Goal: Task Accomplishment & Management: Manage account settings

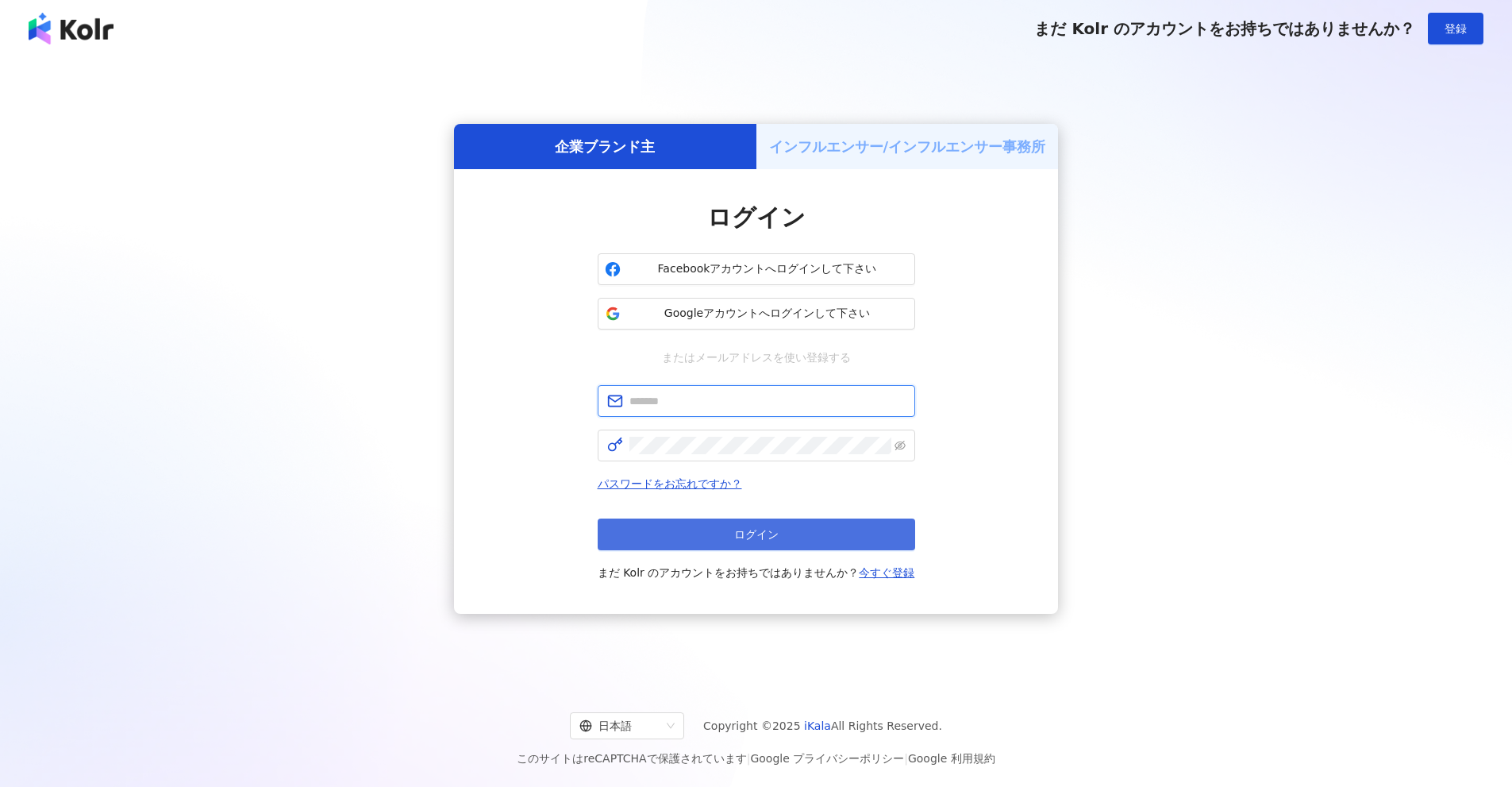
type input "**********"
click at [760, 539] on span "ログイン" at bounding box center [756, 534] width 44 height 13
type input "**********"
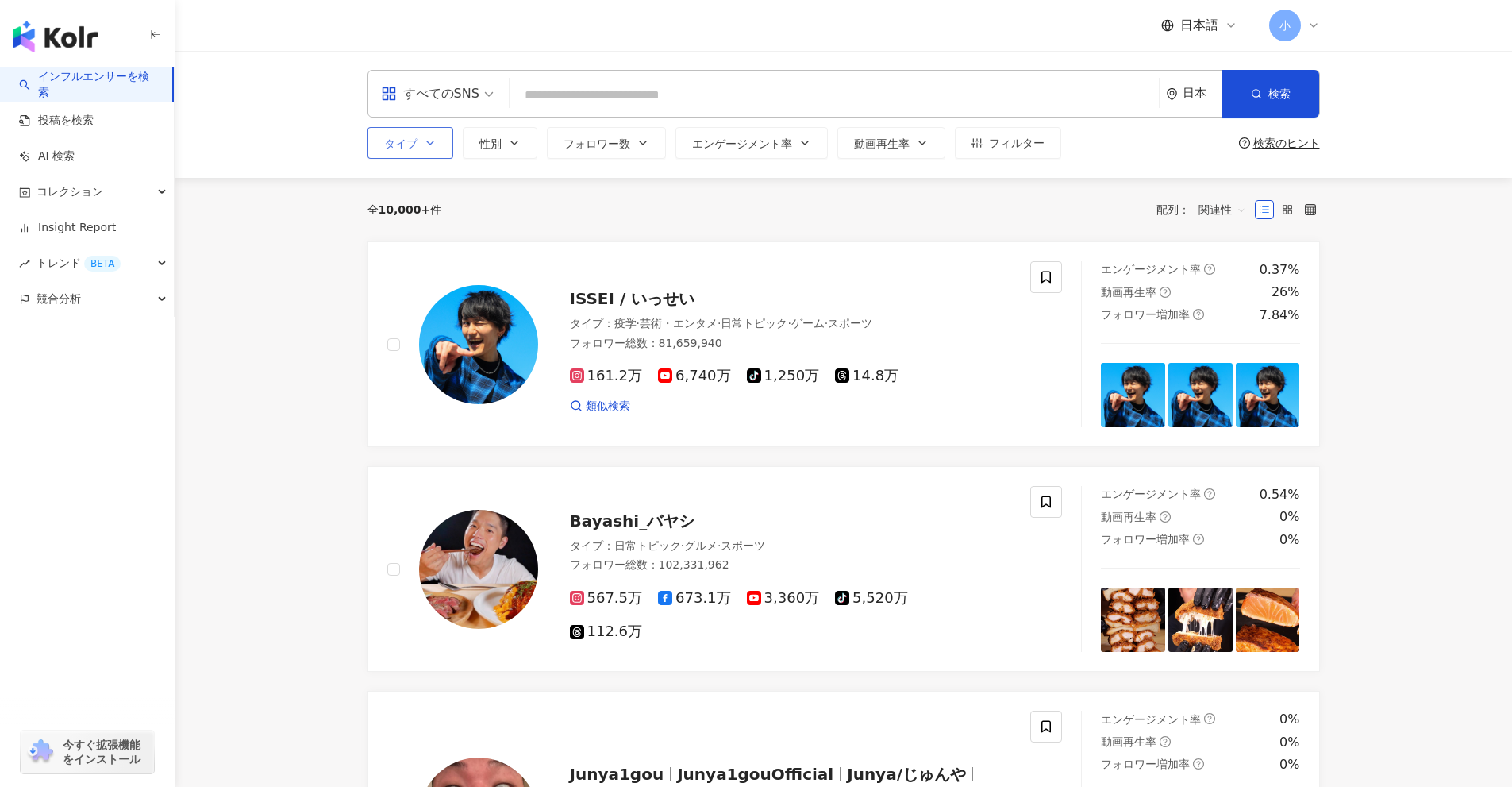
click at [397, 147] on span "タイプ" at bounding box center [400, 144] width 33 height 13
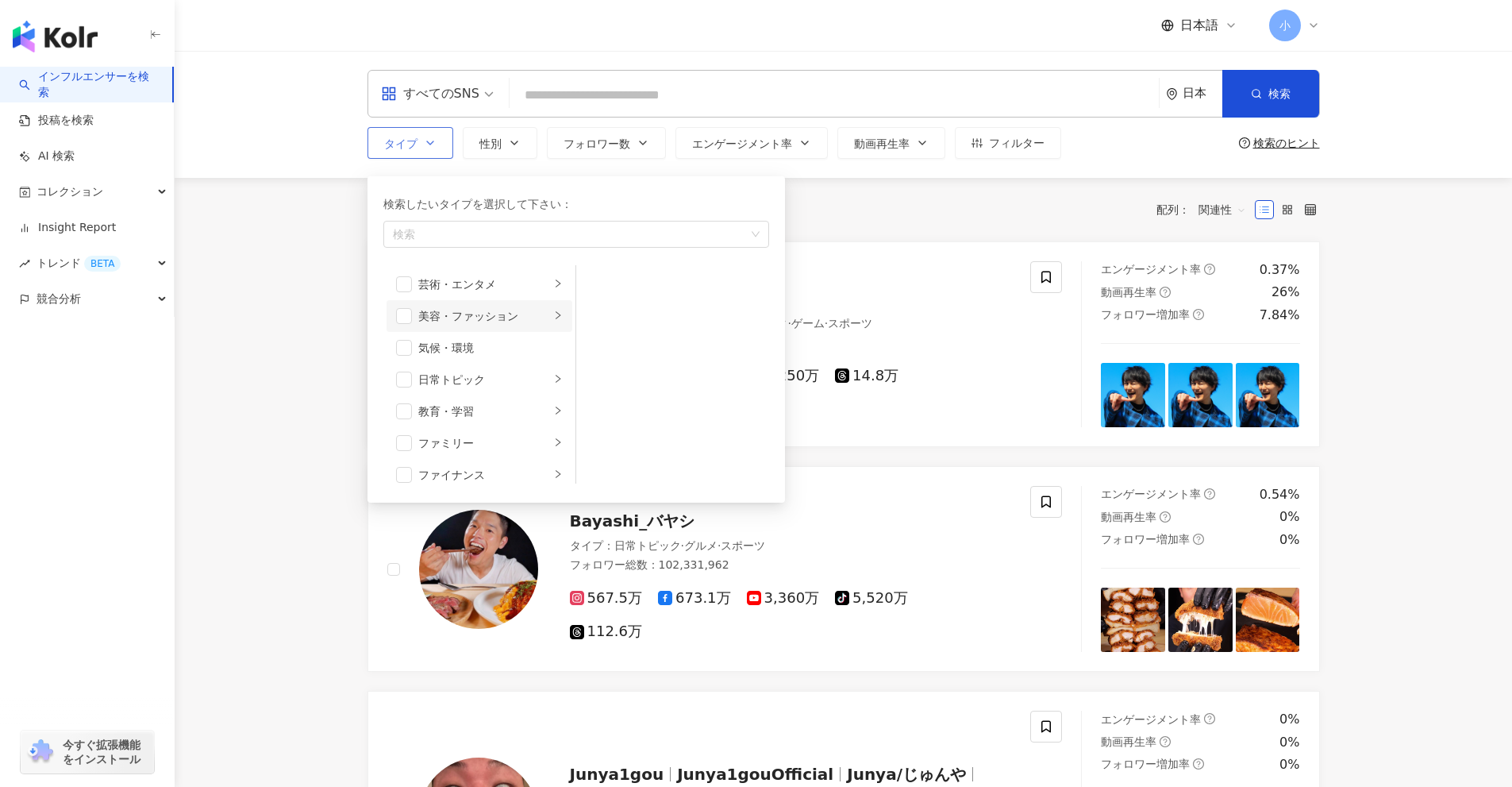
click at [451, 311] on div "美容・ファッション" at bounding box center [484, 315] width 132 height 17
click at [400, 322] on span "button" at bounding box center [405, 316] width 16 height 16
click at [403, 95] on div "すべてのSNS" at bounding box center [430, 94] width 98 height 25
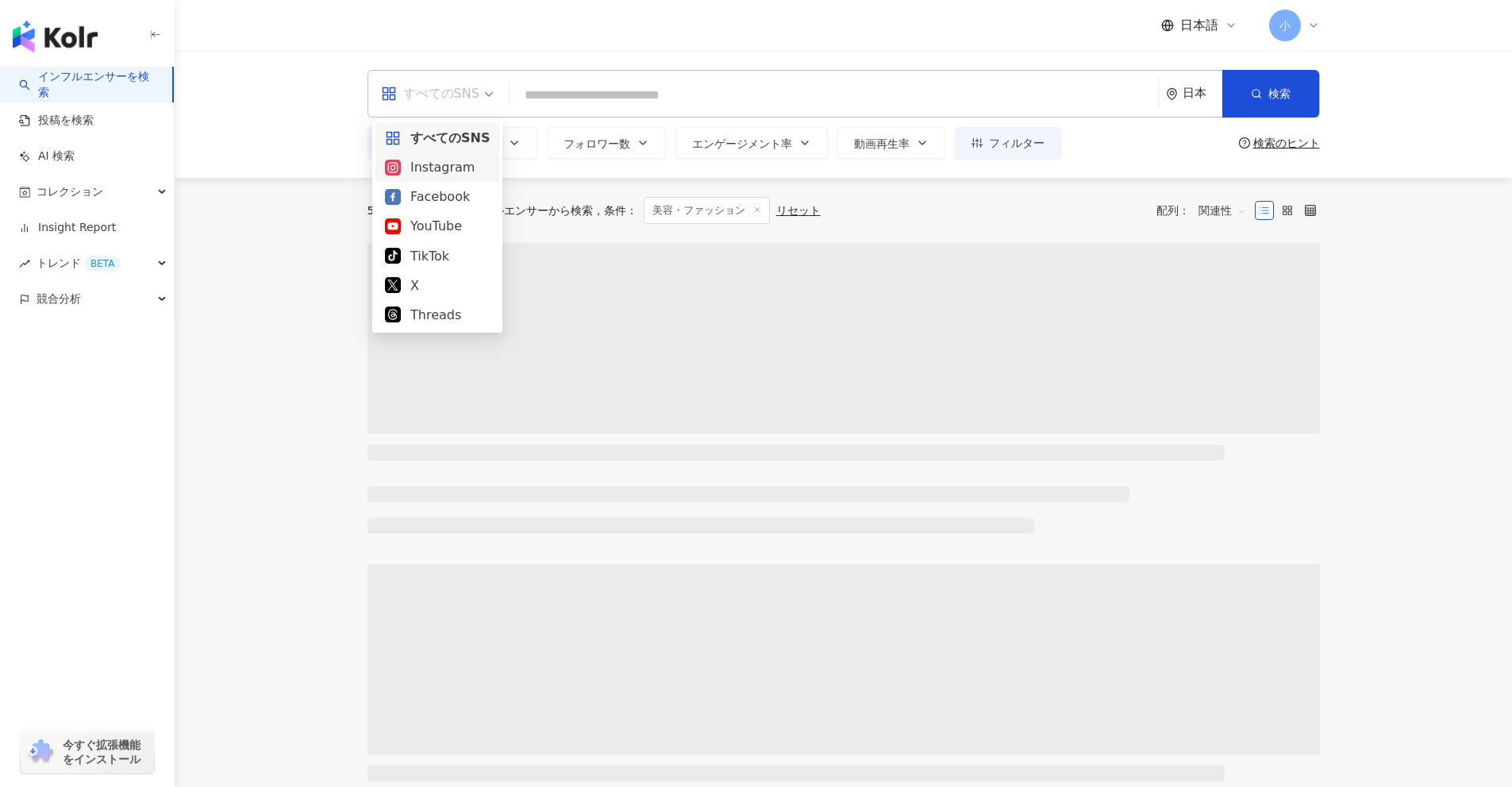
click at [428, 170] on div "Instagram" at bounding box center [437, 167] width 105 height 20
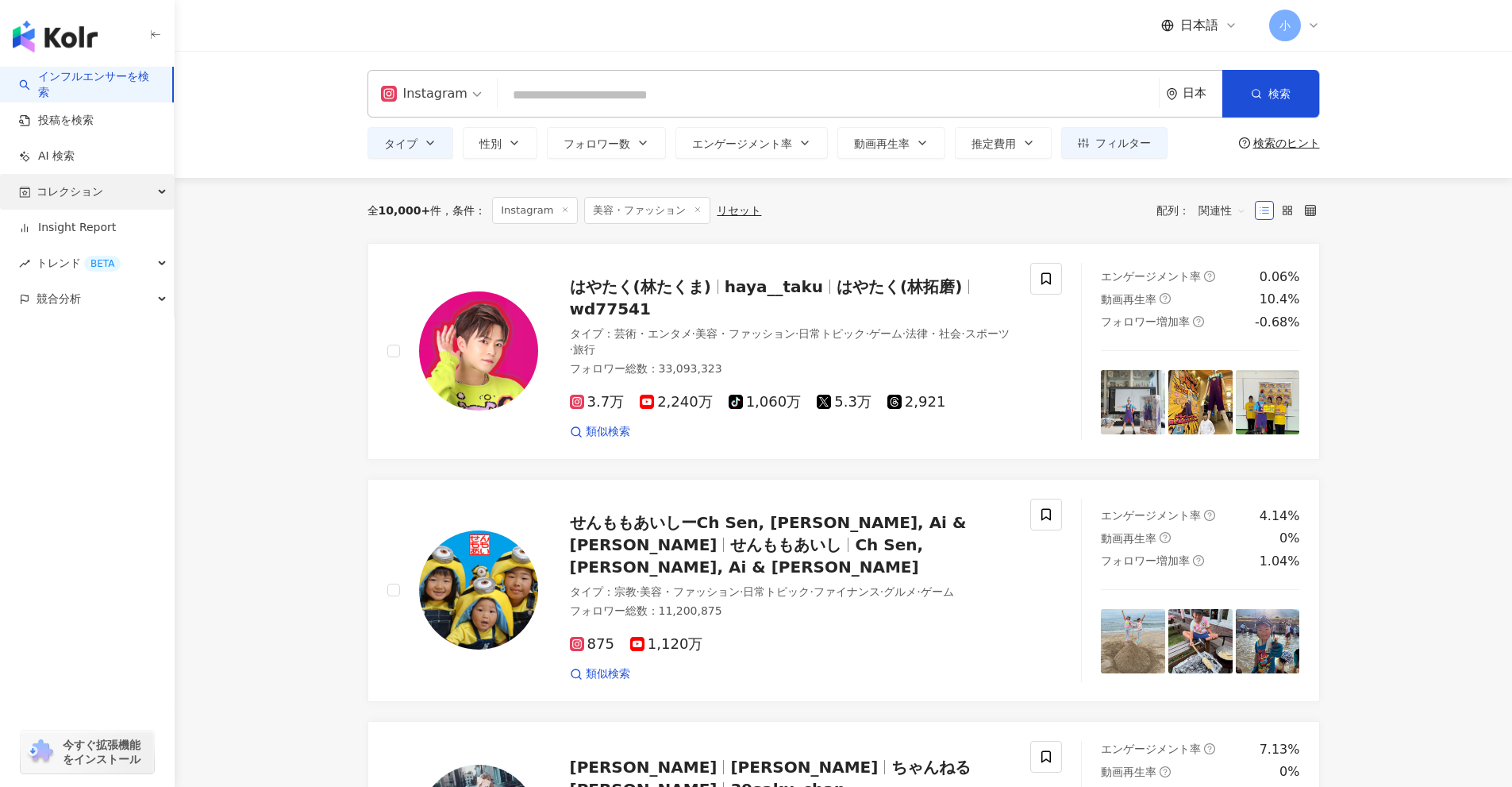
click at [127, 203] on div "コレクション" at bounding box center [87, 192] width 173 height 36
click at [1041, 276] on icon at bounding box center [1046, 279] width 14 height 14
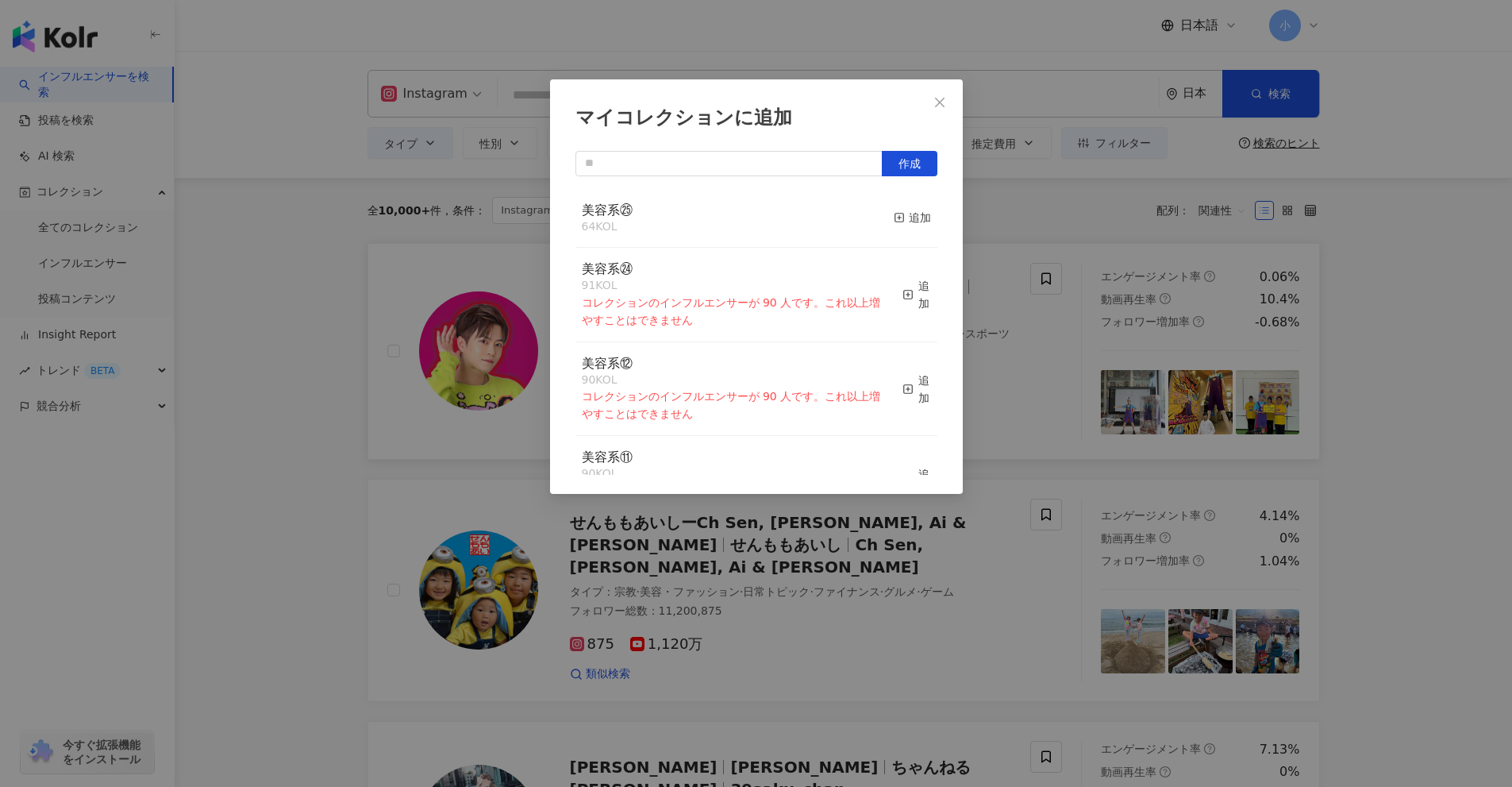
click at [1425, 358] on div "マイコレクションに追加 作成 美容系㉕ 64 KOL 追加 美容系㉔ 91 KOL コレクションのインフルエンサーが 90 人です。これ以上増やすことはできま…" at bounding box center [756, 393] width 1512 height 787
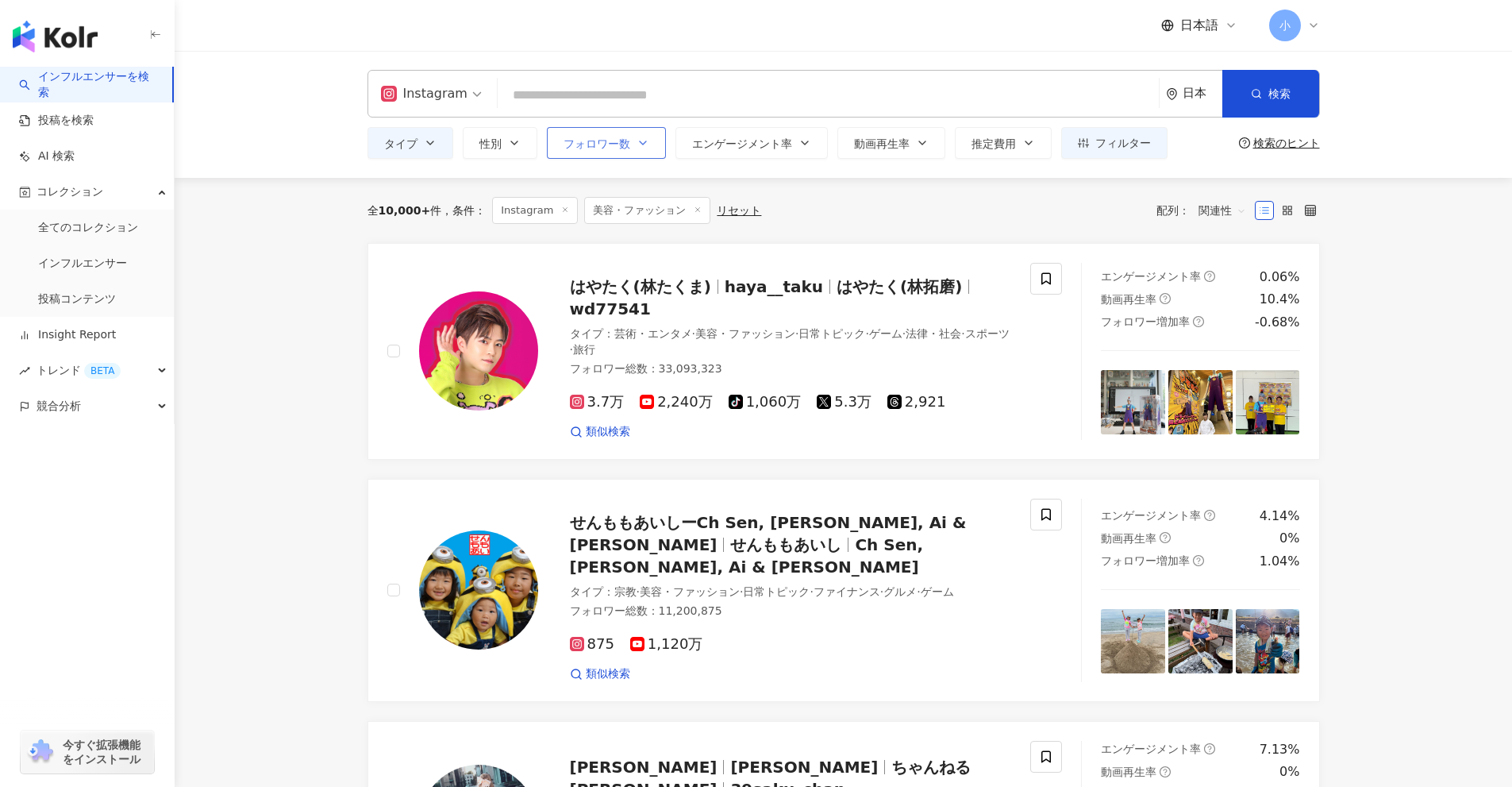
click at [637, 148] on icon "button" at bounding box center [643, 143] width 13 height 13
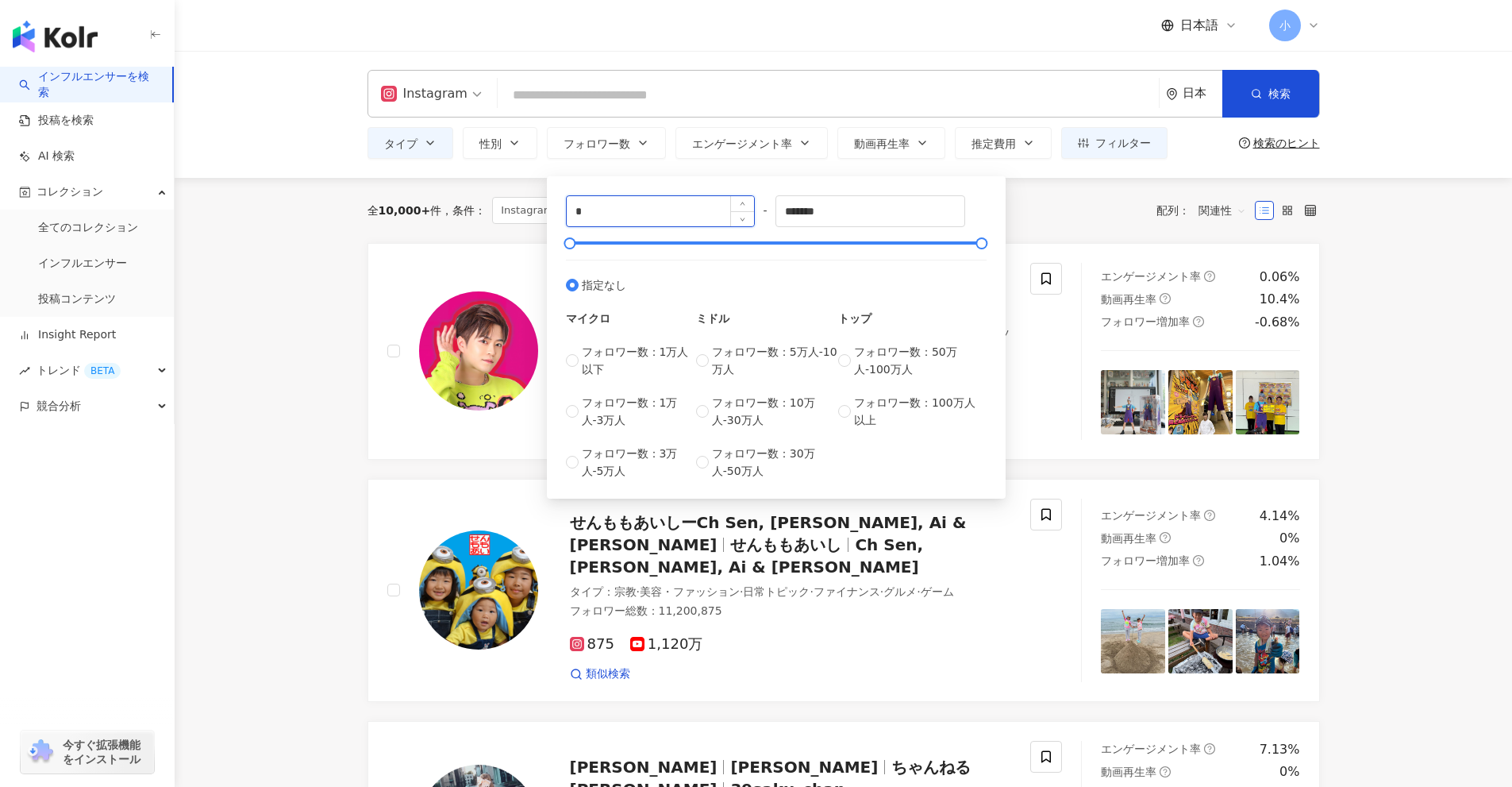
click at [645, 202] on input "*" at bounding box center [660, 211] width 188 height 30
type input "*****"
drag, startPoint x: 873, startPoint y: 215, endPoint x: 678, endPoint y: 243, distance: 197.0
click at [678, 243] on div "***** - ******* 指定なし マイクロ フォロワー数：1万人以下 フォロワー数：1万人-3万人 フォロワー数：3万人-5万人 ミドル フォロワー数…" at bounding box center [777, 337] width 421 height 285
type input "*****"
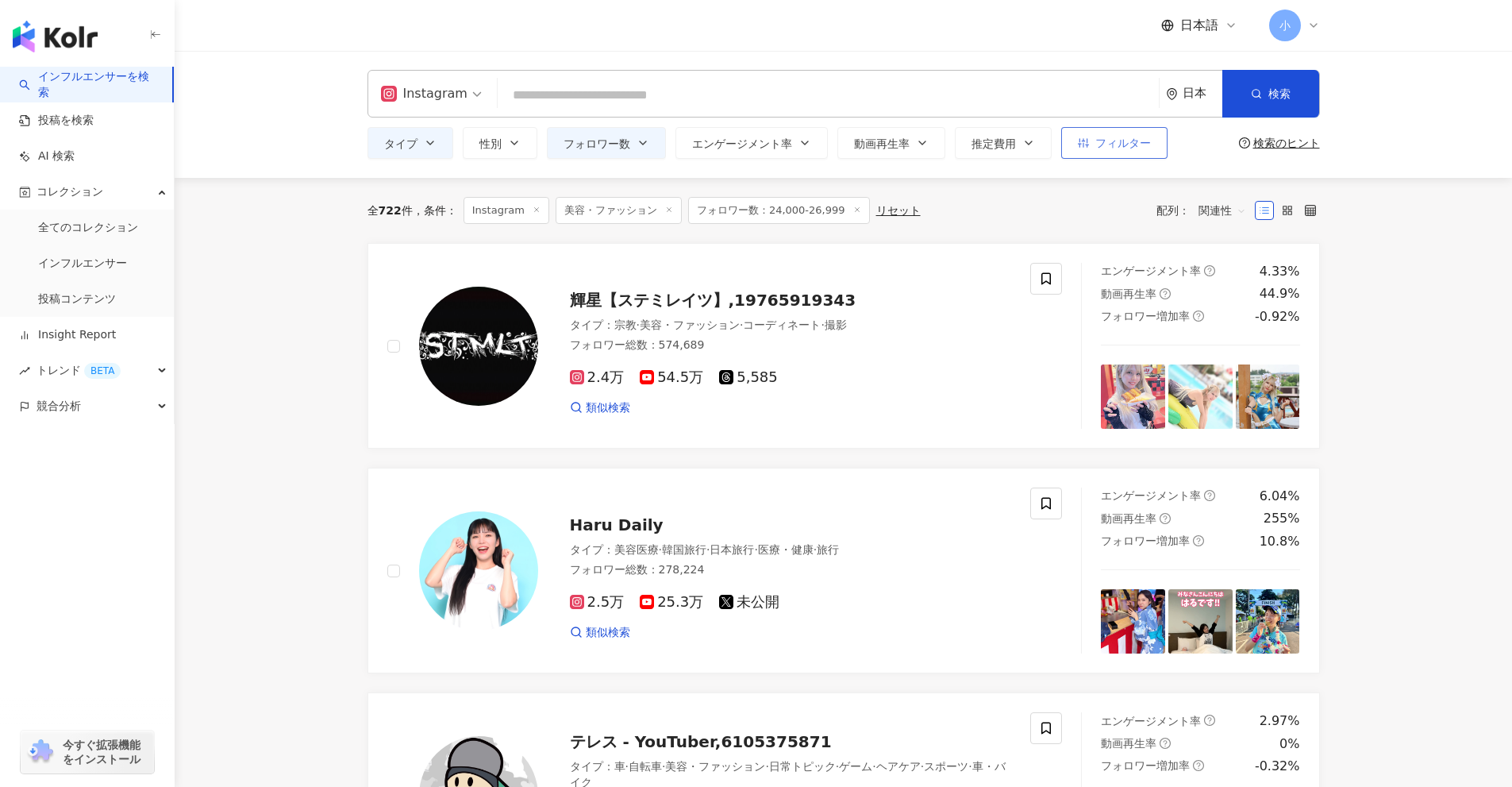
click at [1094, 146] on button "フィルター" at bounding box center [1115, 143] width 107 height 32
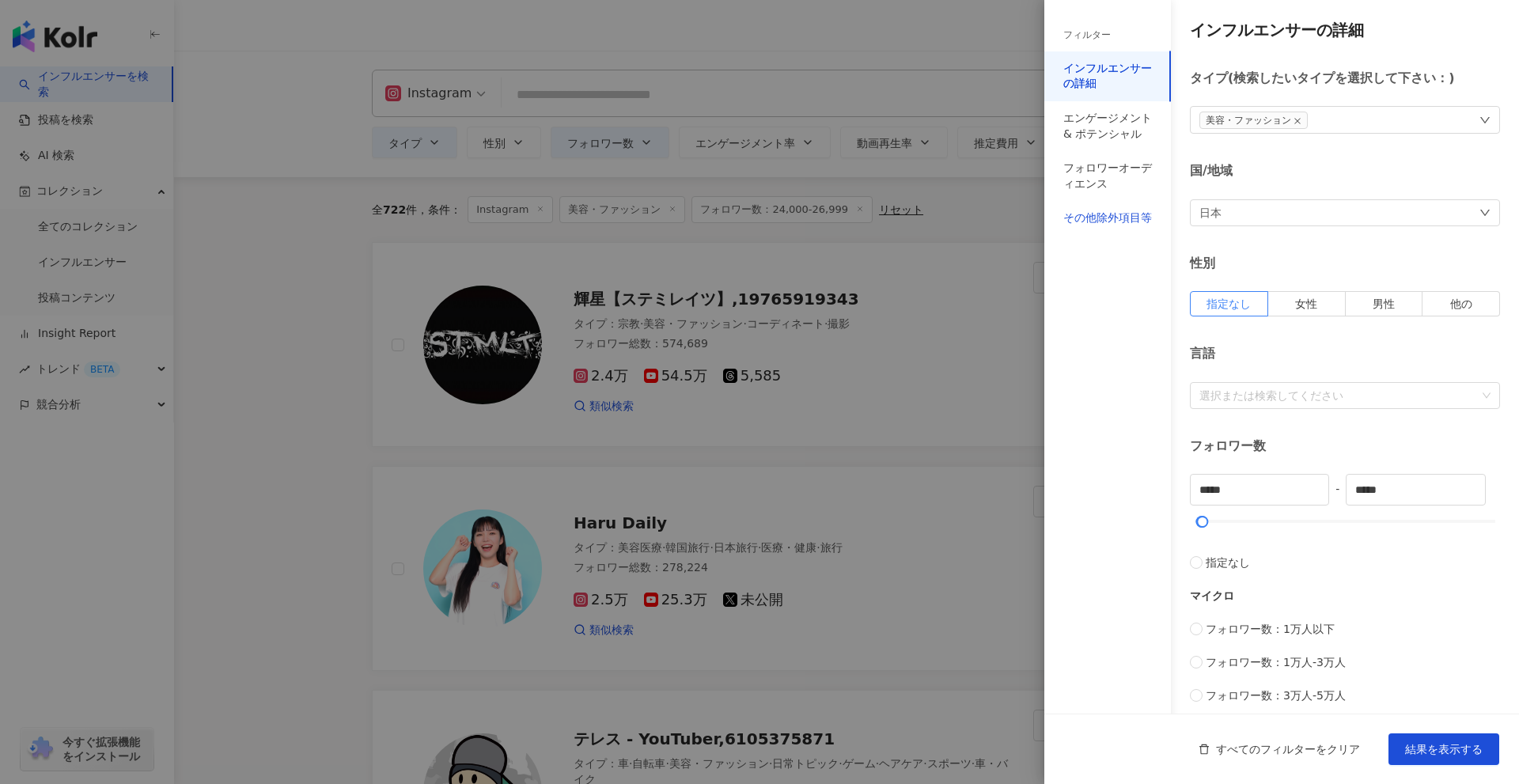
click at [1080, 215] on div "その他除外項目等" at bounding box center [1108, 219] width 88 height 16
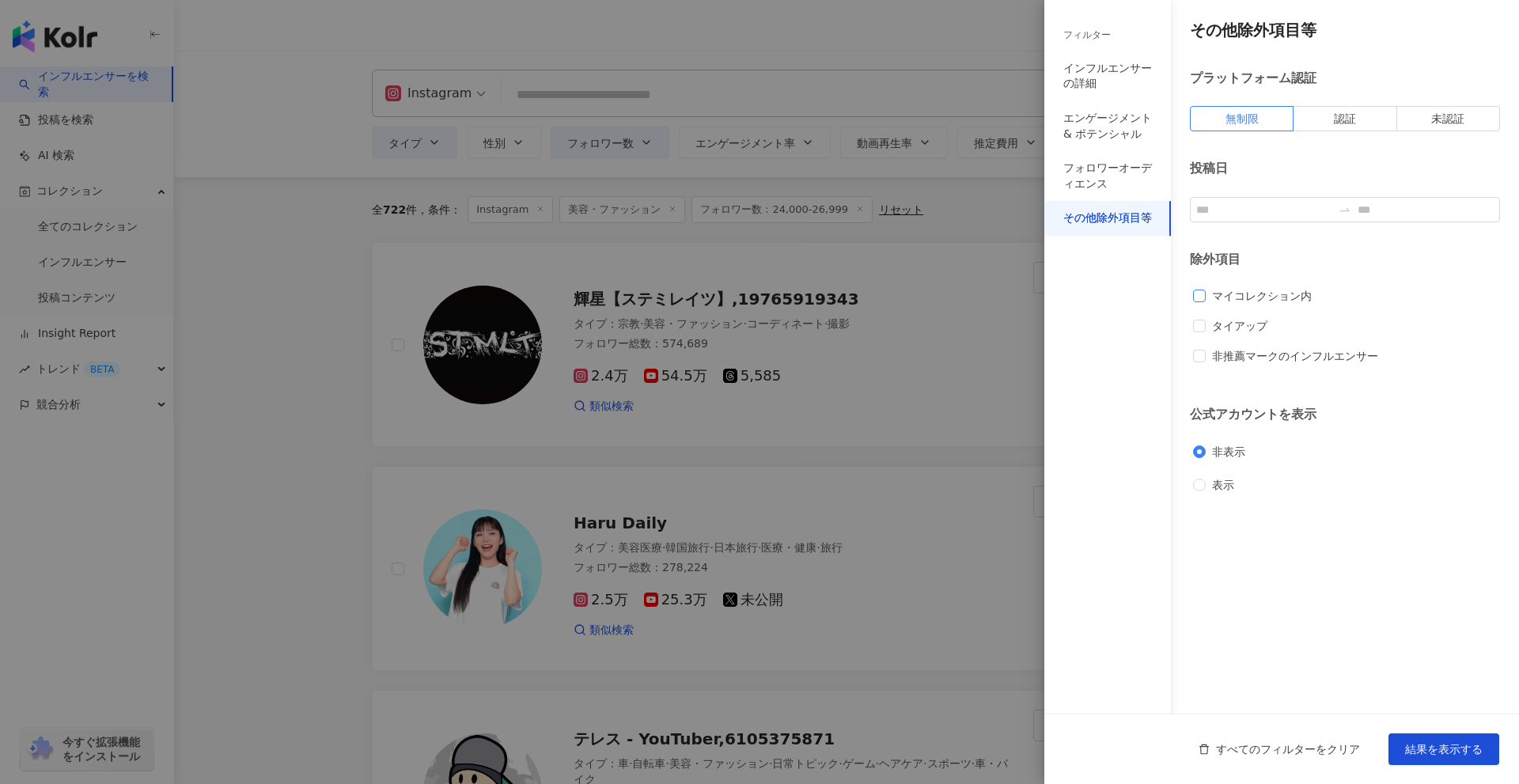
click at [1234, 297] on span "マイコレクション内" at bounding box center [1261, 295] width 113 height 17
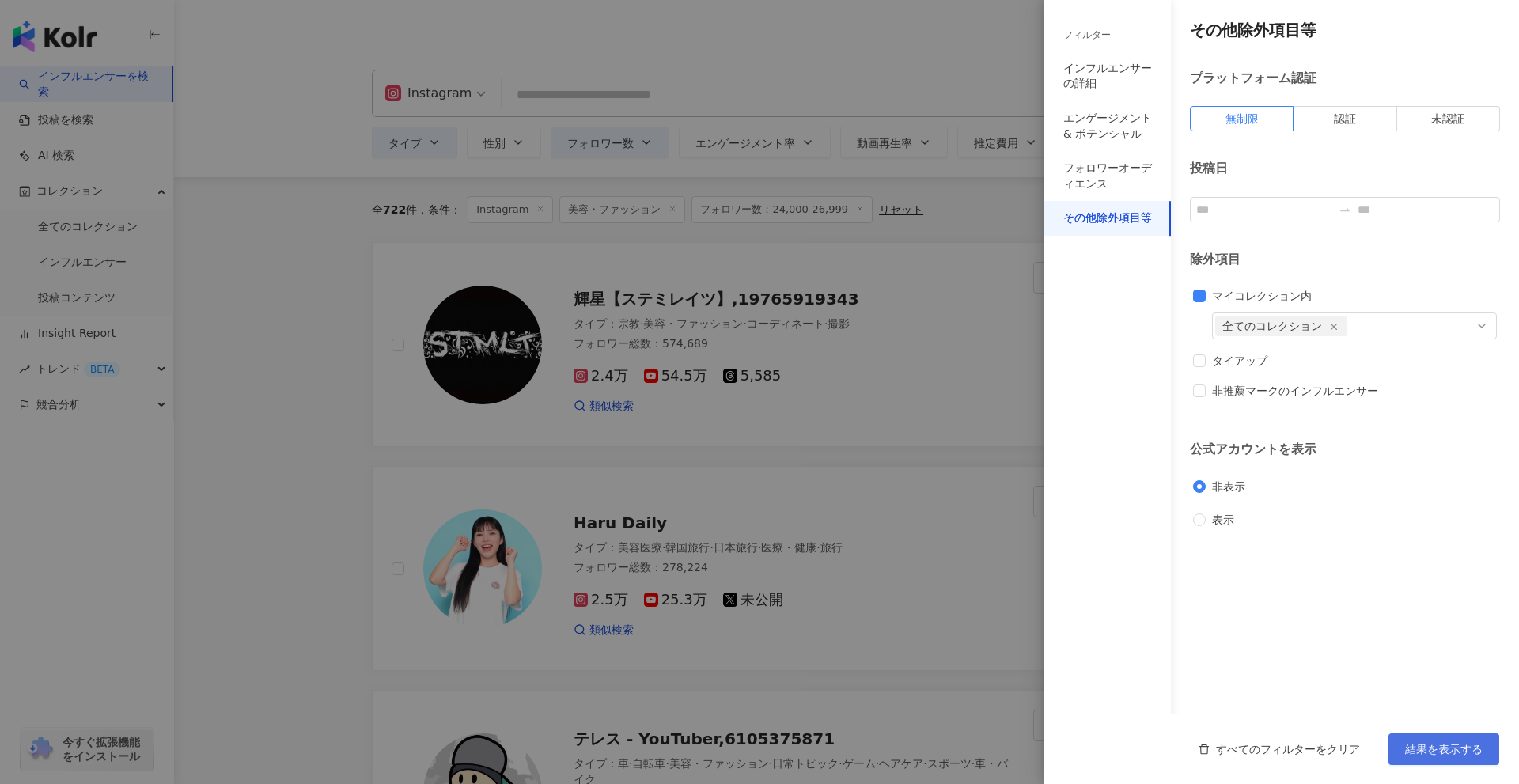
click at [1465, 751] on span "結果を表示する" at bounding box center [1444, 749] width 77 height 13
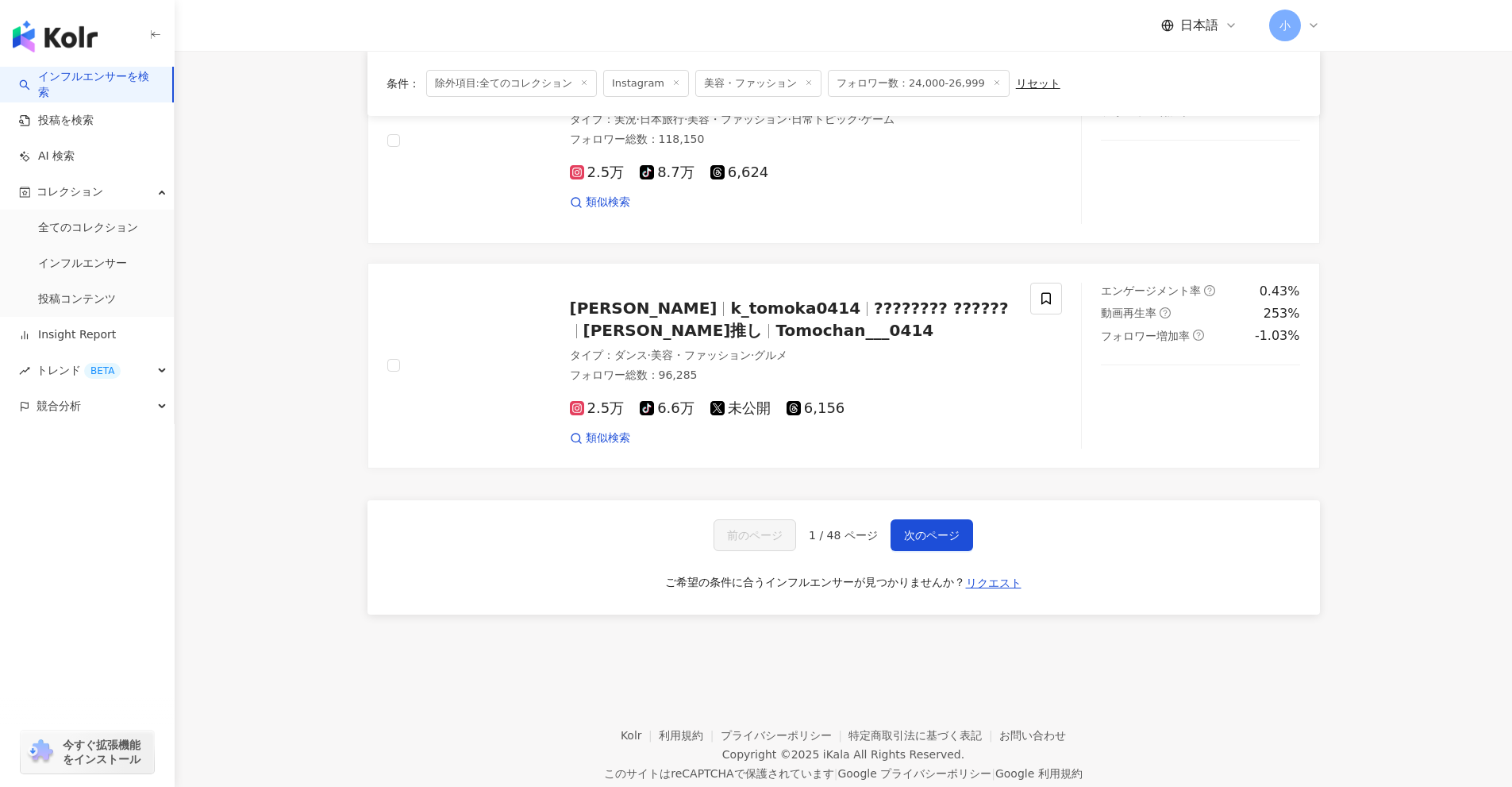
scroll to position [2497, 0]
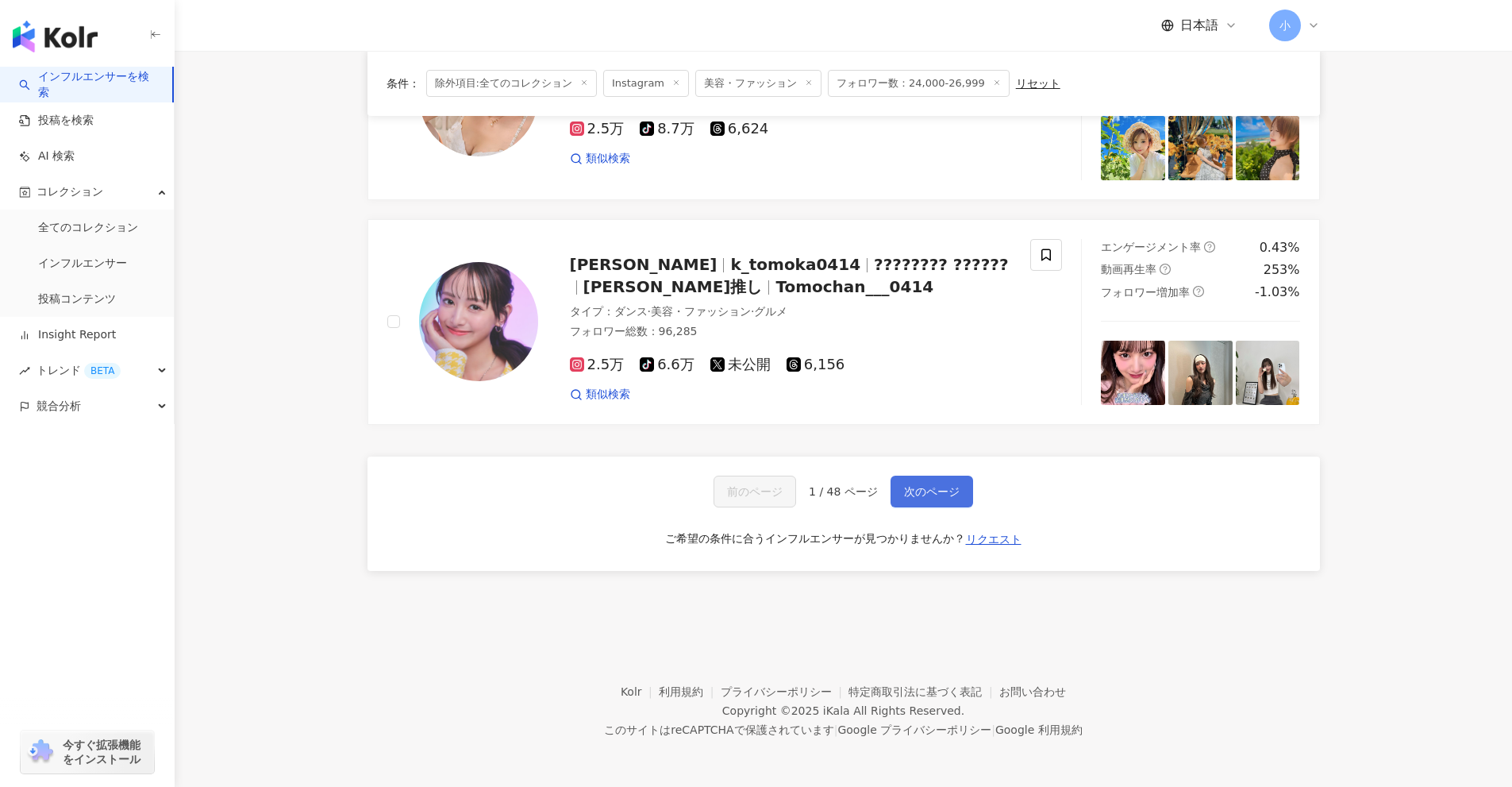
click at [911, 486] on span "次のページ" at bounding box center [932, 492] width 56 height 13
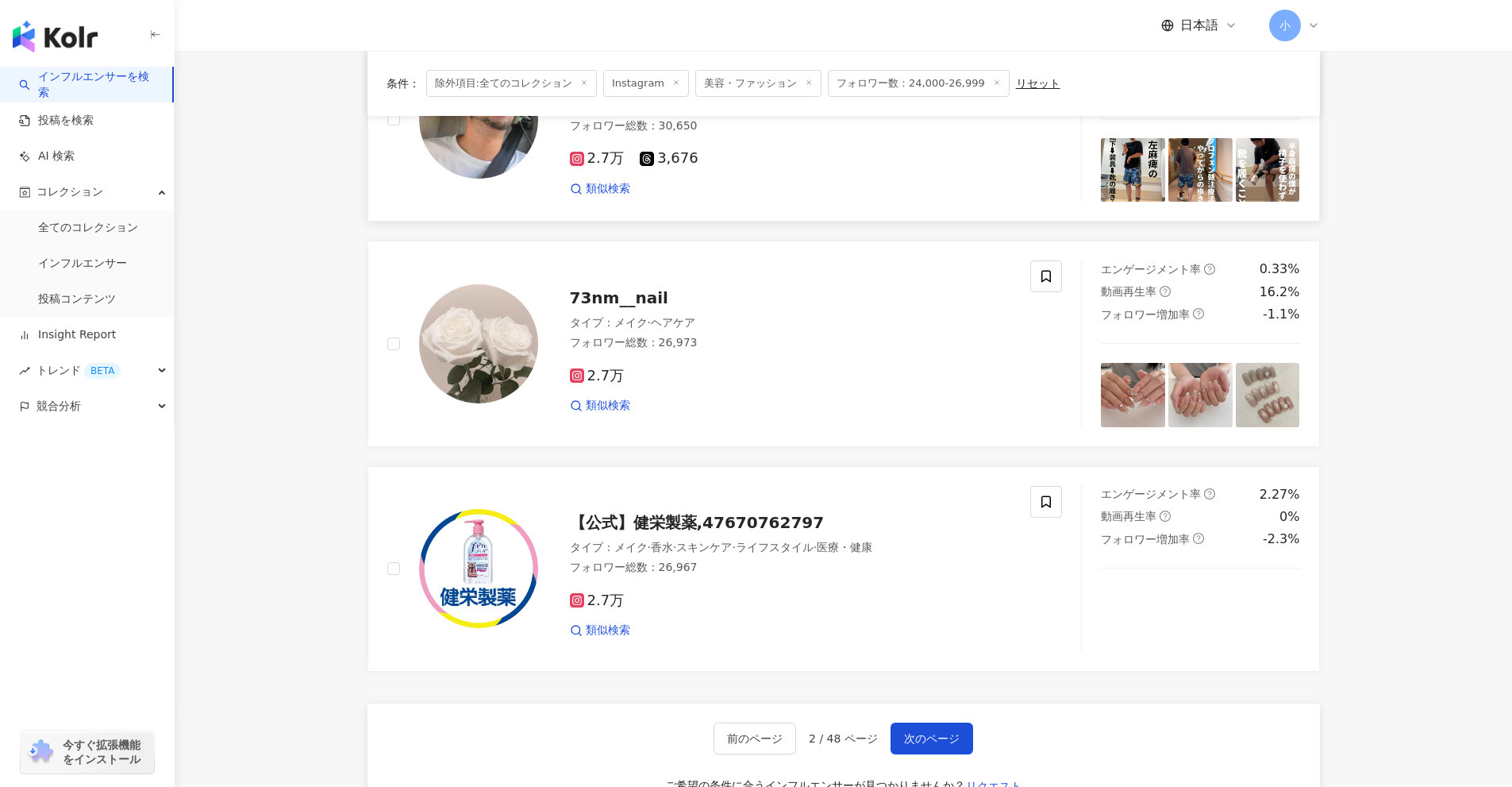
scroll to position [2258, 0]
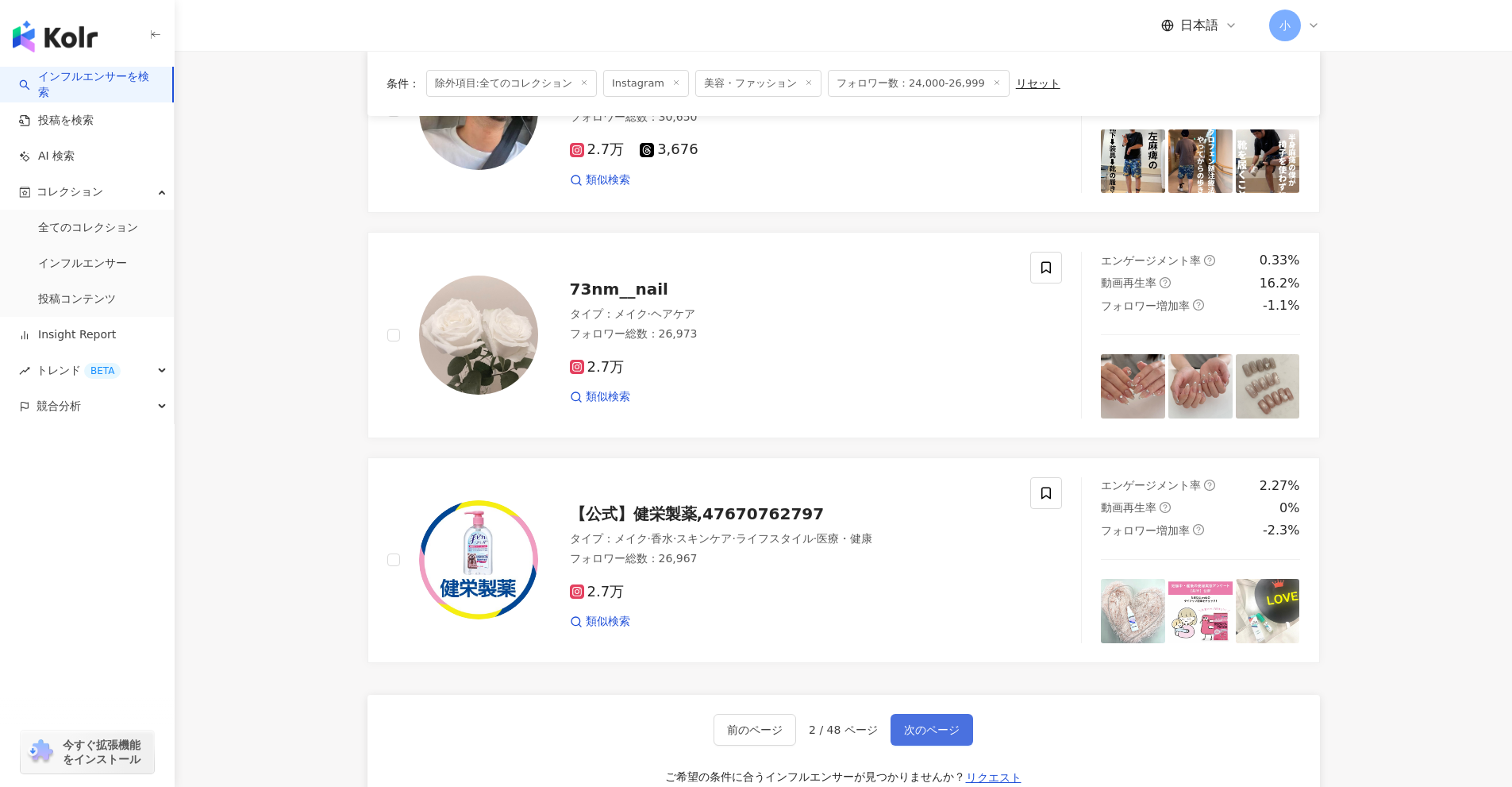
click at [938, 725] on span "次のページ" at bounding box center [932, 730] width 56 height 13
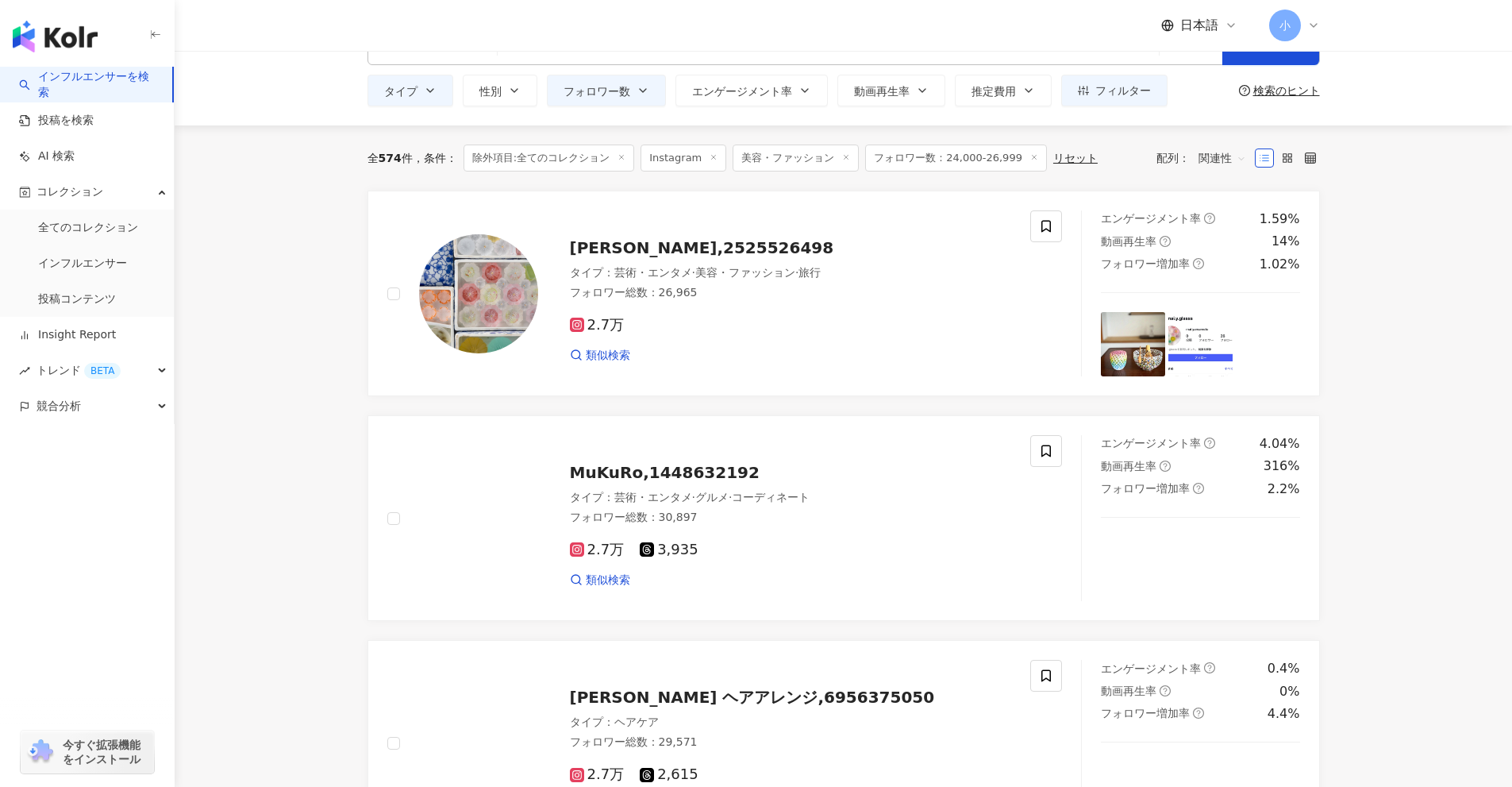
scroll to position [0, 0]
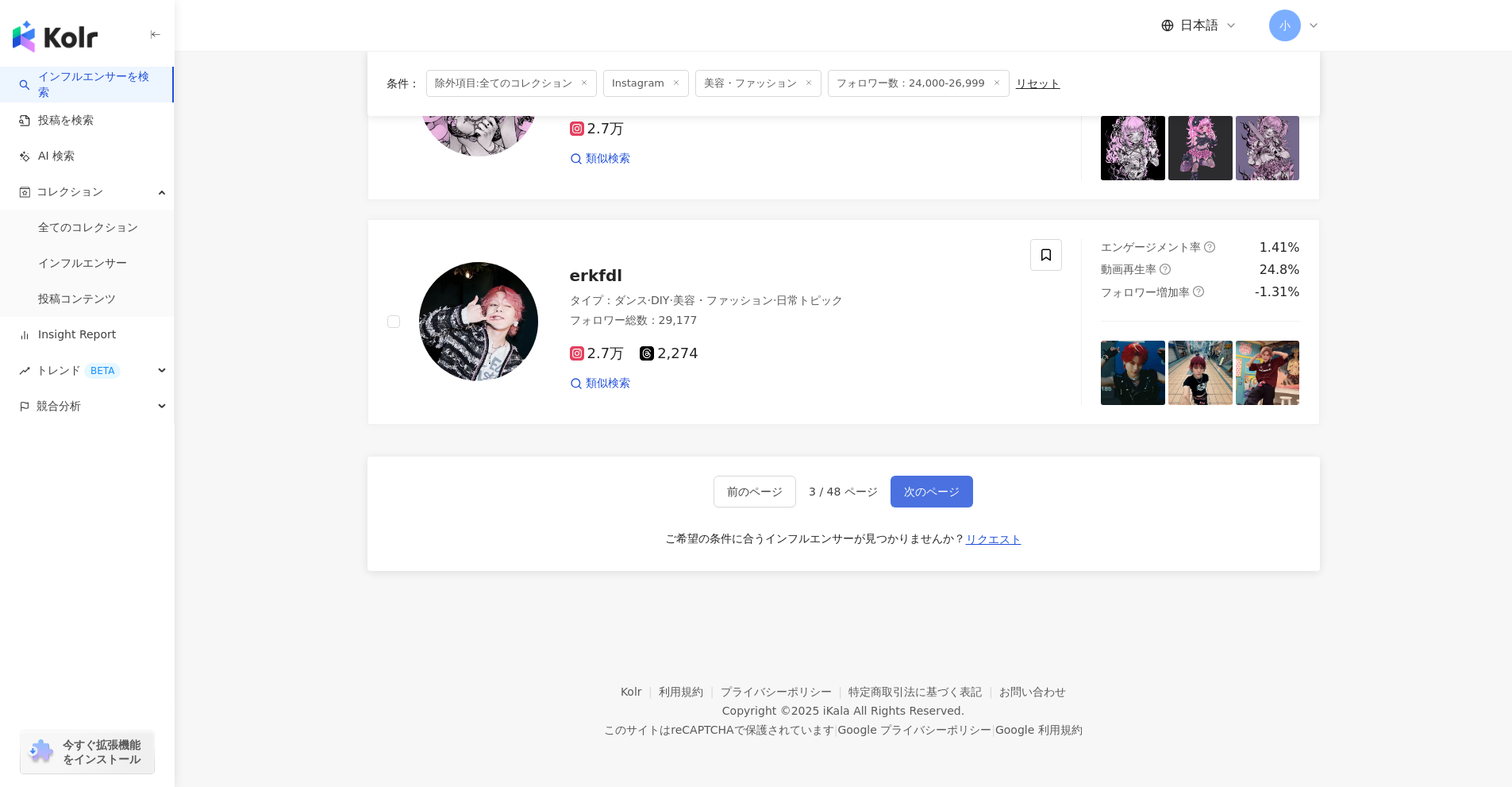
click at [934, 500] on button "次のページ" at bounding box center [931, 491] width 82 height 32
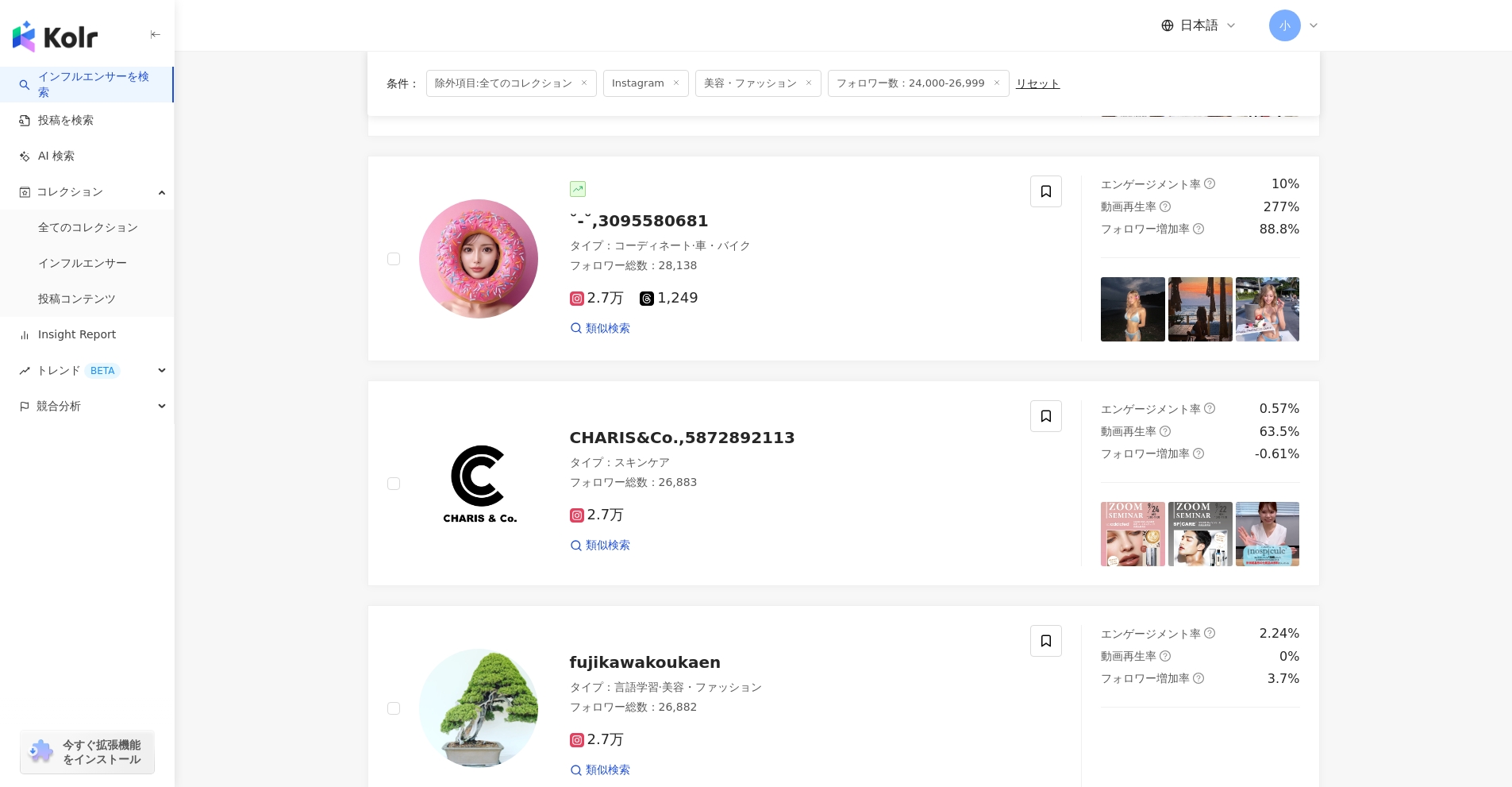
scroll to position [2497, 0]
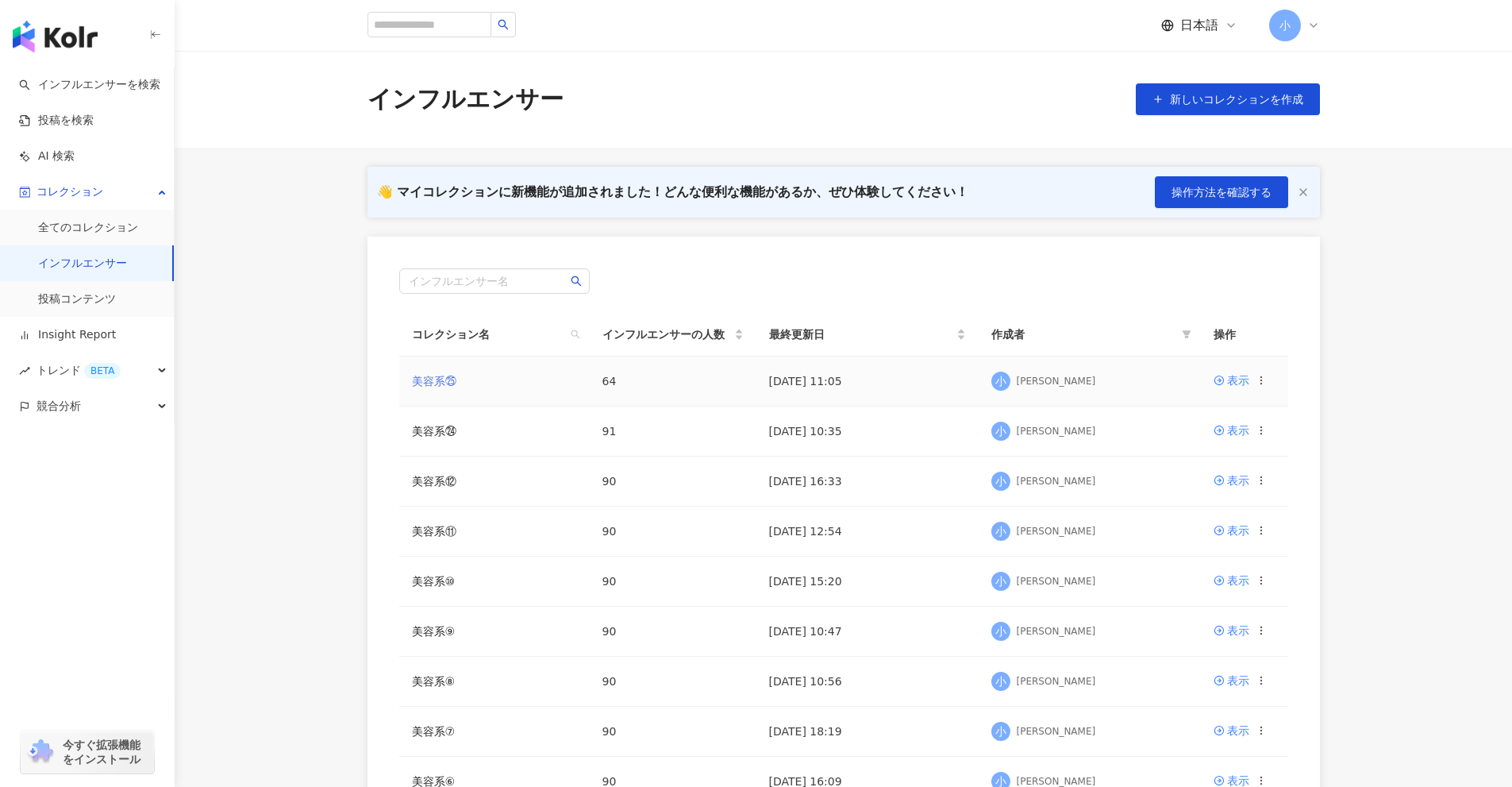
click at [444, 387] on link "美容系㉕" at bounding box center [434, 381] width 44 height 13
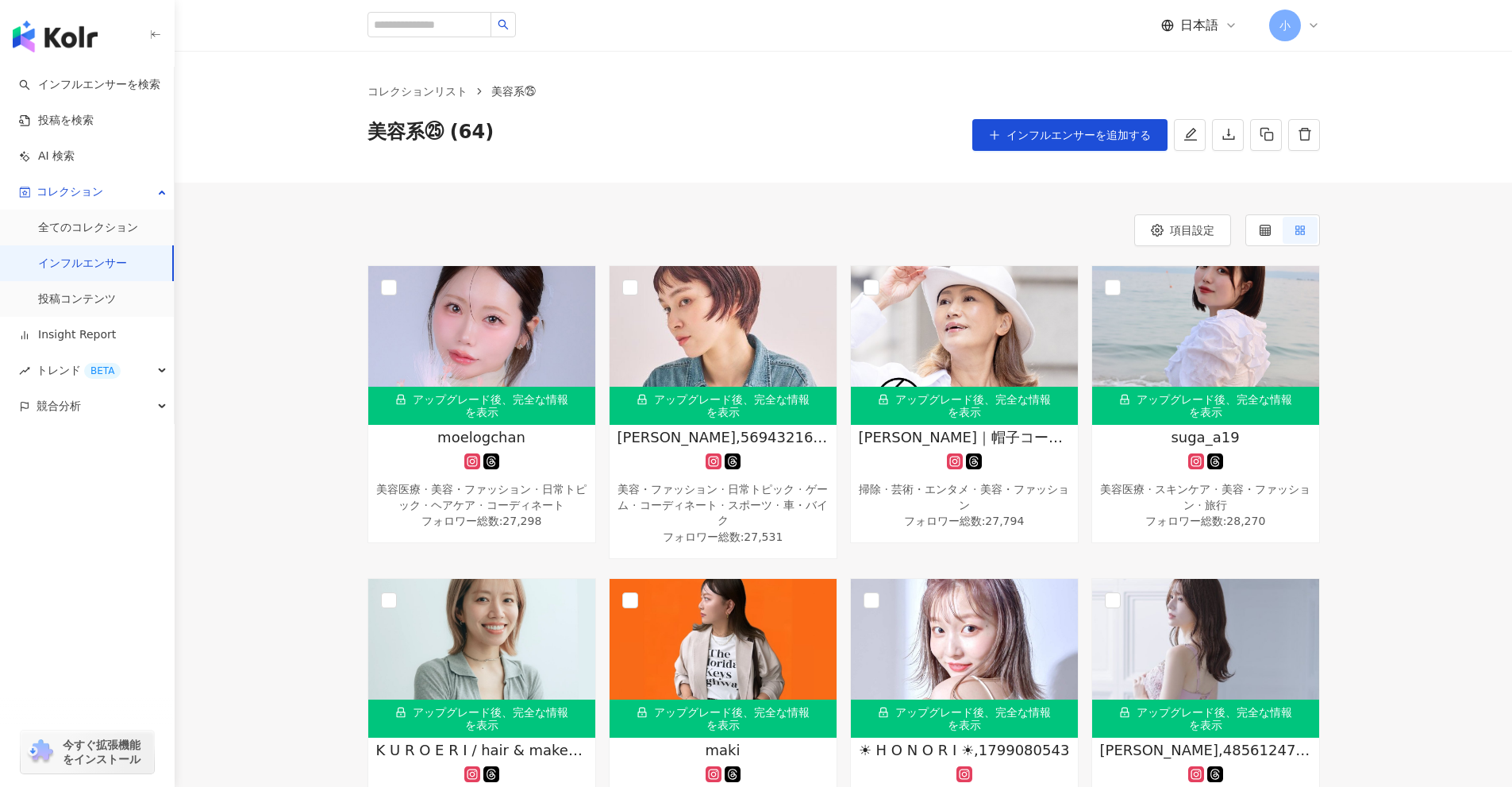
click at [1246, 232] on div at bounding box center [1283, 230] width 75 height 32
click at [1263, 230] on icon at bounding box center [1265, 230] width 11 height 11
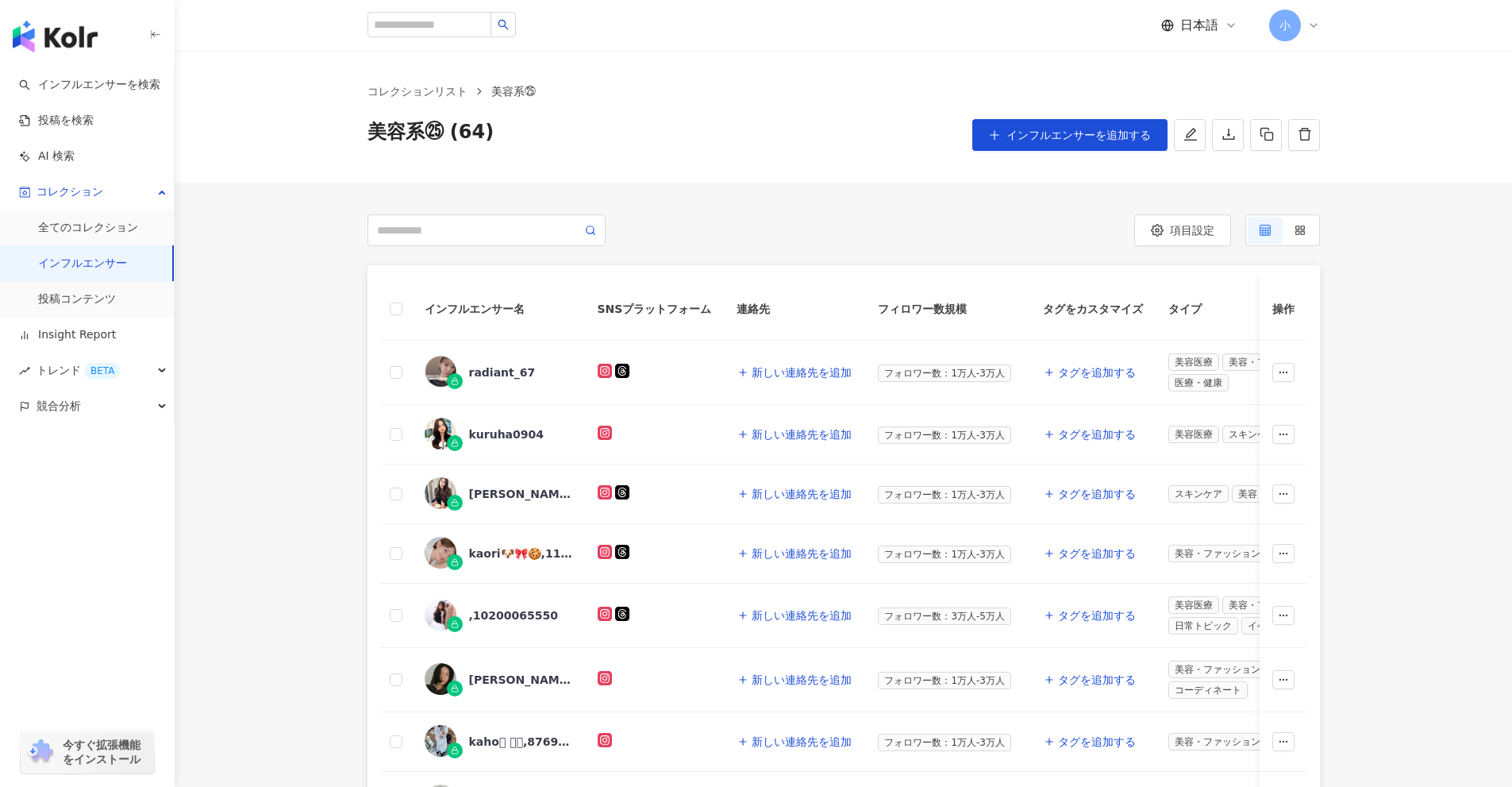
click at [1143, 313] on th "タグをカスタマイズ" at bounding box center [1093, 309] width 126 height 62
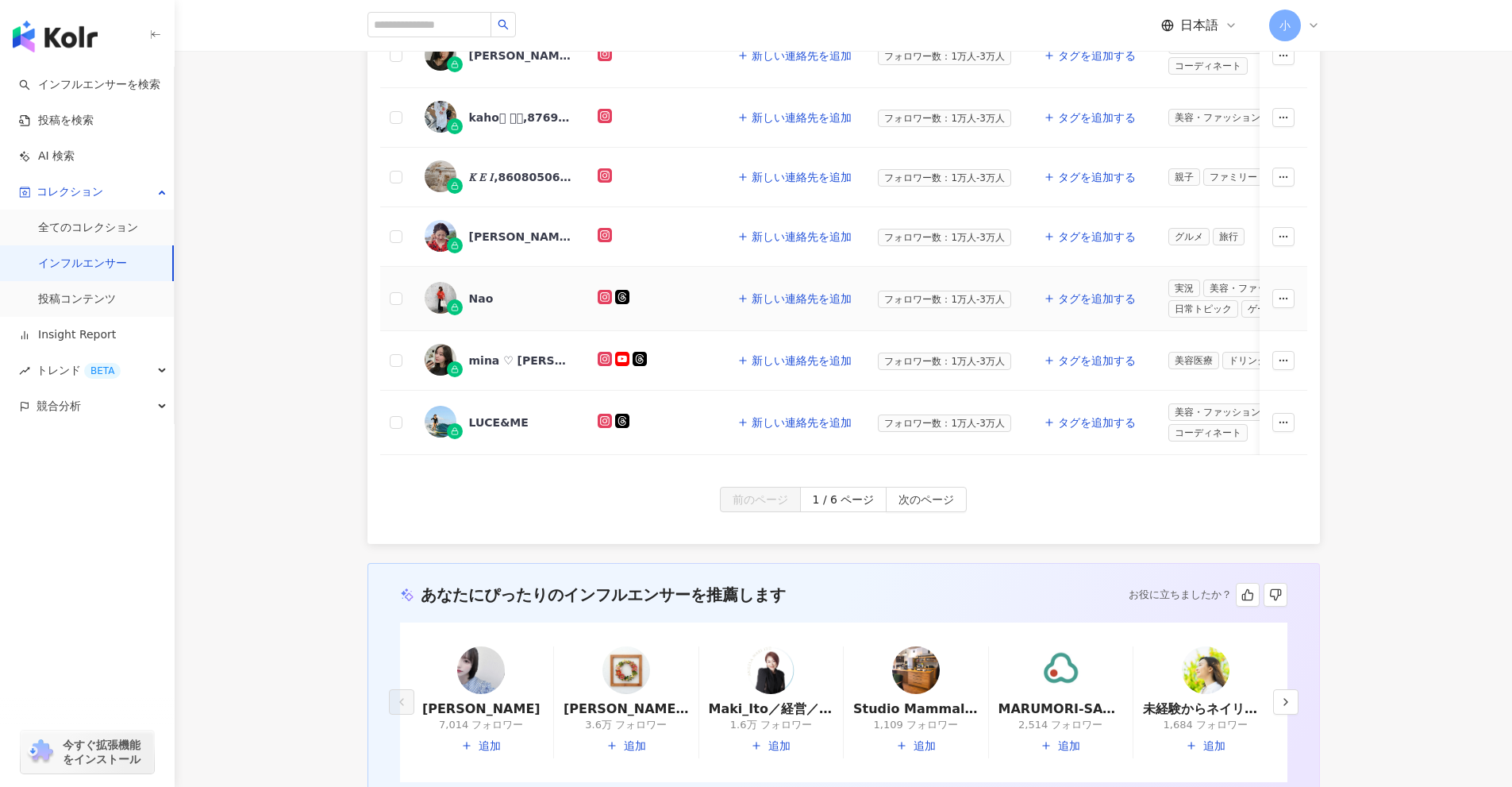
scroll to position [635, 0]
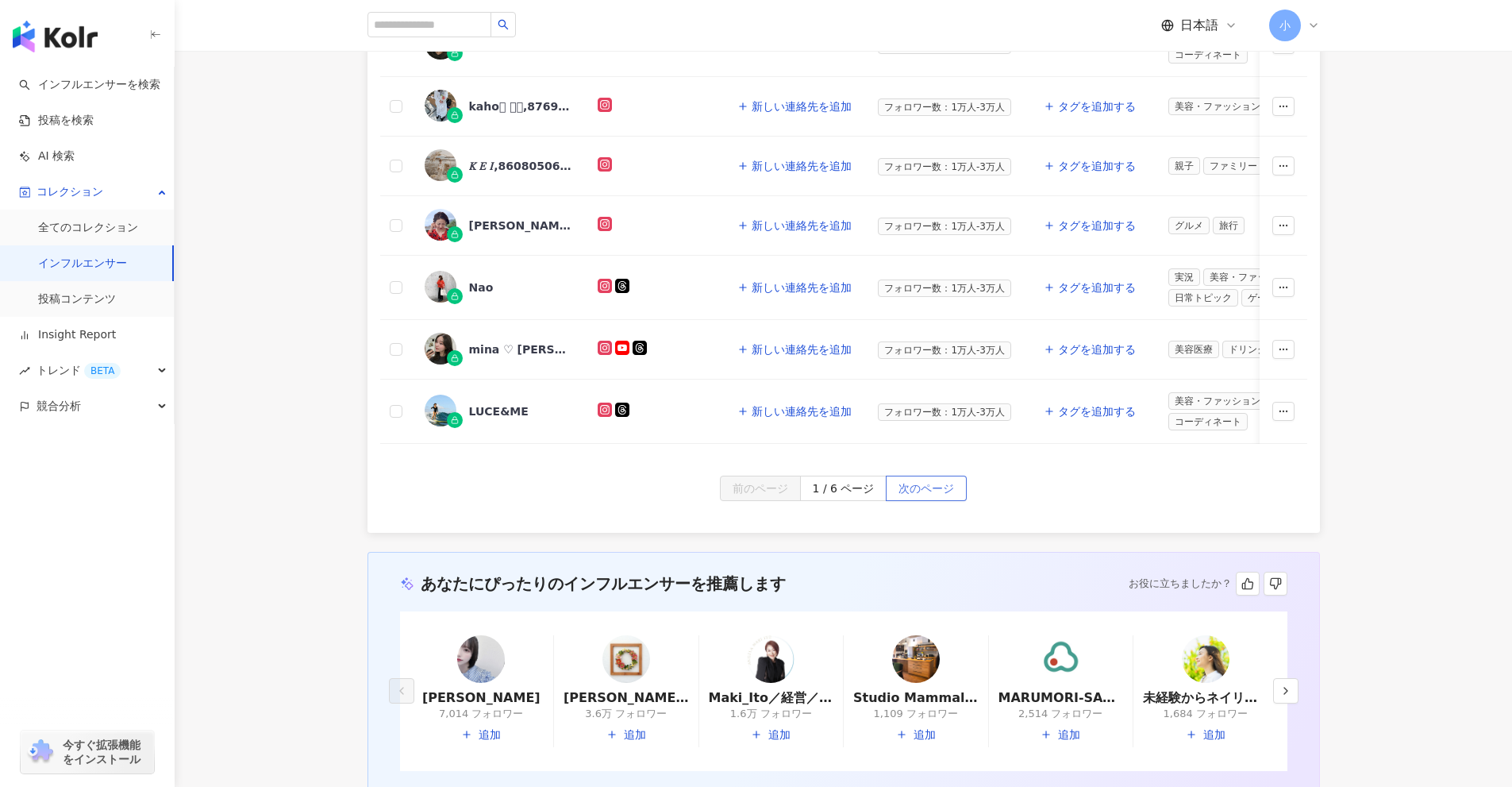
click at [942, 501] on span "次のページ" at bounding box center [927, 489] width 56 height 25
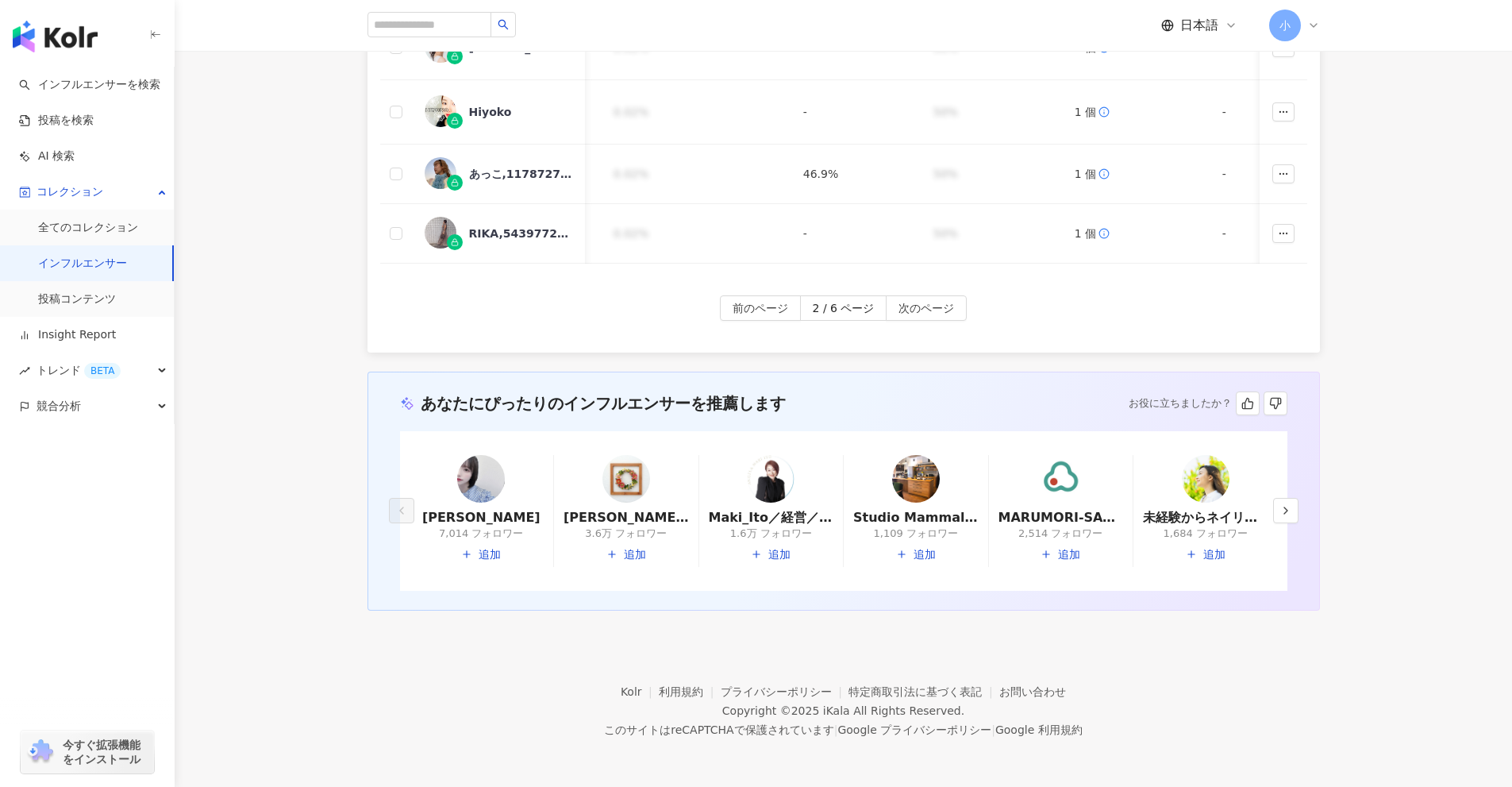
scroll to position [0, 1662]
click at [938, 303] on span "次のページ" at bounding box center [927, 309] width 56 height 25
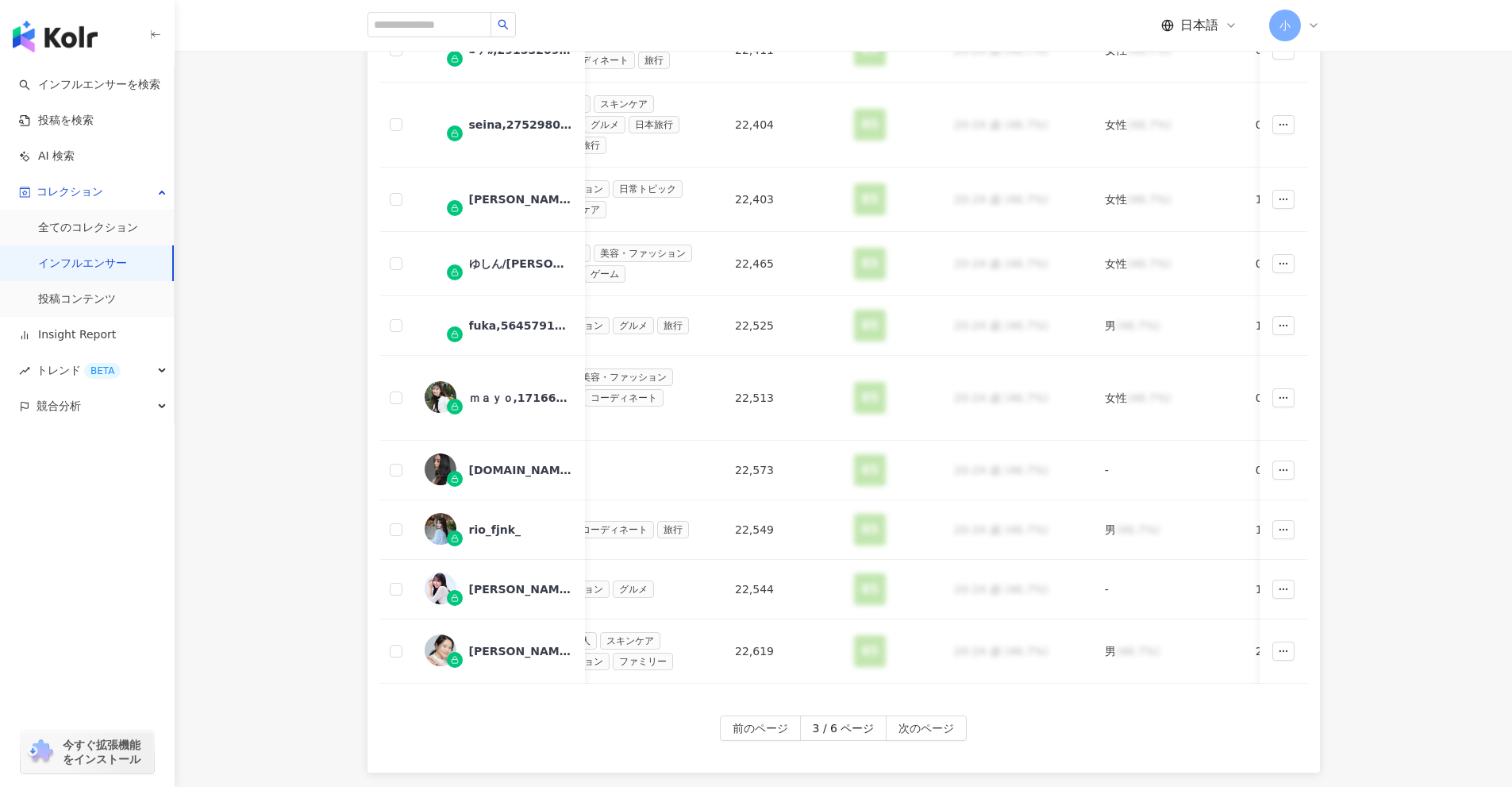
scroll to position [901, 0]
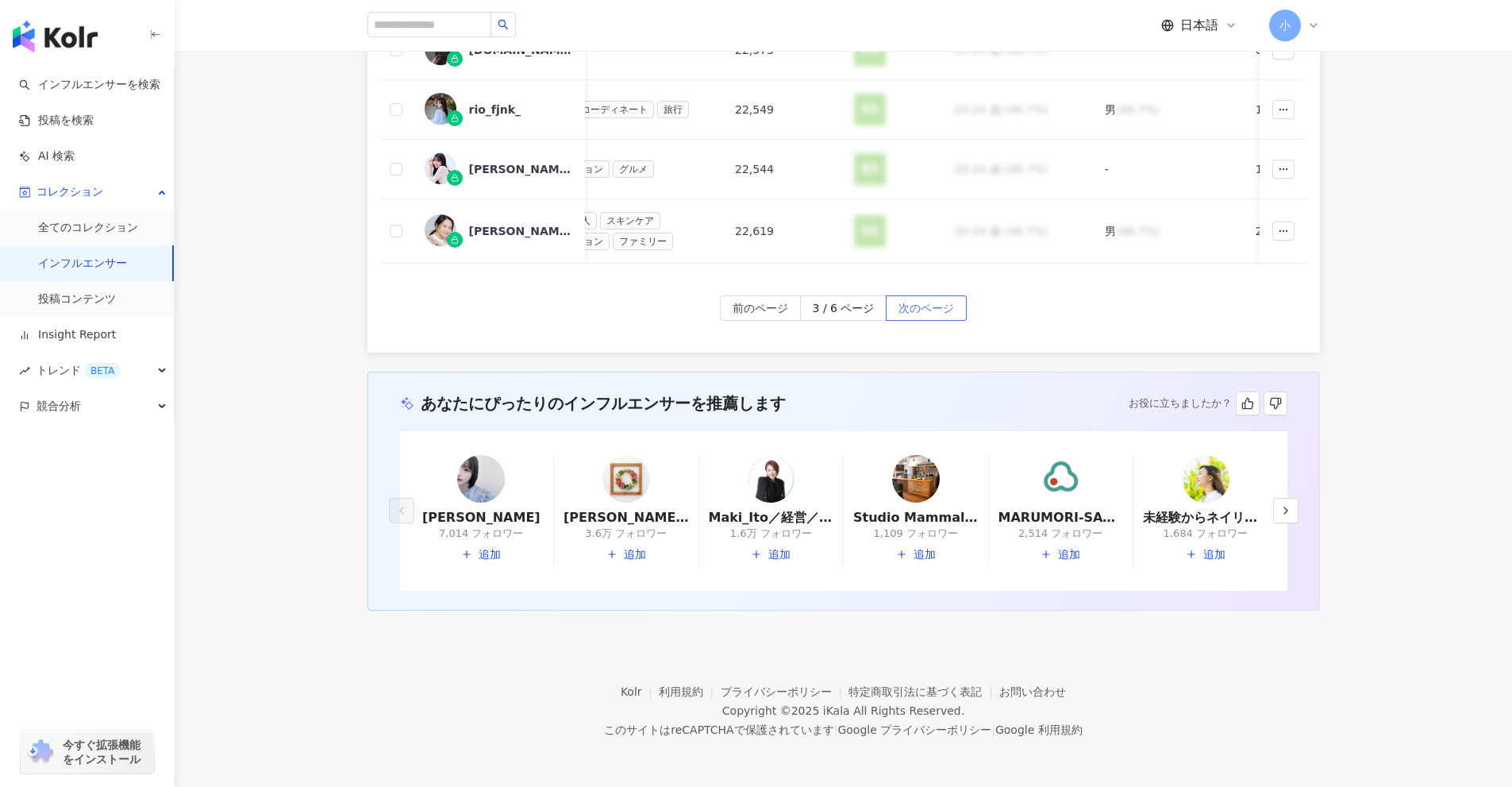
click at [914, 308] on span "次のページ" at bounding box center [927, 309] width 56 height 25
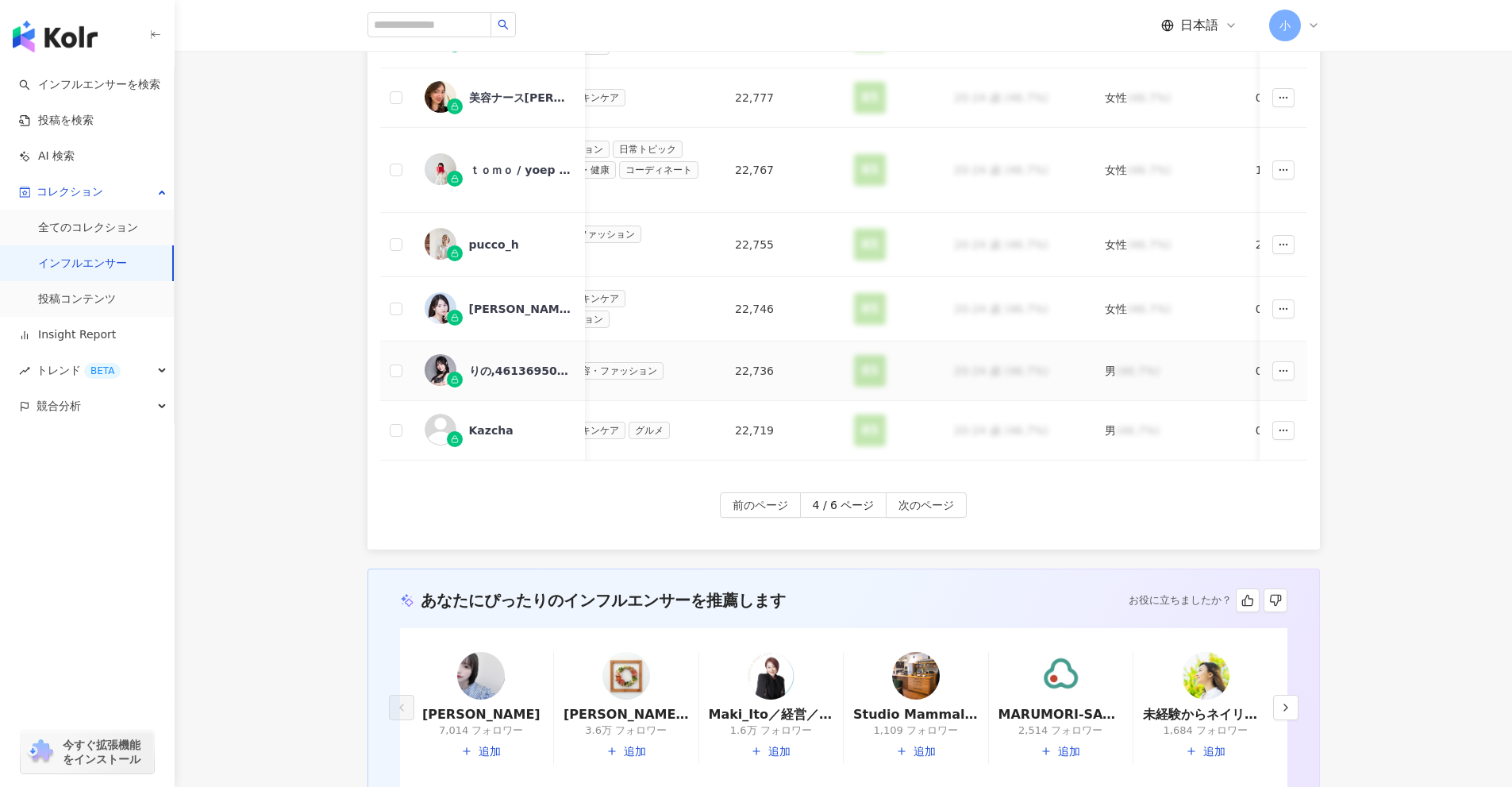
scroll to position [548, 0]
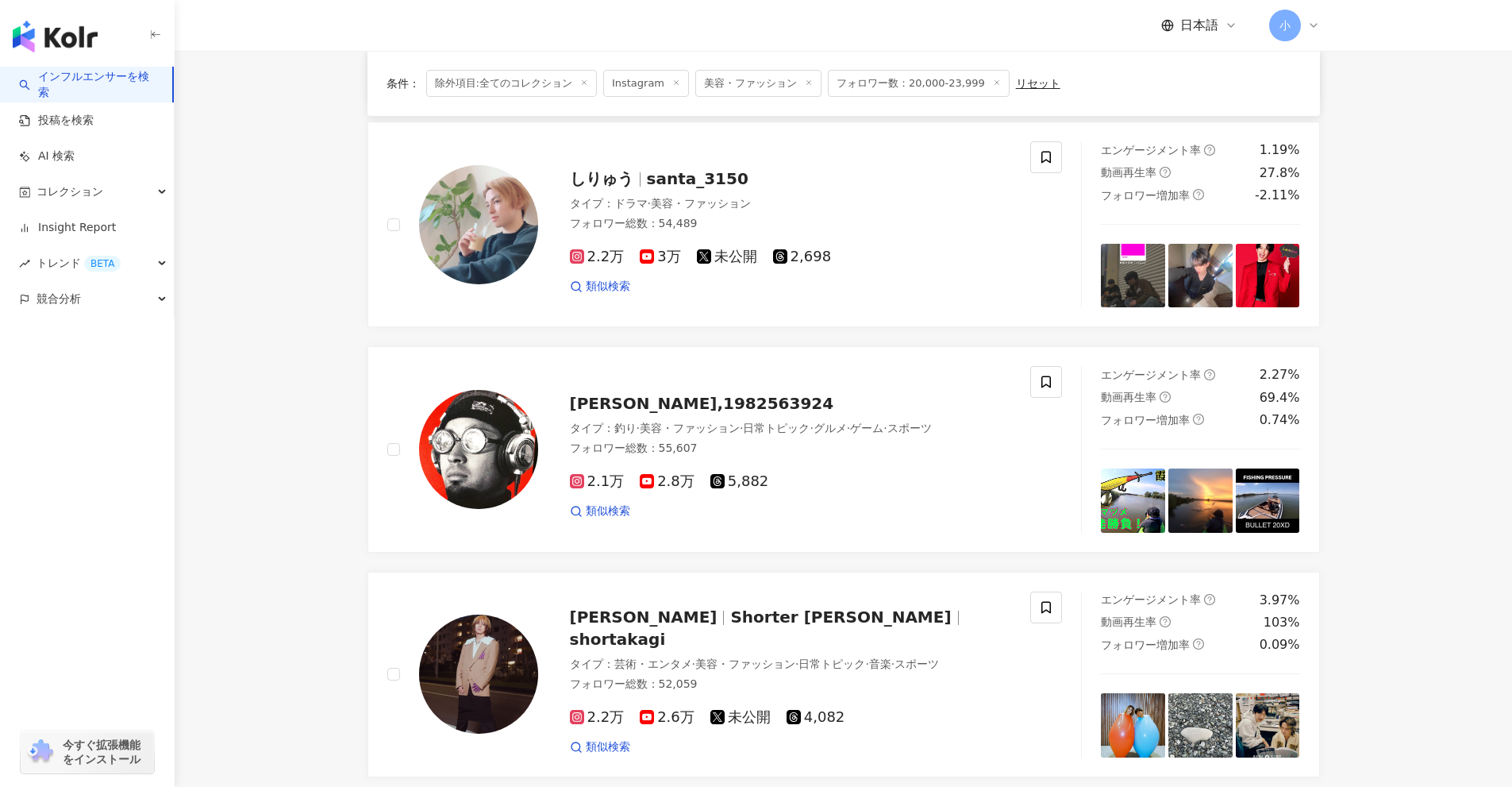
scroll to position [2497, 0]
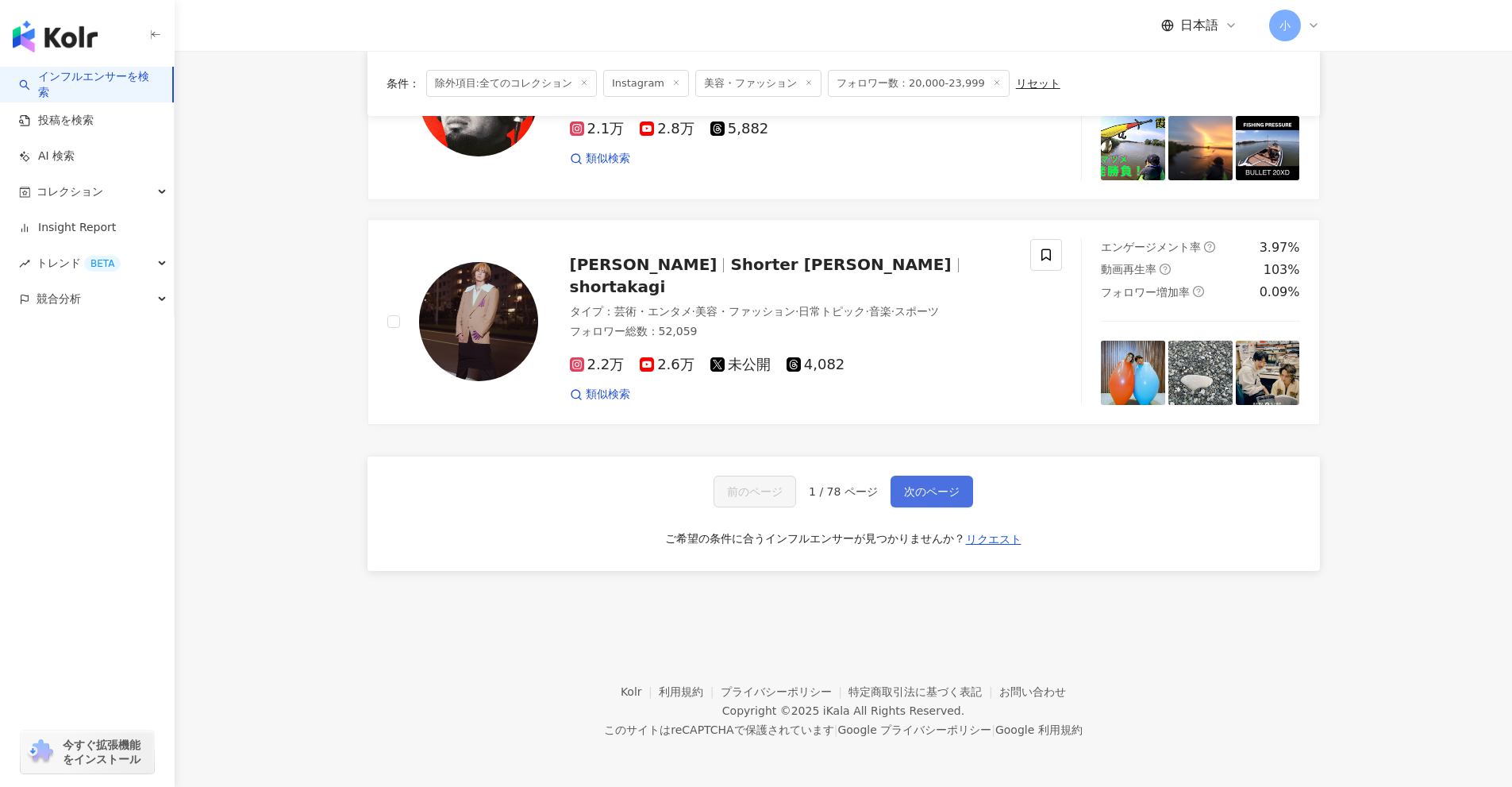
click at [953, 483] on button "次のページ" at bounding box center [931, 491] width 82 height 32
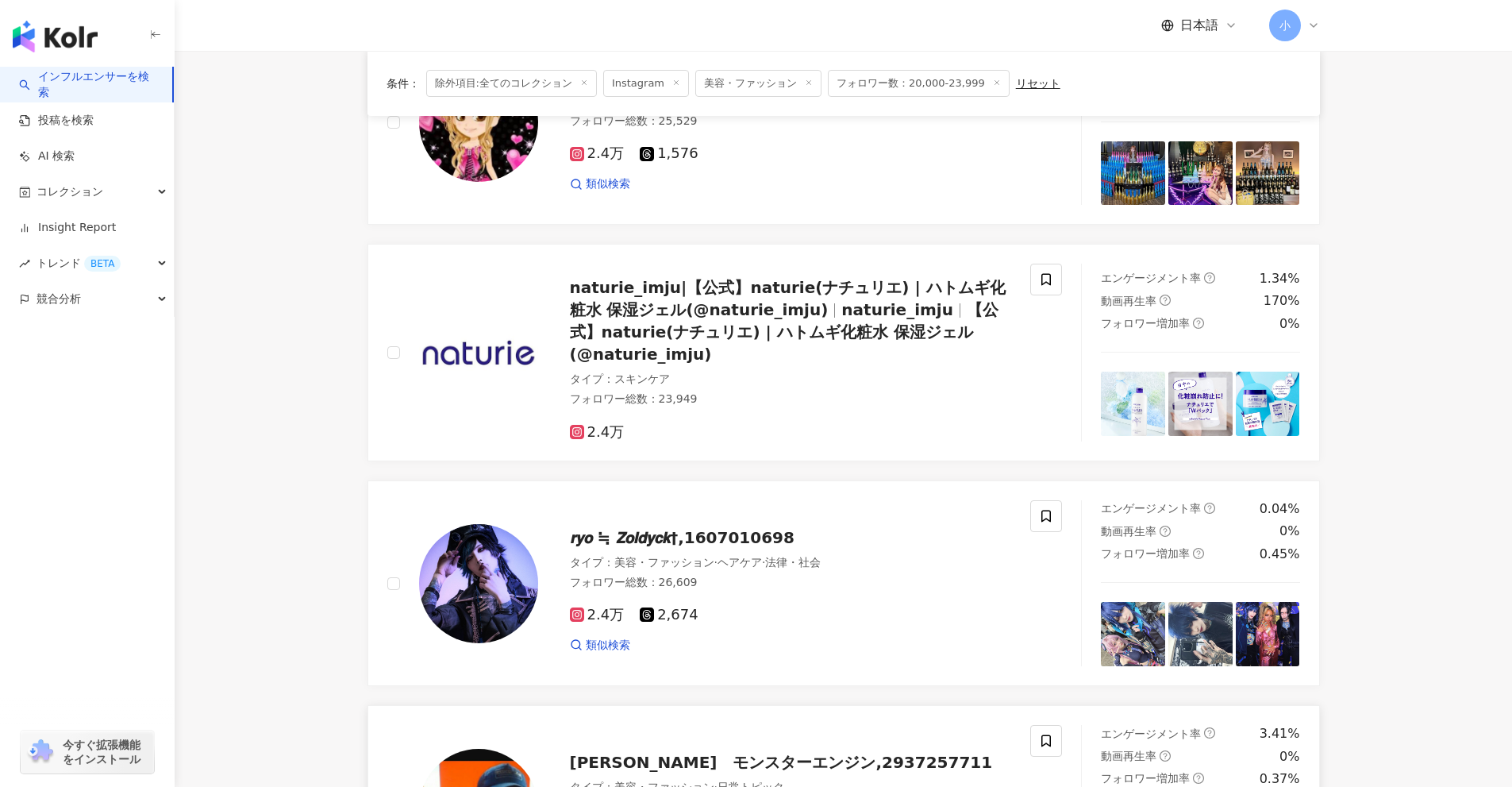
scroll to position [2383, 0]
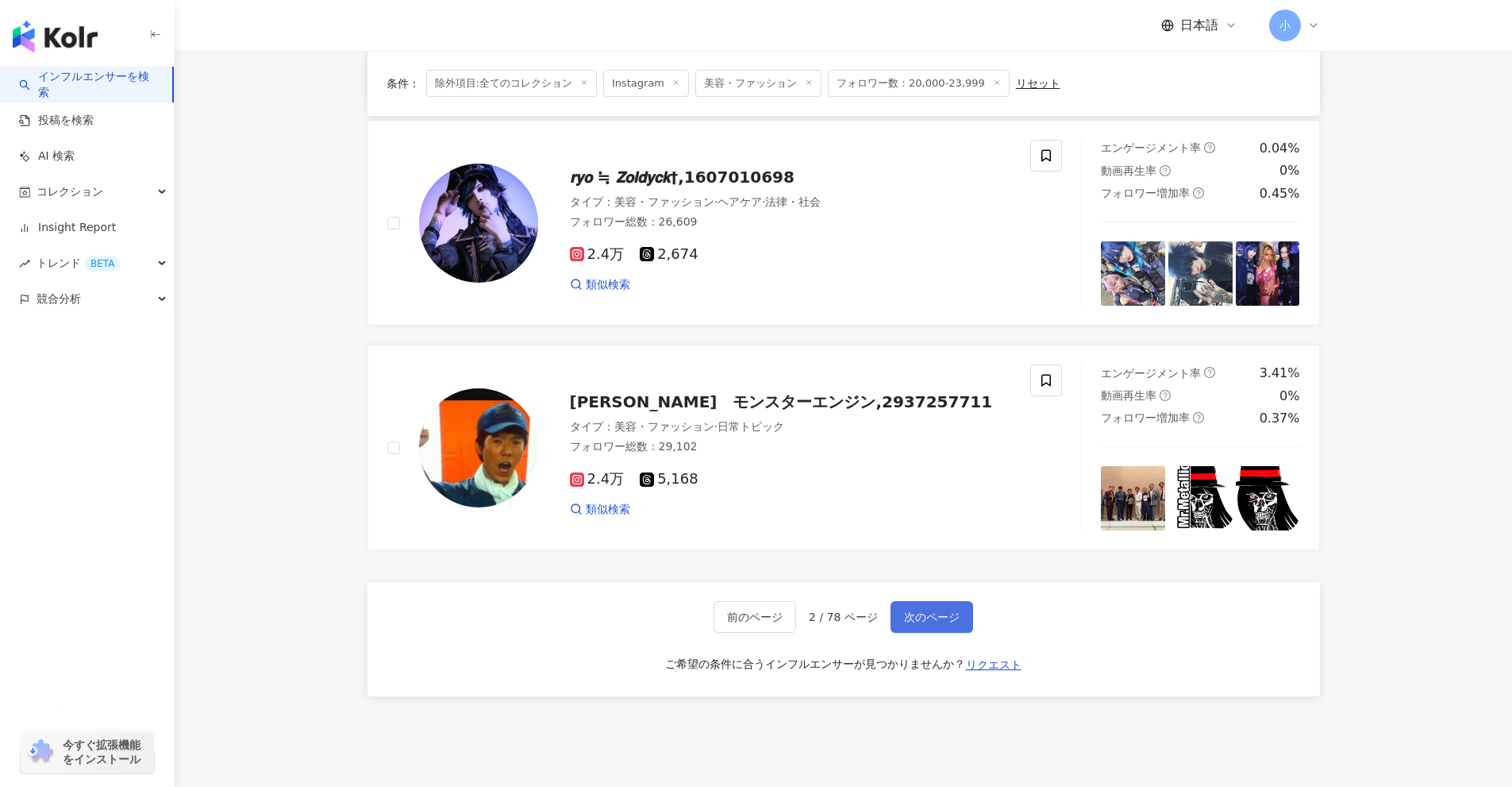
click at [948, 617] on span "次のページ" at bounding box center [932, 617] width 56 height 13
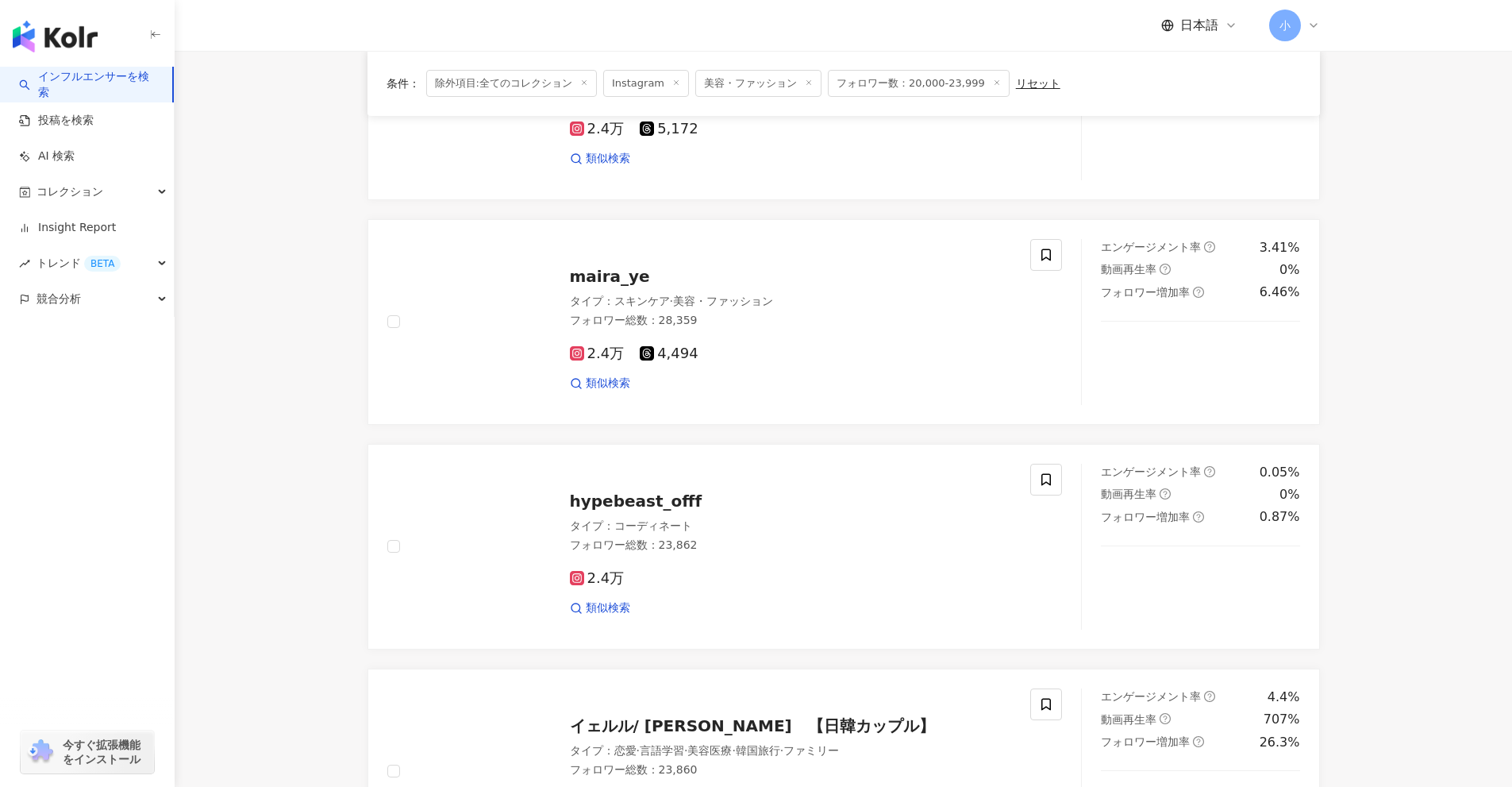
scroll to position [2497, 0]
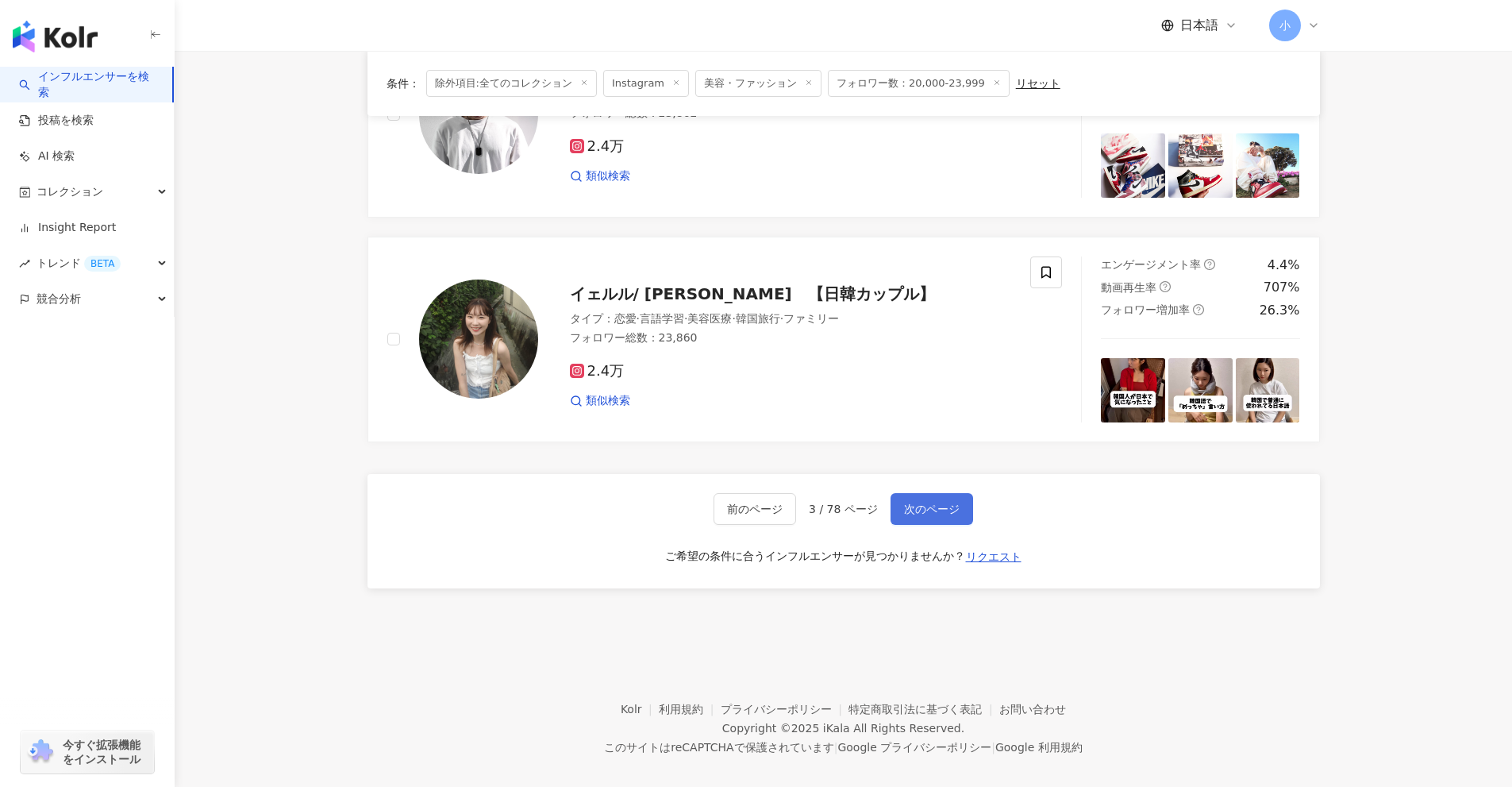
click at [920, 502] on span "次のページ" at bounding box center [932, 509] width 56 height 13
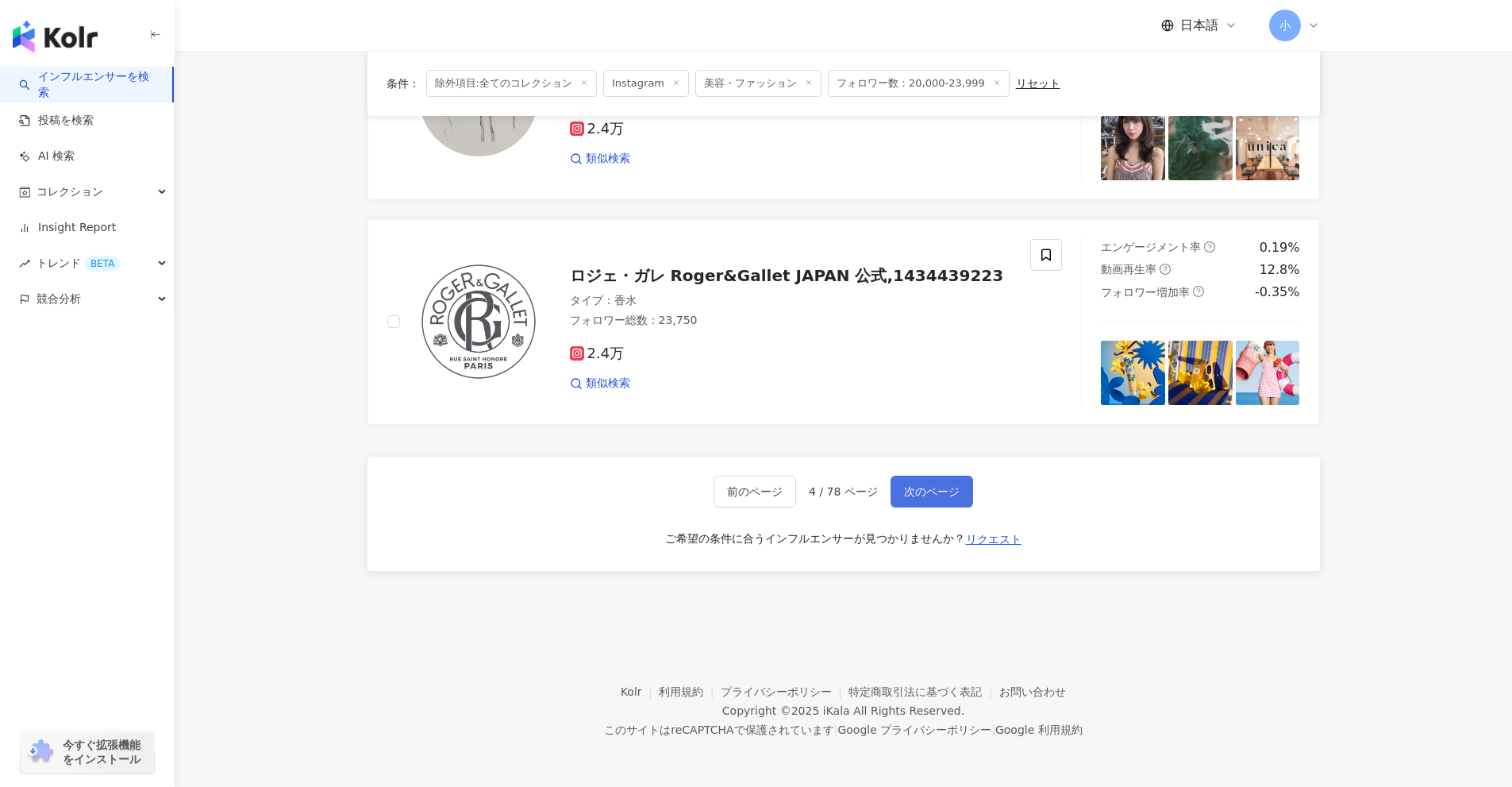
click at [904, 492] on span "次のページ" at bounding box center [932, 492] width 56 height 13
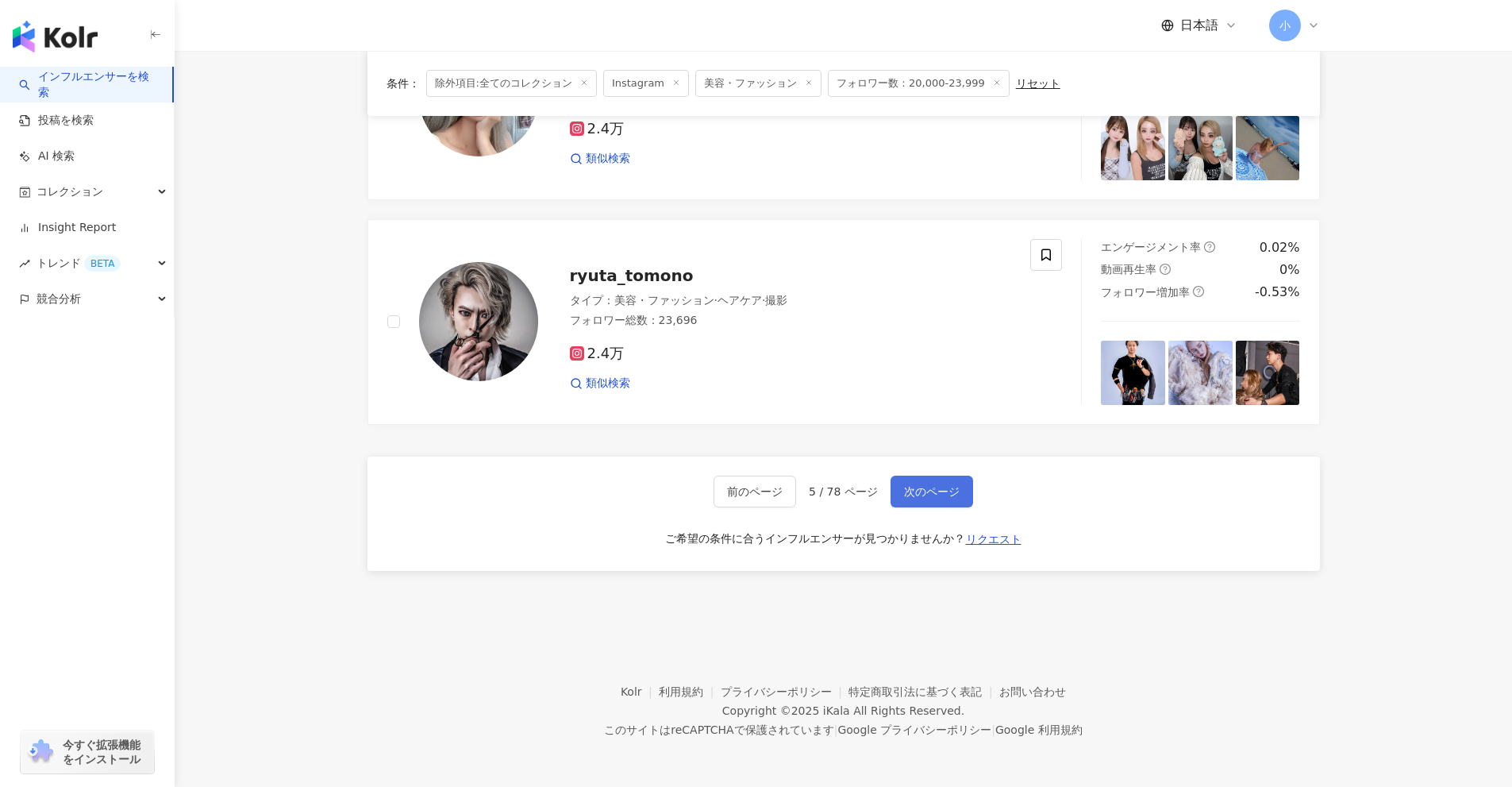
click at [935, 487] on span "次のページ" at bounding box center [932, 492] width 56 height 13
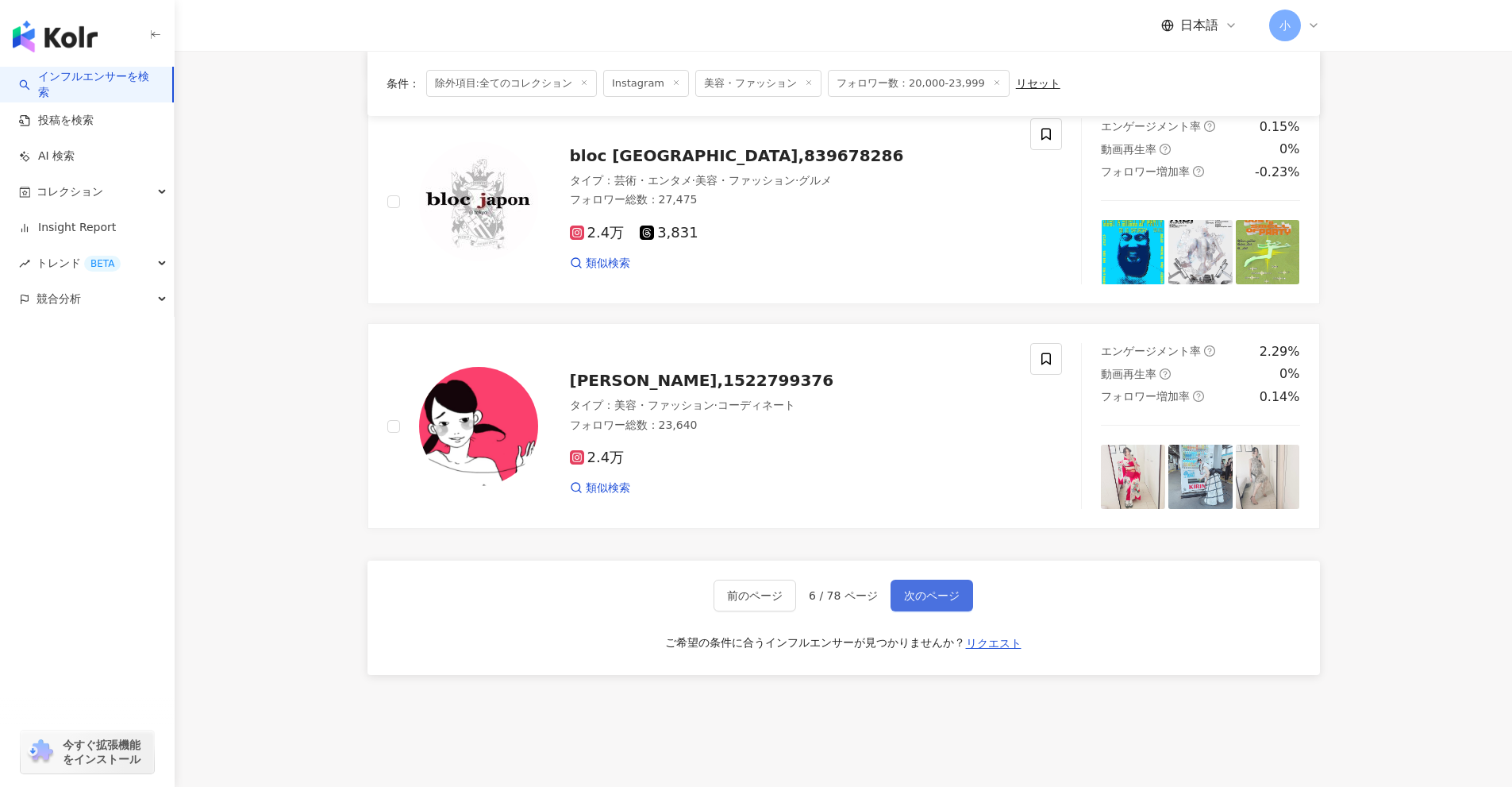
scroll to position [2427, 0]
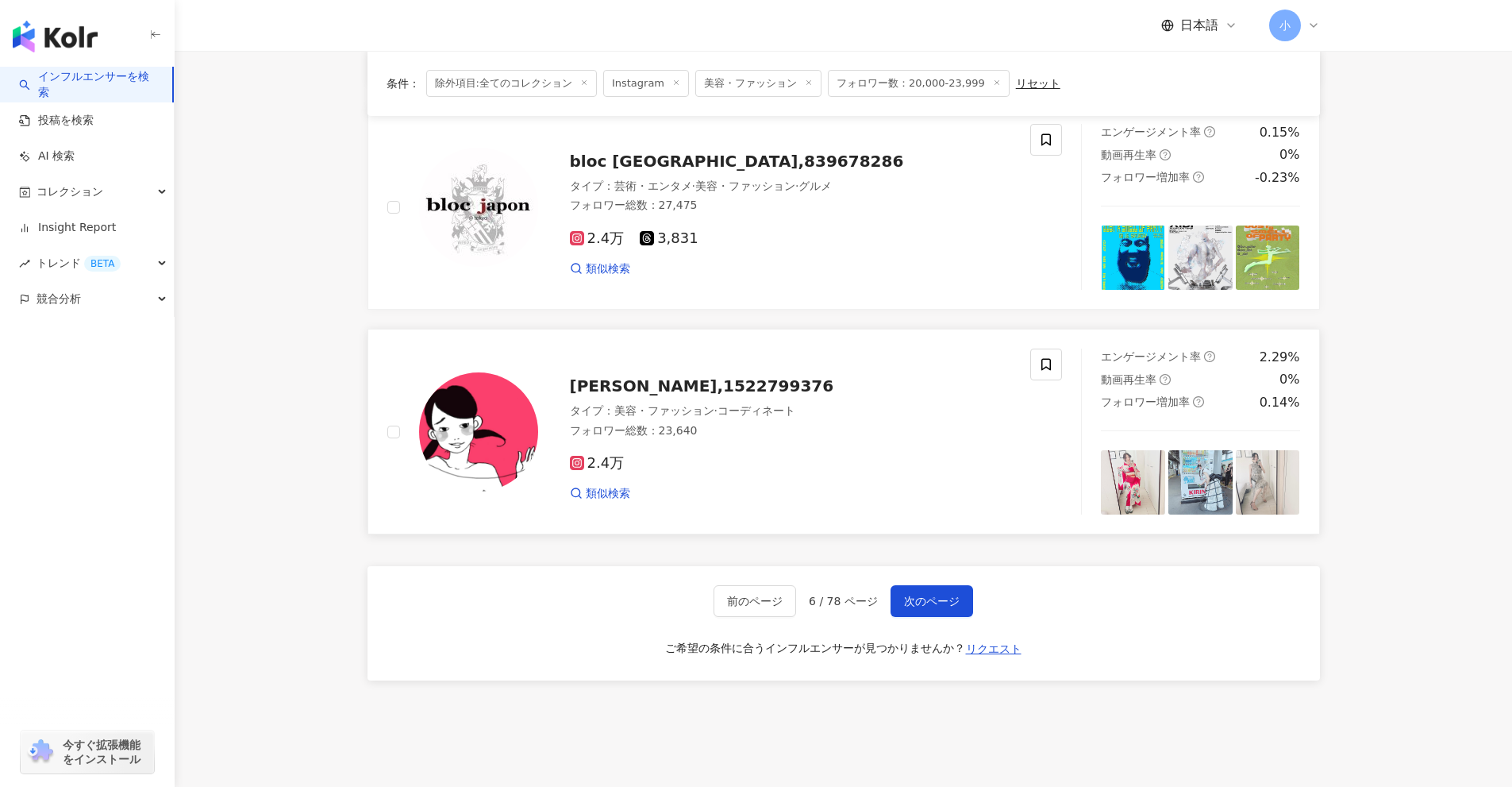
click at [694, 377] on span "[PERSON_NAME],1522799376" at bounding box center [702, 386] width 265 height 19
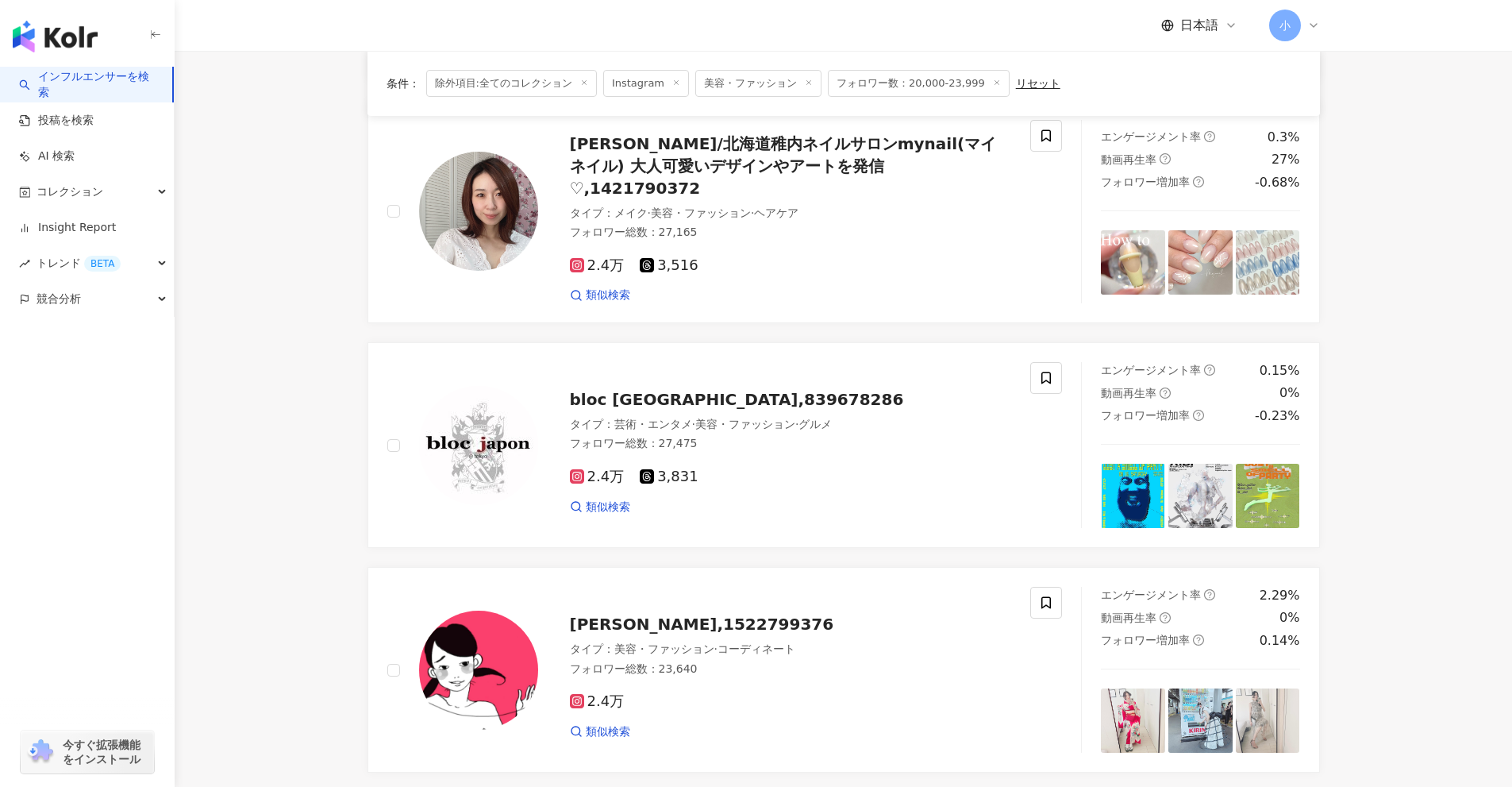
scroll to position [2506, 0]
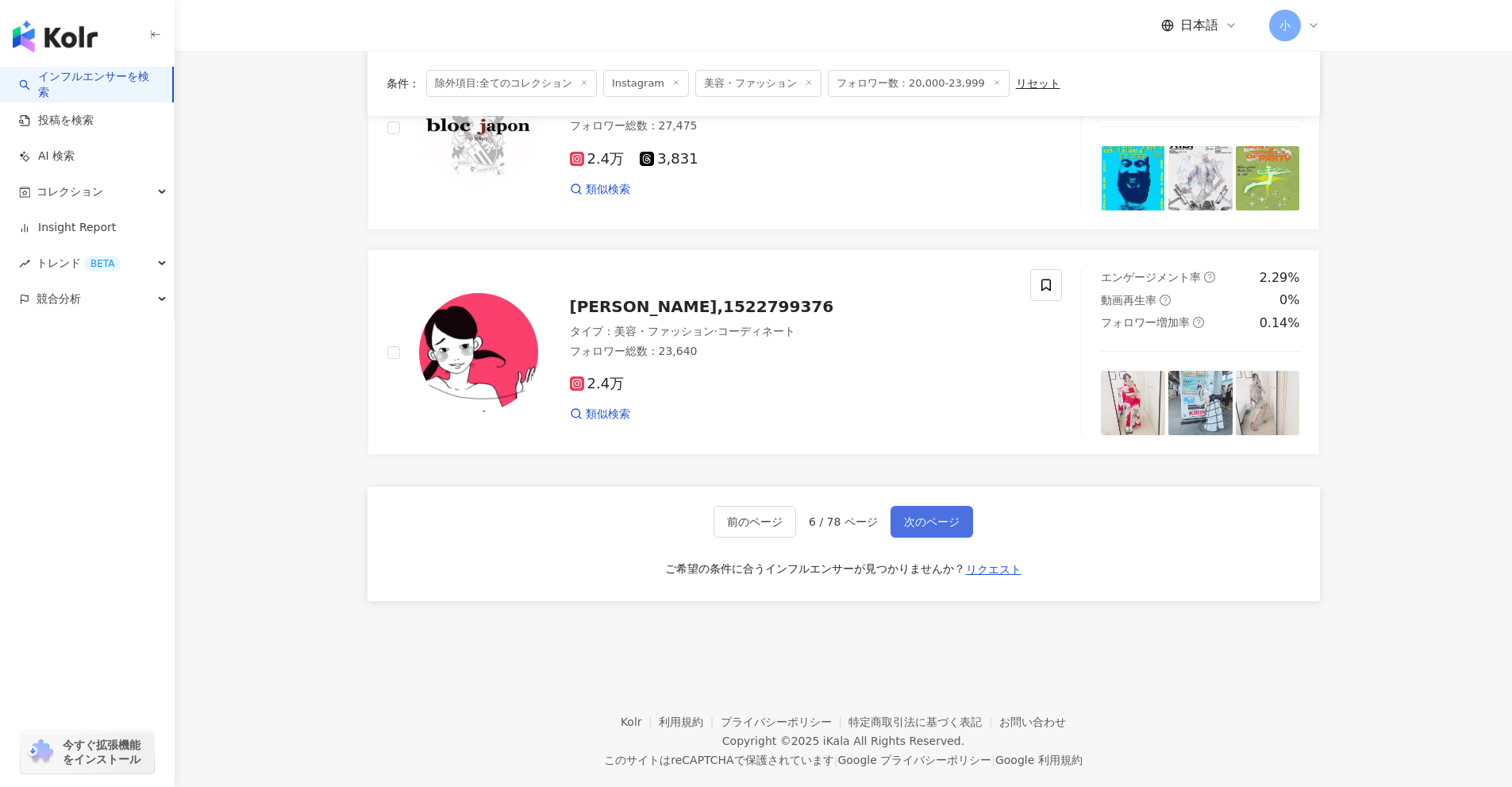
click at [938, 515] on span "次のページ" at bounding box center [932, 521] width 56 height 13
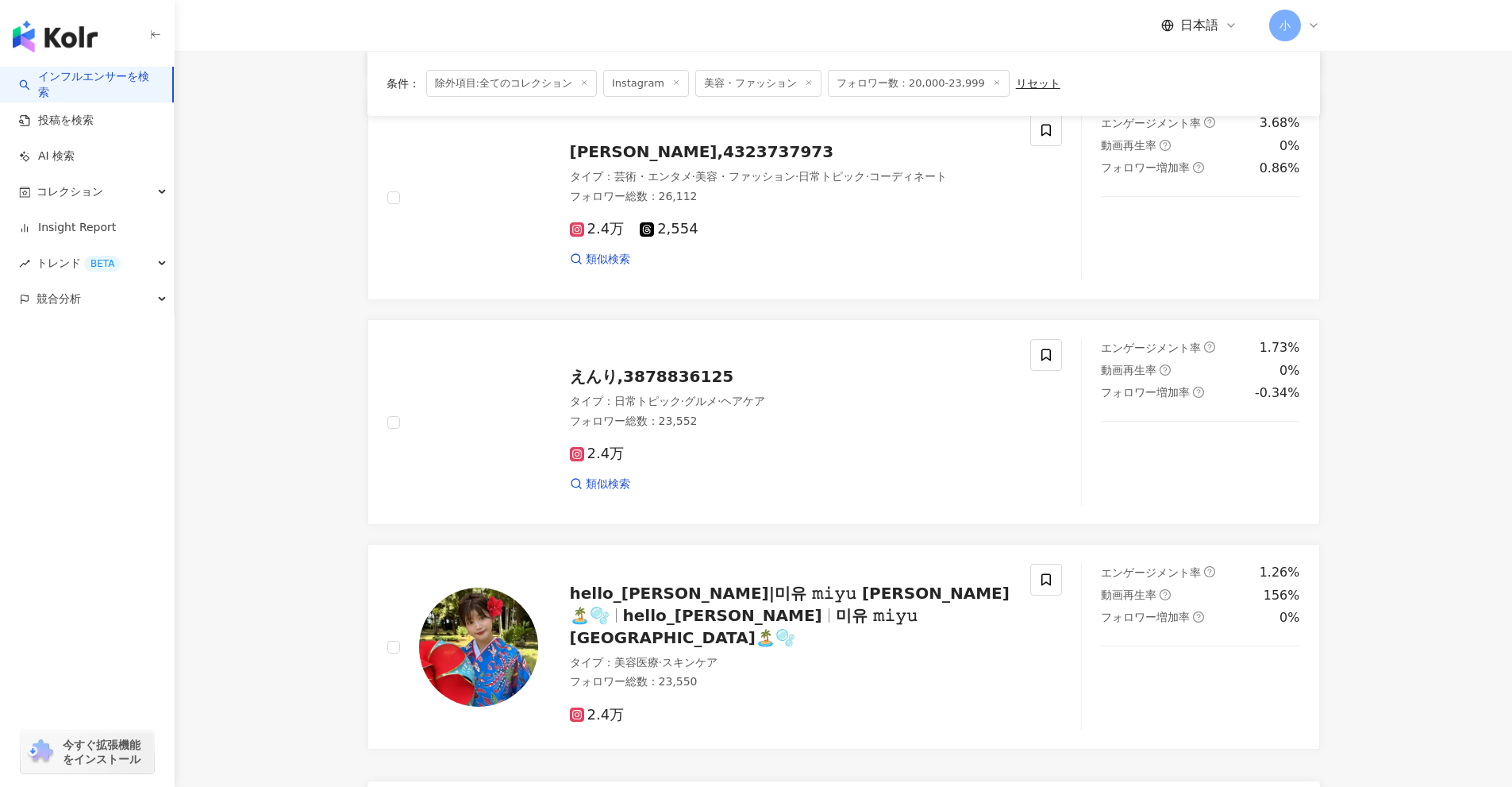
scroll to position [2631, 0]
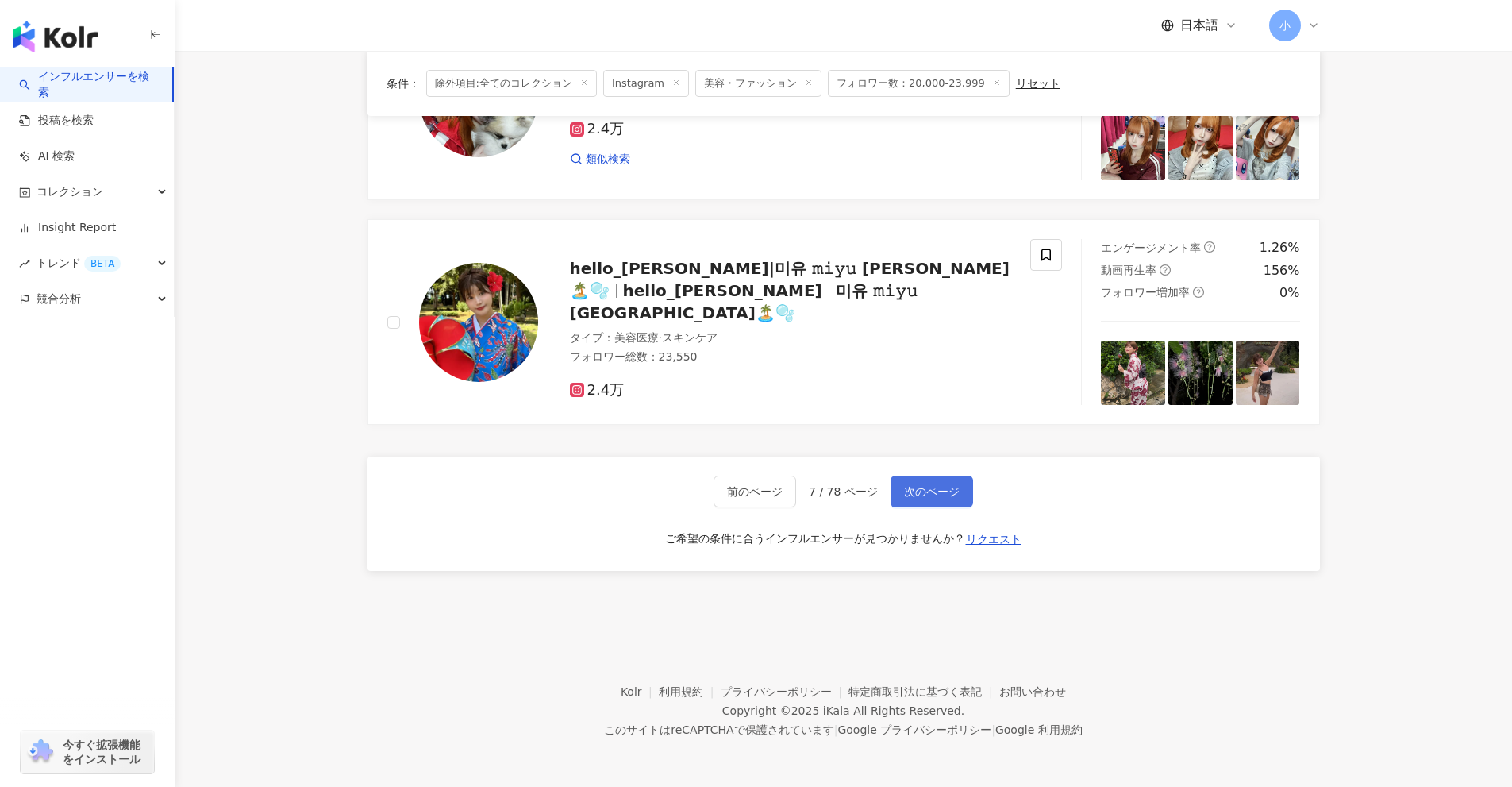
click at [946, 491] on span "次のページ" at bounding box center [932, 492] width 56 height 13
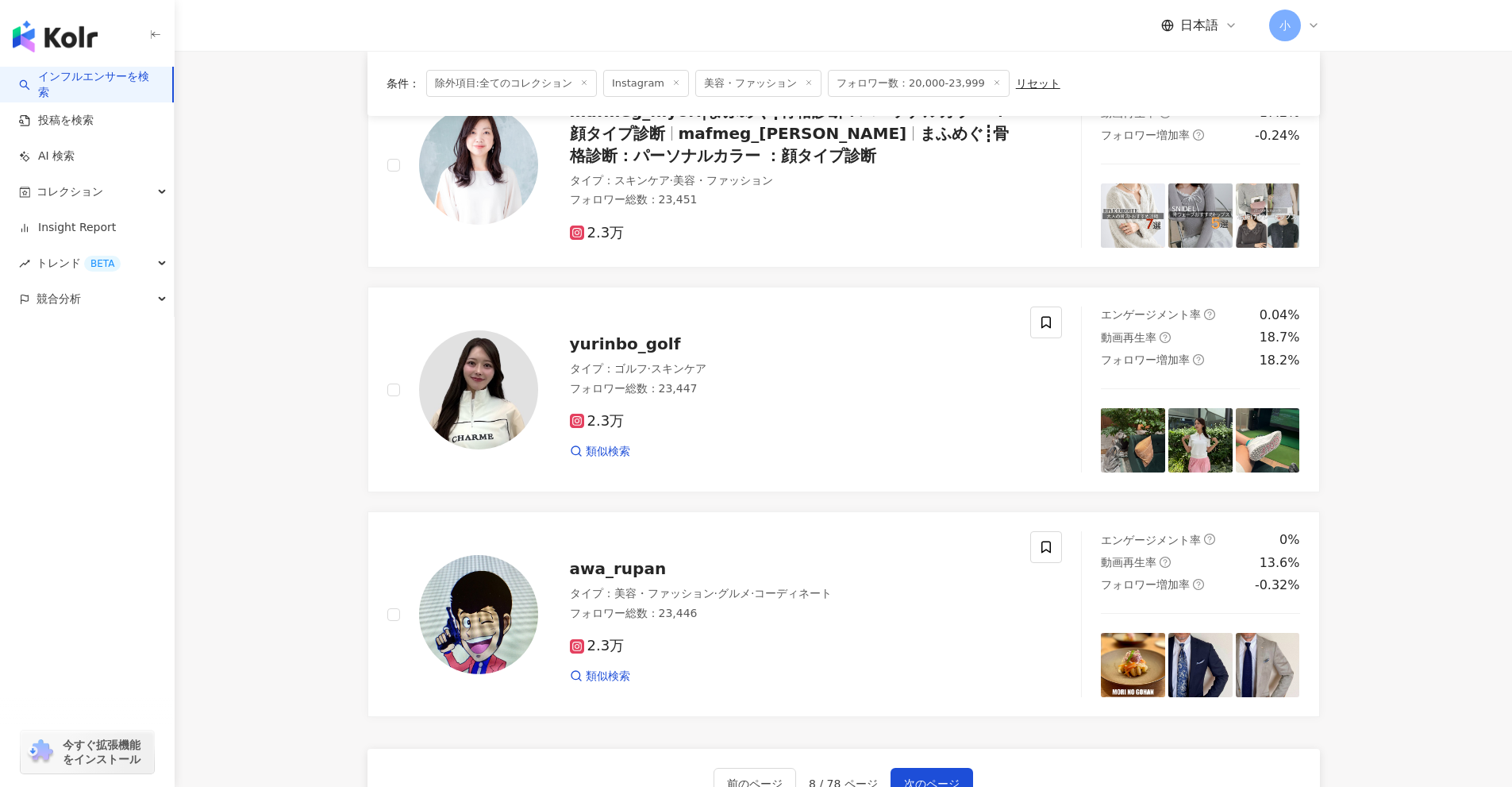
scroll to position [2030, 0]
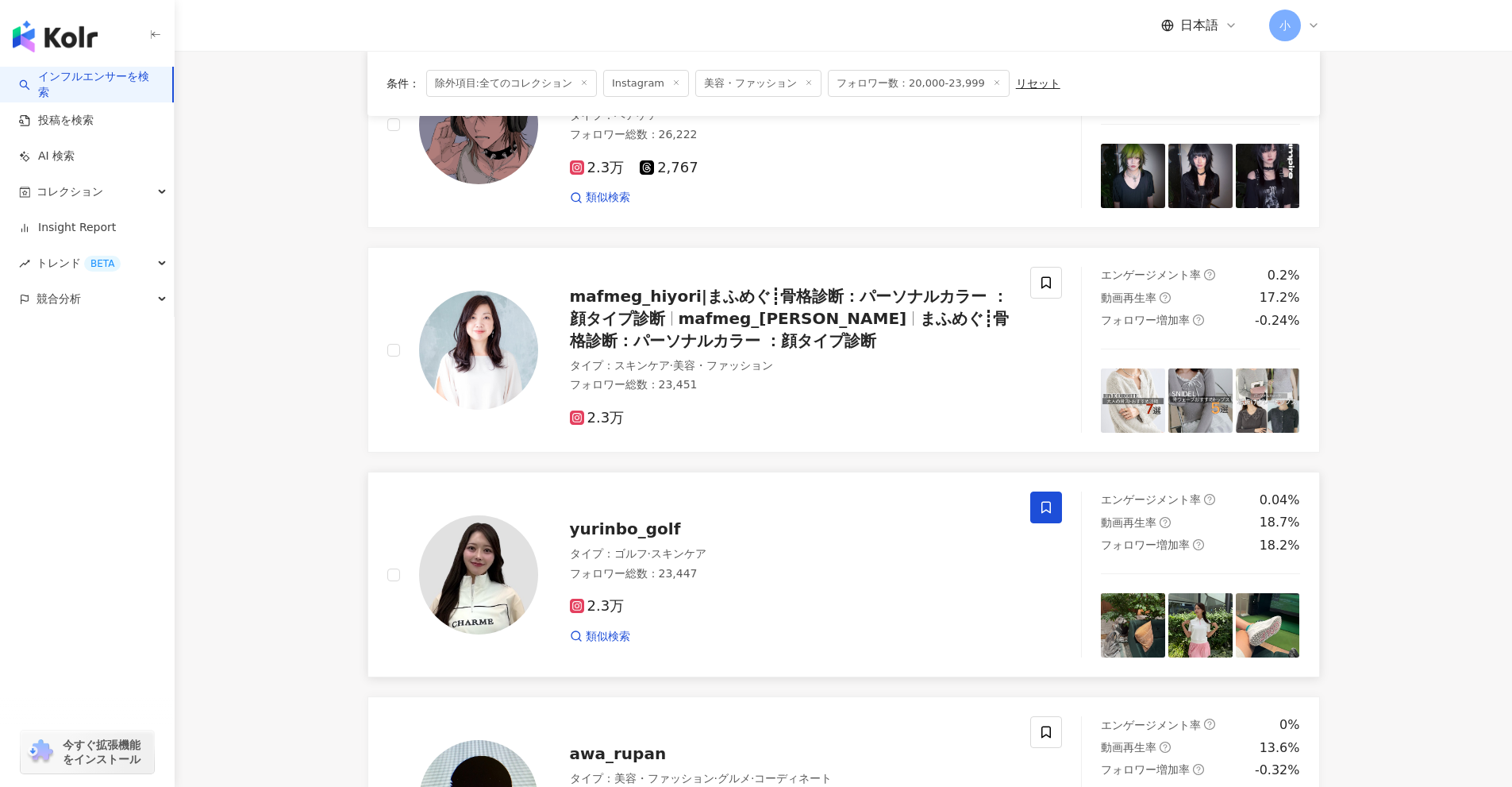
click at [1044, 503] on icon at bounding box center [1046, 508] width 14 height 14
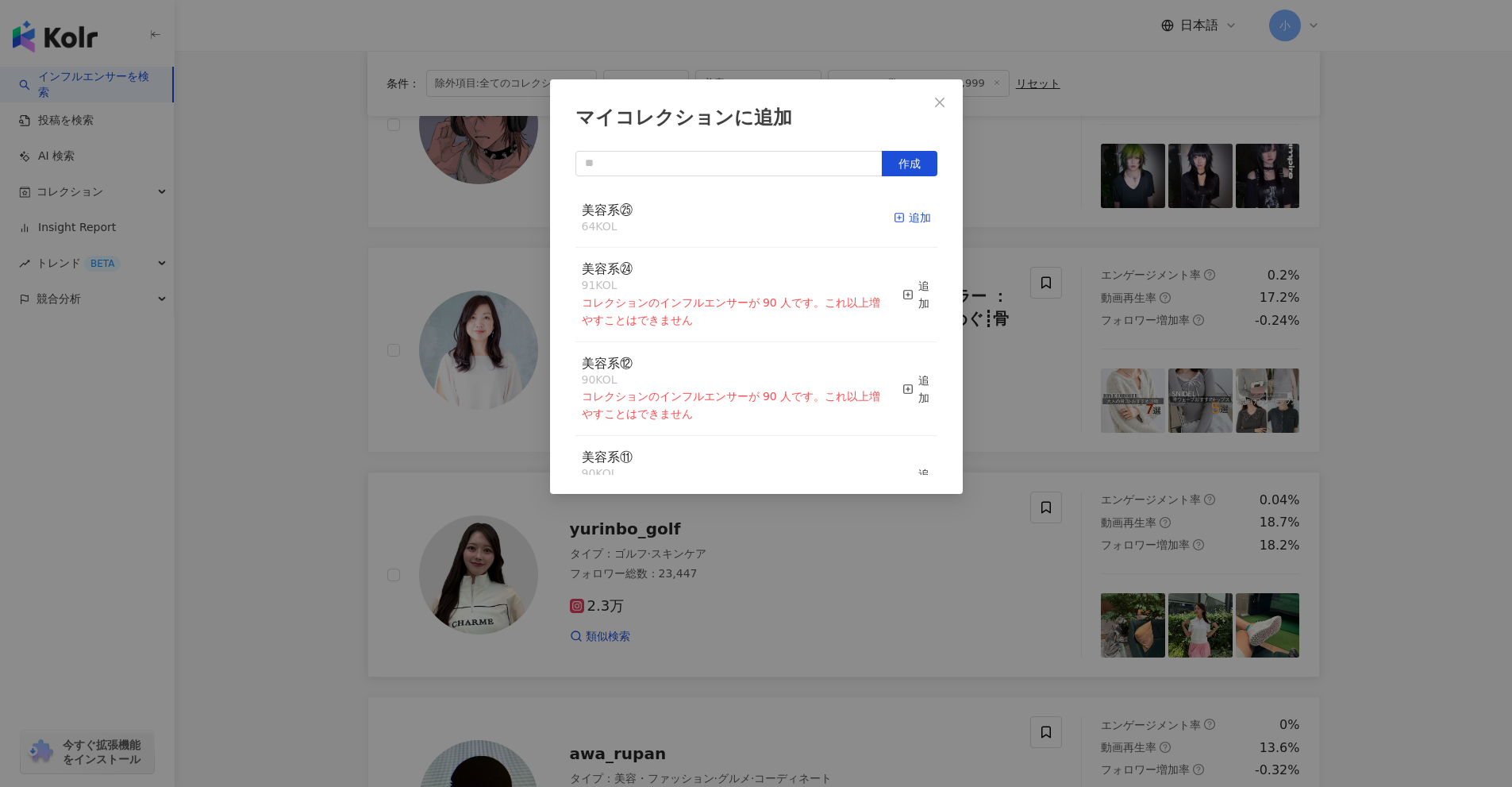
click at [897, 220] on div "追加" at bounding box center [912, 217] width 37 height 17
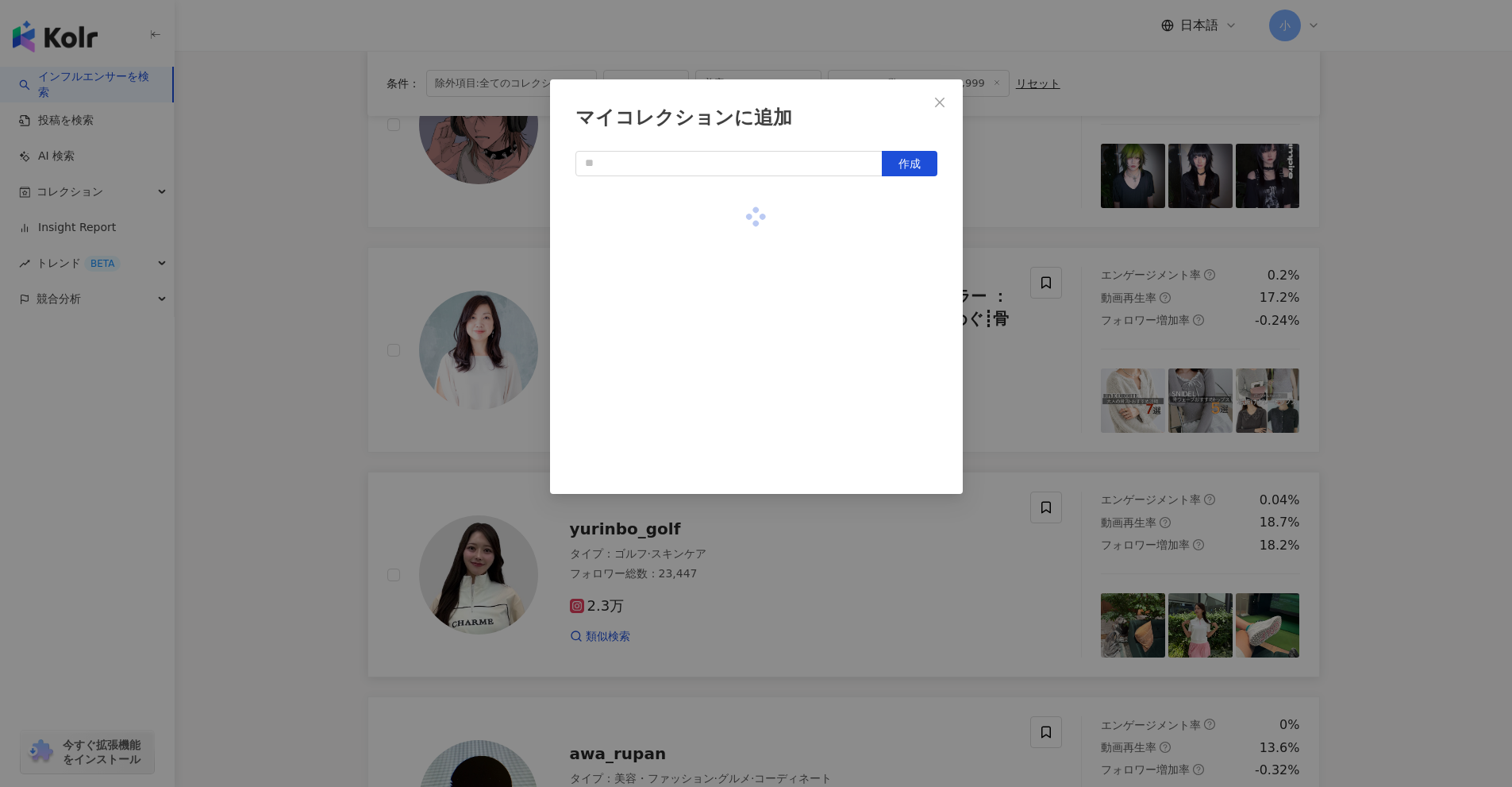
click at [1017, 333] on div "マイコレクションに追加 作成" at bounding box center [756, 393] width 1512 height 787
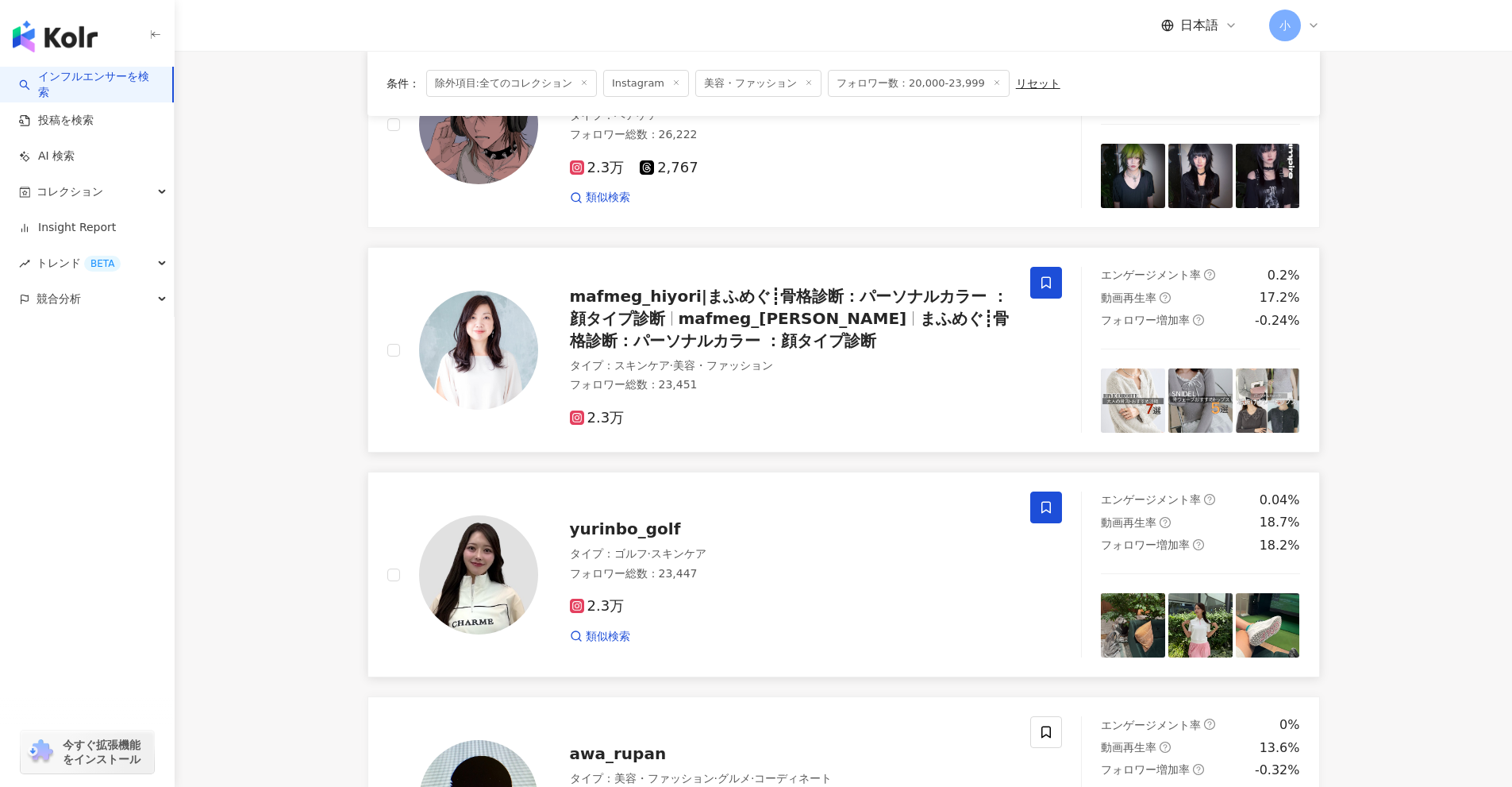
click at [1038, 286] on span at bounding box center [1046, 282] width 32 height 32
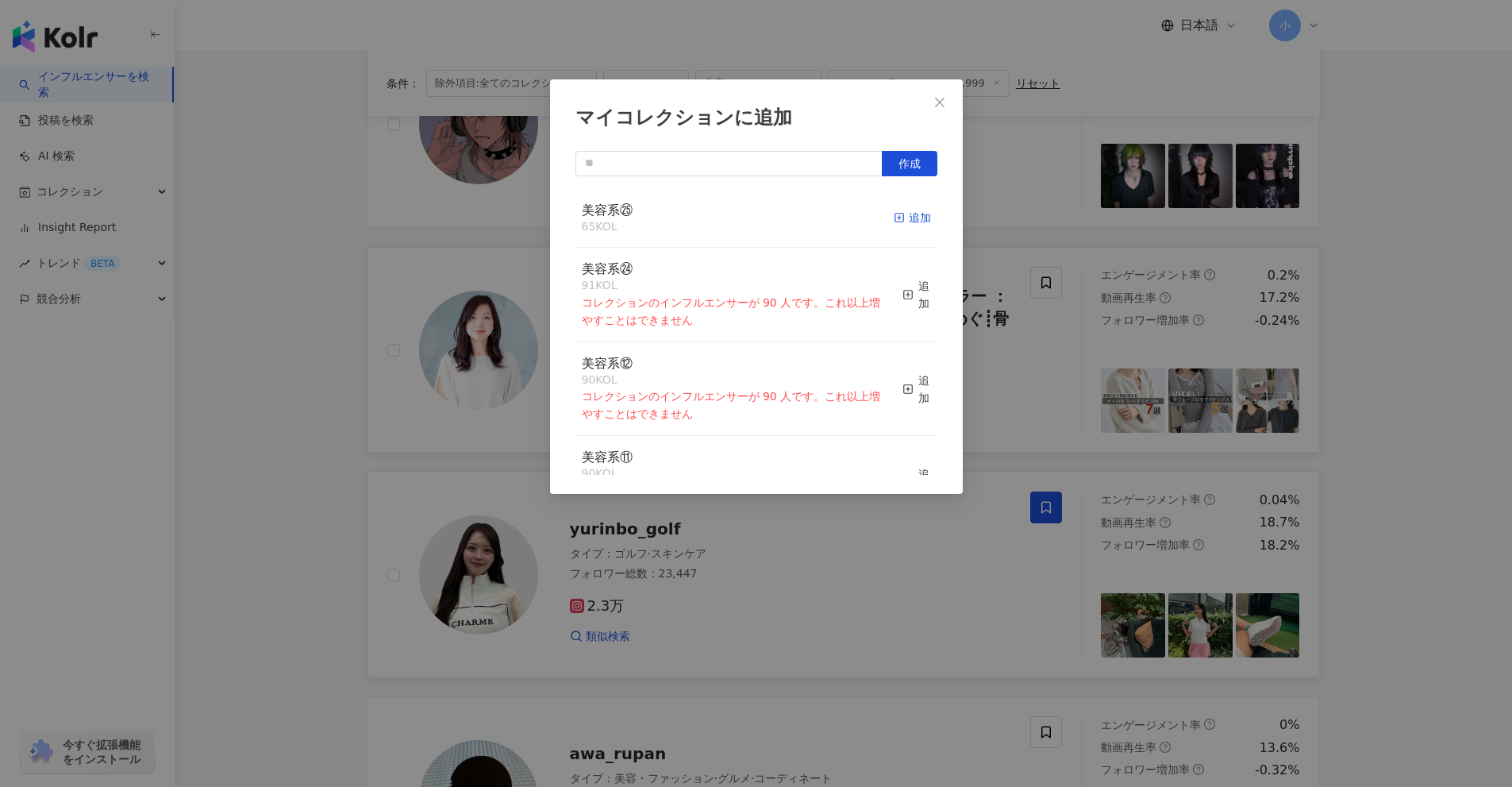
click at [913, 220] on div "追加" at bounding box center [912, 217] width 37 height 17
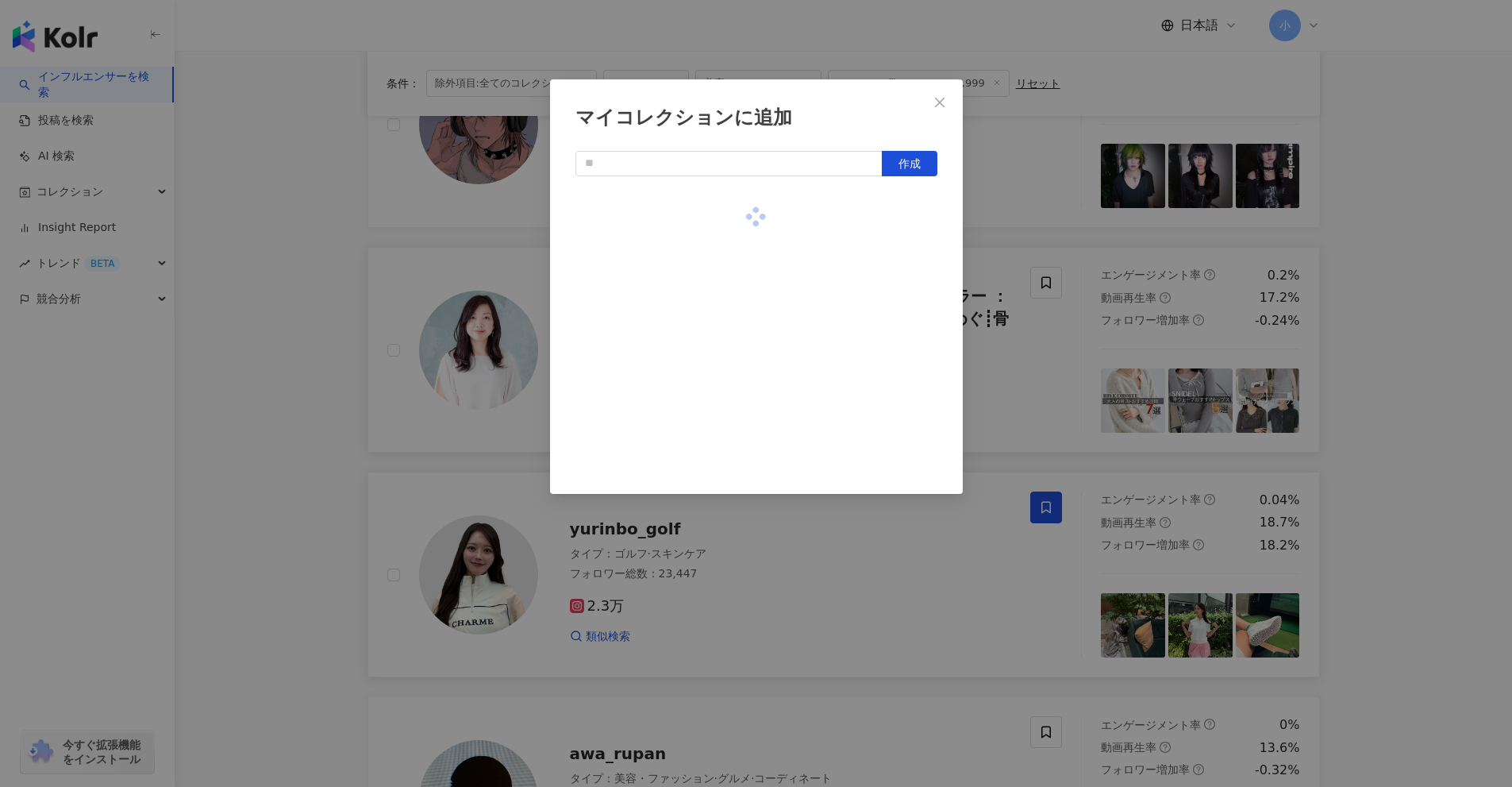
click at [1072, 365] on div "マイコレクションに追加 作成" at bounding box center [756, 393] width 1512 height 787
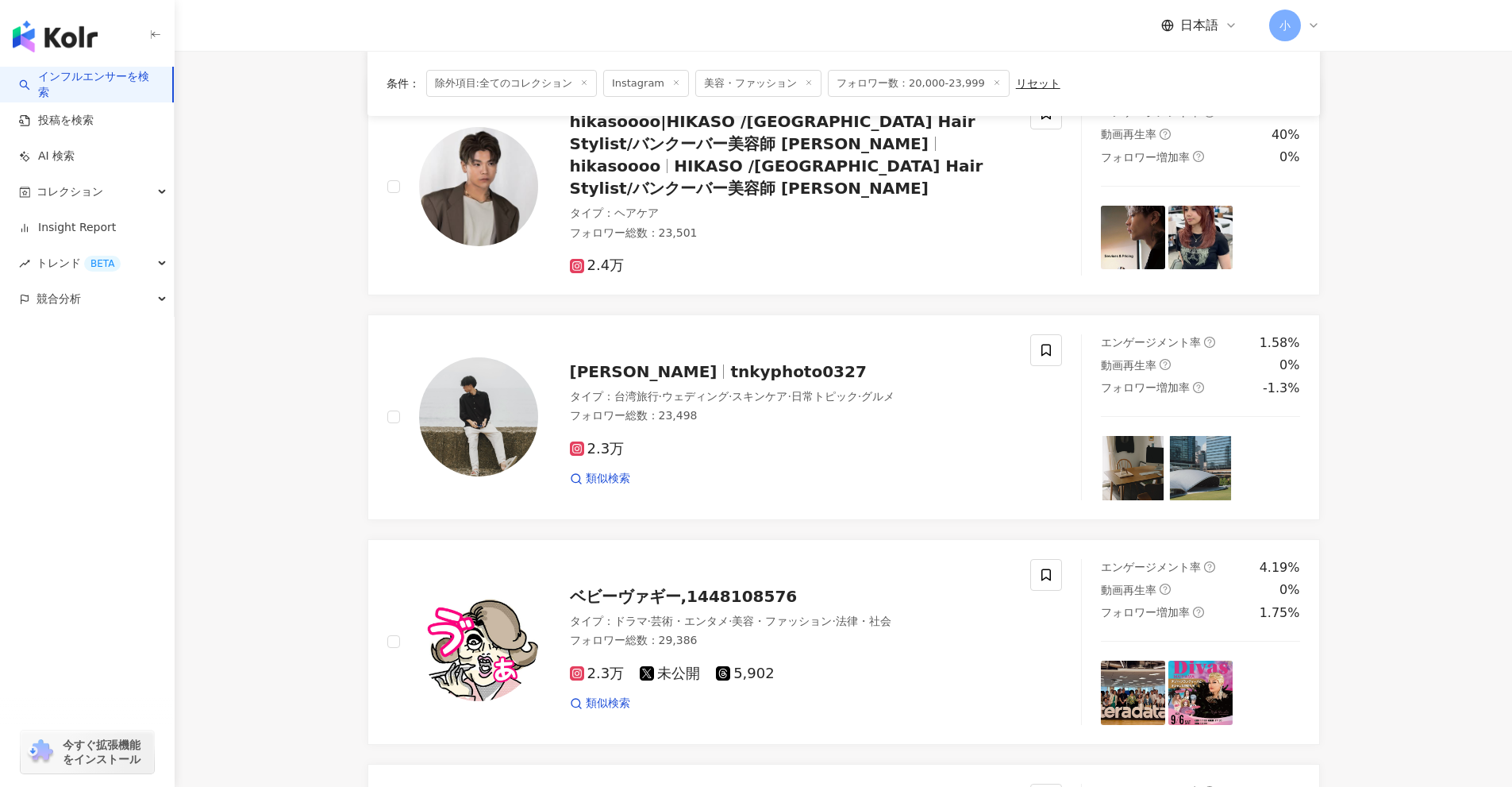
scroll to position [363, 0]
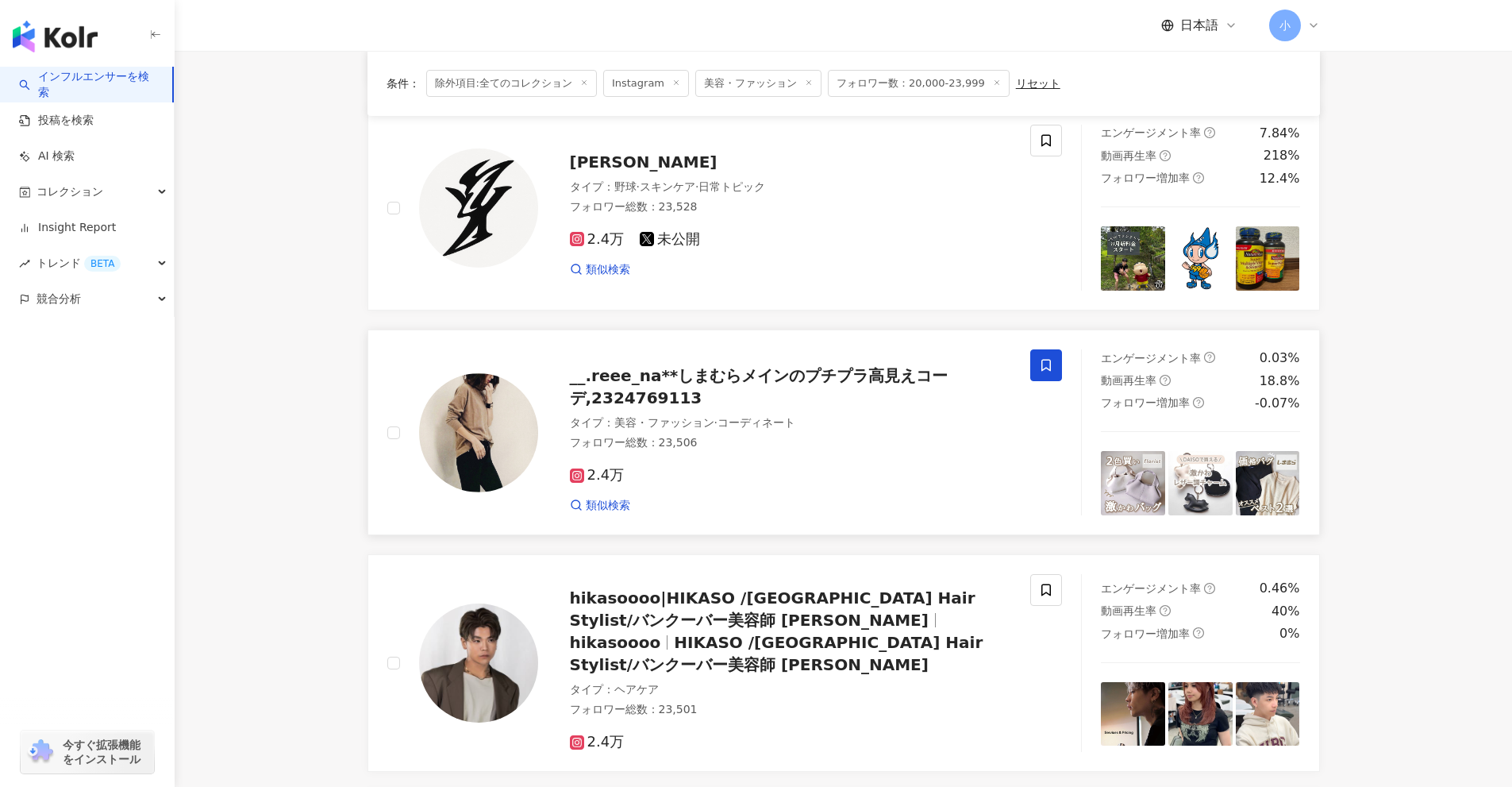
click at [1046, 365] on icon at bounding box center [1046, 365] width 14 height 14
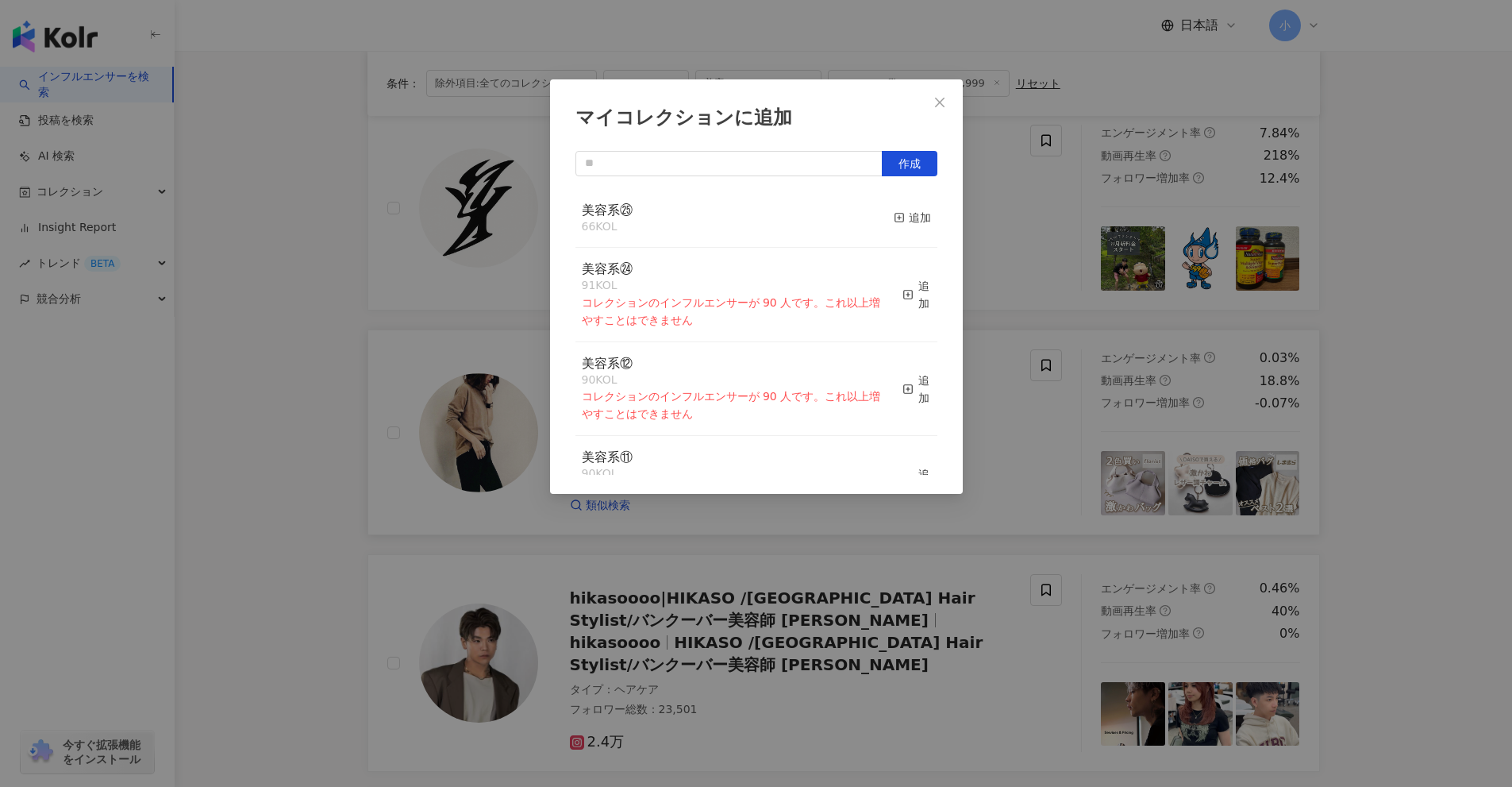
click at [994, 276] on div "マイコレクションに追加 作成 美容系㉕ 66 KOL 追加 美容系㉔ 91 KOL コレクションのインフルエンサーが 90 人です。これ以上増やすことはできま…" at bounding box center [756, 393] width 1512 height 787
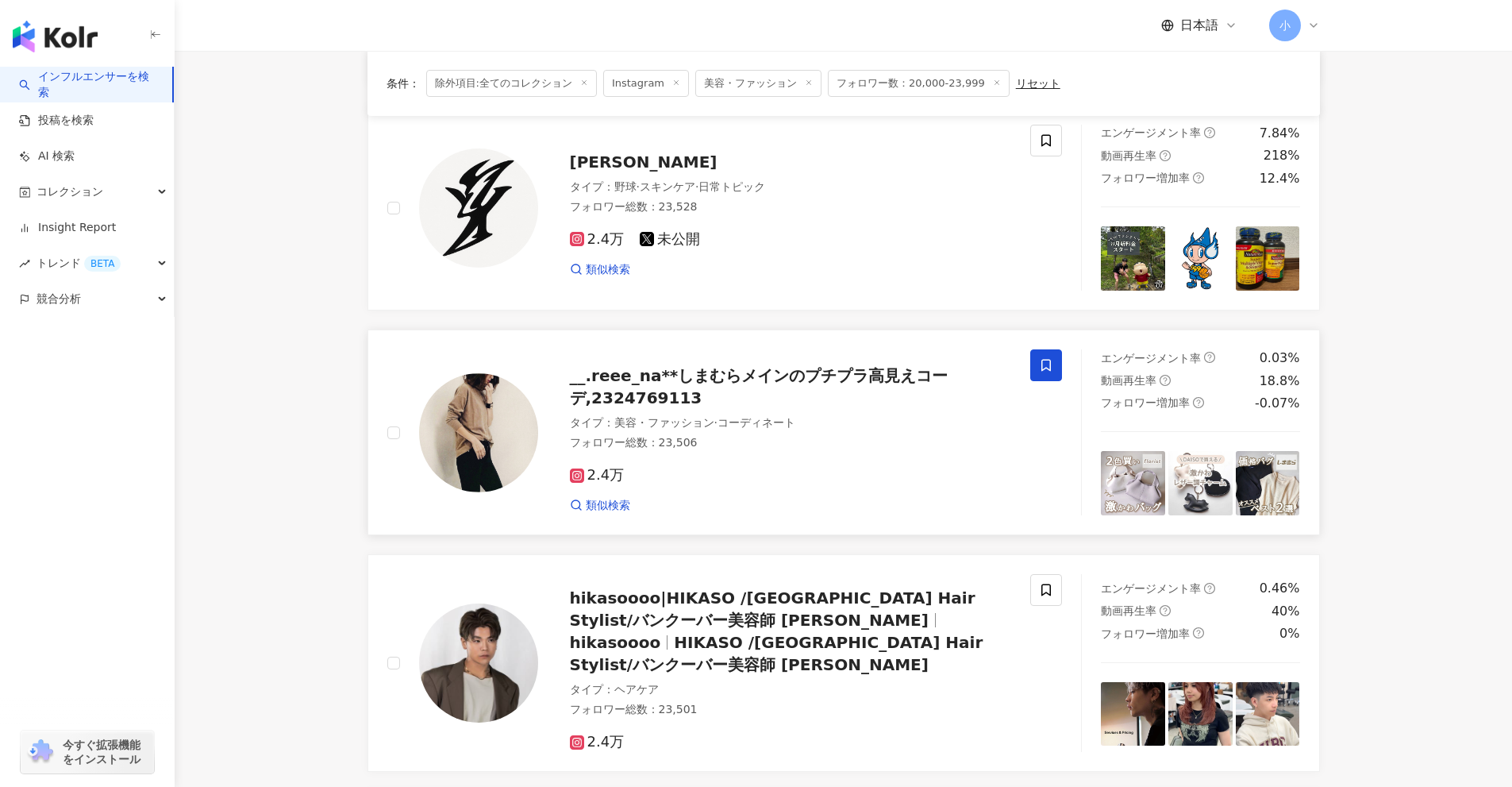
click at [1045, 370] on icon at bounding box center [1046, 365] width 10 height 12
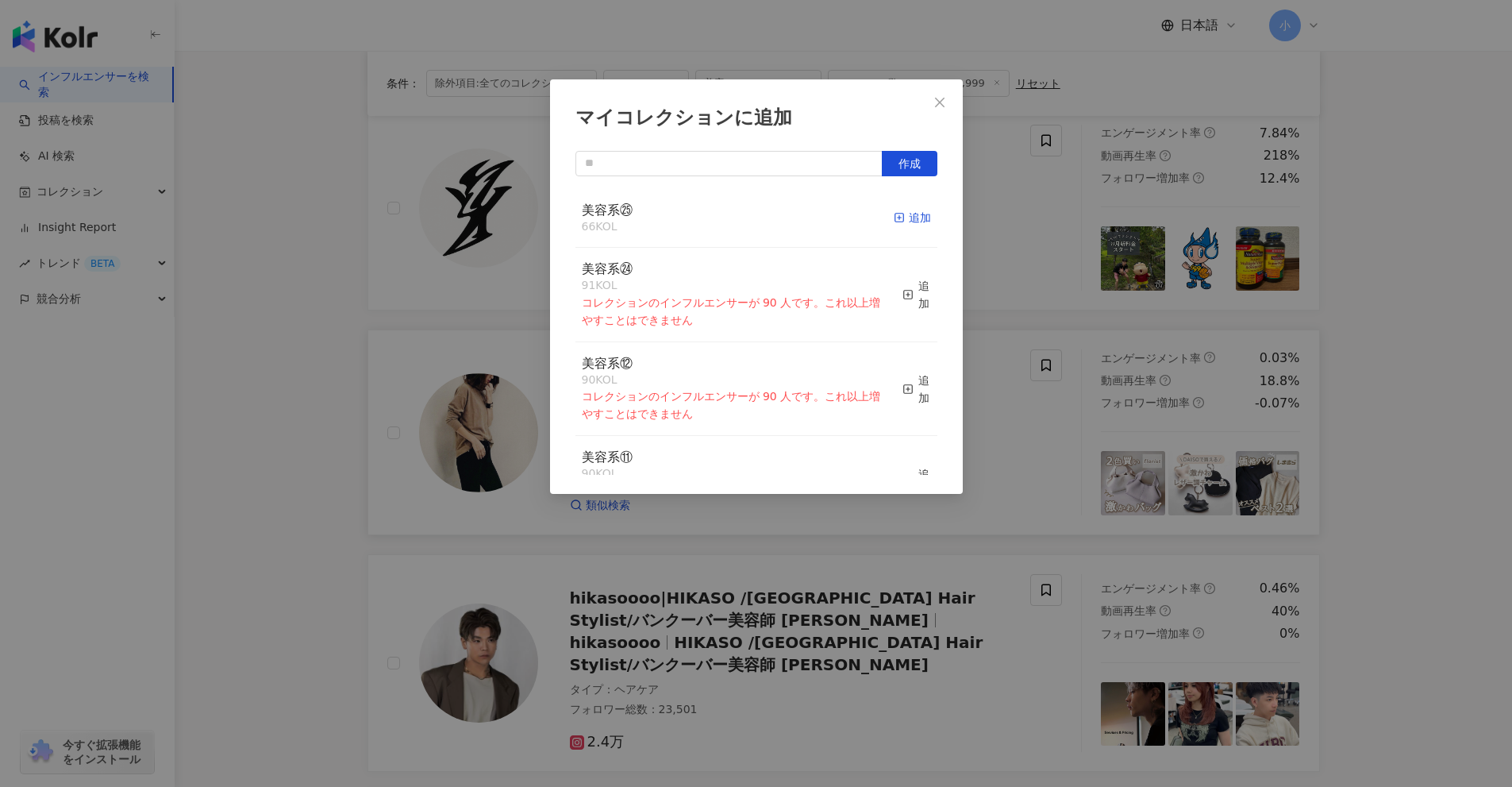
click at [899, 218] on div "追加" at bounding box center [912, 217] width 37 height 17
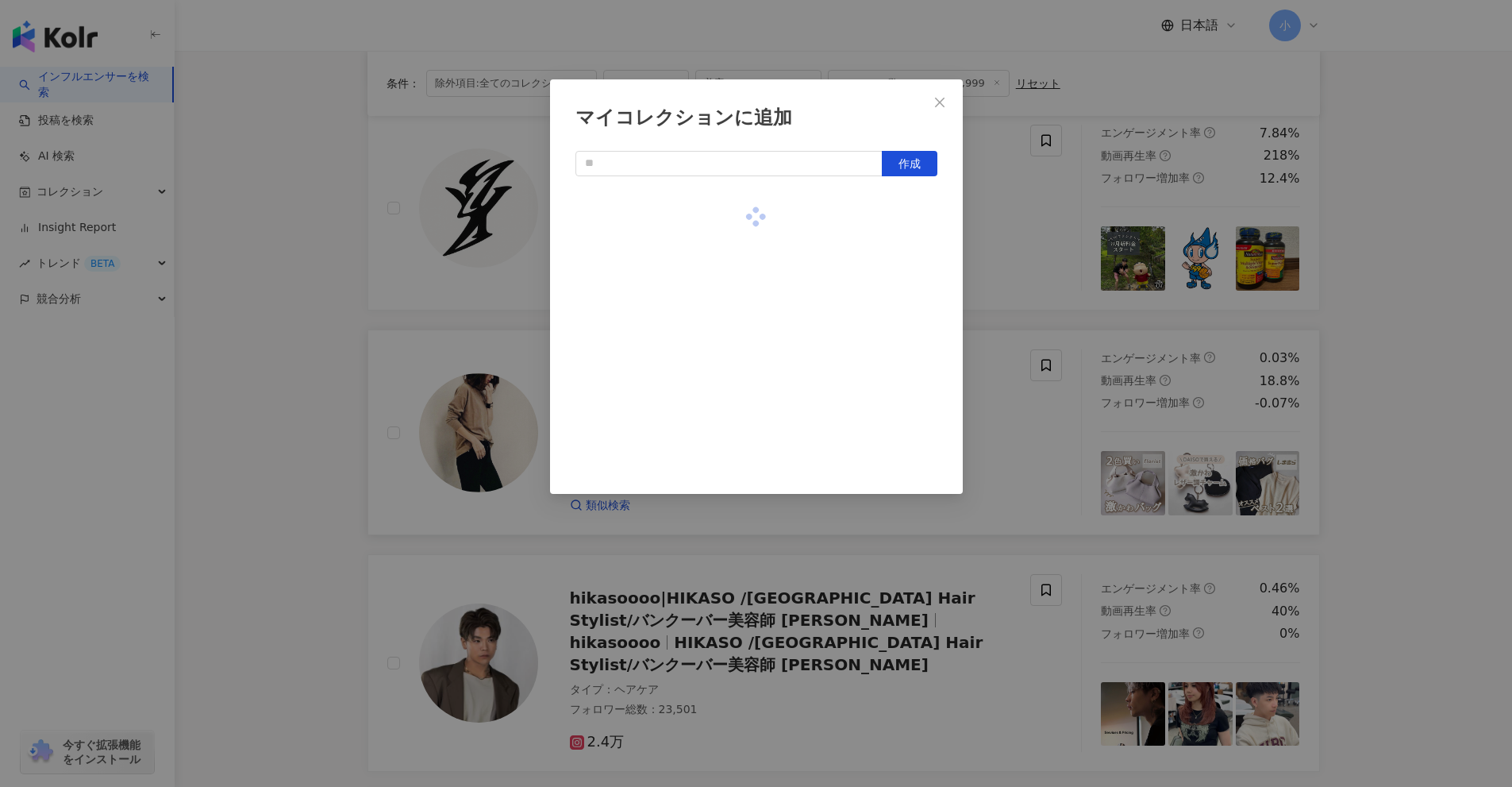
click at [1006, 262] on div "マイコレクションに追加 作成" at bounding box center [756, 393] width 1512 height 787
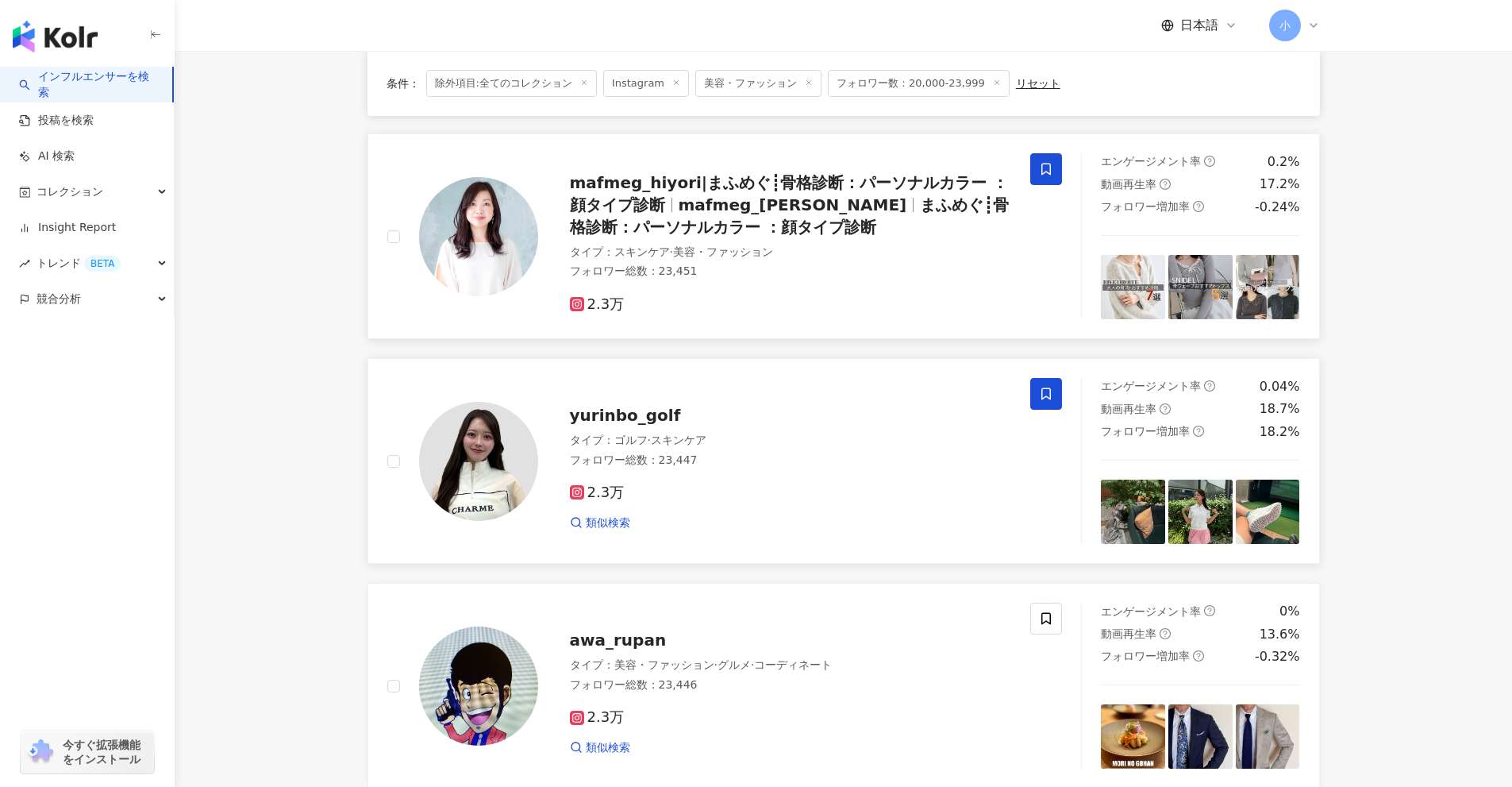
scroll to position [2506, 0]
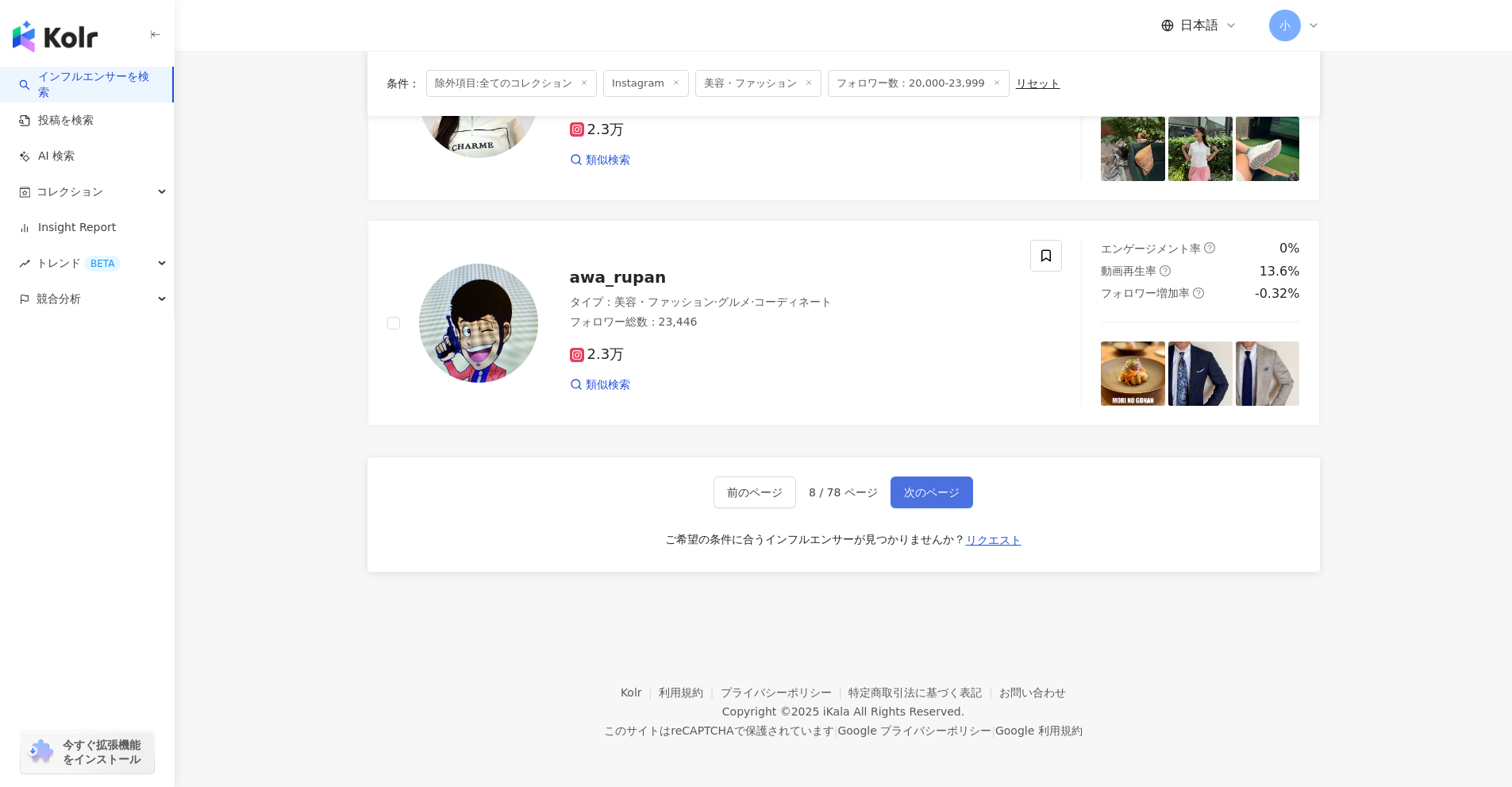
click at [920, 501] on button "次のページ" at bounding box center [931, 492] width 82 height 32
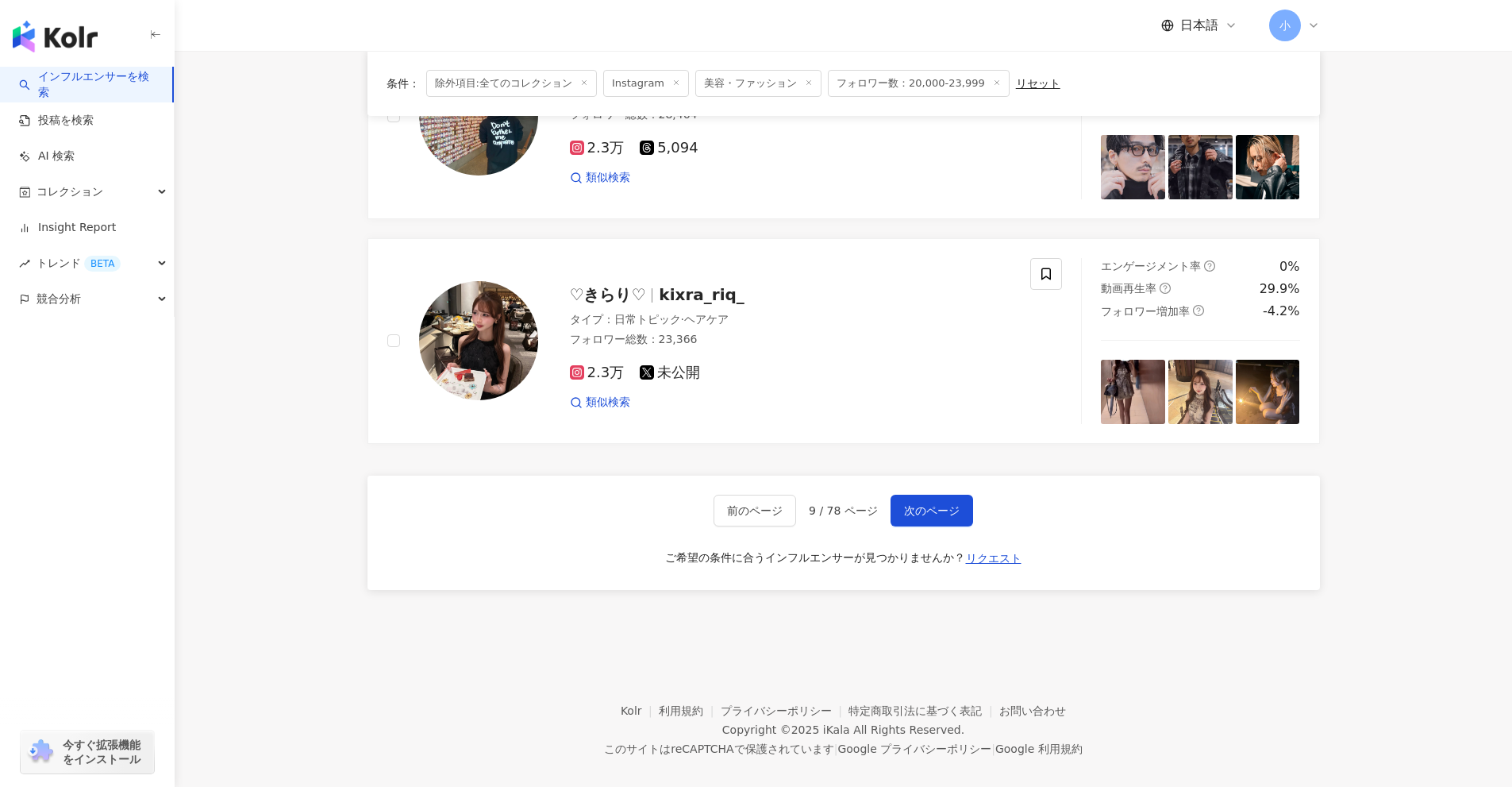
scroll to position [2506, 0]
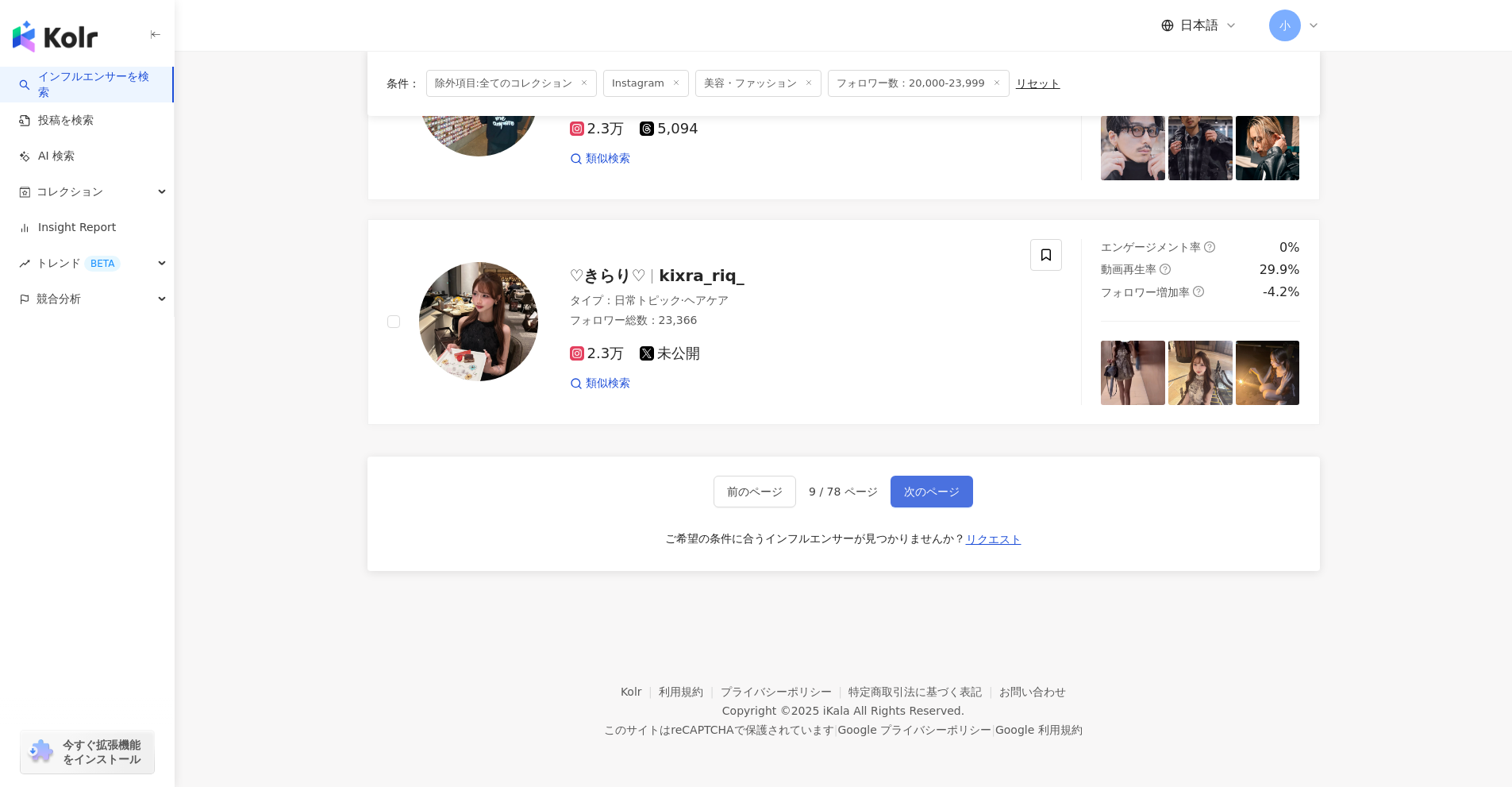
click at [924, 498] on span "次のページ" at bounding box center [932, 492] width 56 height 13
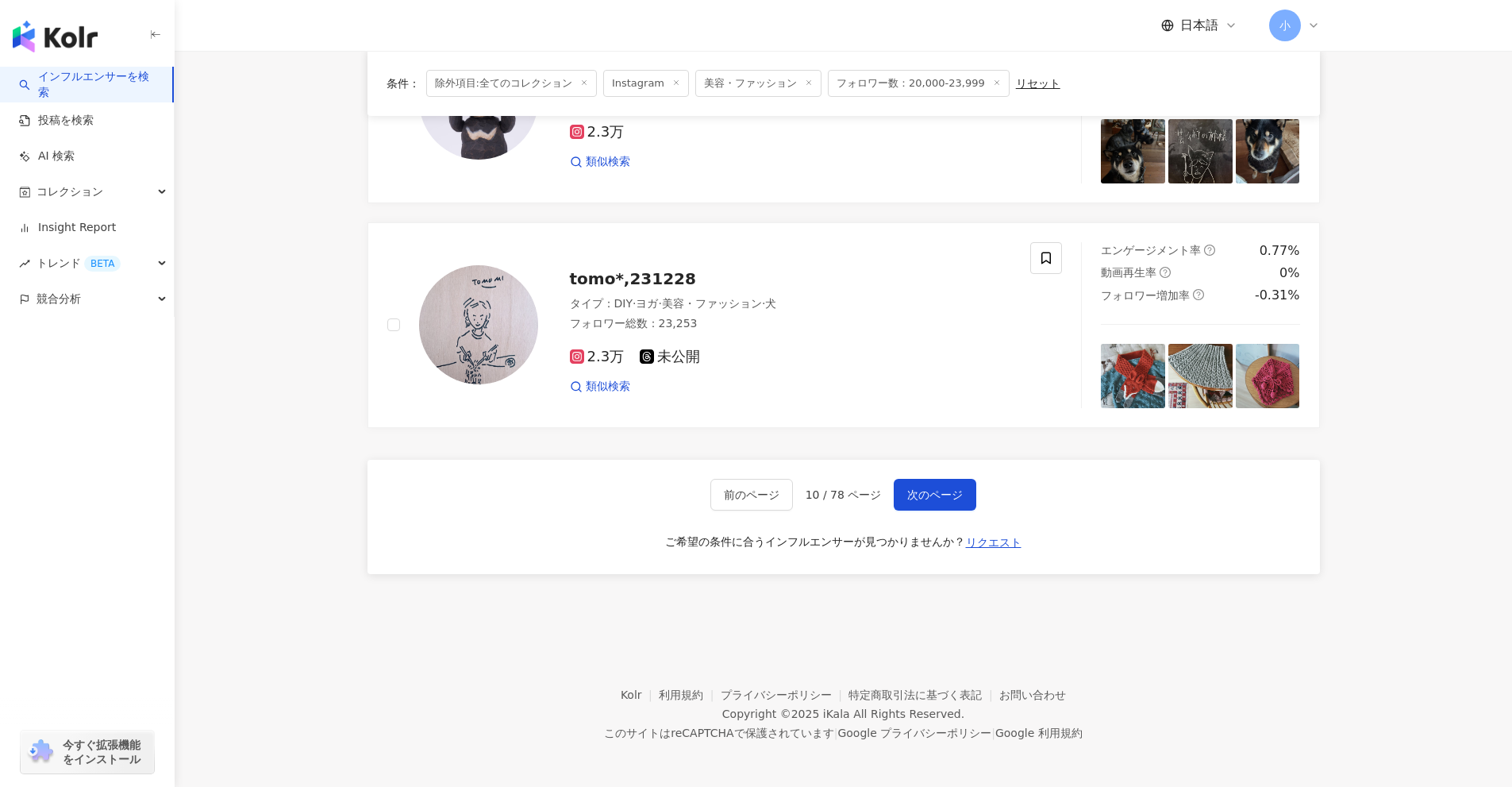
scroll to position [2497, 0]
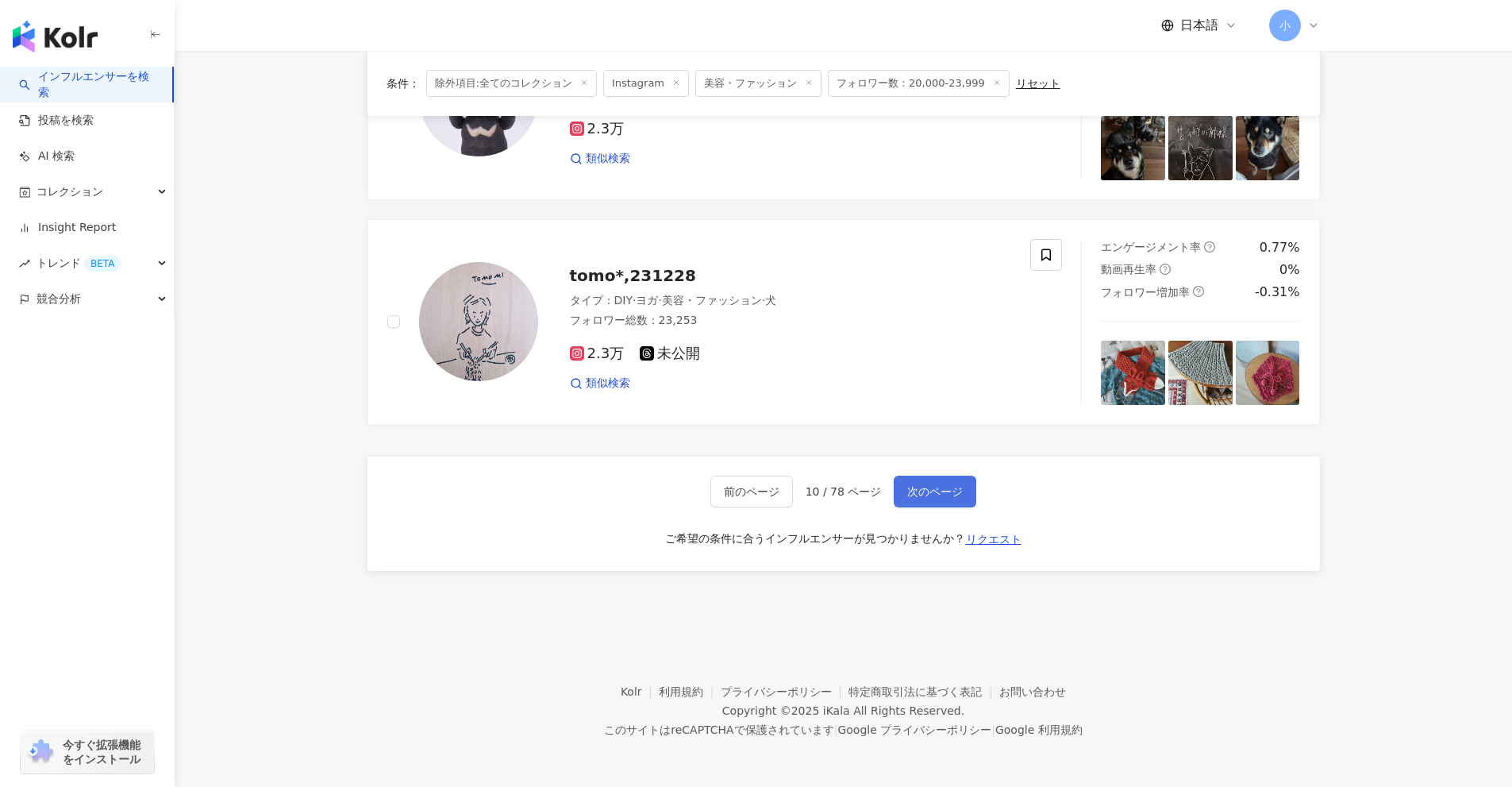
click at [945, 501] on button "次のページ" at bounding box center [935, 491] width 82 height 32
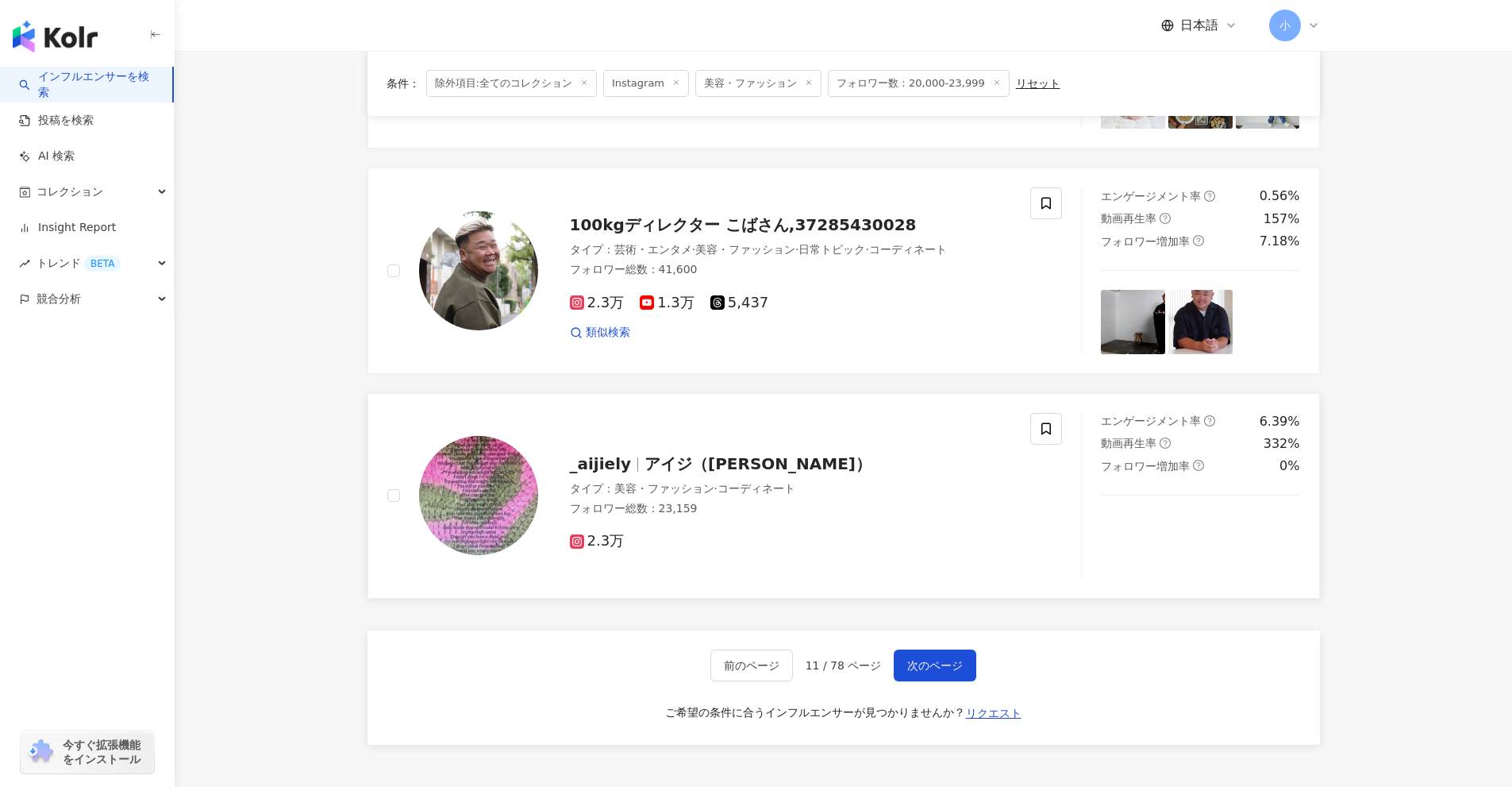
scroll to position [2338, 0]
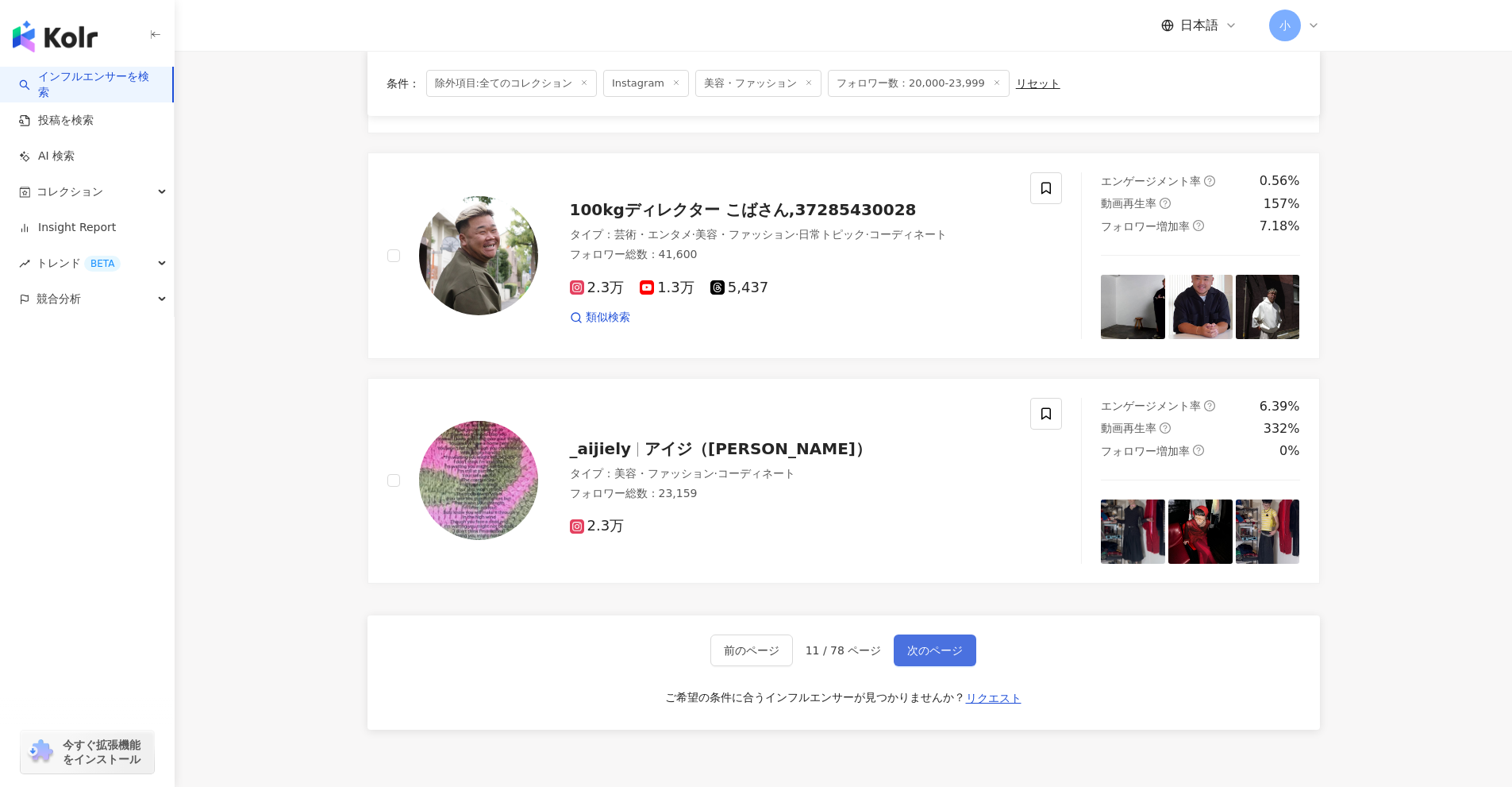
click at [947, 645] on span "次のページ" at bounding box center [936, 651] width 56 height 13
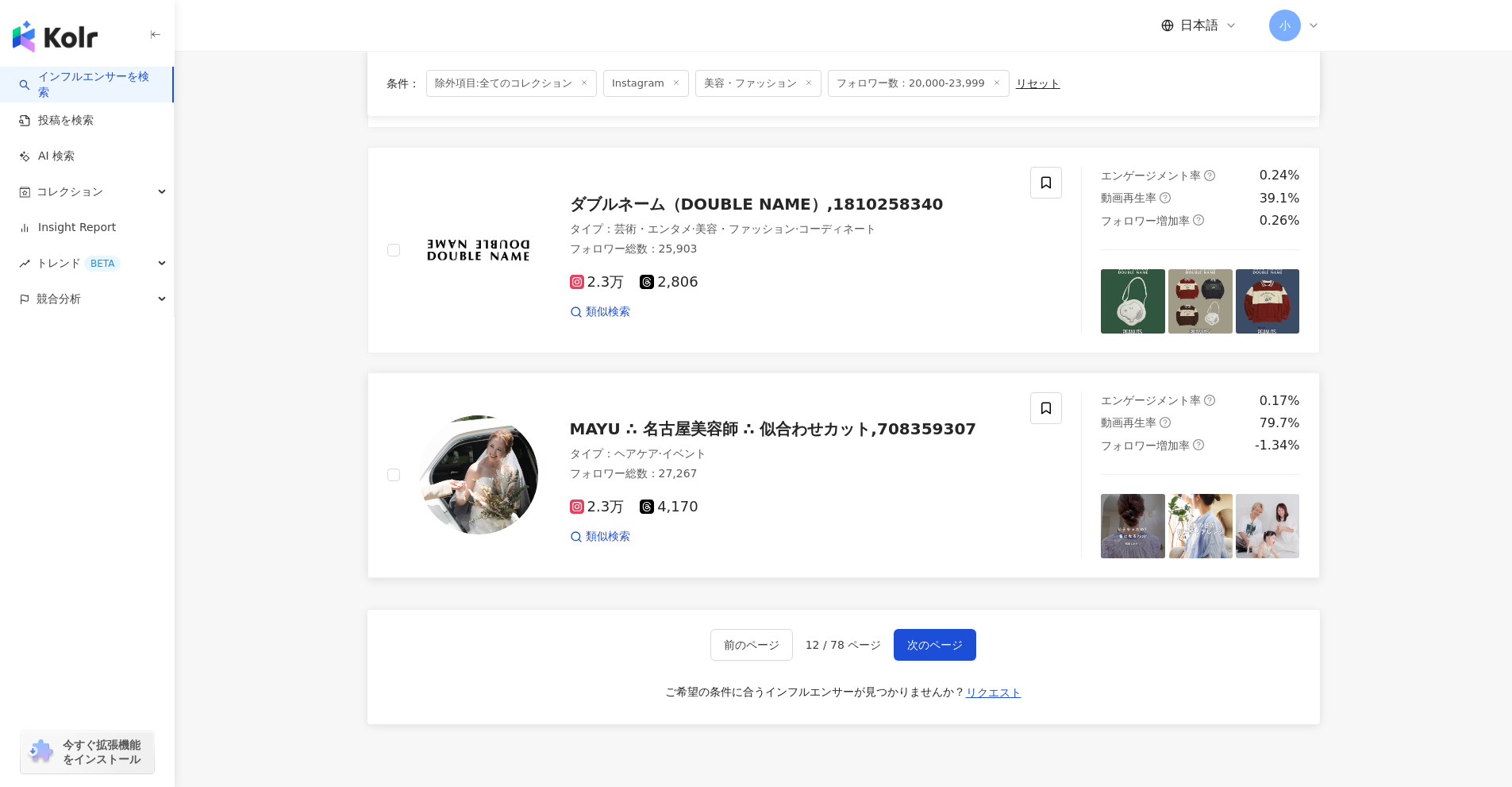
scroll to position [2497, 0]
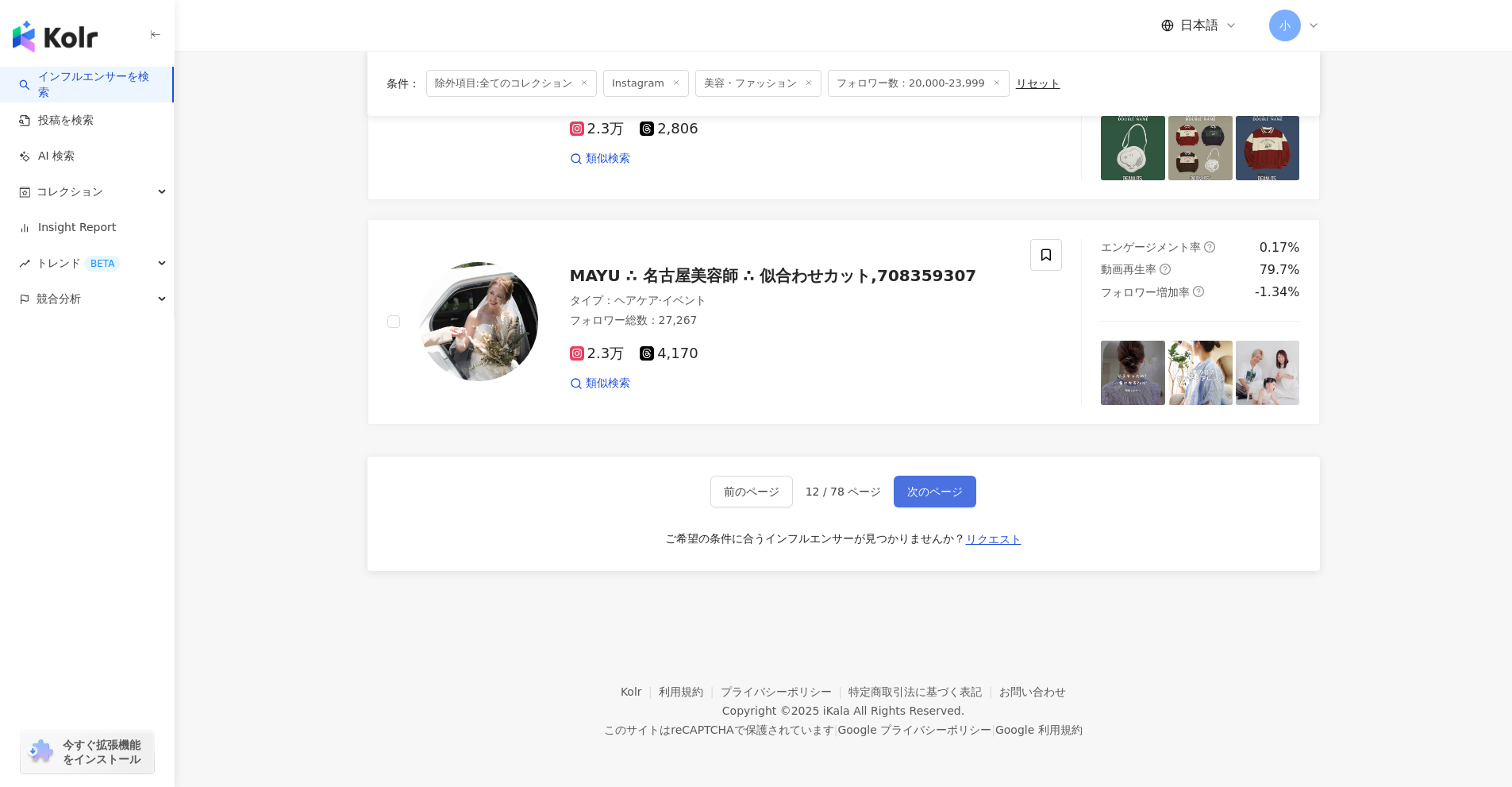
click at [947, 498] on span "次のページ" at bounding box center [936, 492] width 56 height 13
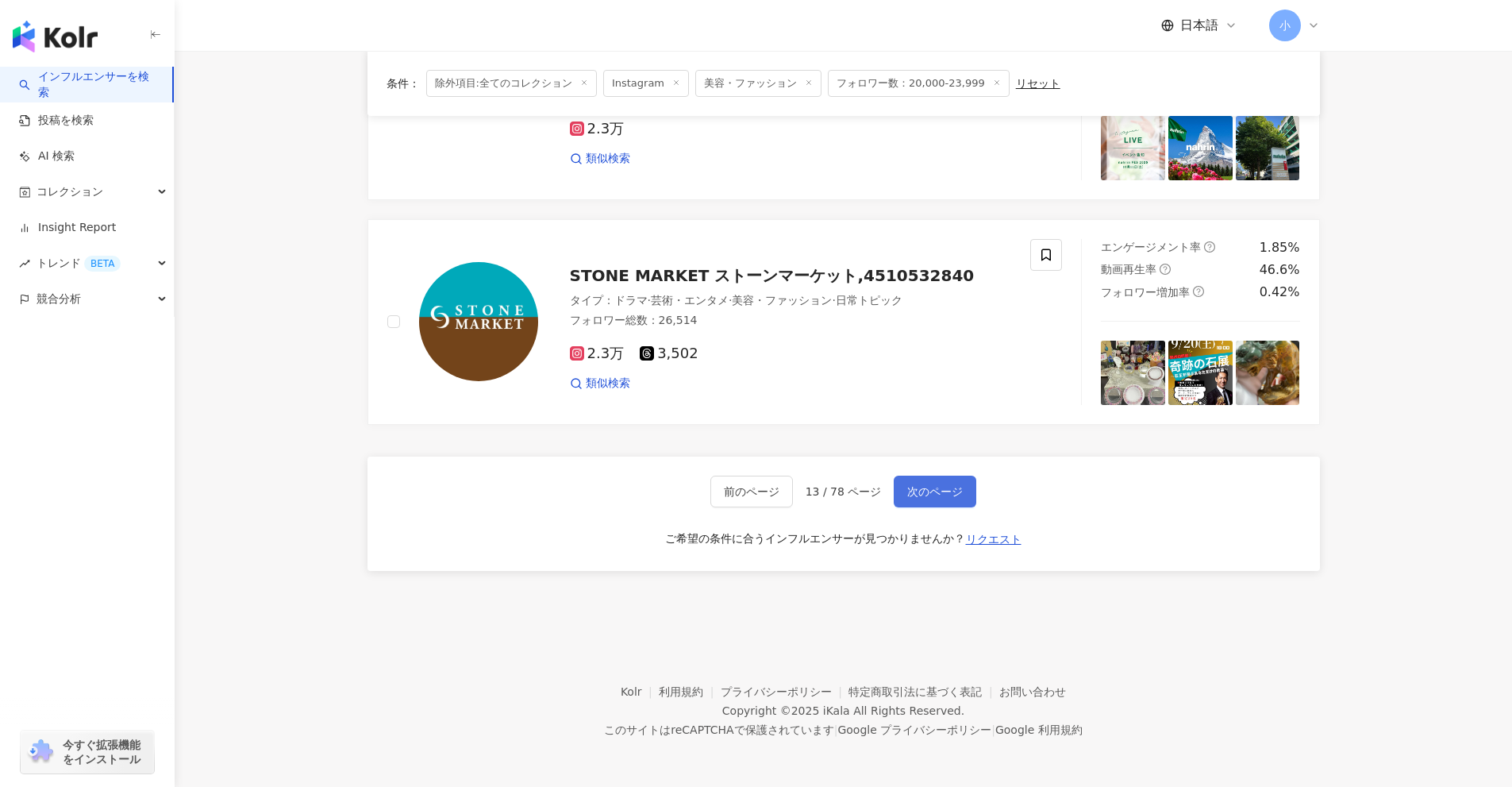
click at [944, 483] on button "次のページ" at bounding box center [935, 491] width 82 height 32
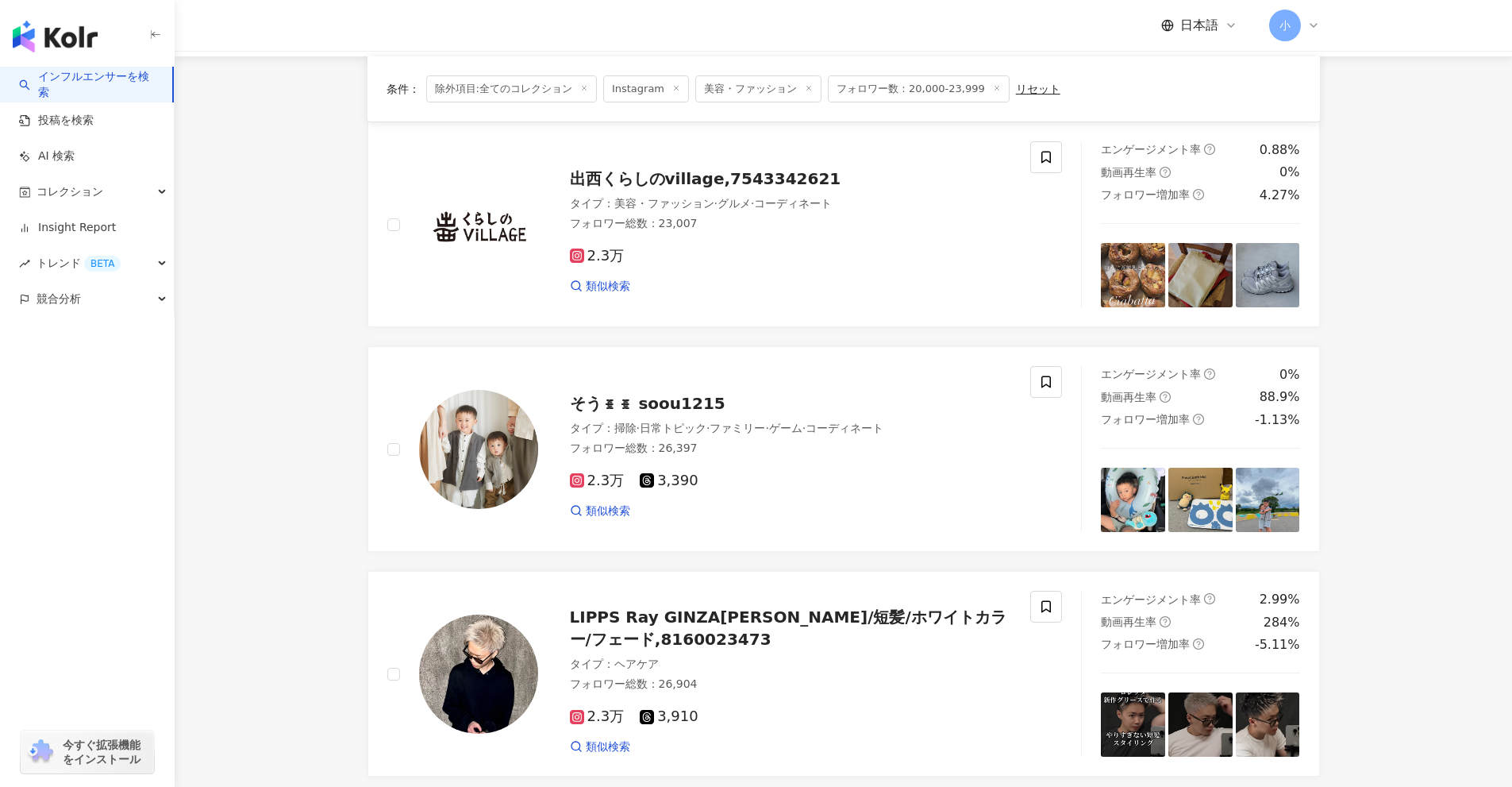
scroll to position [115, 0]
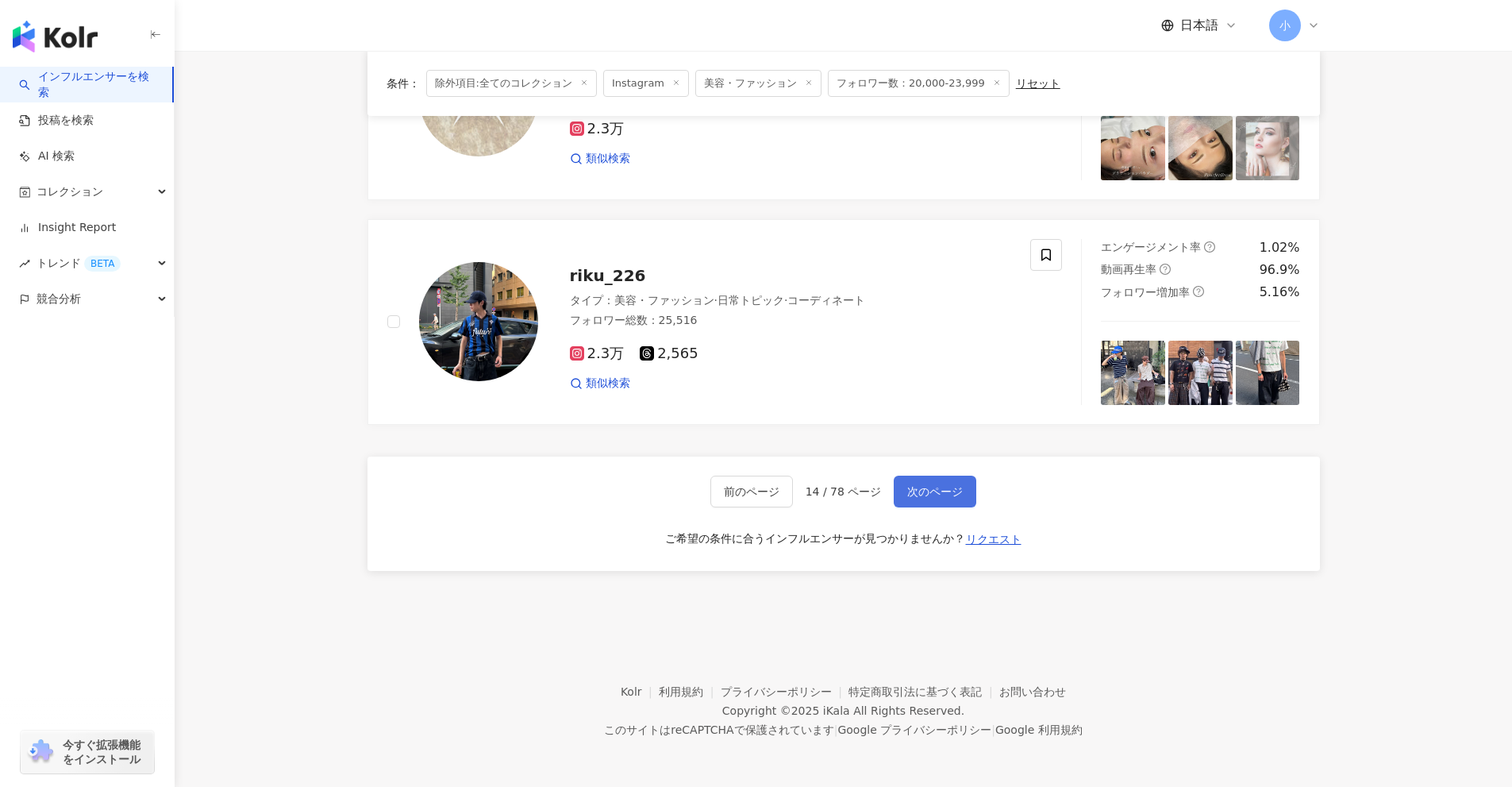
click at [942, 498] on span "次のページ" at bounding box center [936, 492] width 56 height 13
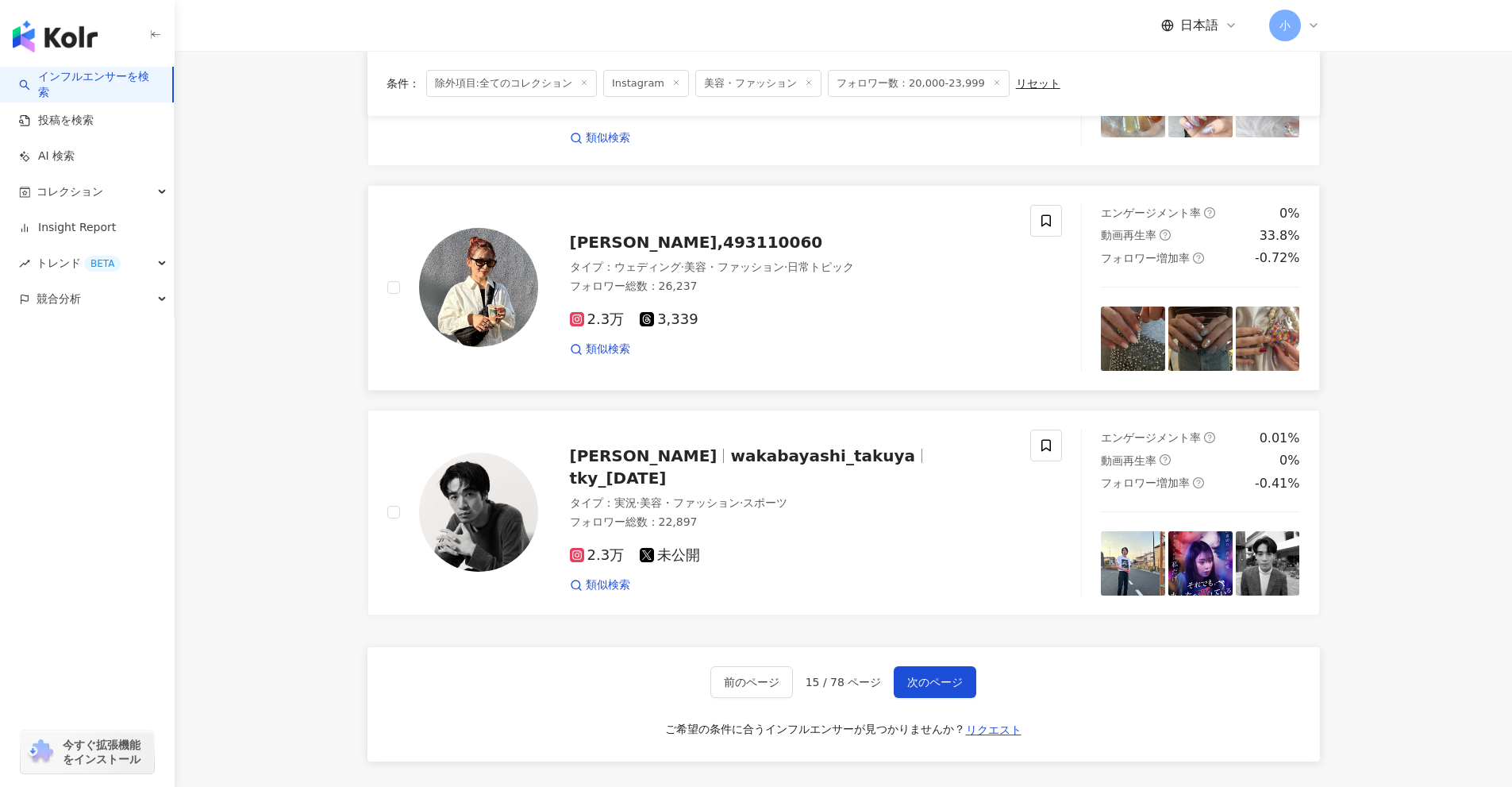
scroll to position [2497, 0]
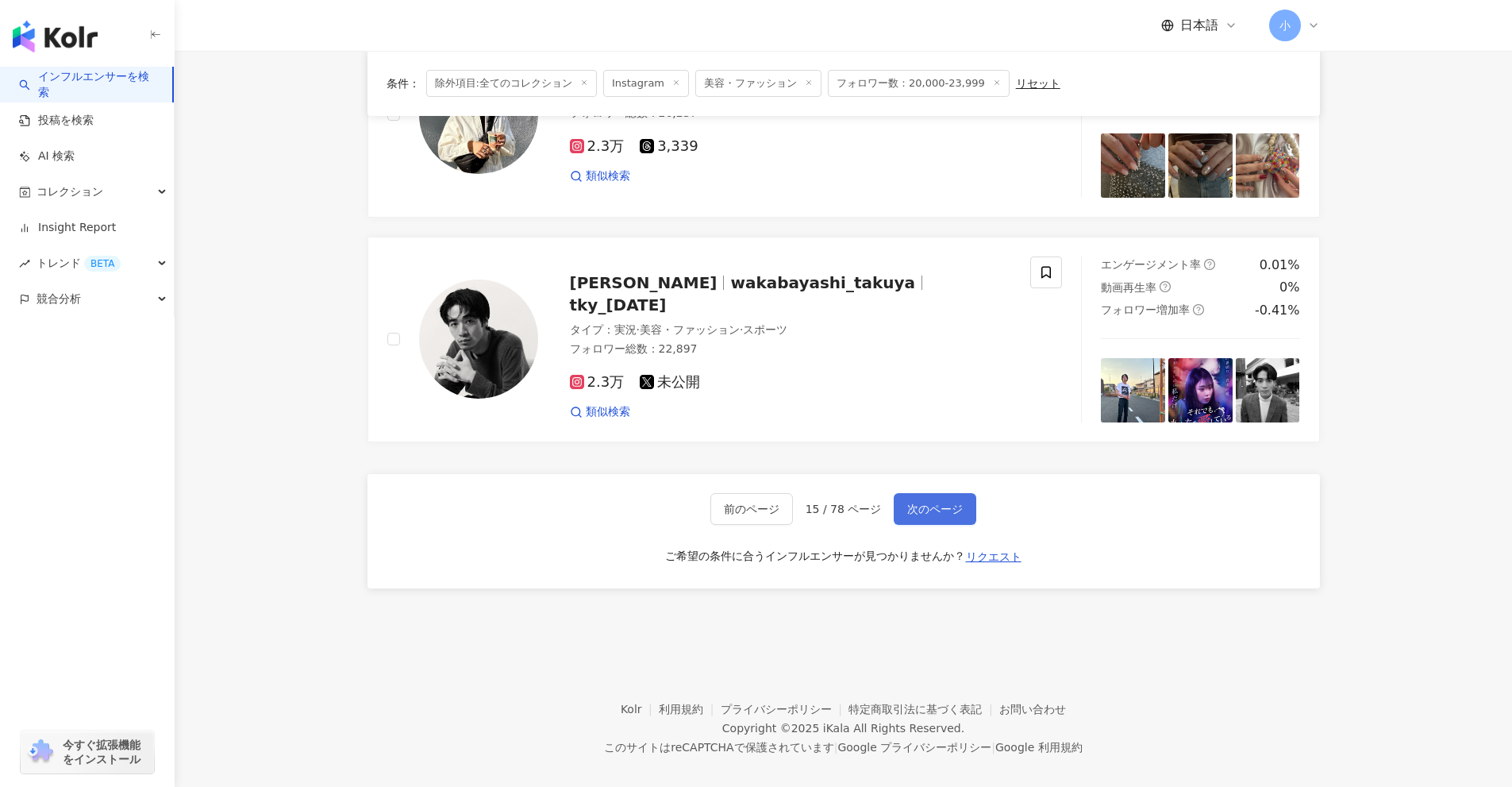
click at [947, 502] on span "次のページ" at bounding box center [936, 509] width 56 height 13
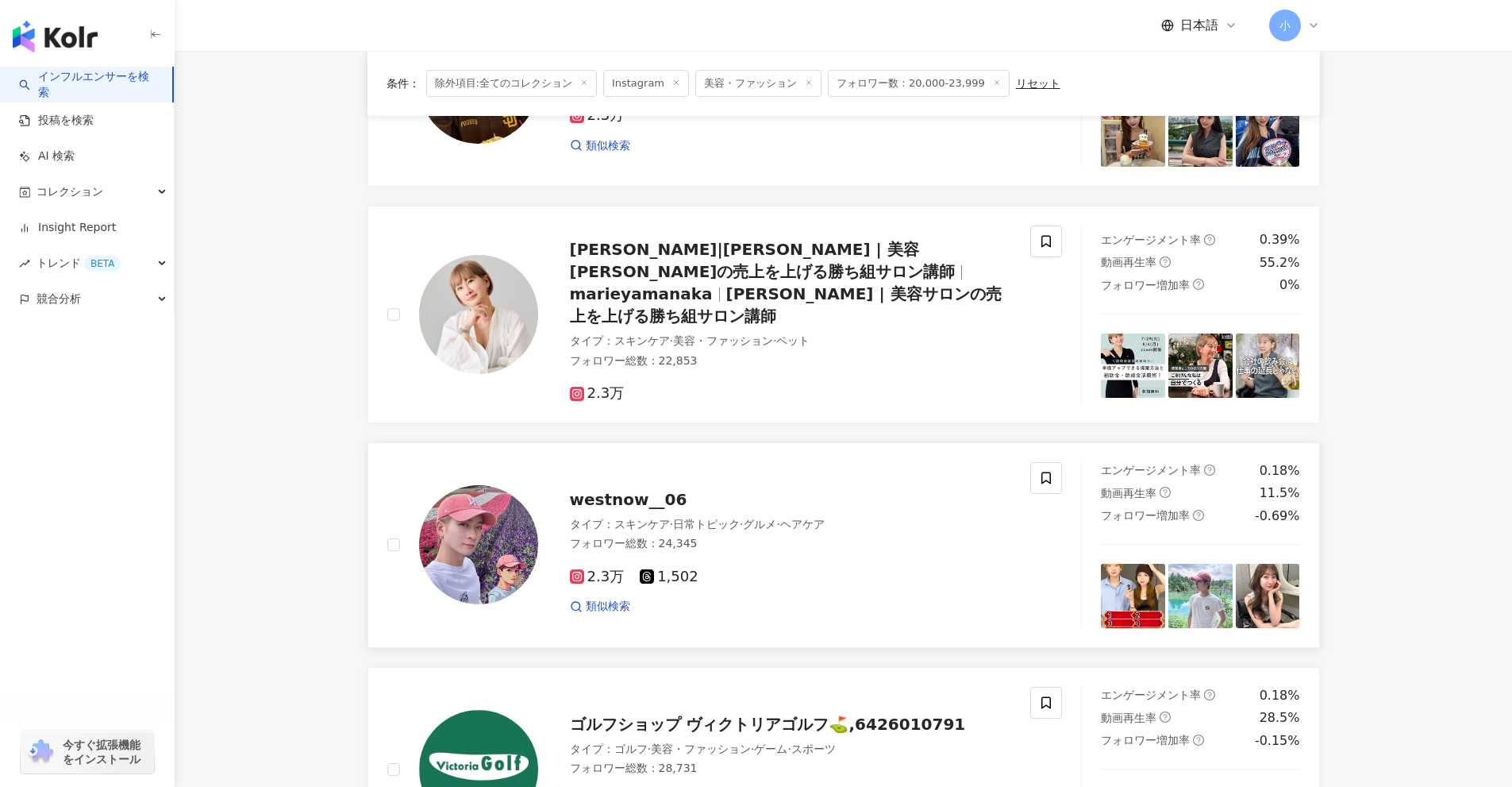
scroll to position [2500, 0]
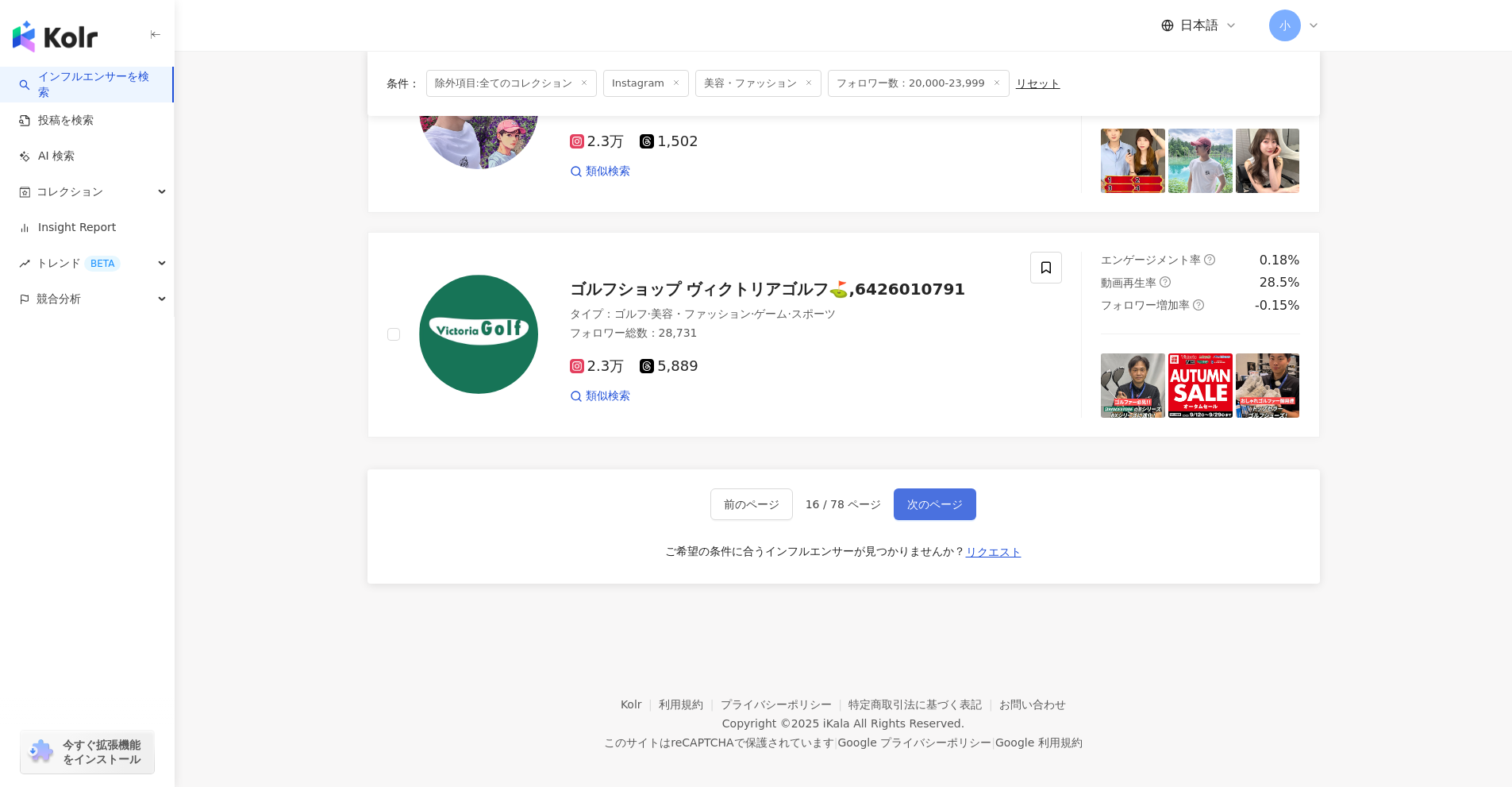
click at [943, 499] on span "次のページ" at bounding box center [936, 504] width 56 height 13
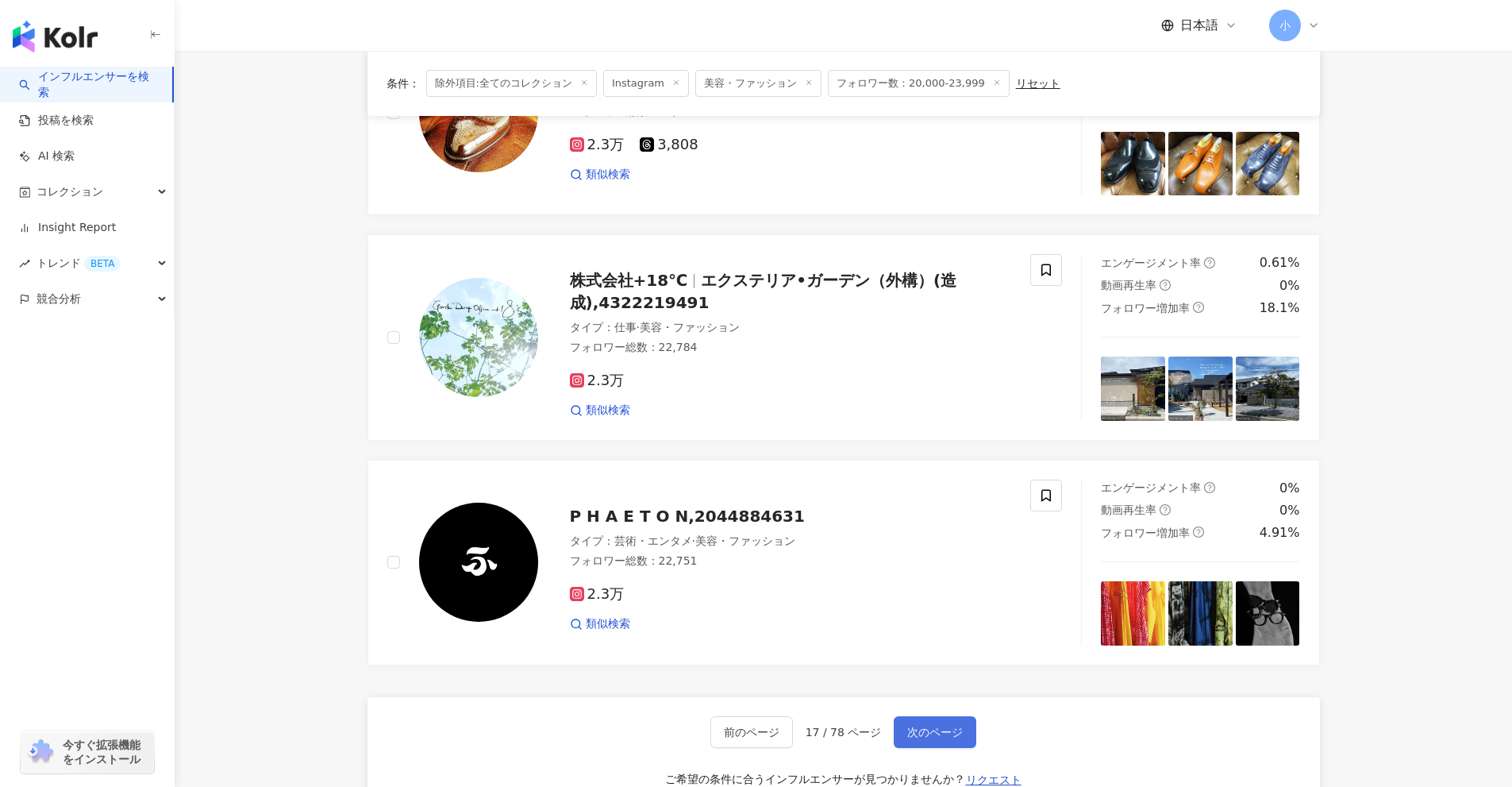
scroll to position [2497, 0]
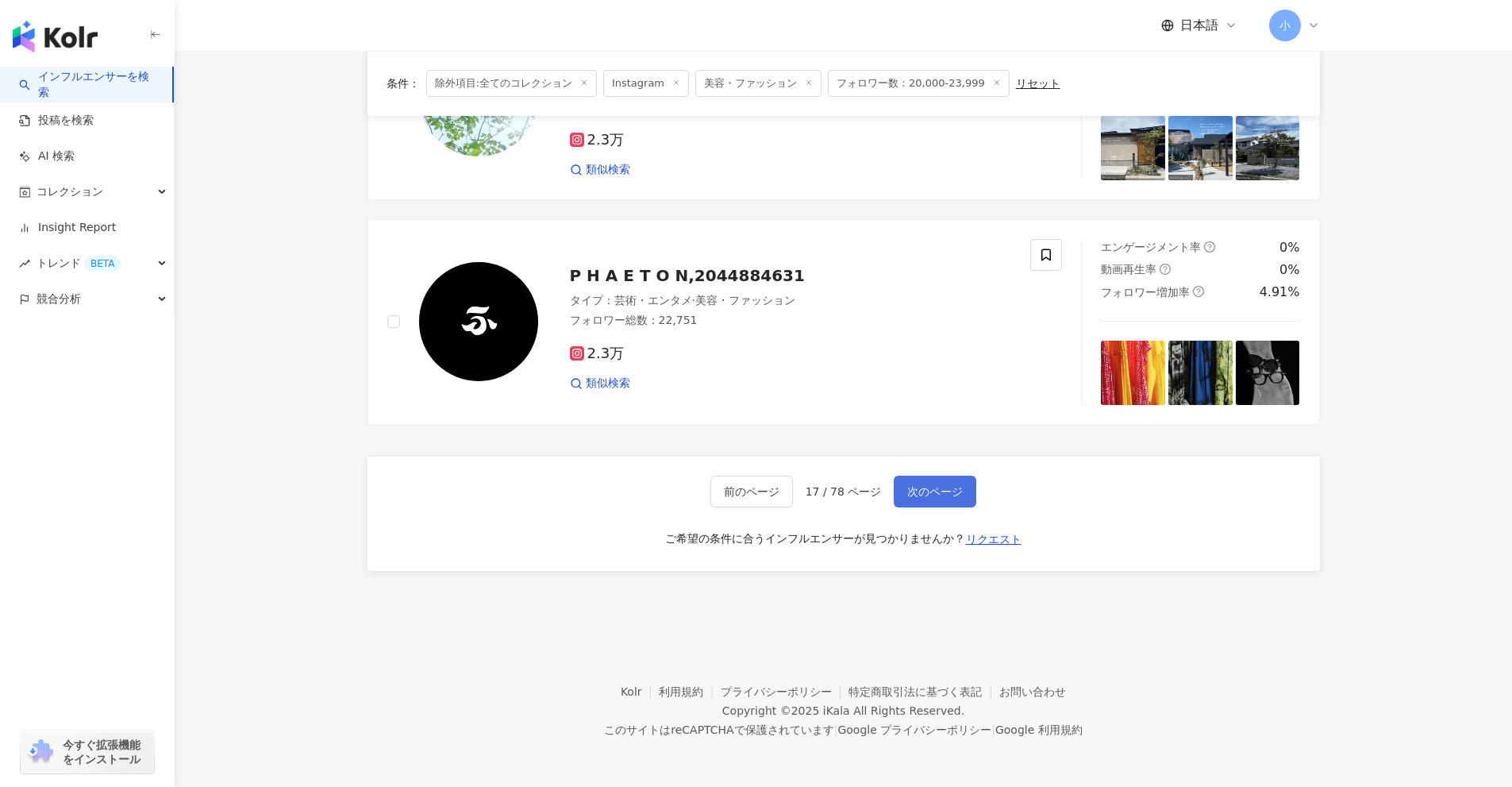
click at [954, 506] on button "次のページ" at bounding box center [935, 491] width 82 height 32
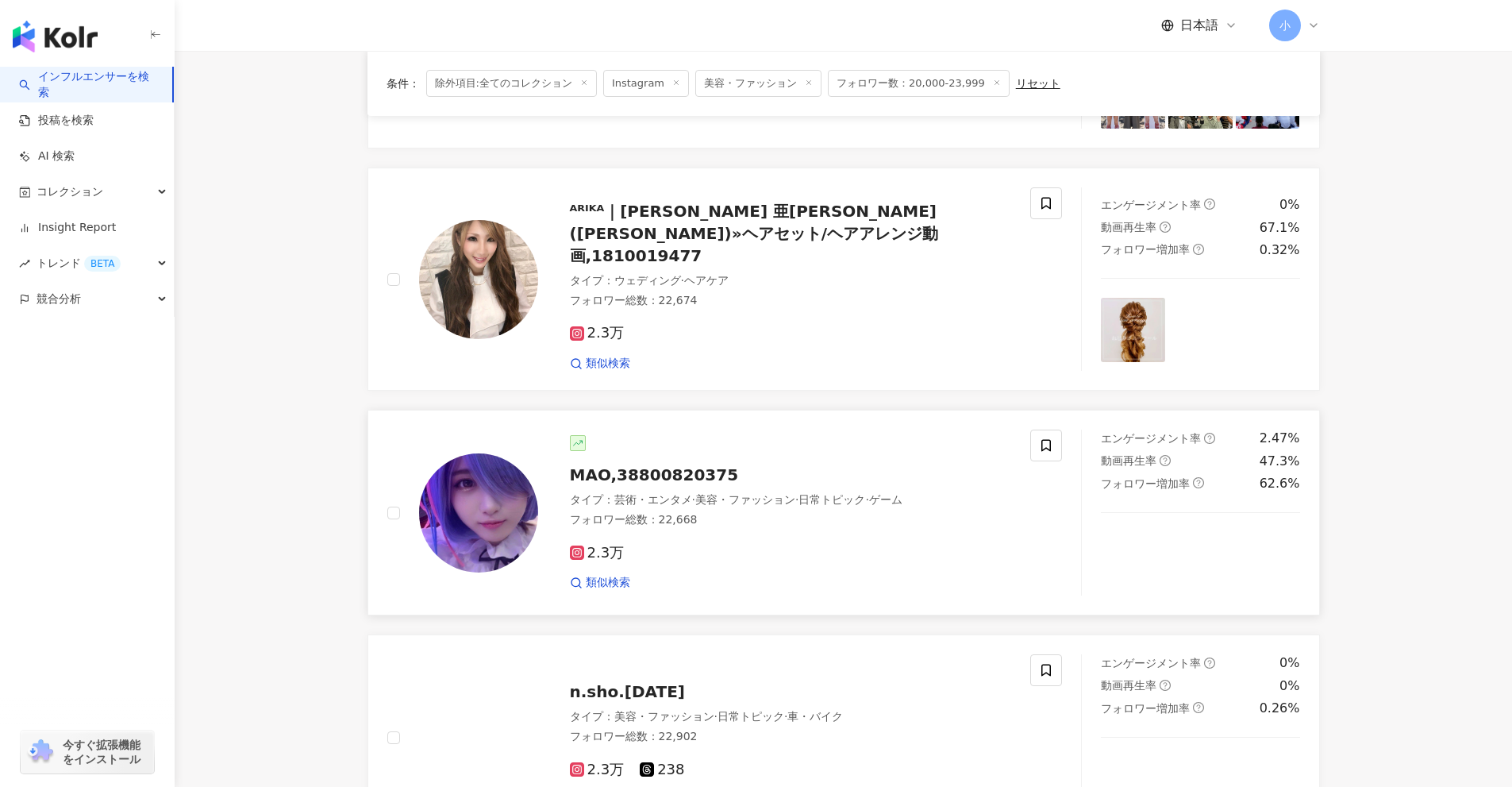
scroll to position [2506, 0]
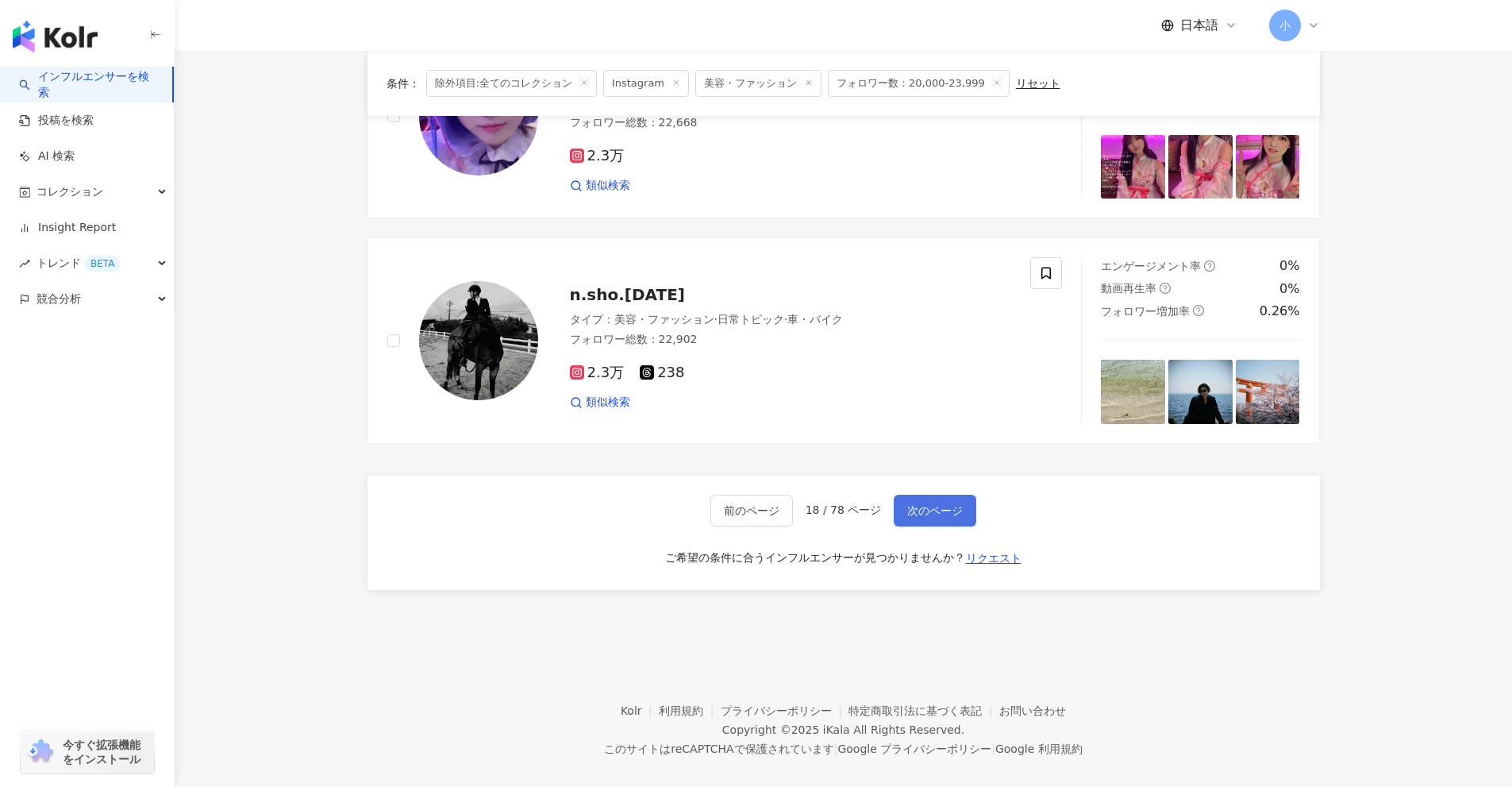
click at [947, 504] on span "次のページ" at bounding box center [936, 511] width 56 height 13
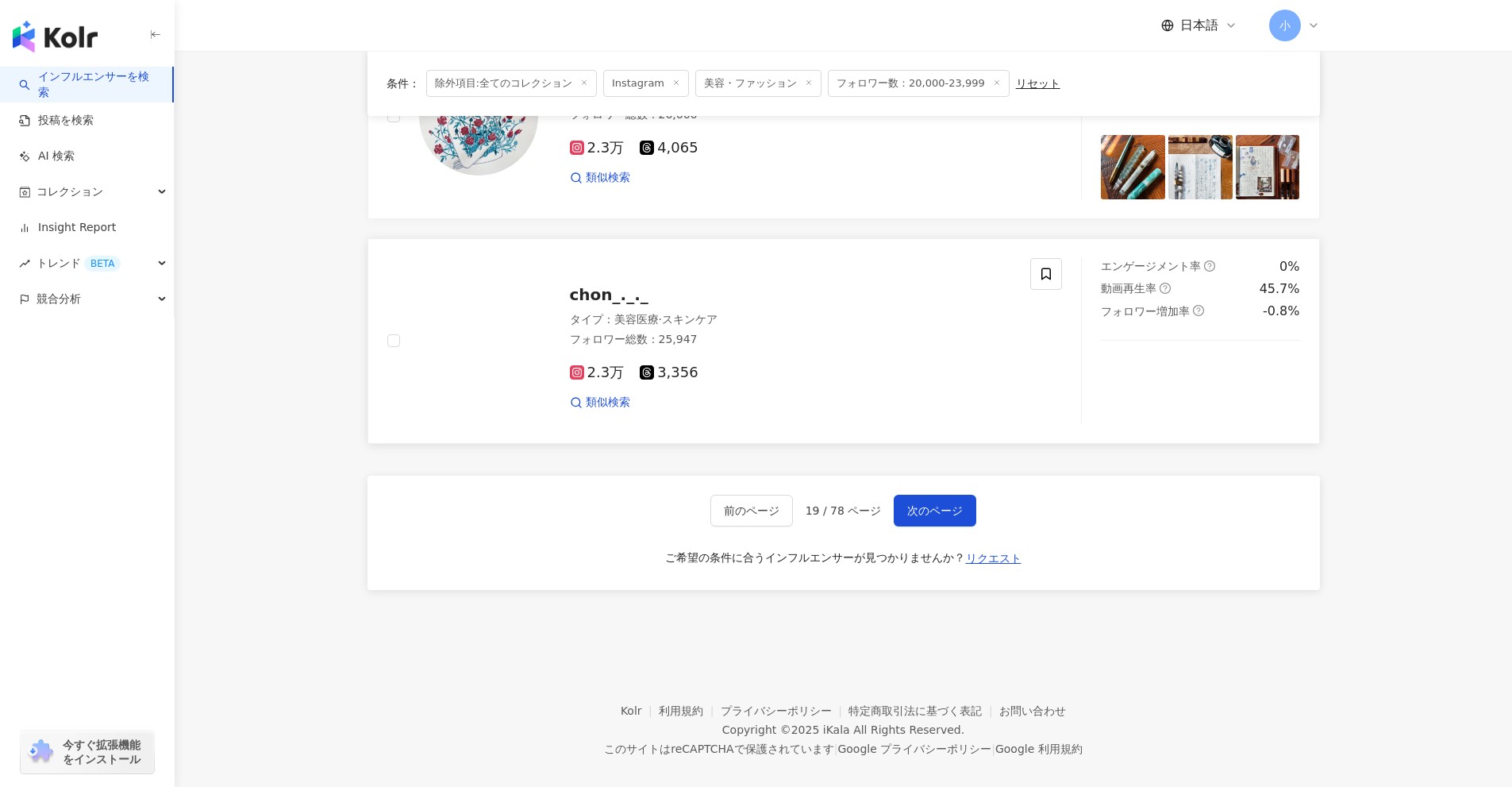
scroll to position [2500, 0]
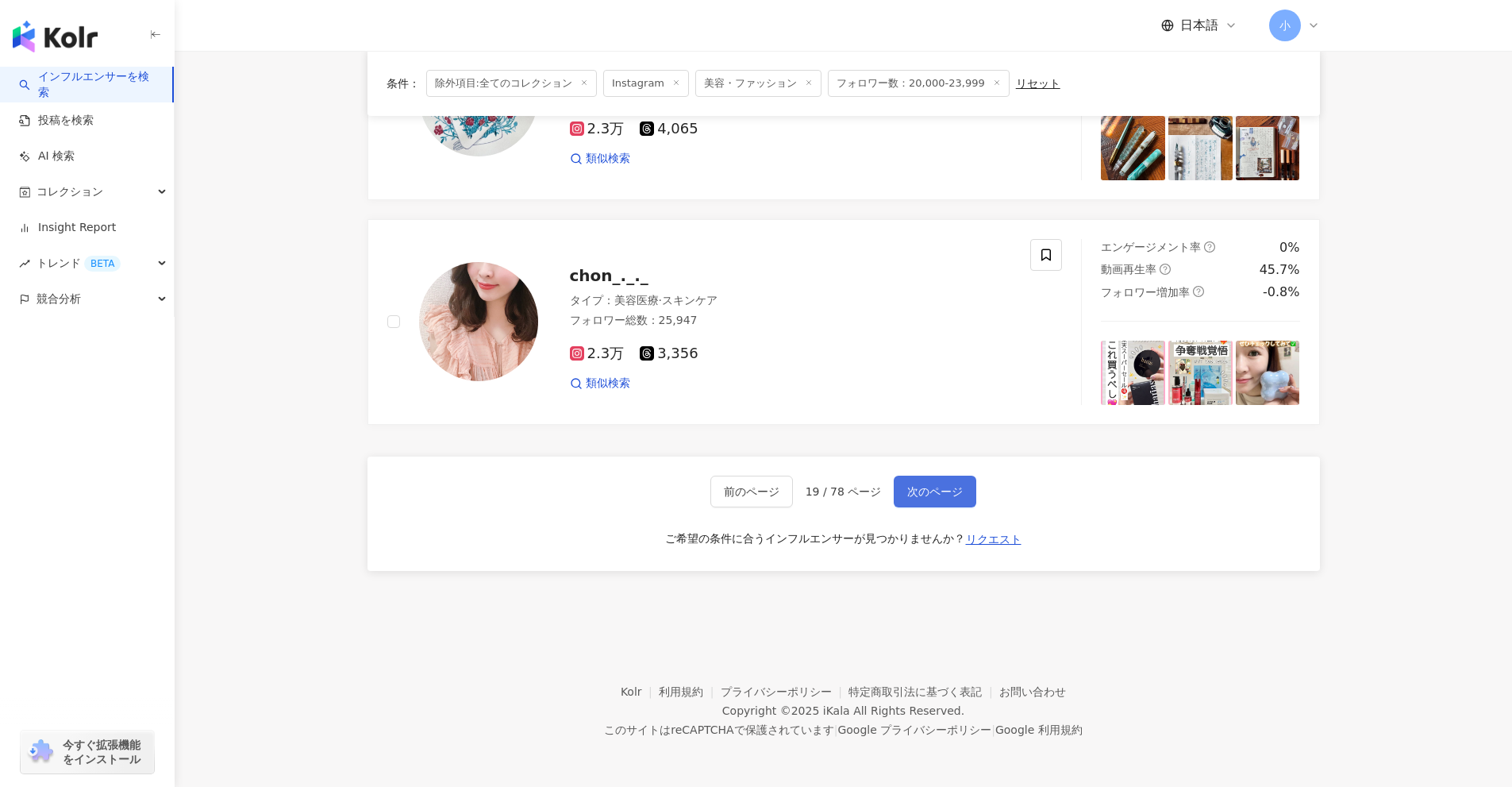
click at [943, 488] on span "次のページ" at bounding box center [936, 492] width 56 height 13
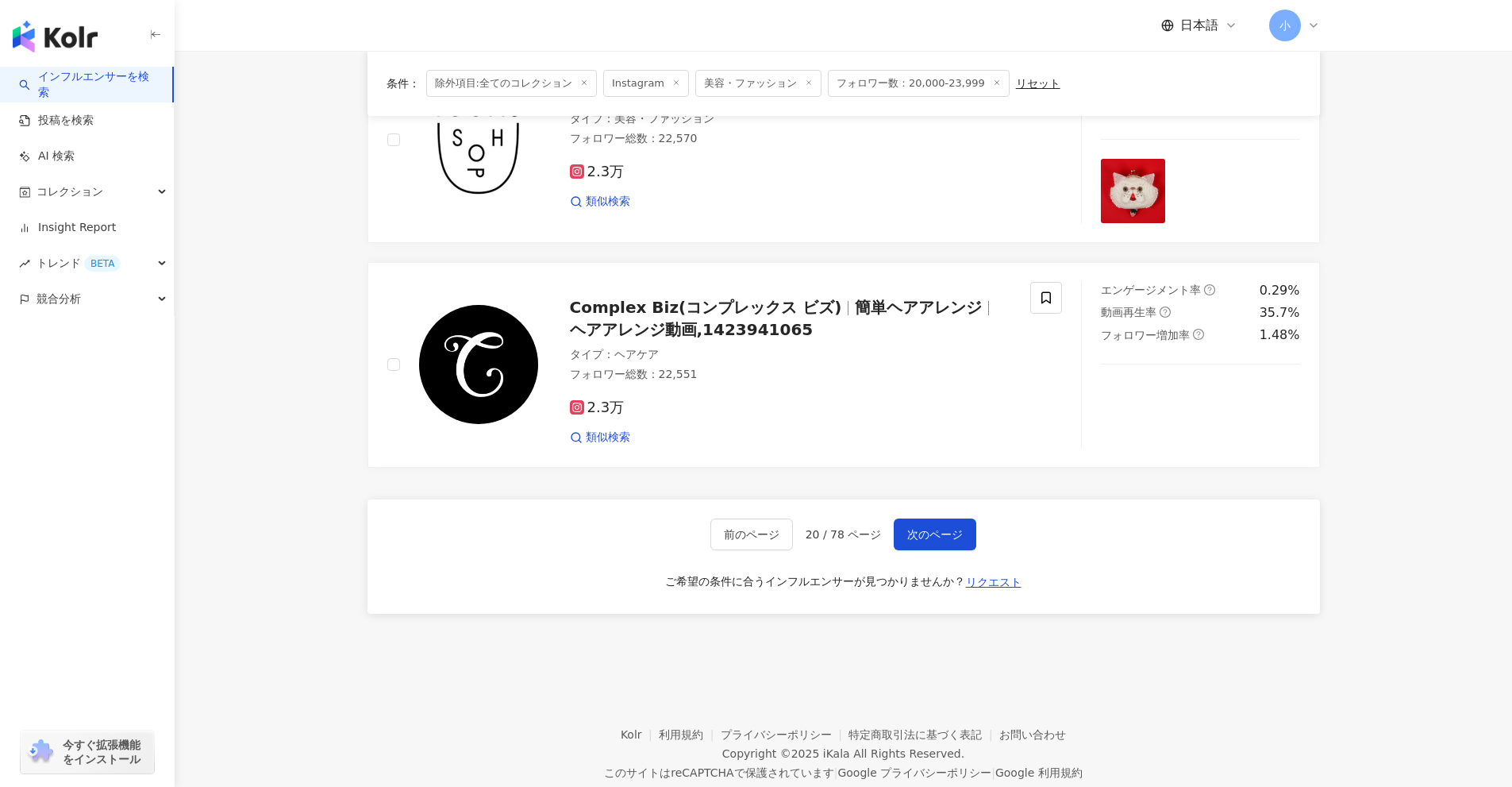
scroll to position [2461, 0]
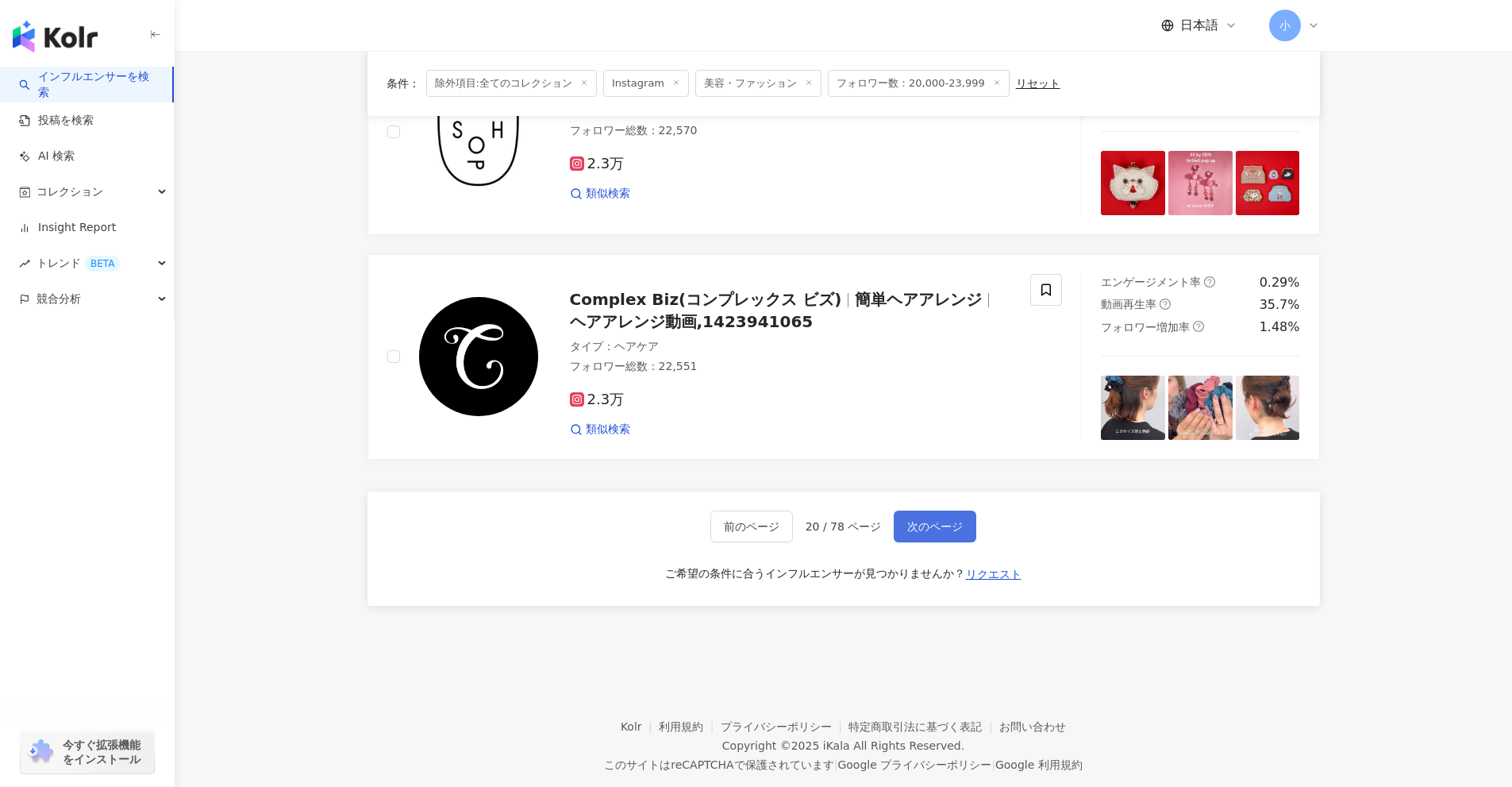
click at [938, 535] on button "次のページ" at bounding box center [935, 526] width 82 height 32
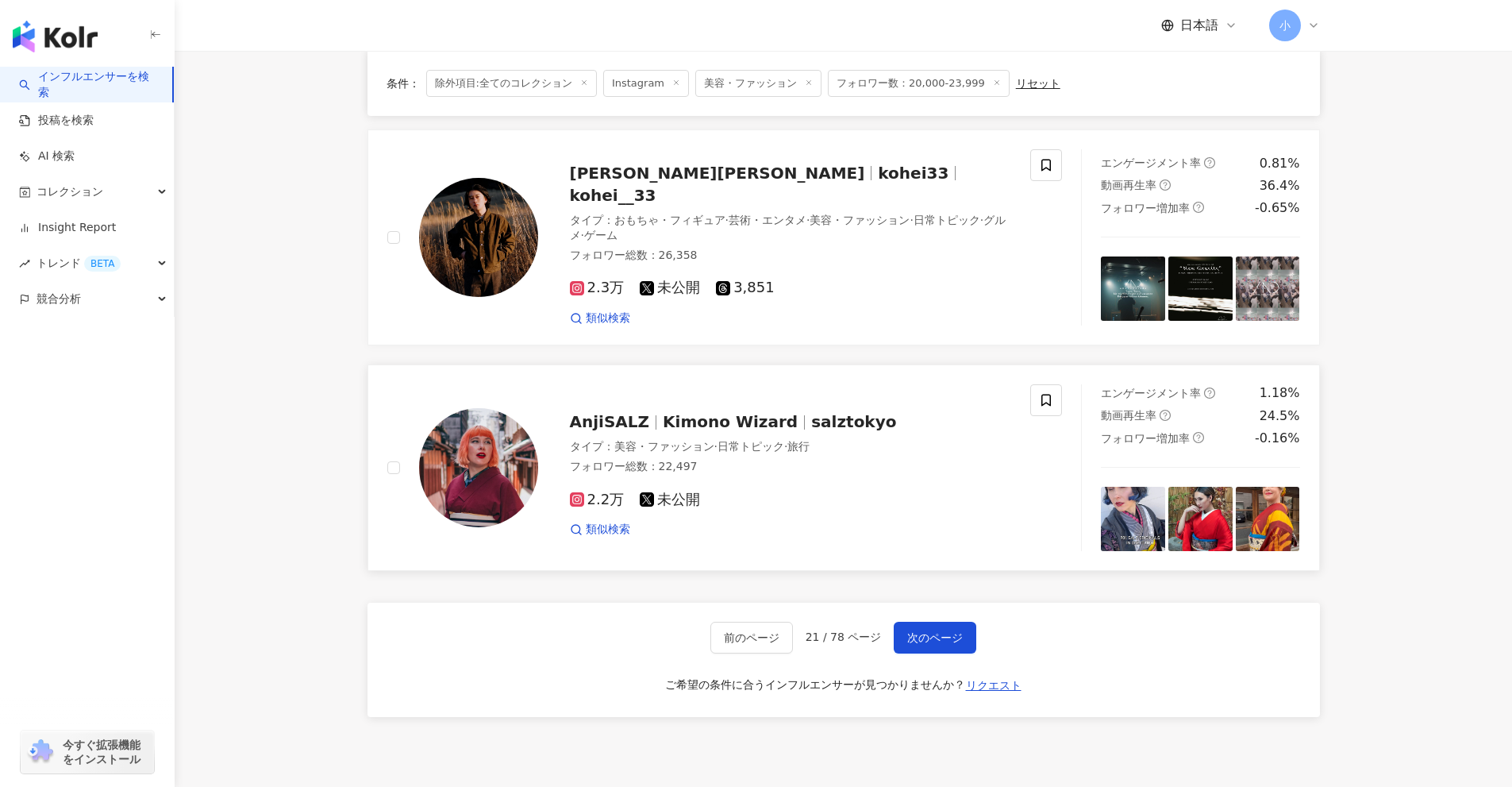
scroll to position [2528, 0]
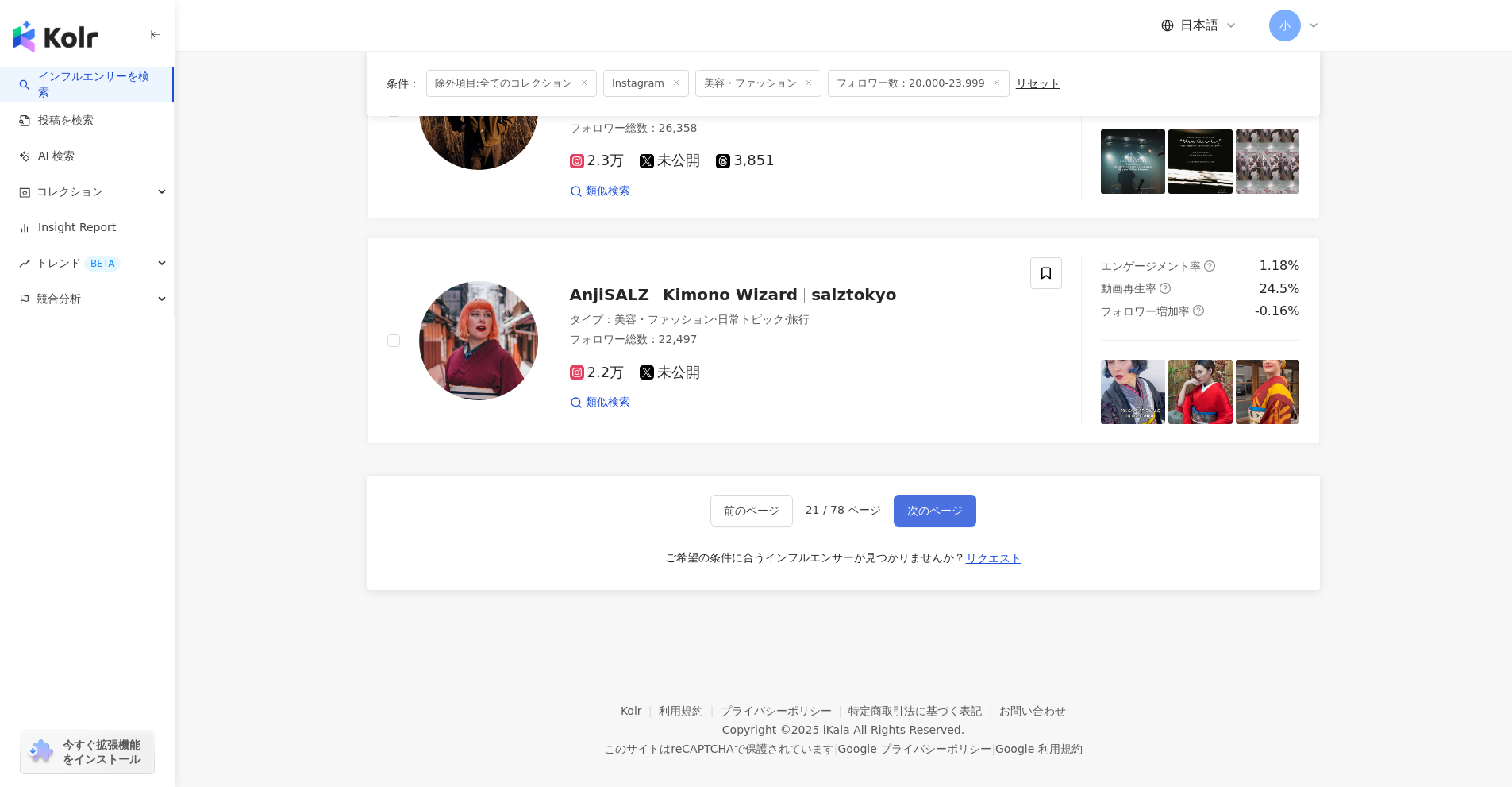
click at [949, 507] on button "次のページ" at bounding box center [935, 511] width 82 height 32
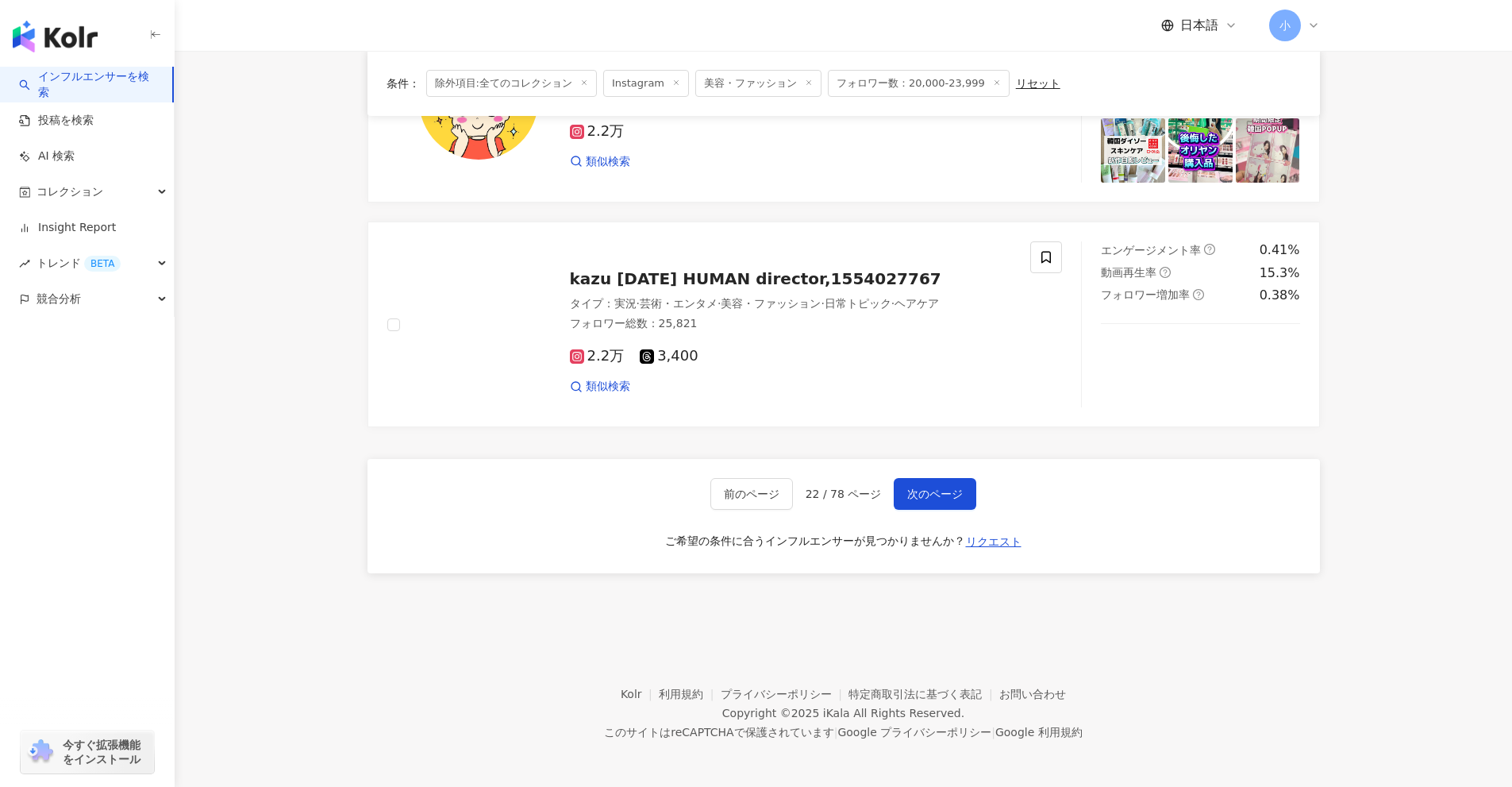
scroll to position [2631, 0]
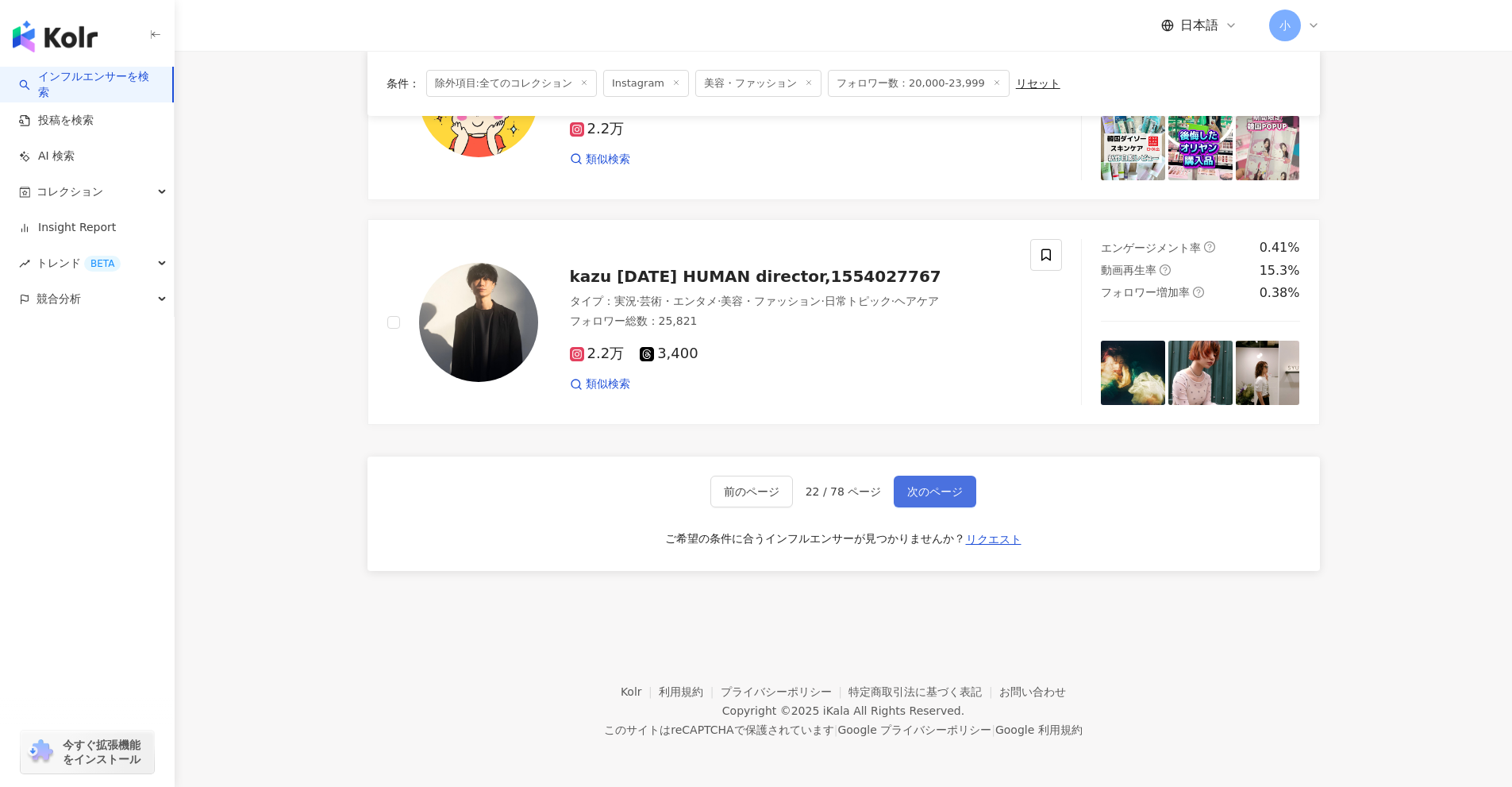
click at [958, 498] on span "次のページ" at bounding box center [936, 492] width 56 height 13
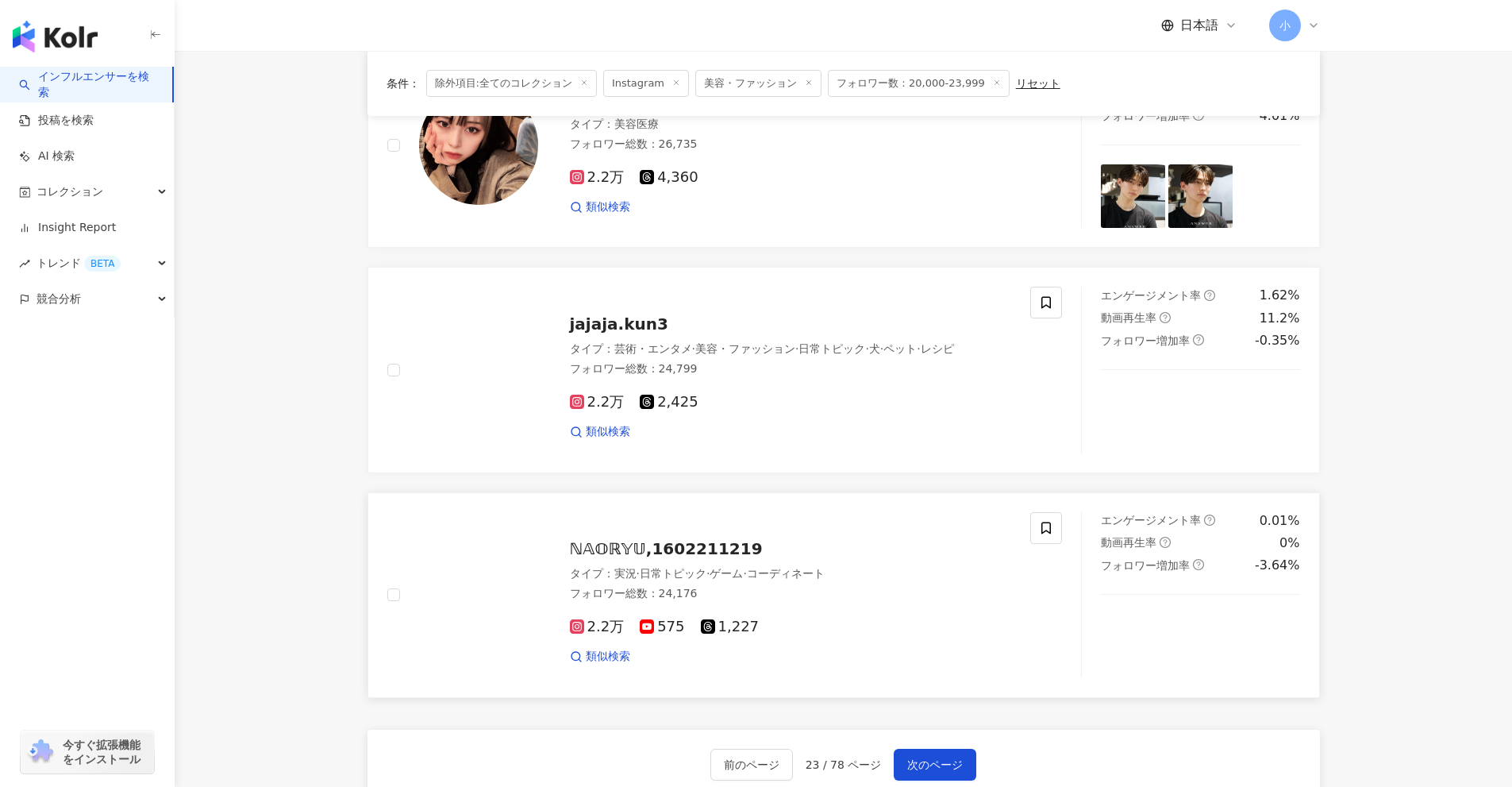
scroll to position [2497, 0]
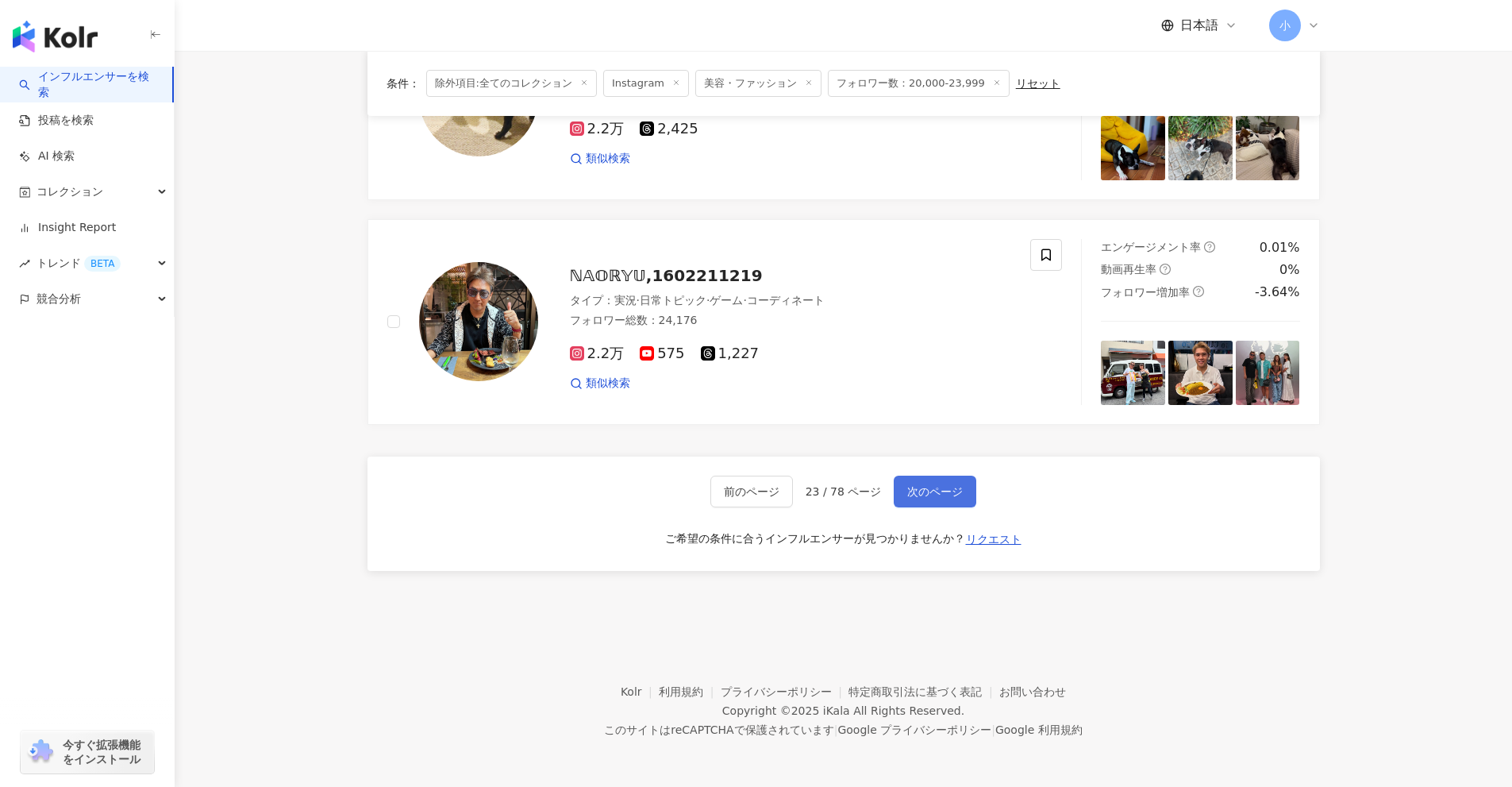
click at [952, 493] on span "次のページ" at bounding box center [936, 492] width 56 height 13
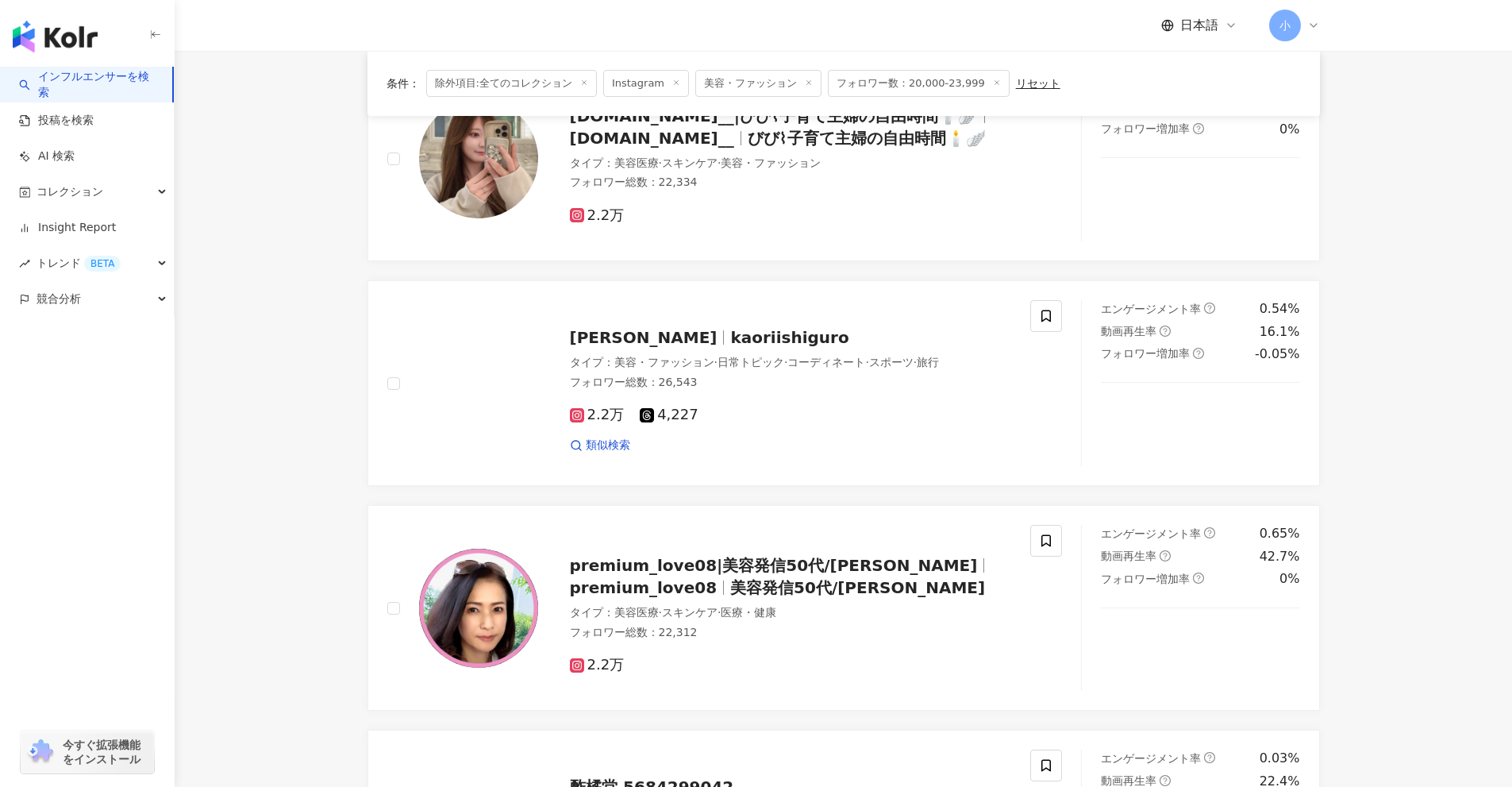
scroll to position [1021, 0]
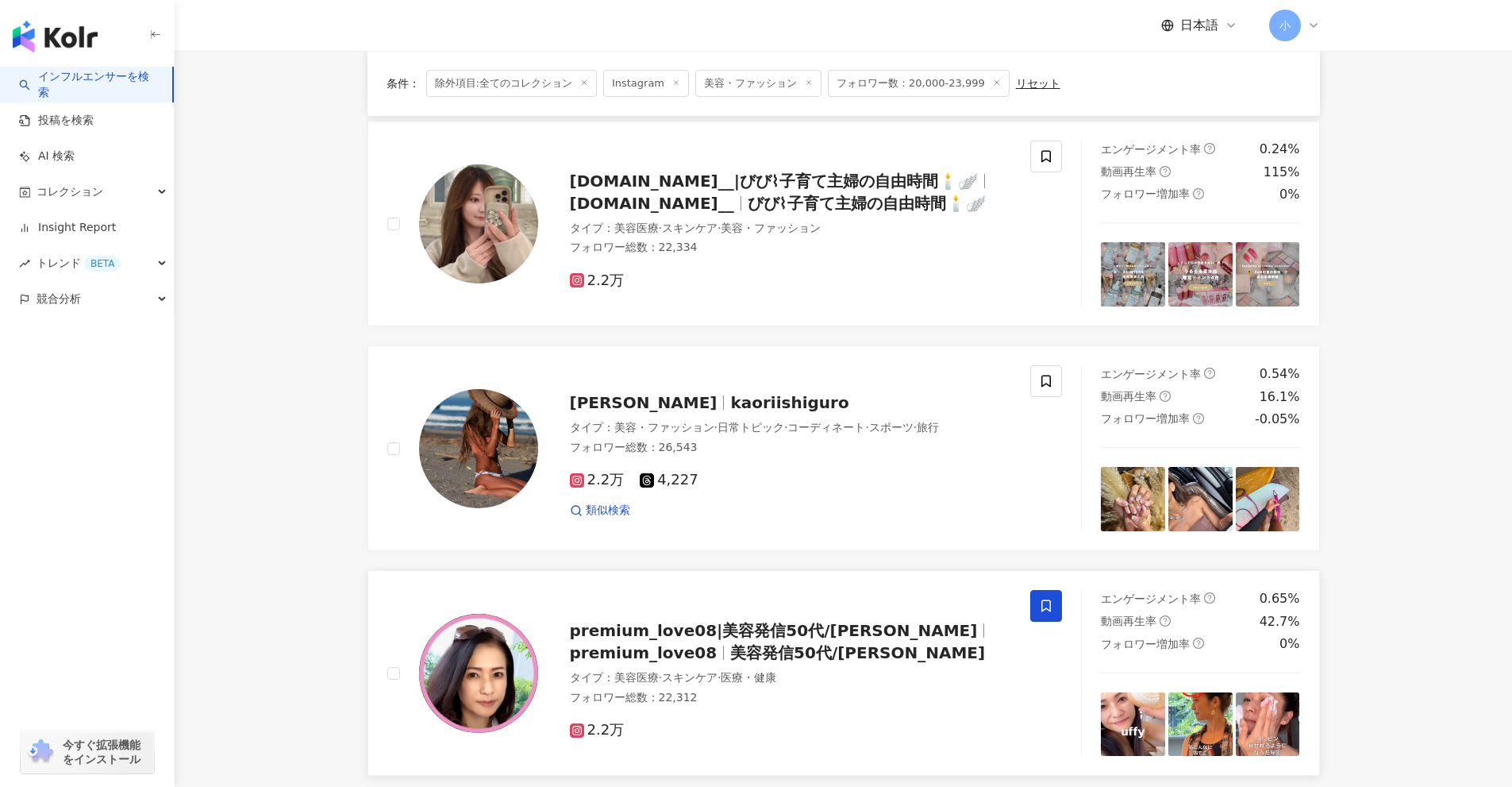
click at [1041, 605] on icon at bounding box center [1046, 606] width 14 height 14
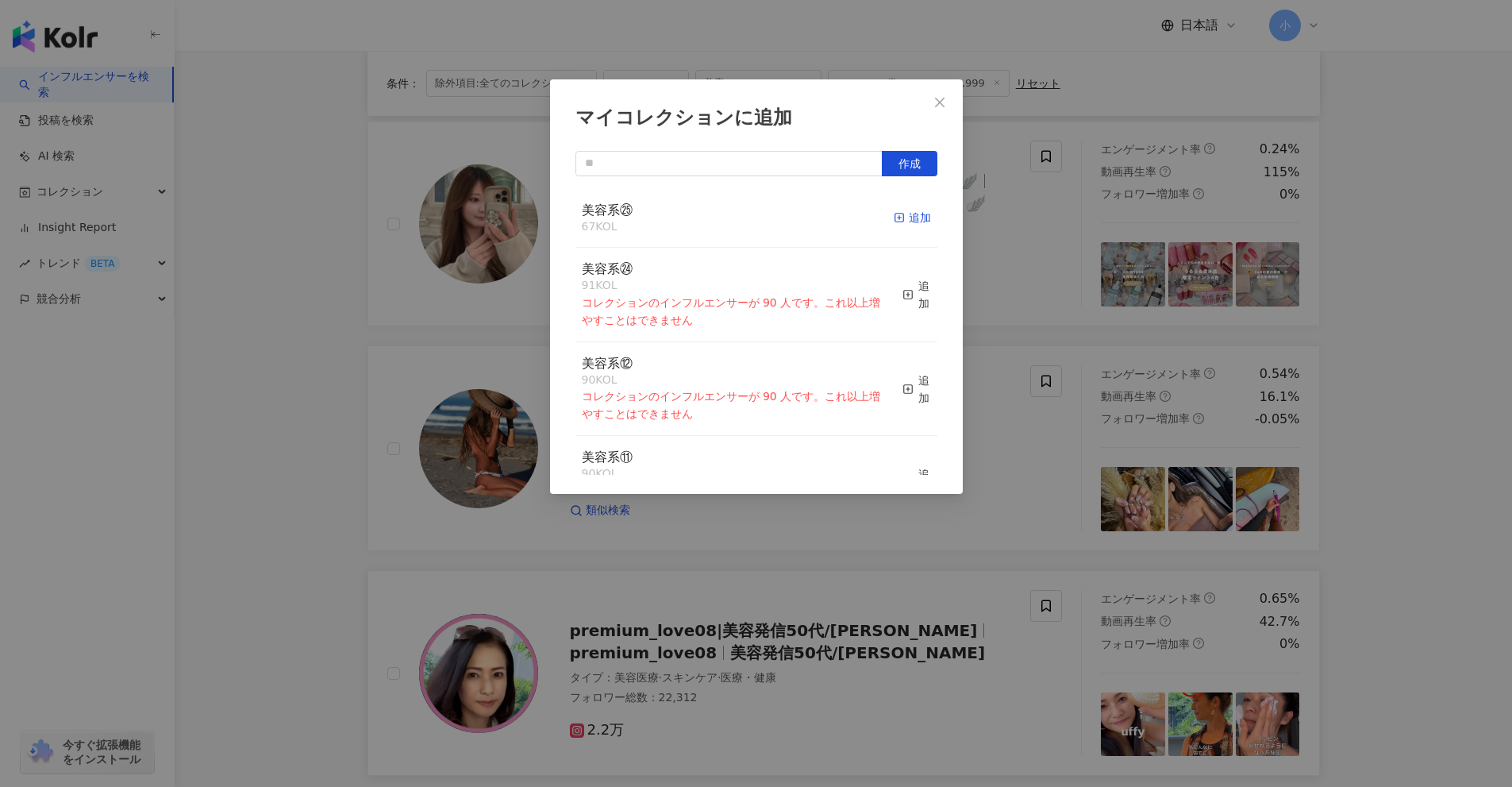
click at [894, 220] on icon "button" at bounding box center [900, 218] width 11 height 11
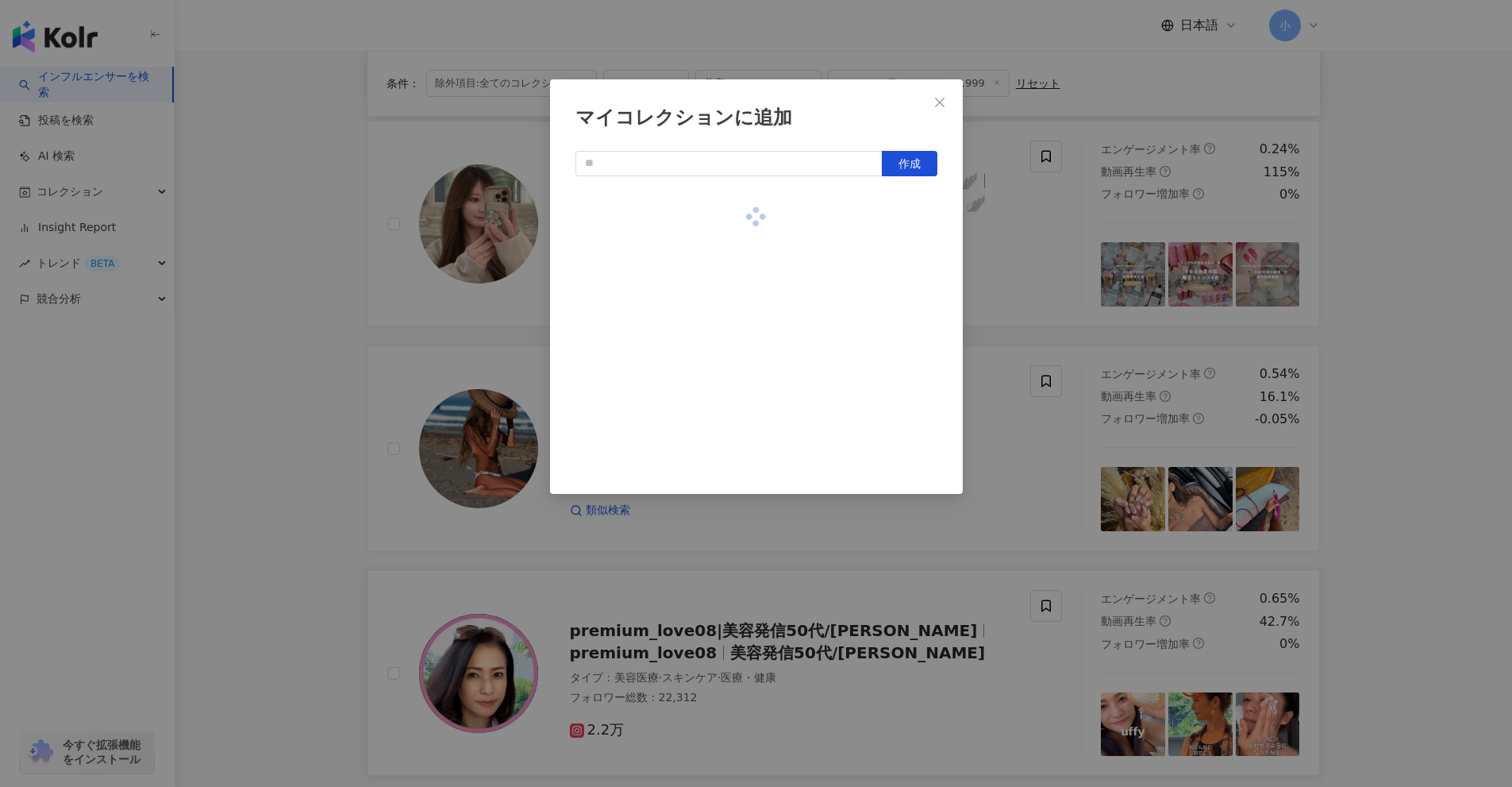
click at [1018, 377] on div "マイコレクションに追加 作成" at bounding box center [756, 393] width 1512 height 787
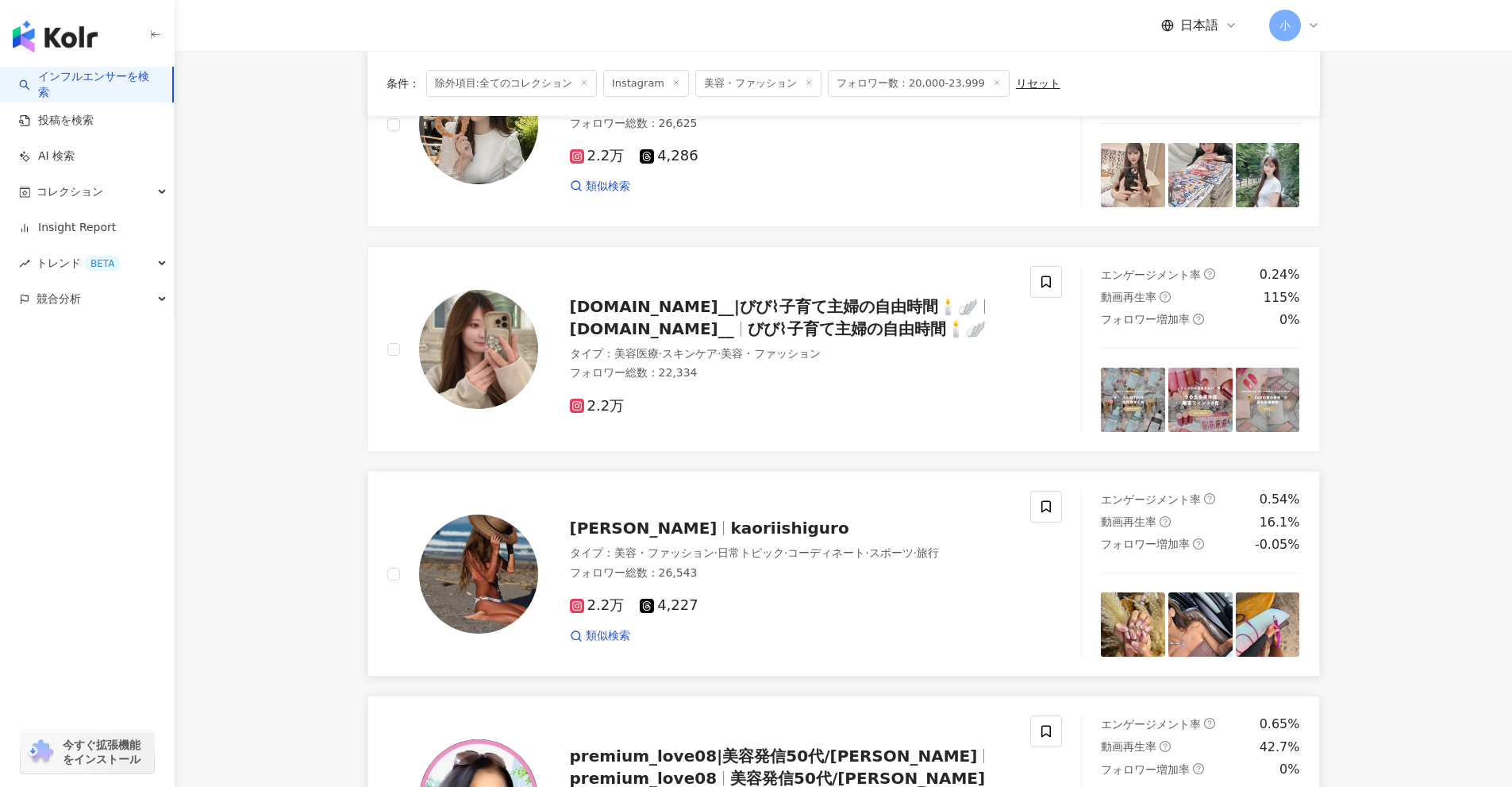
scroll to position [862, 0]
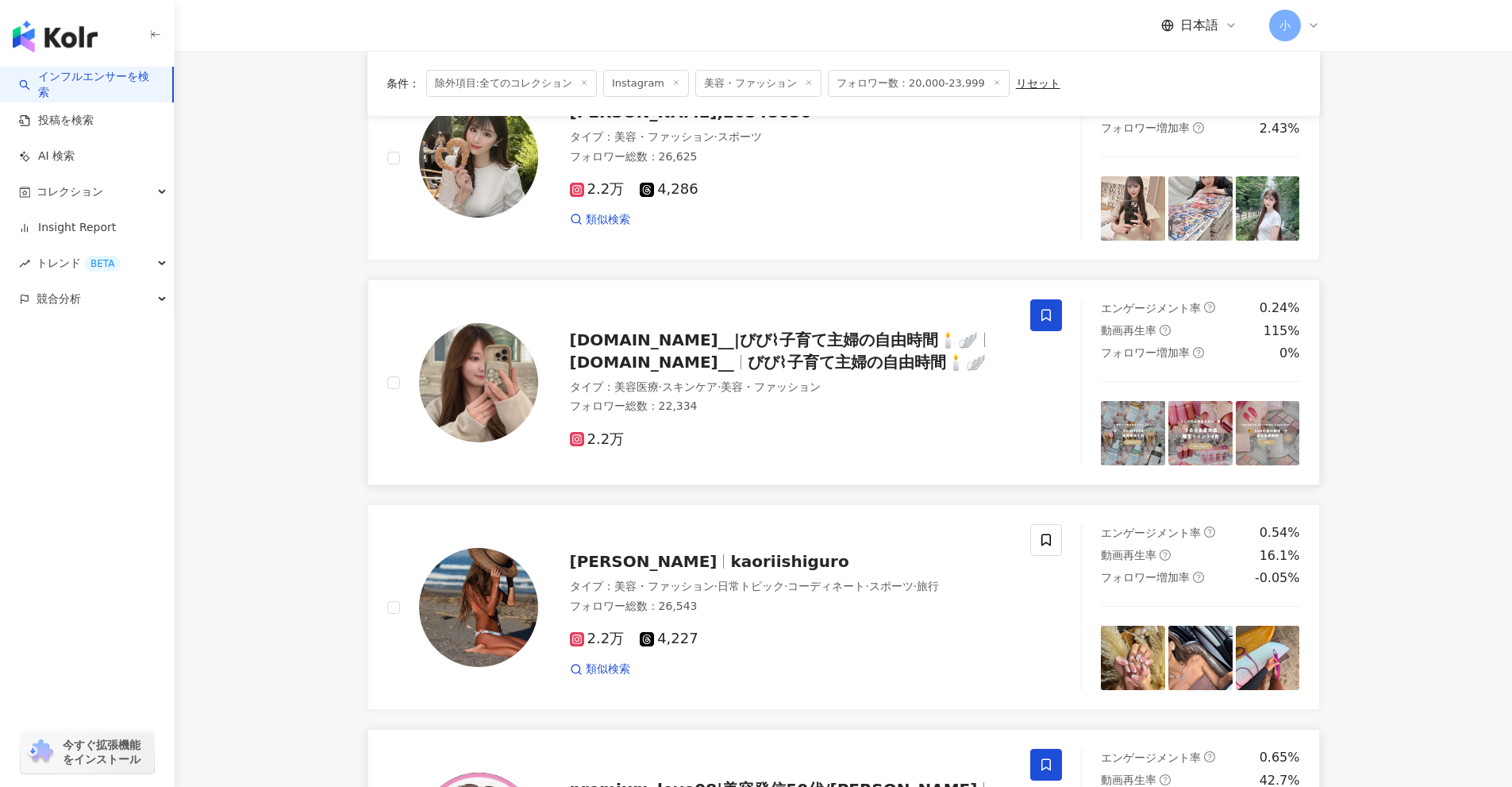
click at [1044, 314] on icon at bounding box center [1046, 315] width 14 height 14
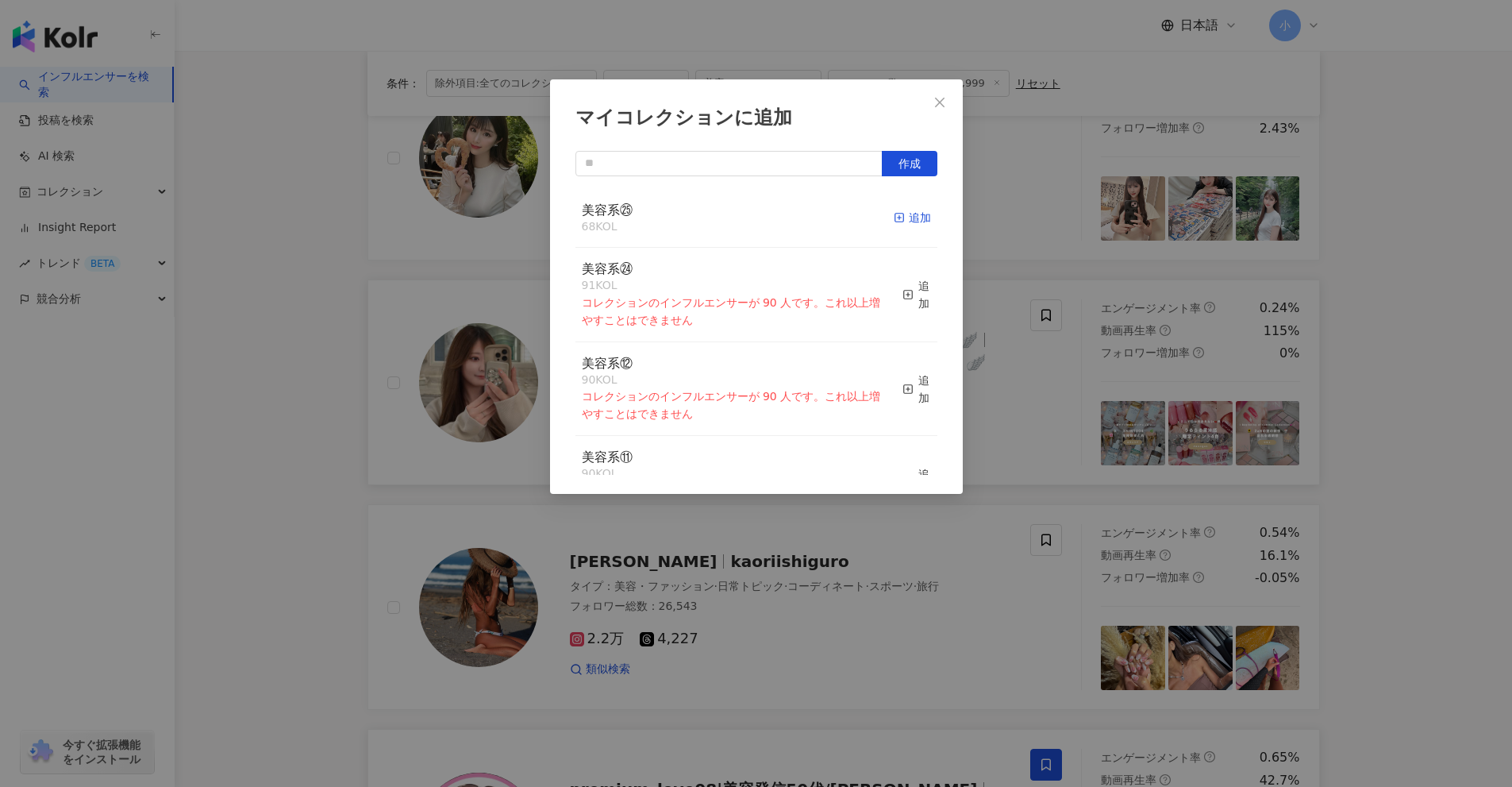
click at [901, 224] on div "追加" at bounding box center [912, 217] width 37 height 17
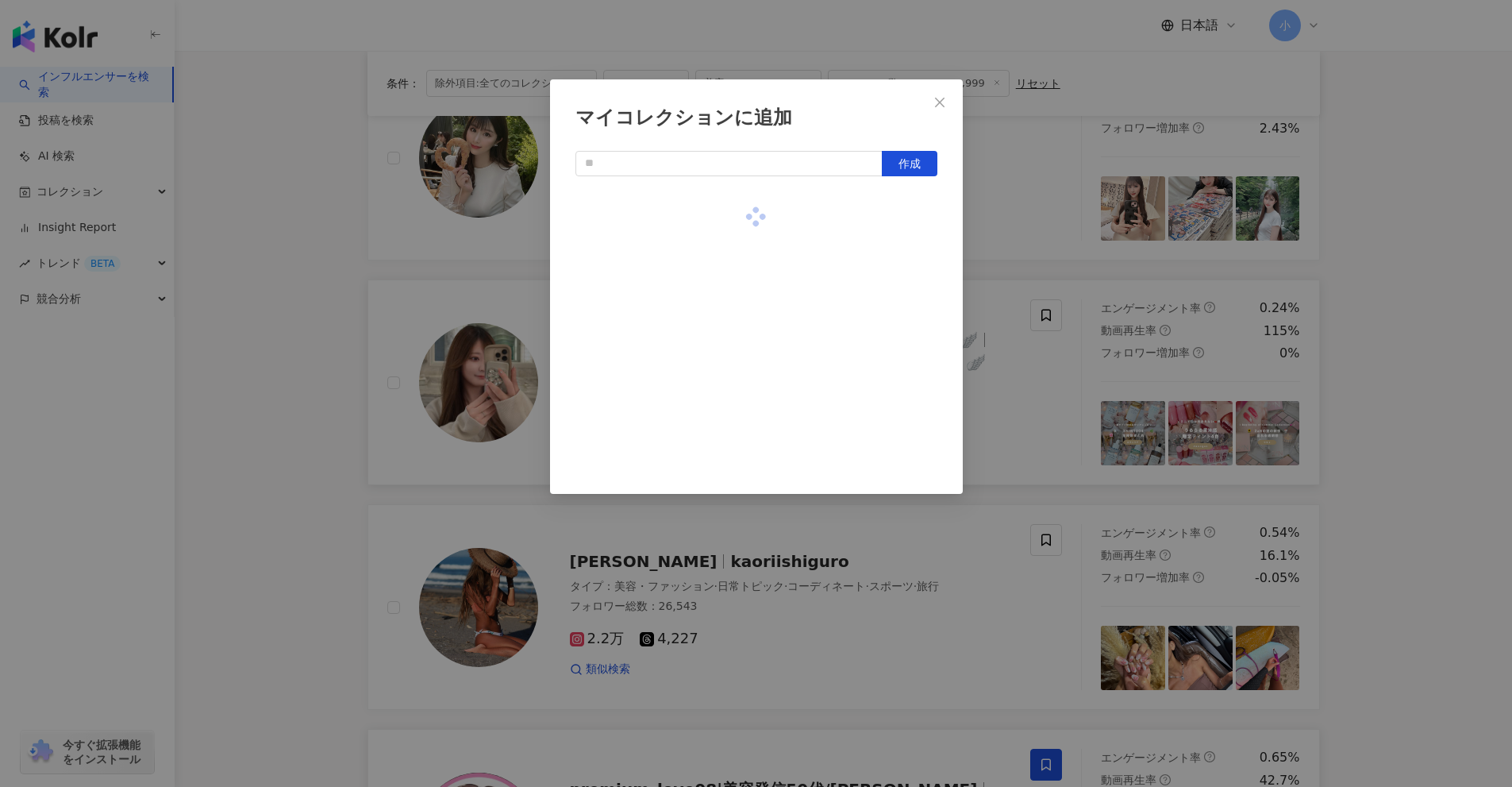
click at [1058, 383] on div "マイコレクションに追加 作成" at bounding box center [756, 393] width 1512 height 787
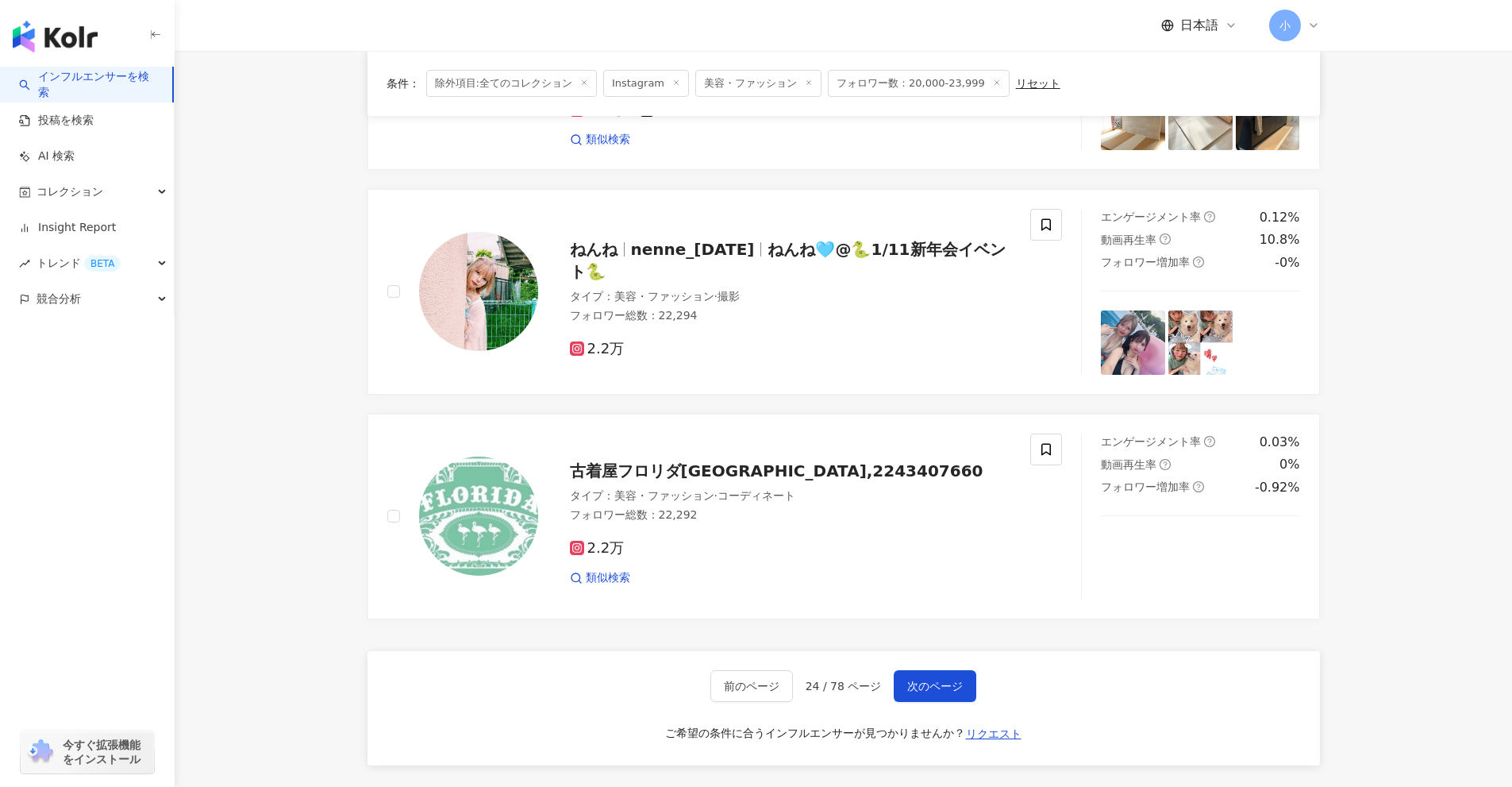
scroll to position [2530, 0]
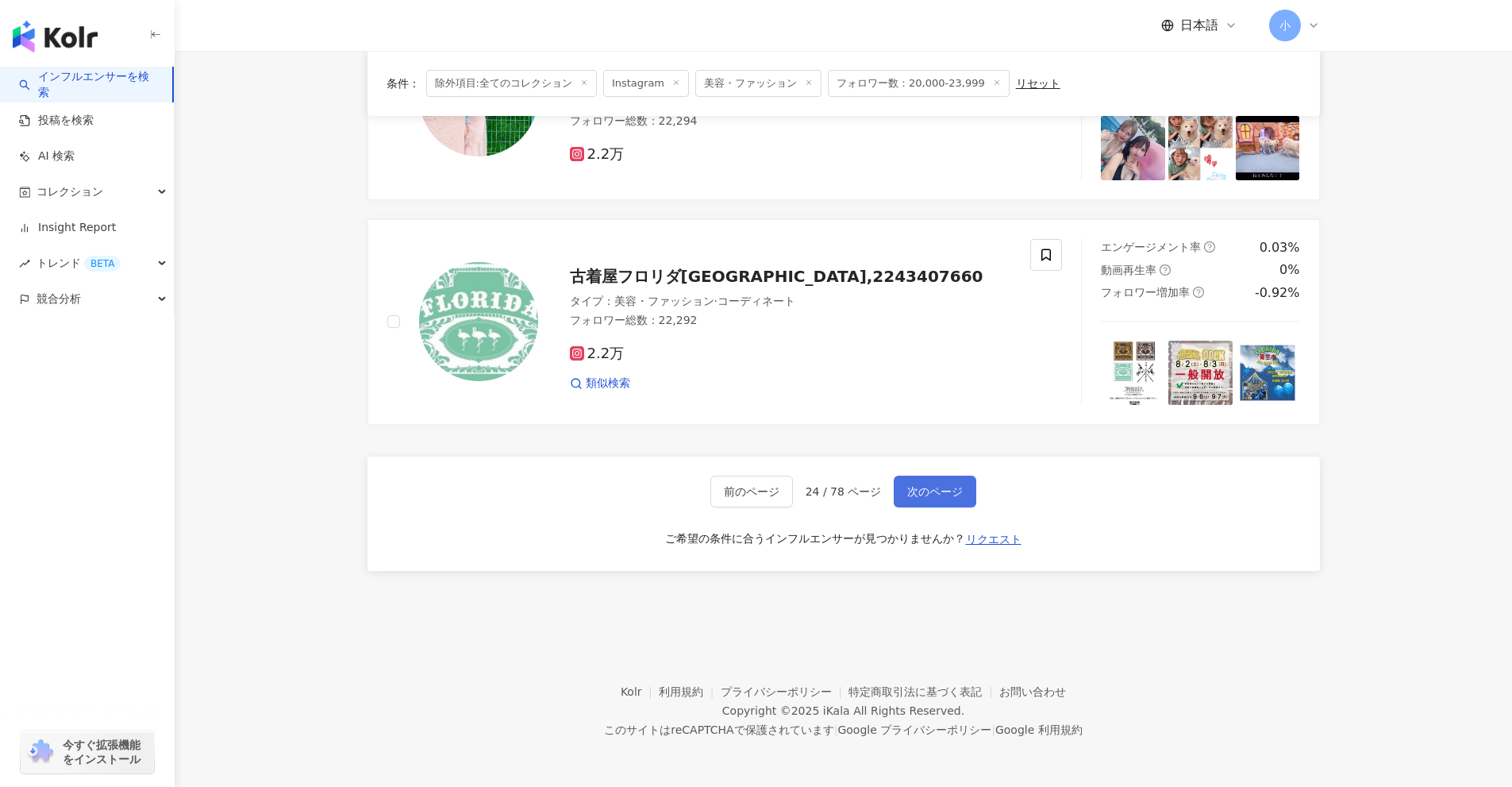
click at [946, 488] on span "次のページ" at bounding box center [936, 492] width 56 height 13
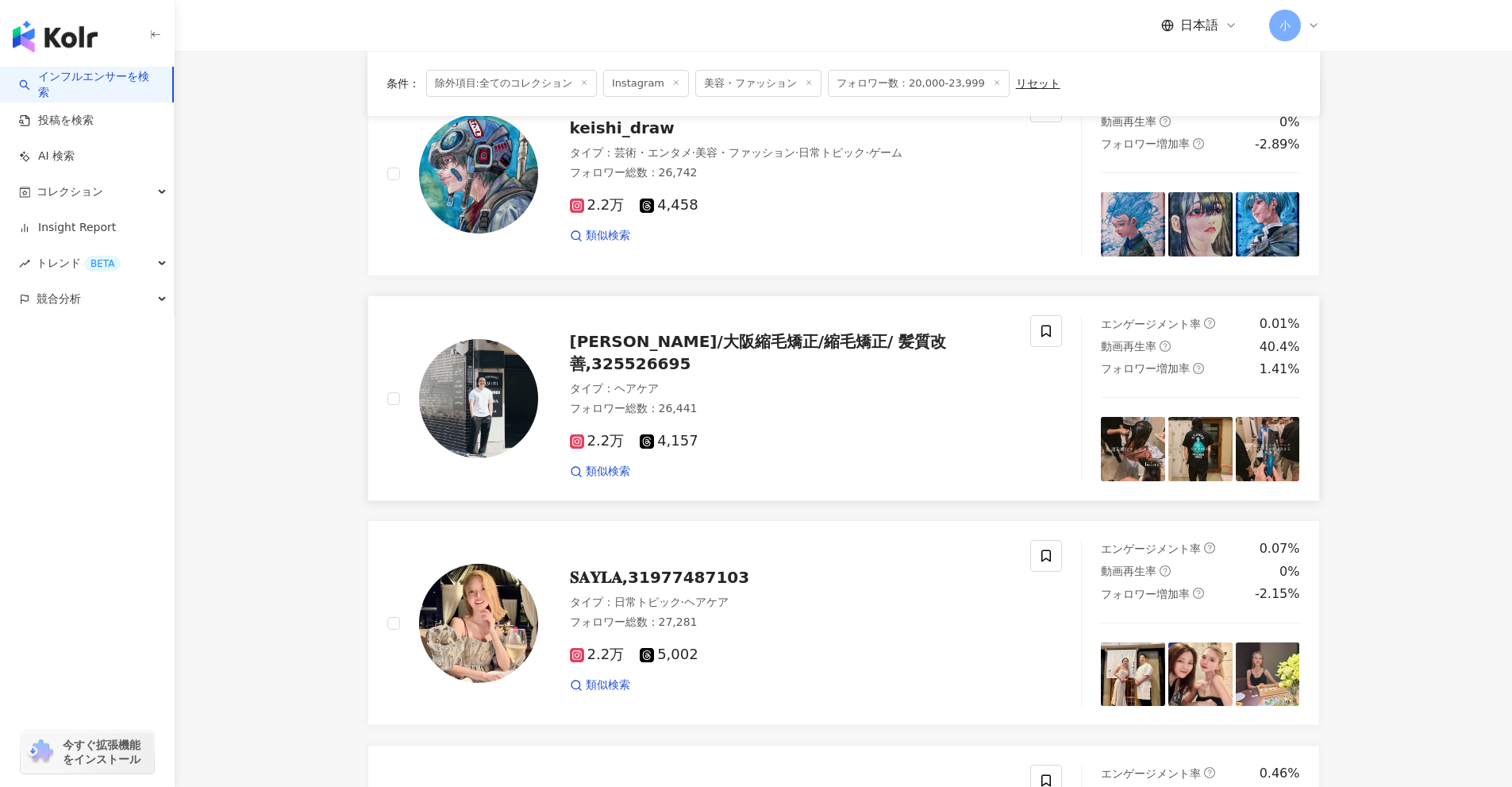
scroll to position [1078, 0]
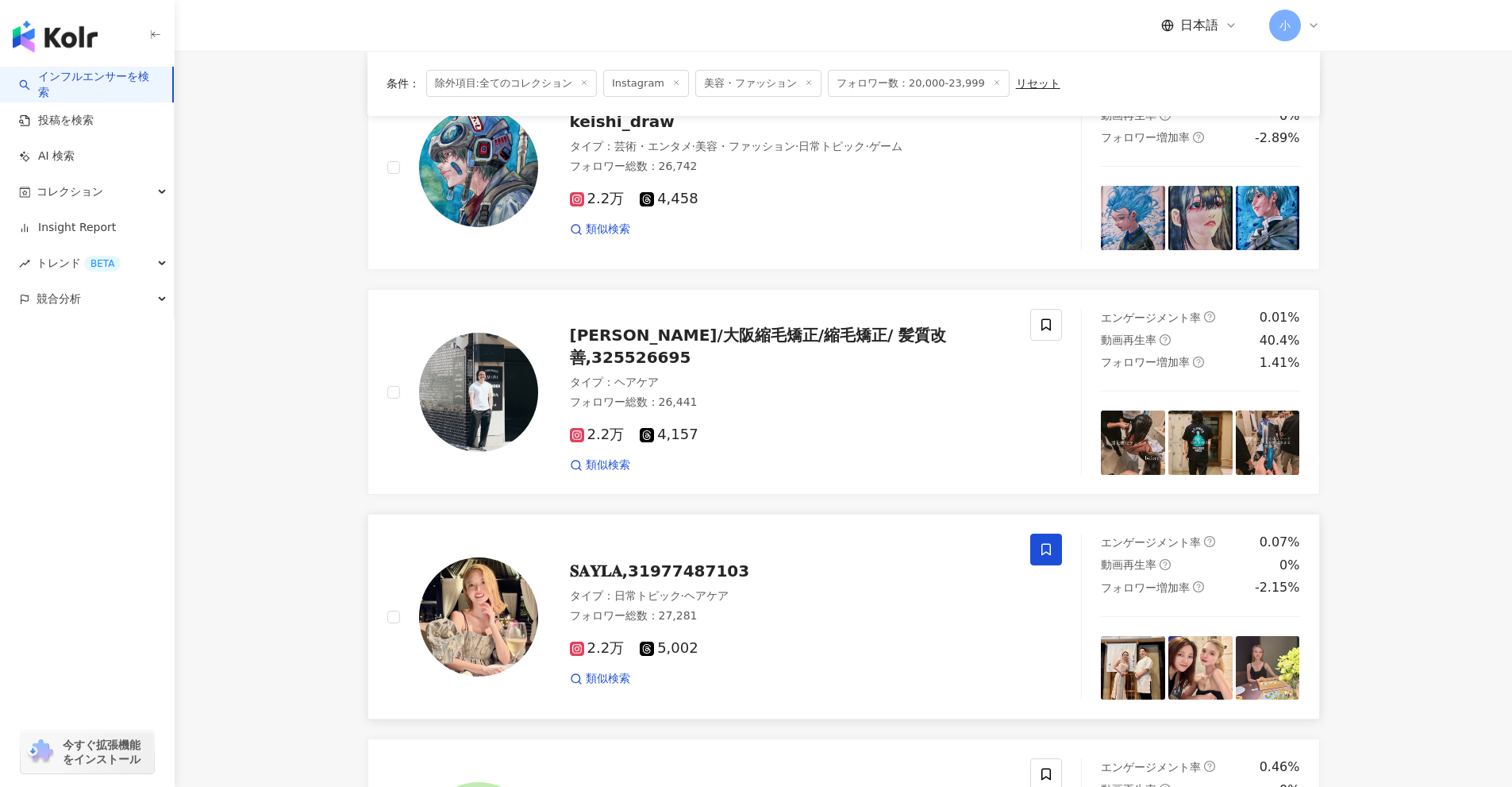
click at [1041, 539] on span at bounding box center [1046, 549] width 32 height 32
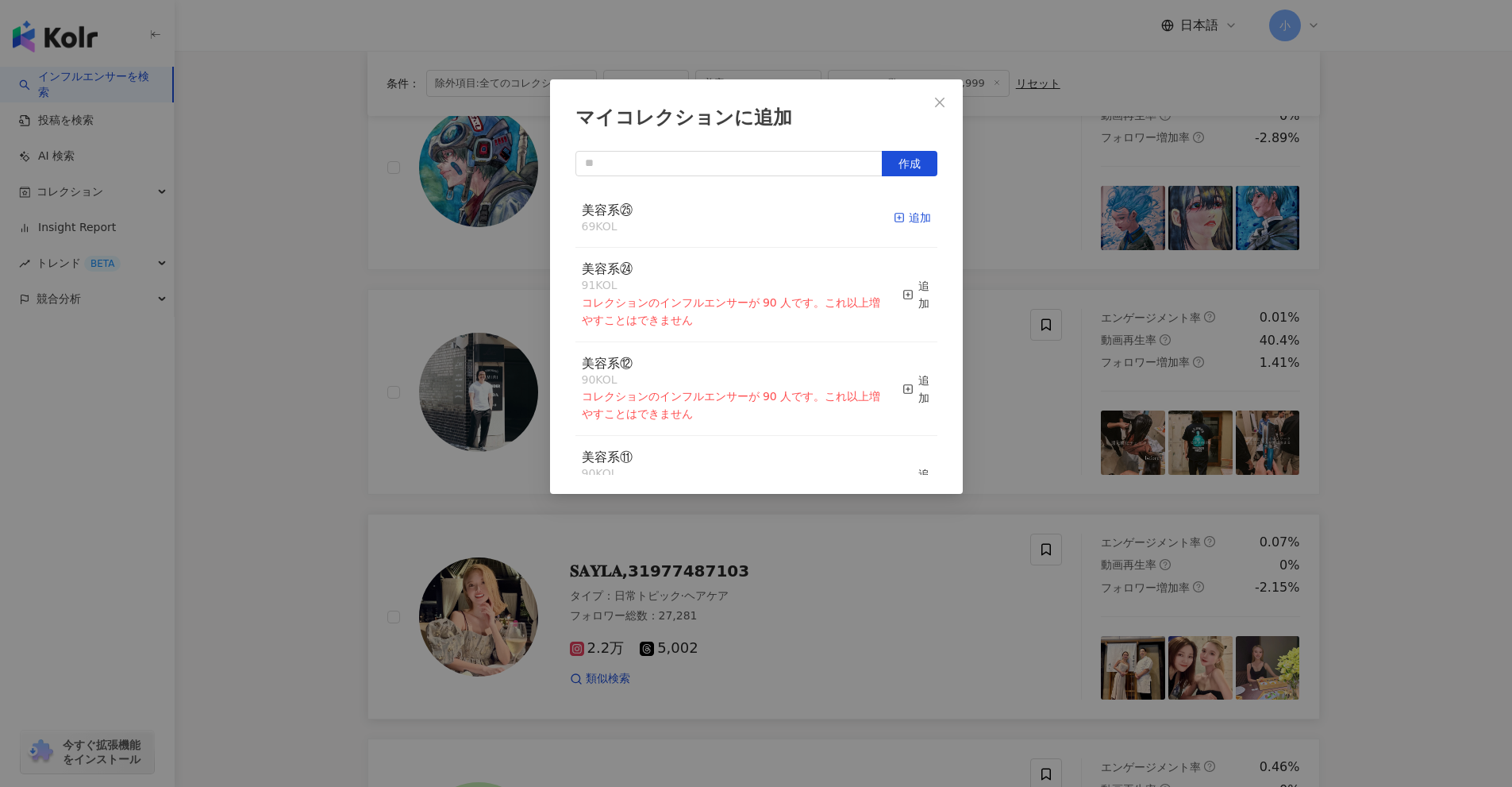
click at [894, 210] on div "追加" at bounding box center [912, 217] width 37 height 17
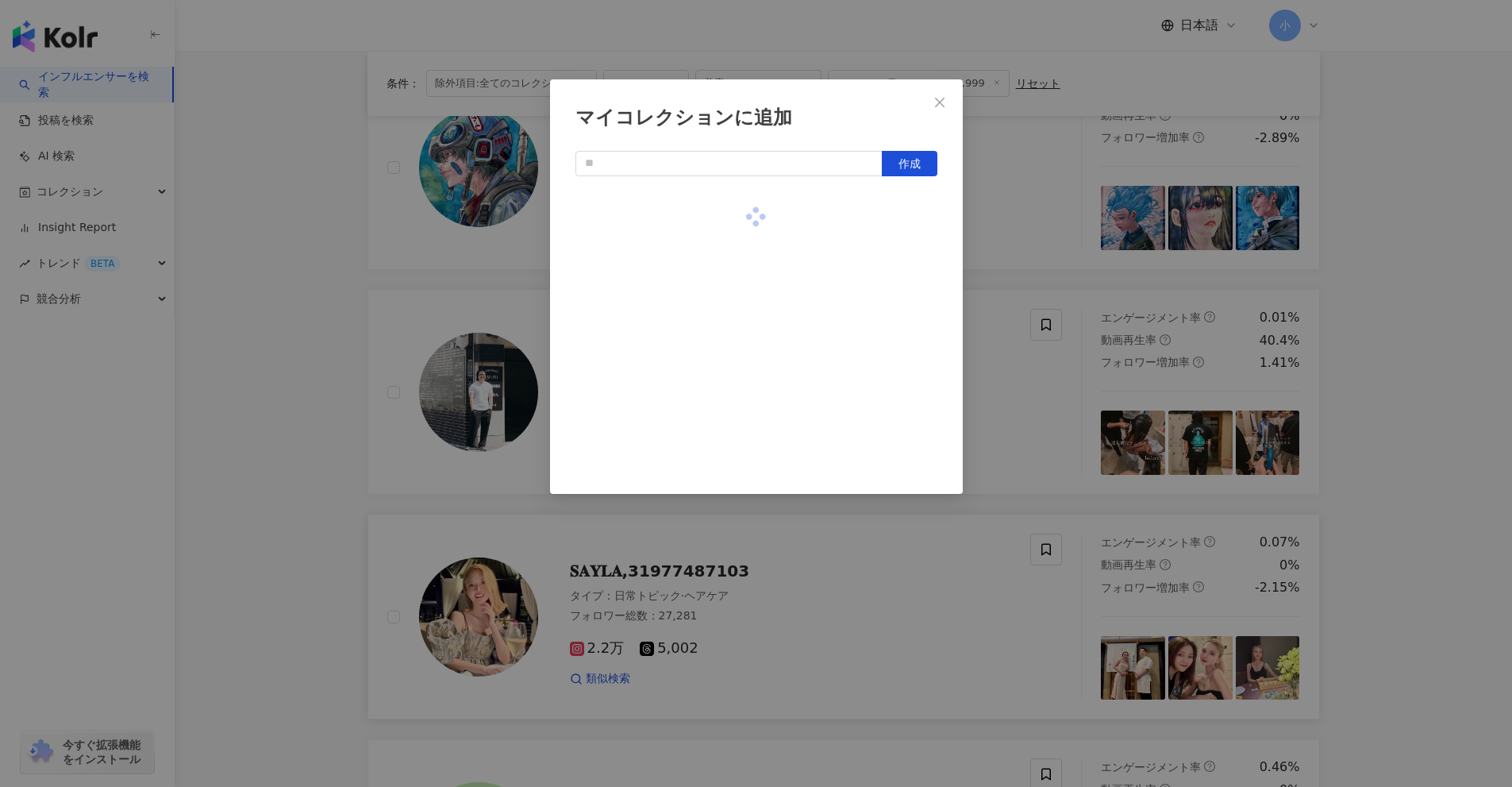
click at [1011, 369] on div "マイコレクションに追加 作成" at bounding box center [756, 393] width 1512 height 787
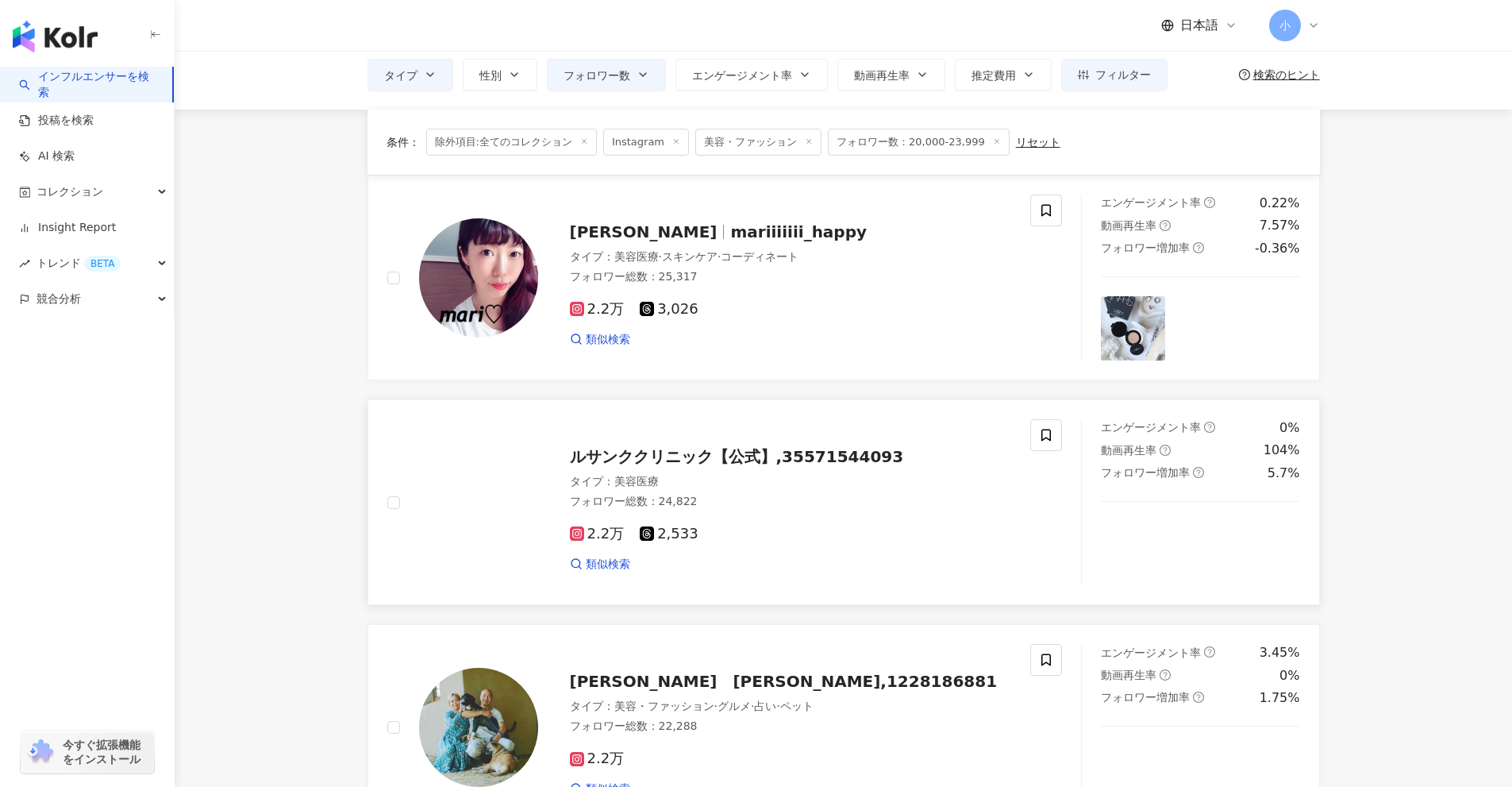
scroll to position [0, 0]
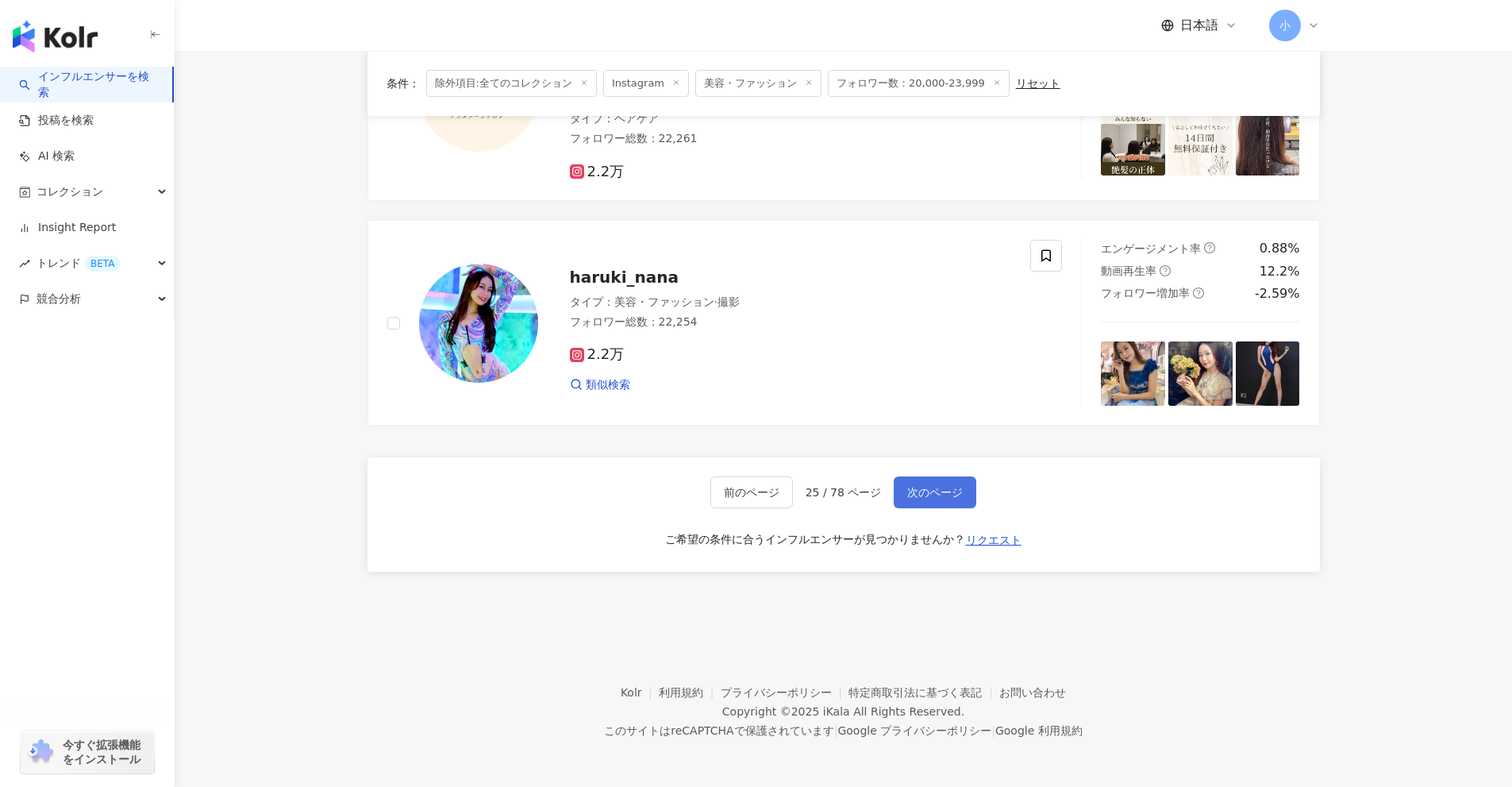
click at [946, 483] on button "次のページ" at bounding box center [935, 492] width 82 height 32
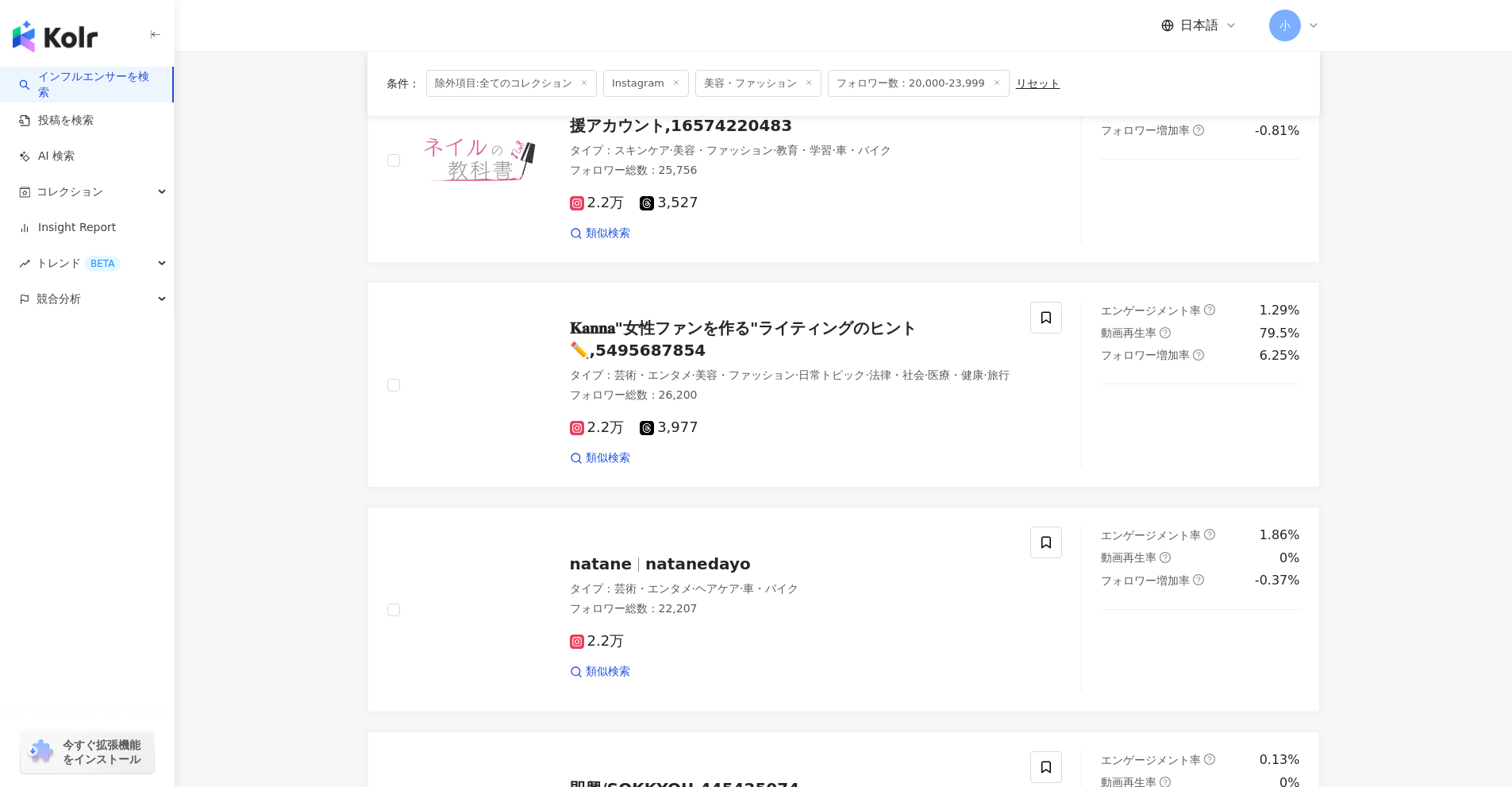
scroll to position [1077, 0]
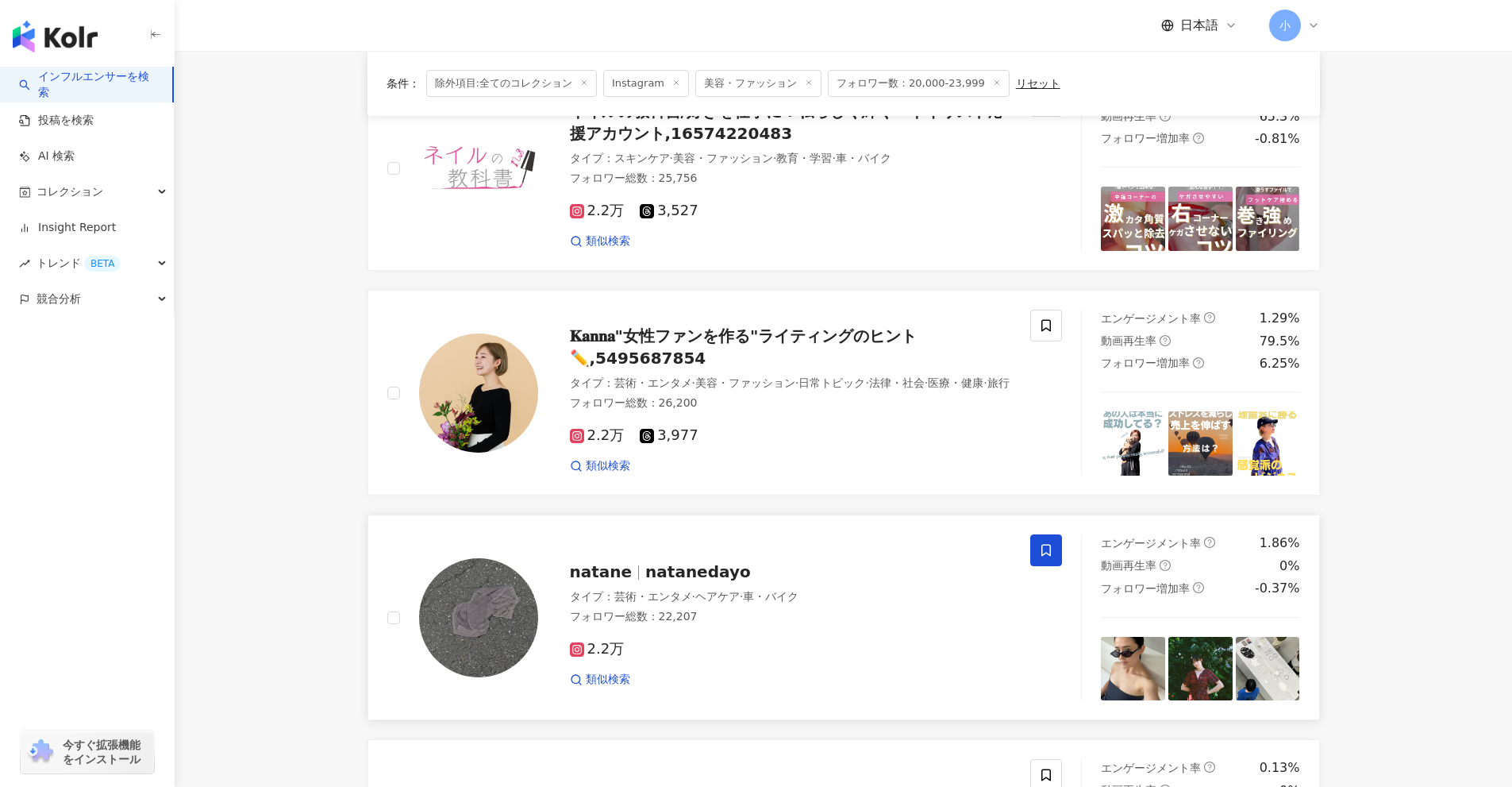
click at [1051, 557] on icon at bounding box center [1046, 550] width 10 height 12
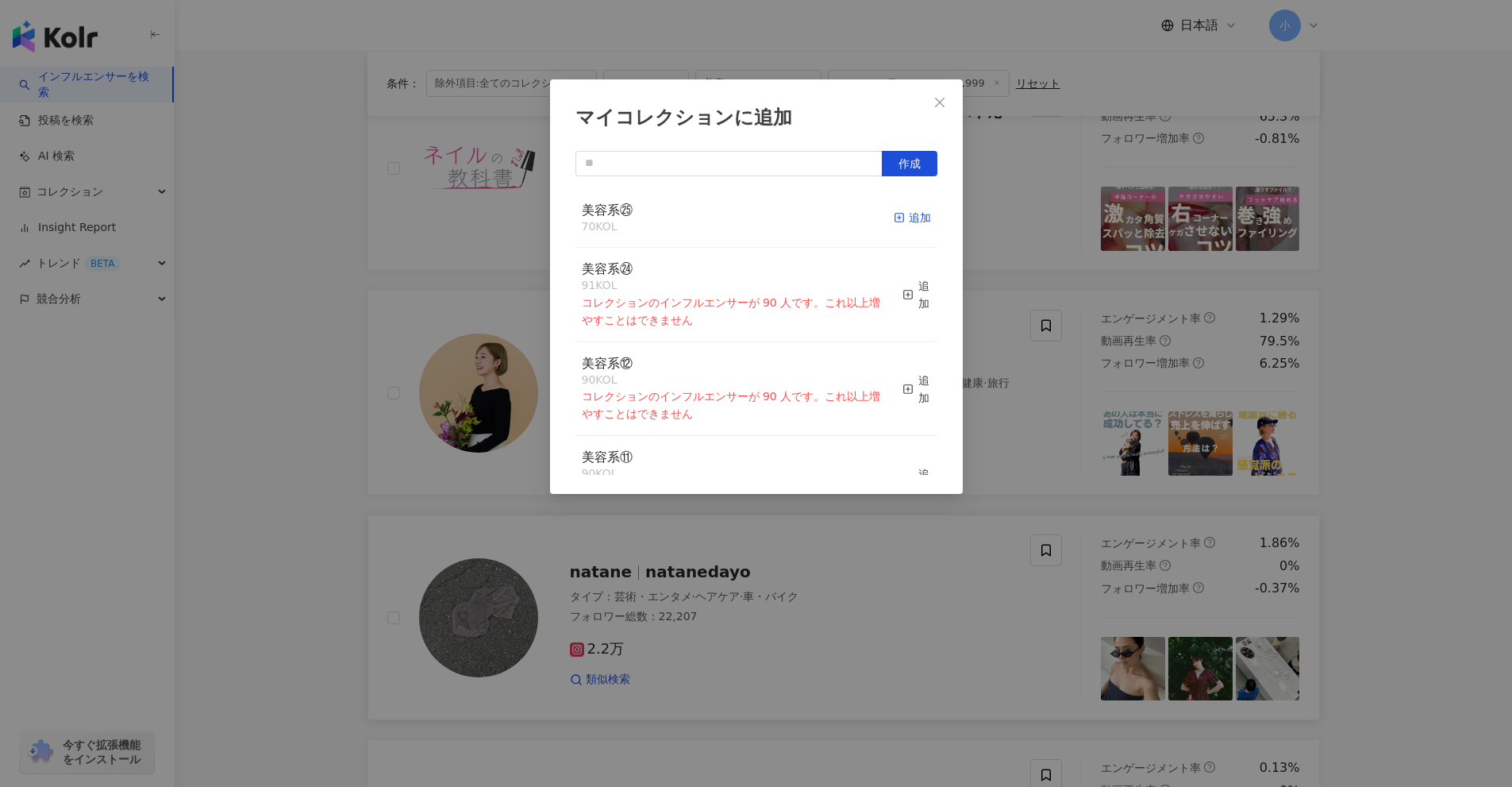
click at [894, 223] on icon "button" at bounding box center [900, 218] width 11 height 11
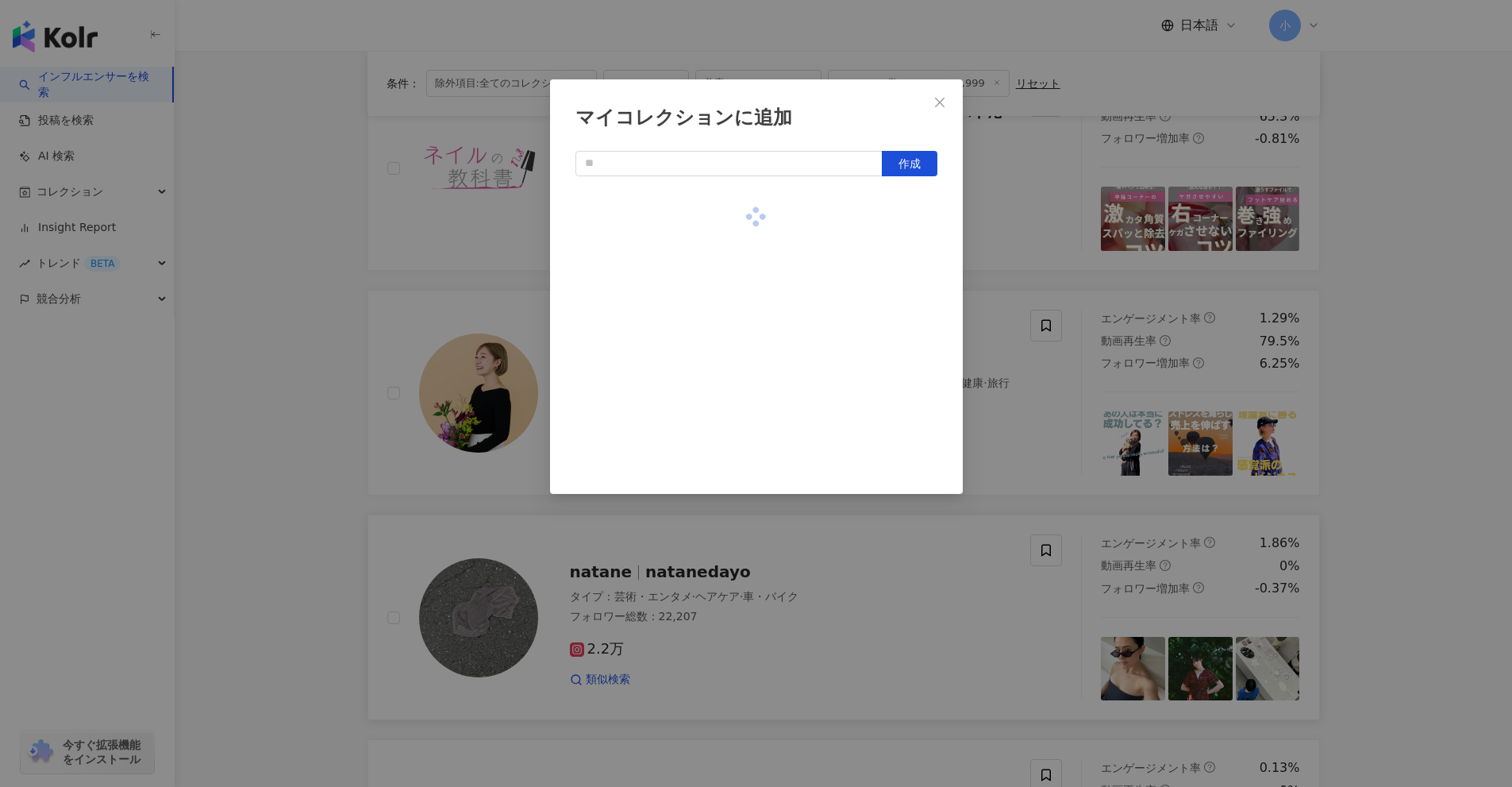
click at [998, 399] on div "マイコレクションに追加 作成" at bounding box center [756, 393] width 1512 height 787
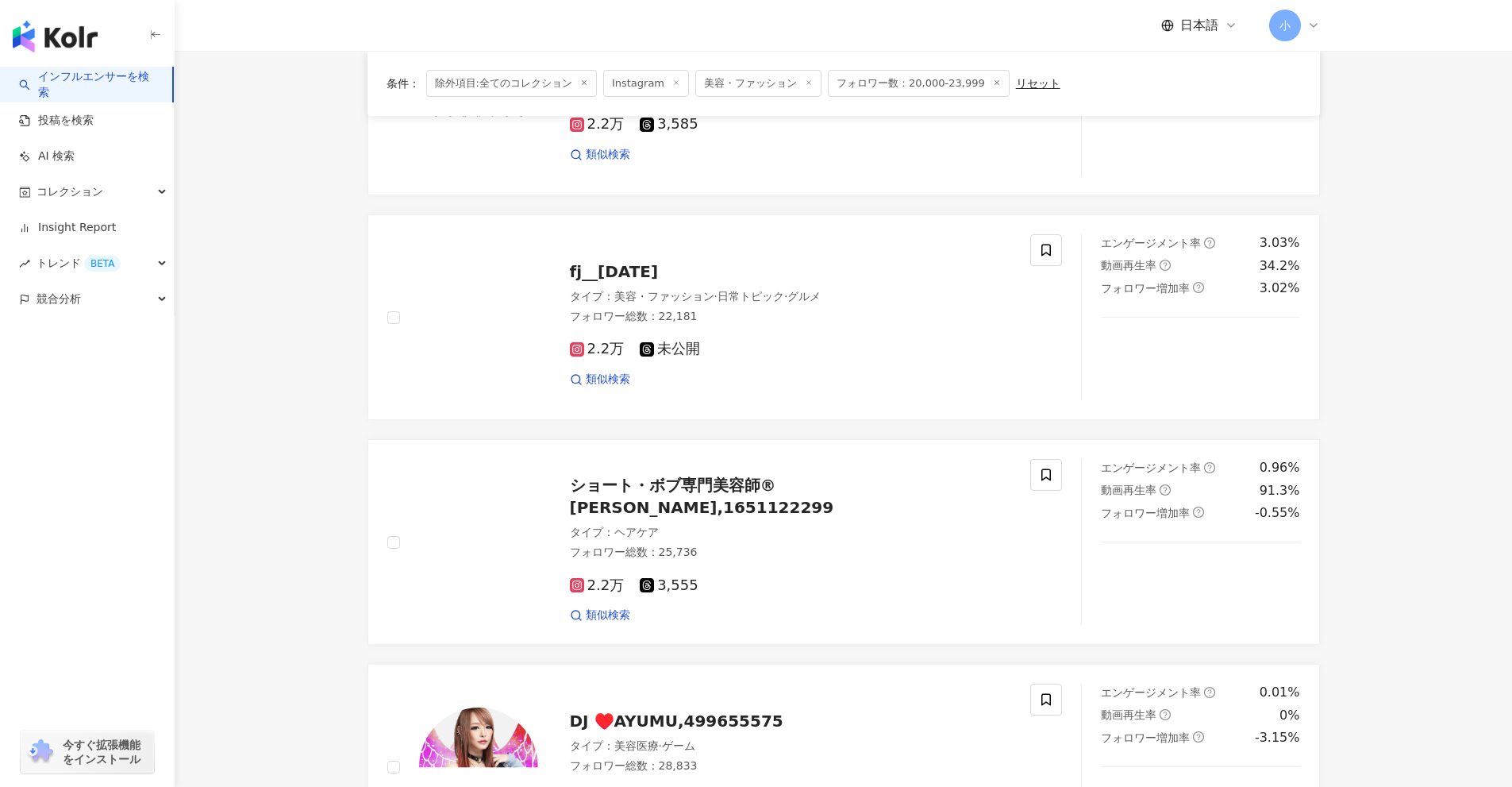
scroll to position [2383, 0]
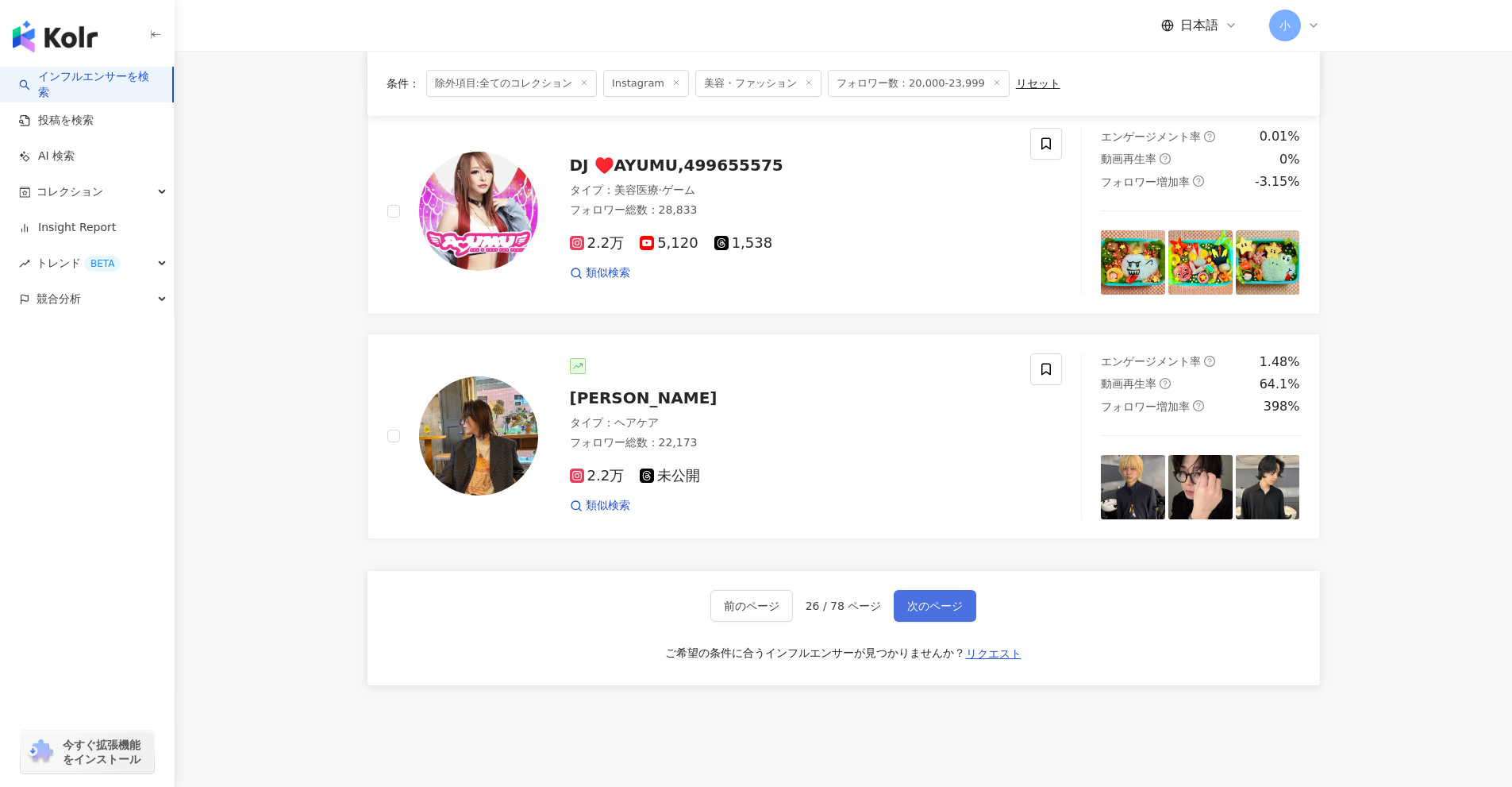
click at [947, 613] on span "次のページ" at bounding box center [936, 606] width 56 height 13
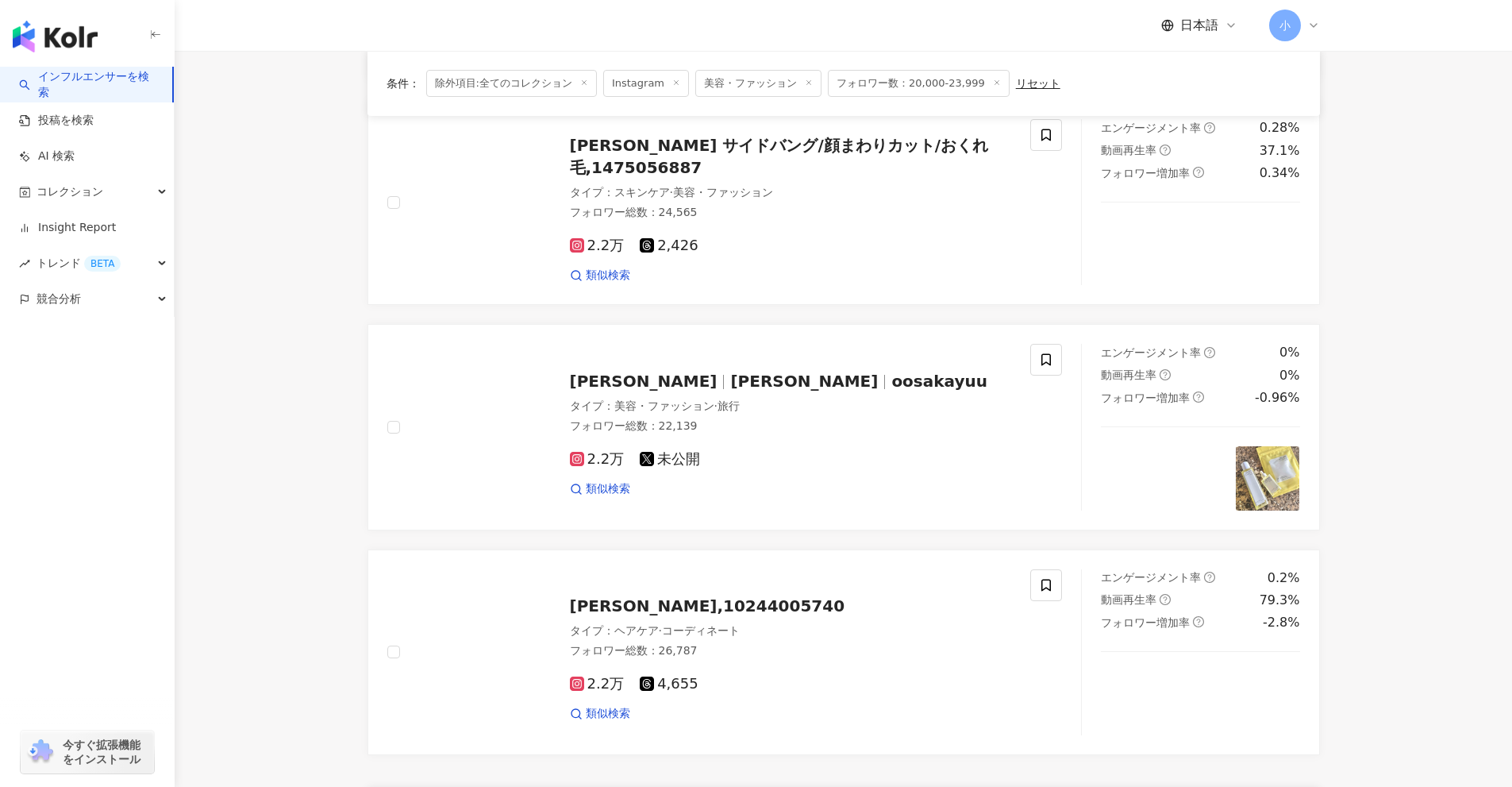
scroll to position [1976, 0]
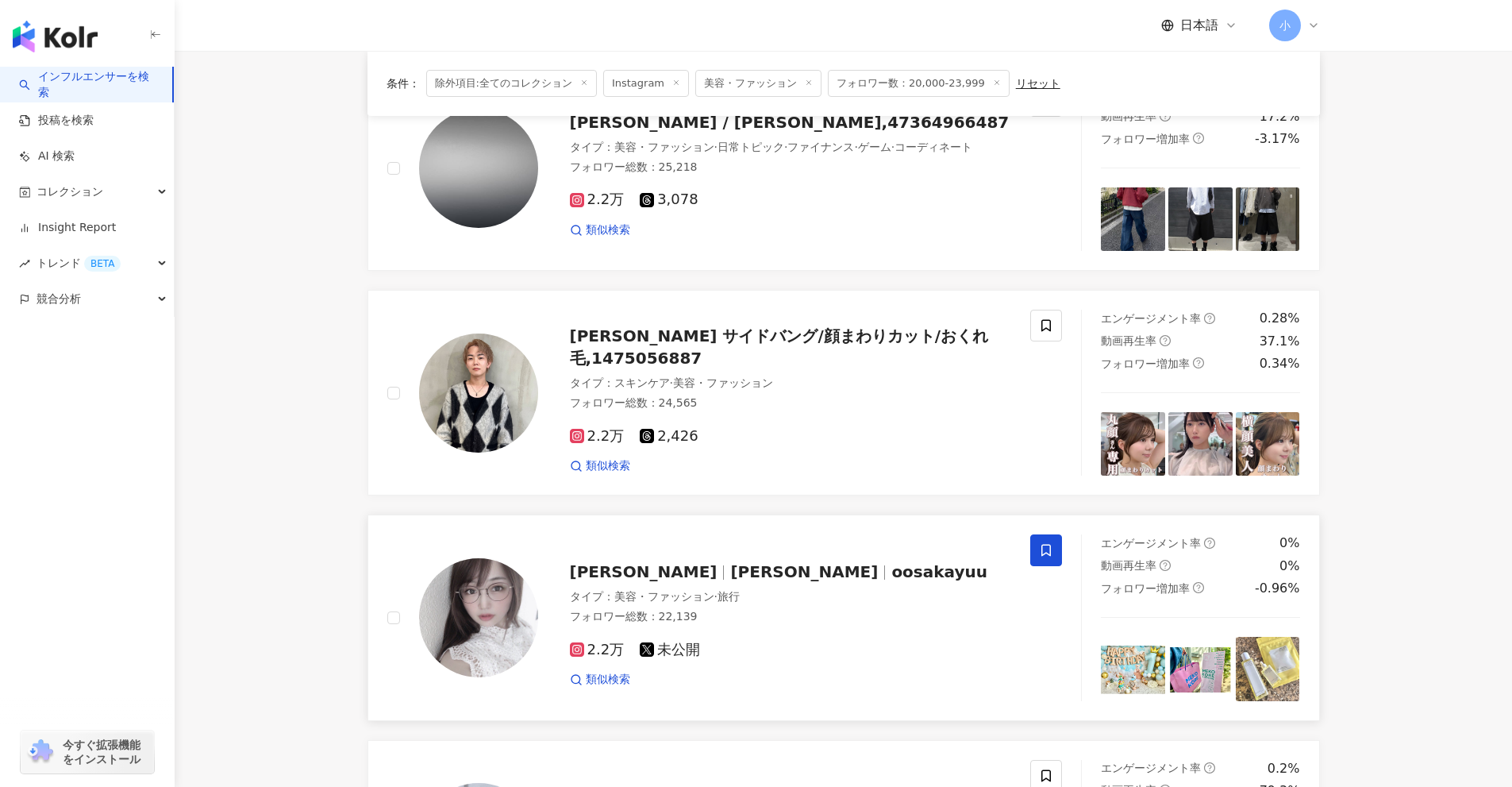
click at [1047, 550] on icon at bounding box center [1046, 550] width 14 height 14
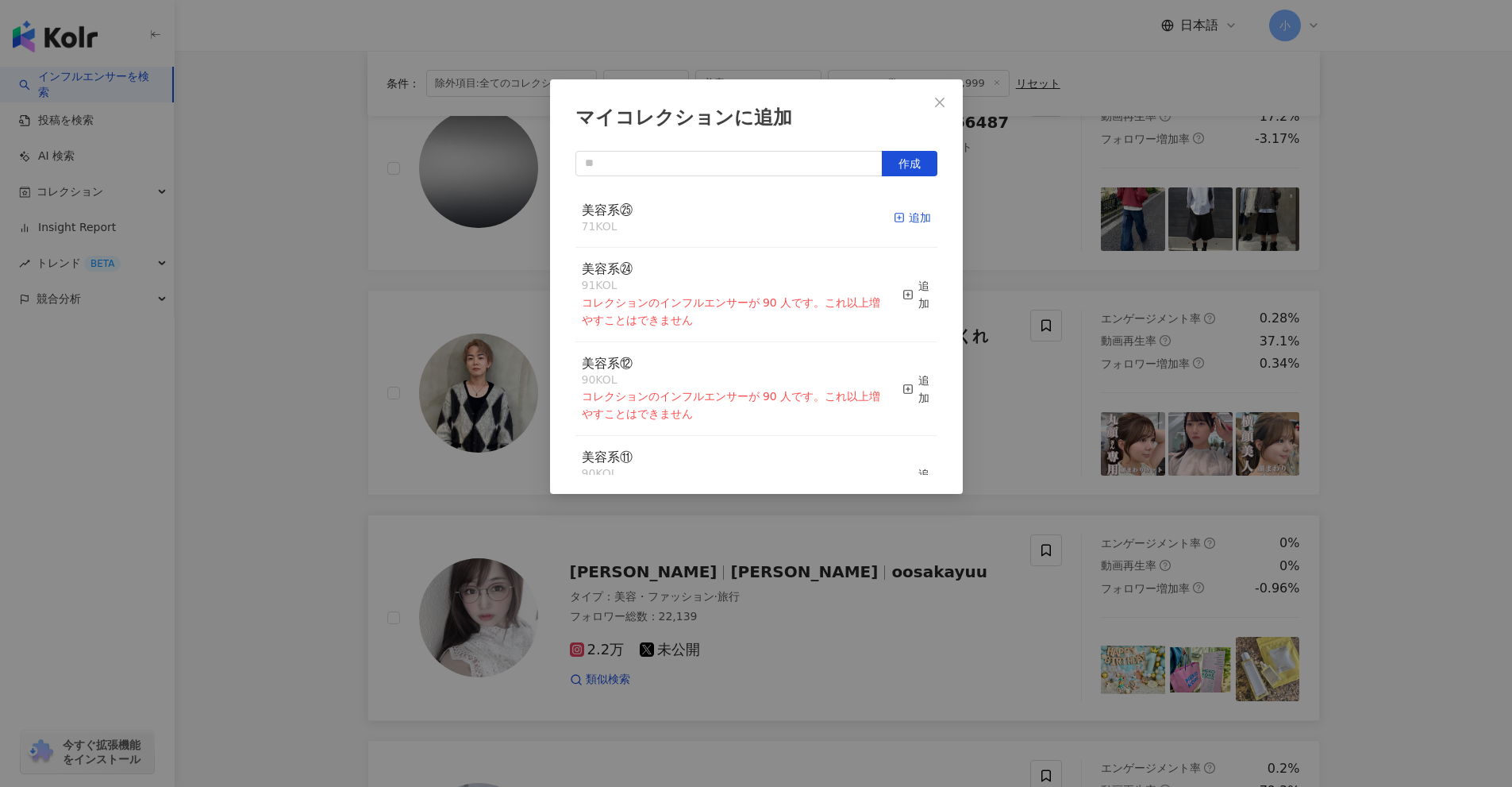
click at [894, 216] on rect "button" at bounding box center [899, 218] width 9 height 9
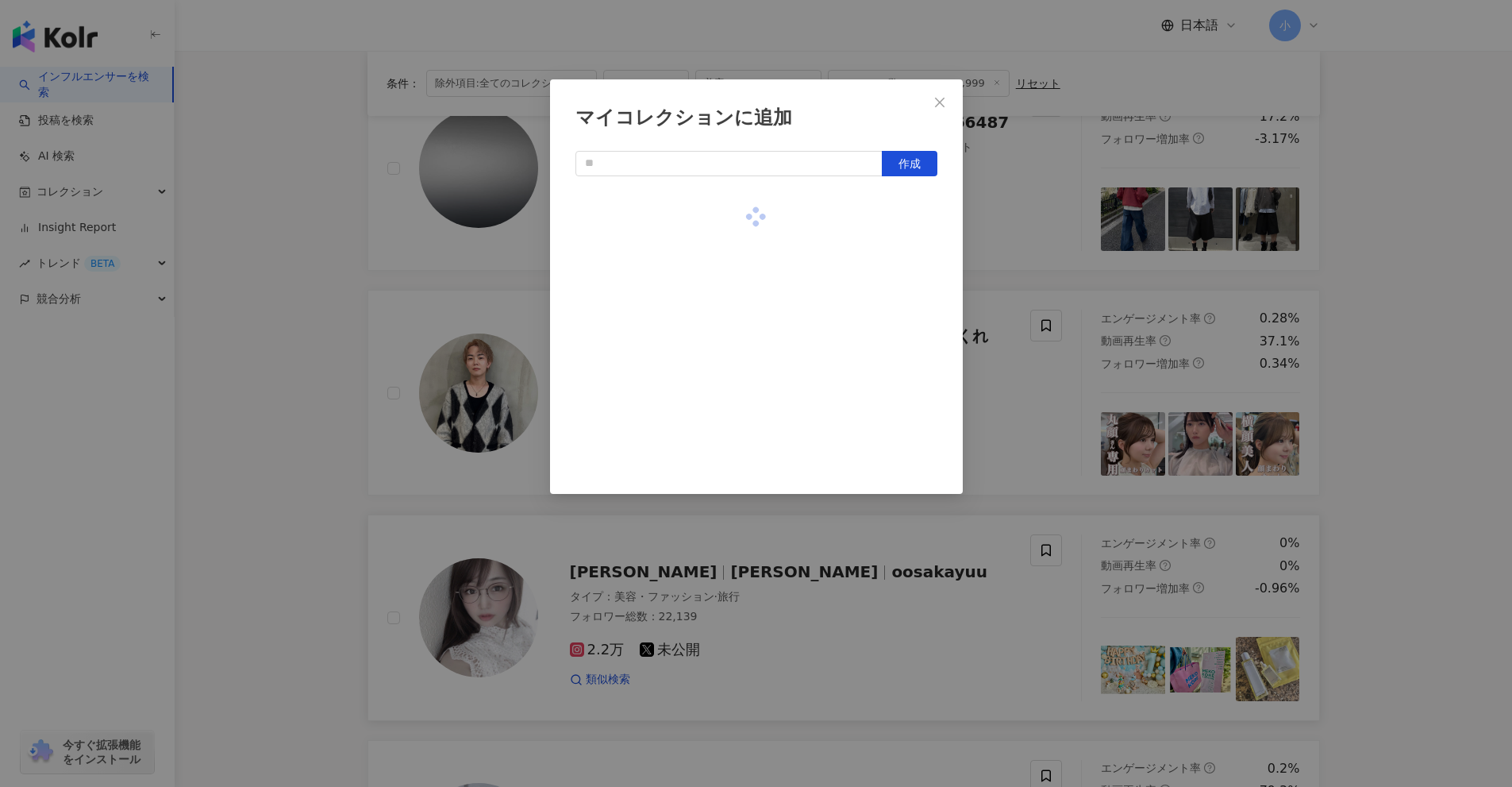
click at [960, 370] on div "マイコレクションに追加 作成" at bounding box center [756, 286] width 413 height 415
click at [1004, 399] on div "マイコレクションに追加 作成" at bounding box center [756, 393] width 1512 height 787
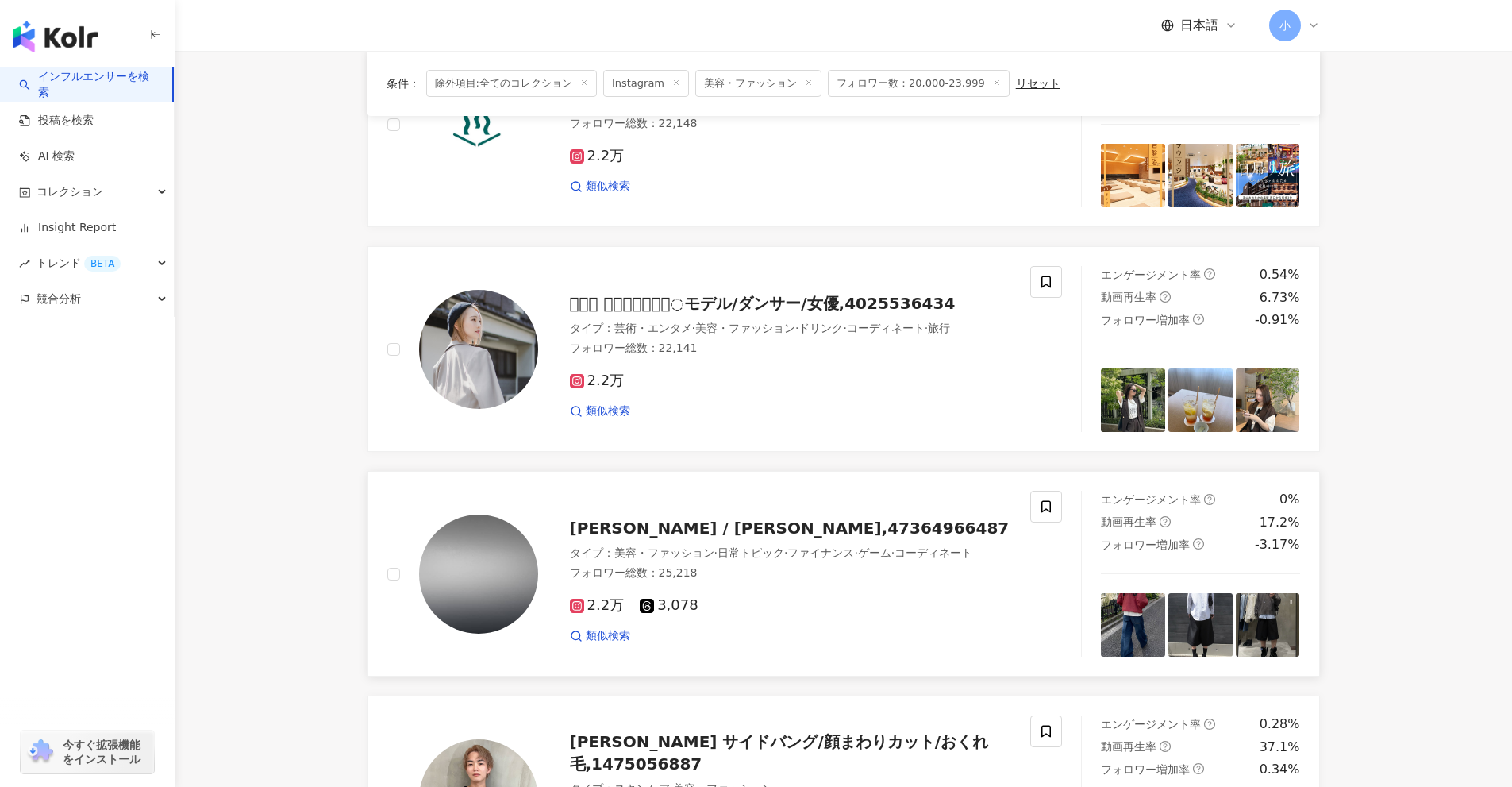
scroll to position [1499, 0]
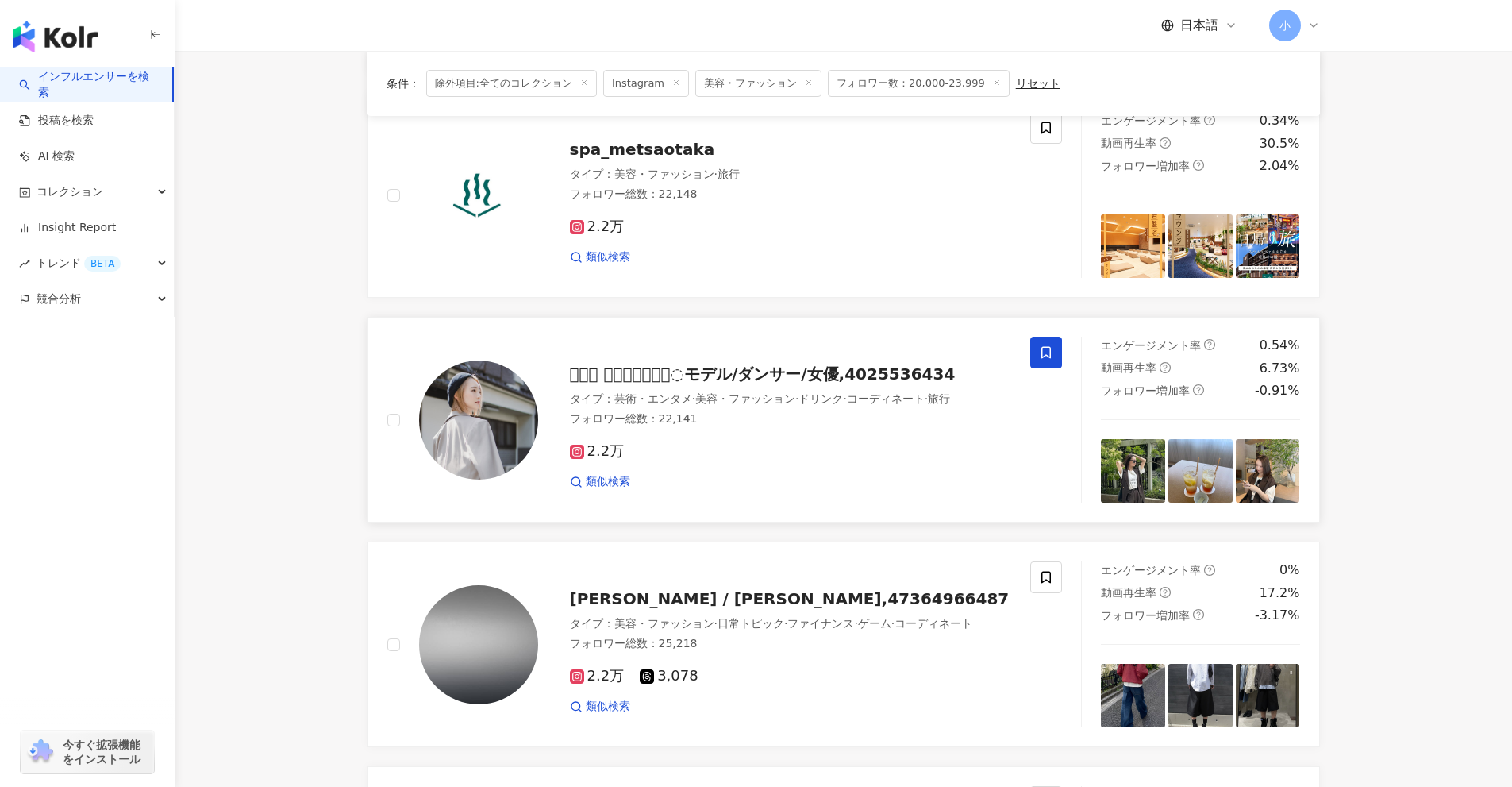
click at [1053, 357] on span at bounding box center [1046, 352] width 32 height 32
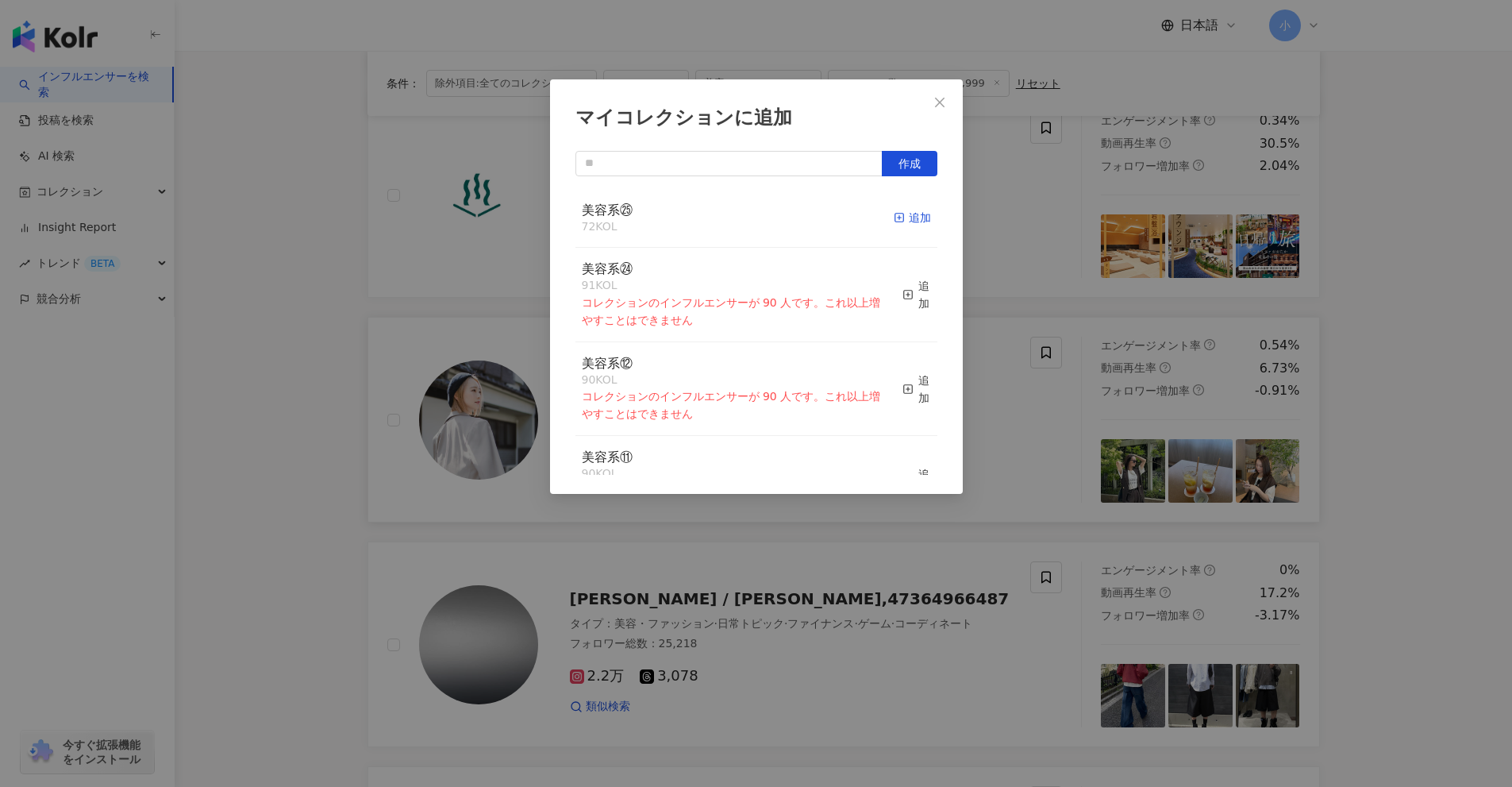
click at [894, 218] on icon "button" at bounding box center [900, 218] width 11 height 11
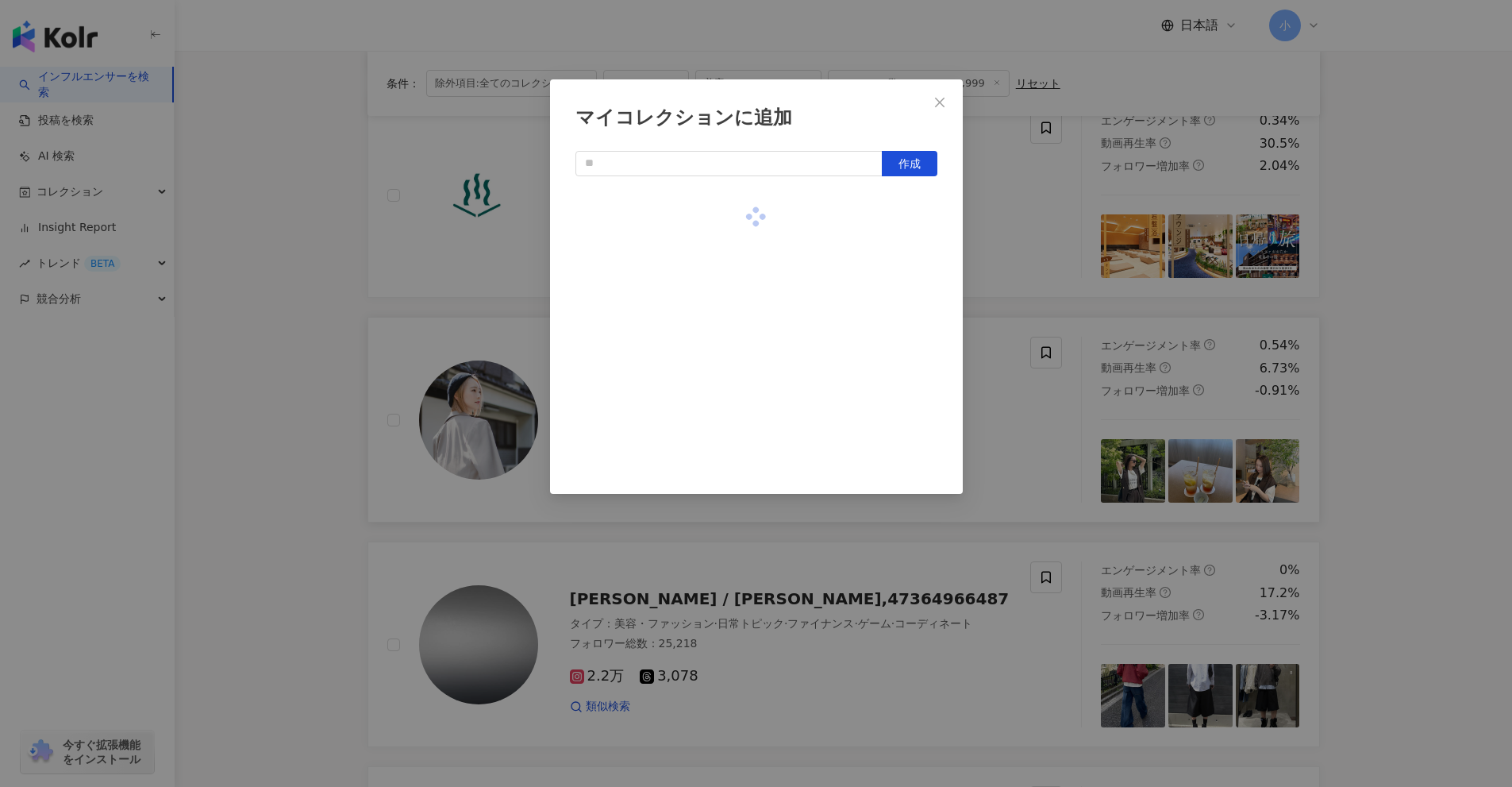
click at [988, 260] on div "マイコレクションに追加 作成" at bounding box center [756, 393] width 1512 height 787
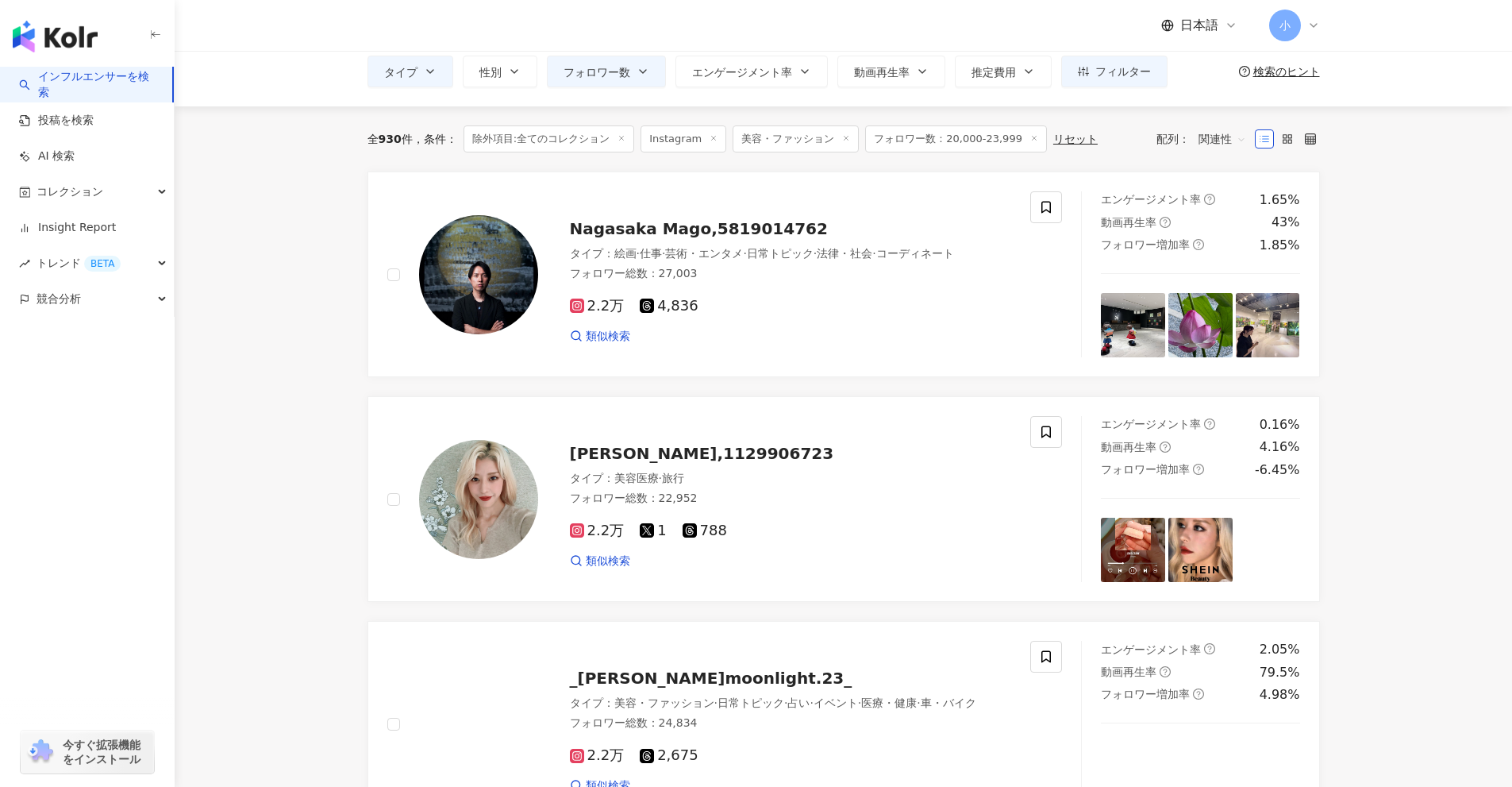
scroll to position [70, 0]
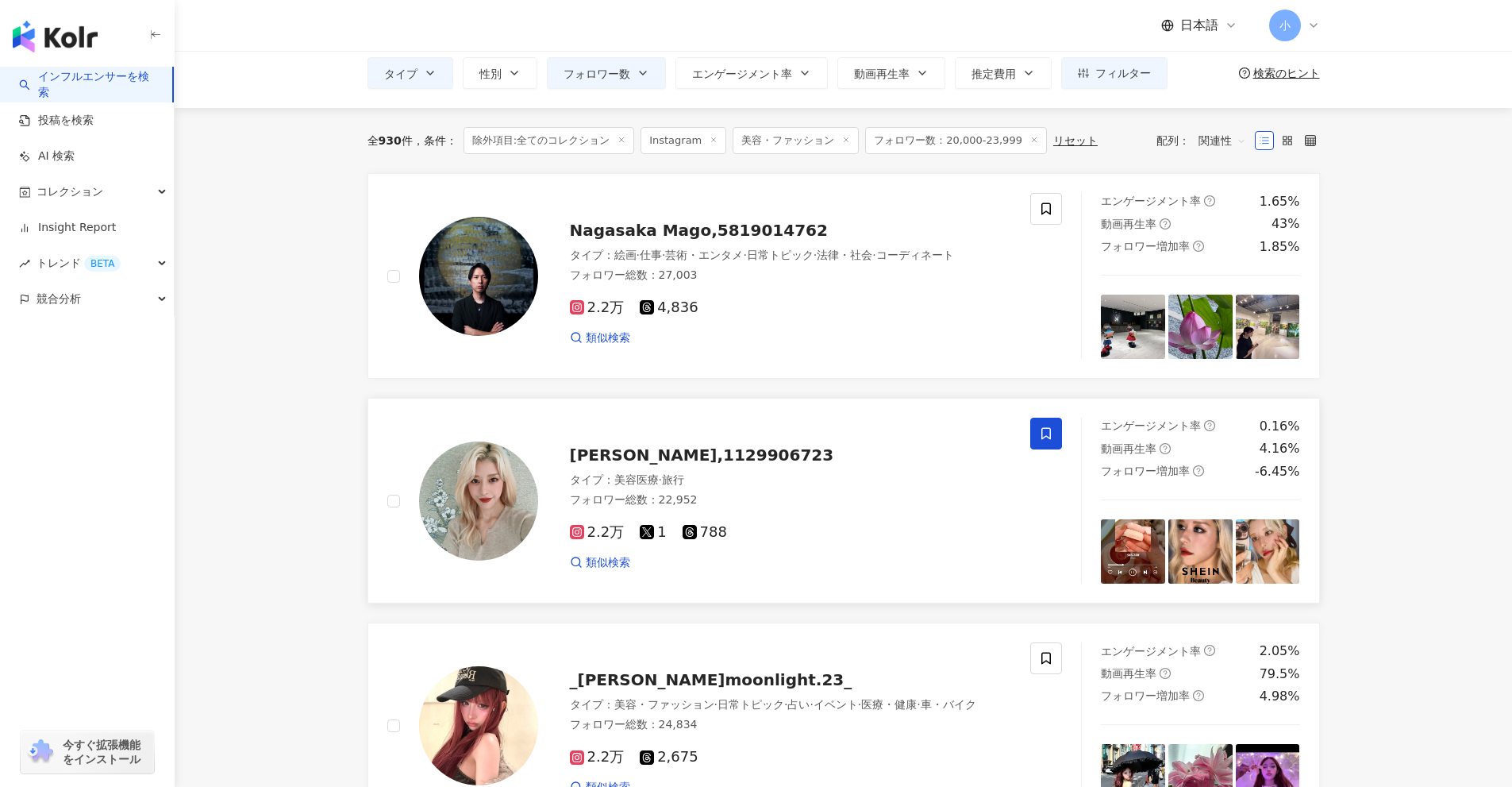
click at [1041, 430] on icon at bounding box center [1046, 434] width 14 height 14
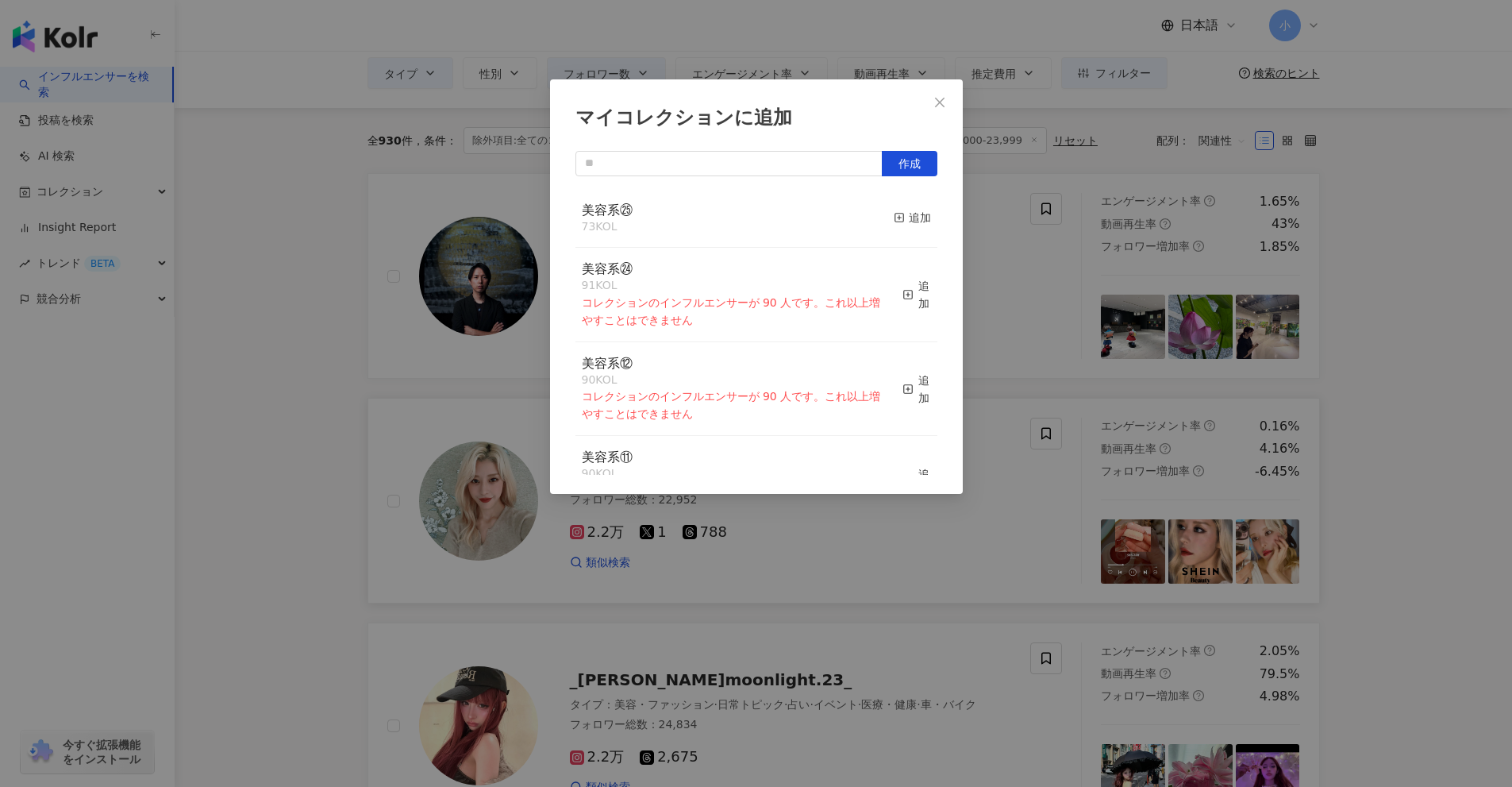
click at [902, 230] on button "追加" at bounding box center [912, 218] width 37 height 33
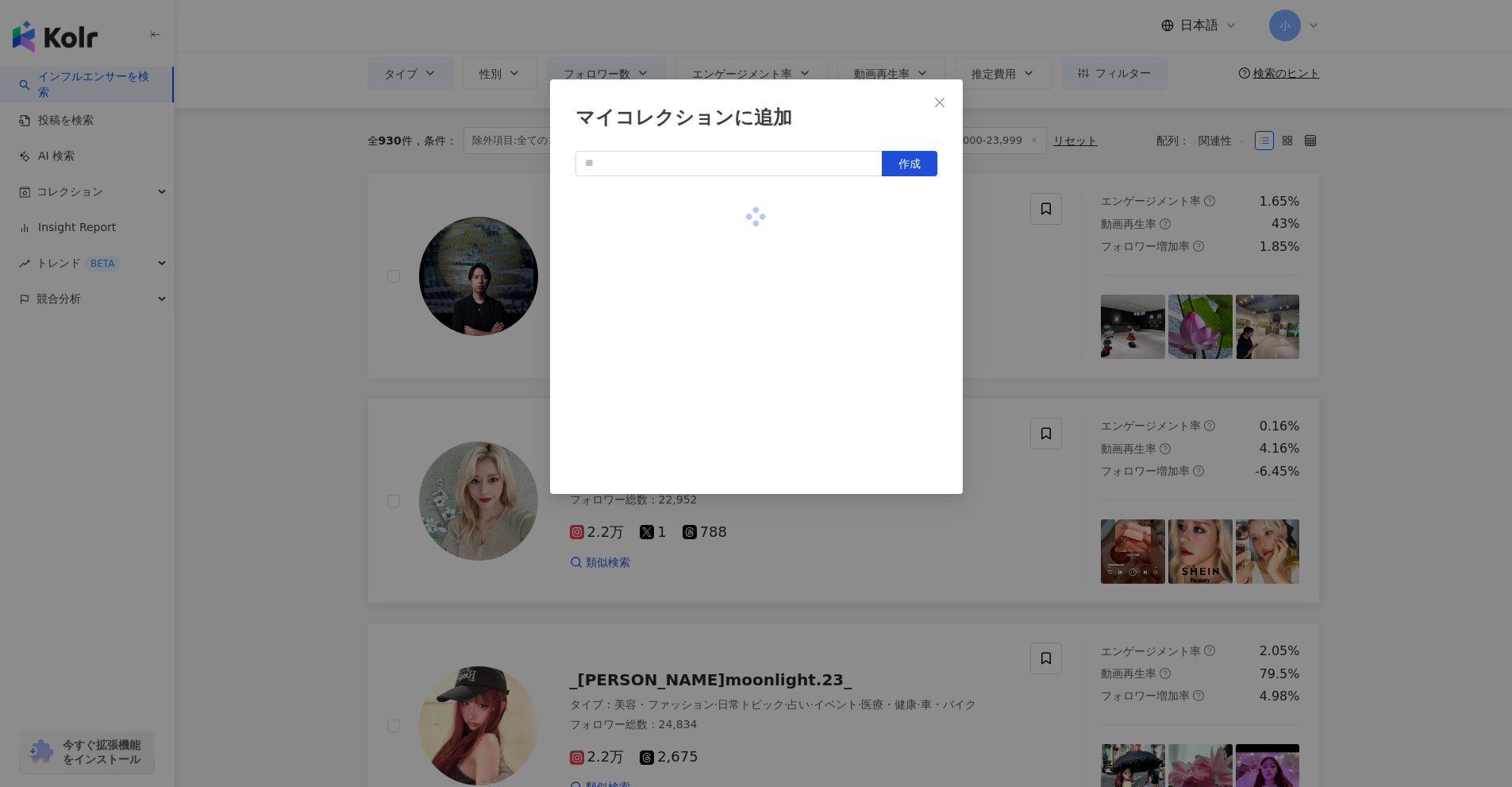
click at [1013, 276] on div "マイコレクションに追加 作成" at bounding box center [756, 393] width 1512 height 787
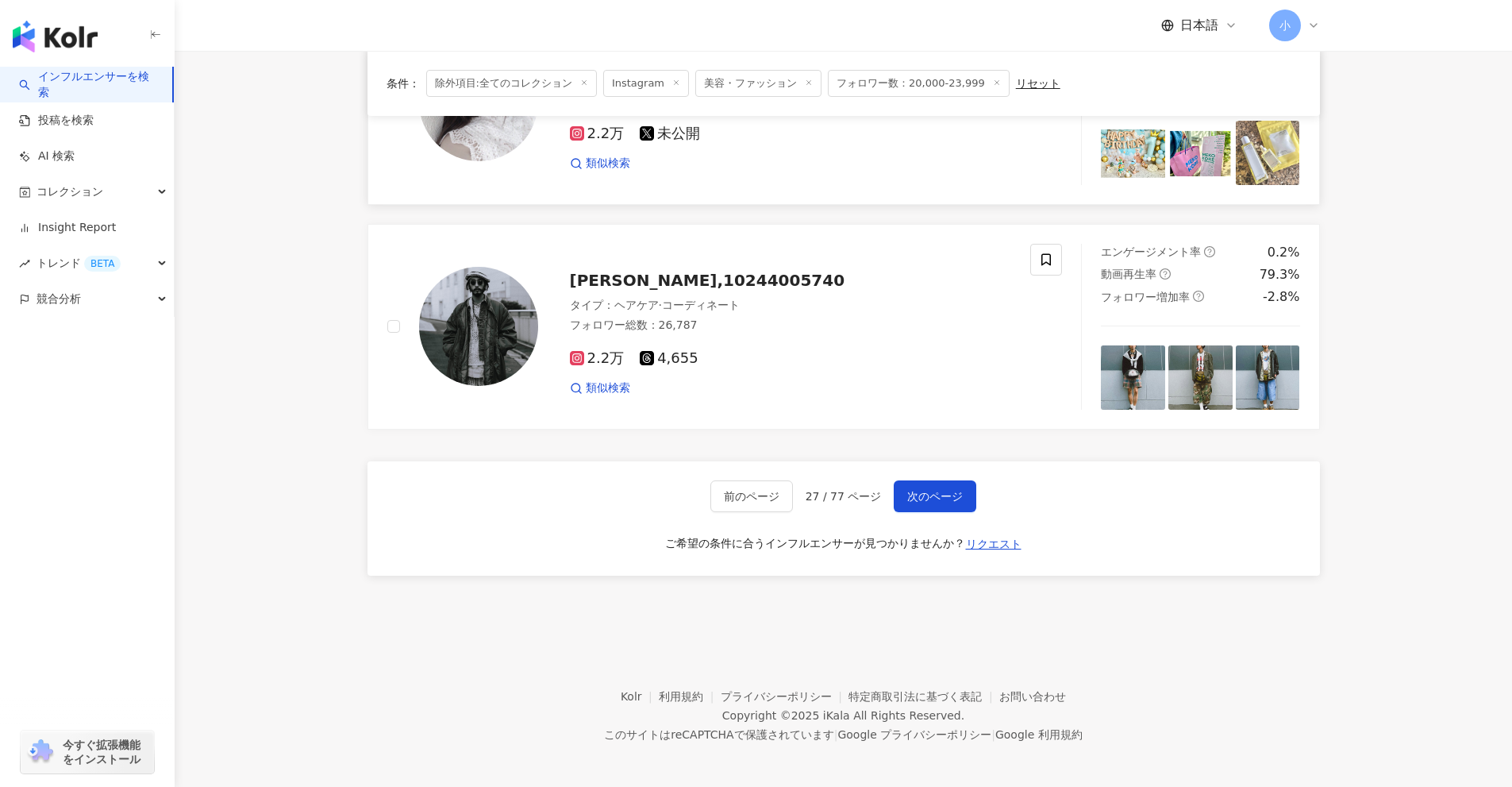
scroll to position [2497, 0]
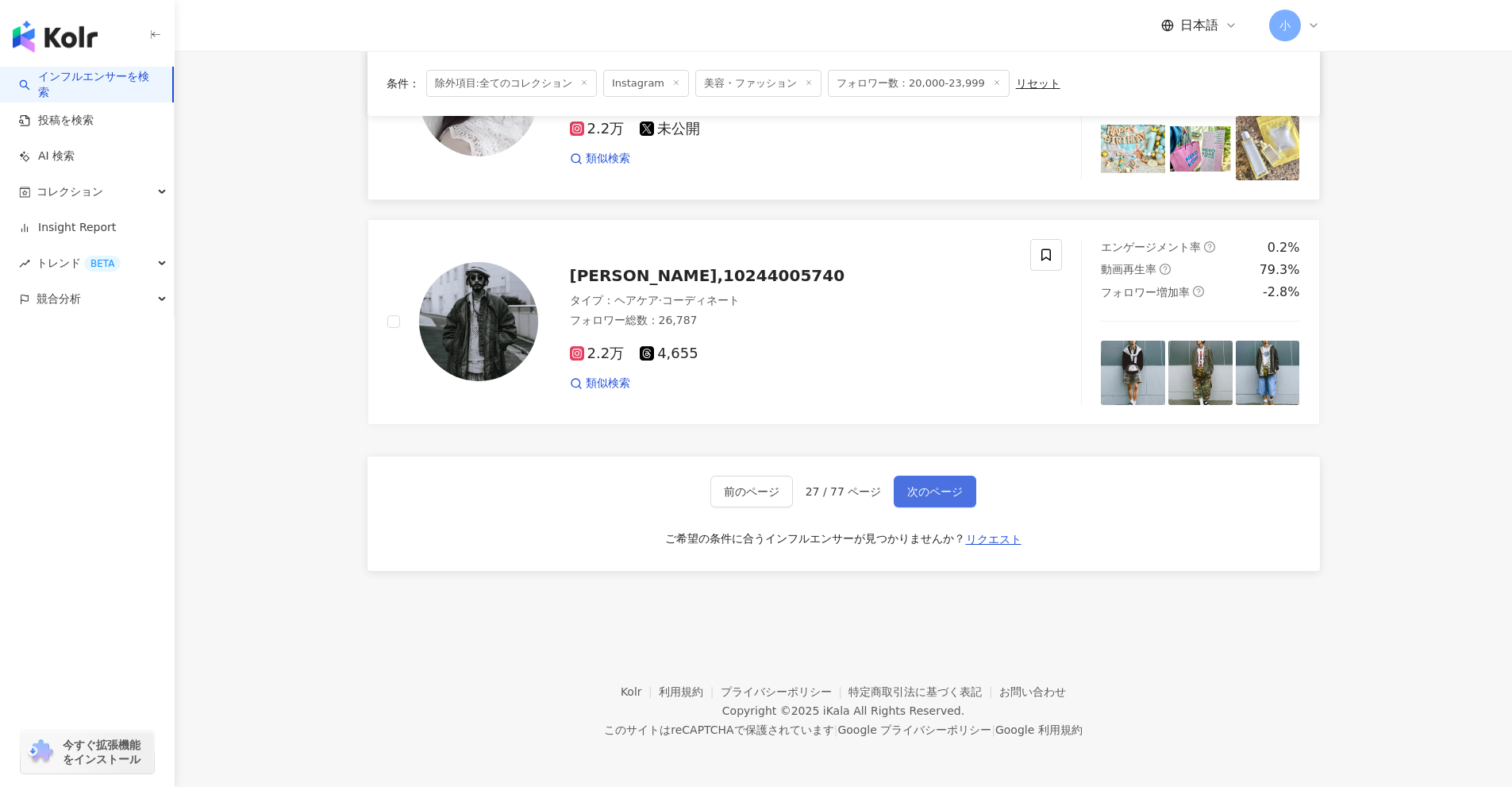
click at [940, 490] on span "次のページ" at bounding box center [936, 492] width 56 height 13
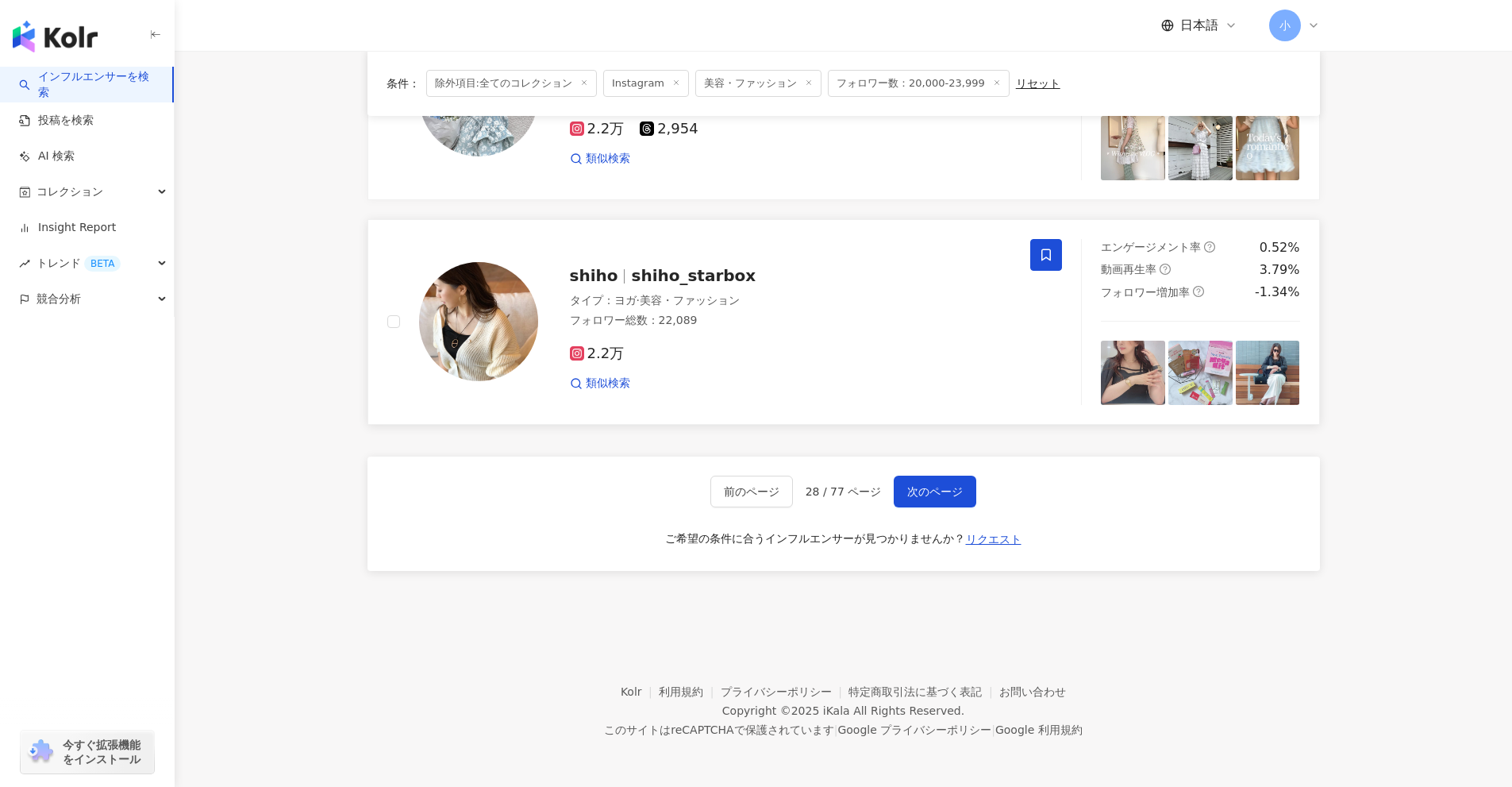
click at [1045, 250] on icon at bounding box center [1046, 255] width 14 height 14
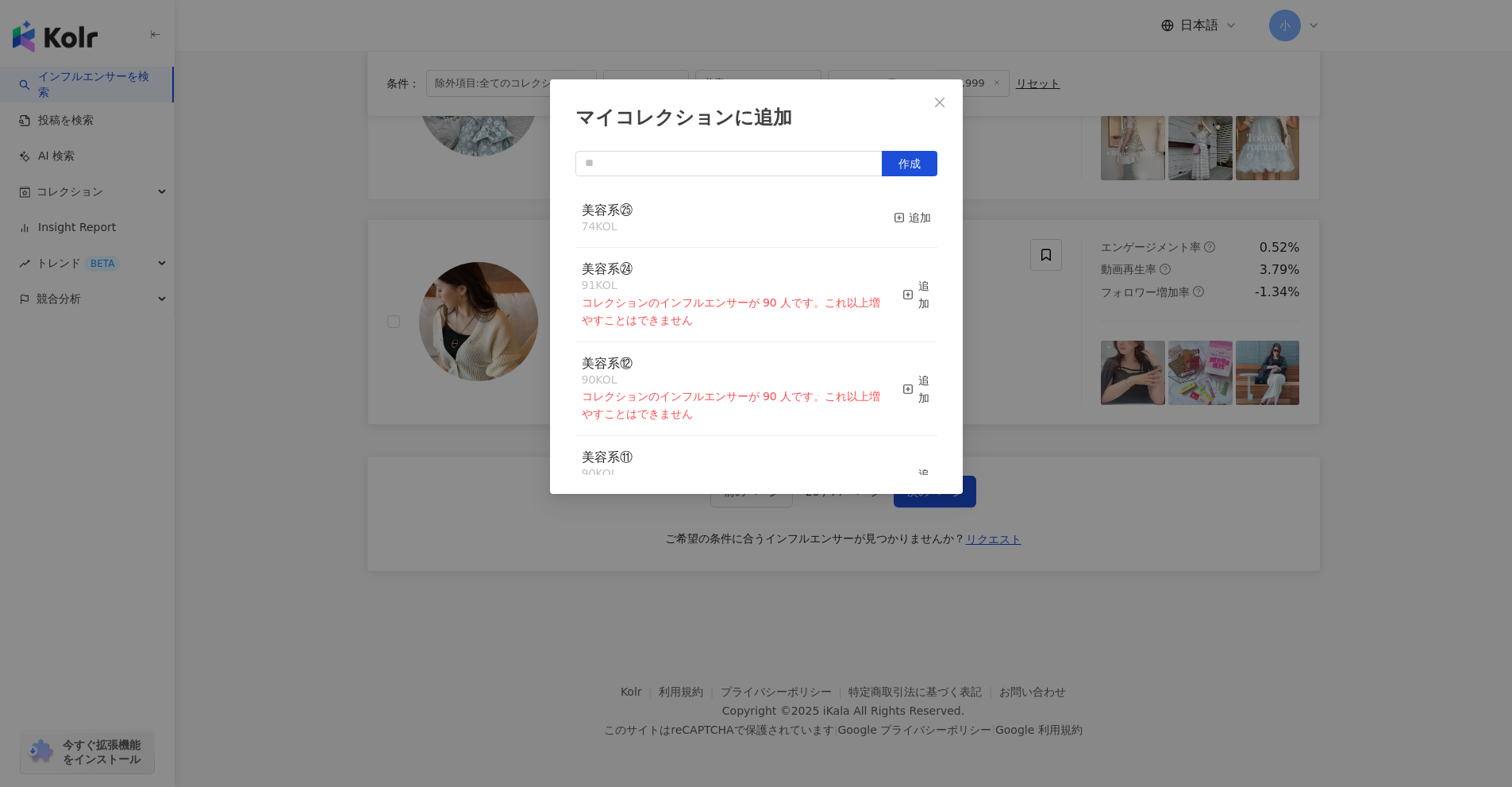
click at [894, 203] on button "追加" at bounding box center [912, 218] width 37 height 33
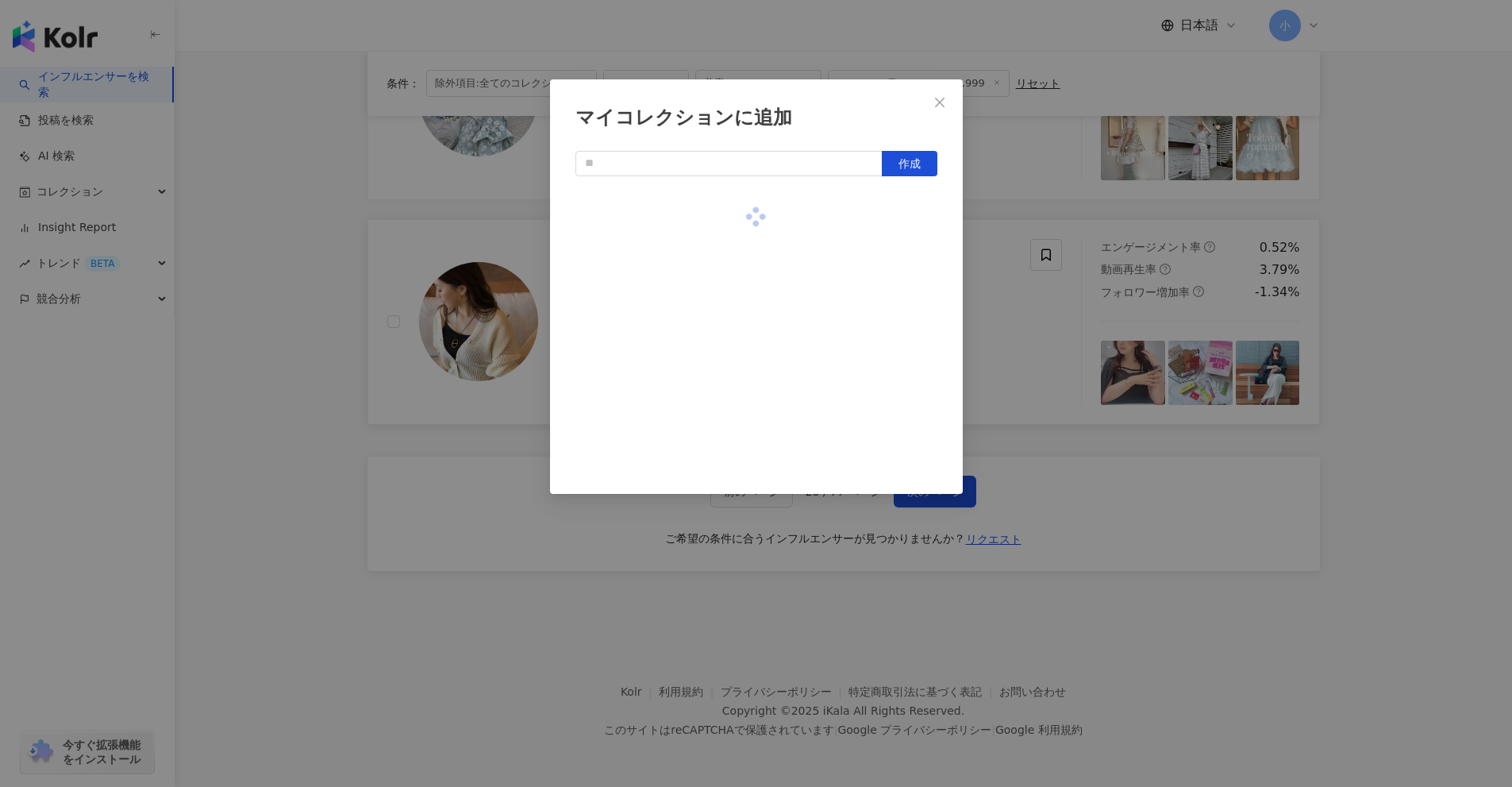
click at [1004, 289] on div "マイコレクションに追加 作成" at bounding box center [756, 393] width 1512 height 787
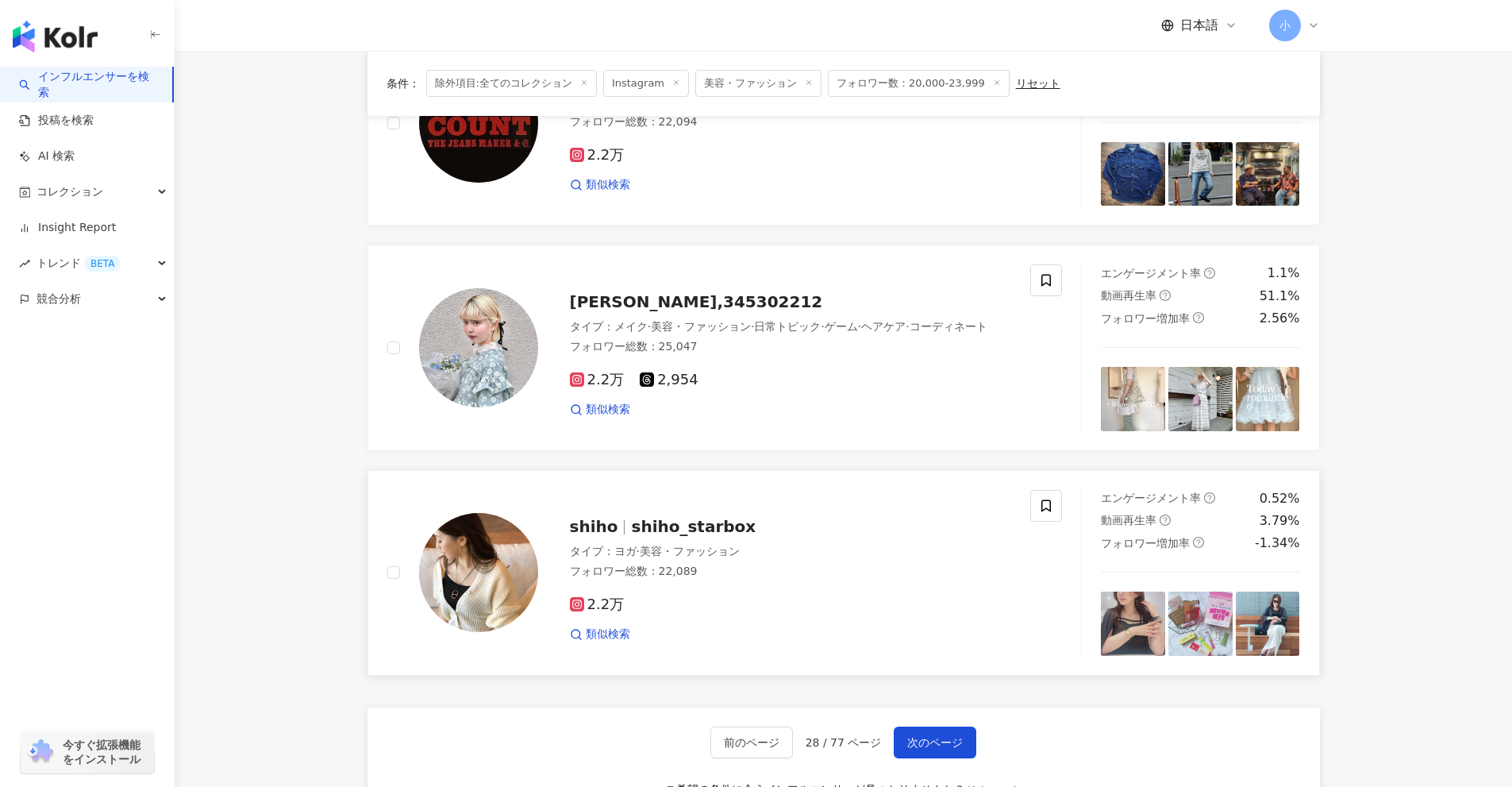
scroll to position [2179, 0]
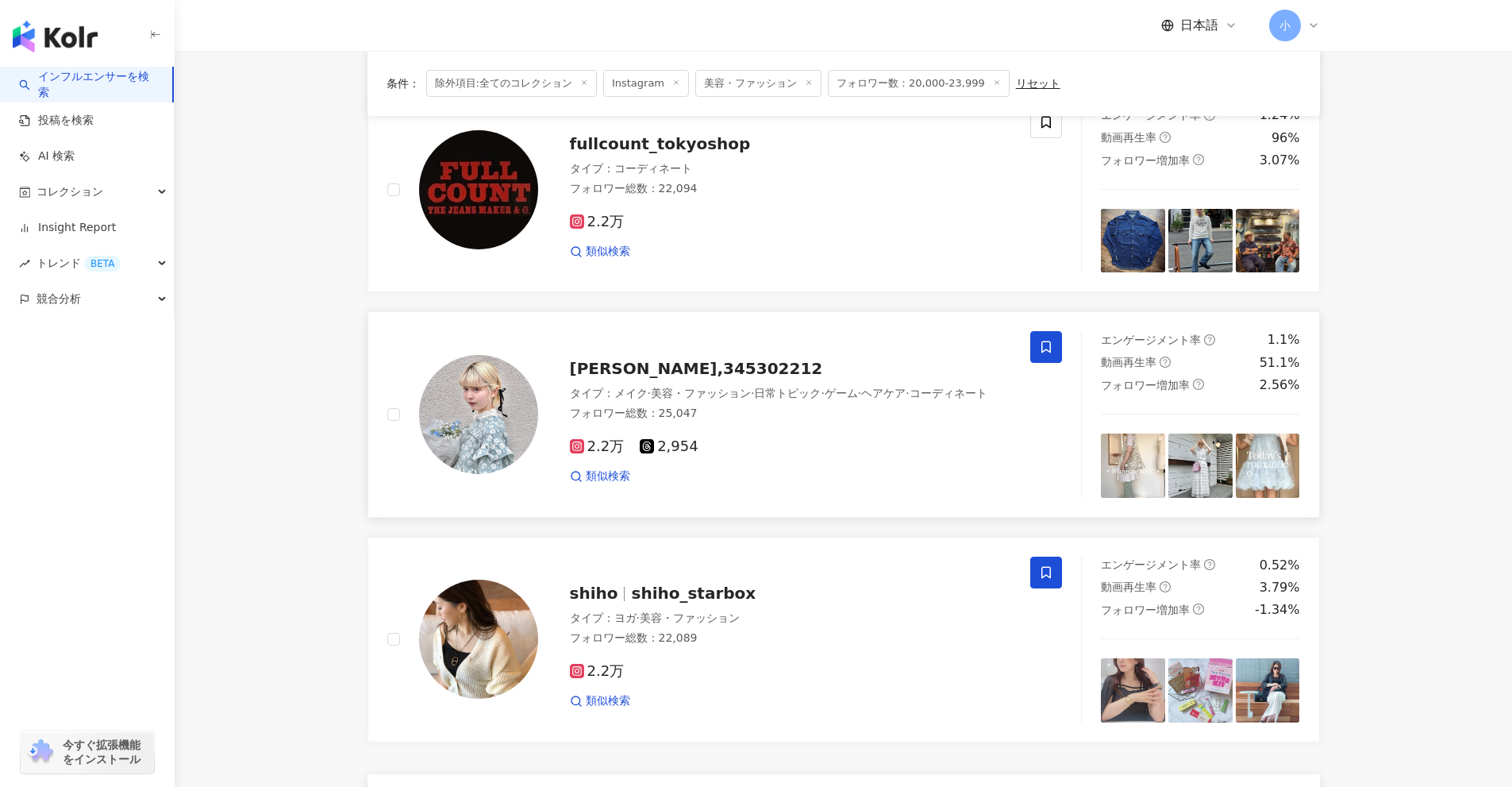
click at [1043, 345] on icon at bounding box center [1046, 347] width 14 height 14
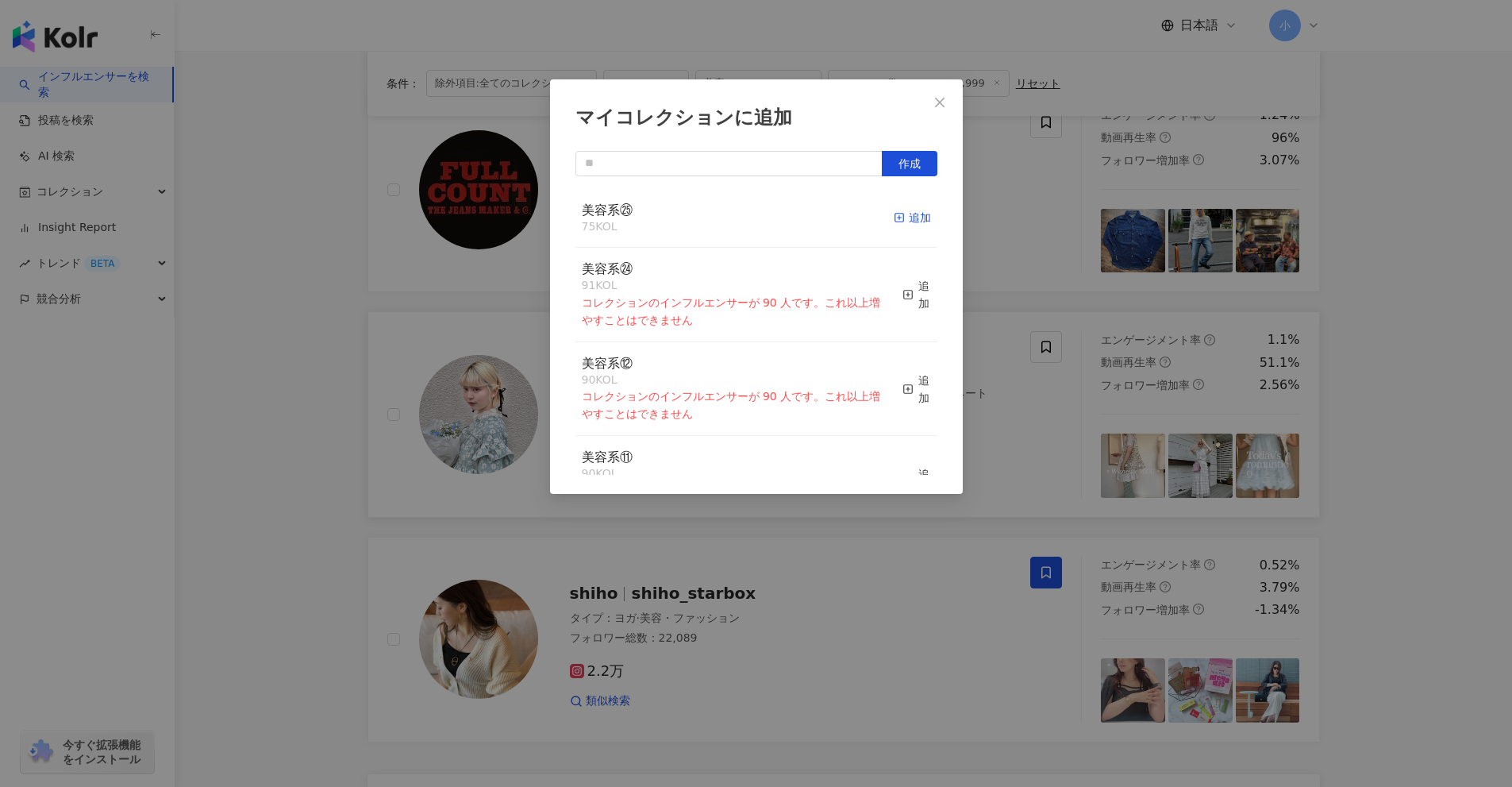
click at [894, 220] on div "追加" at bounding box center [912, 217] width 37 height 17
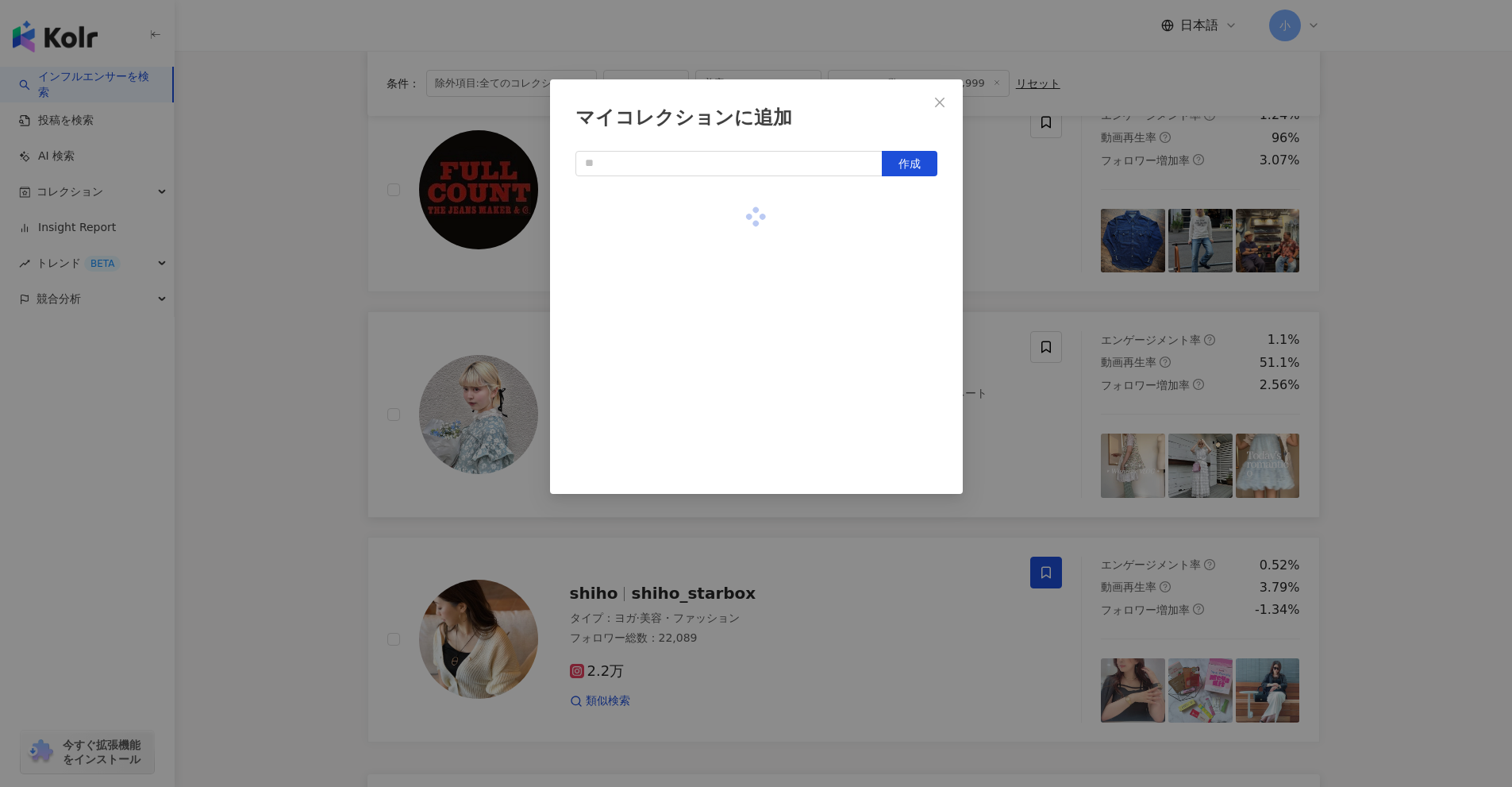
click at [995, 260] on div "マイコレクションに追加 作成" at bounding box center [756, 393] width 1512 height 787
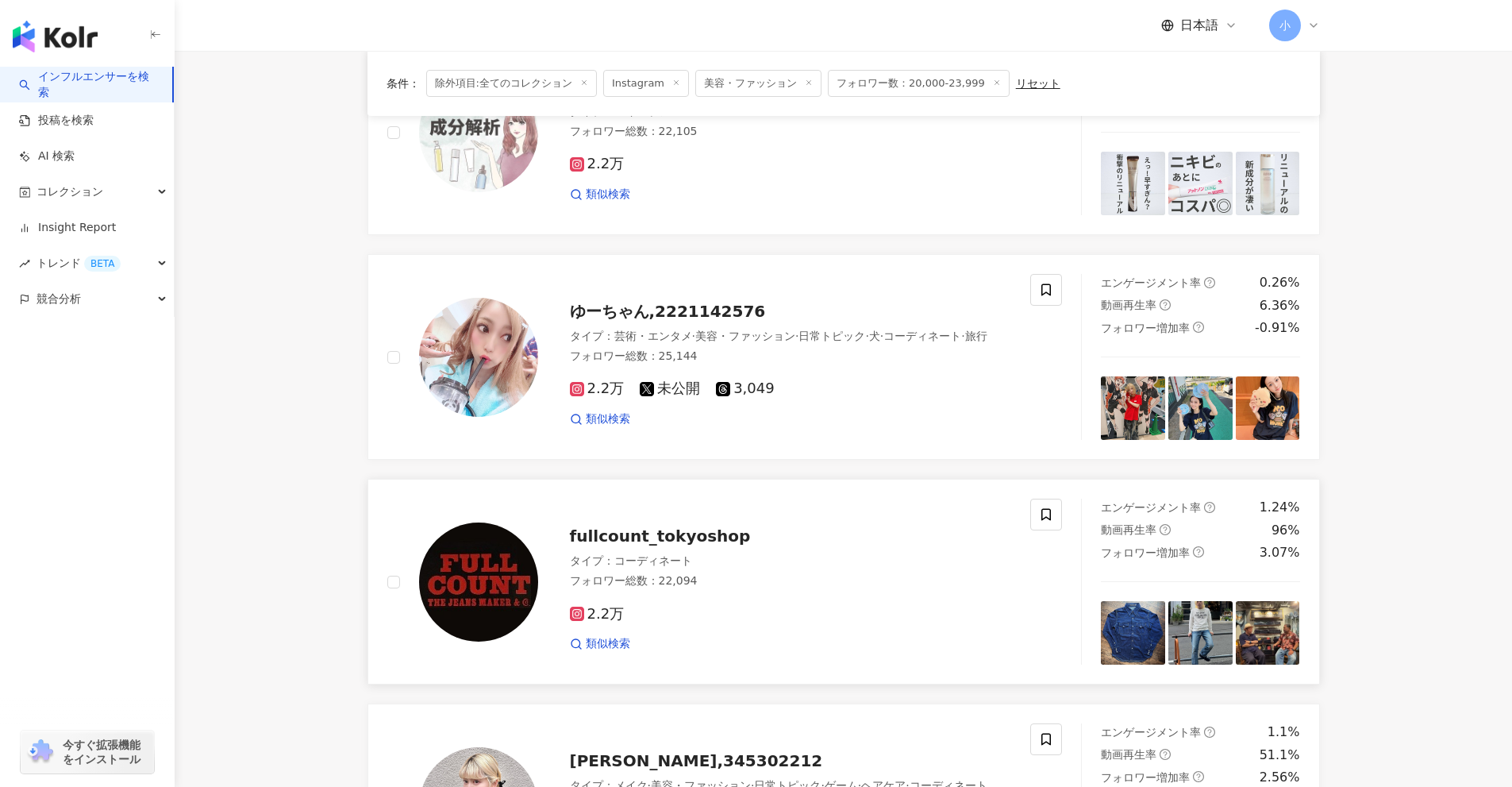
scroll to position [1782, 0]
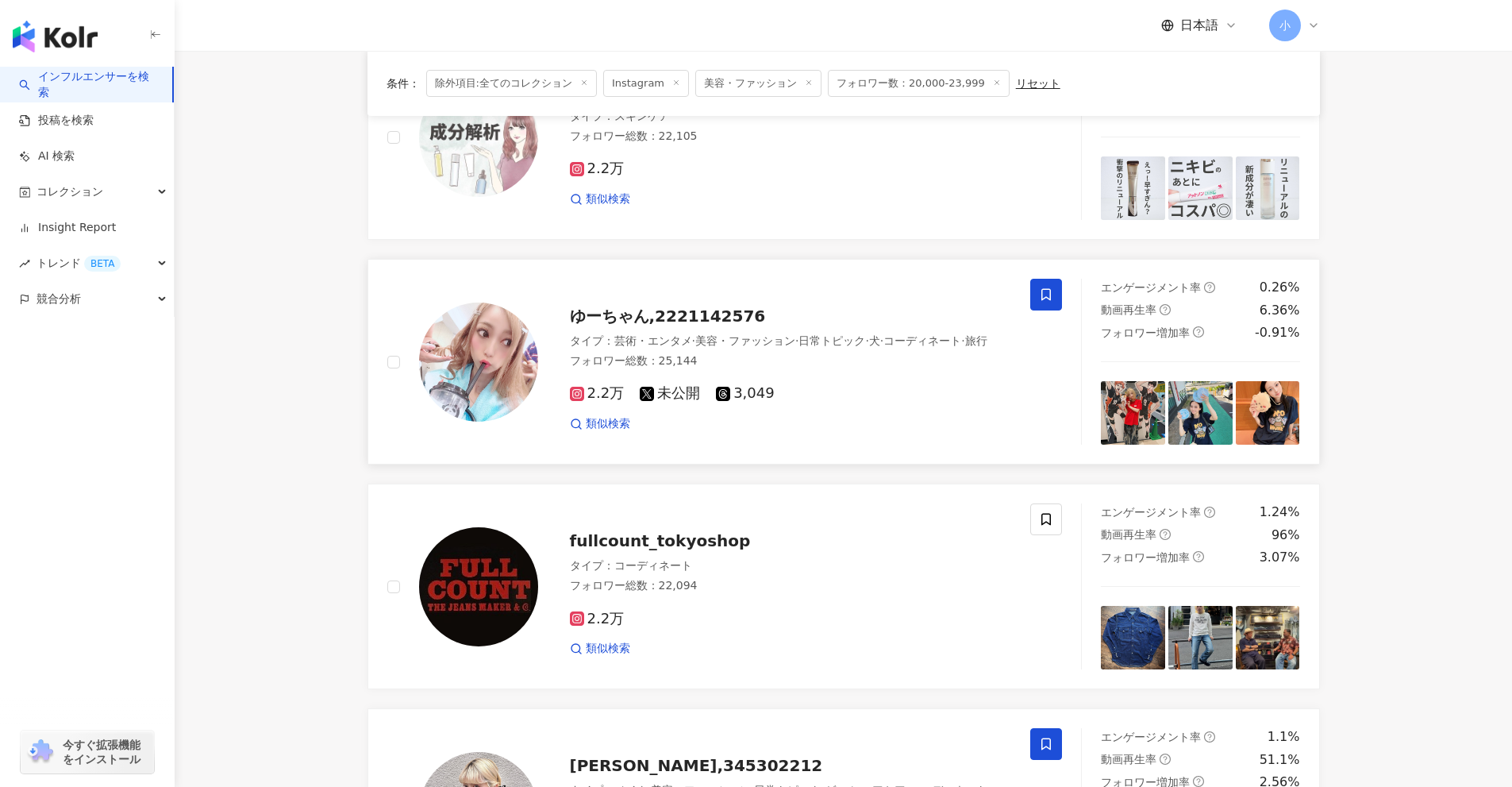
click at [1041, 292] on icon at bounding box center [1046, 295] width 14 height 14
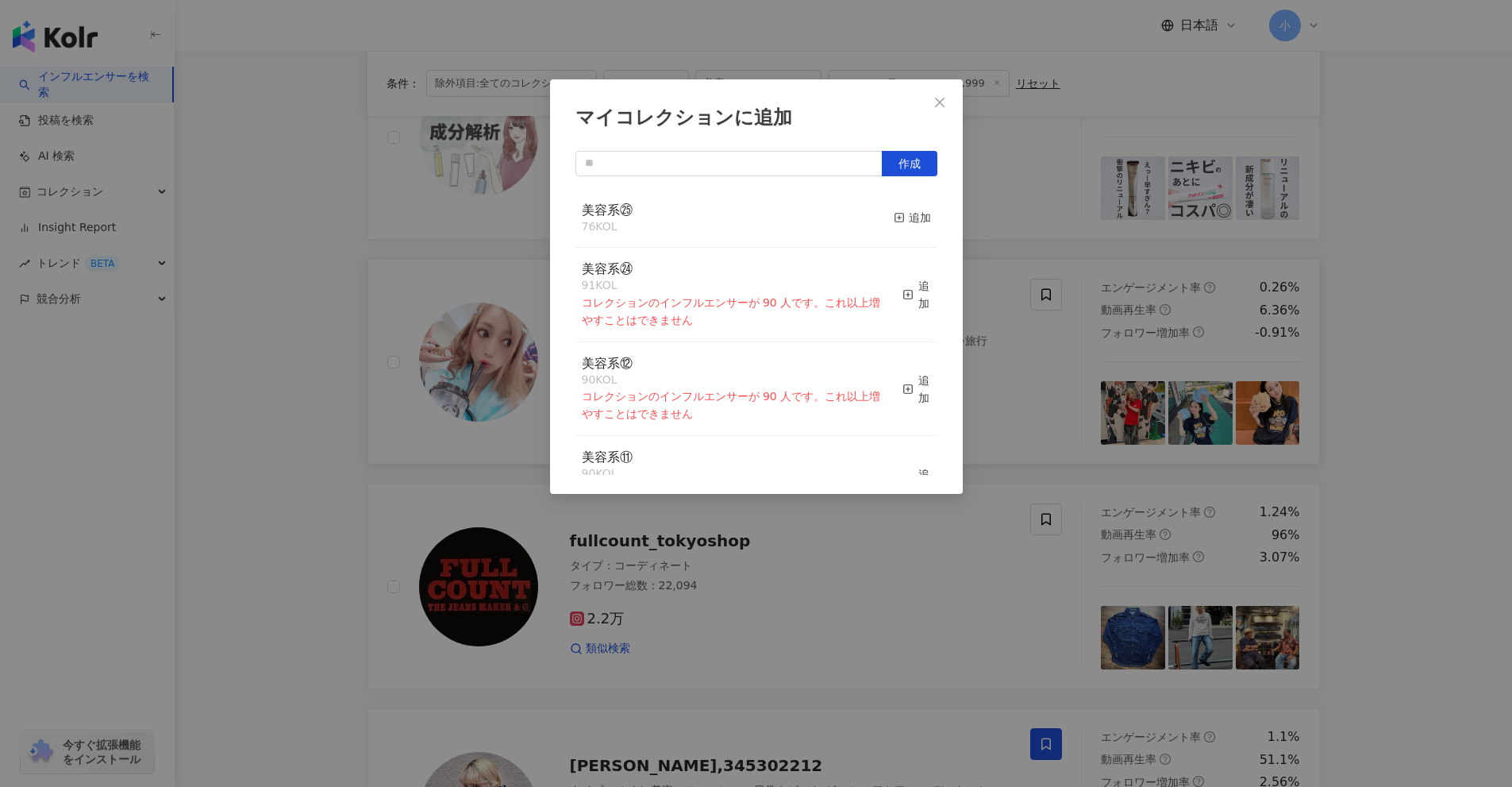
click at [906, 228] on button "追加" at bounding box center [912, 218] width 37 height 33
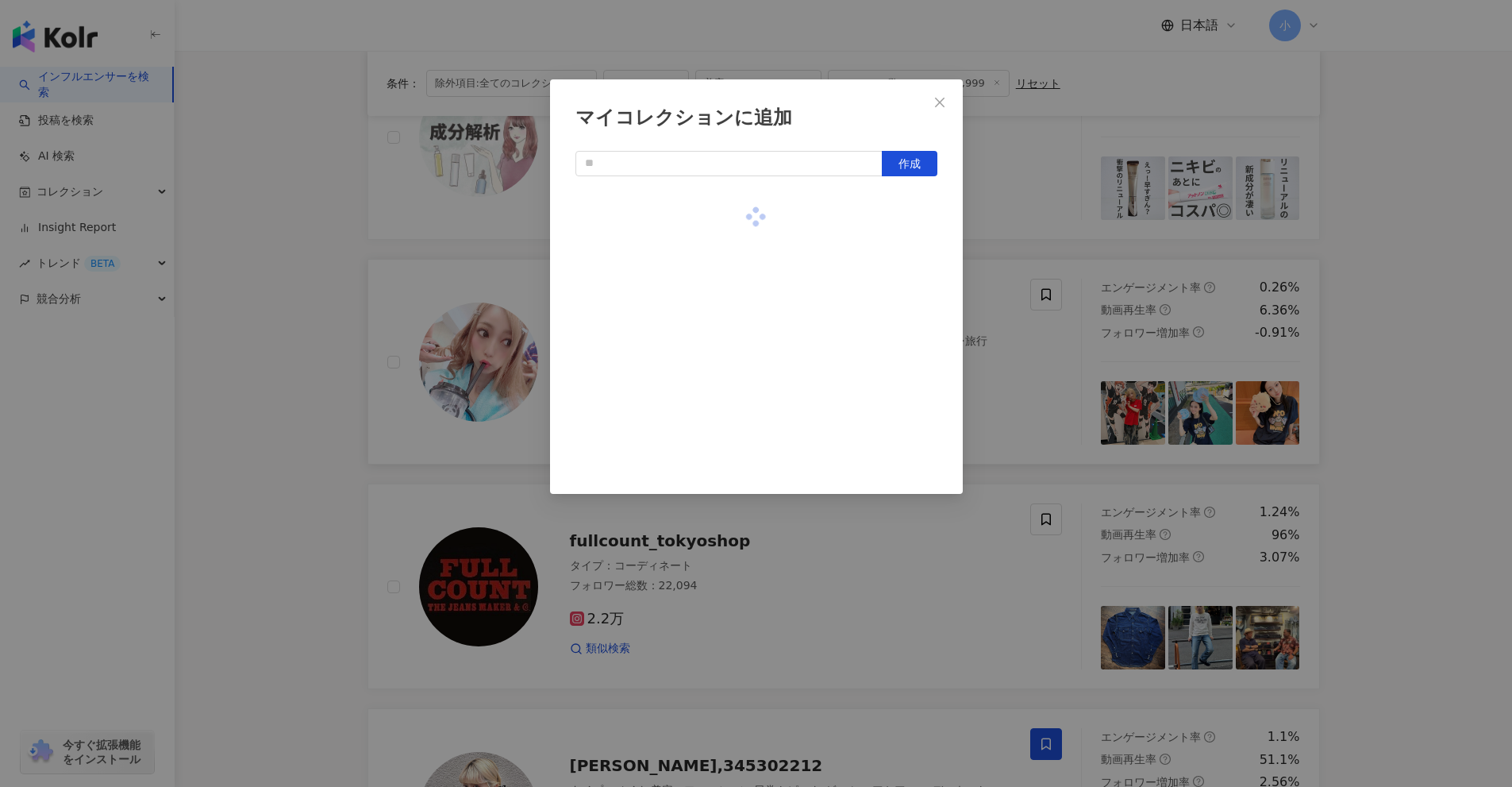
click at [1025, 324] on div "マイコレクションに追加 作成" at bounding box center [756, 393] width 1512 height 787
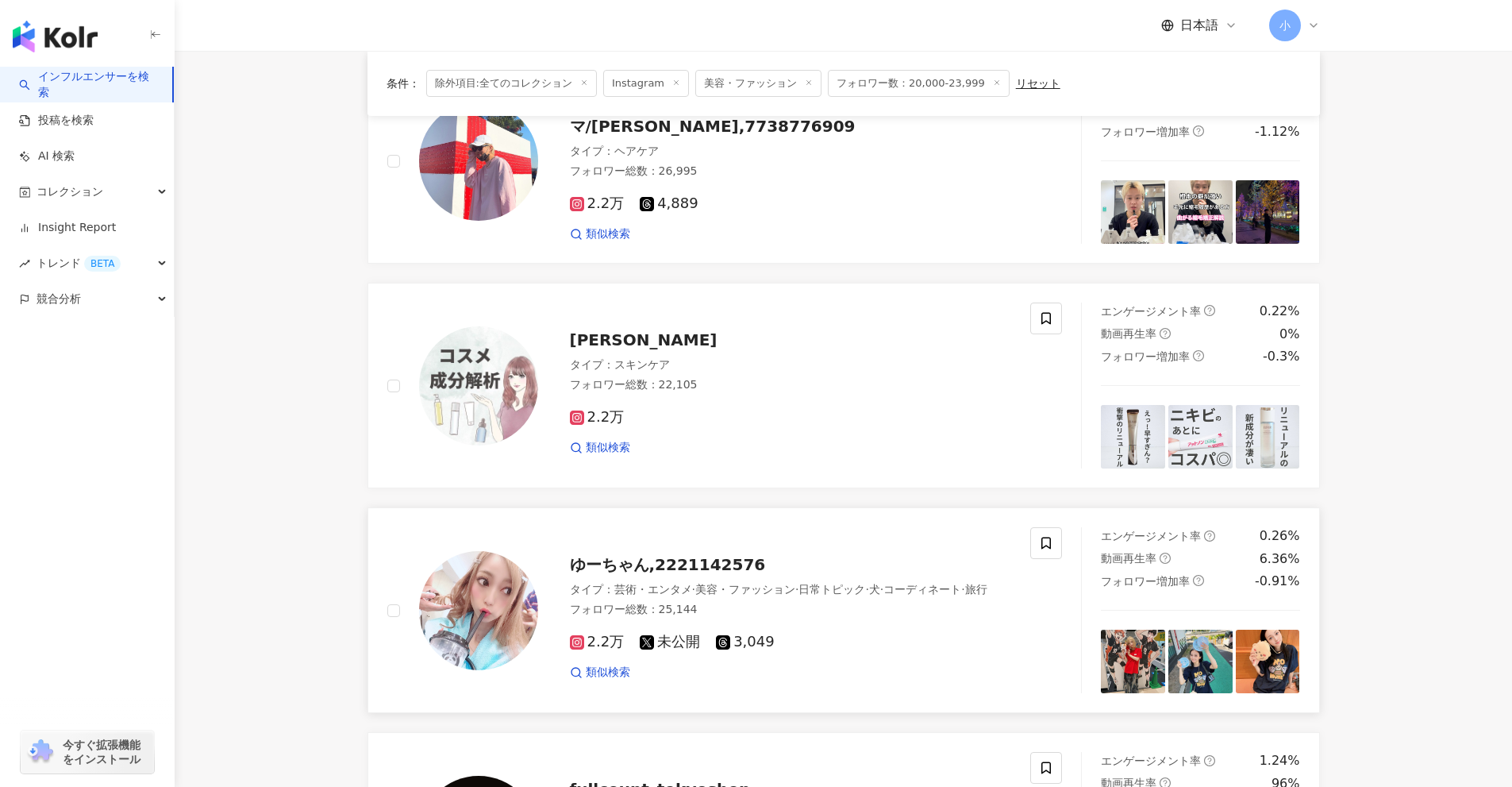
scroll to position [1465, 0]
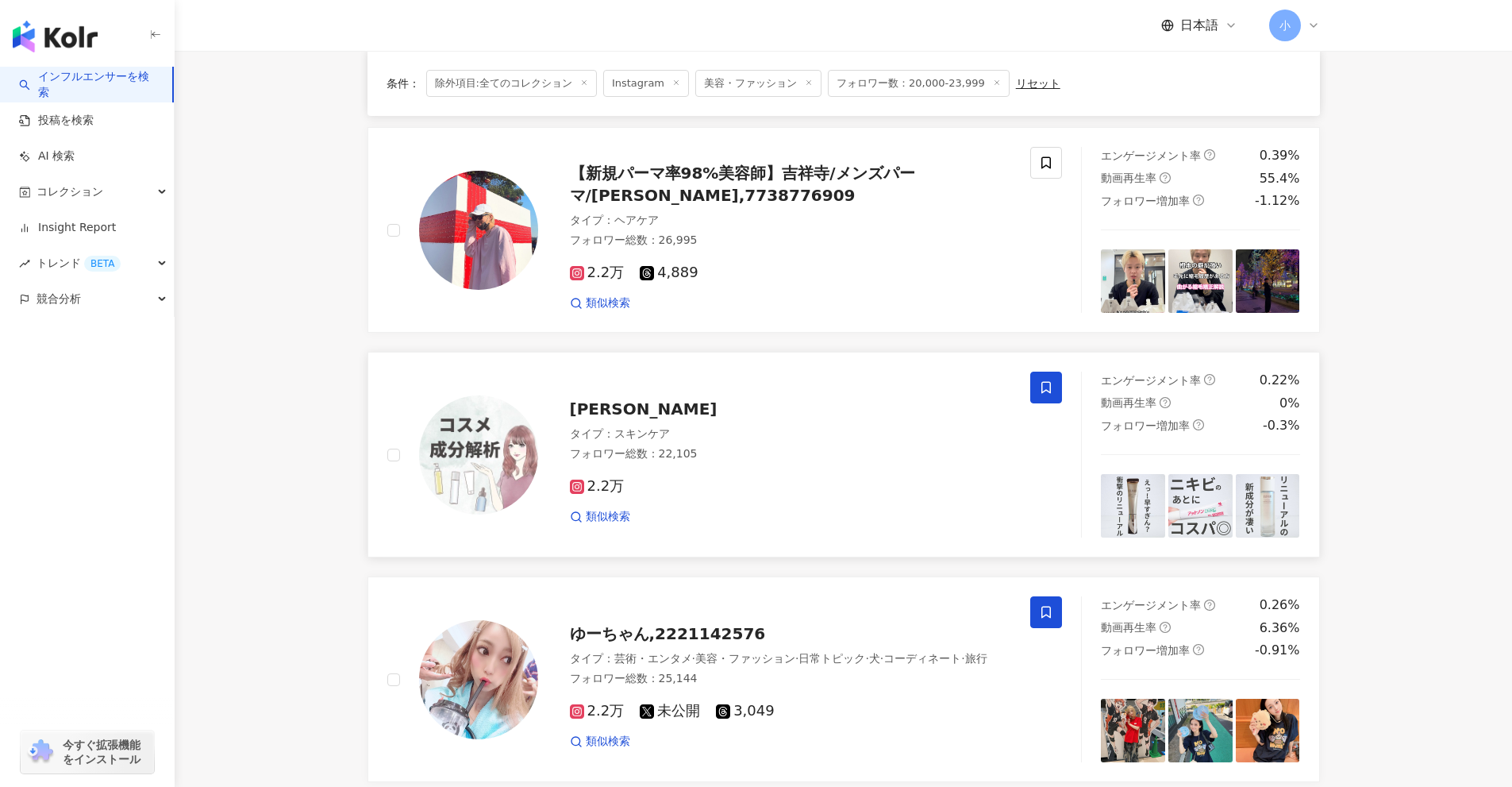
click at [1039, 383] on span at bounding box center [1046, 387] width 32 height 32
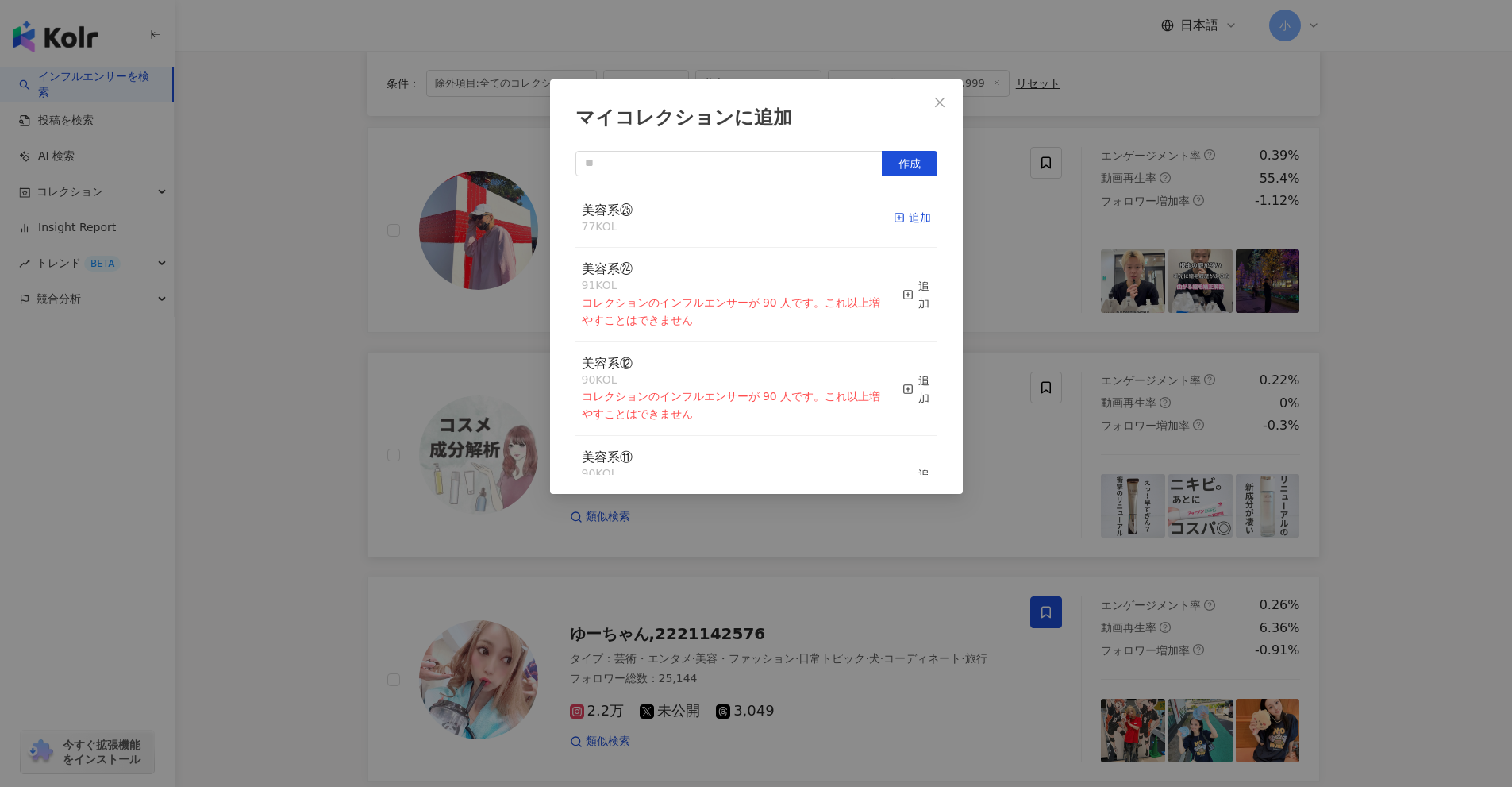
click at [902, 221] on div "追加" at bounding box center [912, 217] width 37 height 17
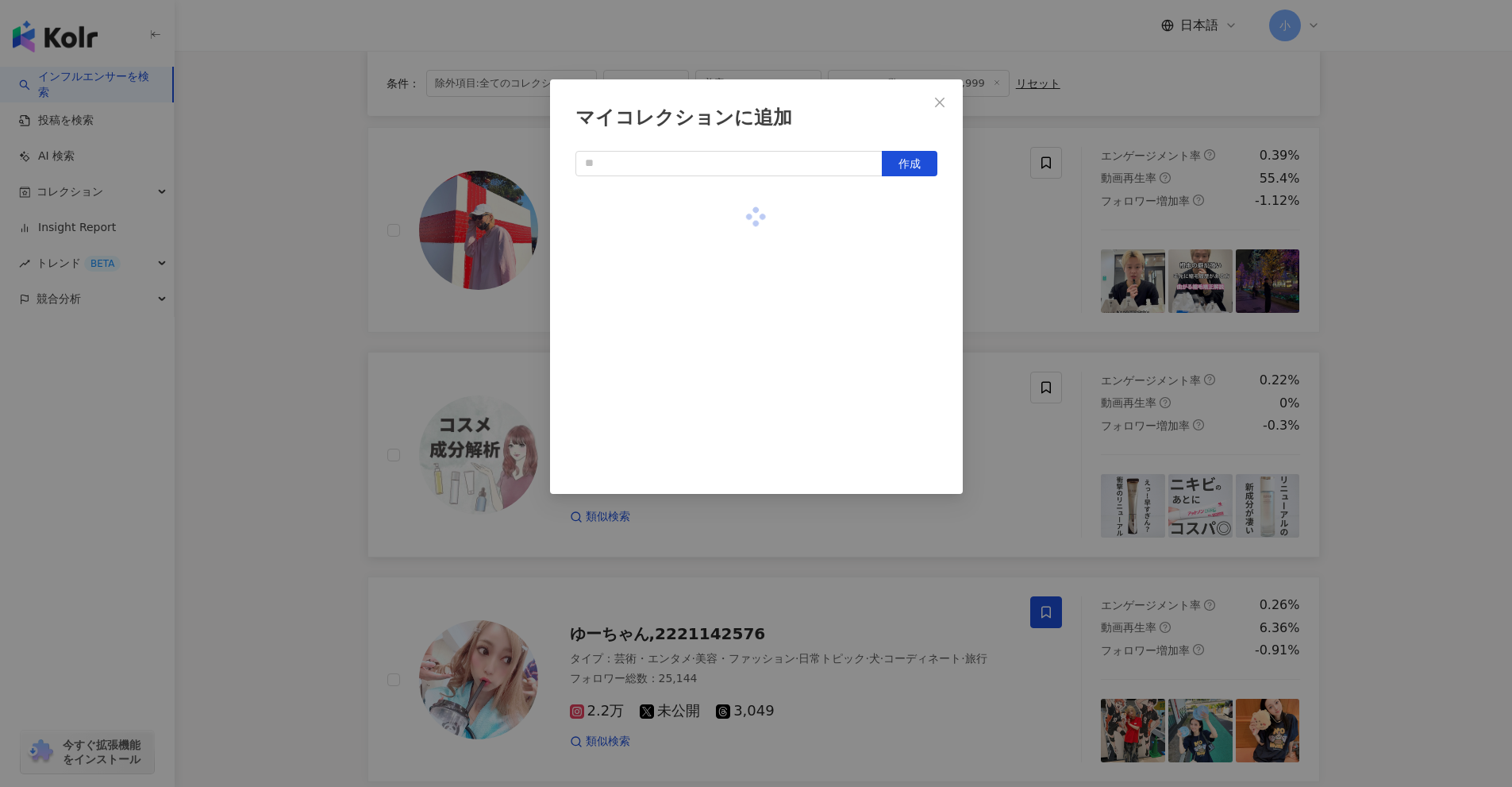
click at [1026, 278] on div "マイコレクションに追加 作成" at bounding box center [756, 393] width 1512 height 787
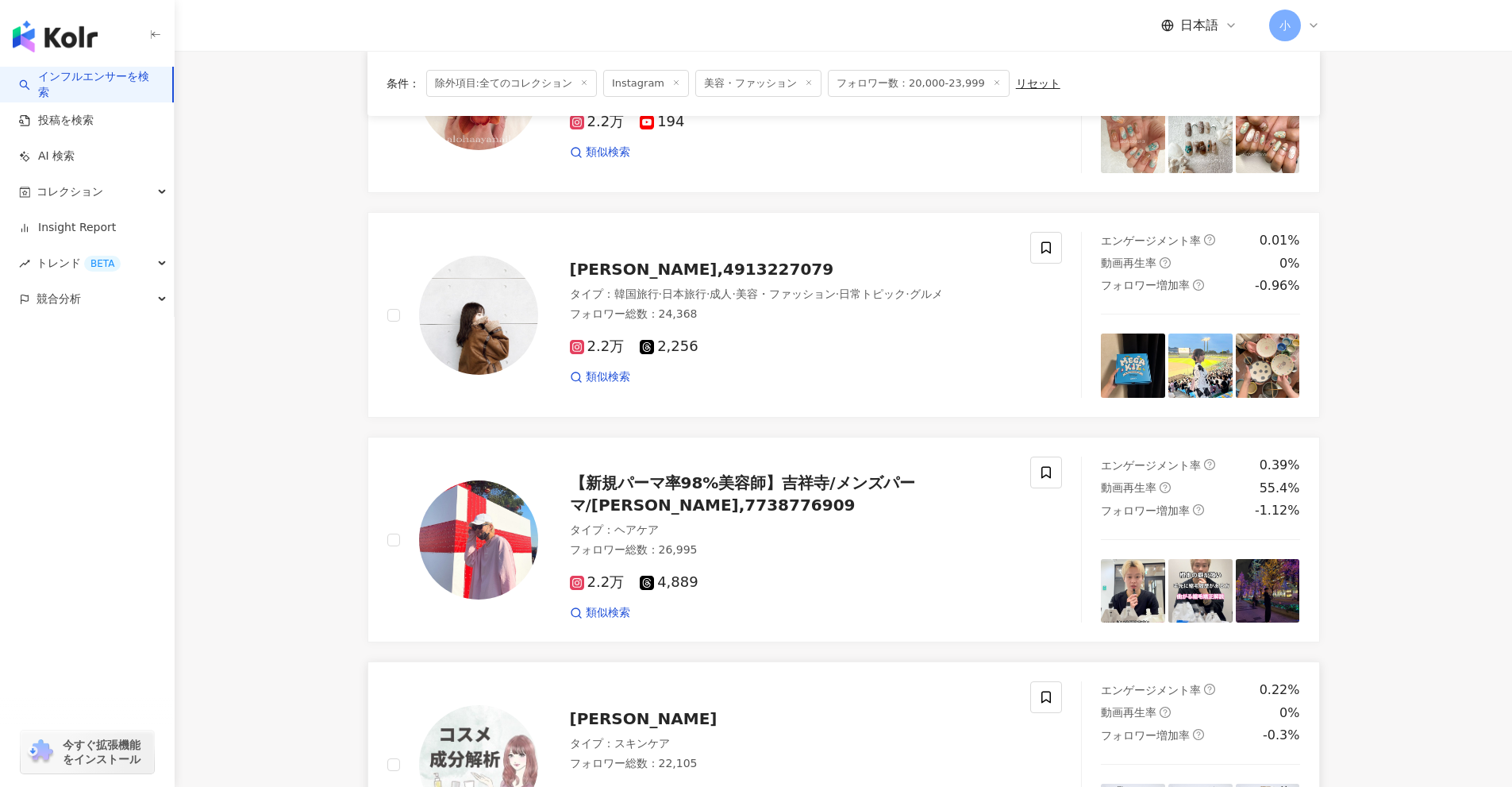
scroll to position [1147, 0]
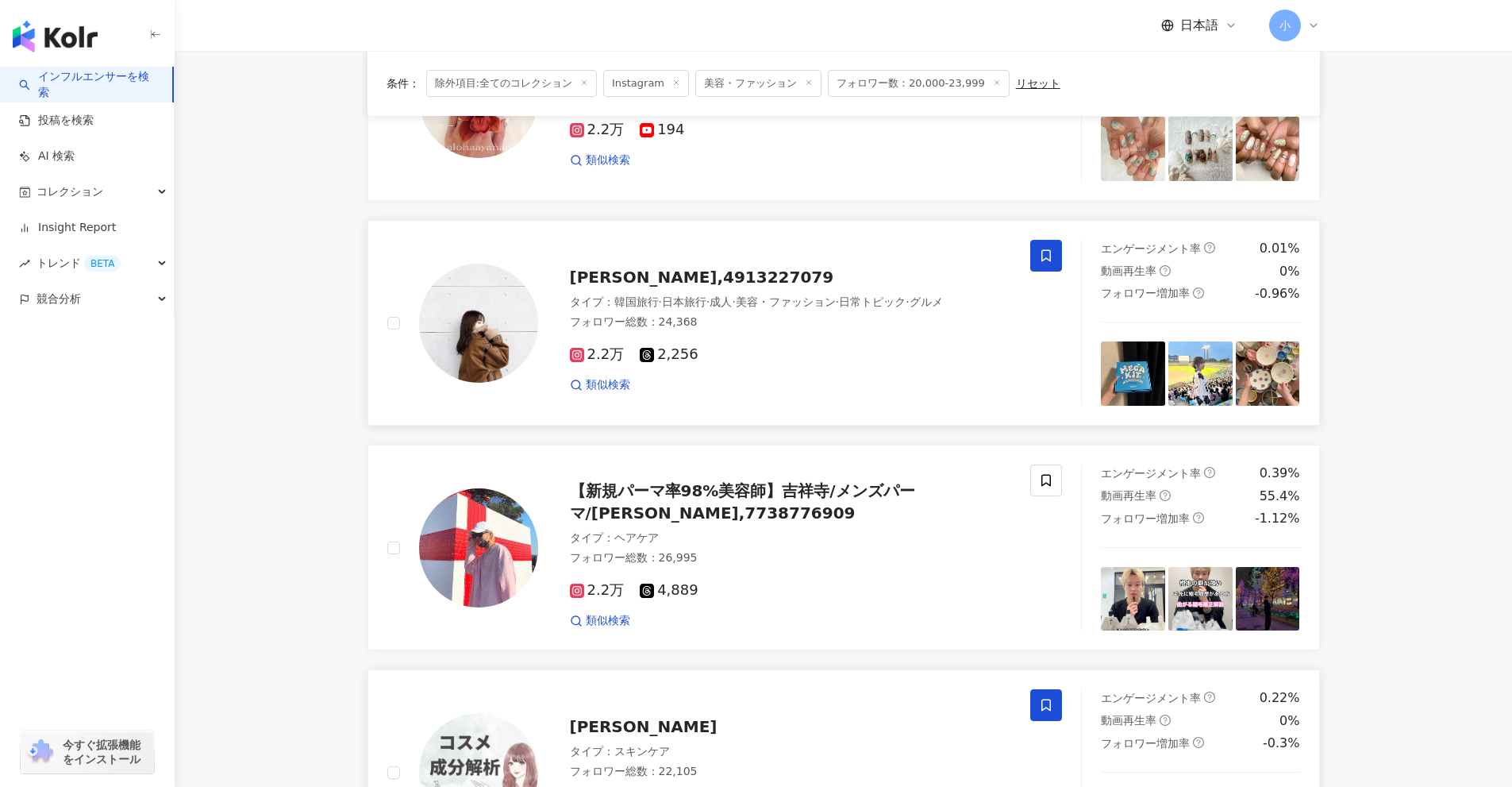
click at [1031, 255] on span at bounding box center [1046, 255] width 32 height 32
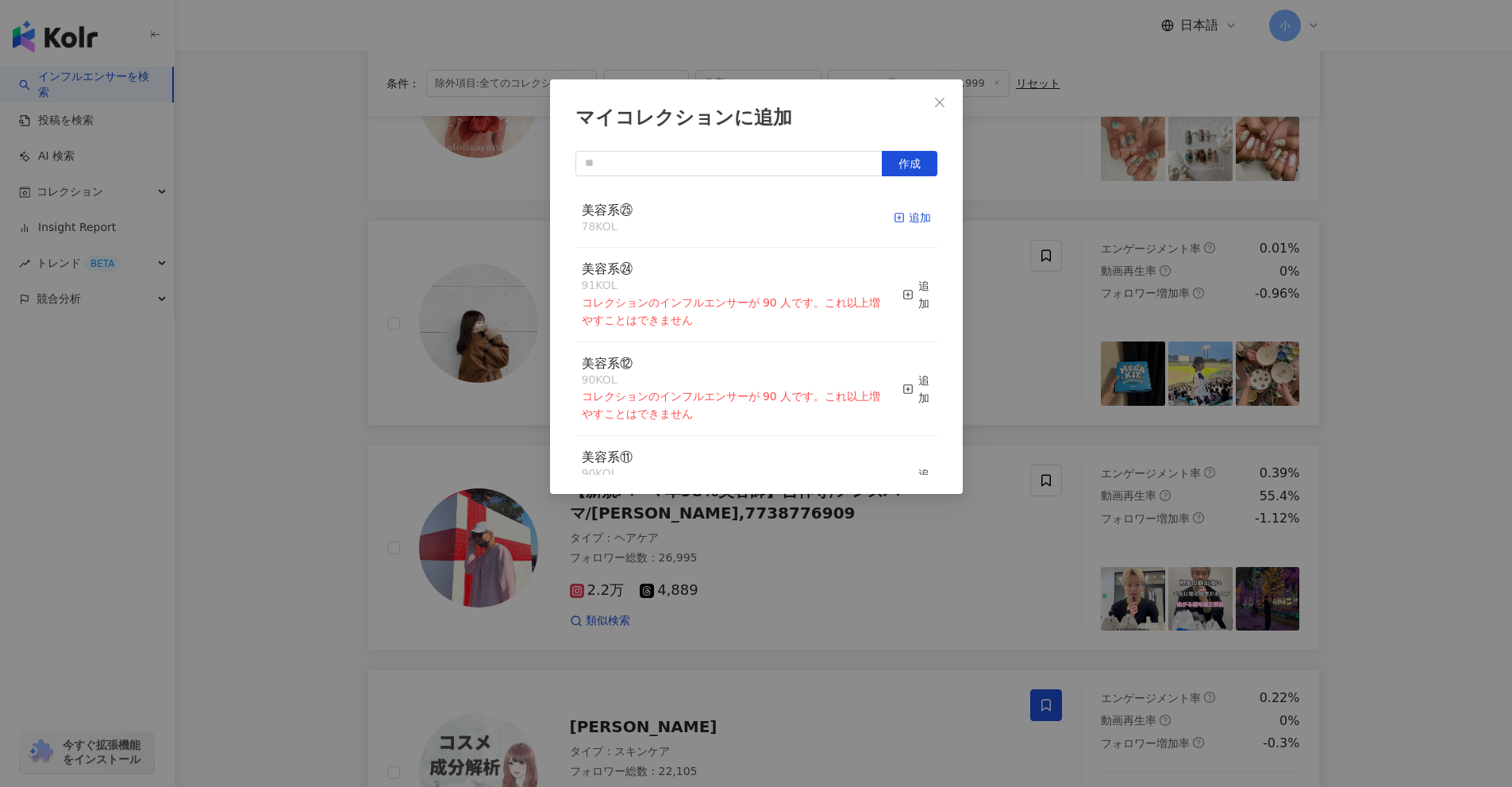
click at [894, 217] on icon "button" at bounding box center [900, 218] width 11 height 11
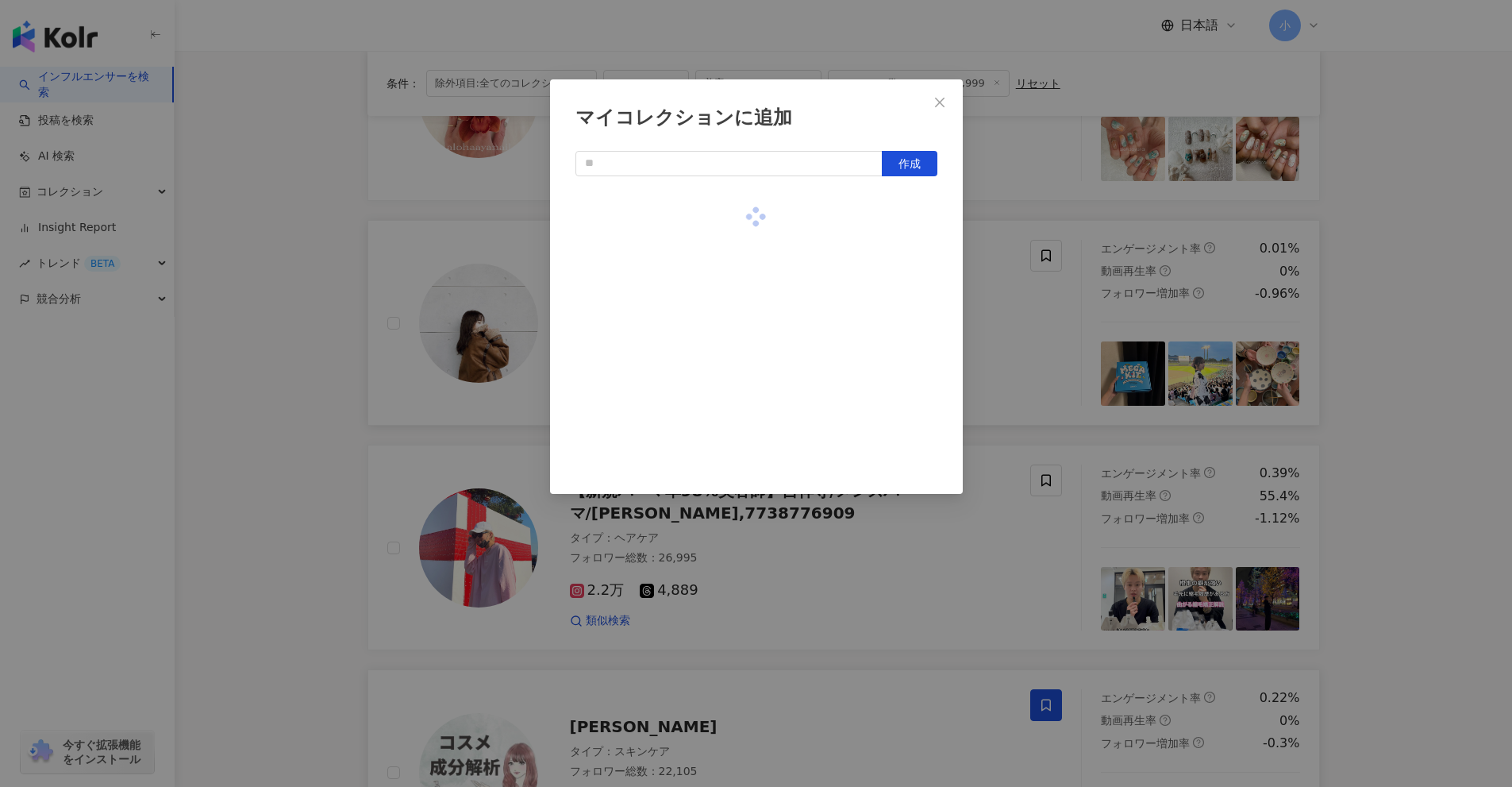
click at [1013, 314] on div "マイコレクションに追加 作成" at bounding box center [756, 393] width 1512 height 787
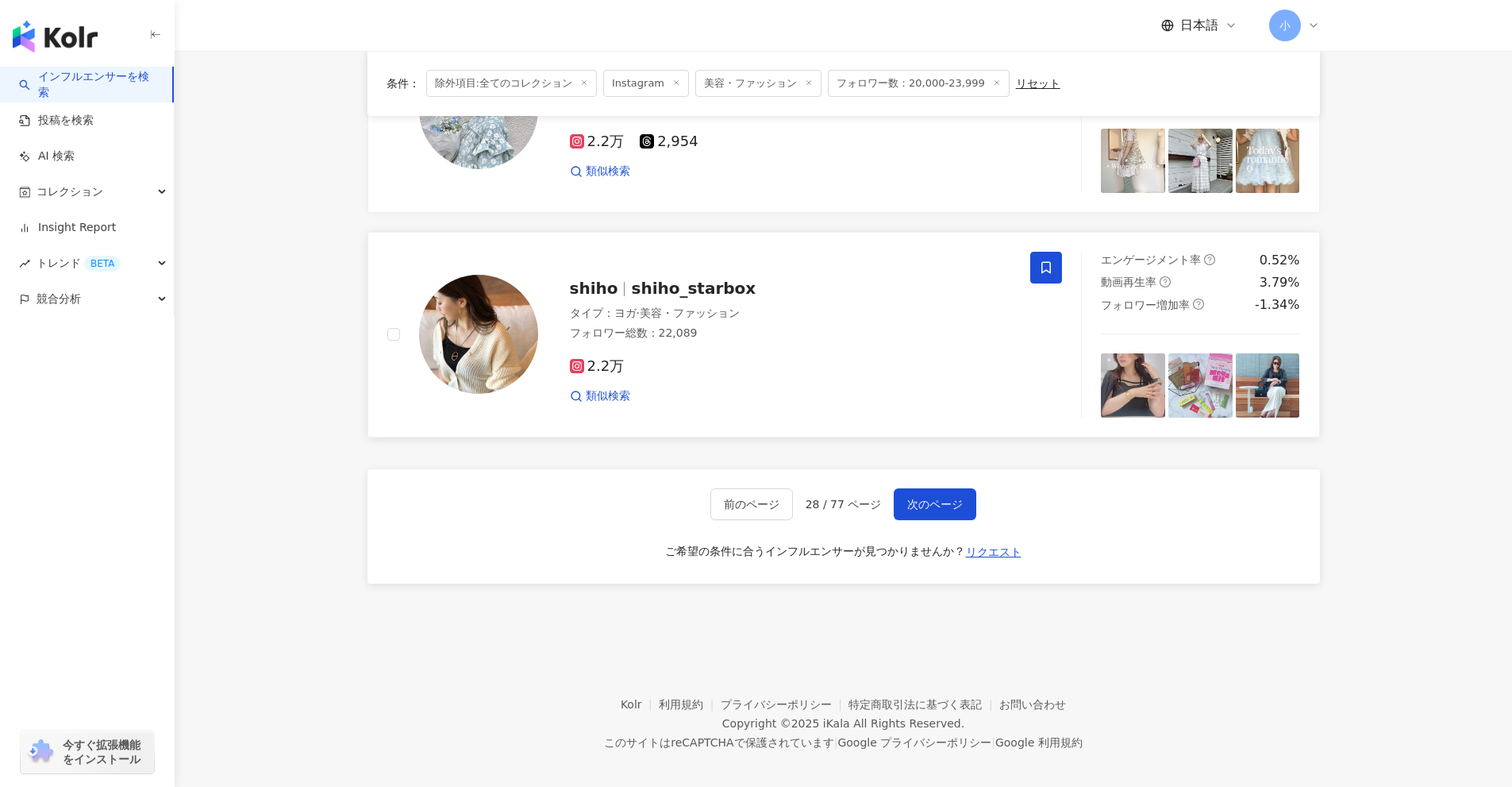
scroll to position [2497, 0]
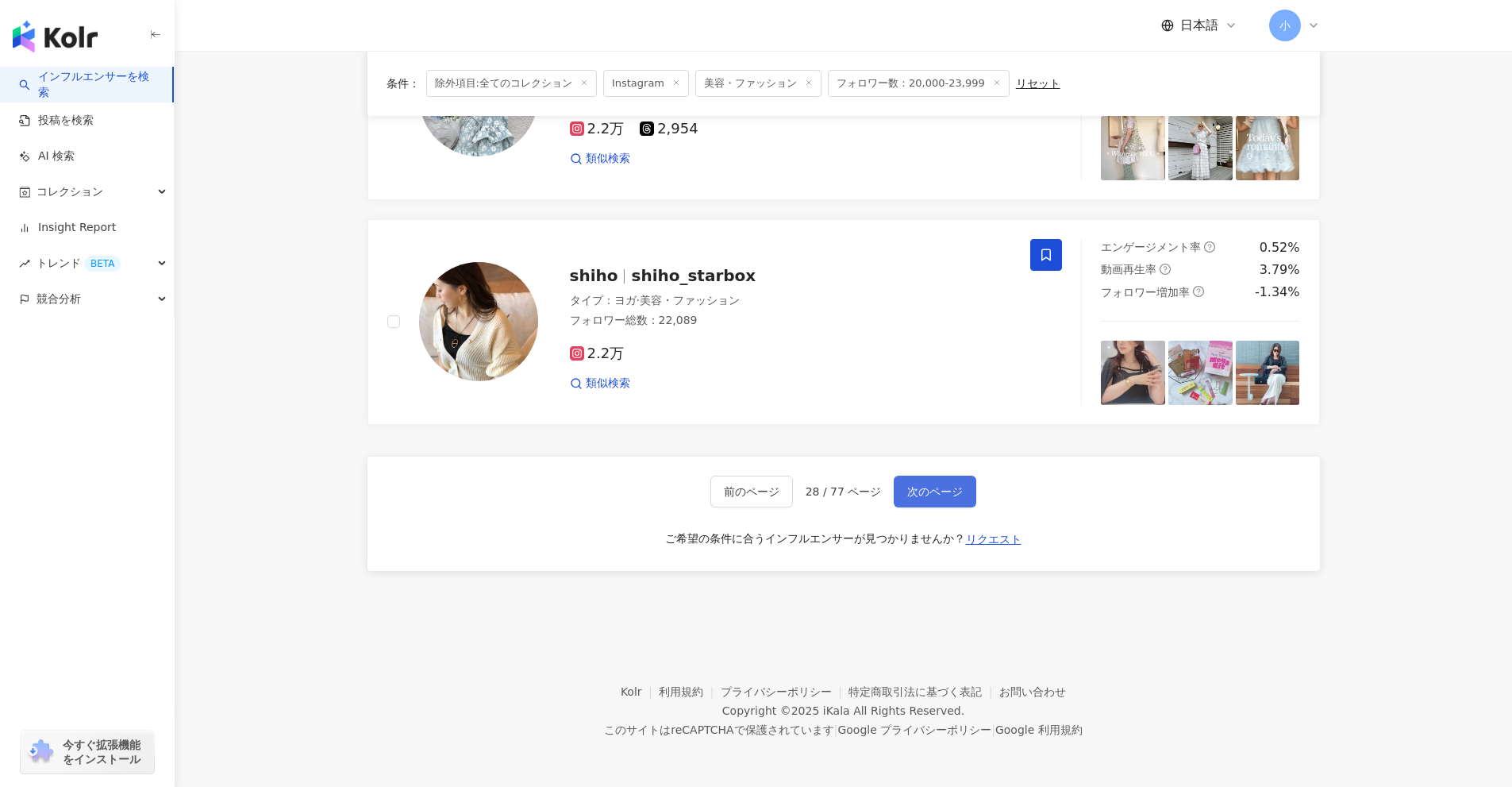
click at [955, 485] on span "次のページ" at bounding box center [936, 492] width 56 height 13
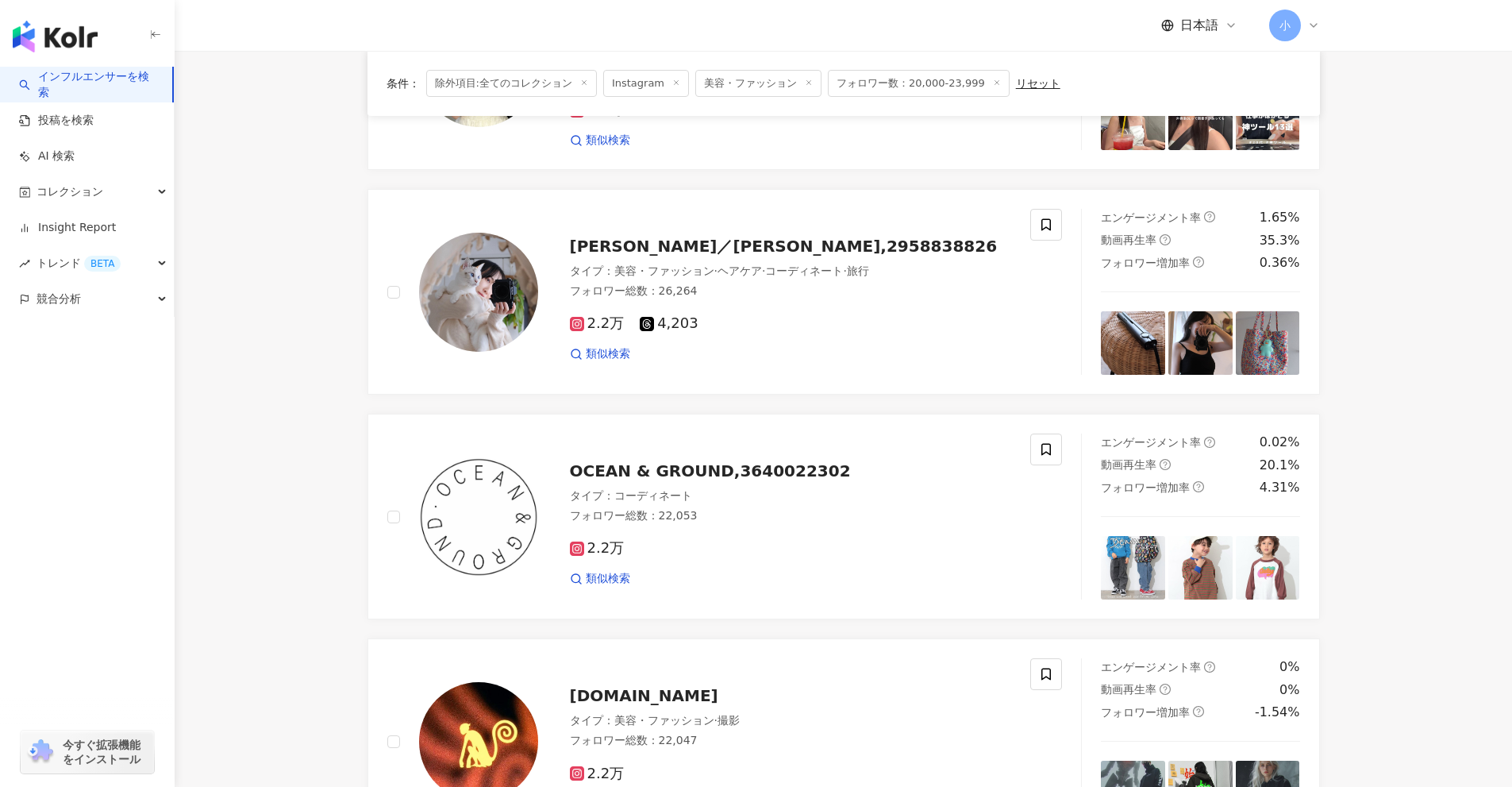
scroll to position [1623, 0]
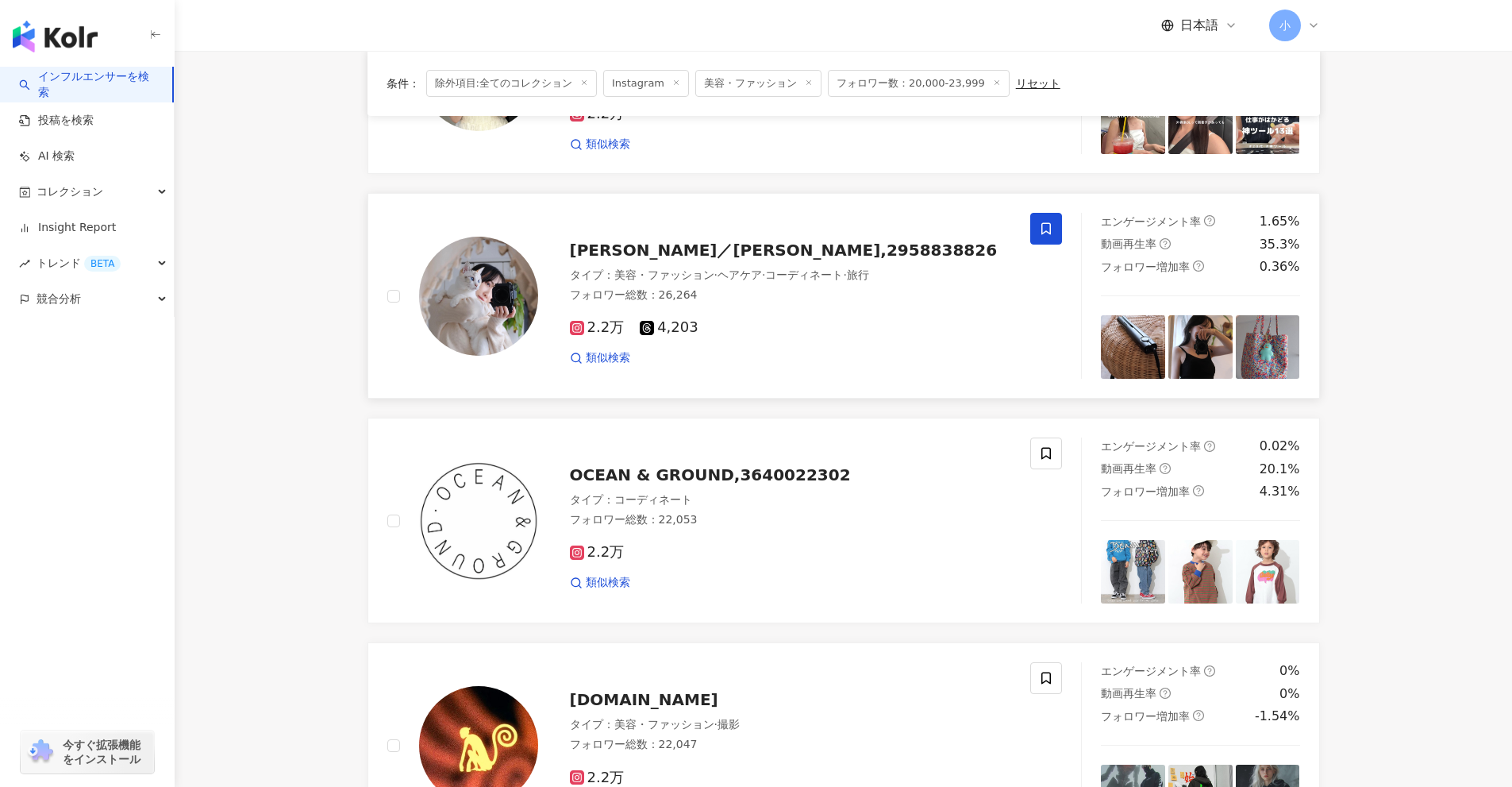
click at [1056, 230] on span at bounding box center [1046, 229] width 32 height 32
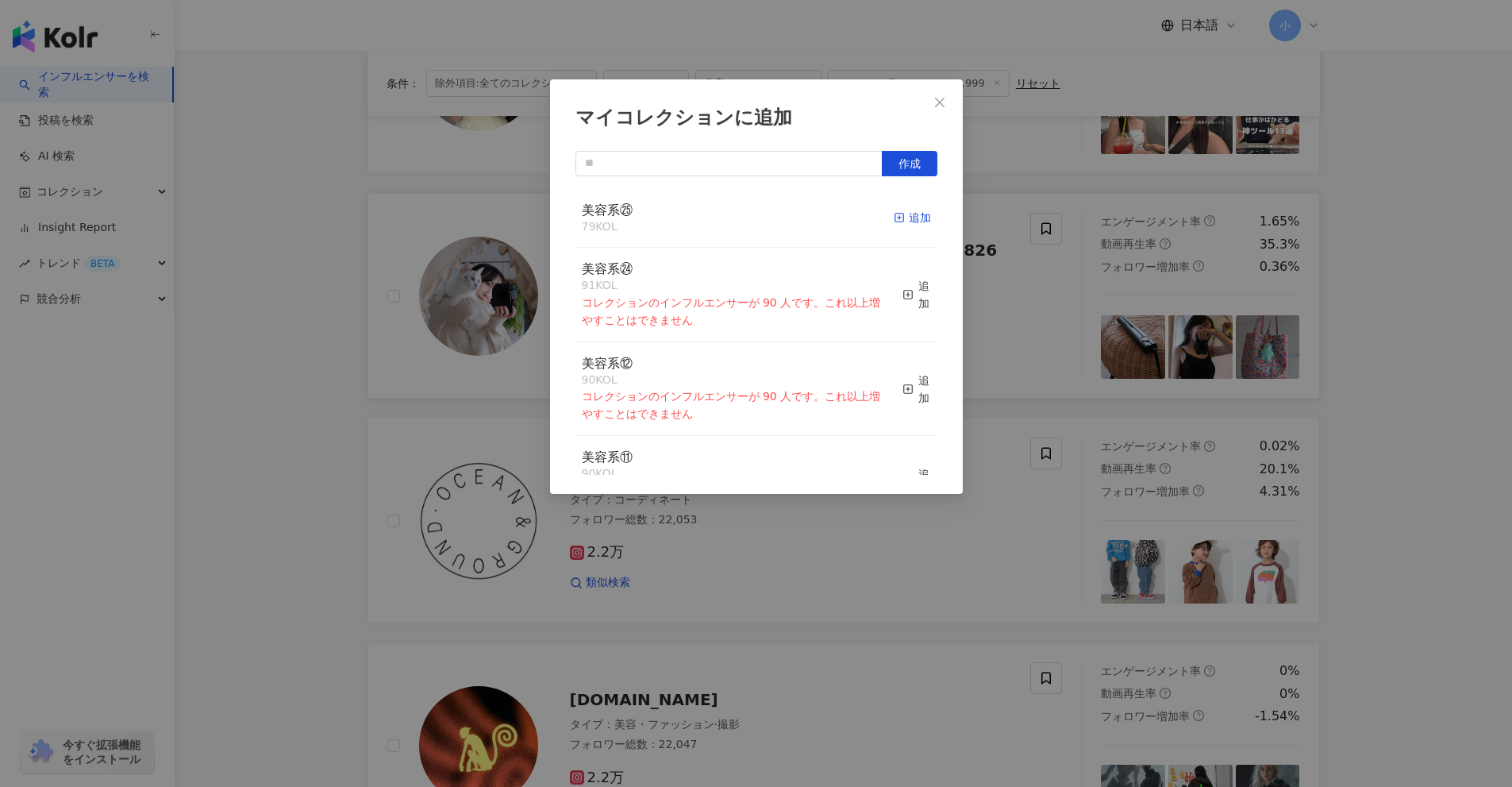
click at [899, 213] on div "追加" at bounding box center [912, 217] width 37 height 17
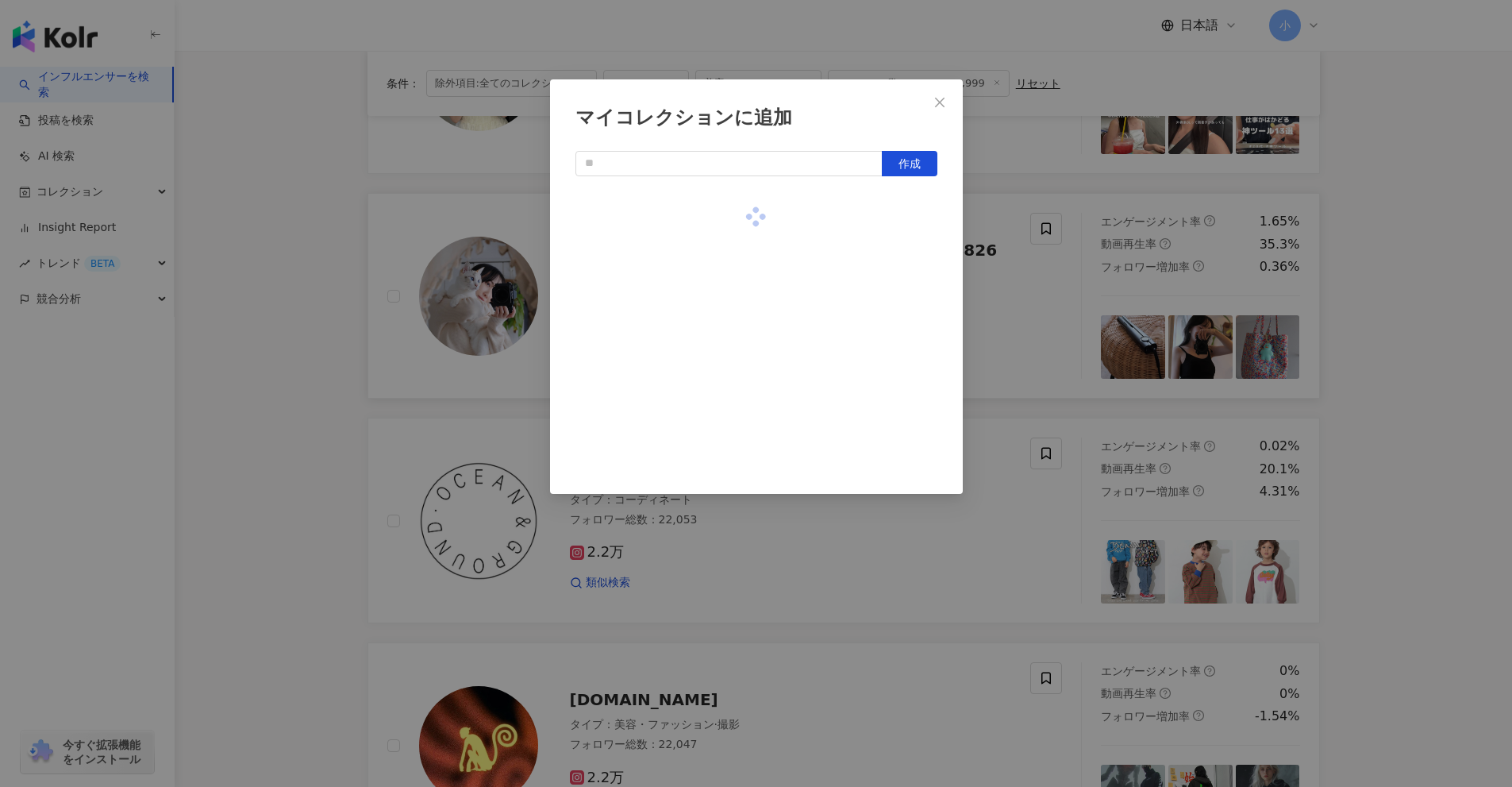
click at [1021, 319] on div "マイコレクションに追加 作成" at bounding box center [756, 393] width 1512 height 787
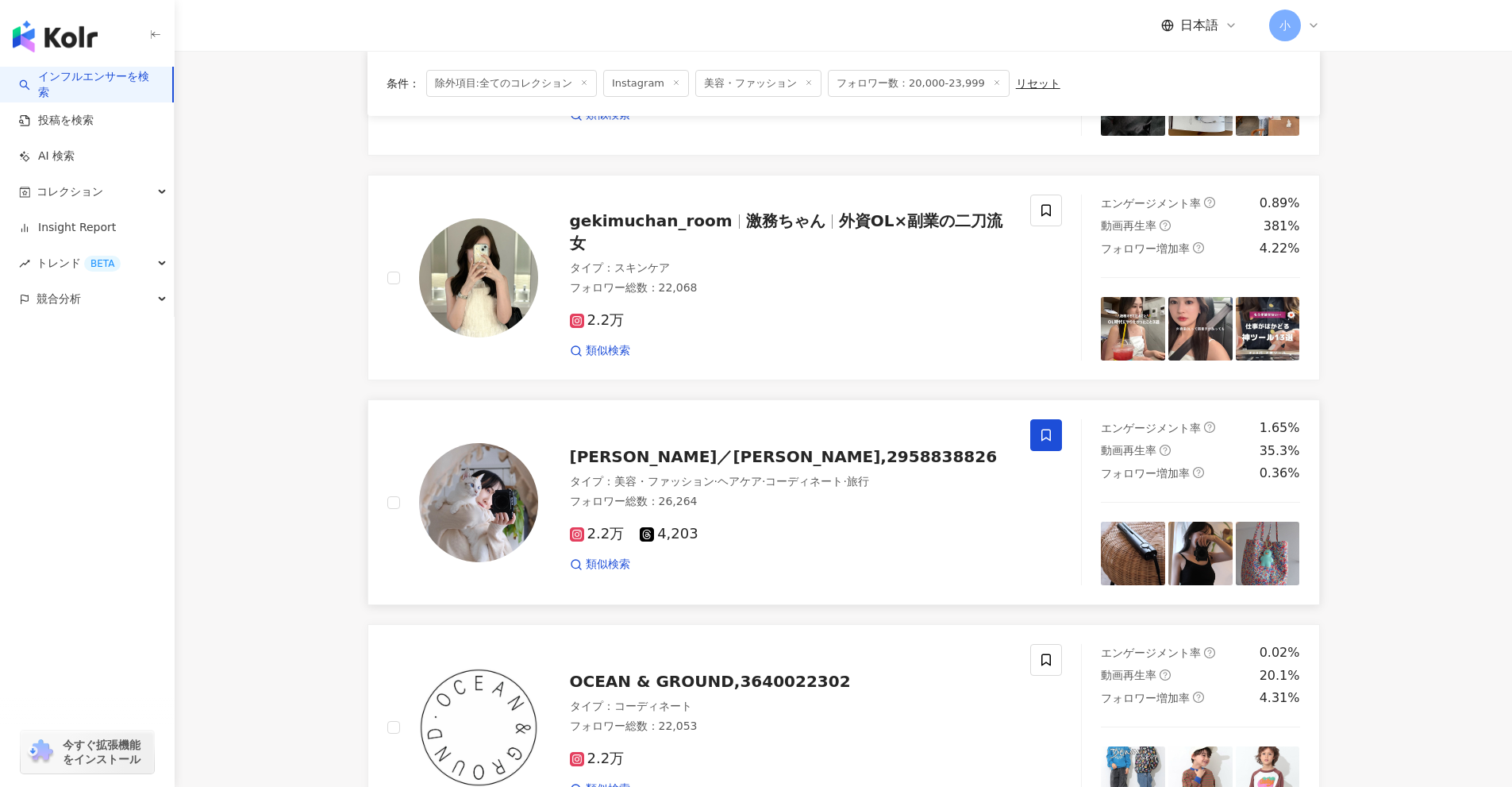
scroll to position [1306, 0]
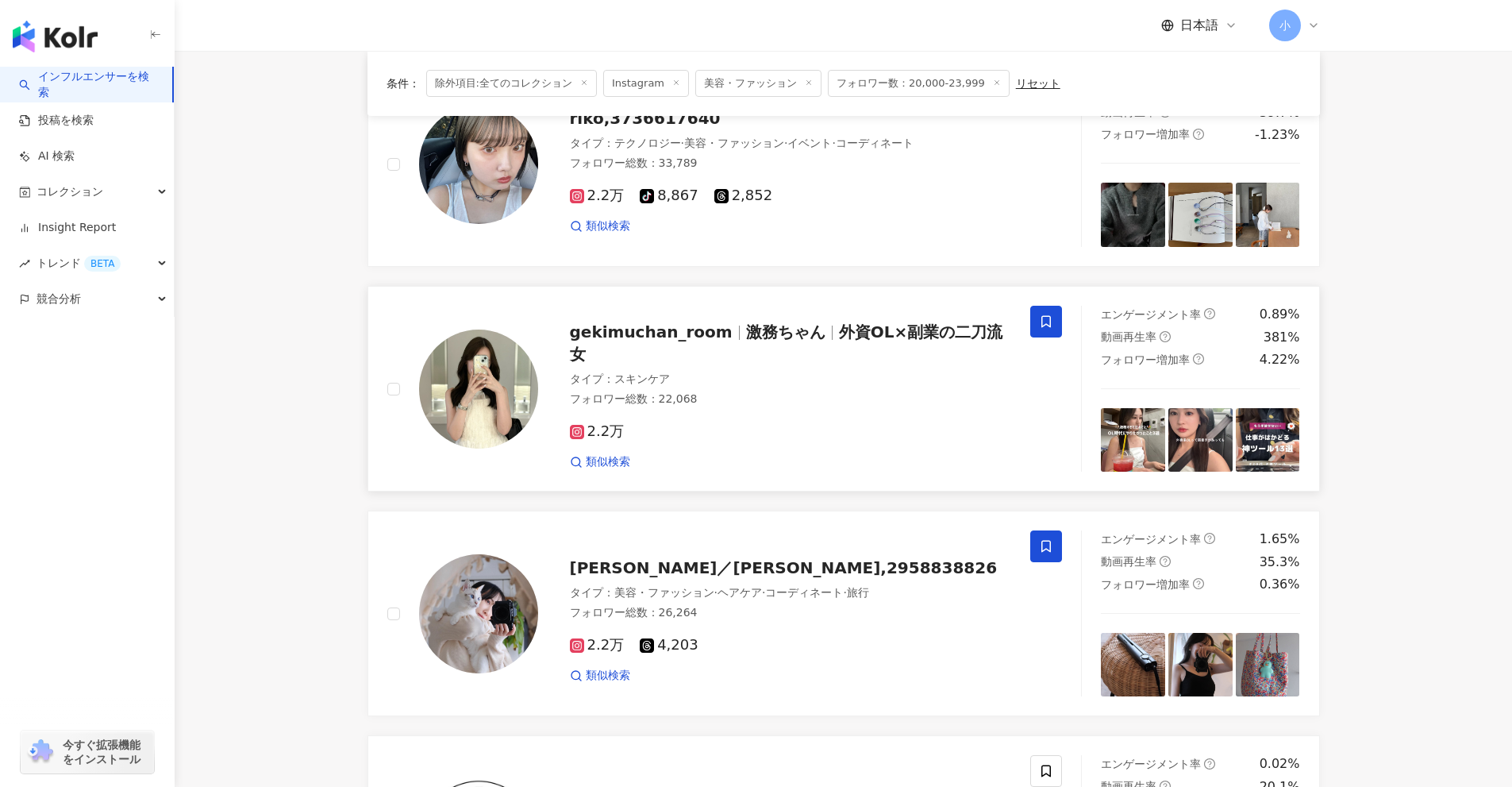
click at [1037, 324] on span at bounding box center [1046, 321] width 32 height 32
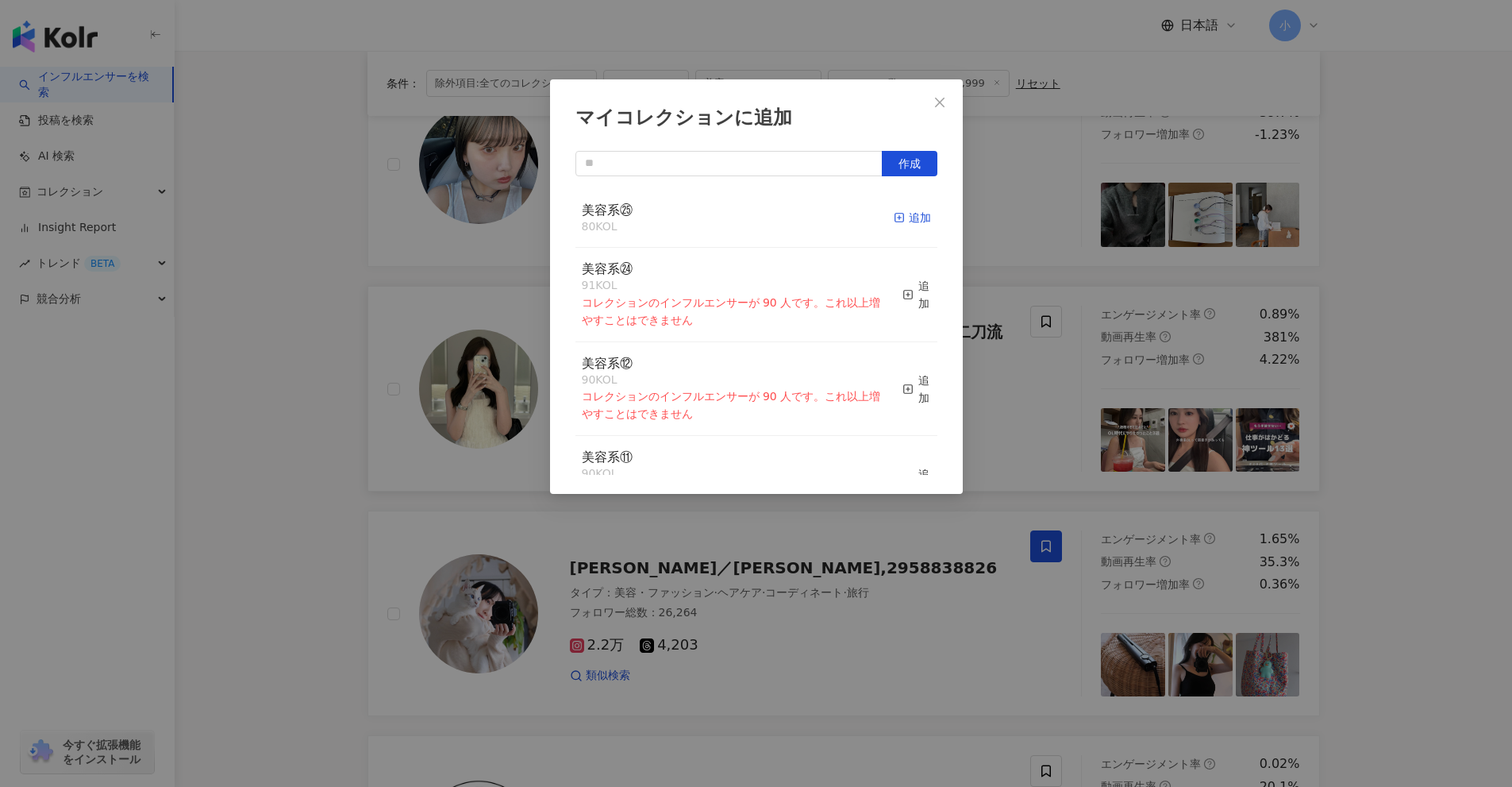
click at [902, 225] on div "追加" at bounding box center [912, 217] width 37 height 17
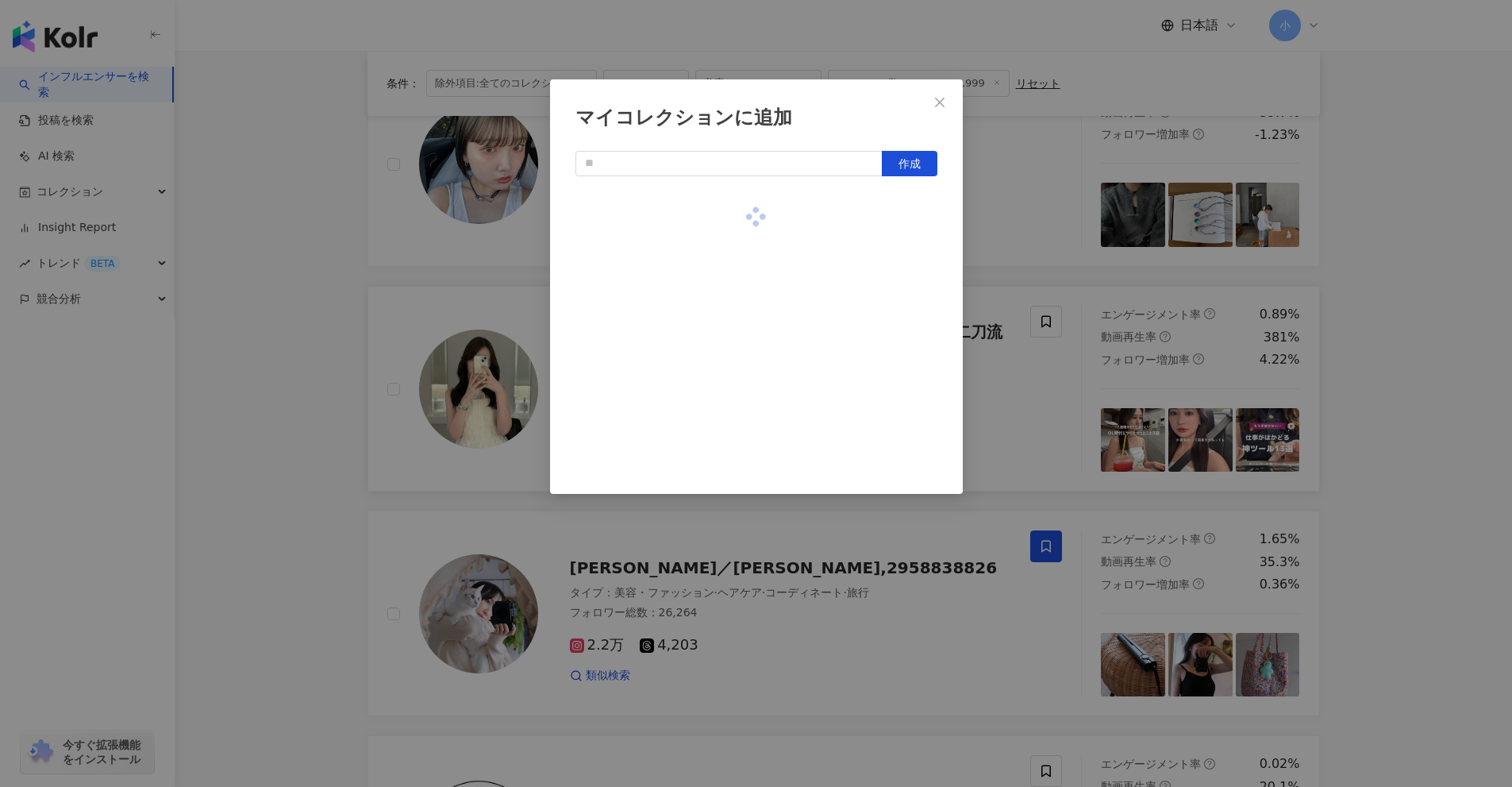
click at [1031, 282] on div "マイコレクションに追加 作成" at bounding box center [756, 393] width 1512 height 787
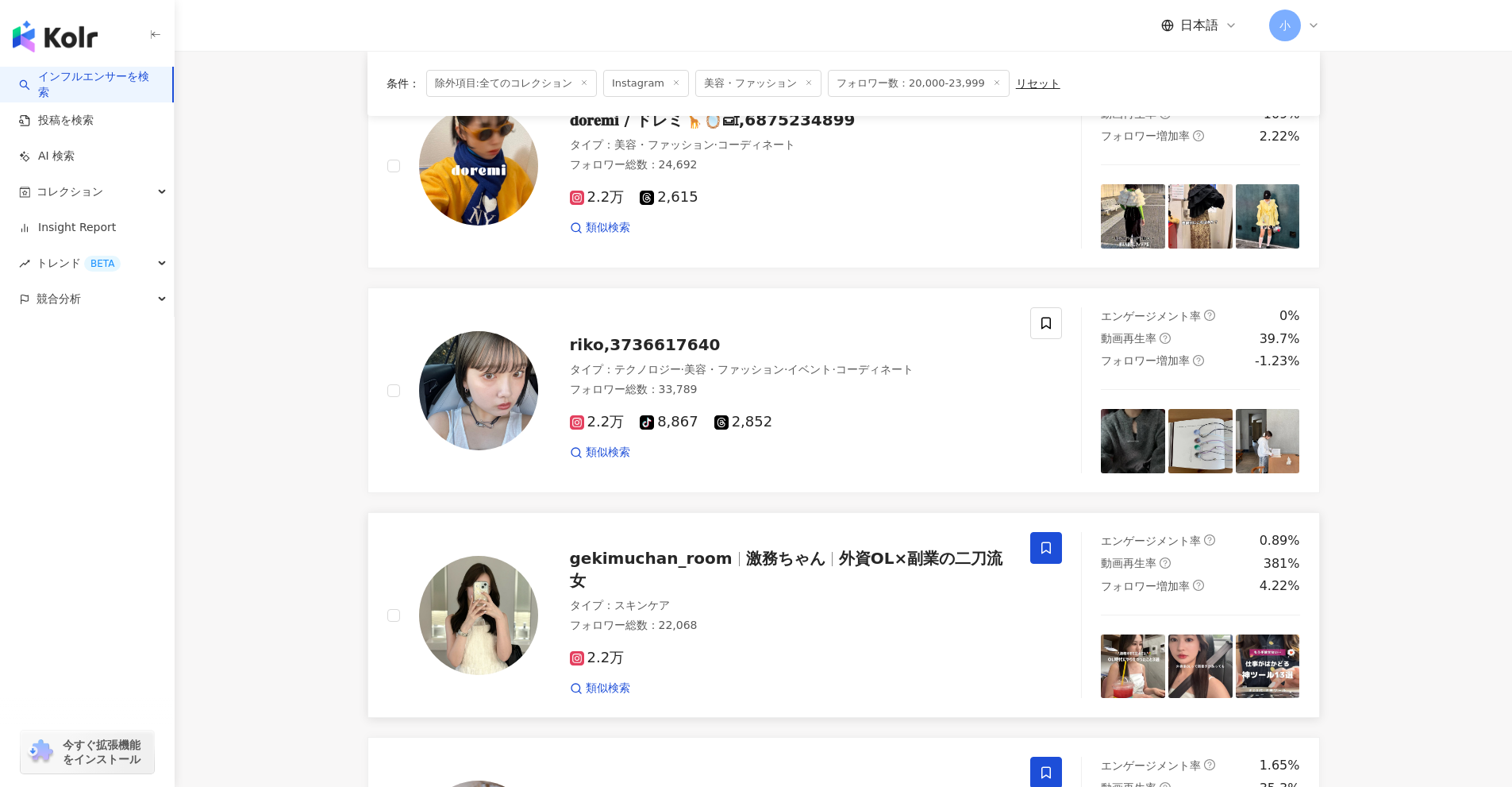
scroll to position [1067, 0]
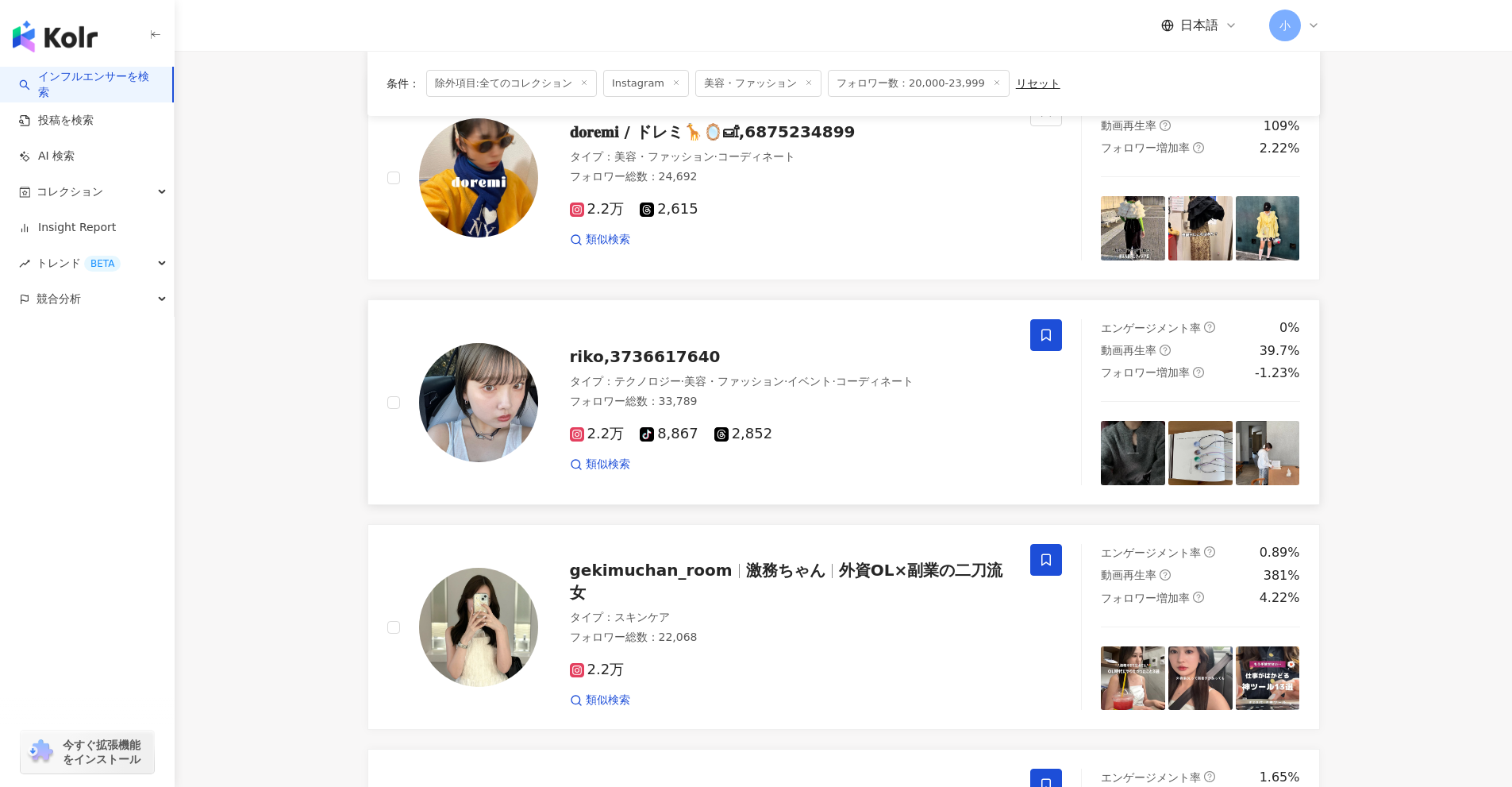
click at [1041, 330] on icon at bounding box center [1046, 335] width 14 height 14
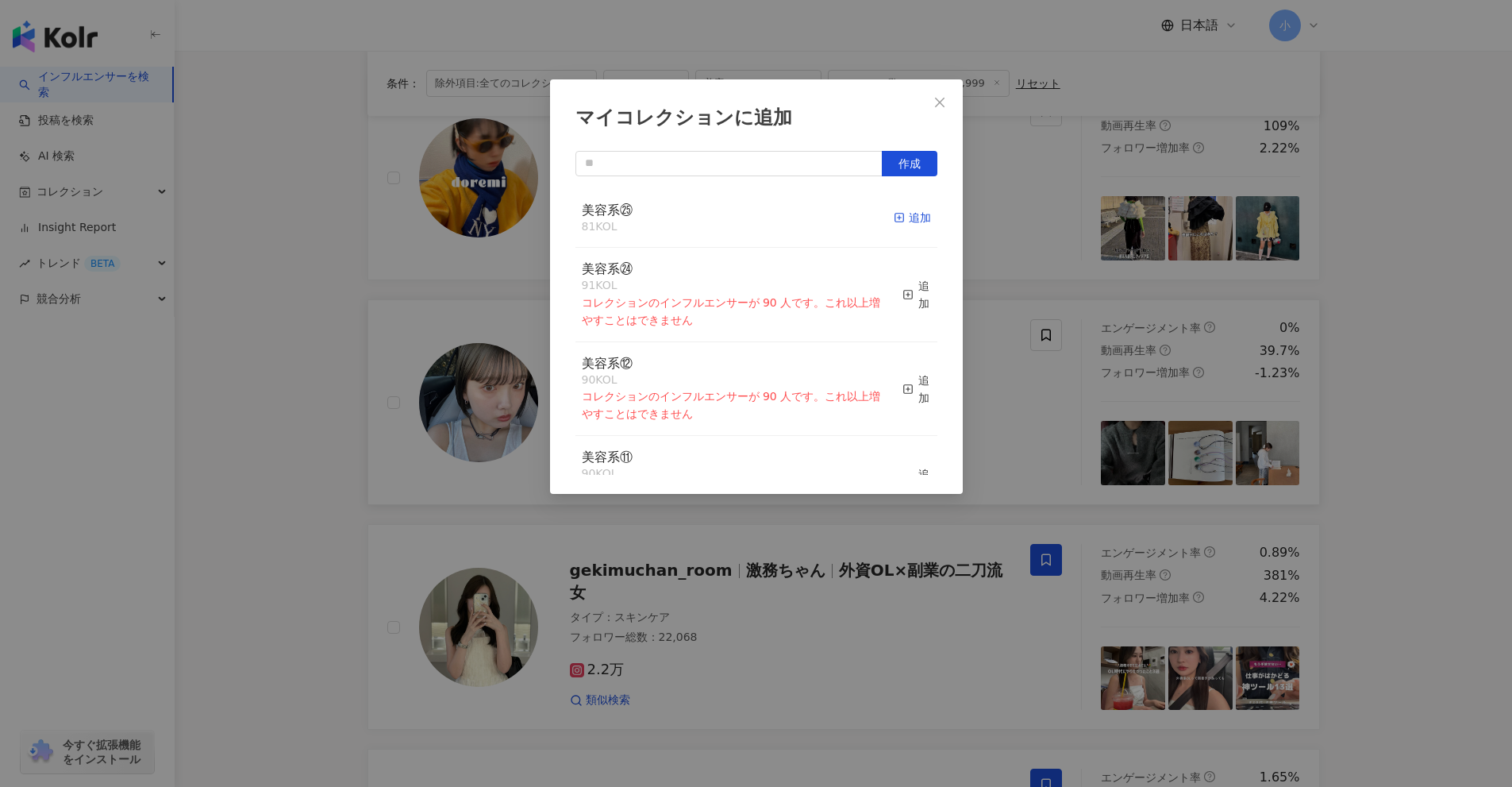
click at [894, 224] on div "追加" at bounding box center [912, 217] width 37 height 17
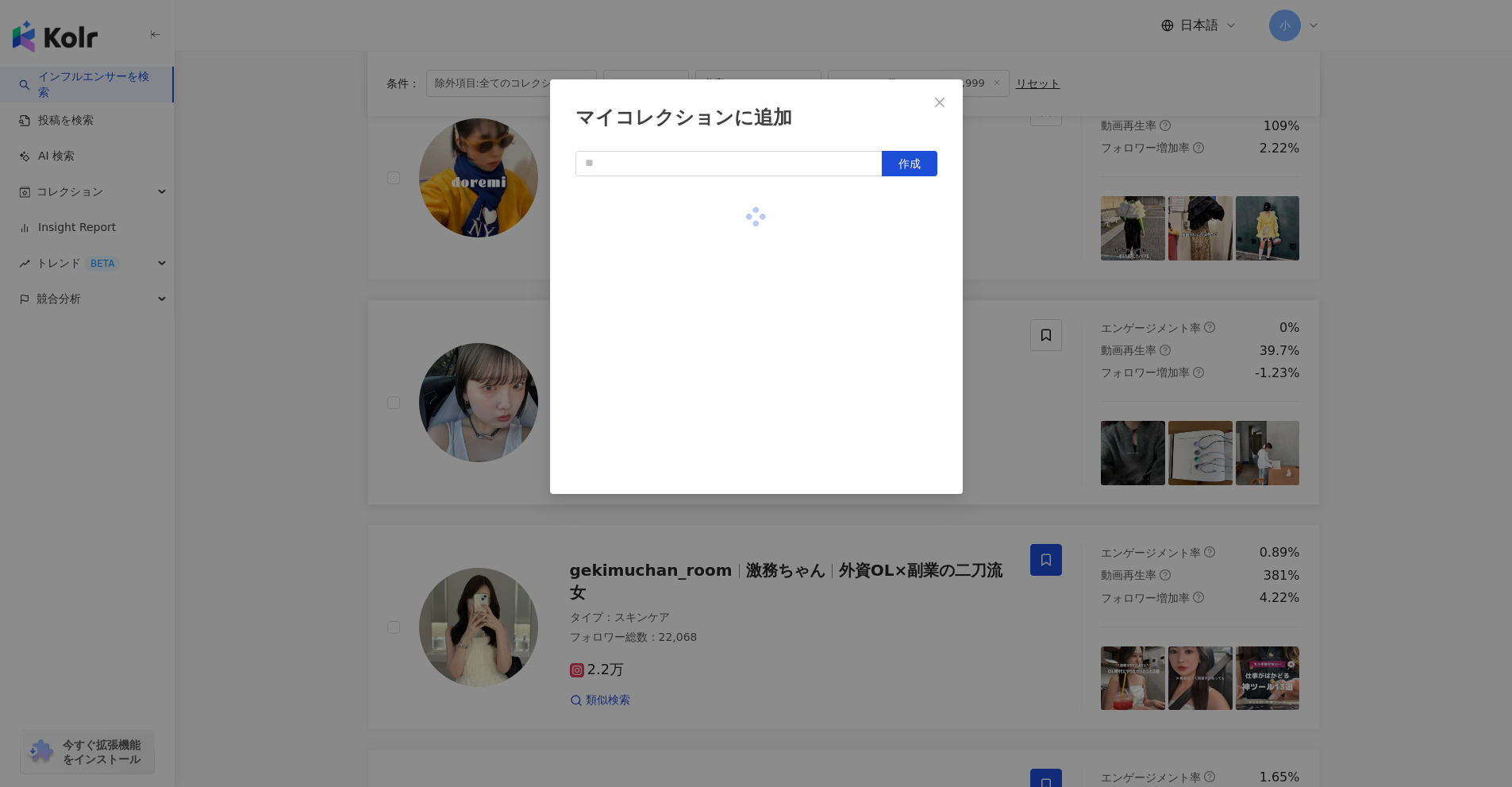
click at [1041, 272] on div "マイコレクションに追加 作成" at bounding box center [756, 393] width 1512 height 787
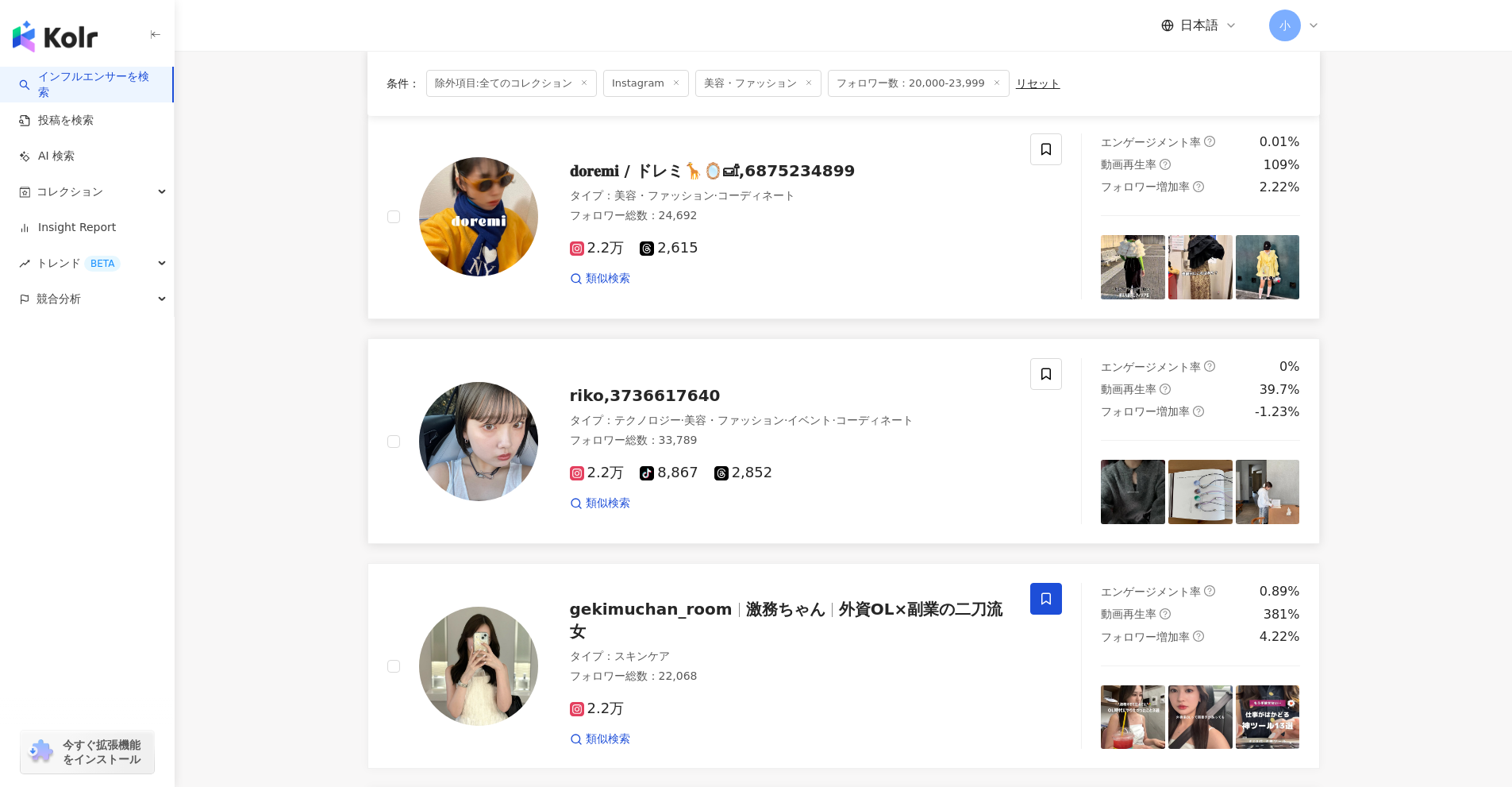
scroll to position [829, 0]
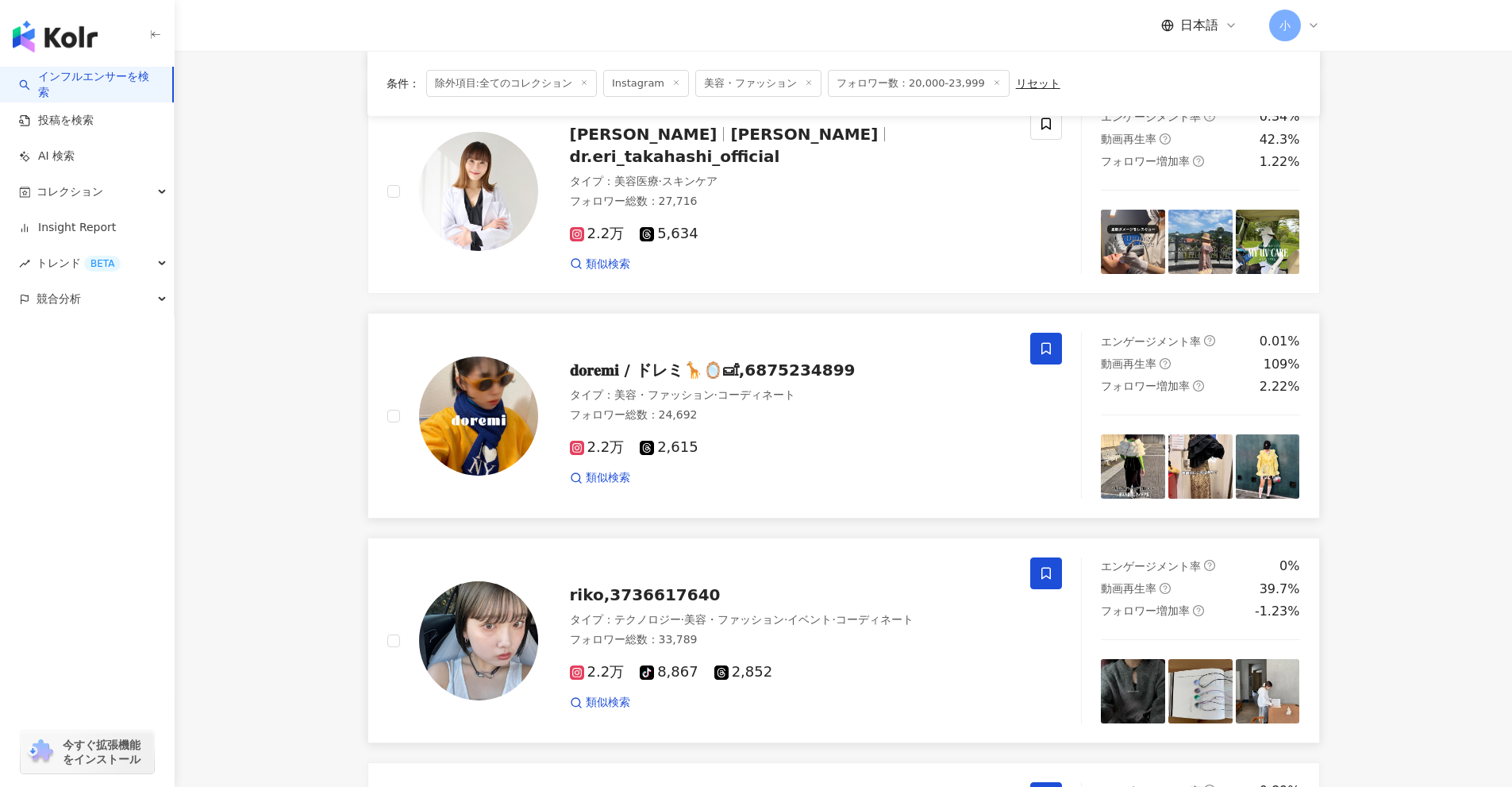
click at [1050, 352] on icon at bounding box center [1046, 349] width 10 height 12
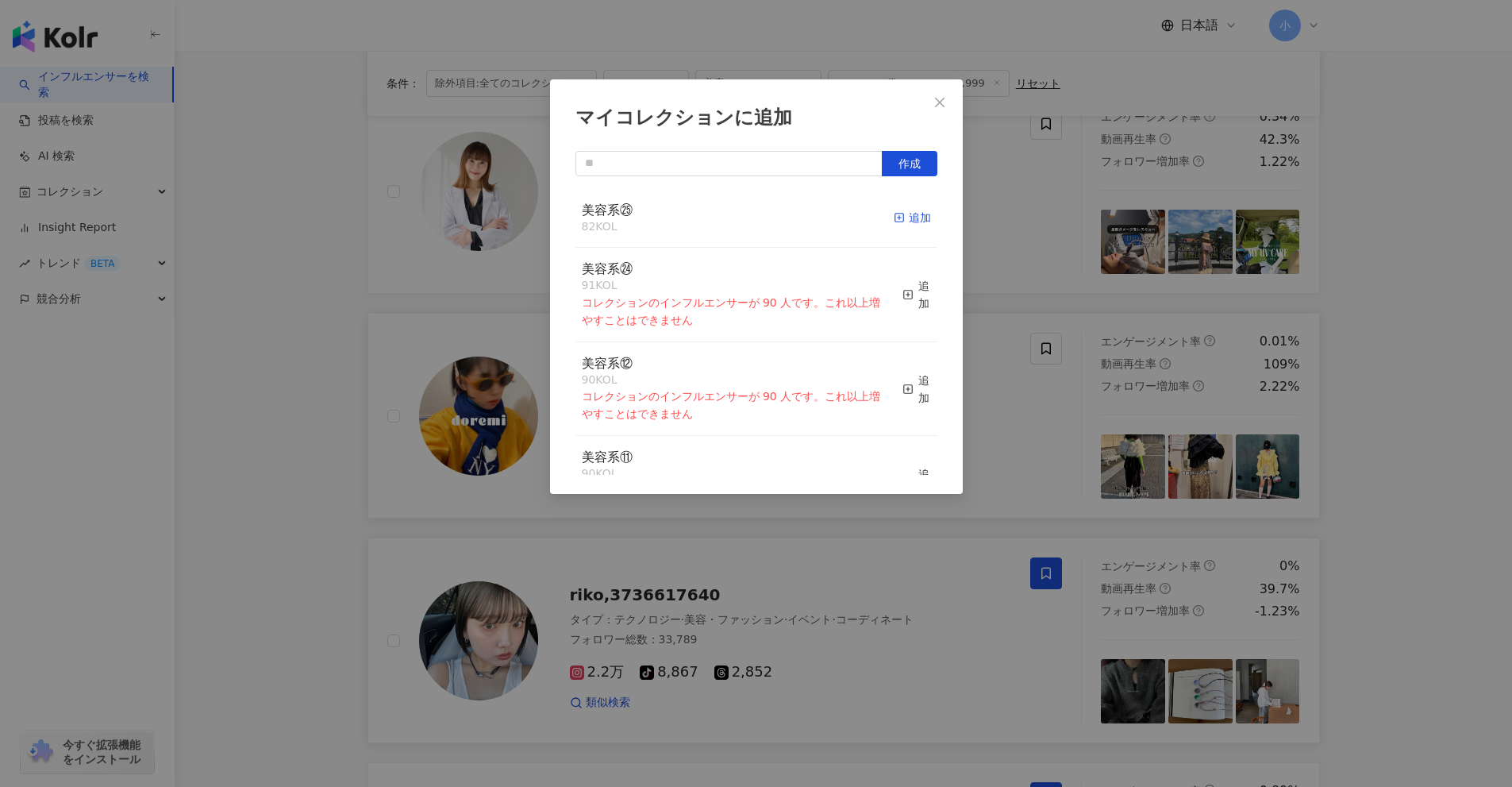
click at [894, 217] on icon "button" at bounding box center [900, 218] width 11 height 11
click at [1373, 363] on div "マイコレクションに追加 作成 美容系㉕ 83 KOL 追加済み 美容系㉔ 91 KOL コレクションのインフルエンサーが 90 人です。これ以上増やすことはで…" at bounding box center [756, 393] width 1512 height 787
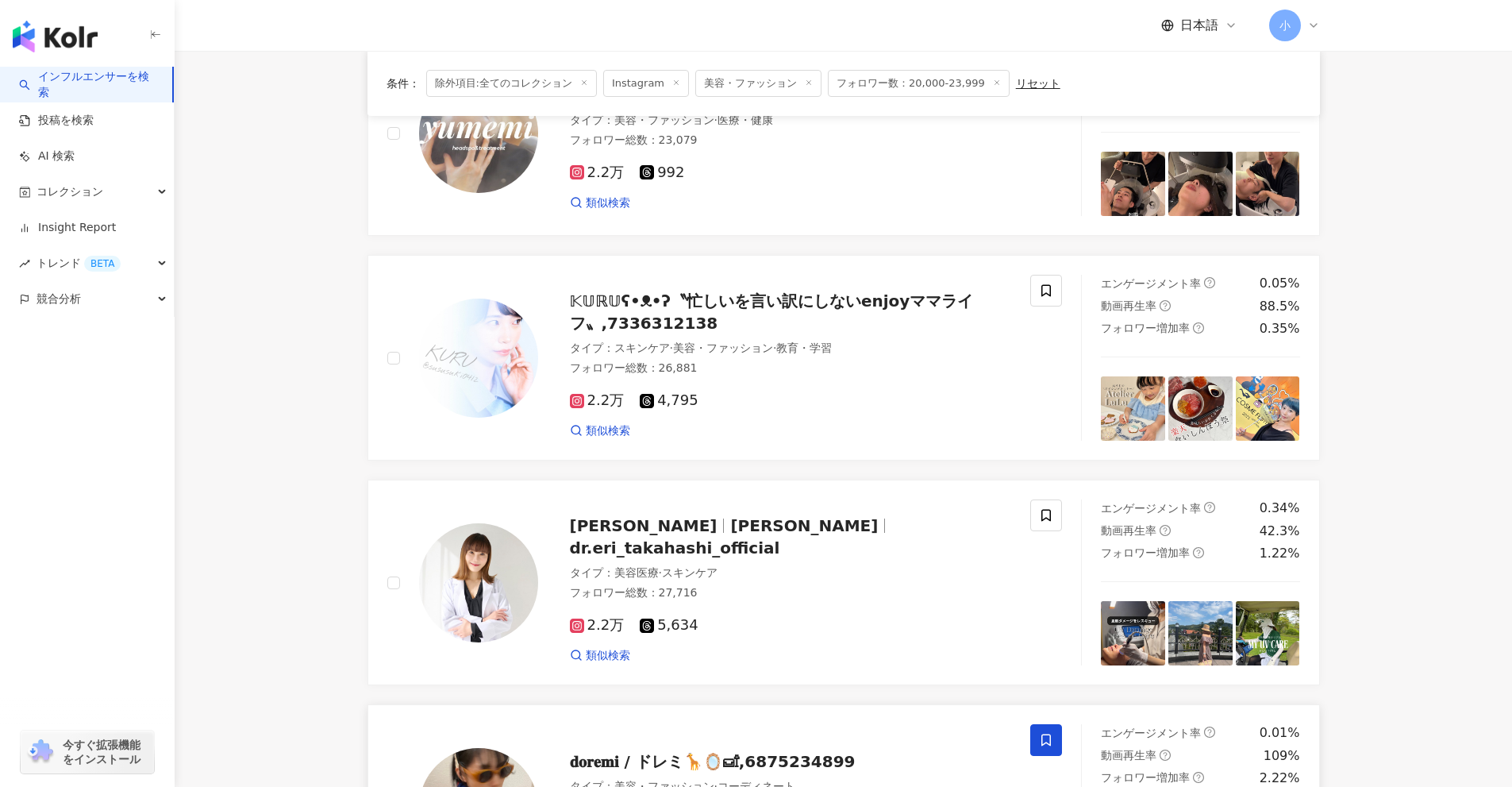
scroll to position [432, 0]
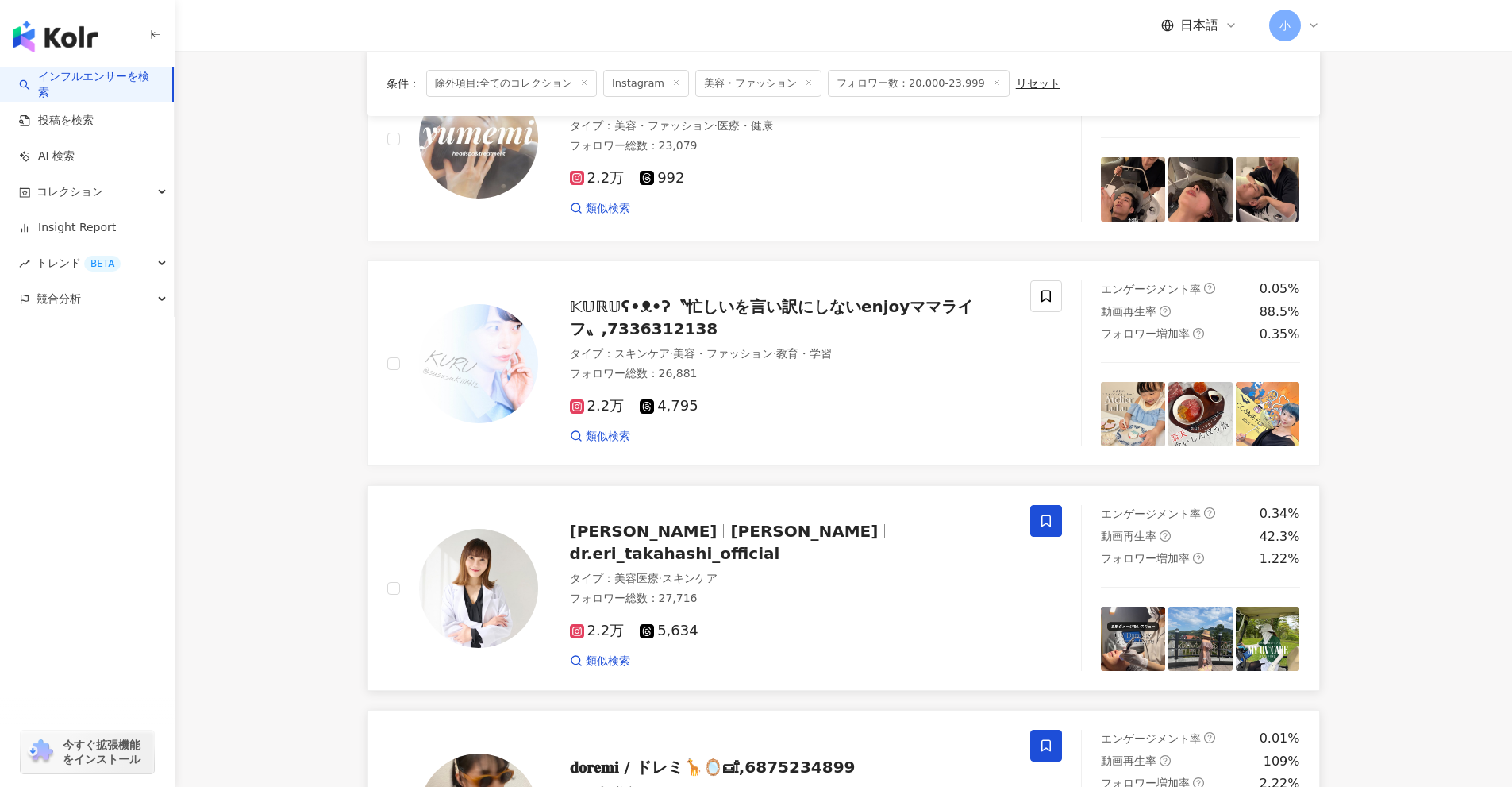
click at [1052, 529] on span at bounding box center [1046, 520] width 32 height 32
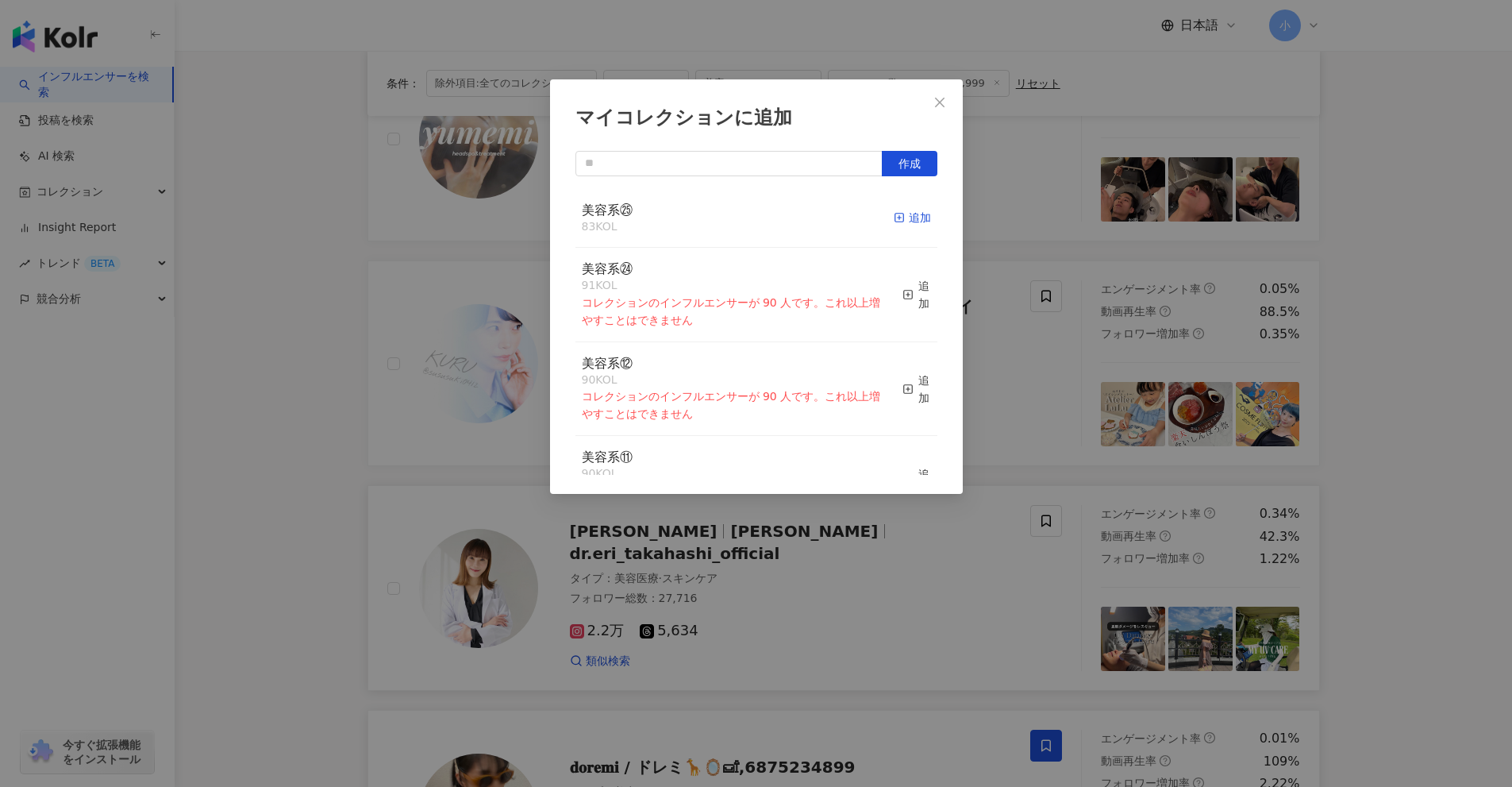
click at [894, 222] on rect "button" at bounding box center [899, 218] width 9 height 9
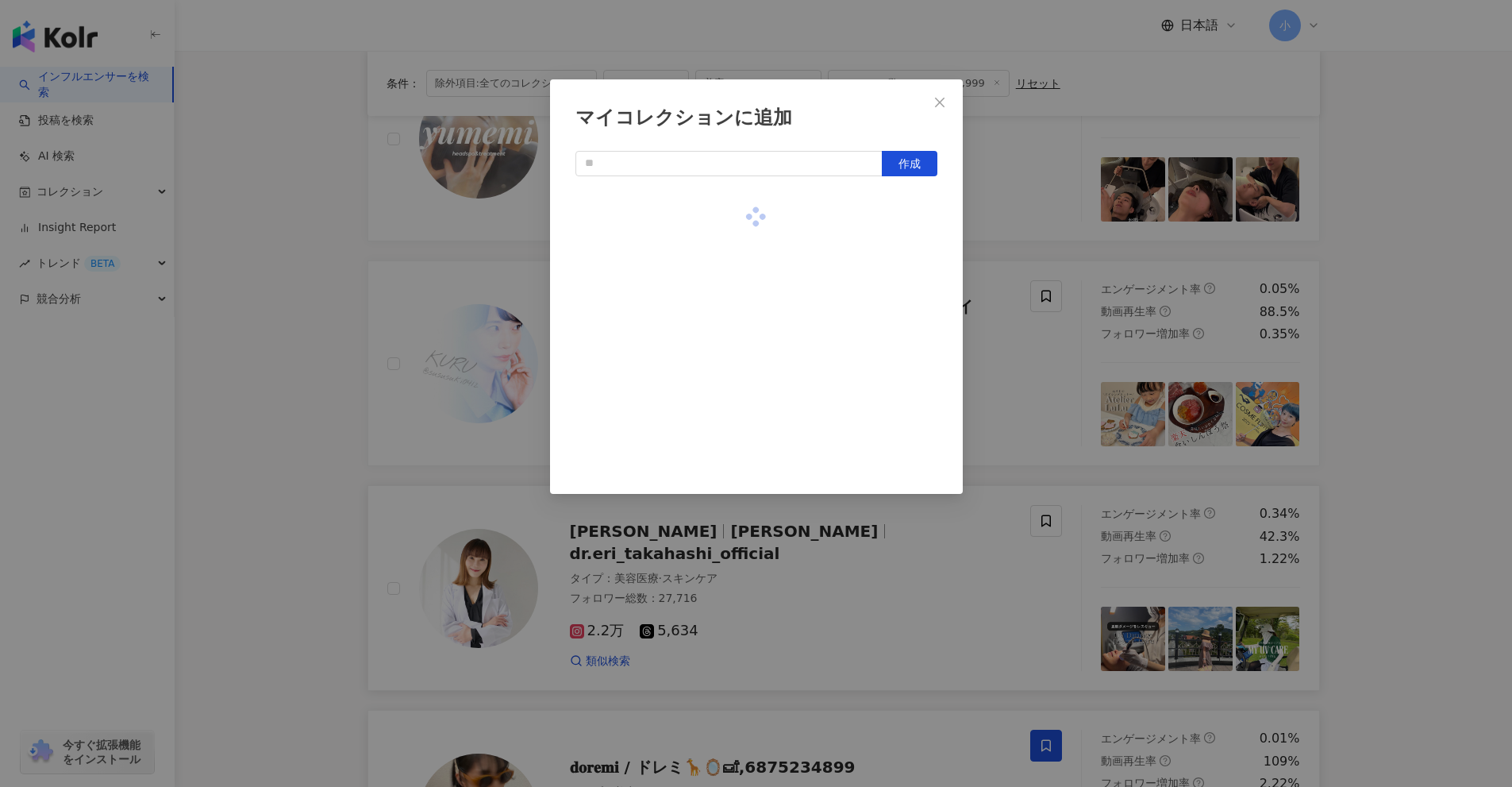
click at [1401, 472] on div "マイコレクションに追加 作成" at bounding box center [756, 393] width 1512 height 787
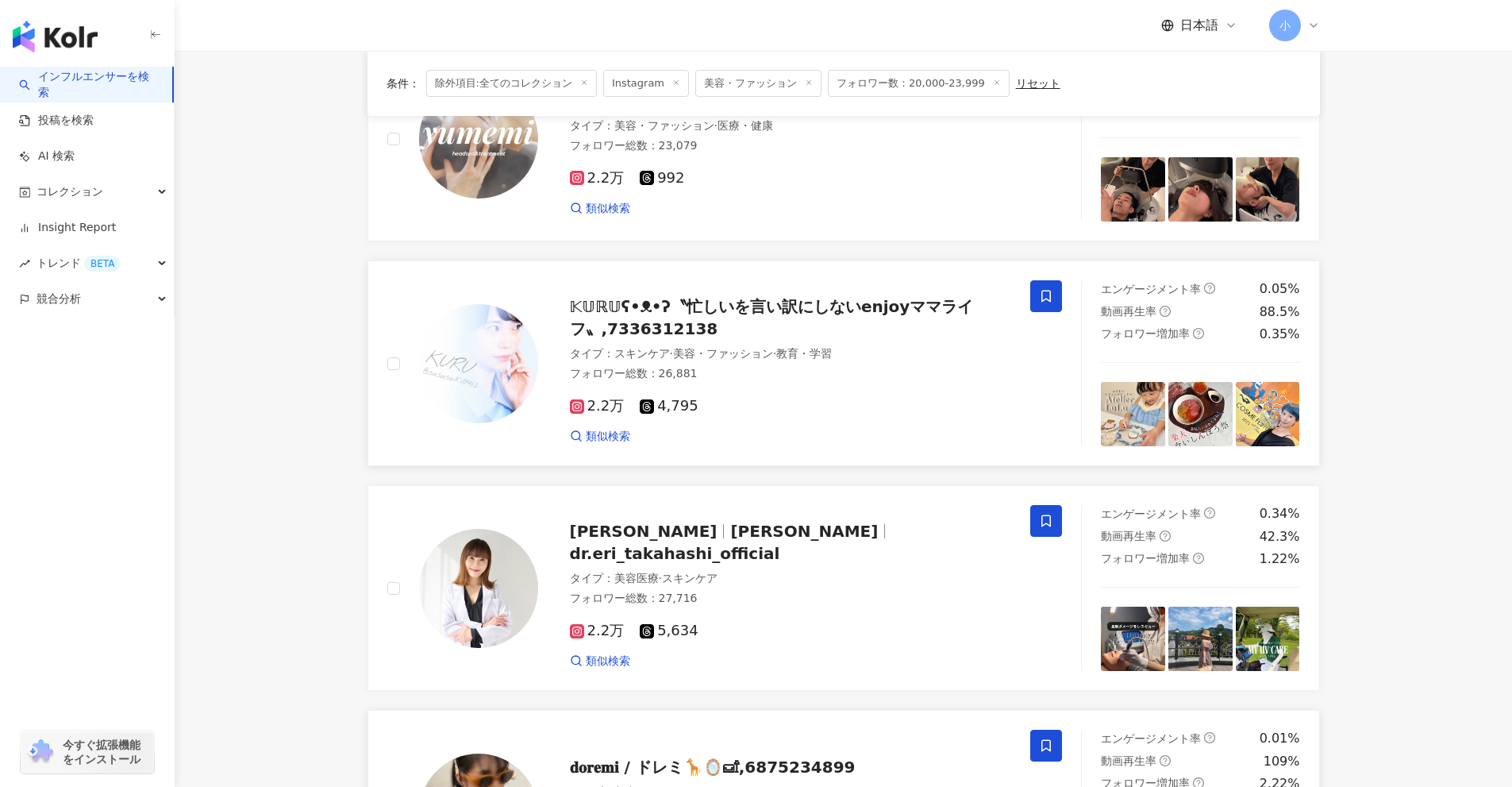
click at [1043, 292] on icon at bounding box center [1046, 296] width 10 height 12
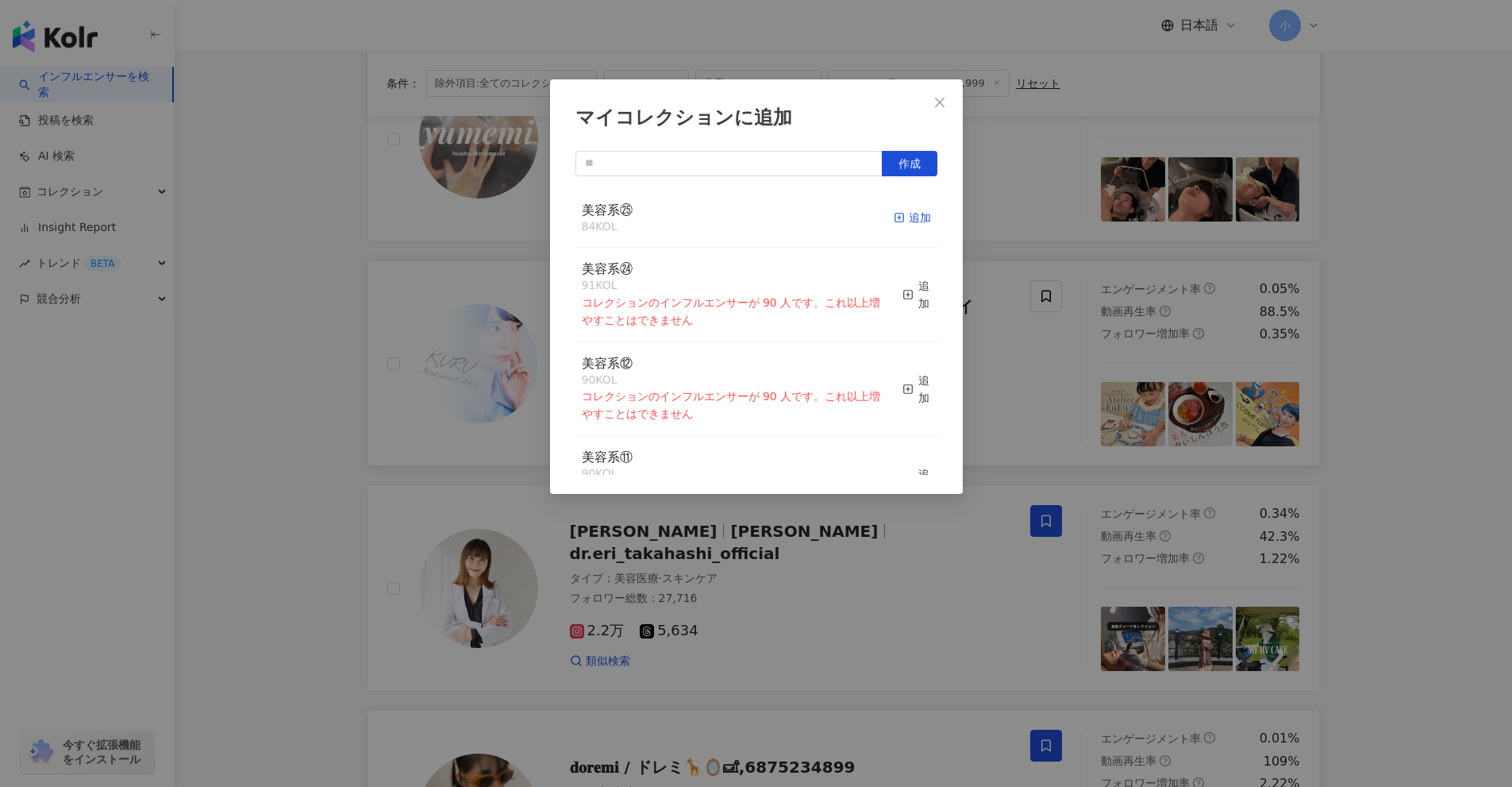
click at [901, 221] on div "追加" at bounding box center [912, 217] width 37 height 17
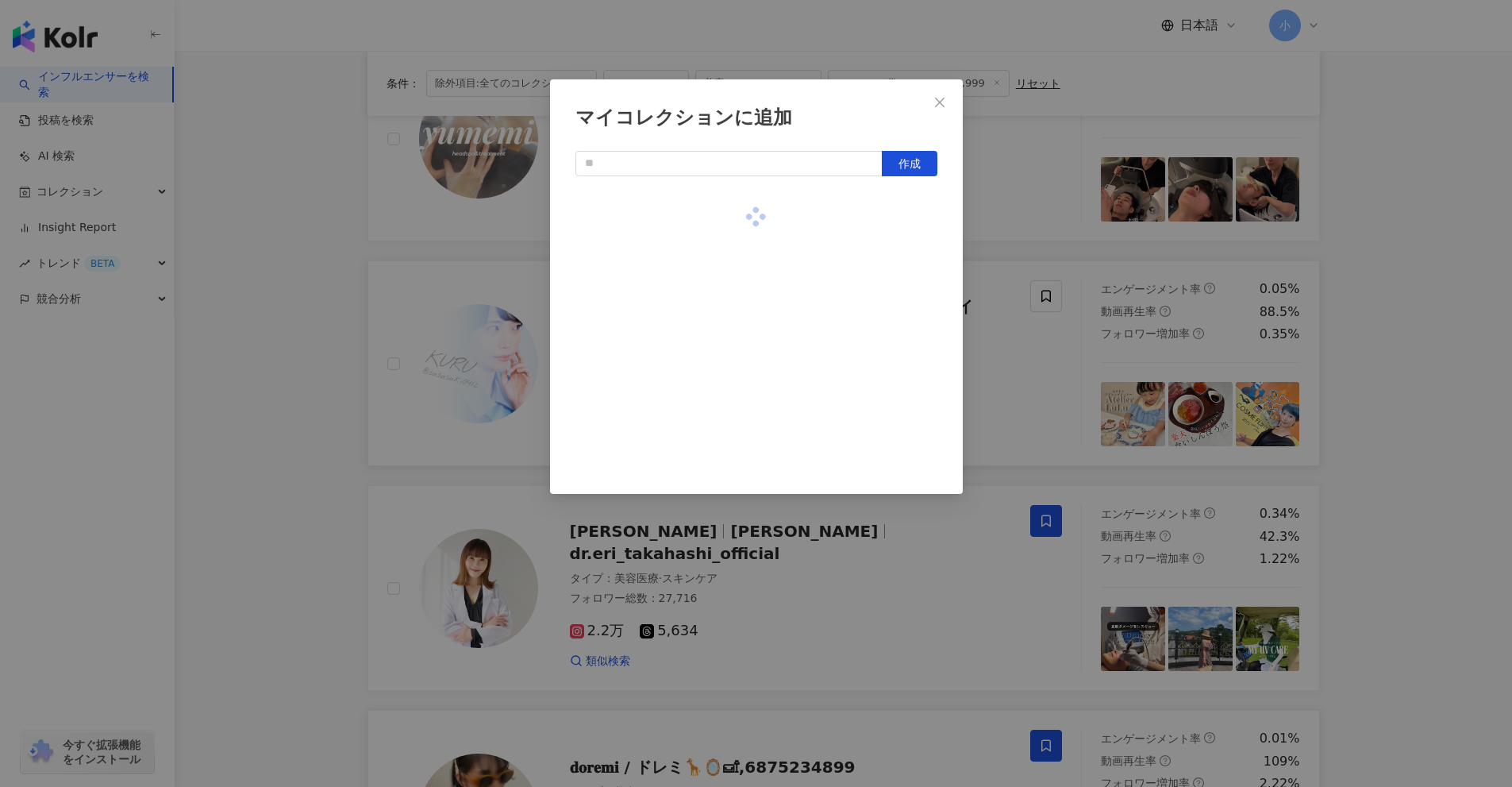
click at [1334, 418] on div "マイコレクションに追加 作成" at bounding box center [756, 393] width 1512 height 787
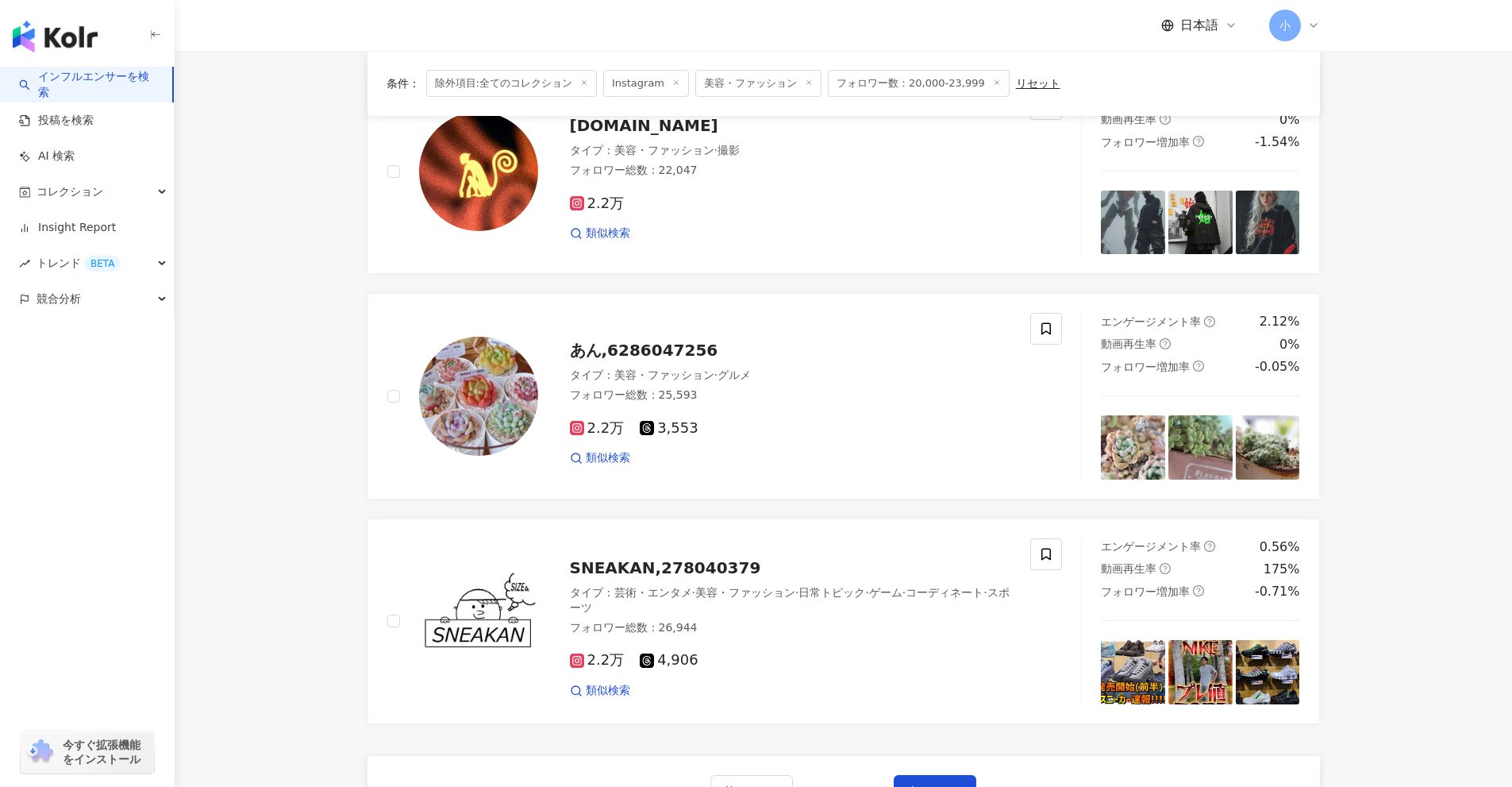
scroll to position [2497, 0]
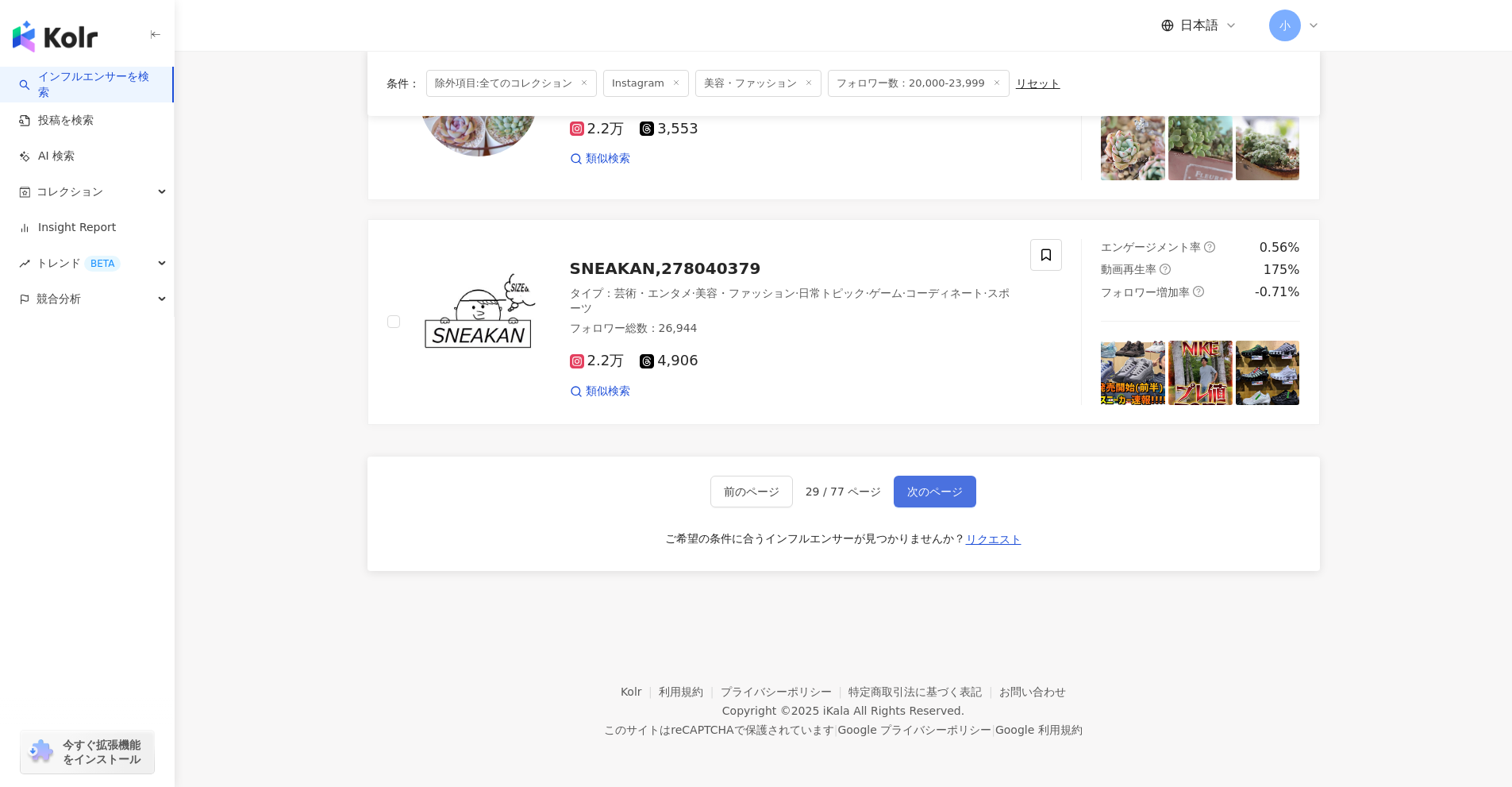
click at [917, 483] on button "次のページ" at bounding box center [935, 491] width 82 height 32
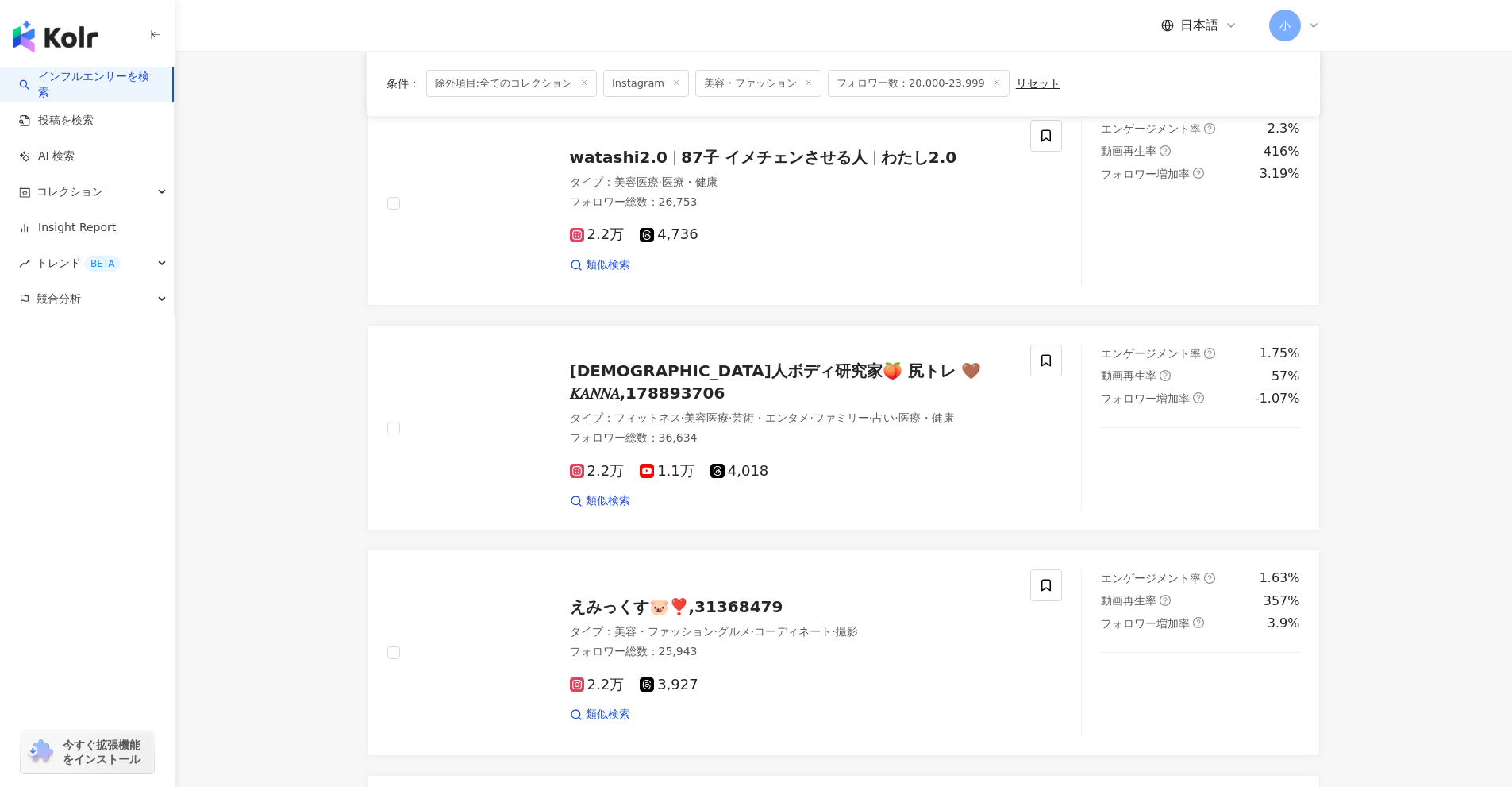
scroll to position [1702, 0]
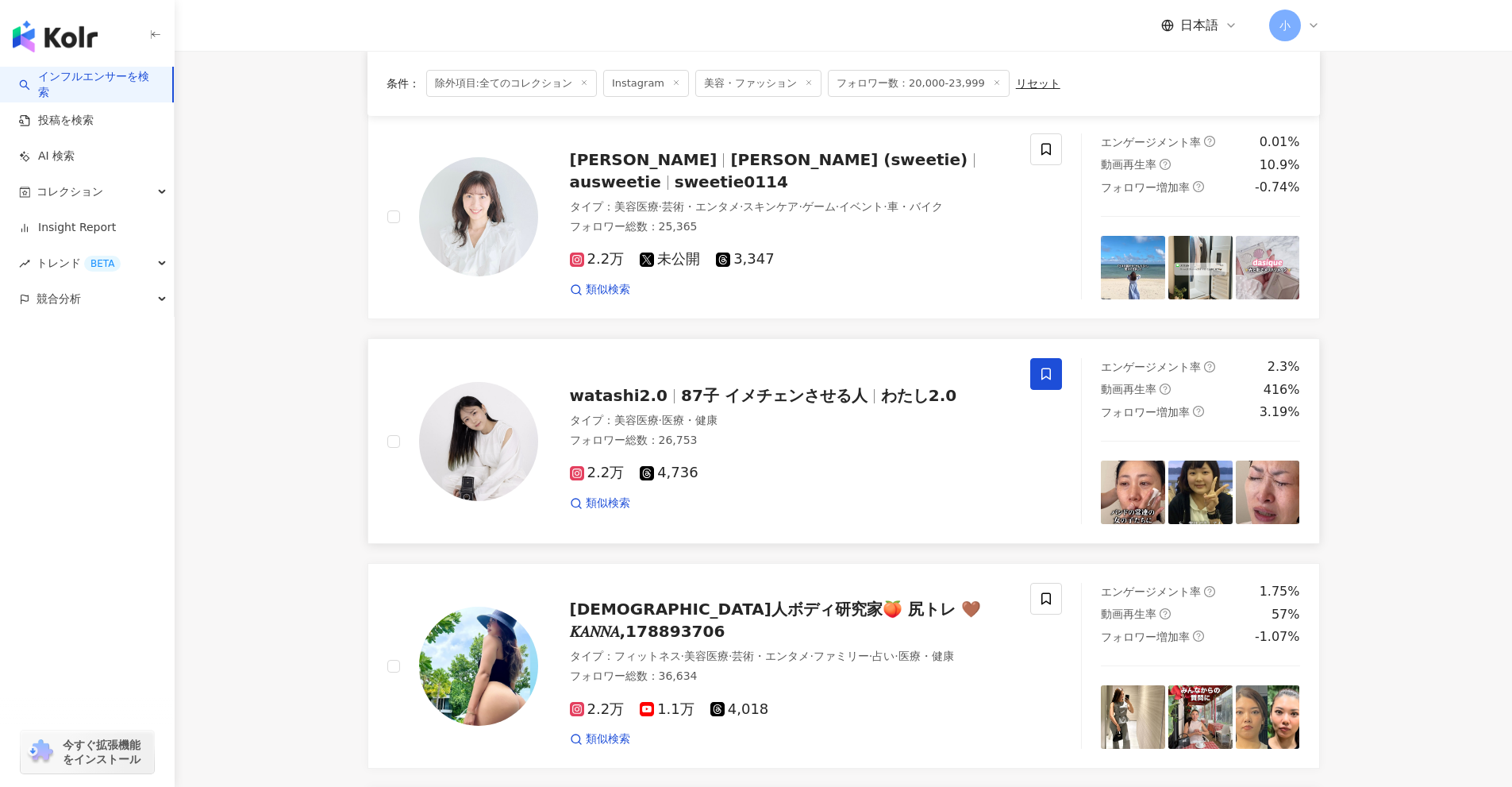
click at [1043, 381] on icon at bounding box center [1046, 374] width 14 height 14
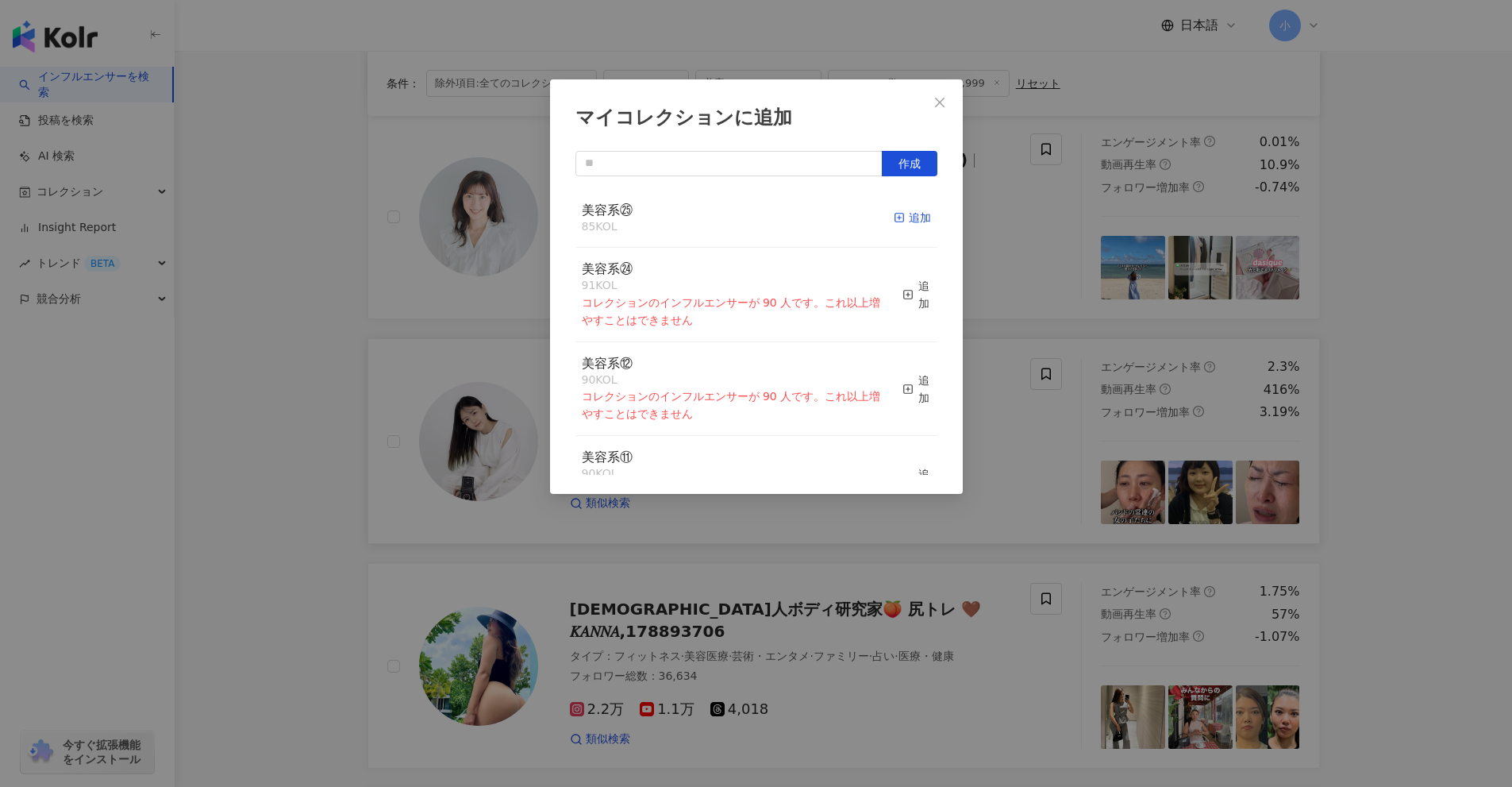
click at [901, 218] on div "追加" at bounding box center [912, 217] width 37 height 17
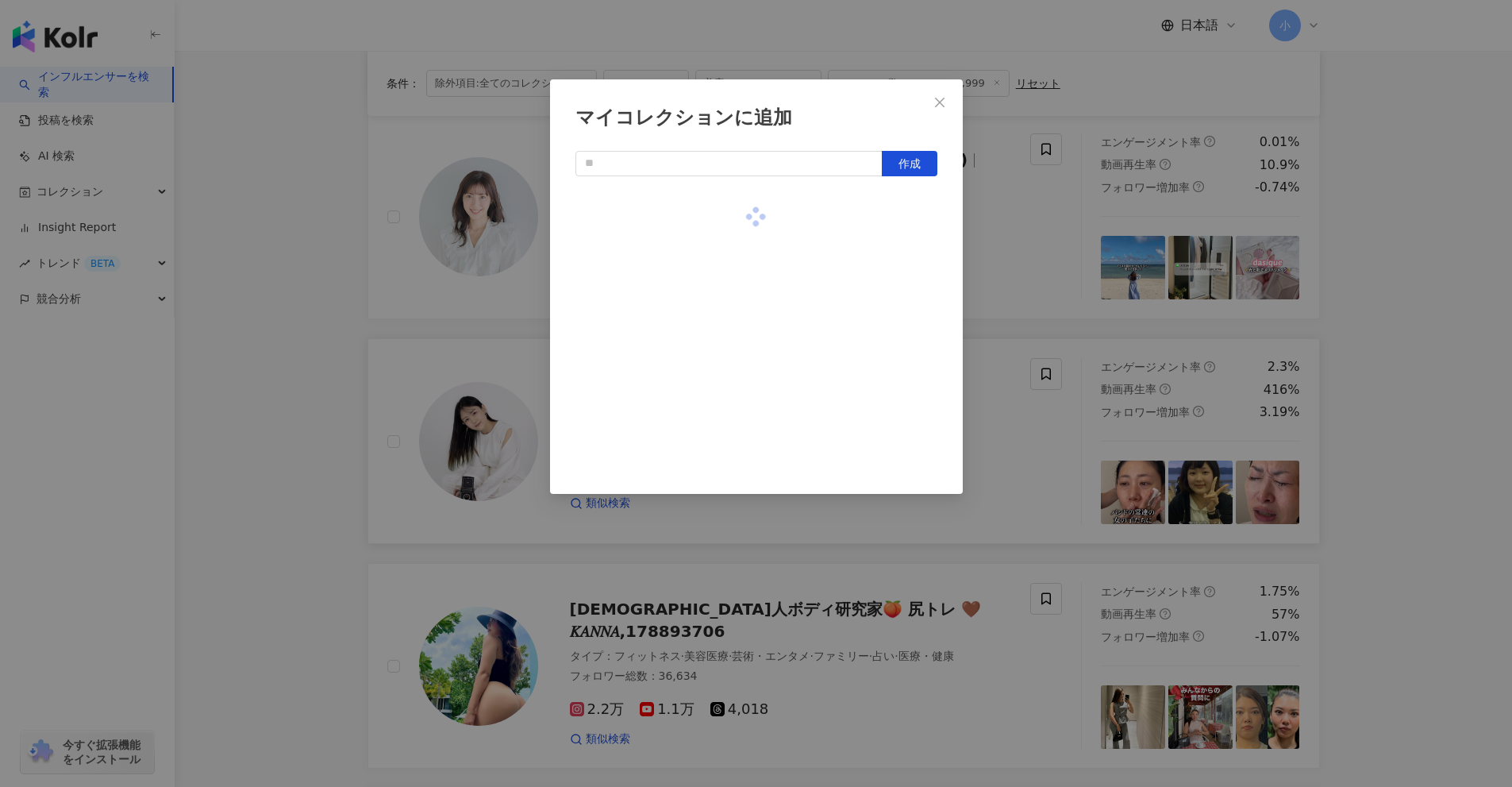
click at [1407, 342] on div "マイコレクションに追加 作成" at bounding box center [756, 393] width 1512 height 787
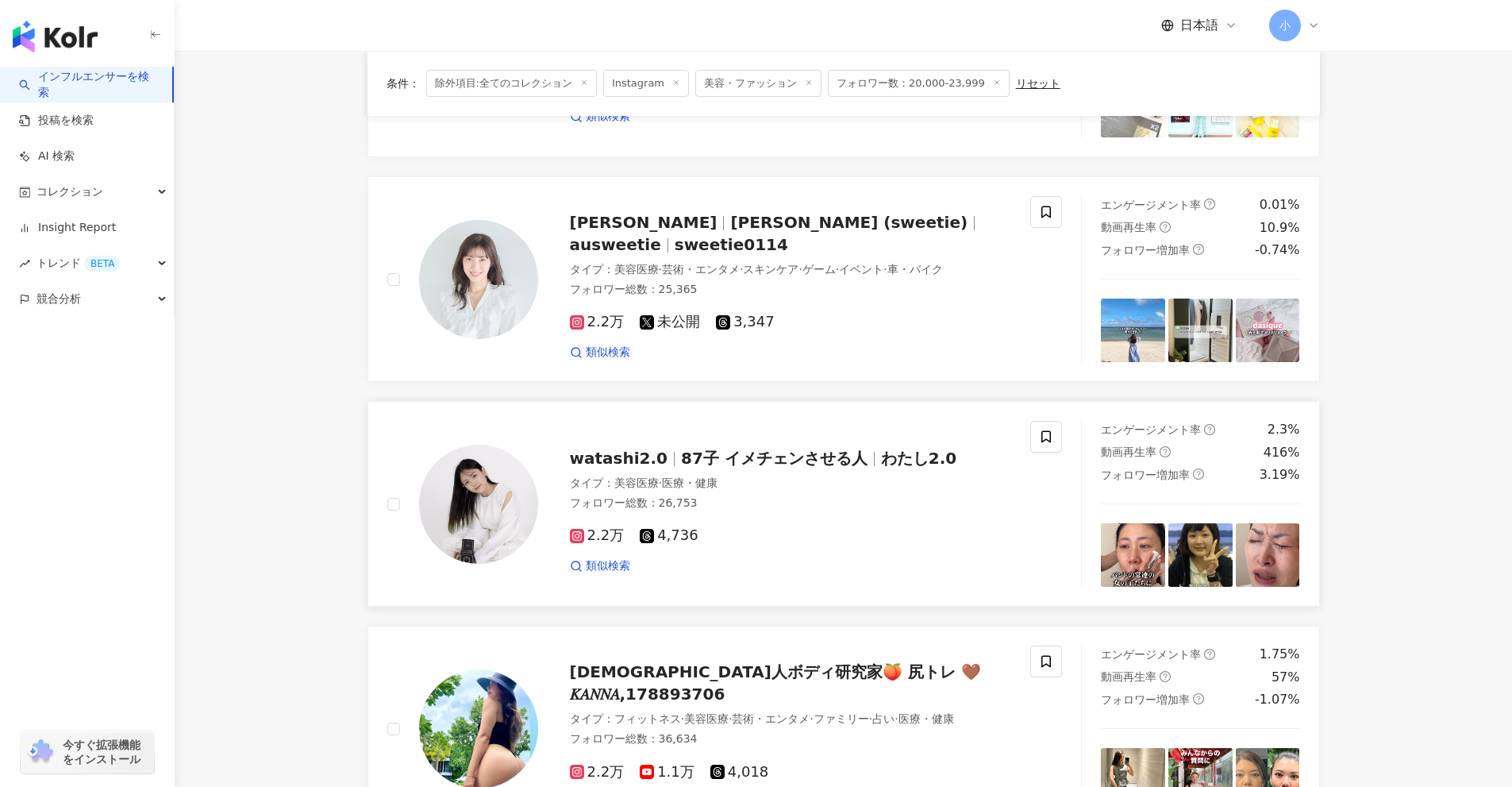
scroll to position [1306, 0]
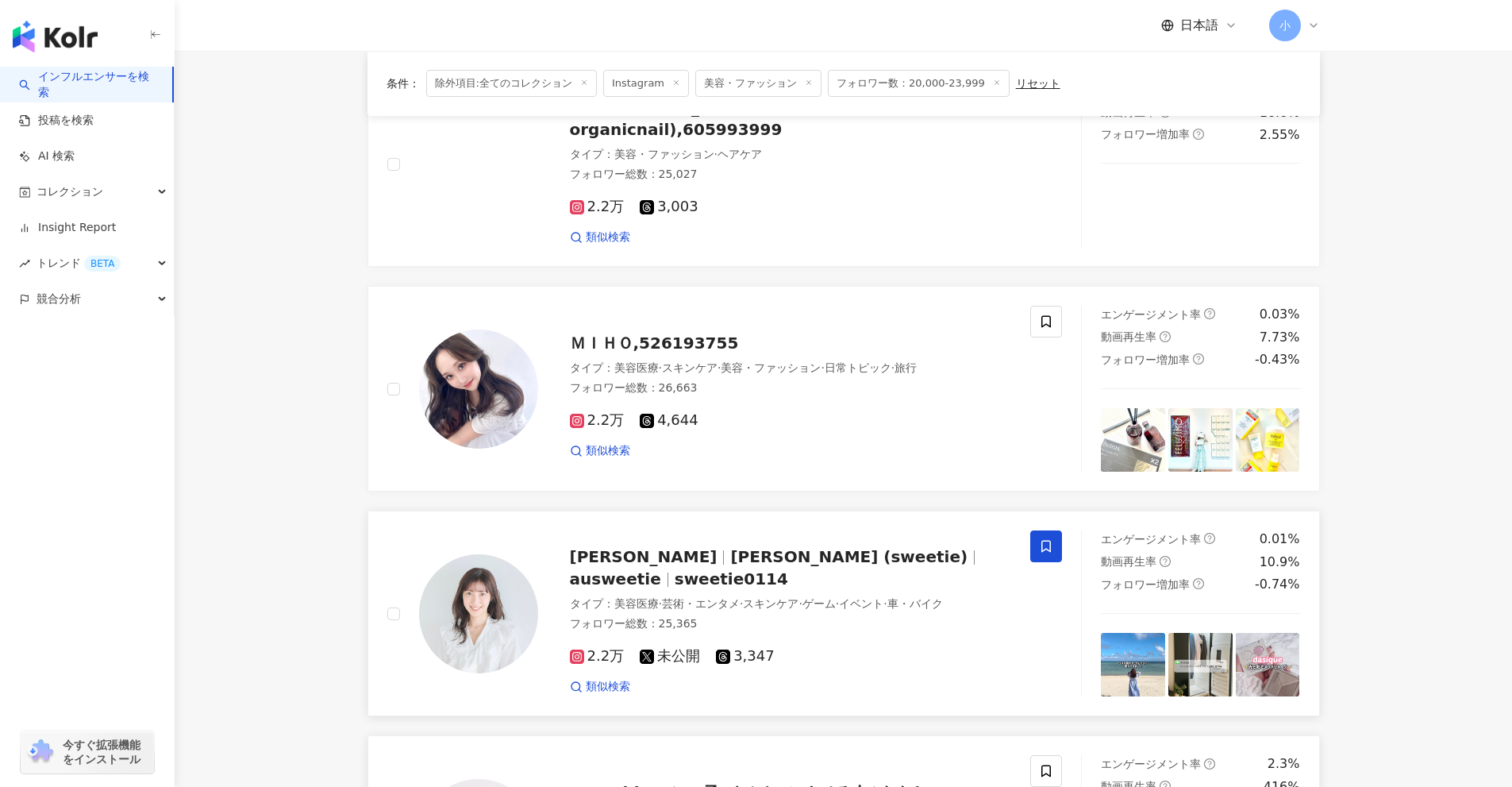
click at [1049, 540] on icon at bounding box center [1046, 546] width 10 height 12
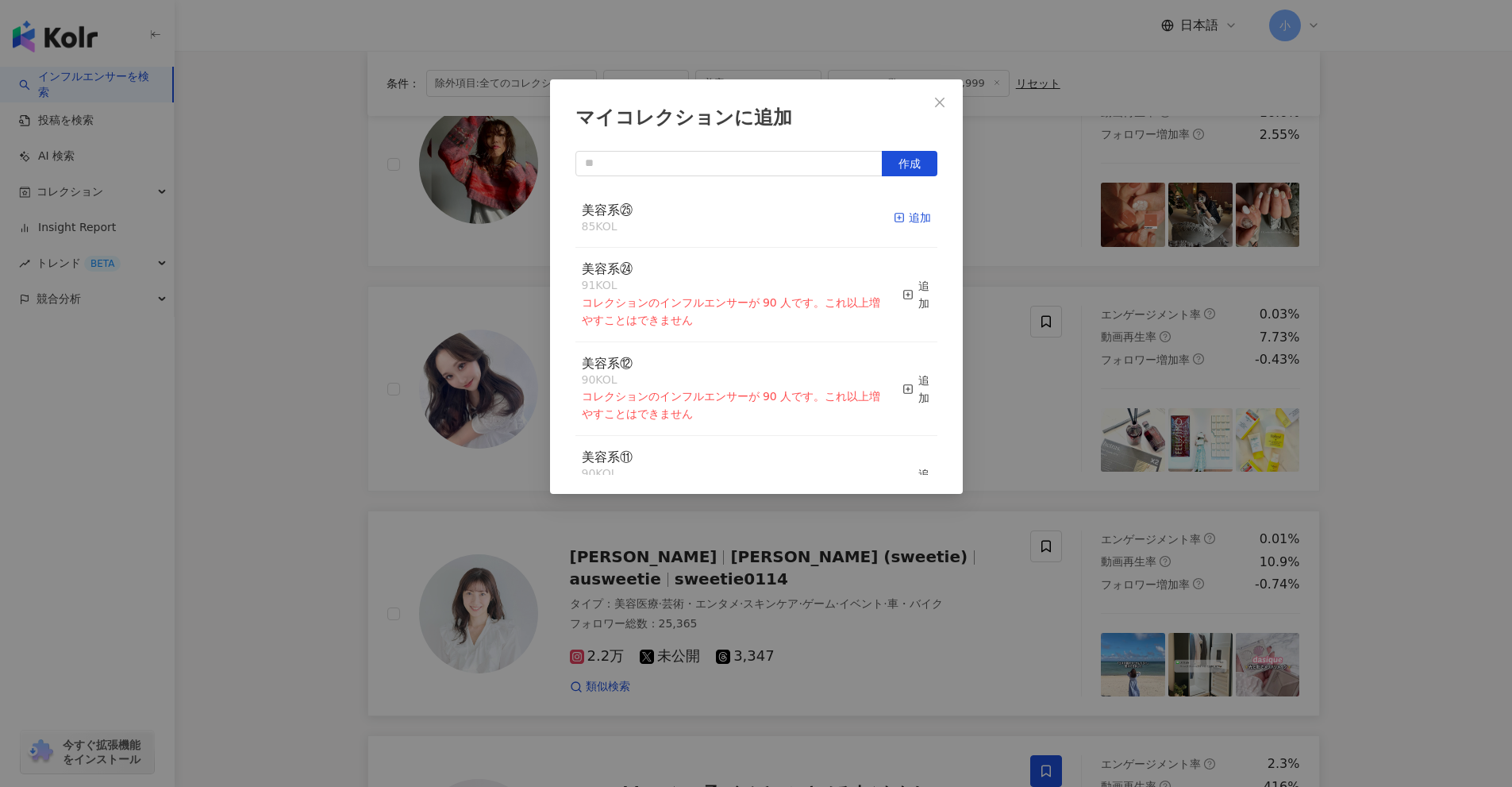
click at [901, 220] on div "追加" at bounding box center [912, 217] width 37 height 17
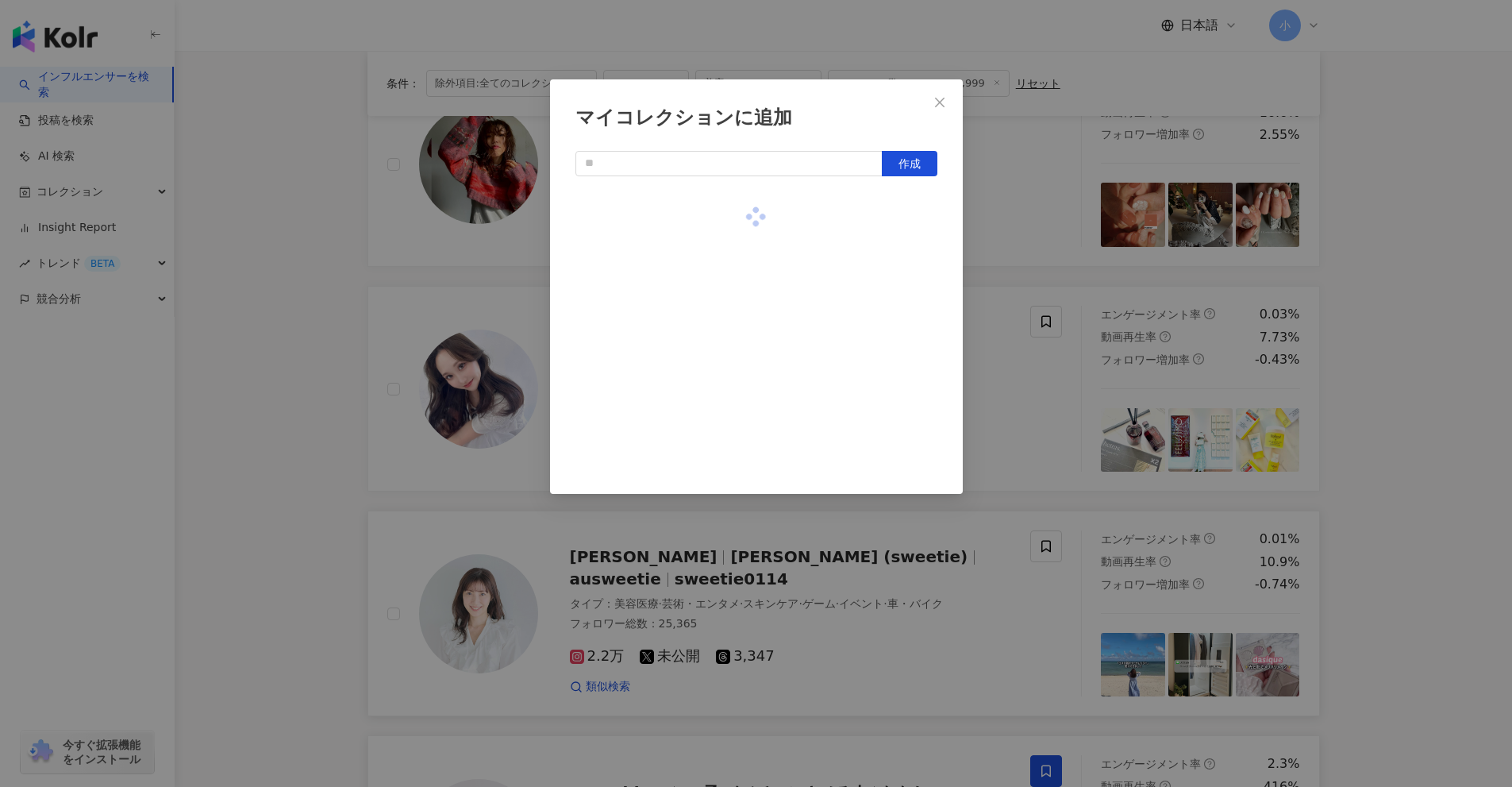
click at [1363, 333] on div "マイコレクションに追加 作成" at bounding box center [756, 393] width 1512 height 787
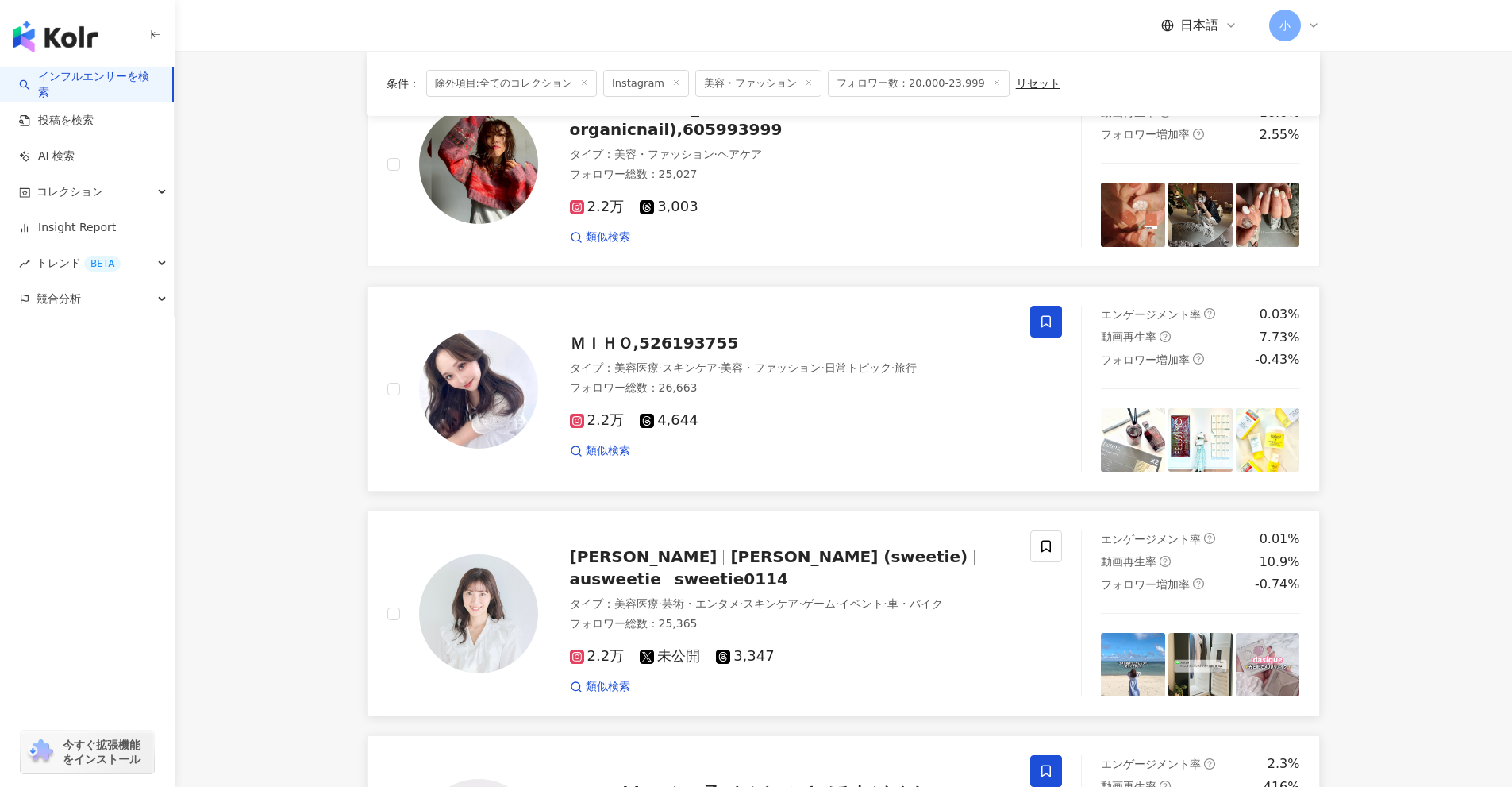
click at [1031, 318] on span at bounding box center [1046, 321] width 32 height 32
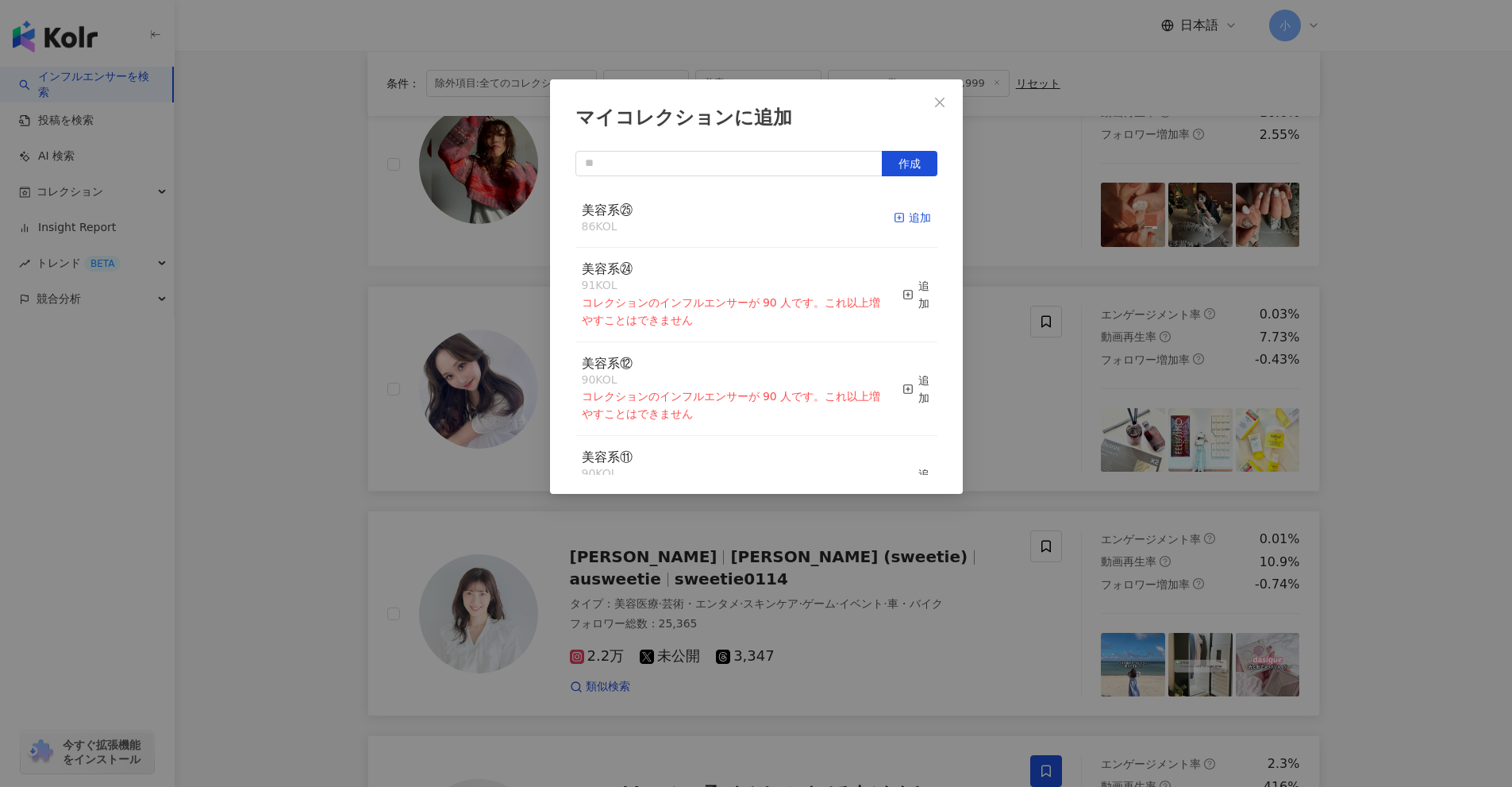
click at [912, 221] on div "追加" at bounding box center [912, 217] width 37 height 17
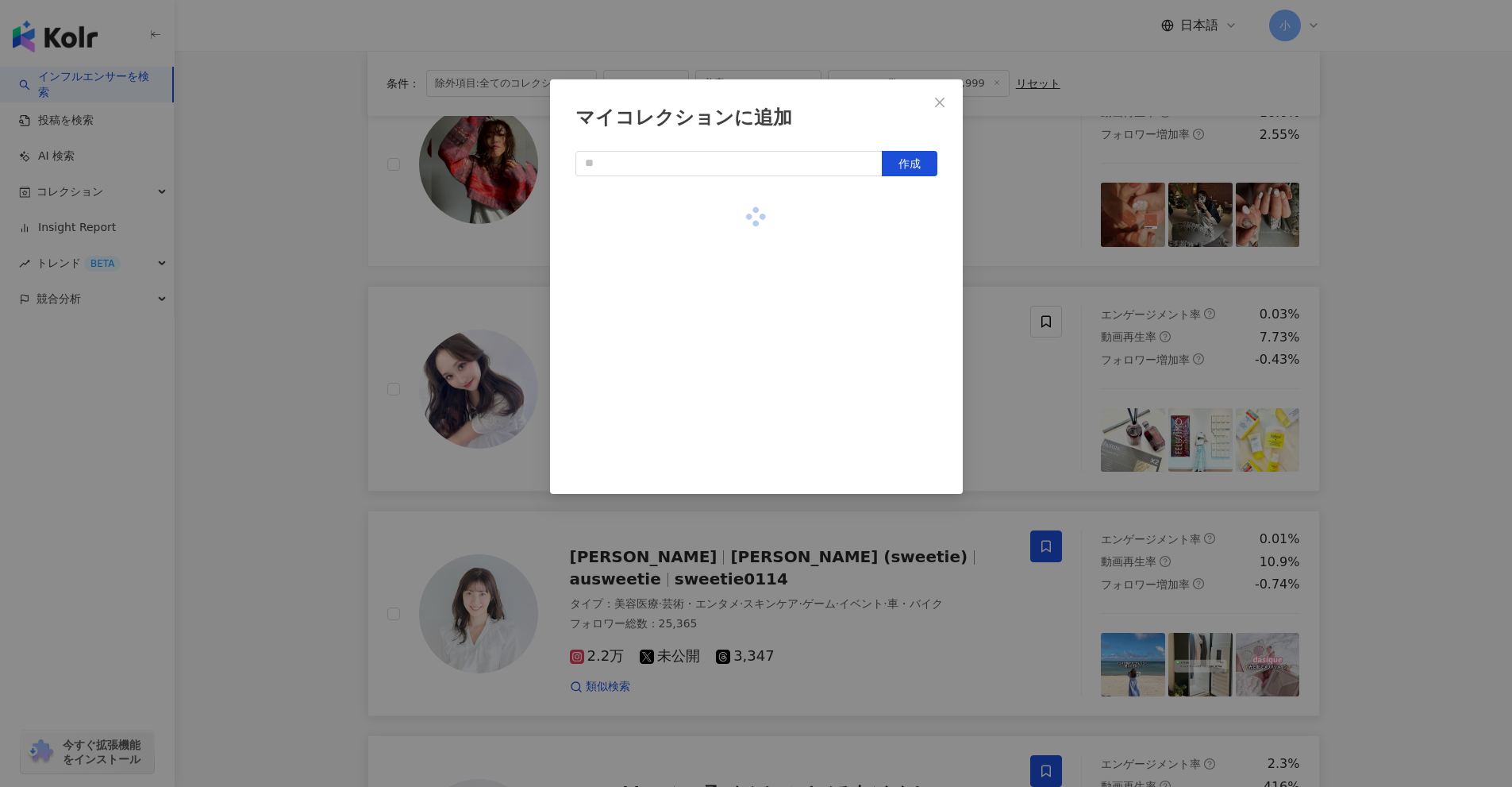
click at [1423, 339] on div "マイコレクションに追加 作成" at bounding box center [756, 393] width 1512 height 787
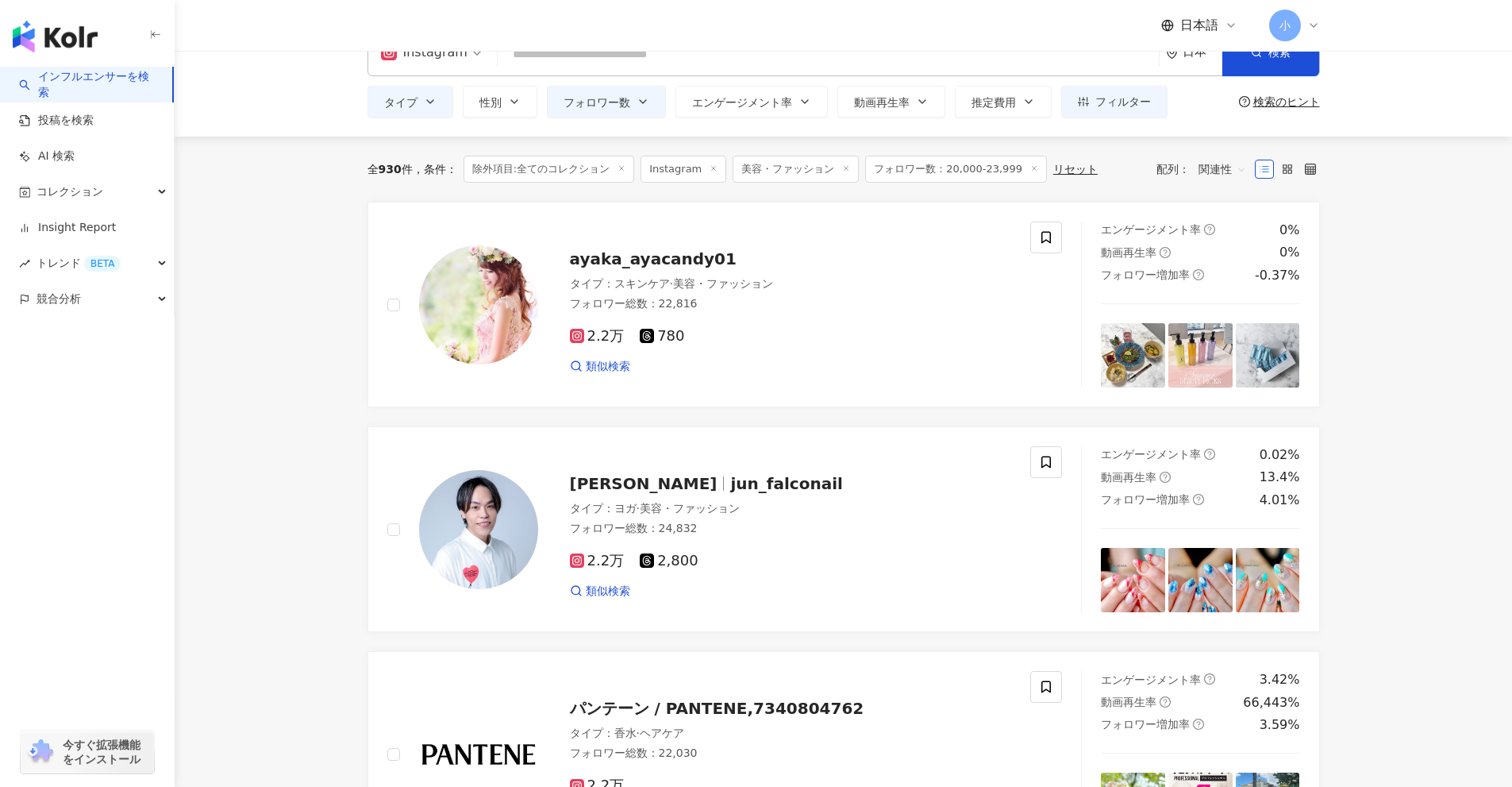
scroll to position [35, 0]
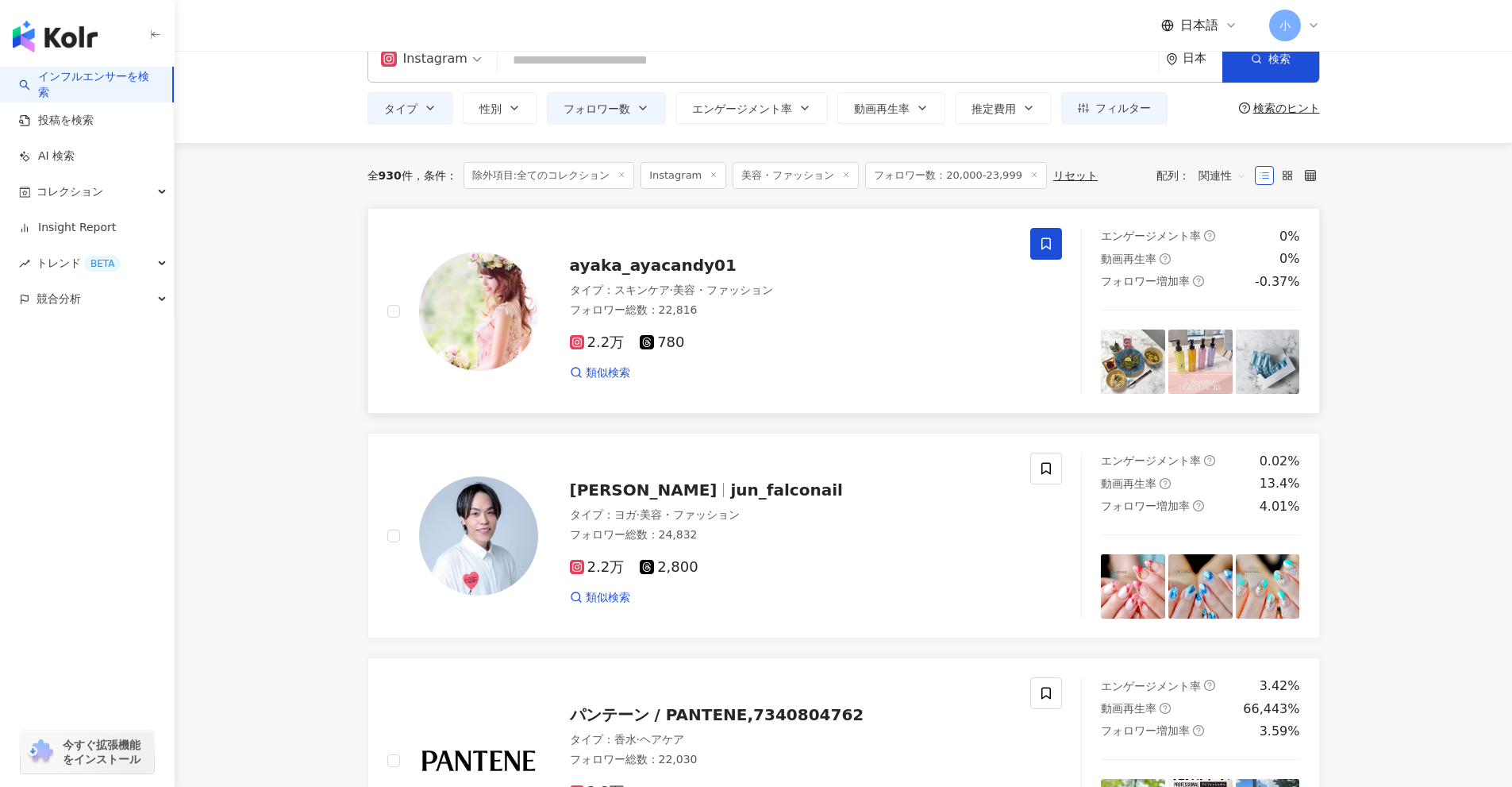
click at [1046, 242] on icon at bounding box center [1046, 244] width 14 height 14
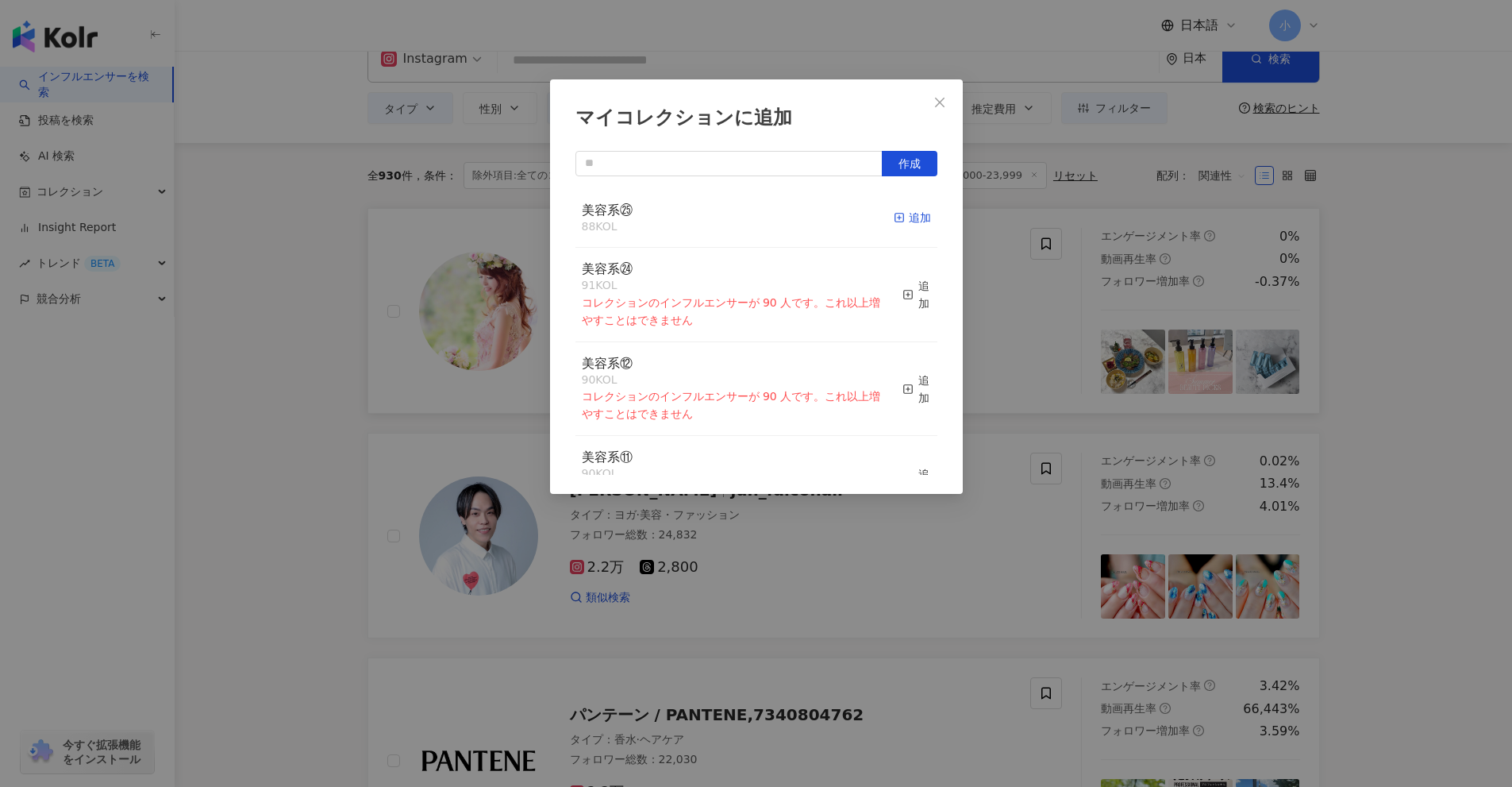
click at [900, 213] on div "追加" at bounding box center [912, 217] width 37 height 17
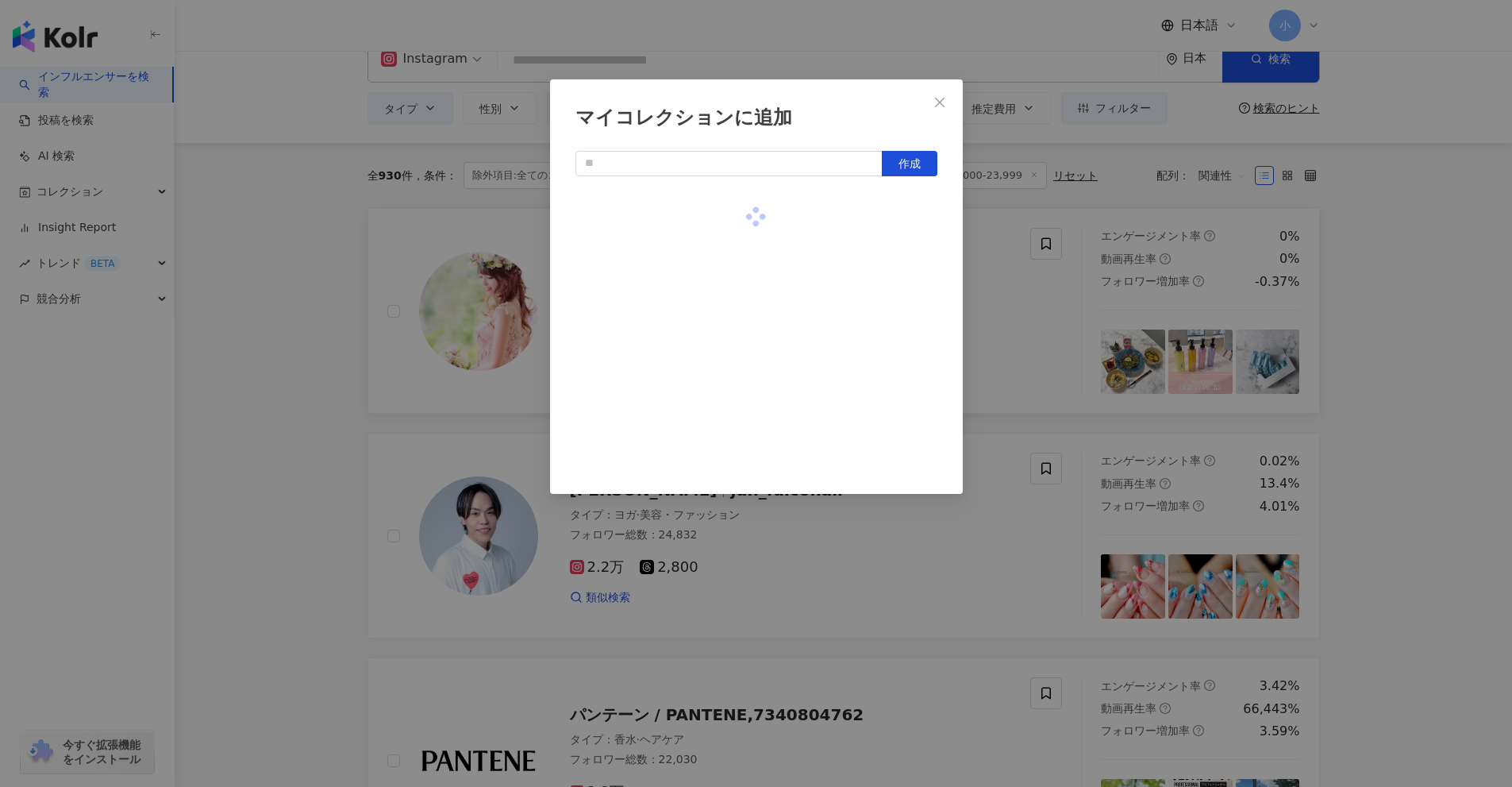
click at [1482, 432] on div "マイコレクションに追加 作成" at bounding box center [756, 393] width 1512 height 787
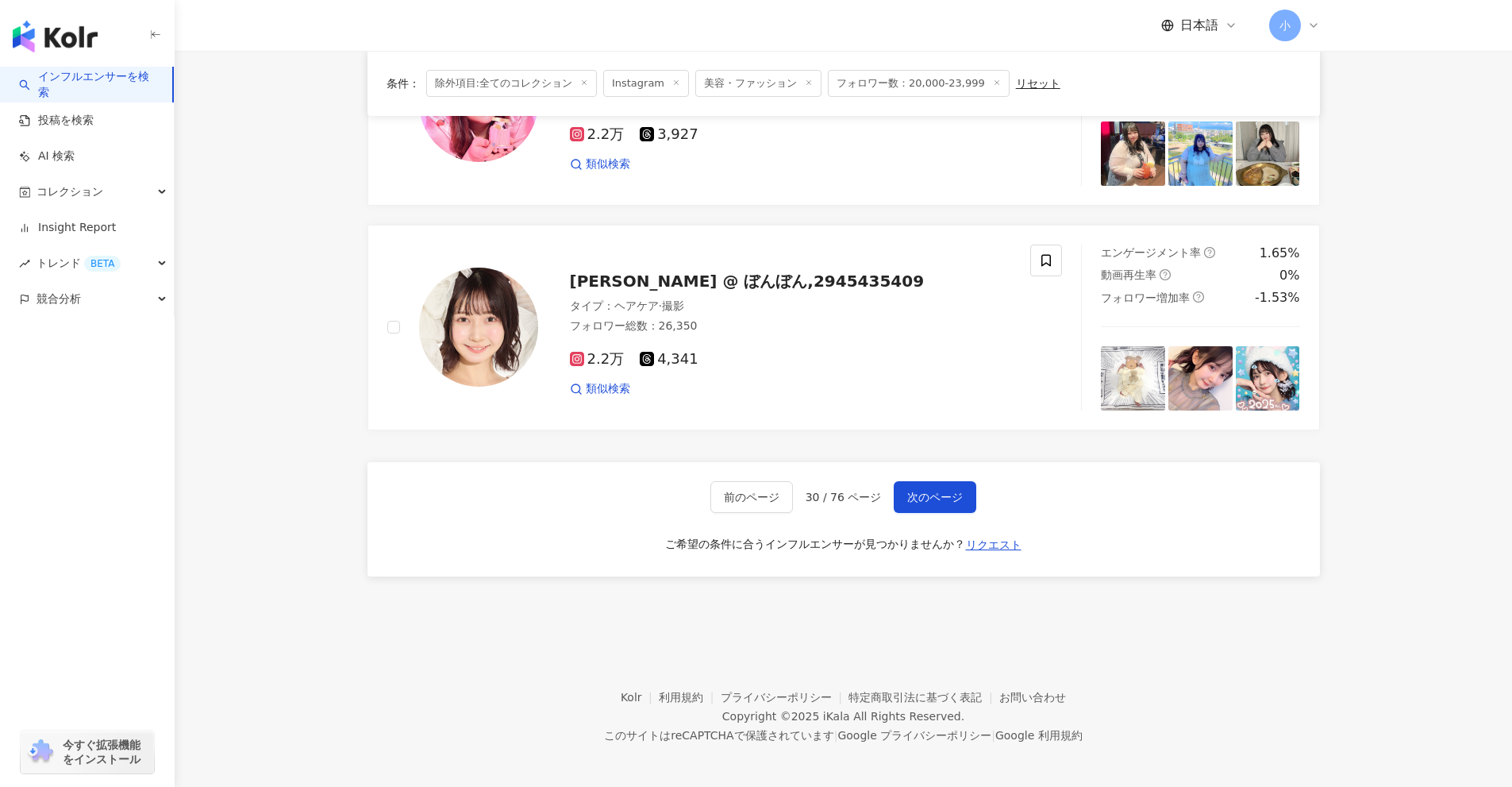
scroll to position [2497, 0]
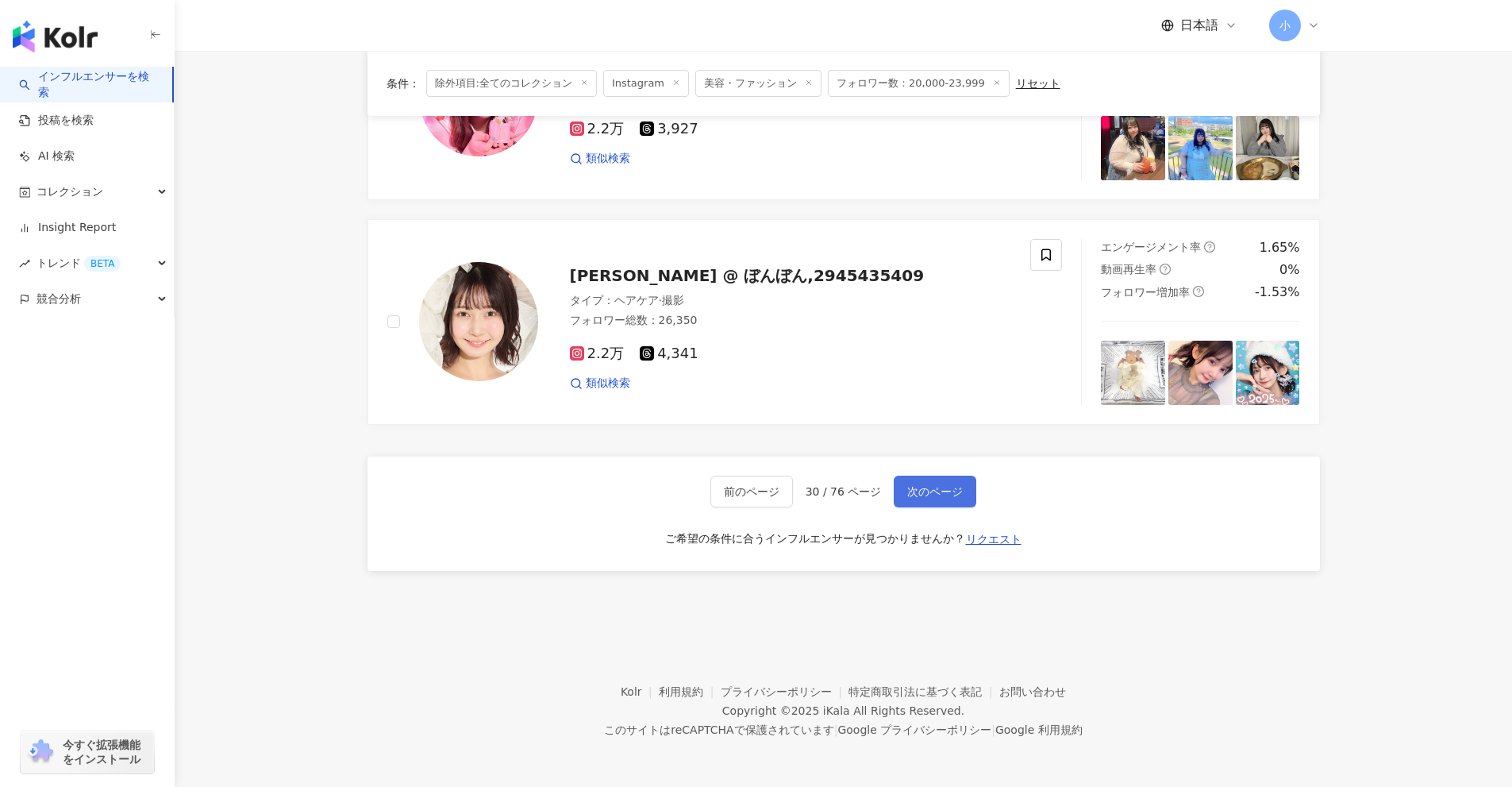
click at [894, 488] on button "次のページ" at bounding box center [935, 491] width 82 height 32
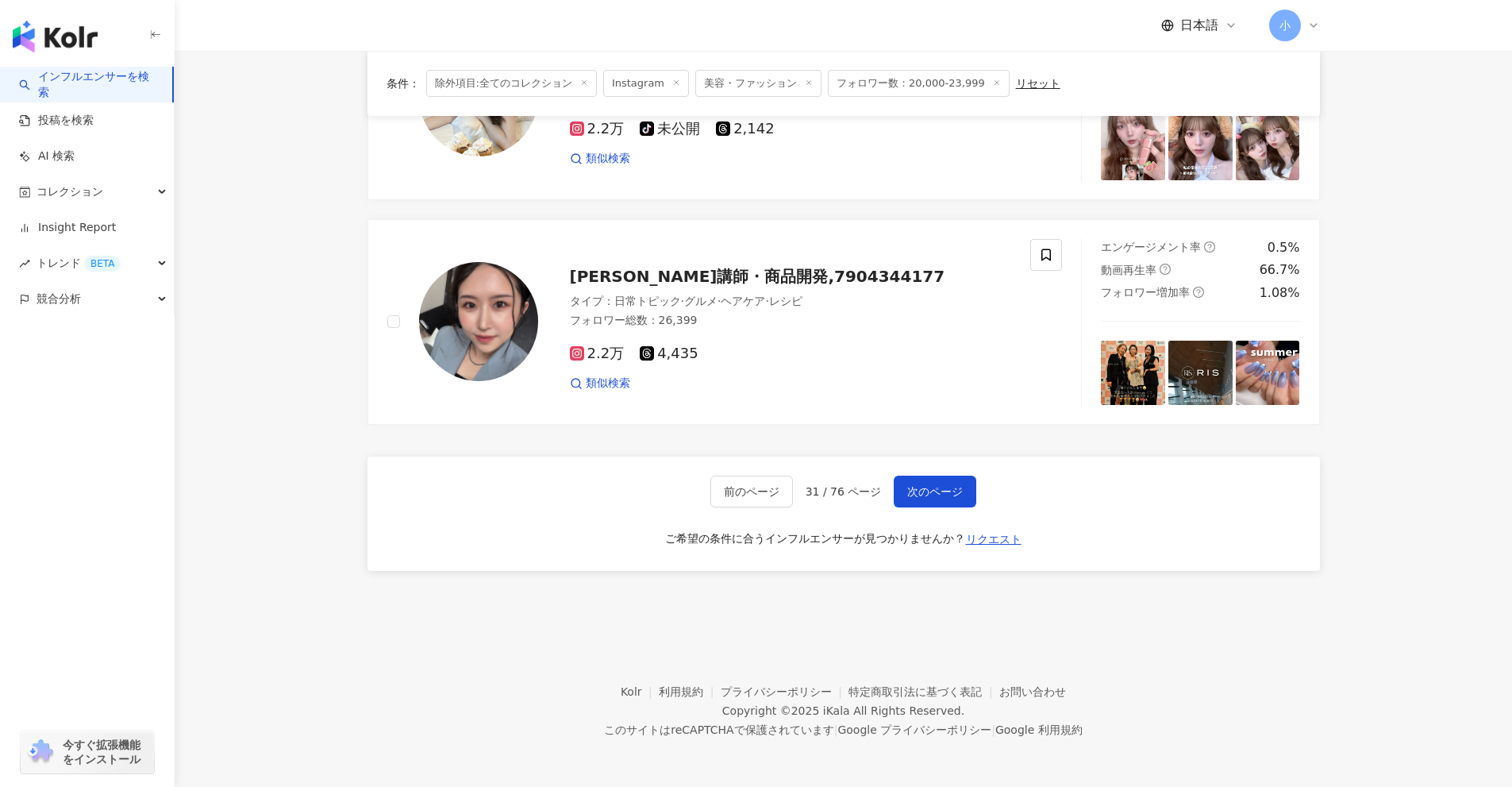
scroll to position [2235, 0]
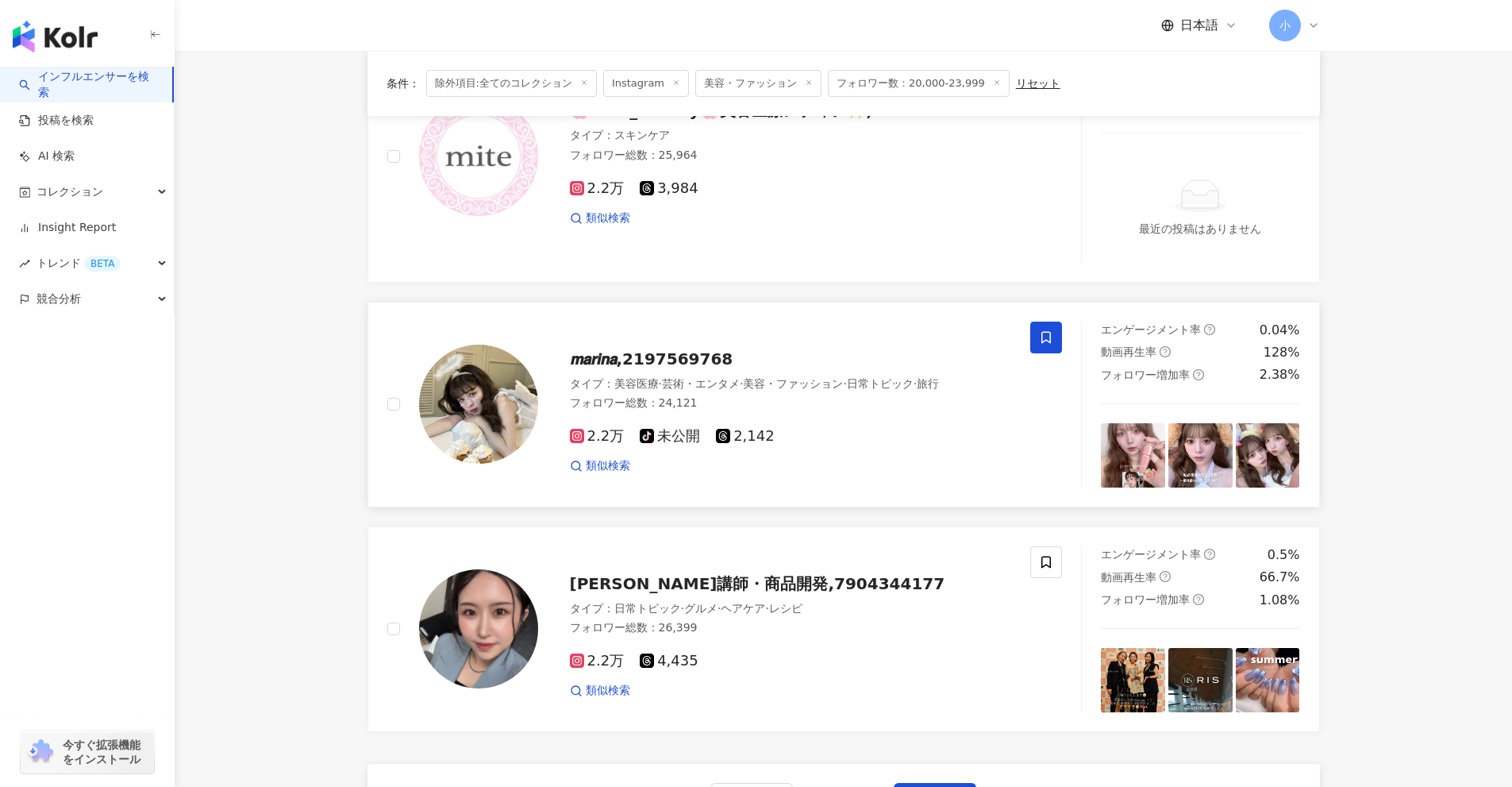
click at [1051, 353] on span at bounding box center [1046, 337] width 32 height 32
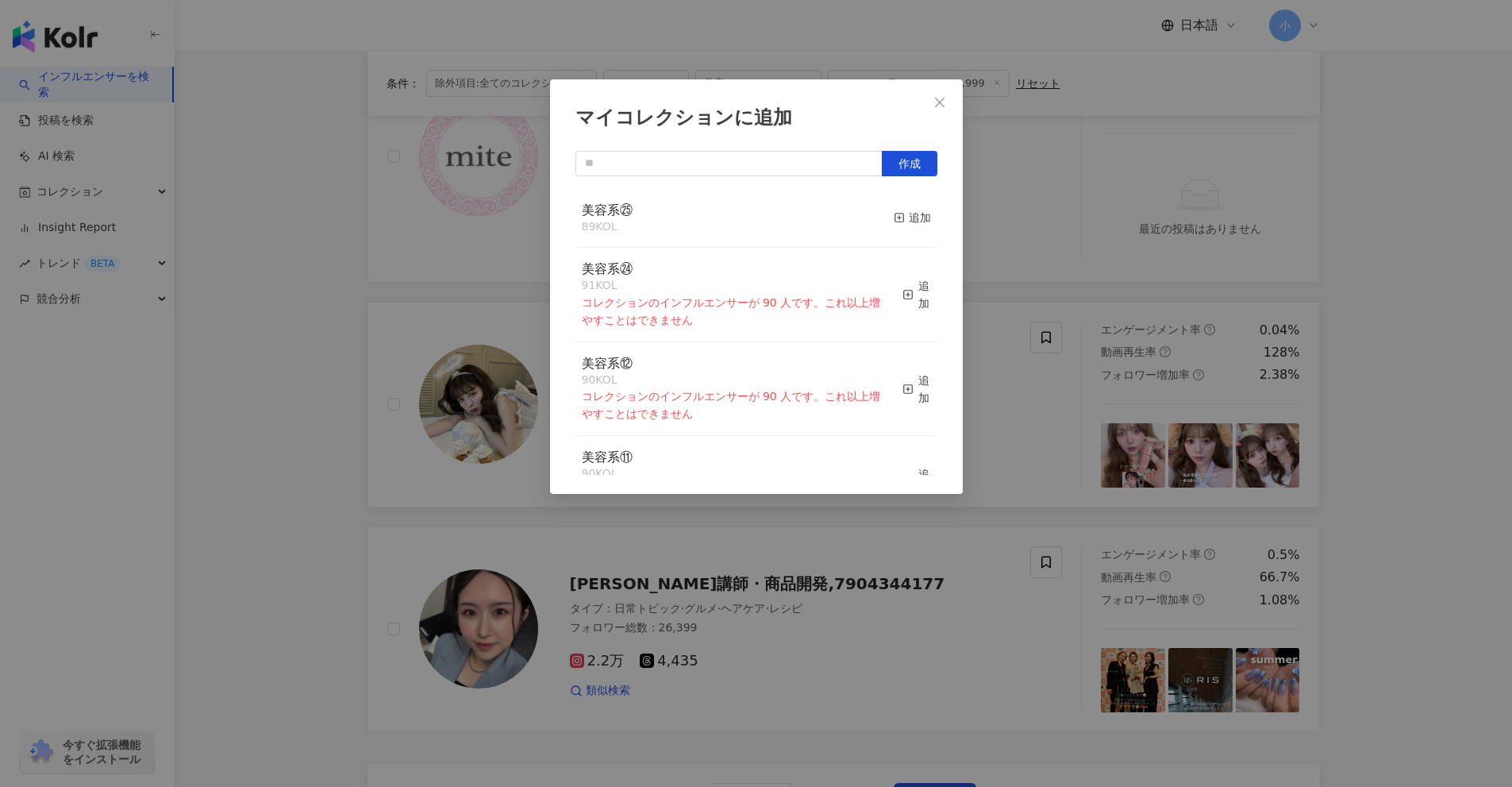
click at [894, 228] on button "追加" at bounding box center [912, 218] width 37 height 33
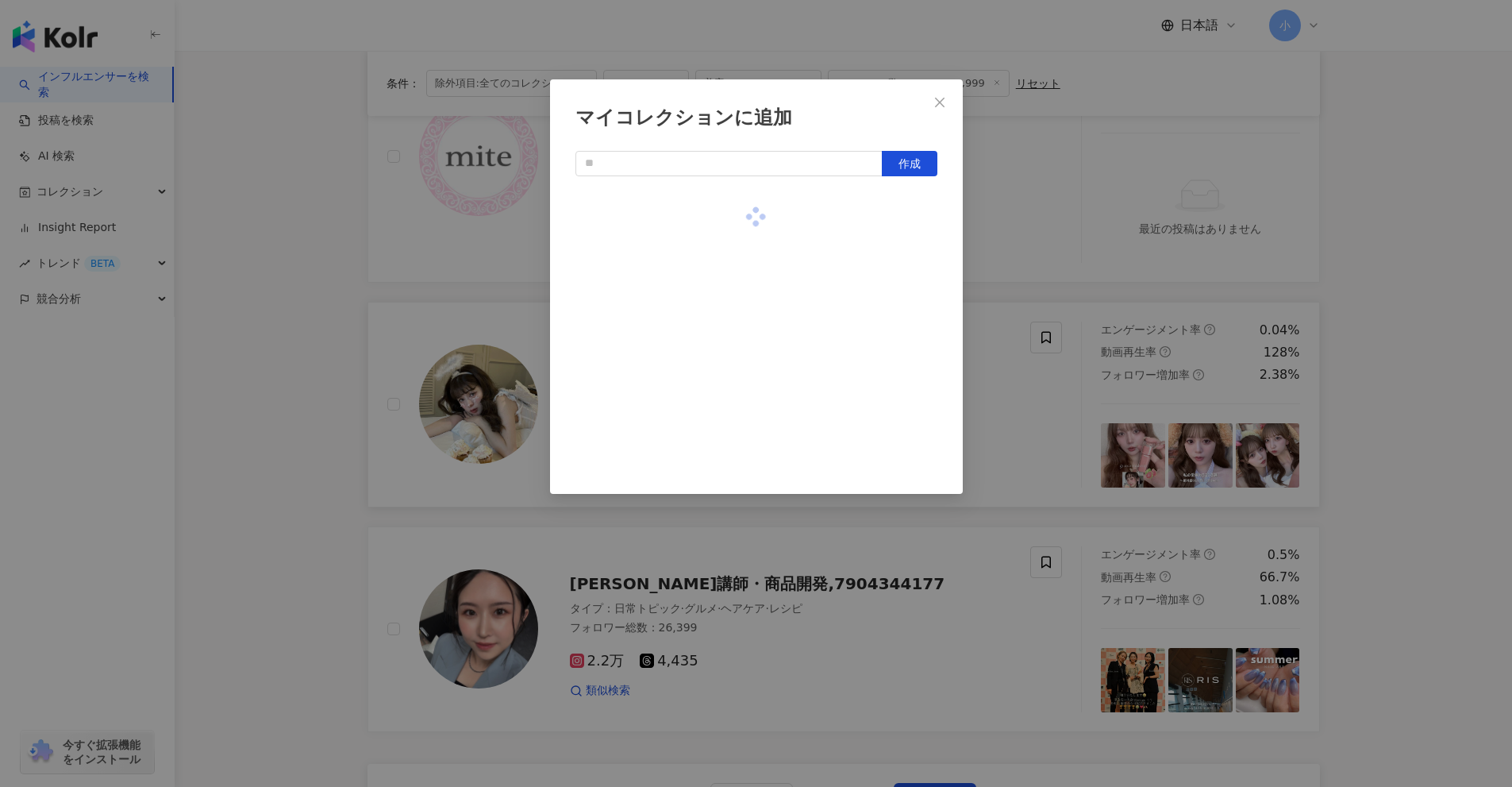
click at [1358, 352] on div "マイコレクションに追加 作成" at bounding box center [756, 393] width 1512 height 787
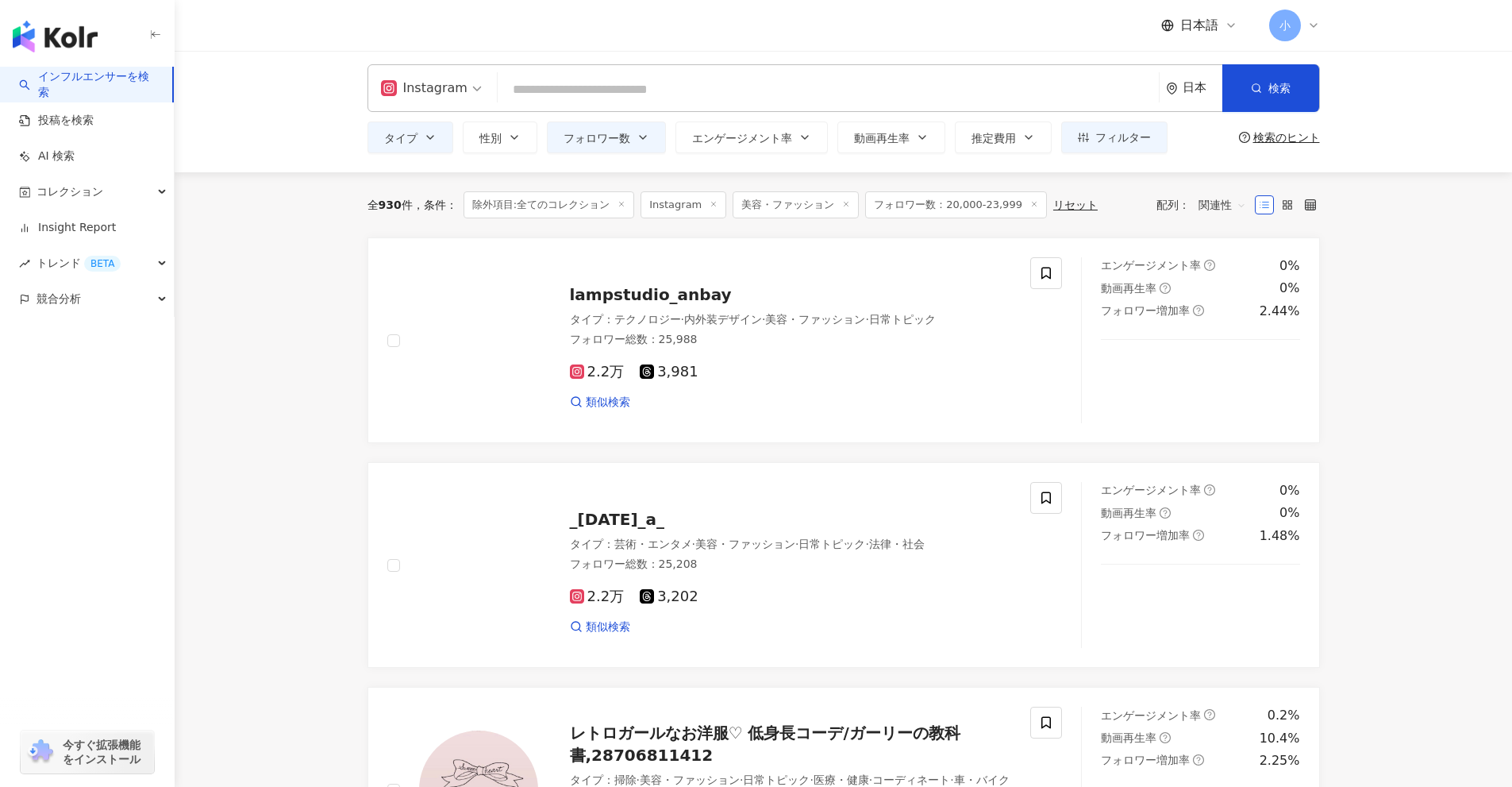
scroll to position [0, 0]
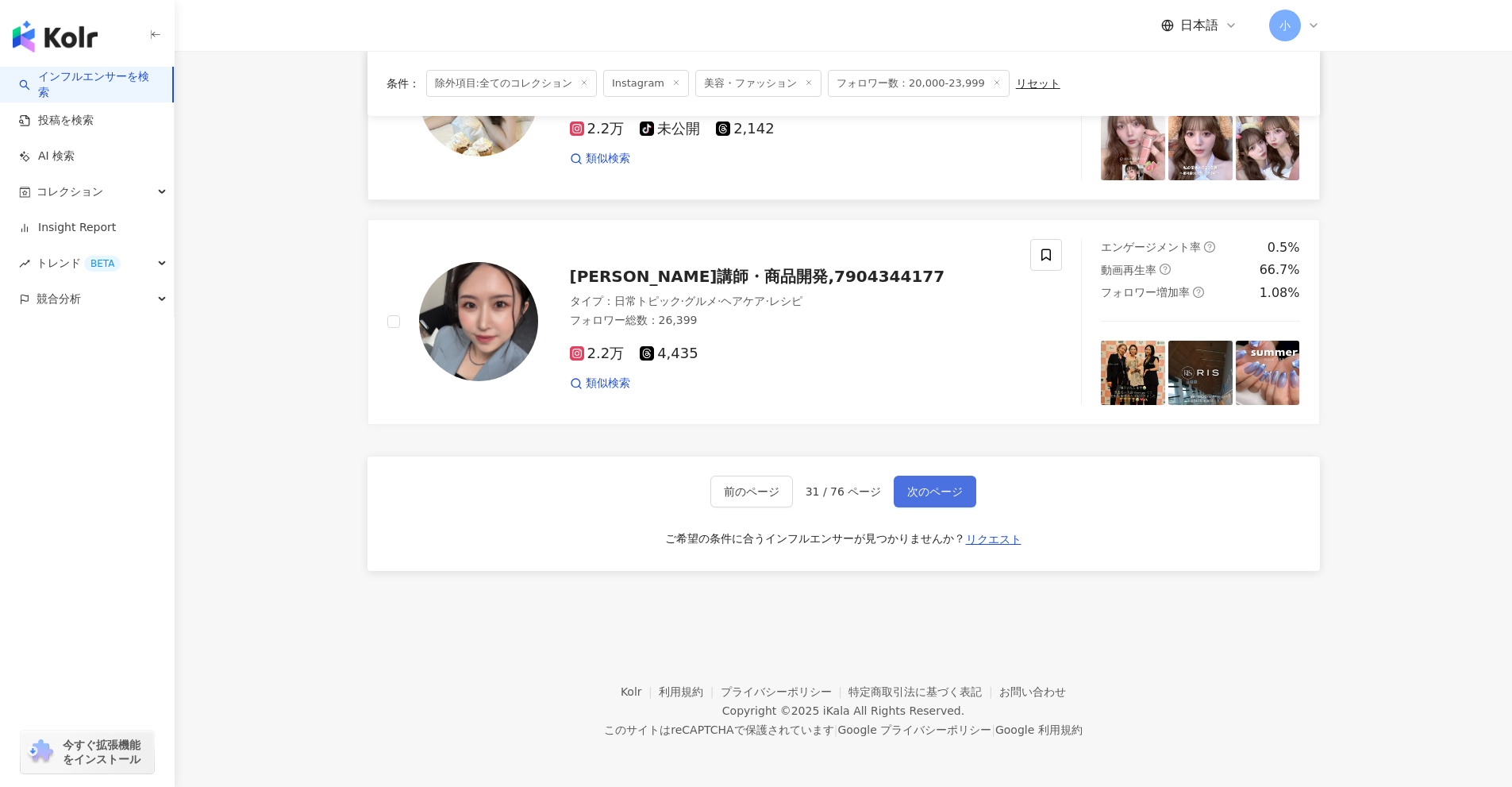
click at [955, 496] on span "次のページ" at bounding box center [936, 492] width 56 height 13
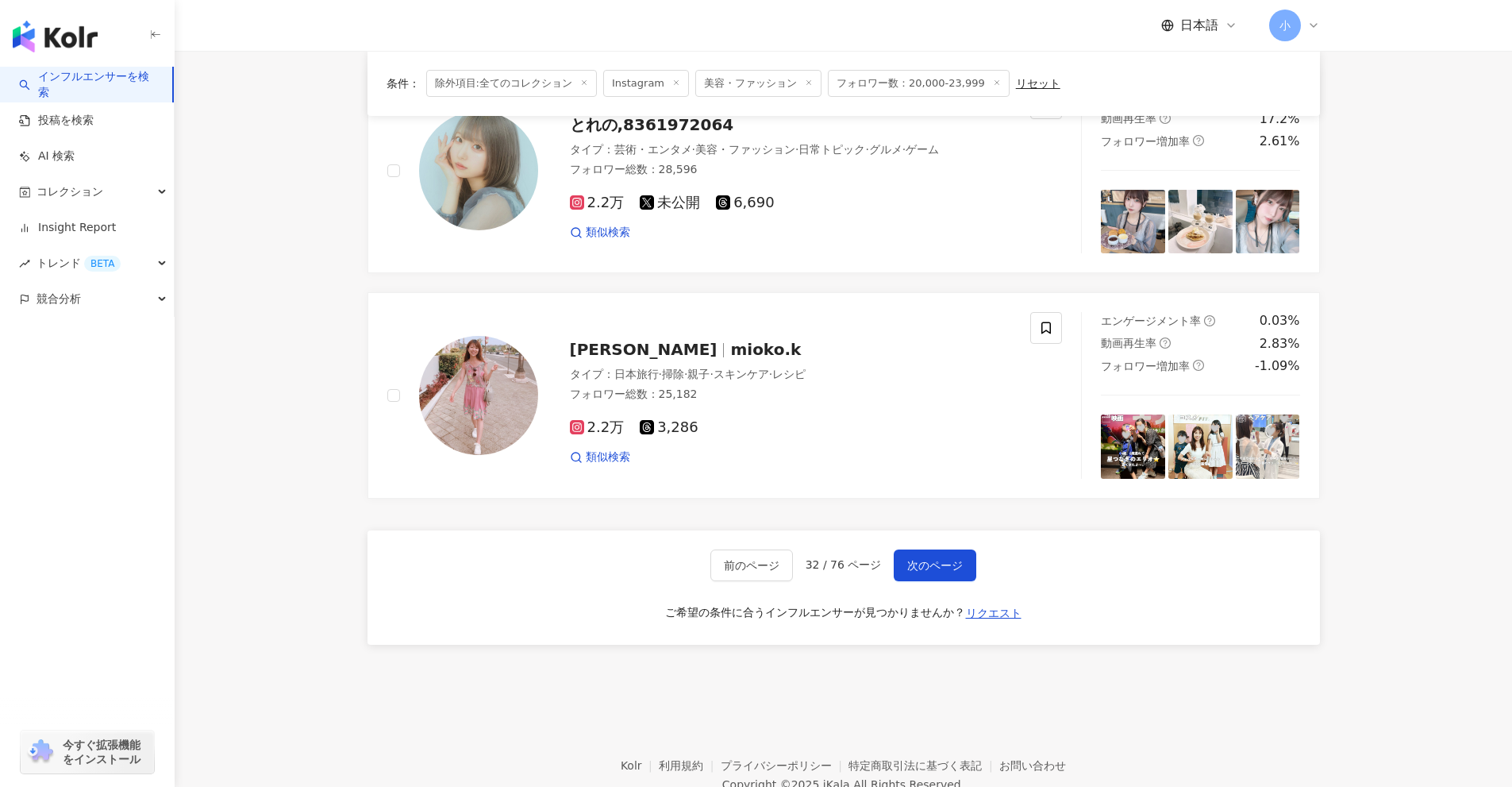
scroll to position [2192, 0]
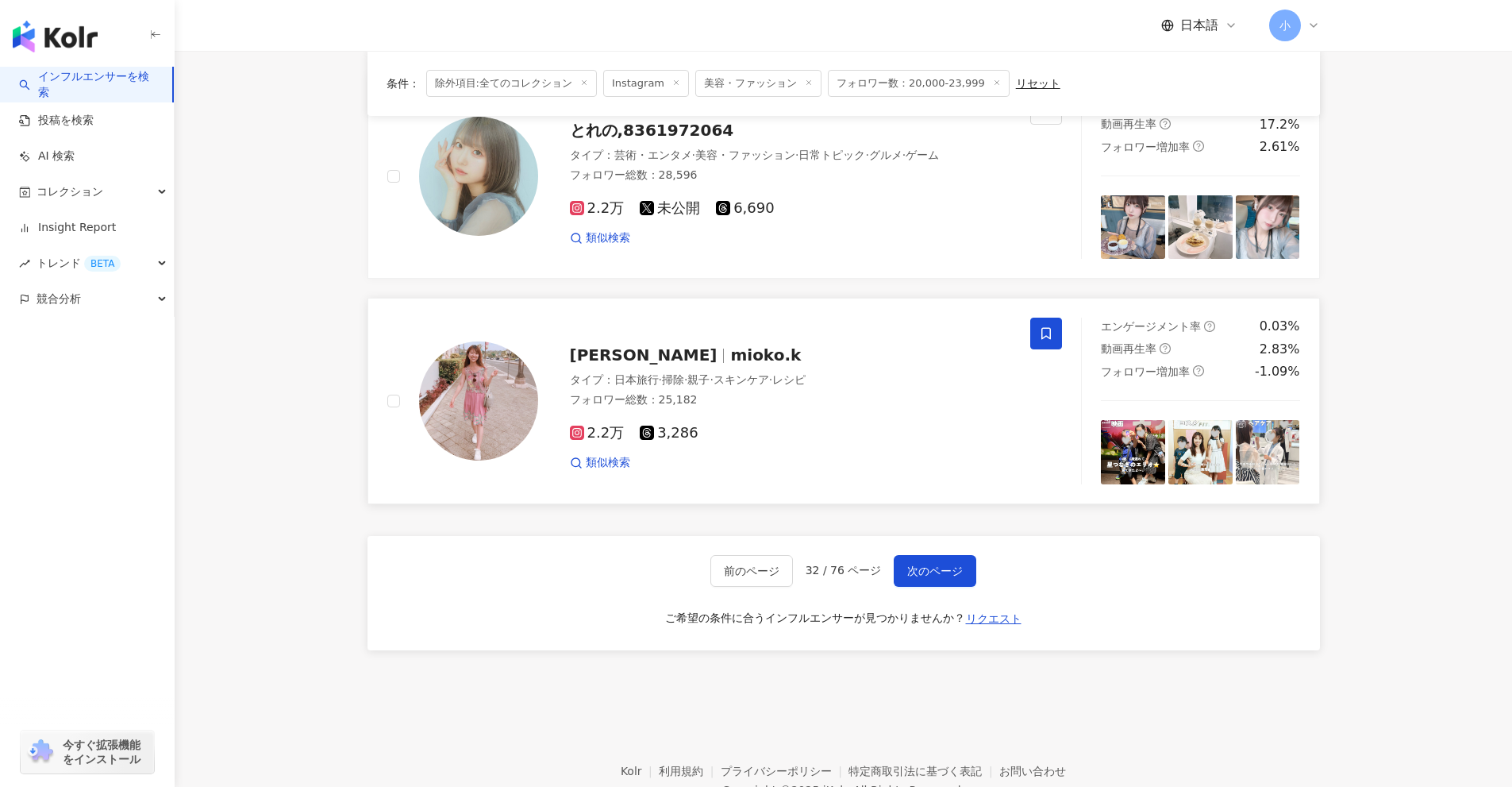
click at [1043, 334] on icon at bounding box center [1046, 333] width 14 height 14
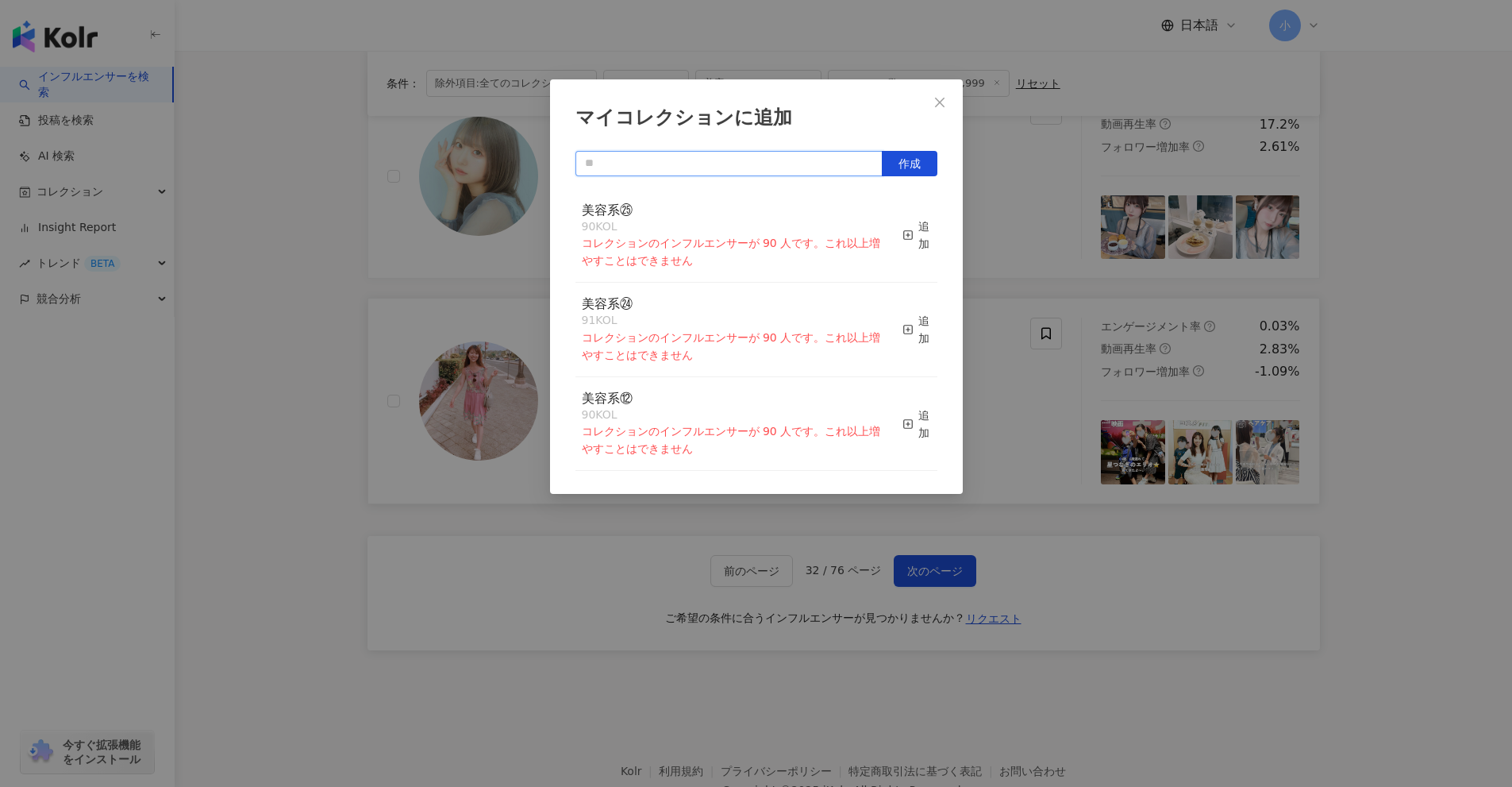
click at [787, 170] on input "text" at bounding box center [729, 164] width 307 height 25
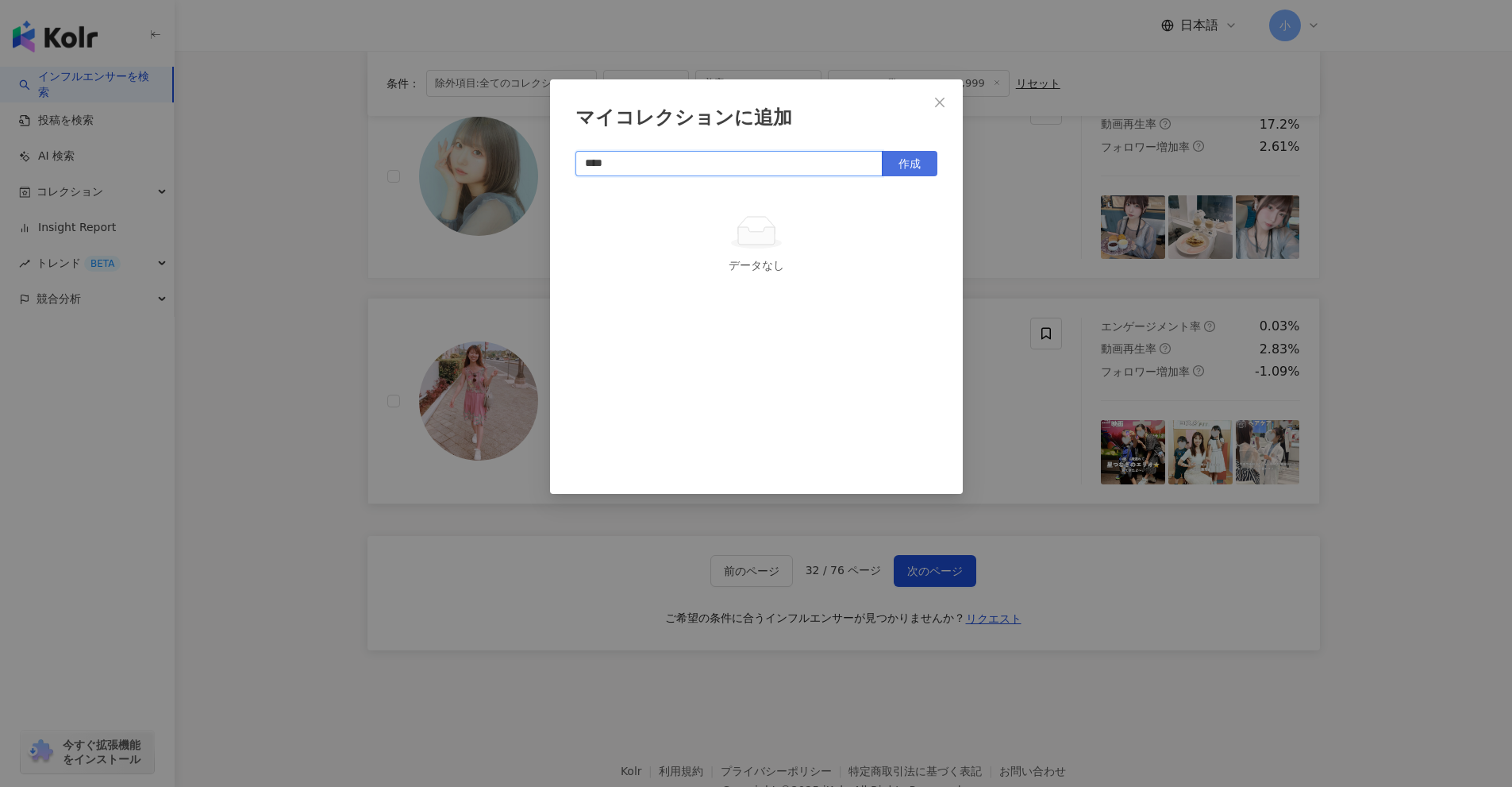
click at [891, 159] on button "作成" at bounding box center [910, 164] width 56 height 25
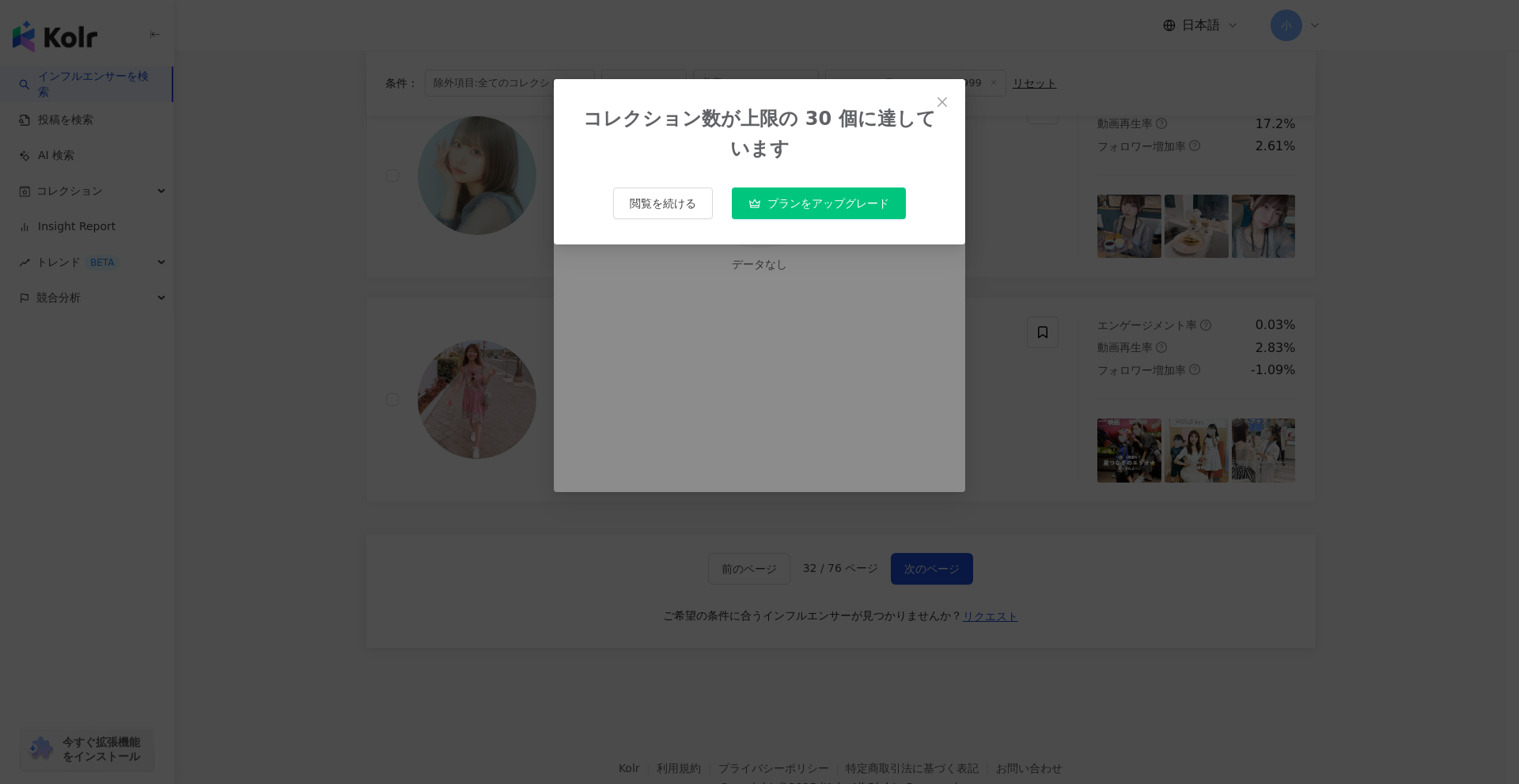
type input "****"
click at [949, 95] on button "Close" at bounding box center [942, 102] width 32 height 32
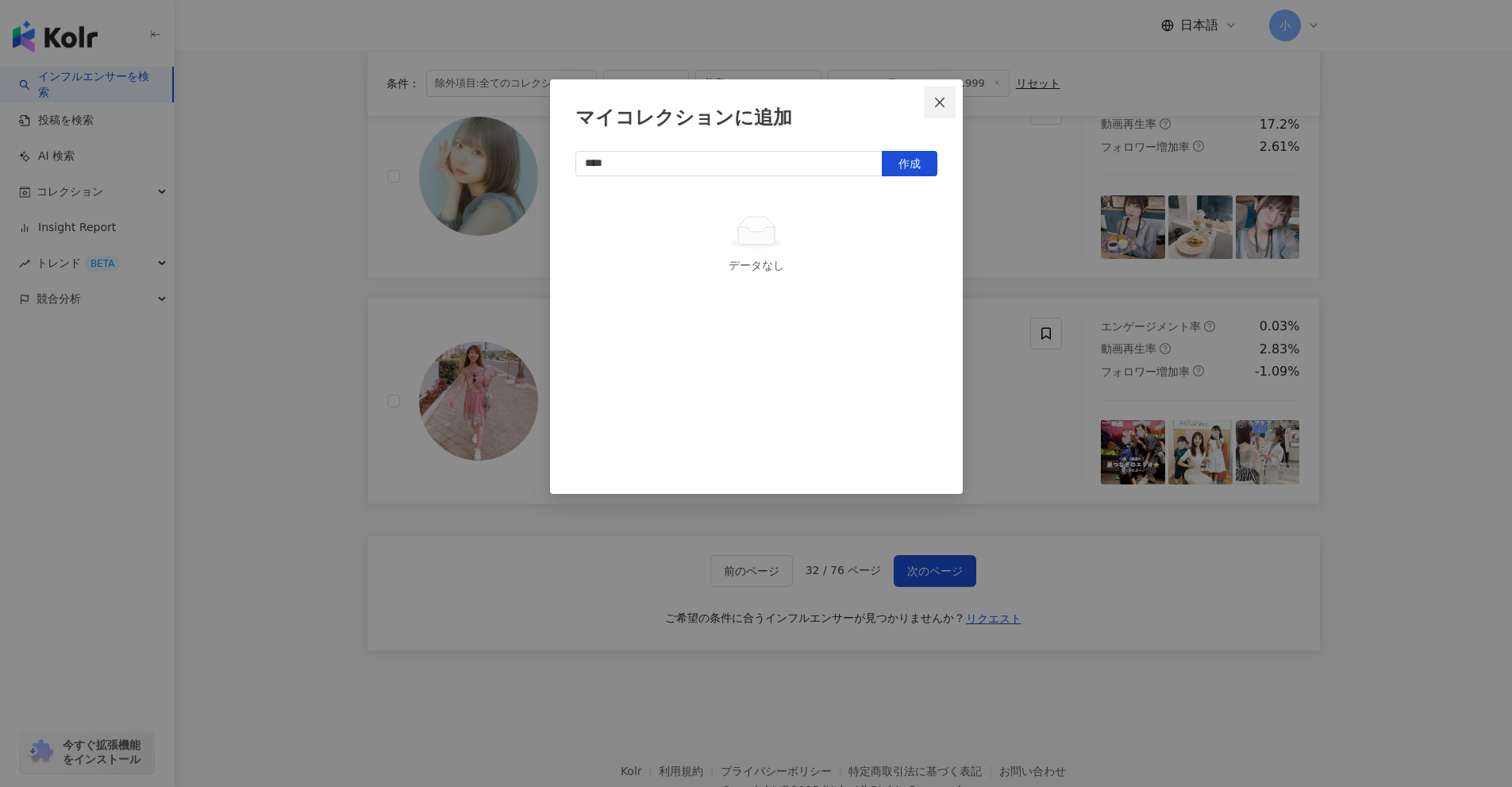
click at [938, 108] on icon "close" at bounding box center [940, 102] width 13 height 13
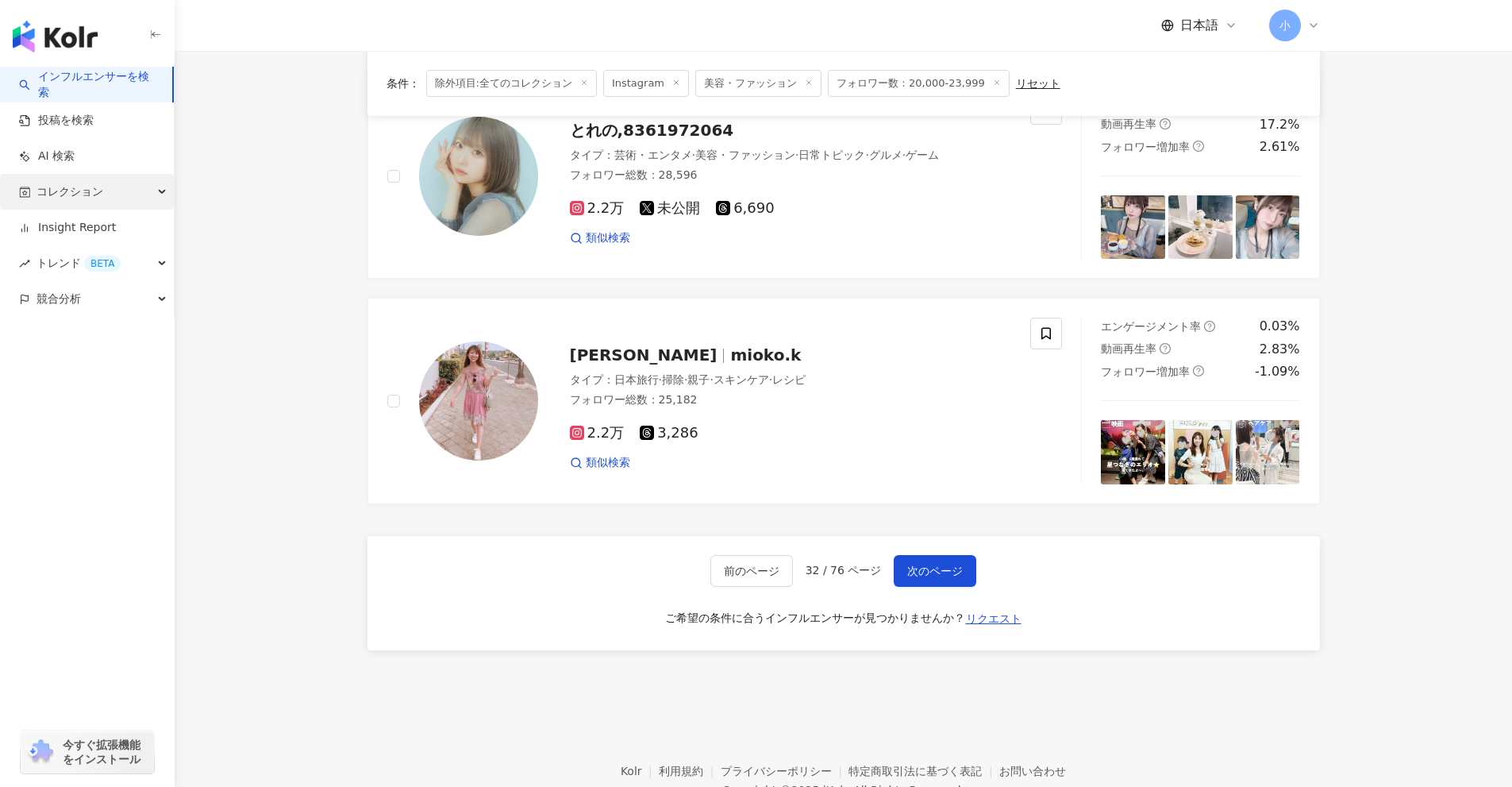
click at [77, 199] on span "コレクション" at bounding box center [70, 192] width 67 height 36
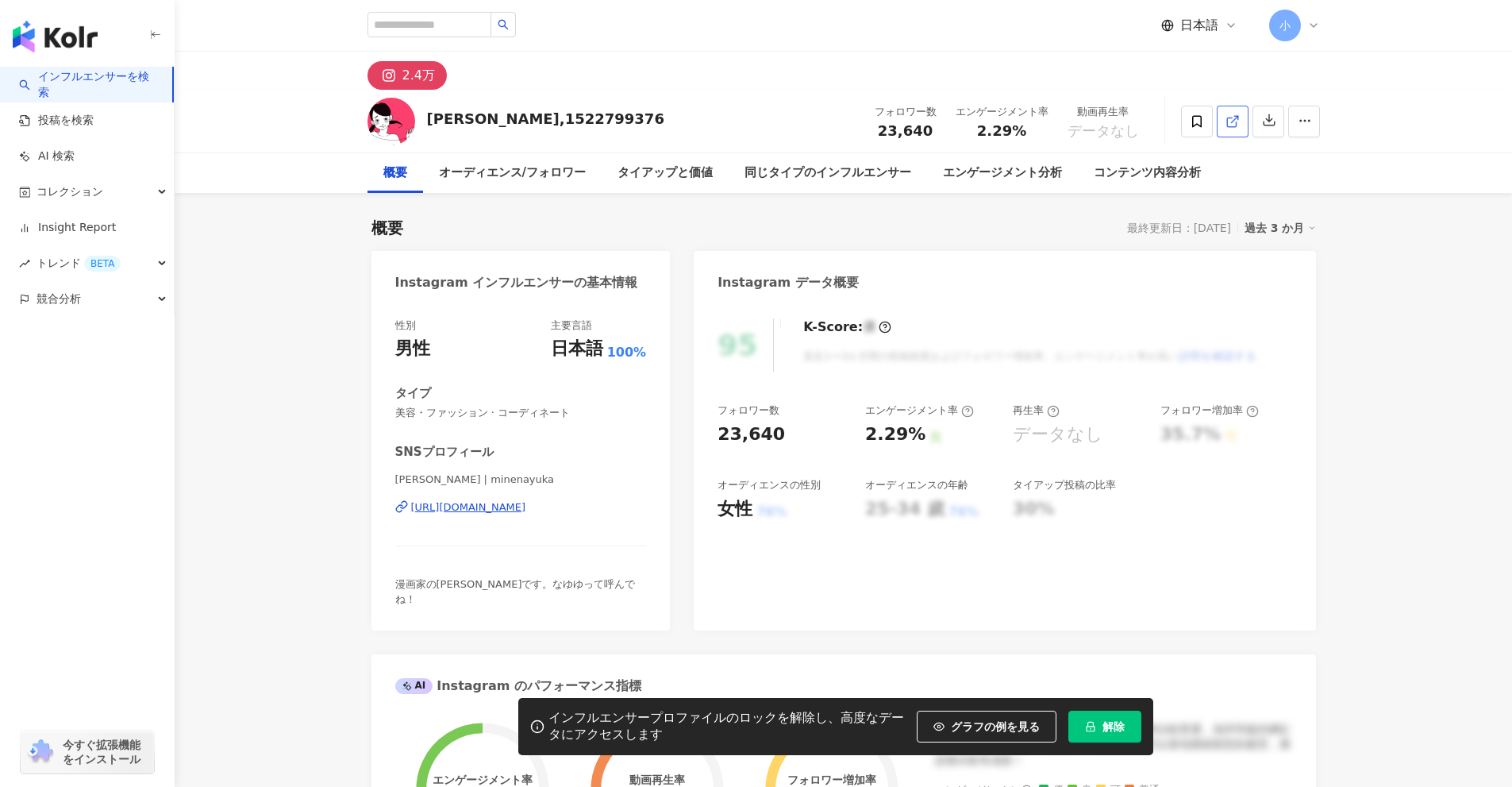
click at [1224, 117] on link at bounding box center [1232, 121] width 32 height 32
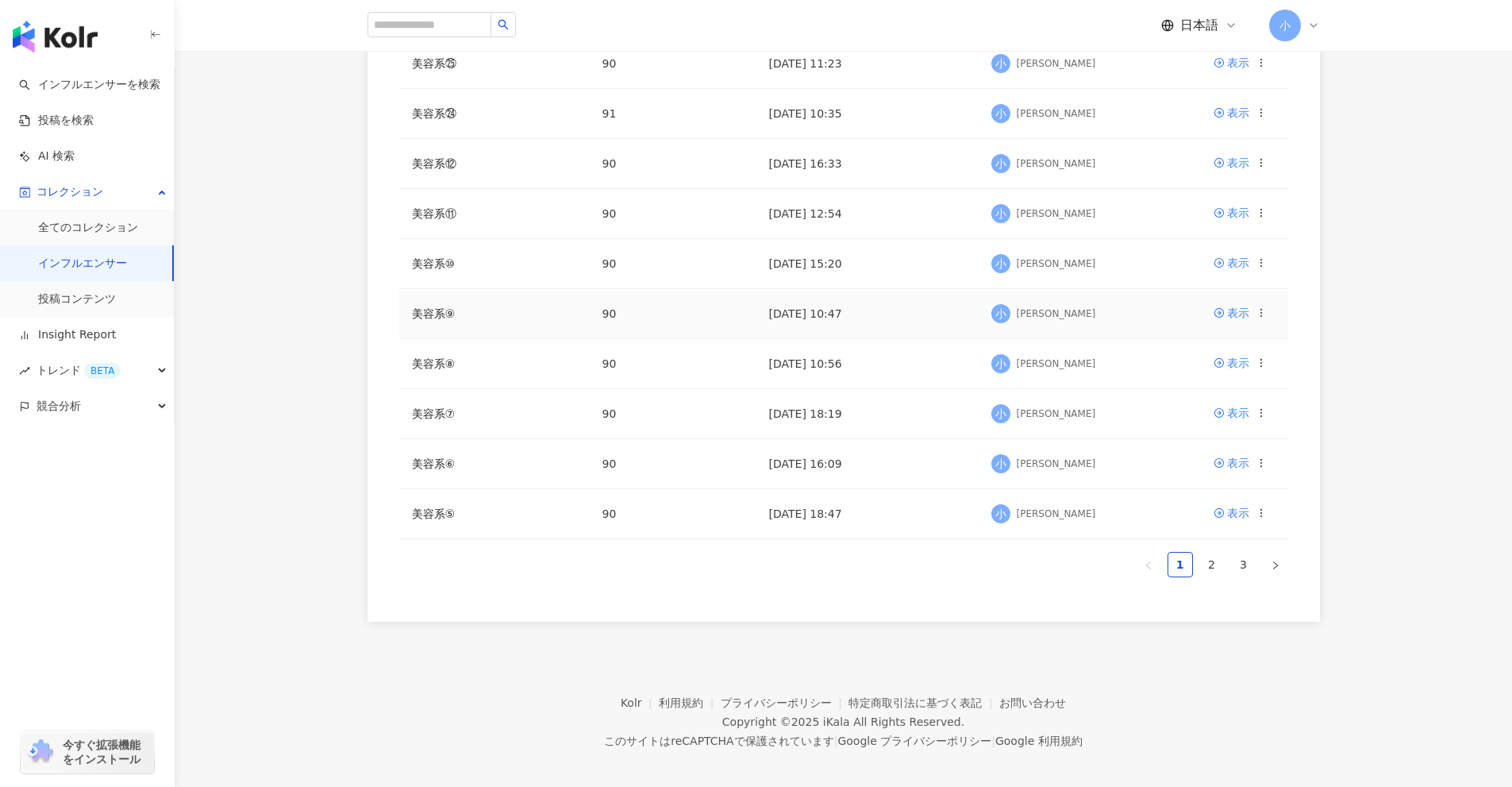
scroll to position [329, 0]
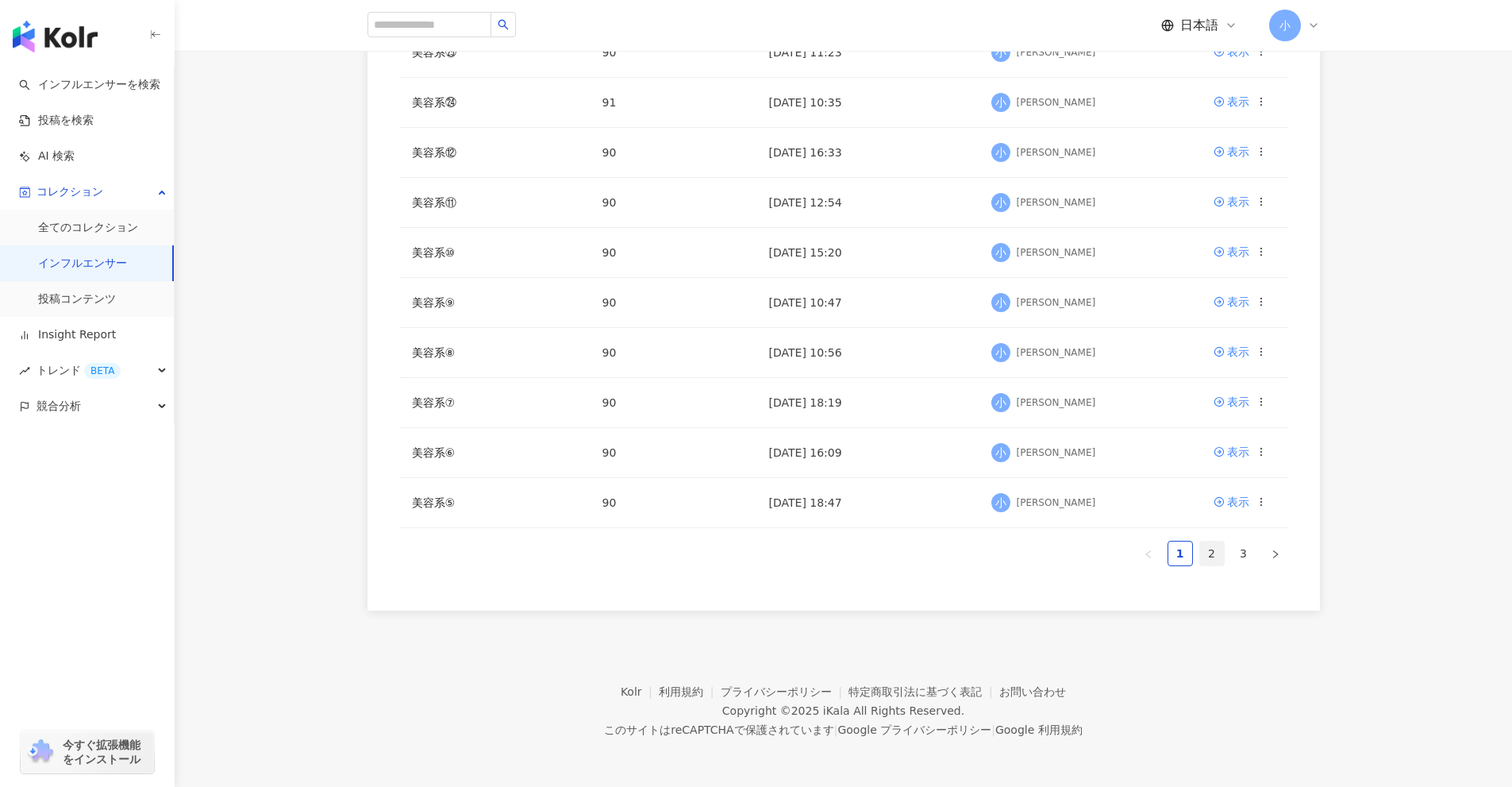
click at [1208, 546] on link "2" at bounding box center [1212, 553] width 23 height 23
click at [1243, 555] on link "3" at bounding box center [1244, 553] width 23 height 23
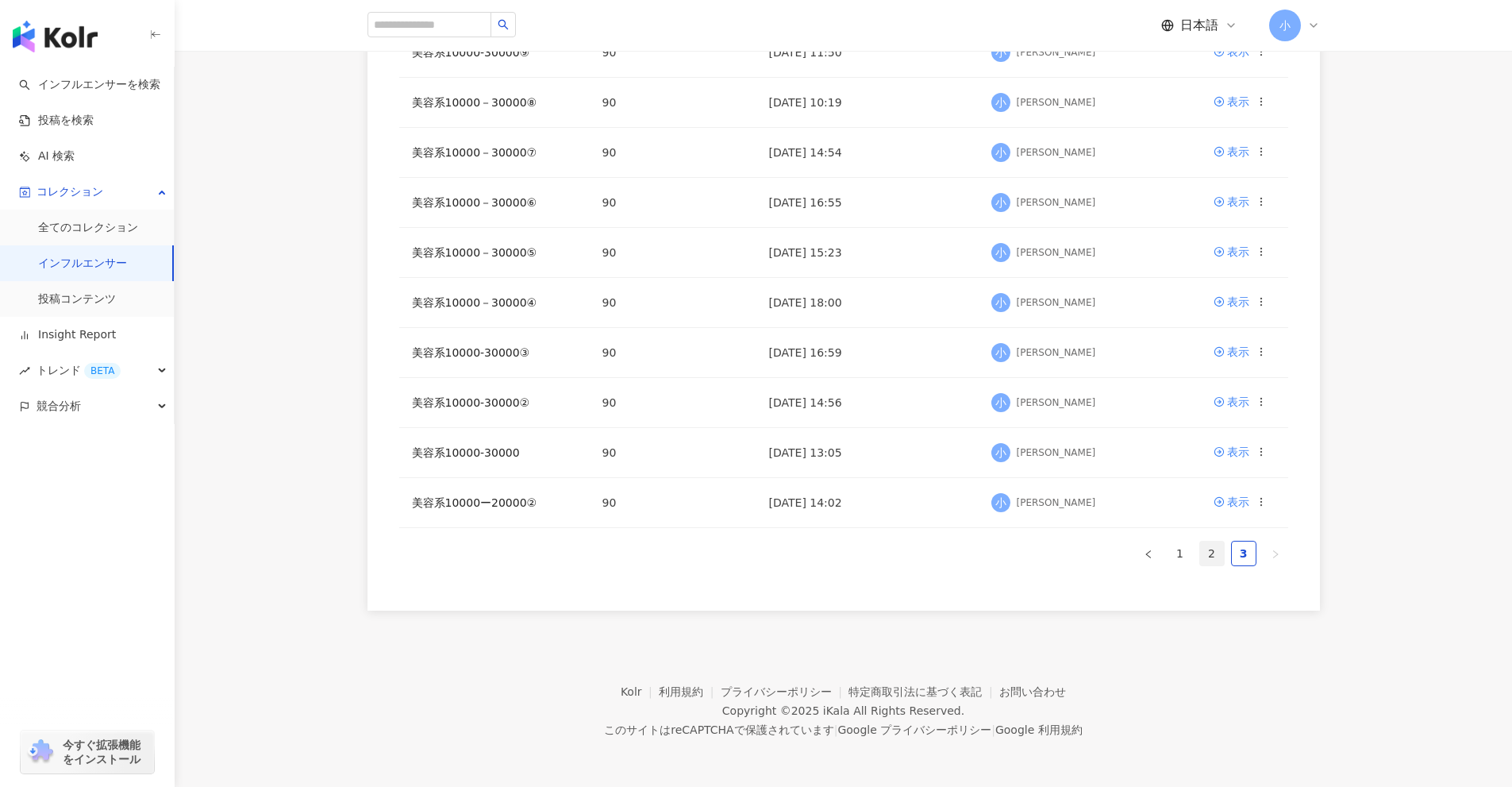
click at [1213, 560] on link "2" at bounding box center [1212, 553] width 23 height 23
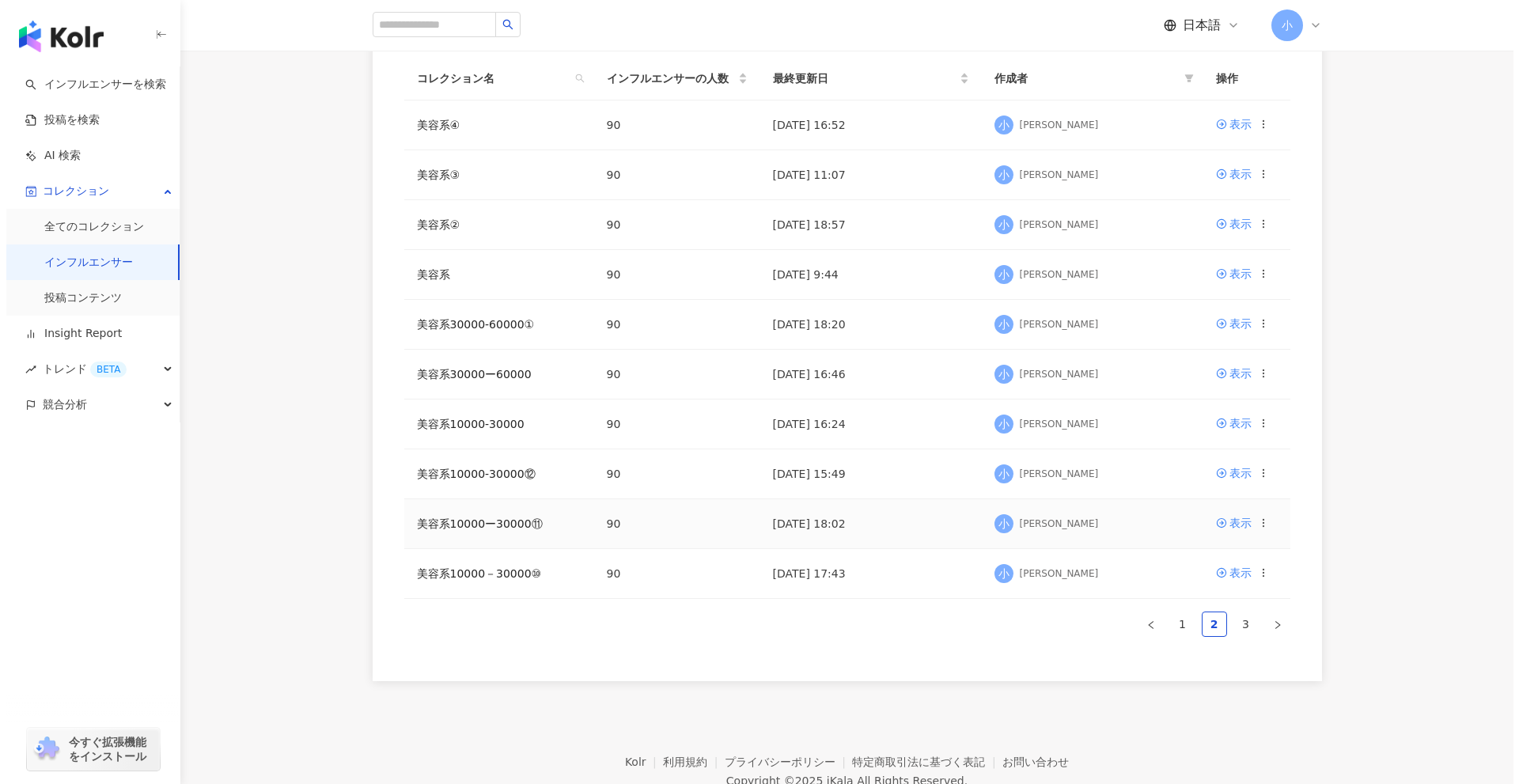
scroll to position [248, 0]
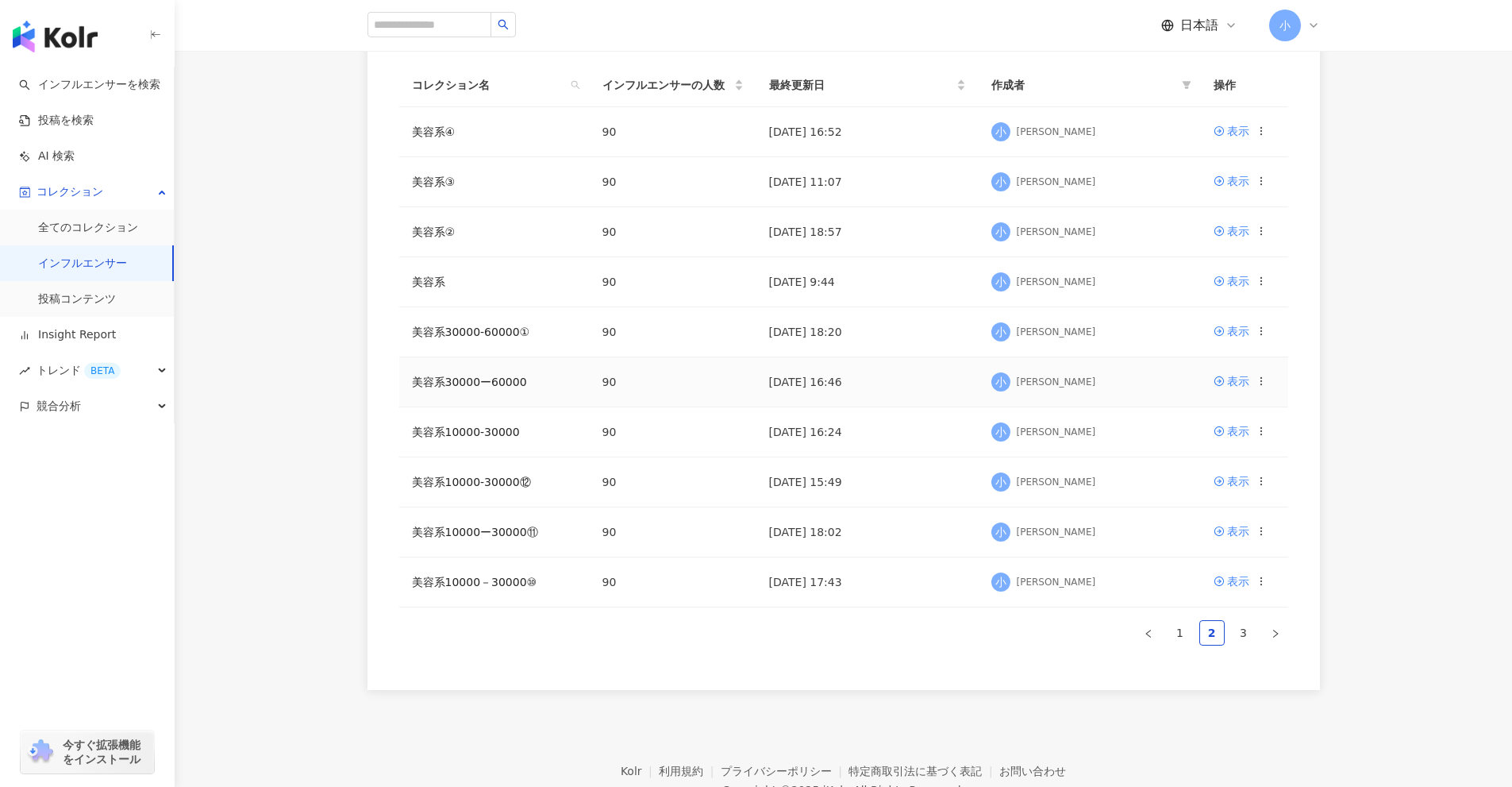
click at [1264, 382] on icon at bounding box center [1261, 381] width 11 height 11
click at [1153, 514] on div "コレクションを削除する" at bounding box center [1191, 513] width 122 height 17
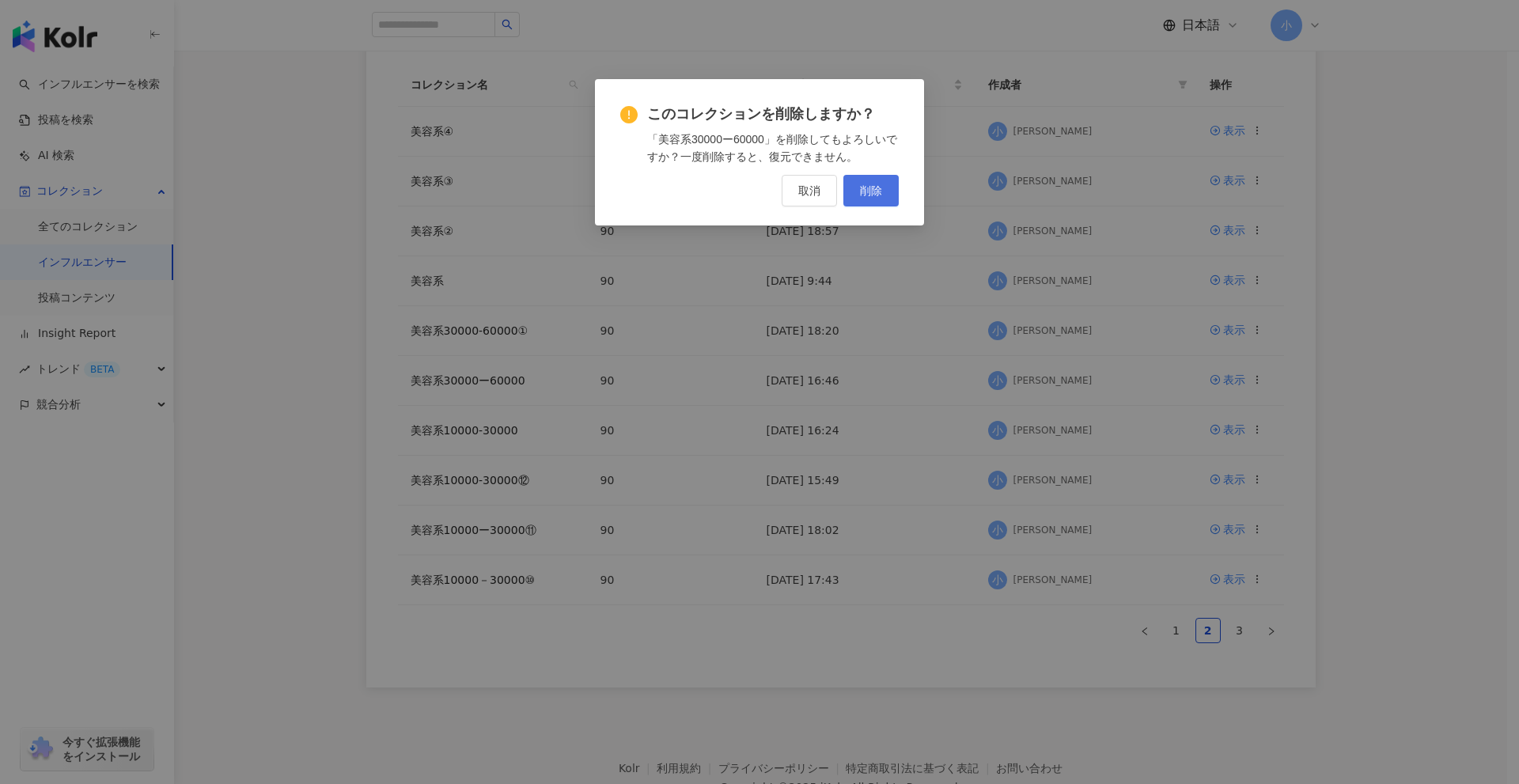
click at [869, 197] on span "削除" at bounding box center [871, 191] width 23 height 13
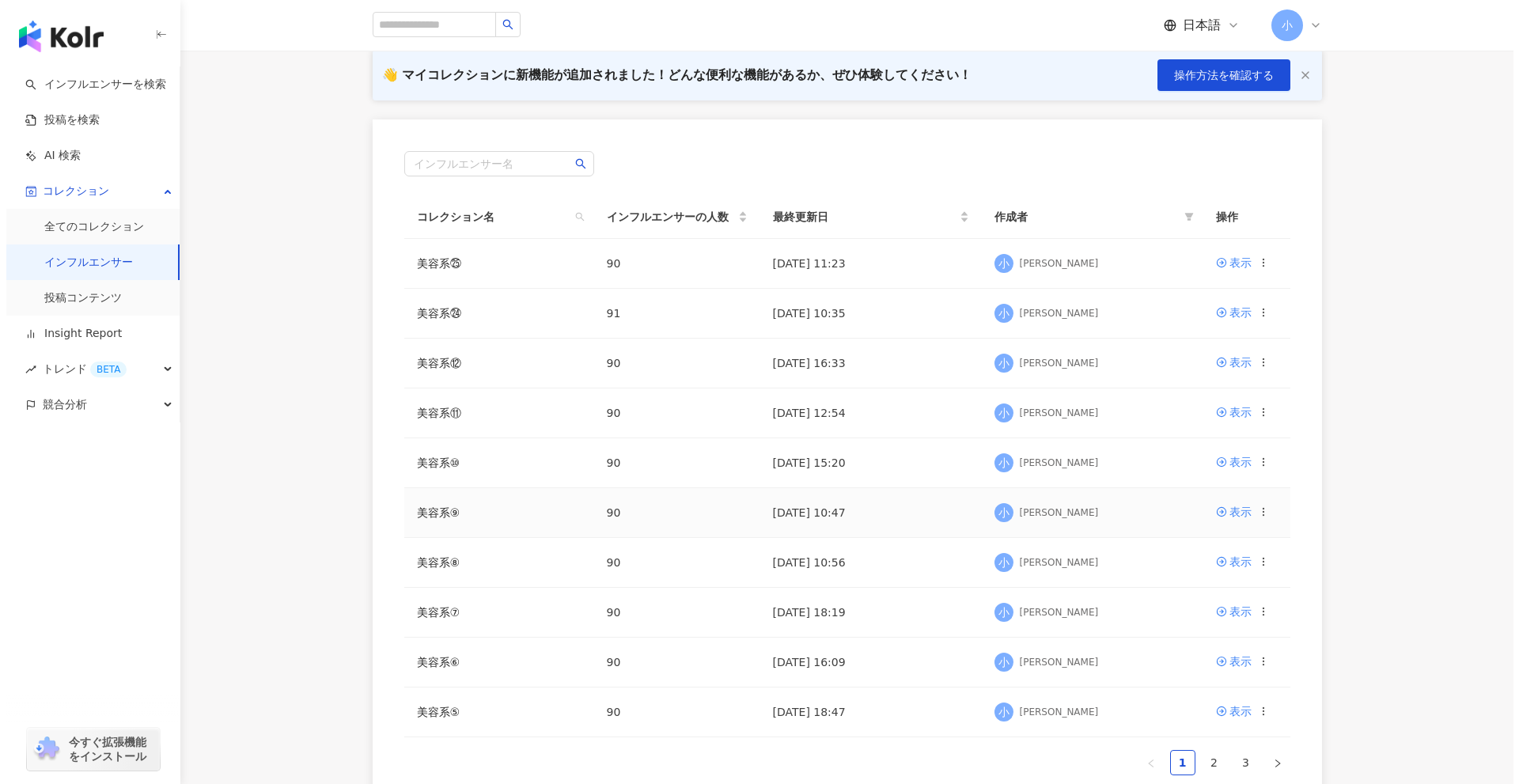
scroll to position [328, 0]
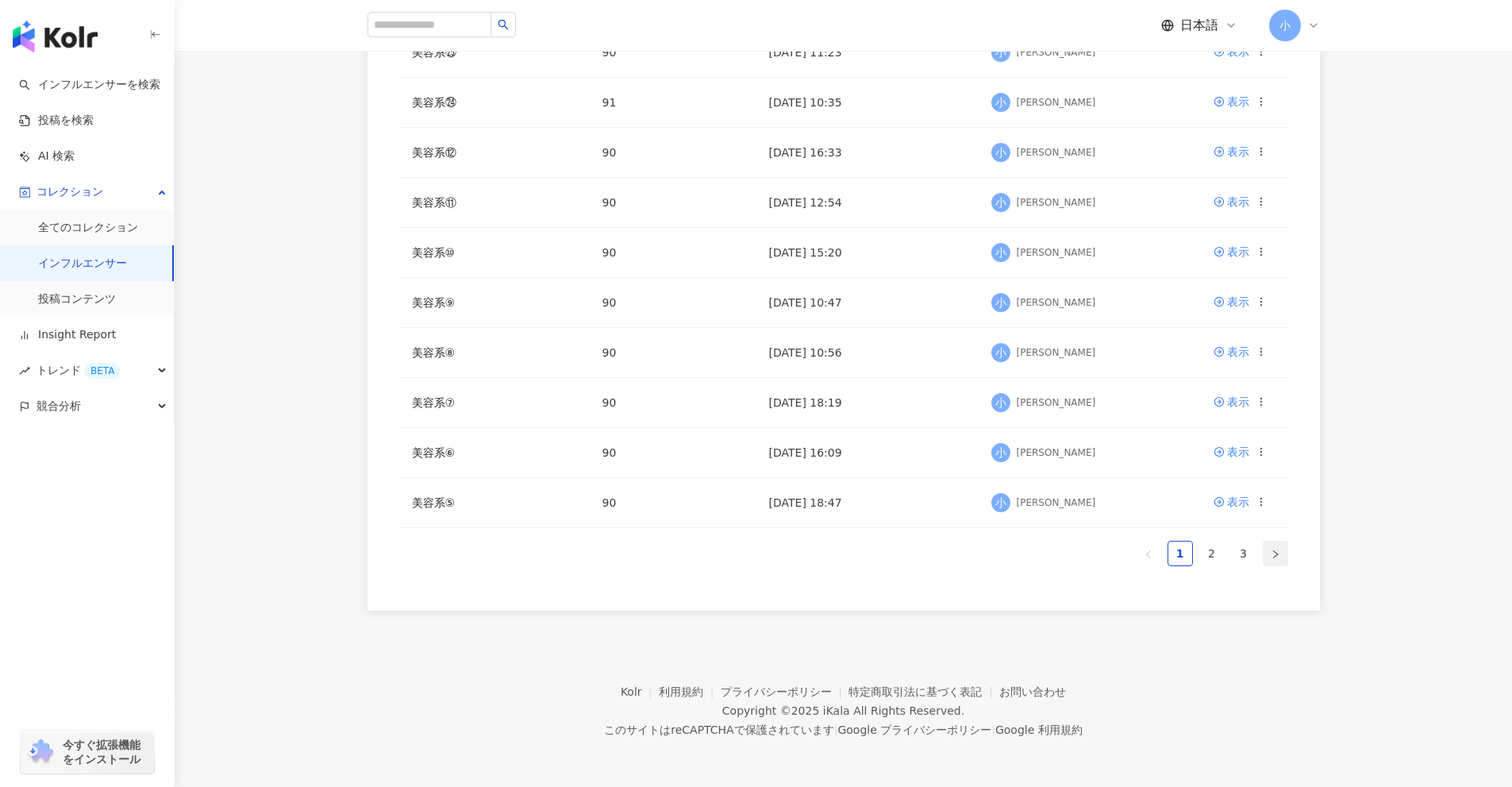
click at [1265, 548] on button "button" at bounding box center [1275, 553] width 25 height 25
click at [1257, 248] on icon at bounding box center [1261, 251] width 11 height 11
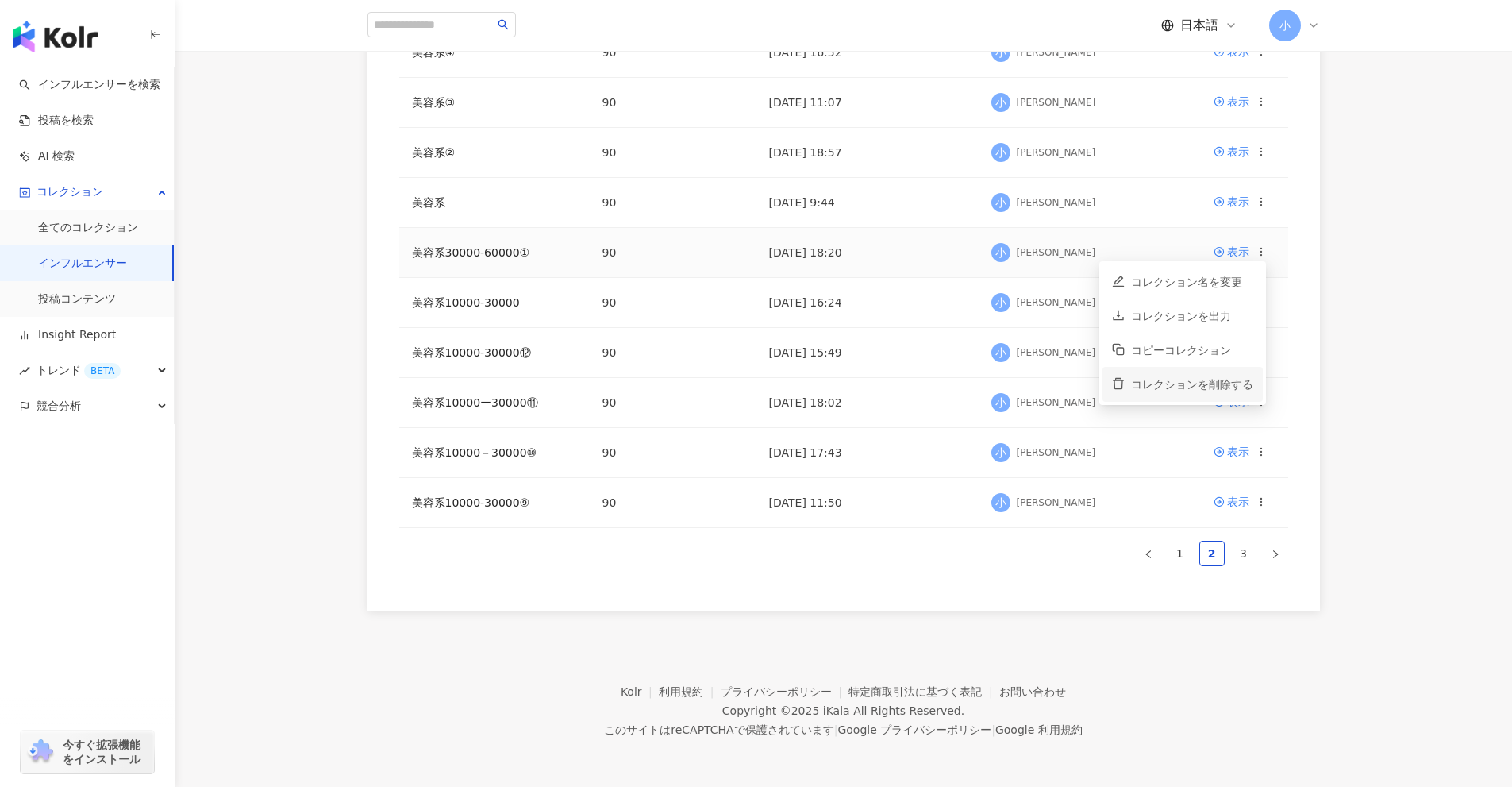
click at [1186, 379] on div "コレクションを削除する" at bounding box center [1191, 384] width 122 height 17
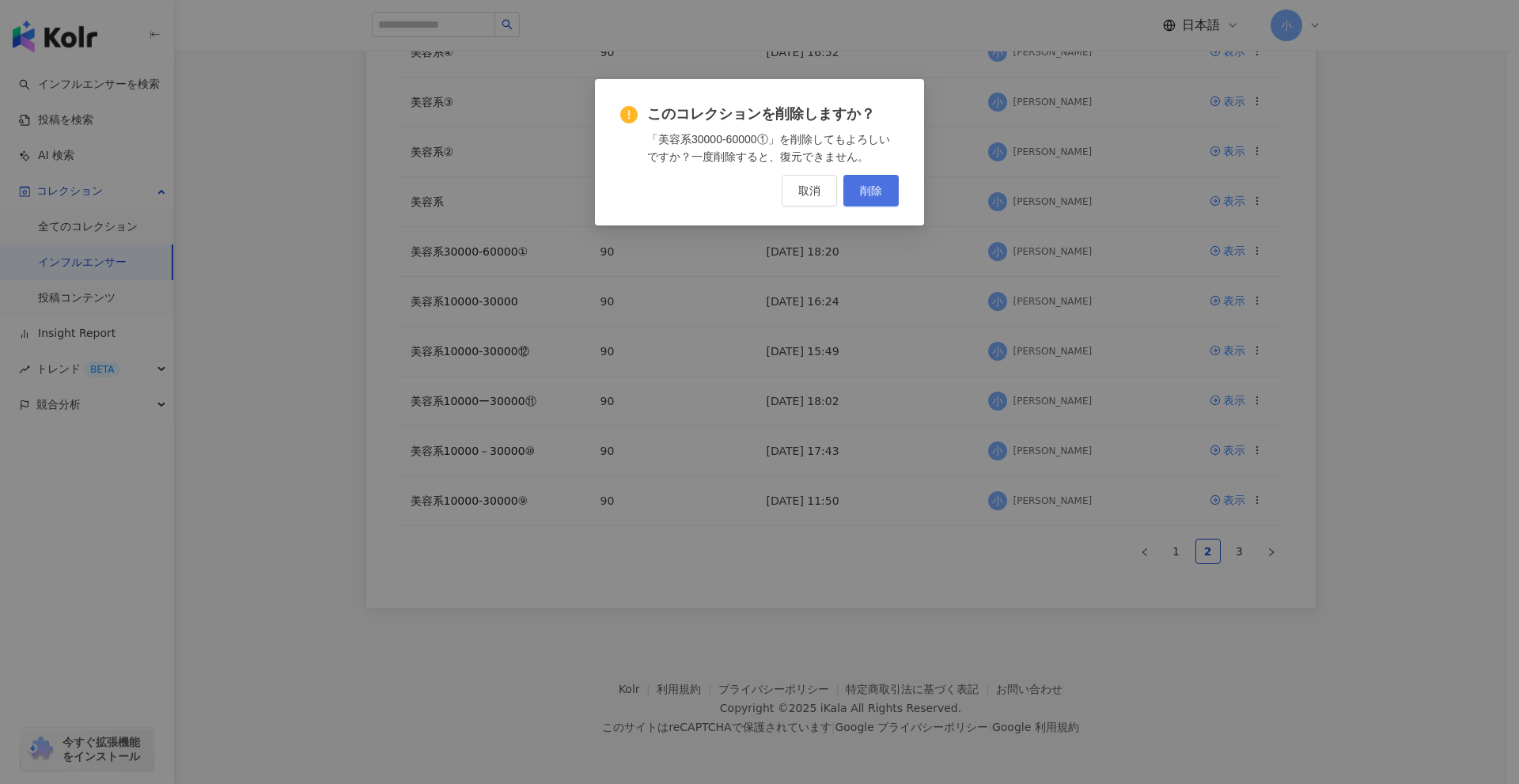
click at [867, 182] on button "削除" at bounding box center [872, 190] width 56 height 32
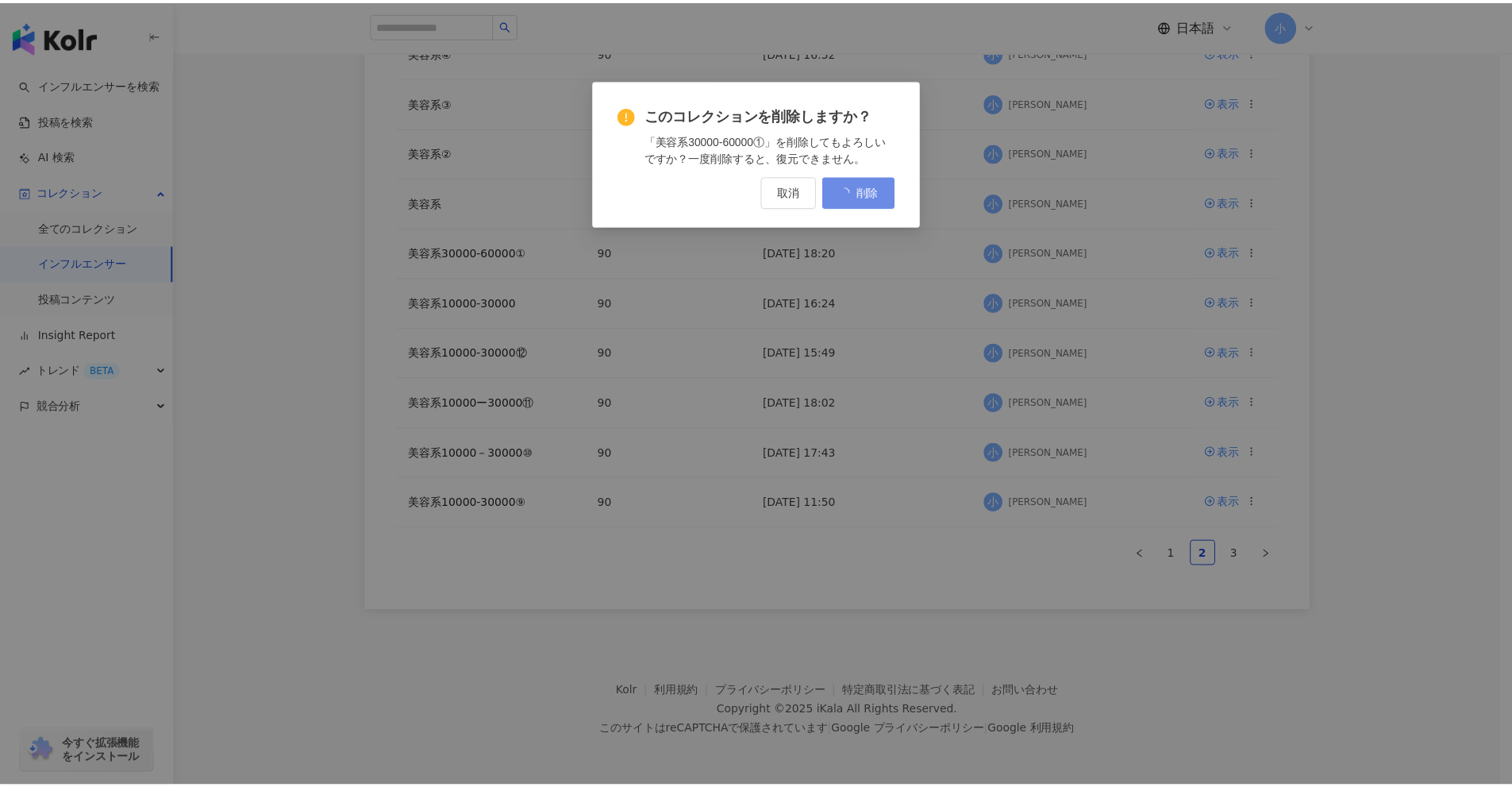
scroll to position [0, 0]
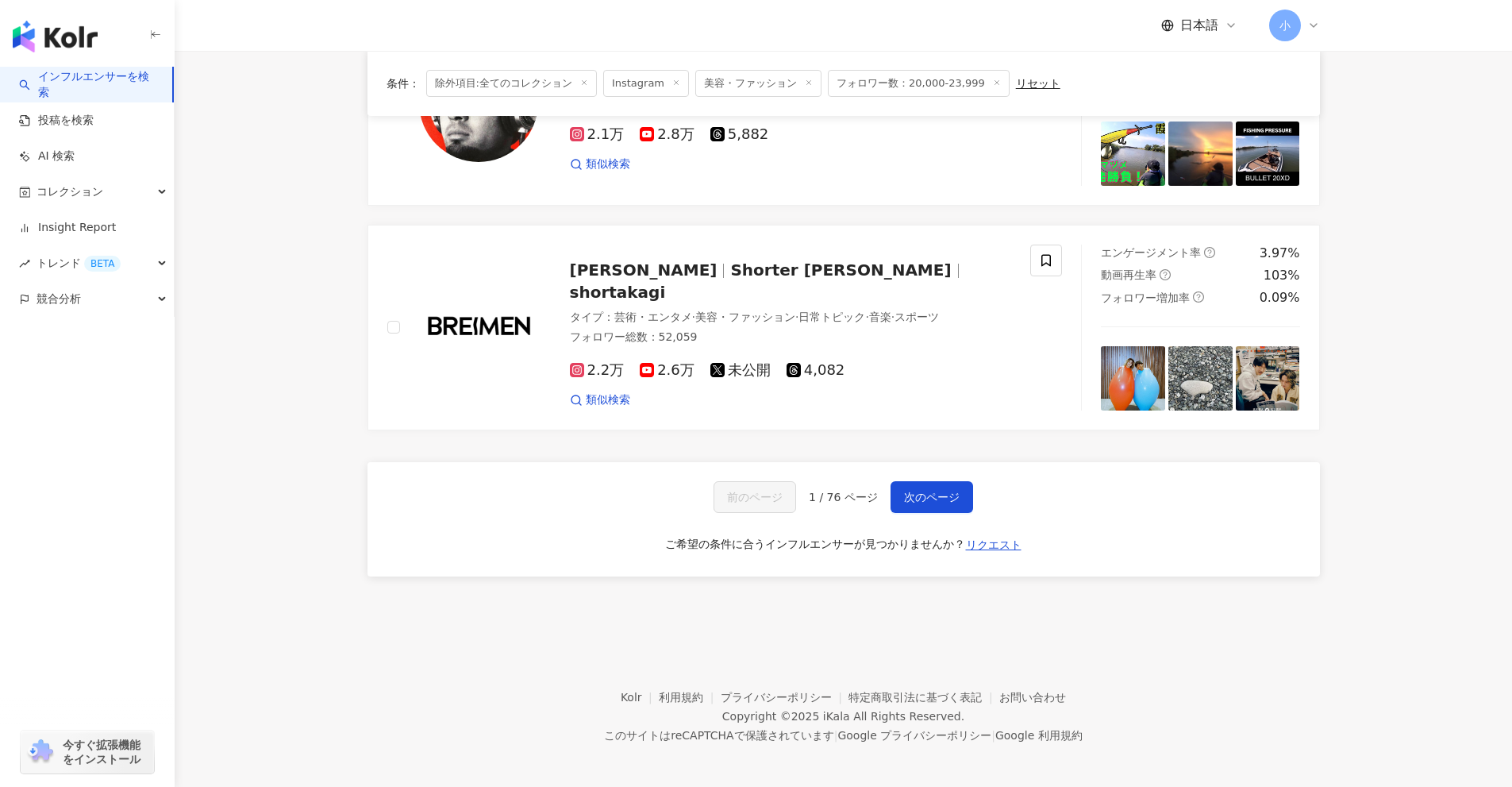
scroll to position [2497, 0]
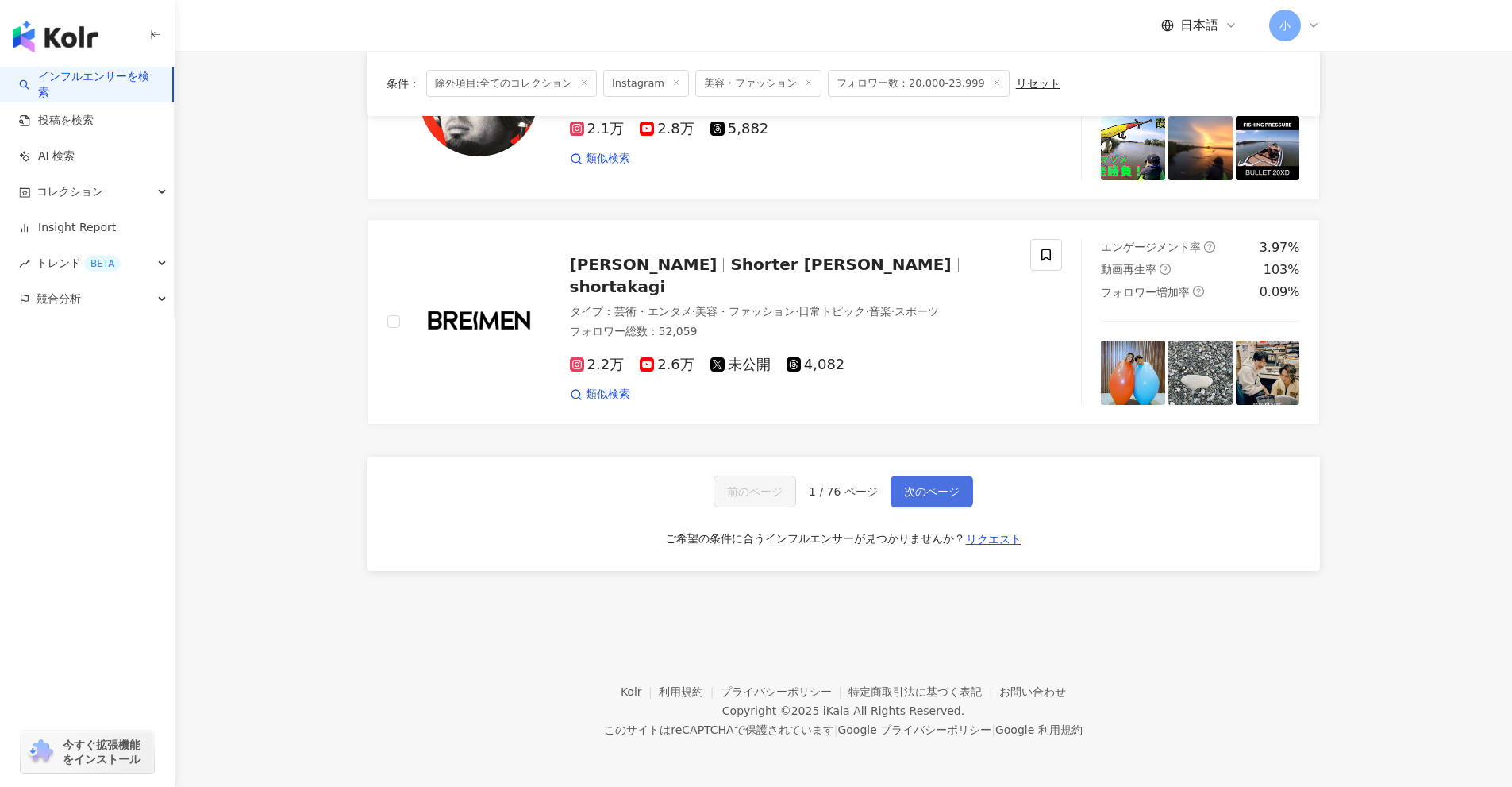
click at [947, 504] on button "次のページ" at bounding box center [931, 491] width 82 height 32
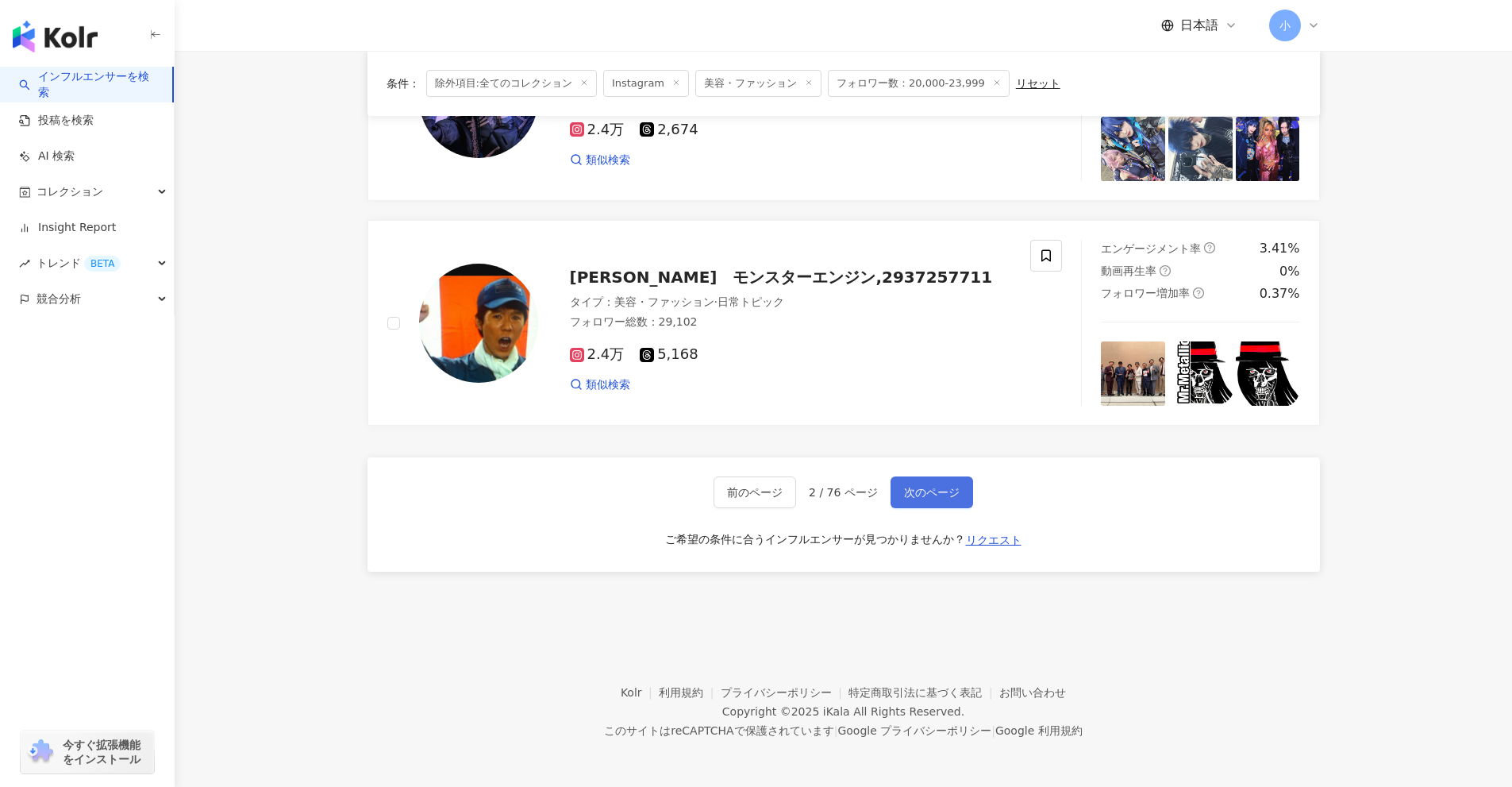
click at [951, 501] on button "次のページ" at bounding box center [931, 492] width 82 height 32
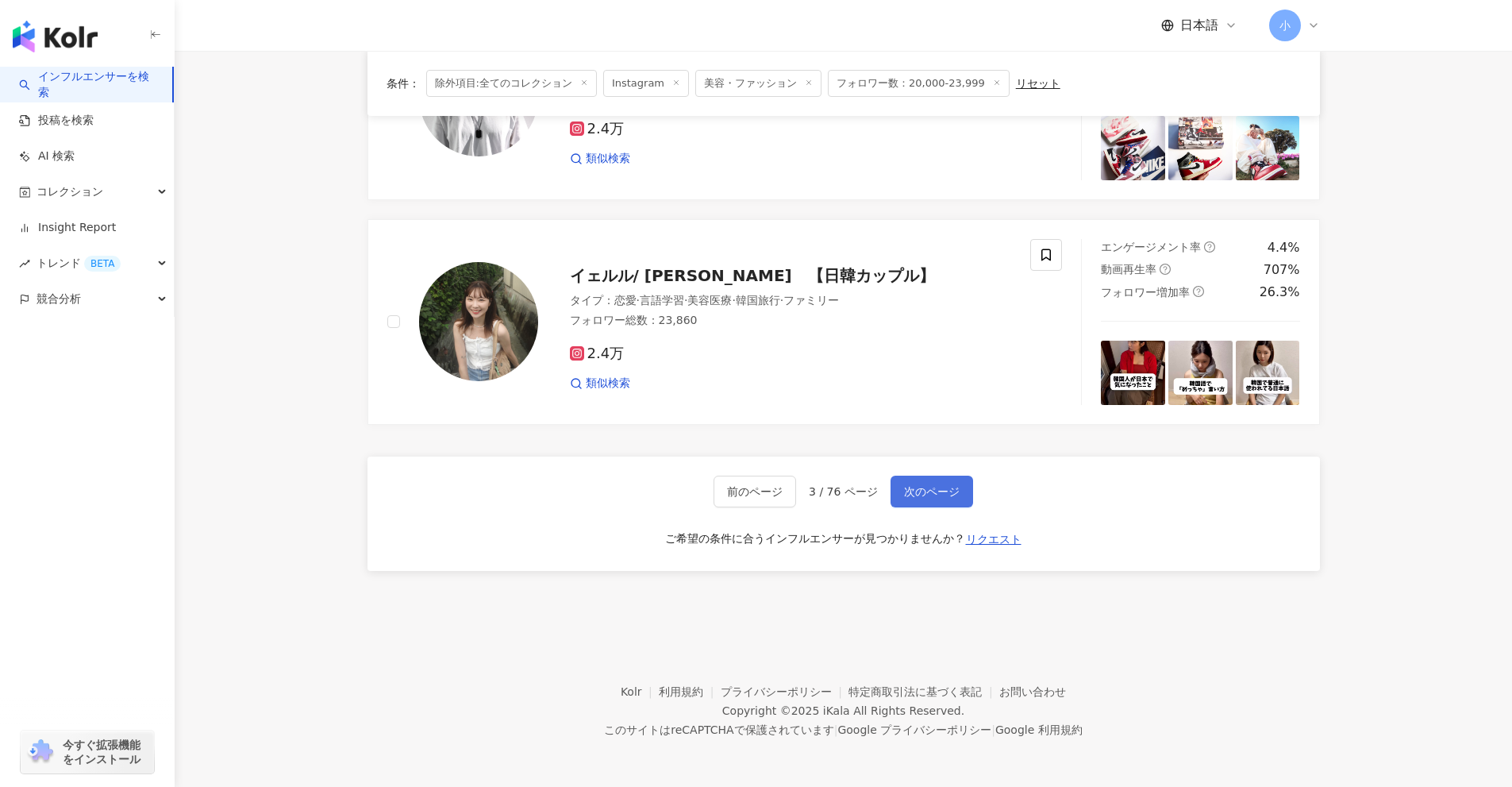
click at [951, 501] on button "次のページ" at bounding box center [931, 491] width 82 height 32
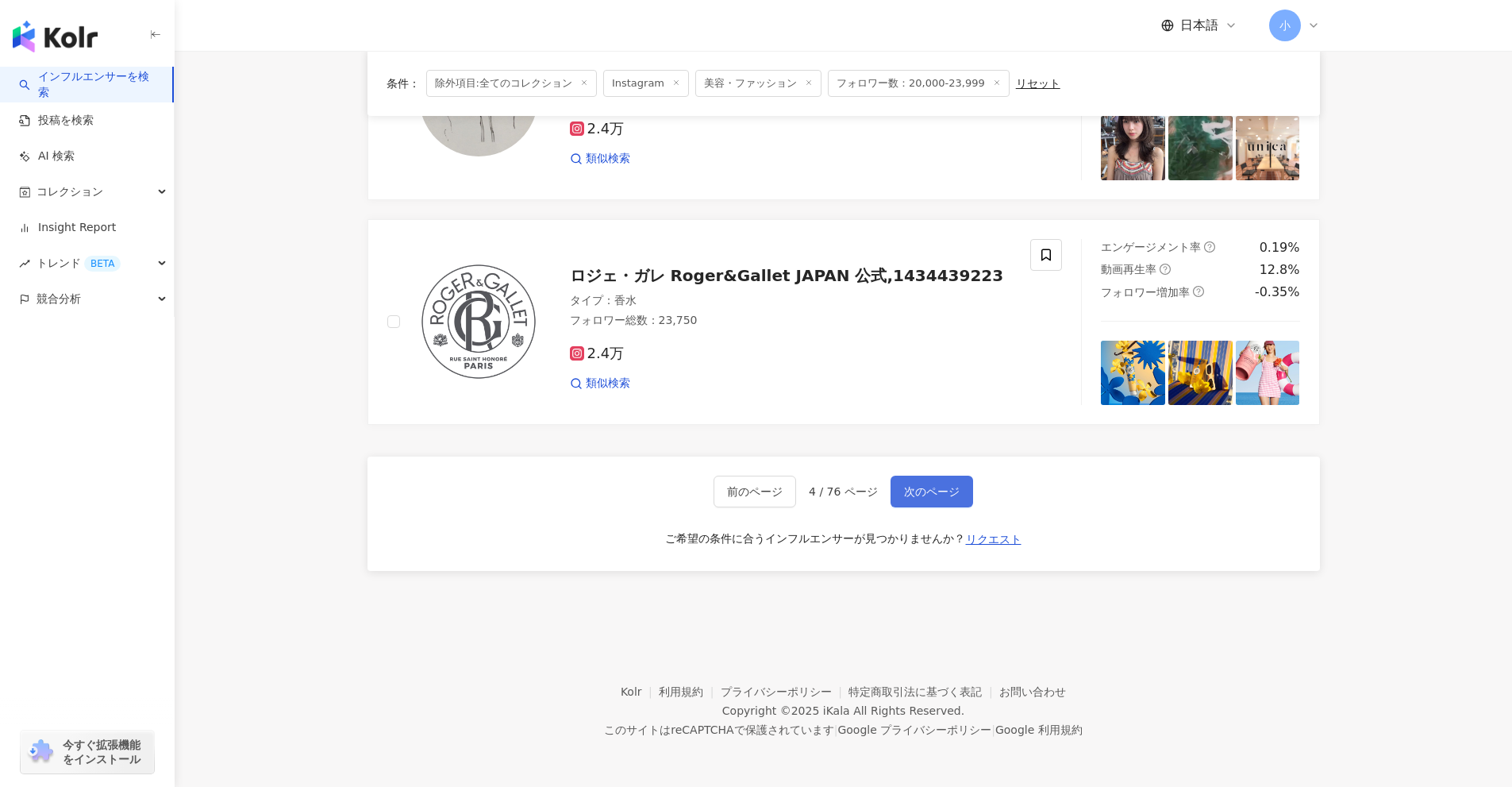
click at [951, 501] on button "次のページ" at bounding box center [931, 491] width 82 height 32
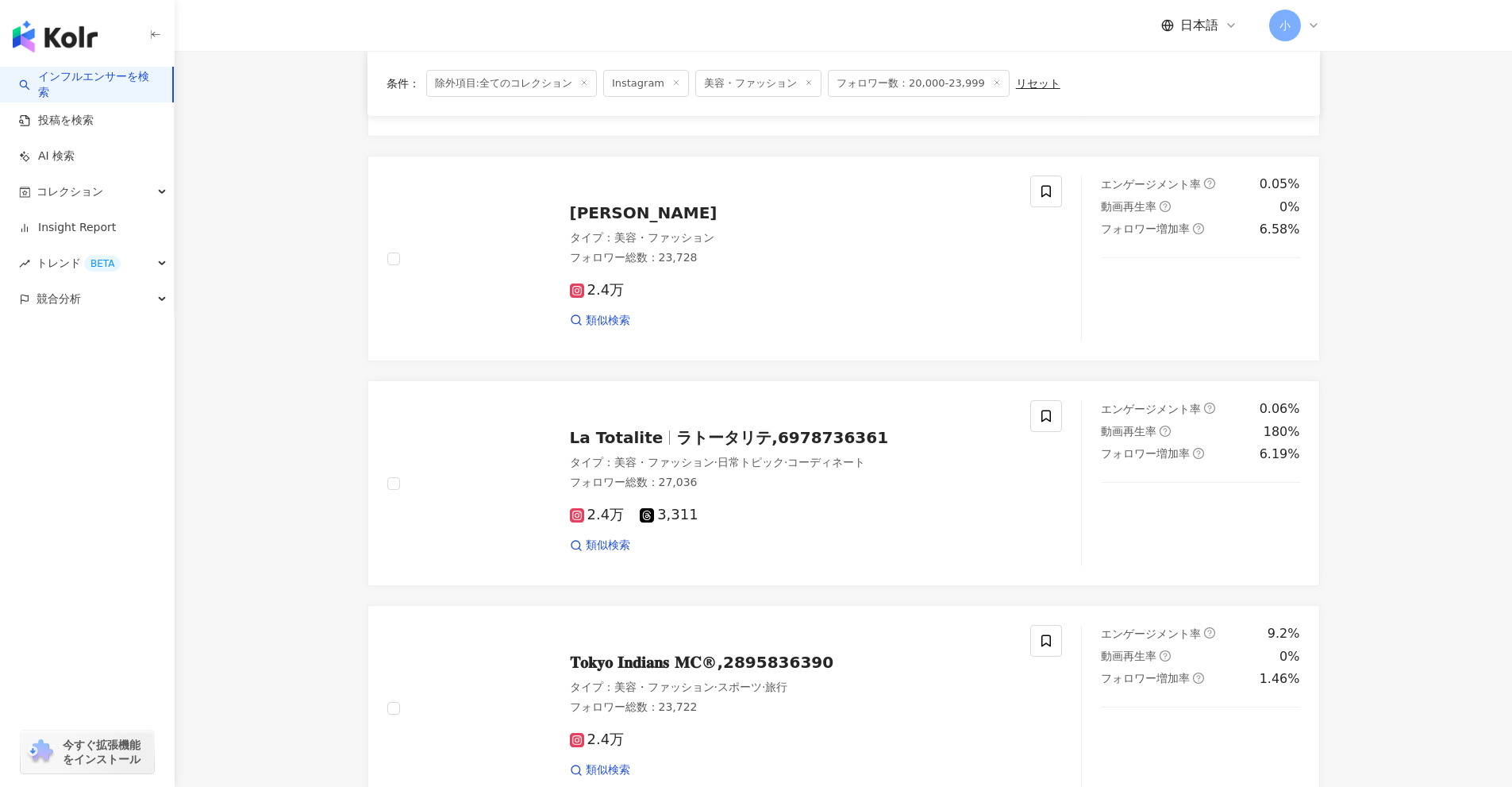
scroll to position [2497, 0]
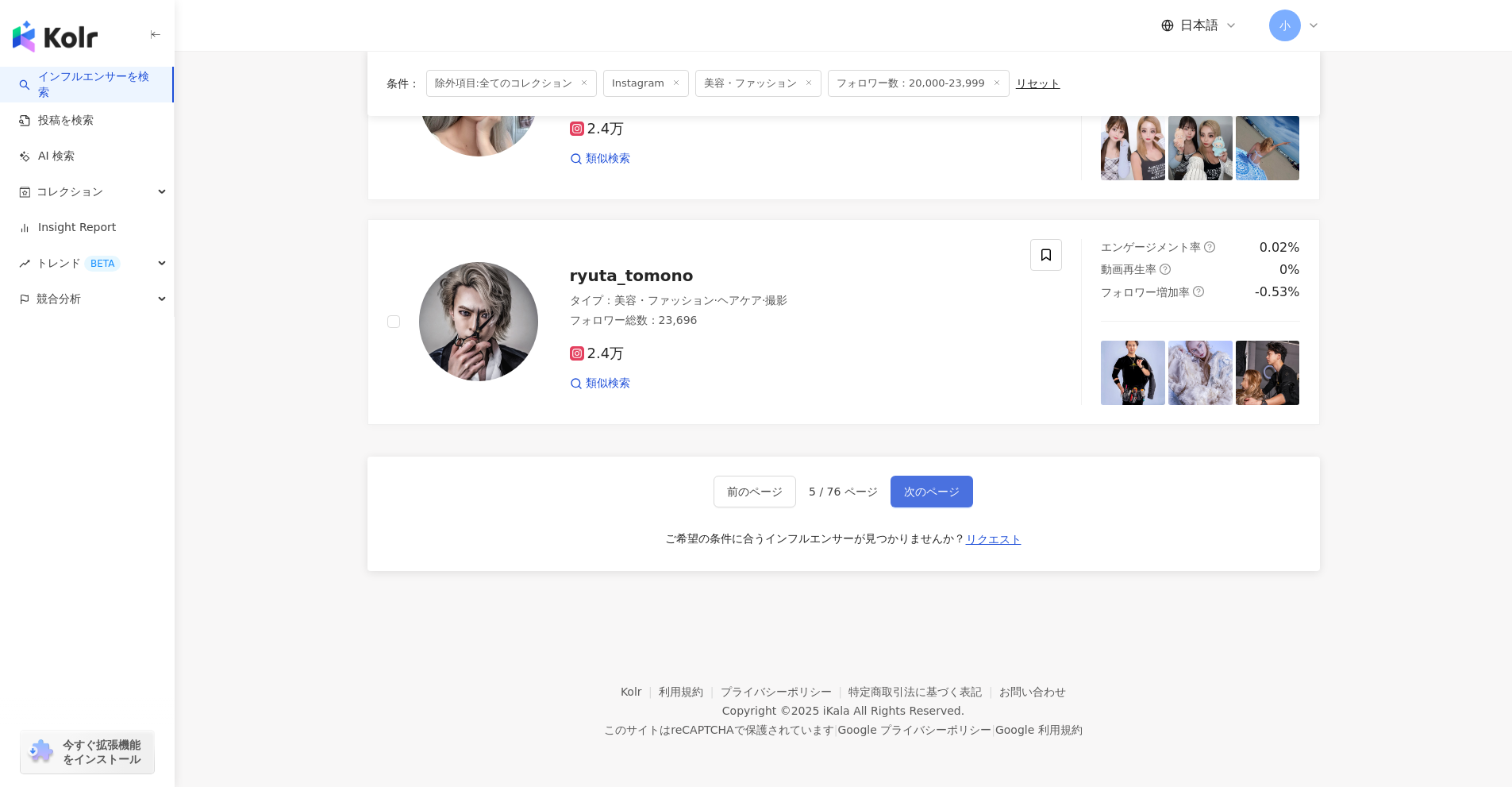
click at [951, 501] on button "次のページ" at bounding box center [931, 491] width 82 height 32
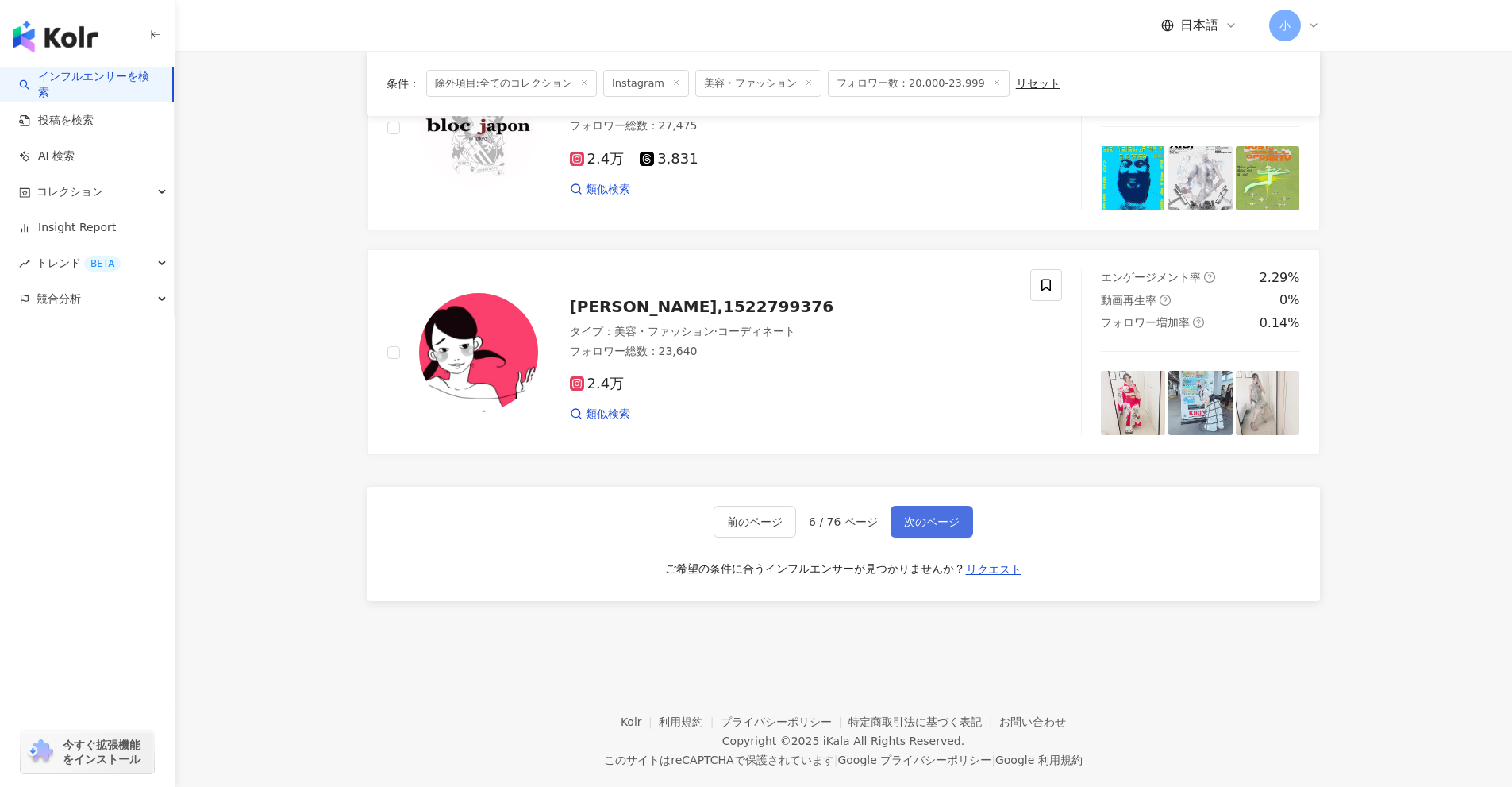
click at [951, 506] on button "次のページ" at bounding box center [931, 521] width 82 height 32
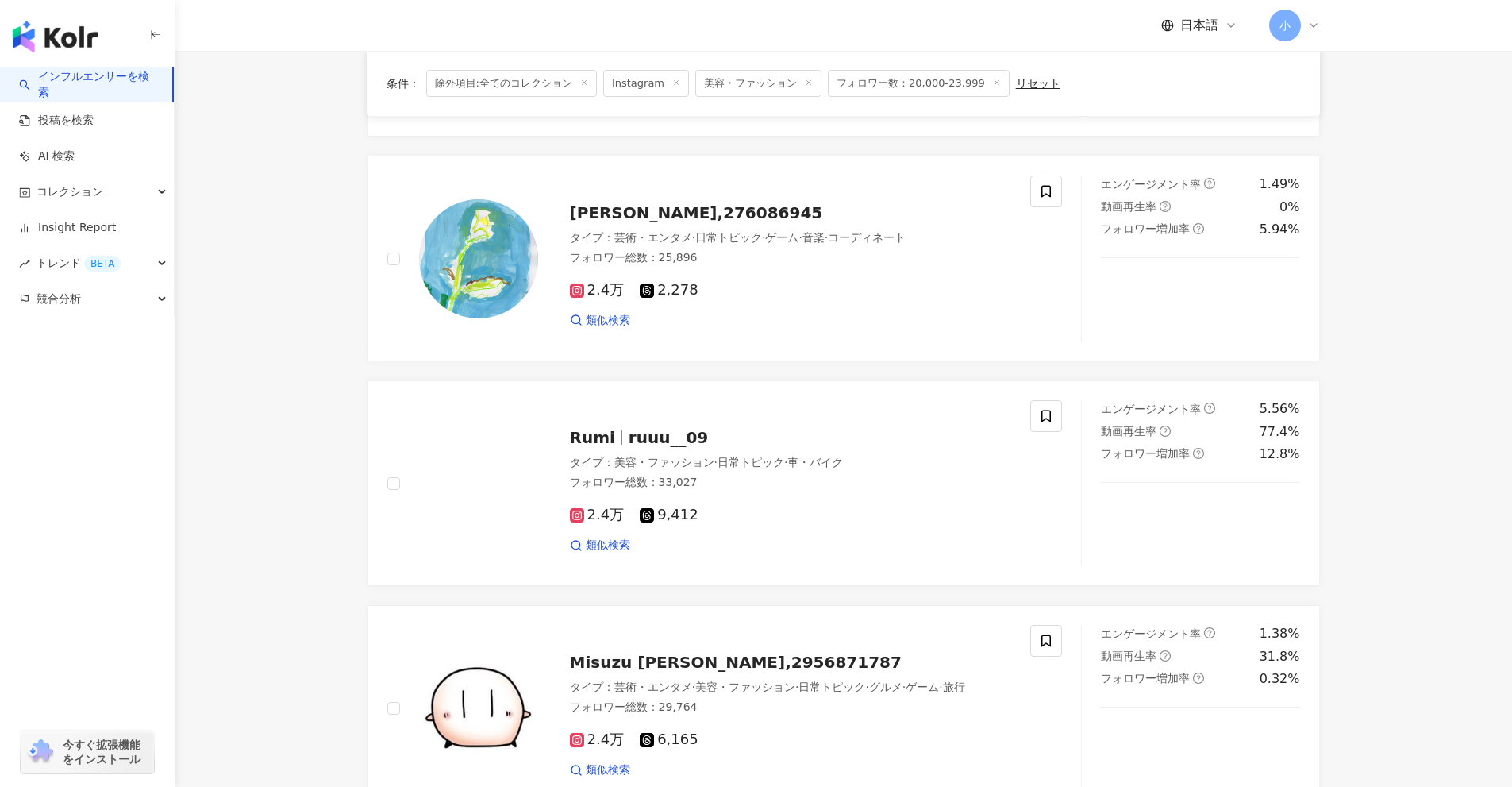
scroll to position [2631, 0]
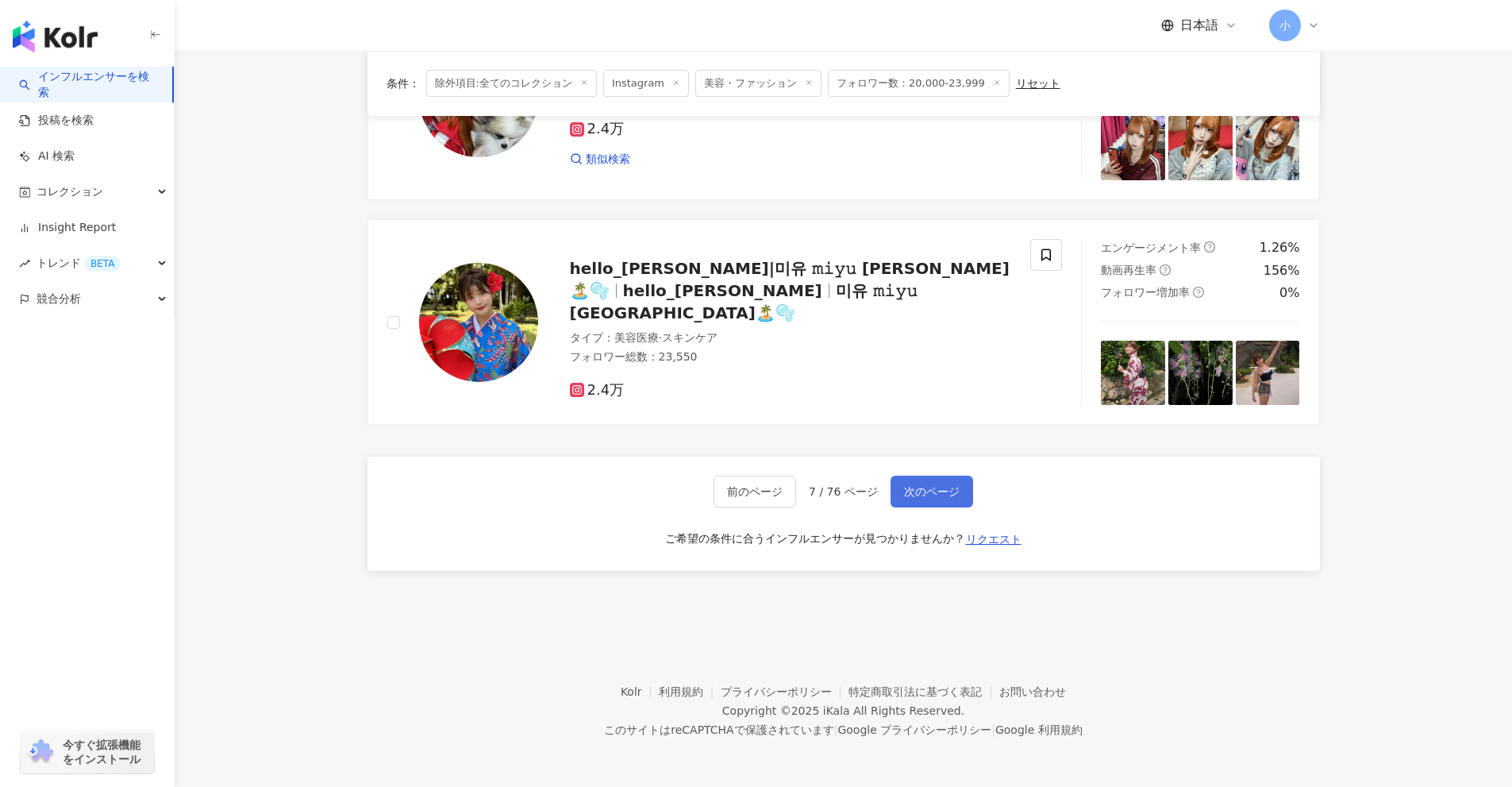
click at [951, 501] on button "次のページ" at bounding box center [931, 491] width 82 height 32
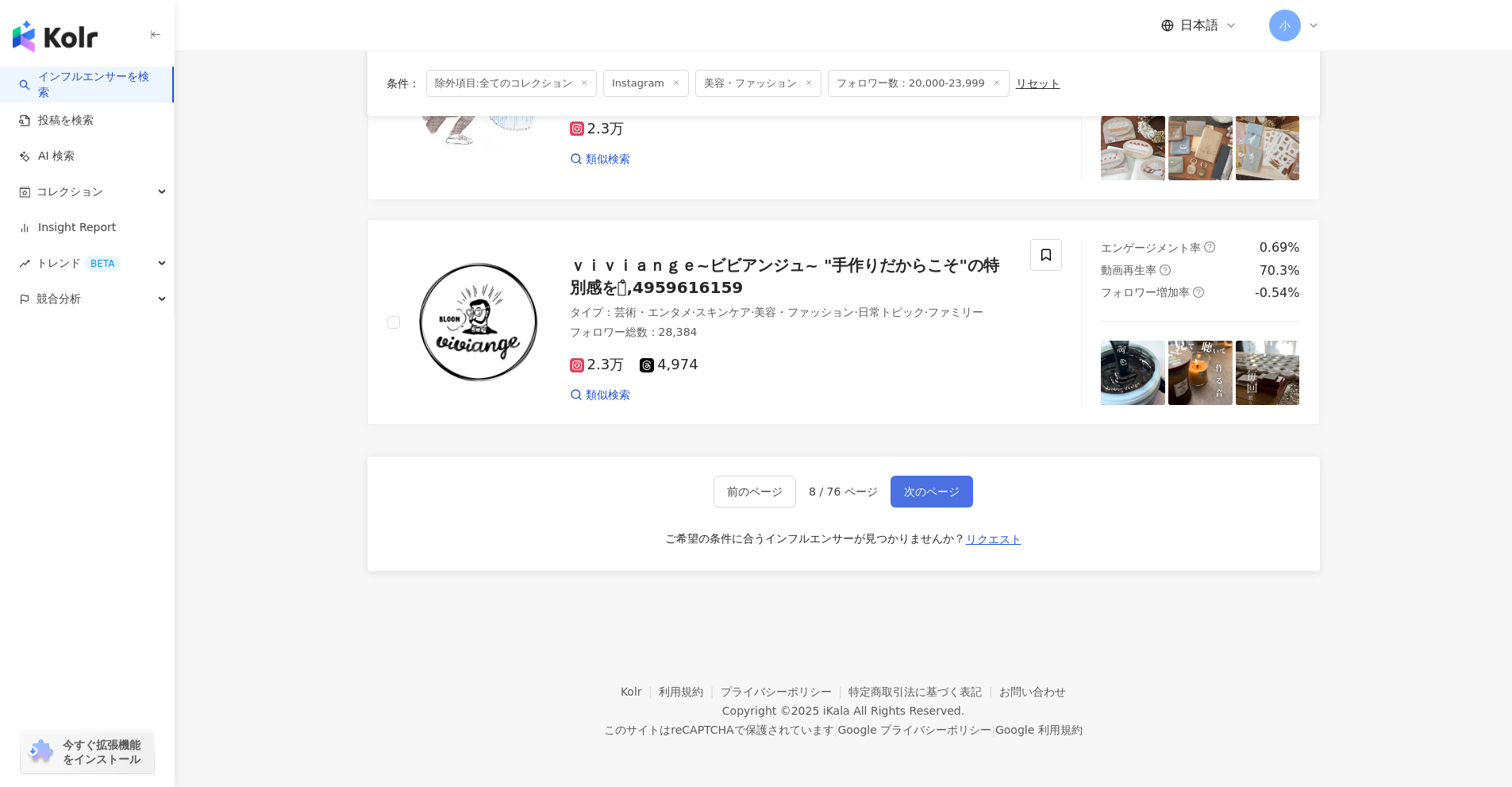
click at [951, 501] on button "次のページ" at bounding box center [931, 491] width 82 height 32
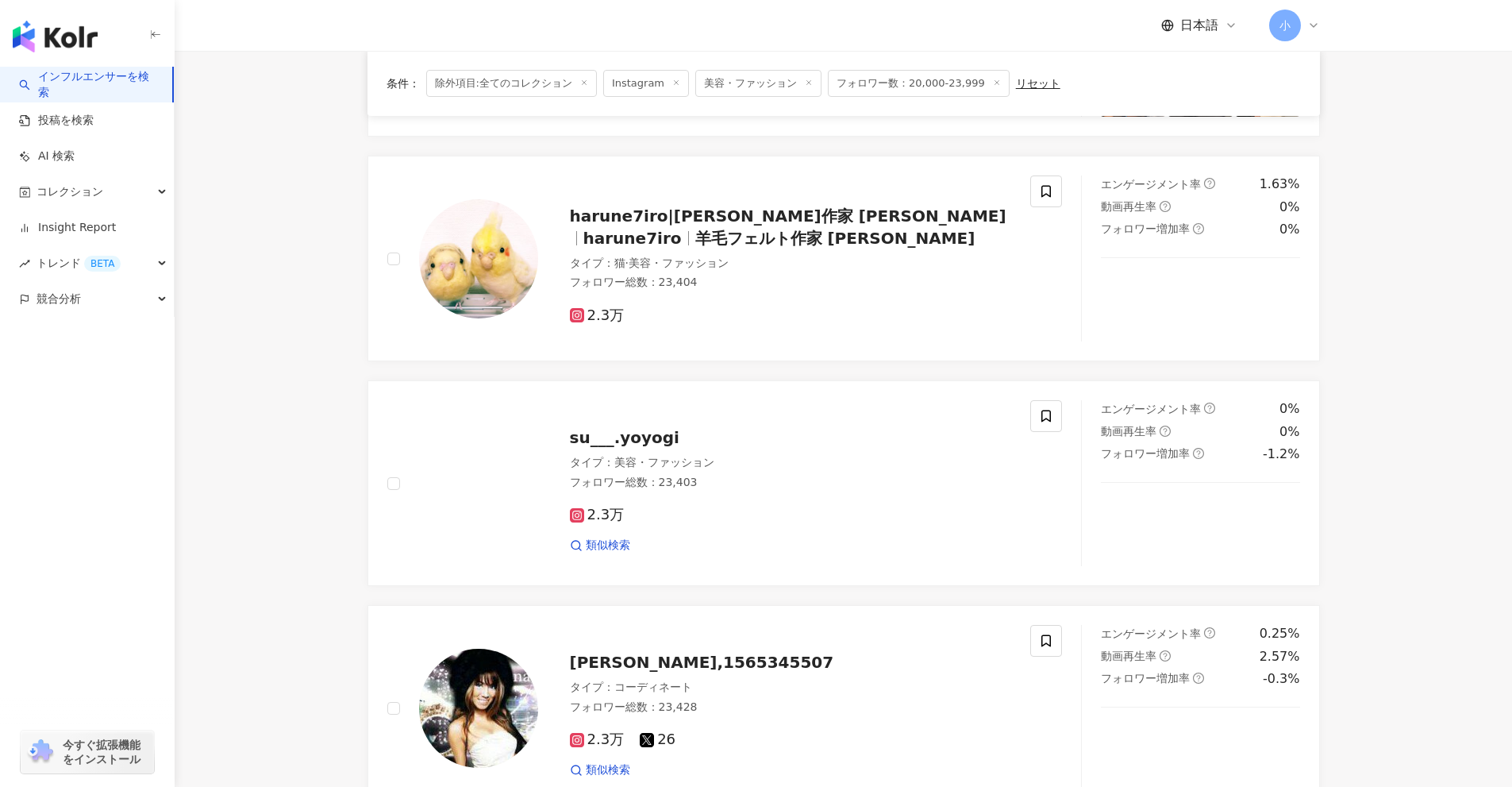
scroll to position [2497, 0]
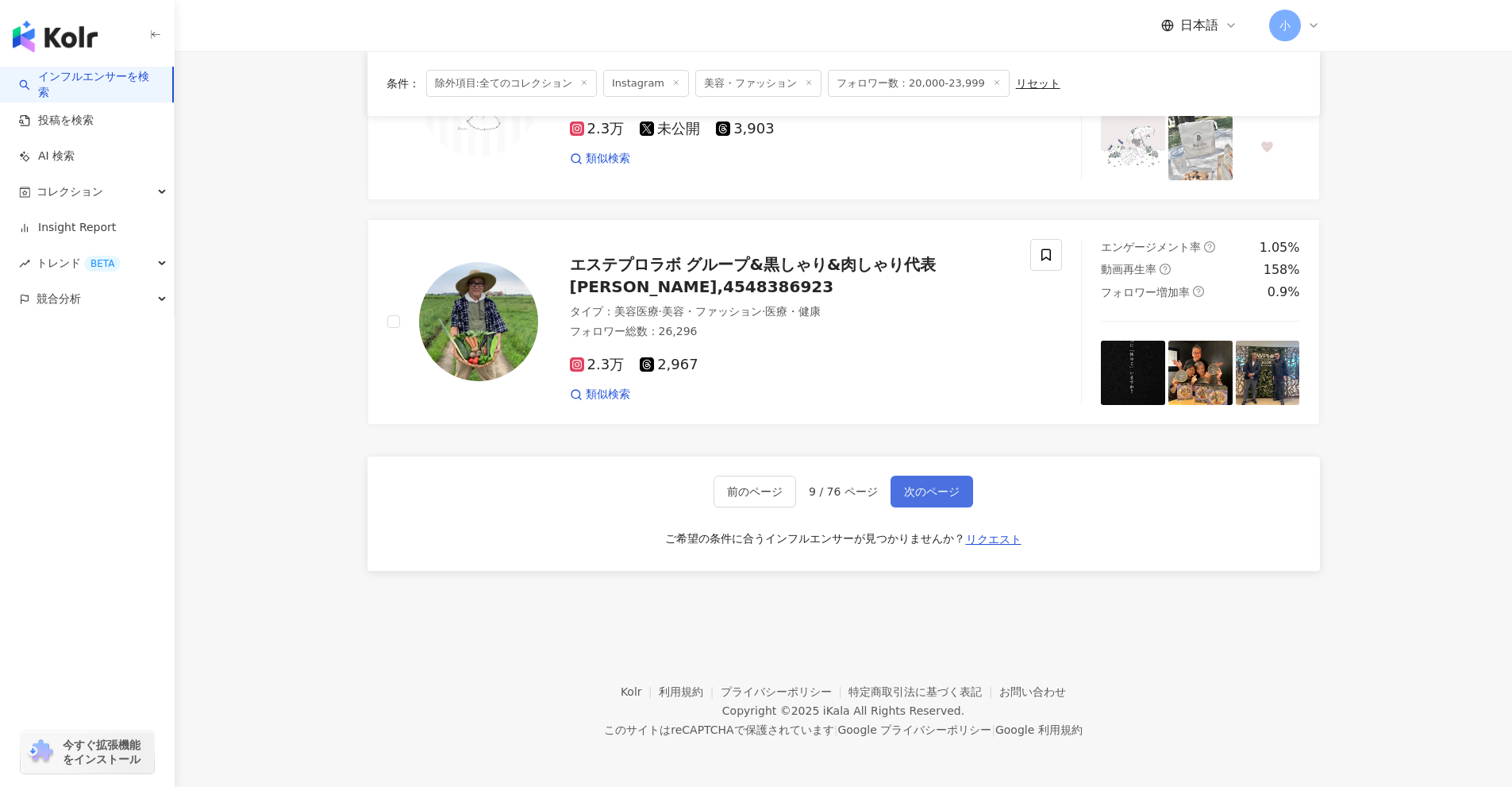
click at [951, 501] on button "次のページ" at bounding box center [931, 491] width 82 height 32
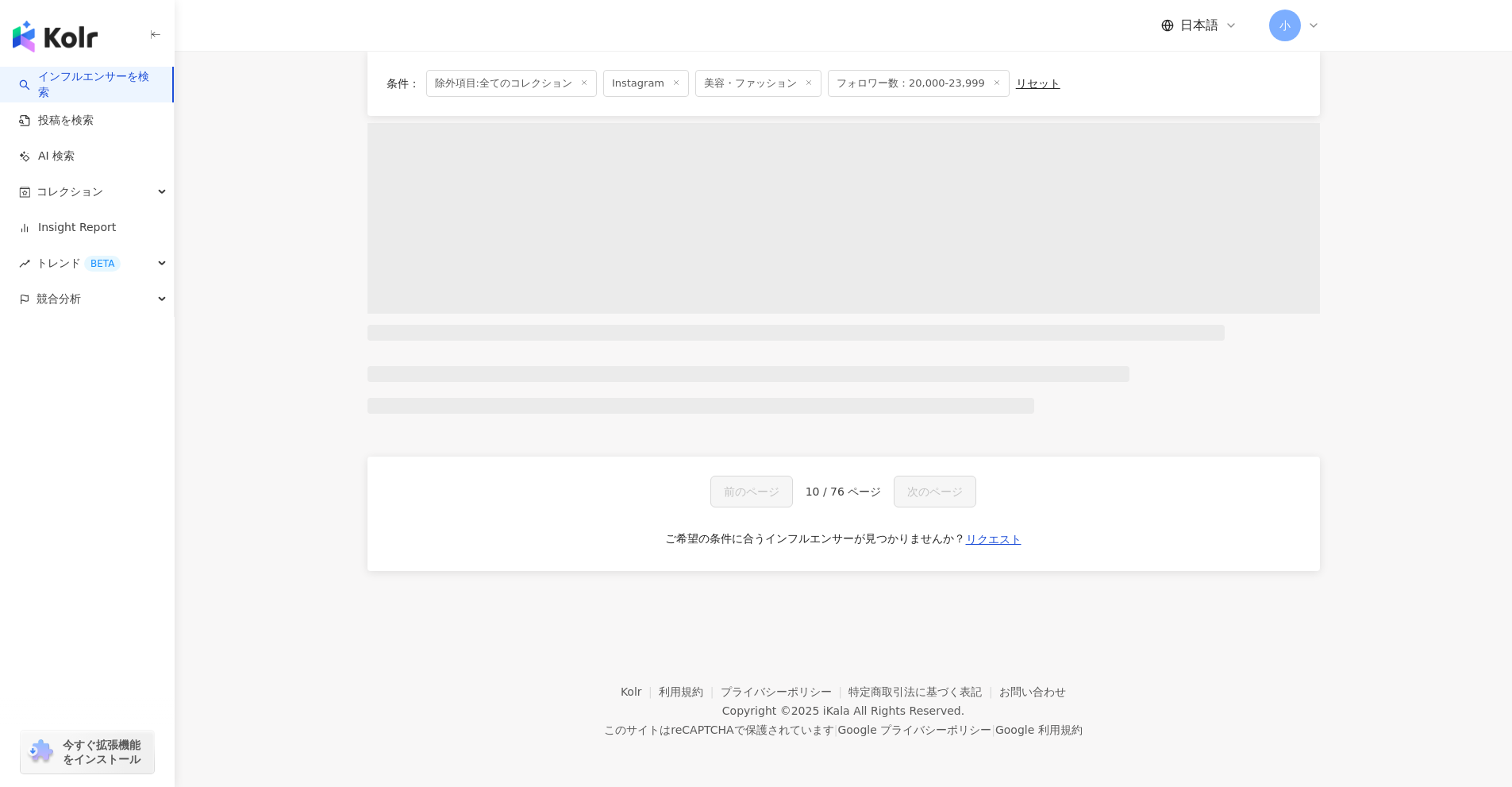
scroll to position [762, 0]
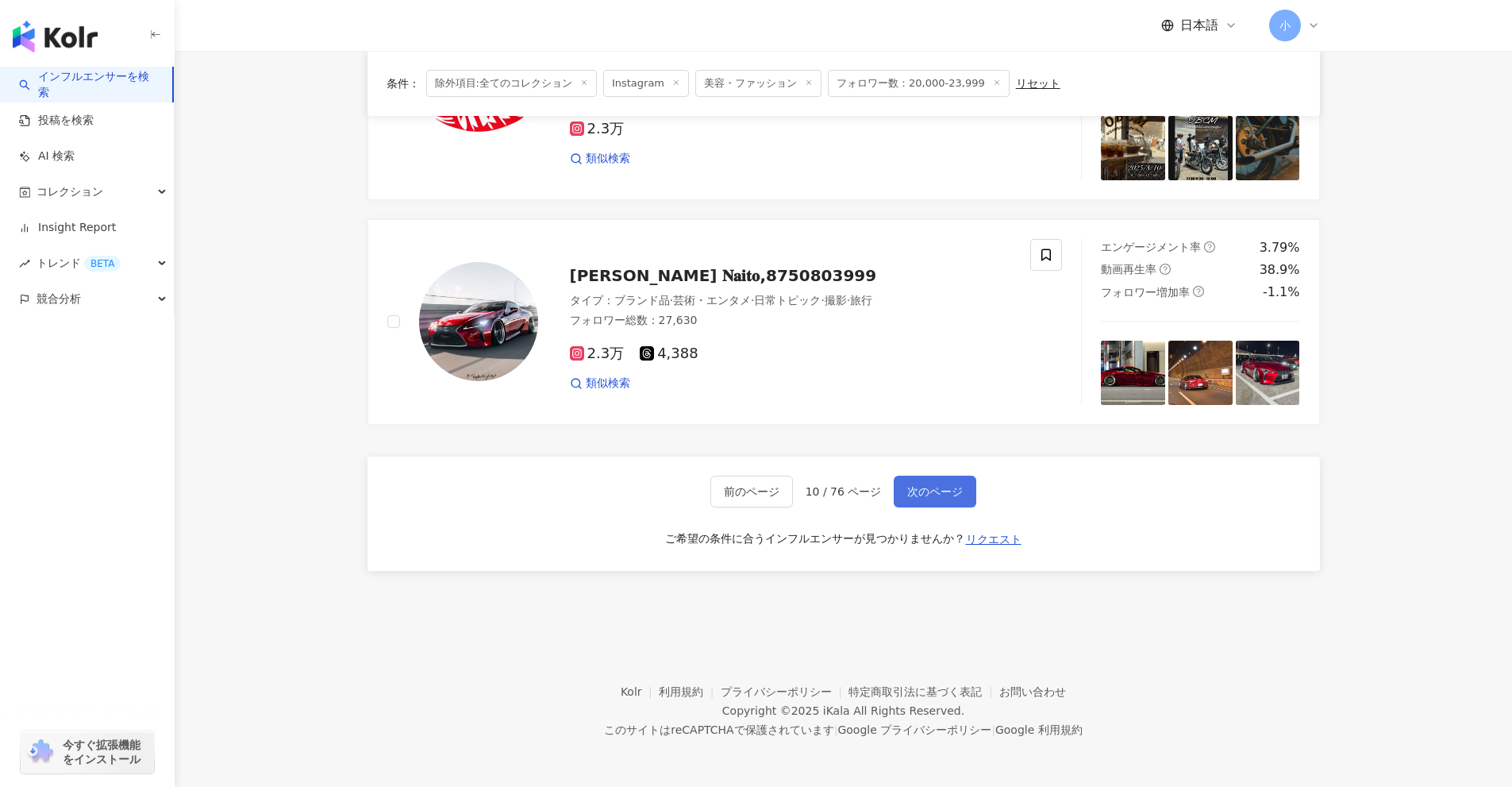
click at [951, 501] on button "次のページ" at bounding box center [935, 491] width 82 height 32
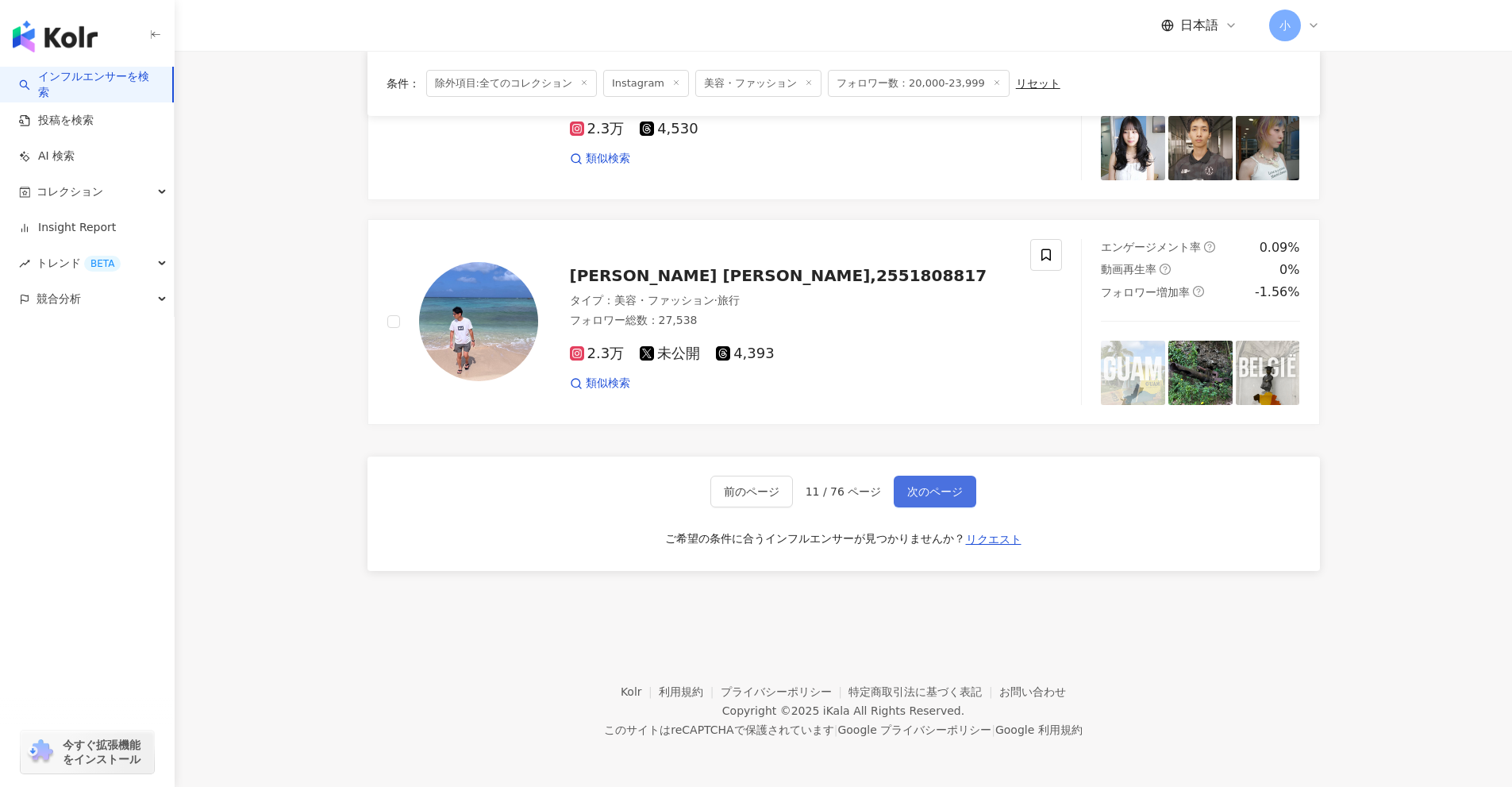
click at [951, 501] on button "次のページ" at bounding box center [935, 491] width 82 height 32
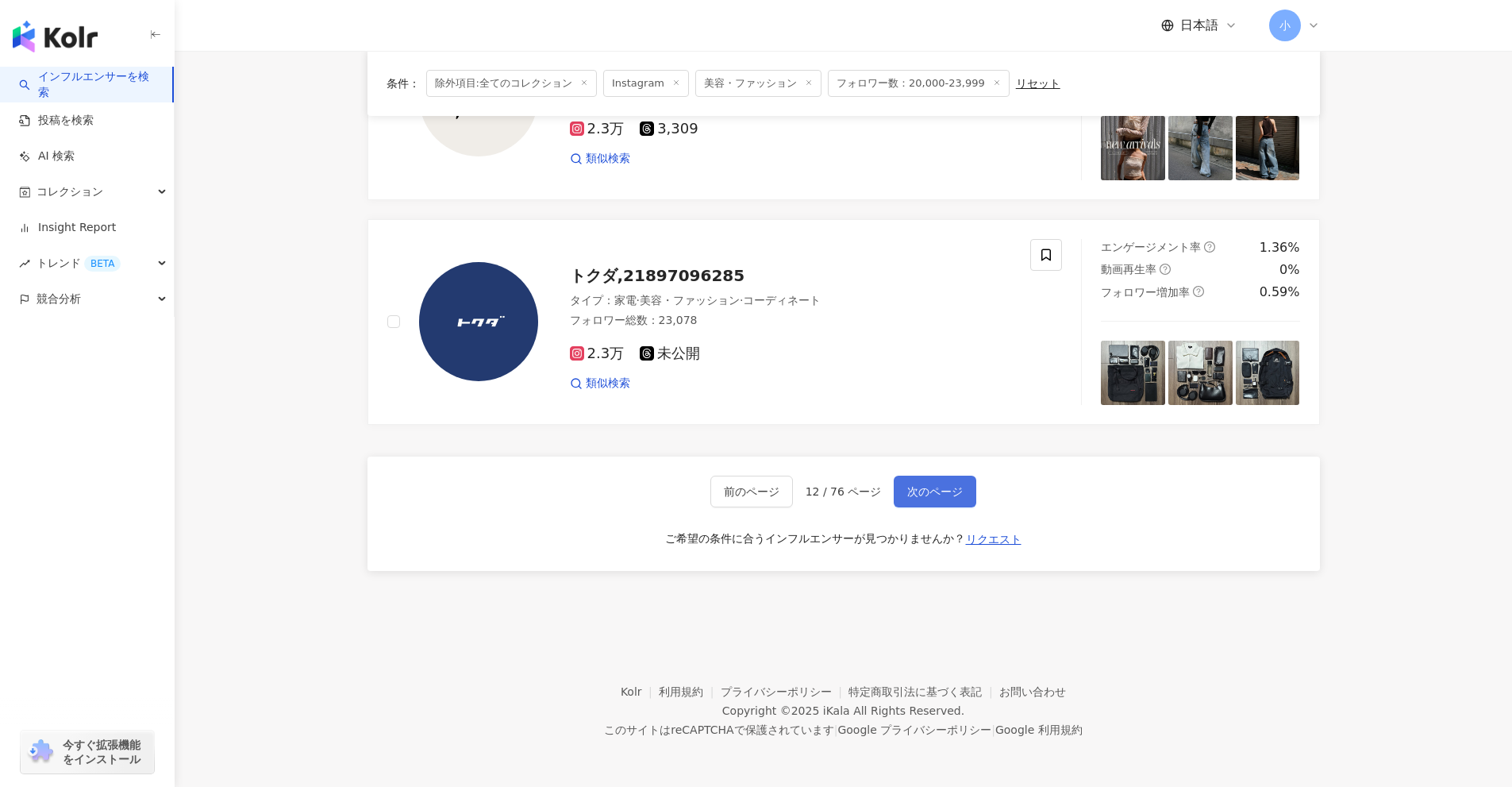
click at [951, 501] on button "次のページ" at bounding box center [935, 491] width 82 height 32
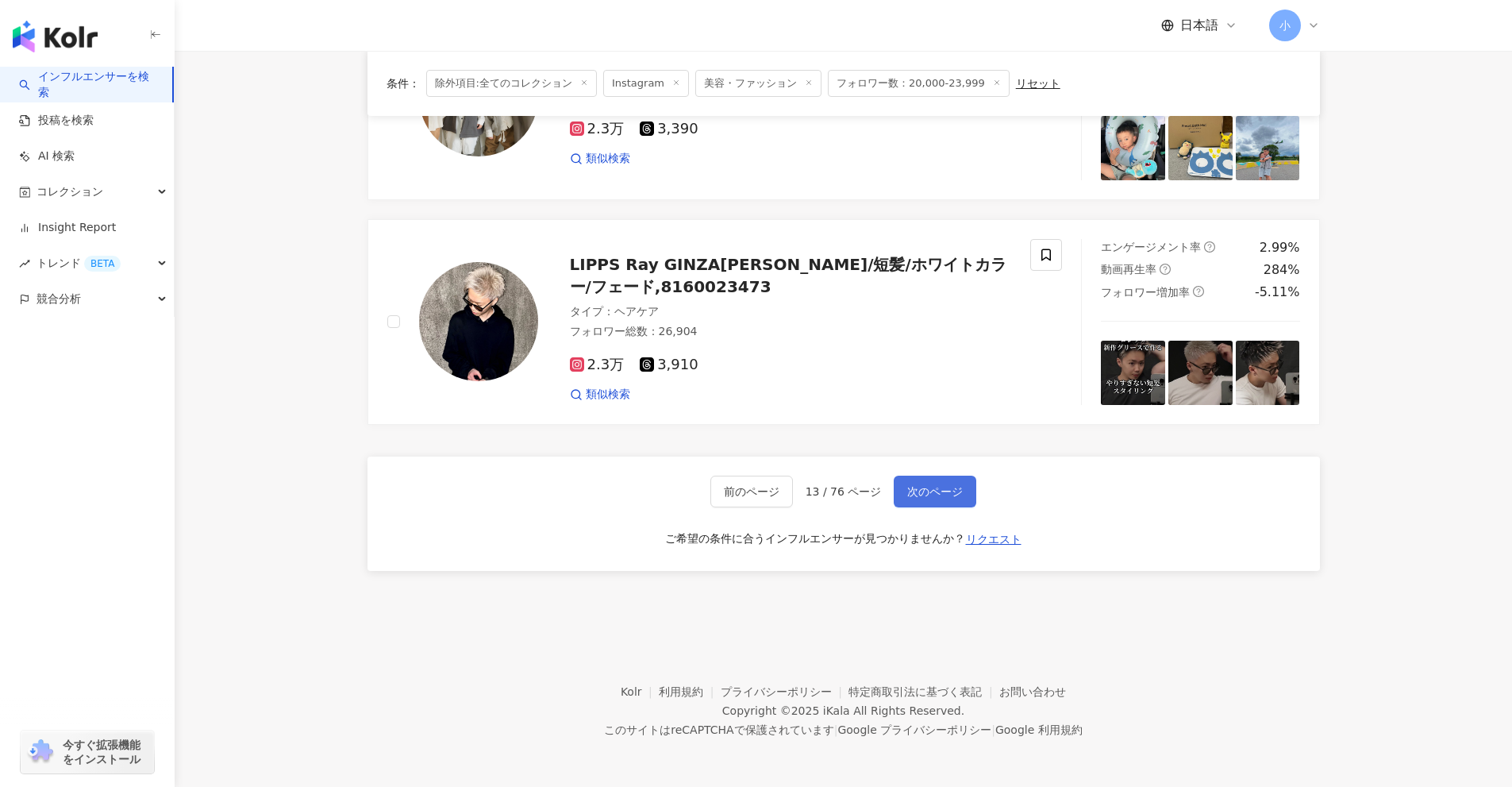
click at [951, 501] on button "次のページ" at bounding box center [935, 491] width 82 height 32
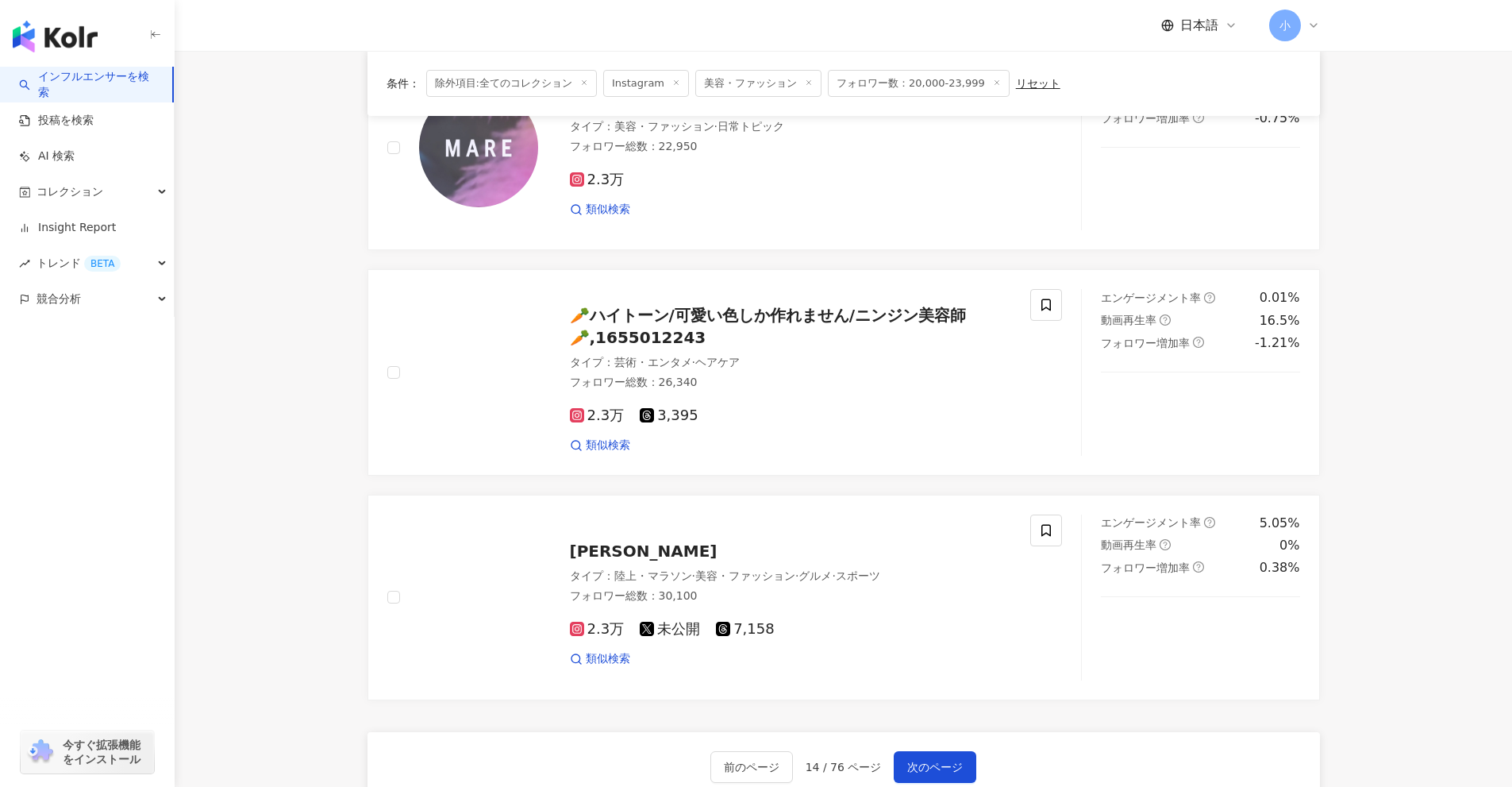
scroll to position [2338, 0]
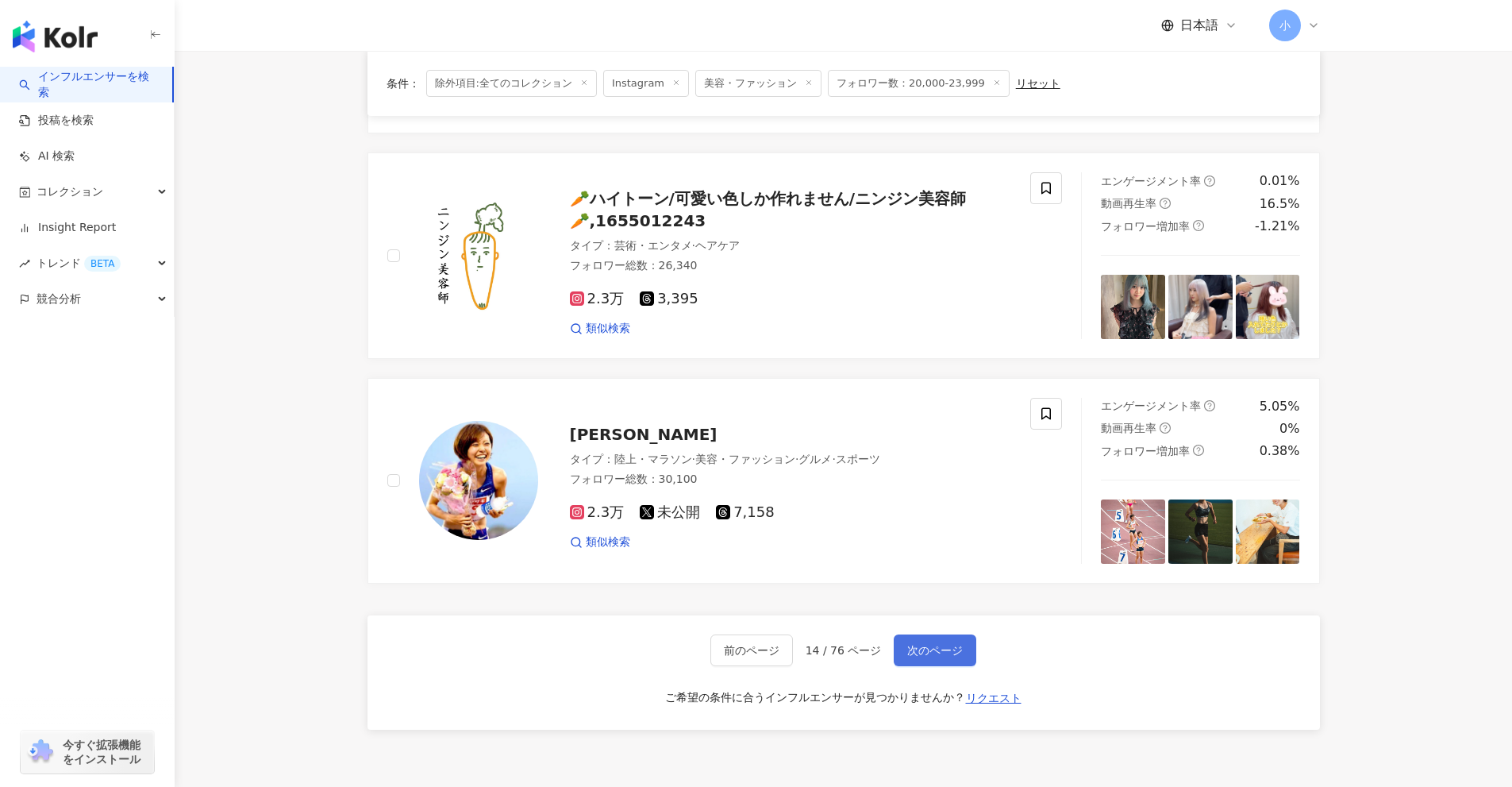
click at [949, 638] on button "次のページ" at bounding box center [935, 650] width 82 height 32
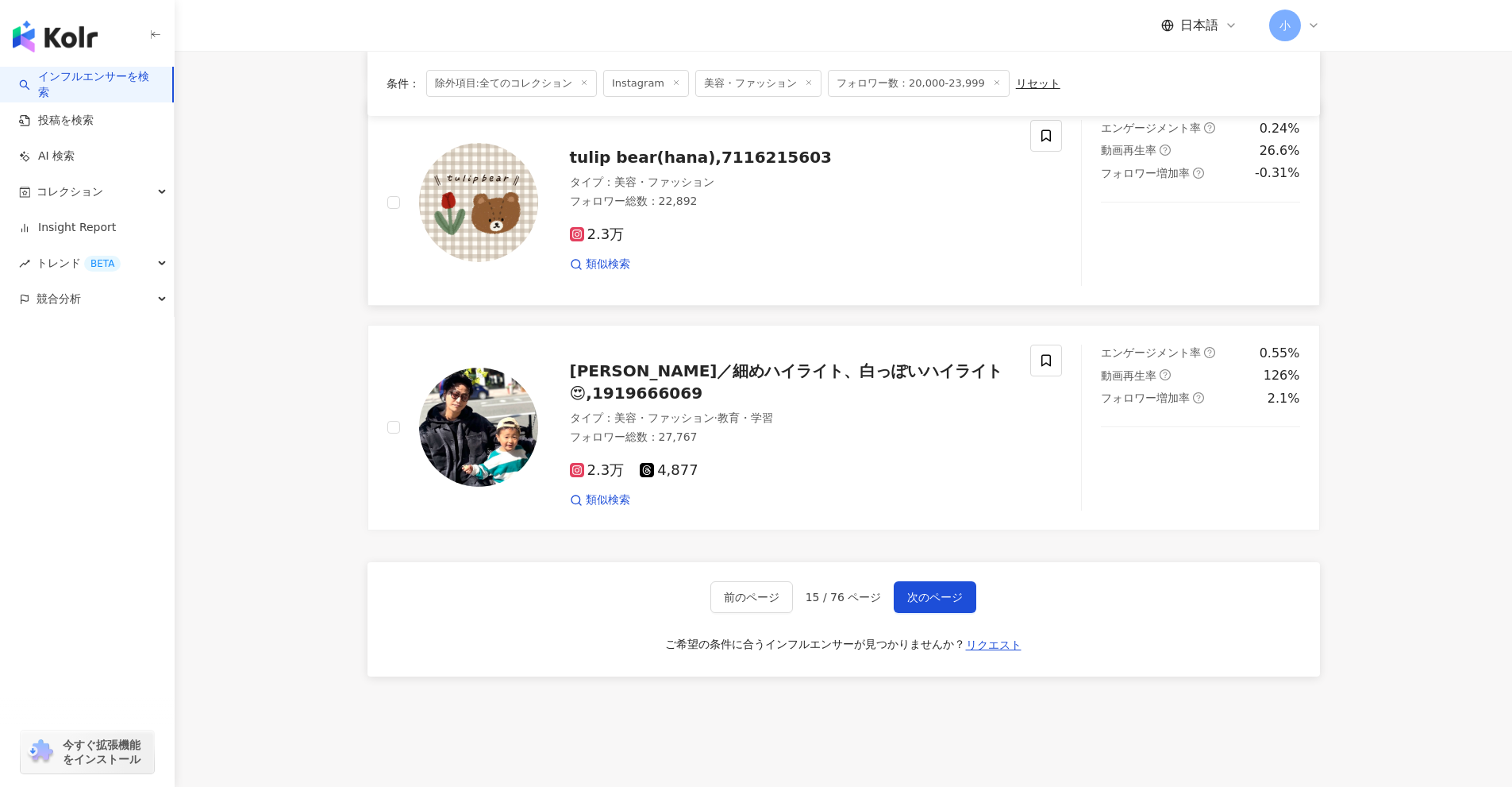
scroll to position [2461, 0]
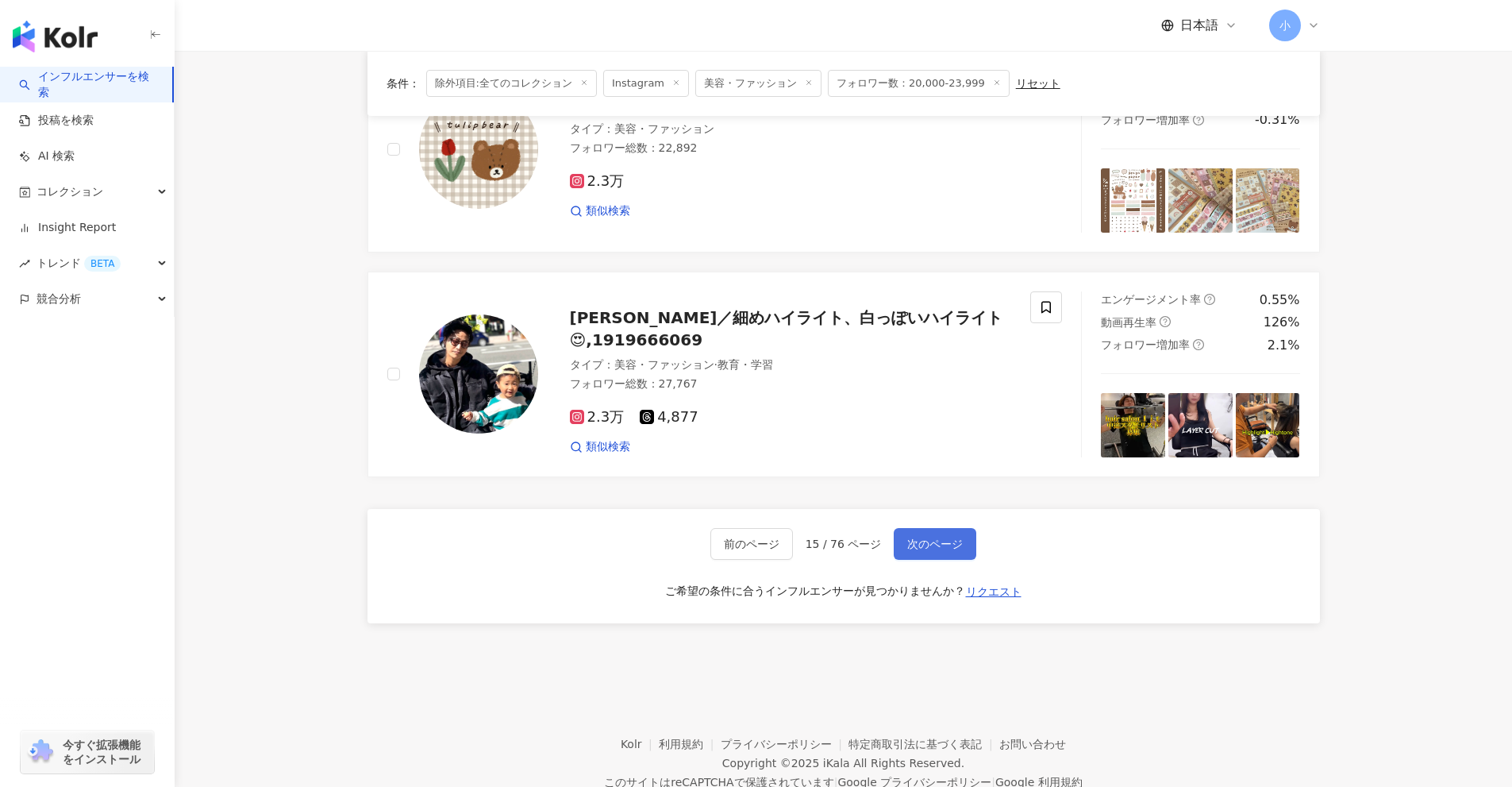
click at [947, 539] on button "次のページ" at bounding box center [935, 543] width 82 height 32
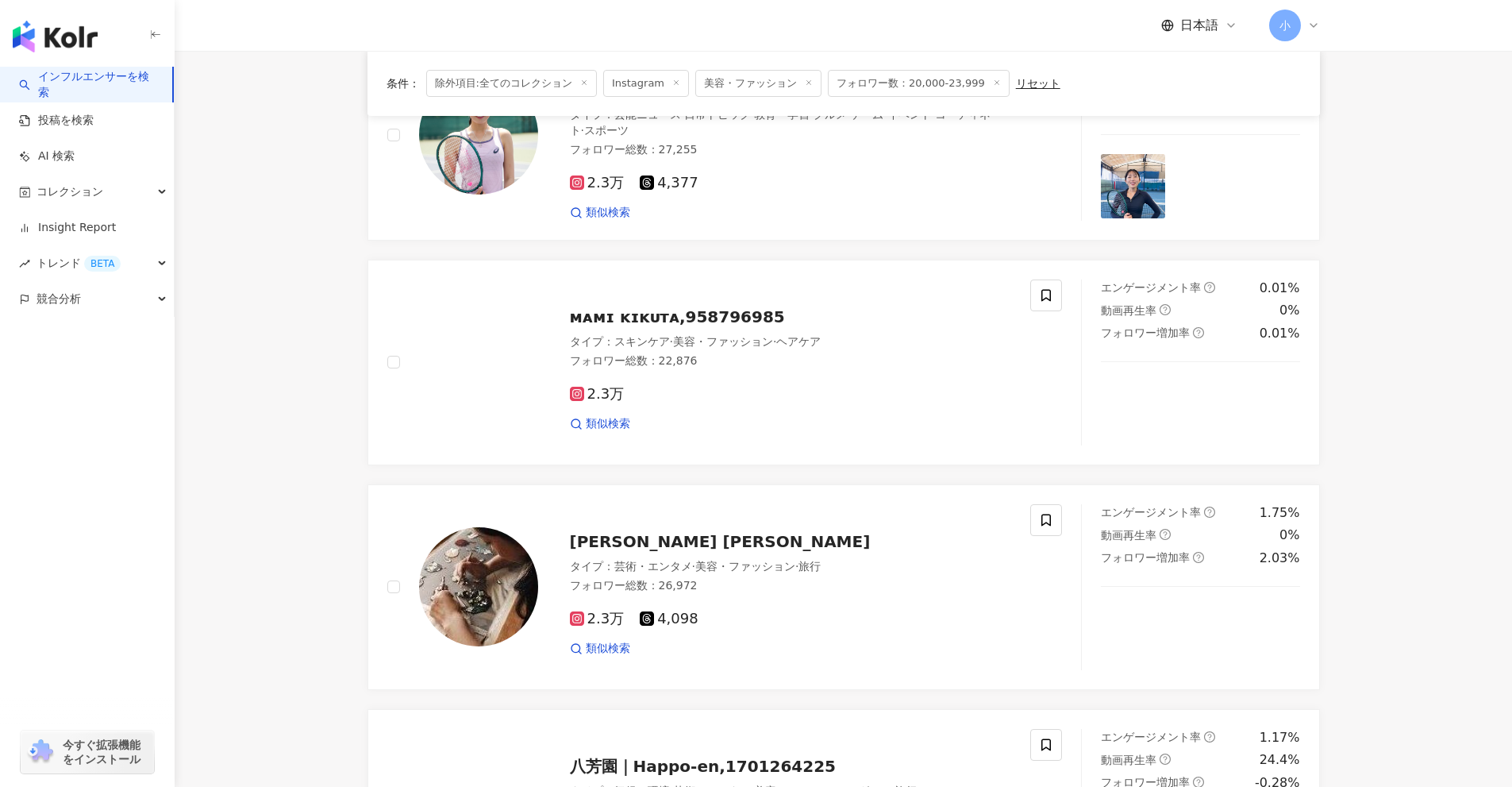
scroll to position [162, 0]
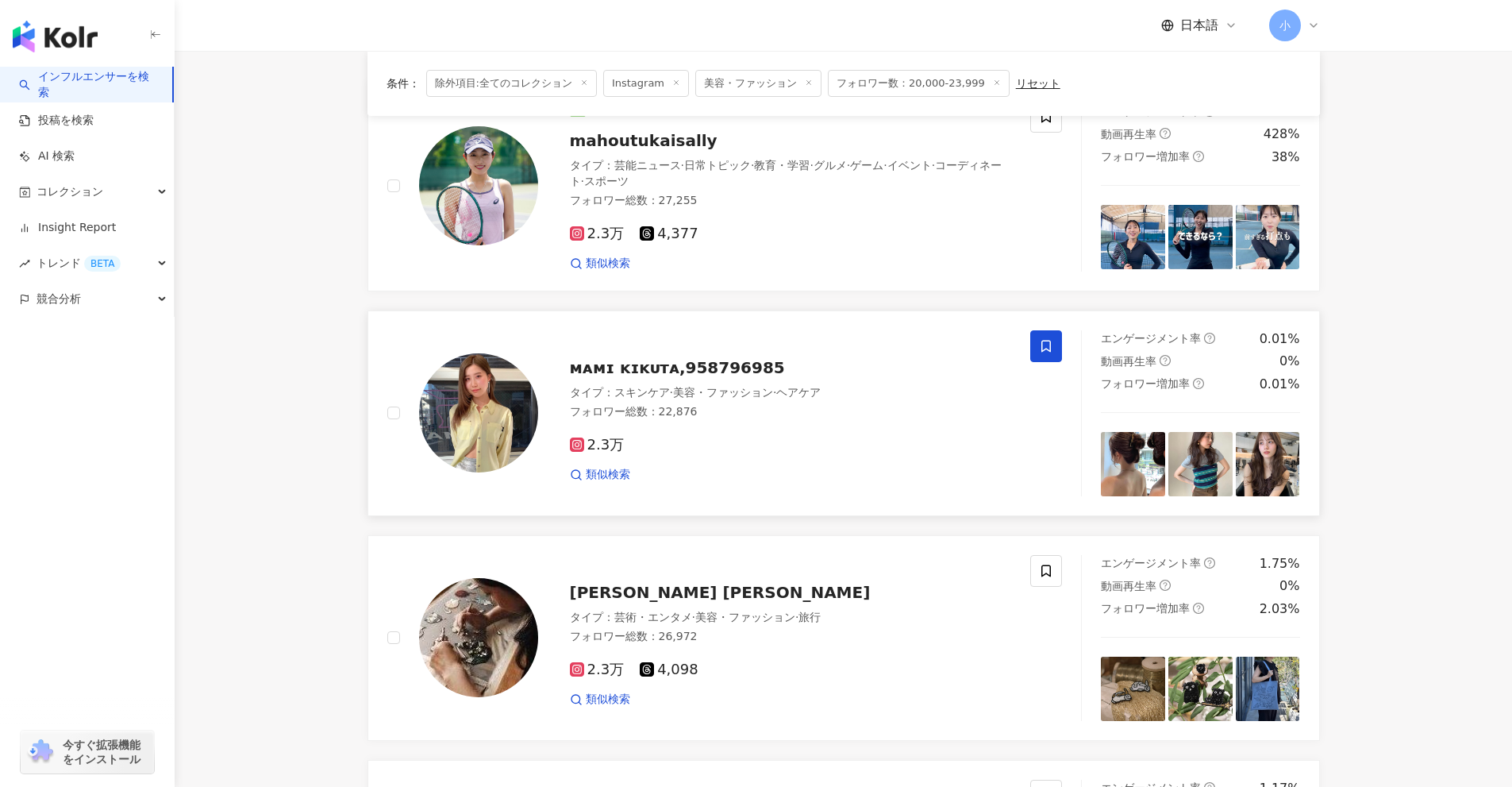
click at [1050, 352] on span at bounding box center [1046, 346] width 32 height 32
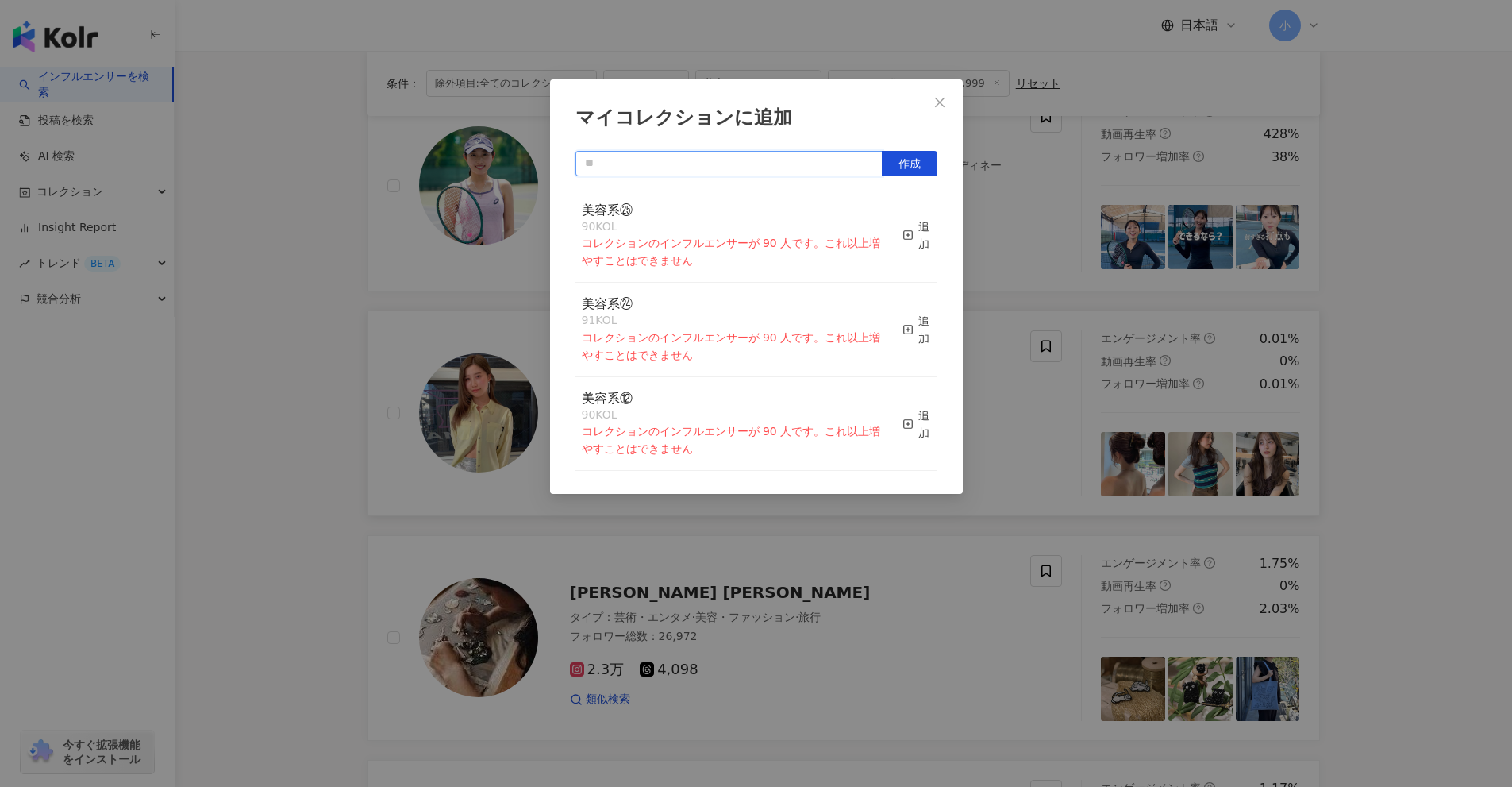
click at [708, 166] on input "text" at bounding box center [729, 164] width 307 height 25
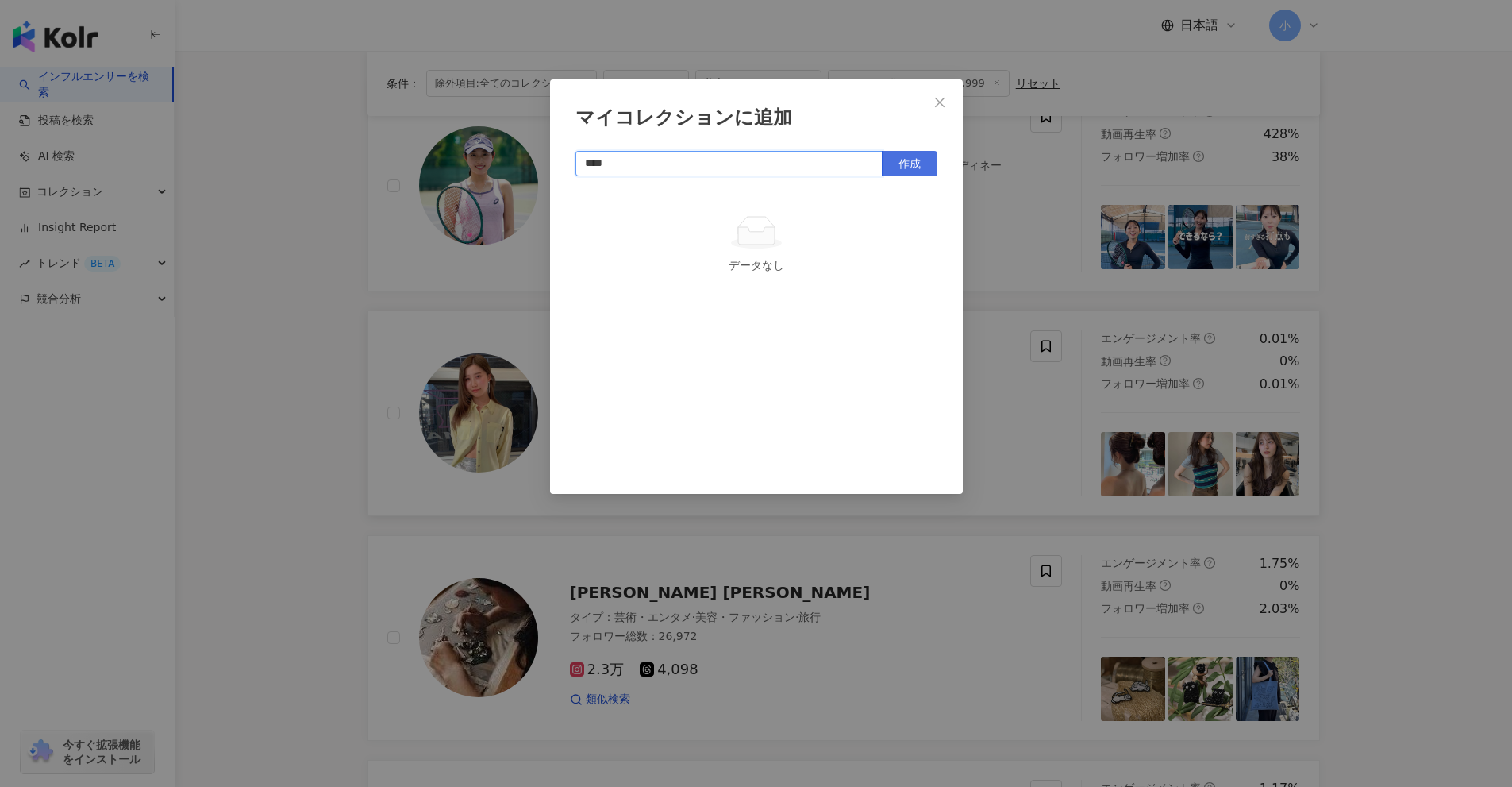
click at [894, 168] on button "作成" at bounding box center [910, 164] width 56 height 25
type input "****"
click at [1419, 387] on div "マイコレクションに追加 **** 作成 美容系㉖ 1 KOL 追加済み" at bounding box center [756, 393] width 1512 height 787
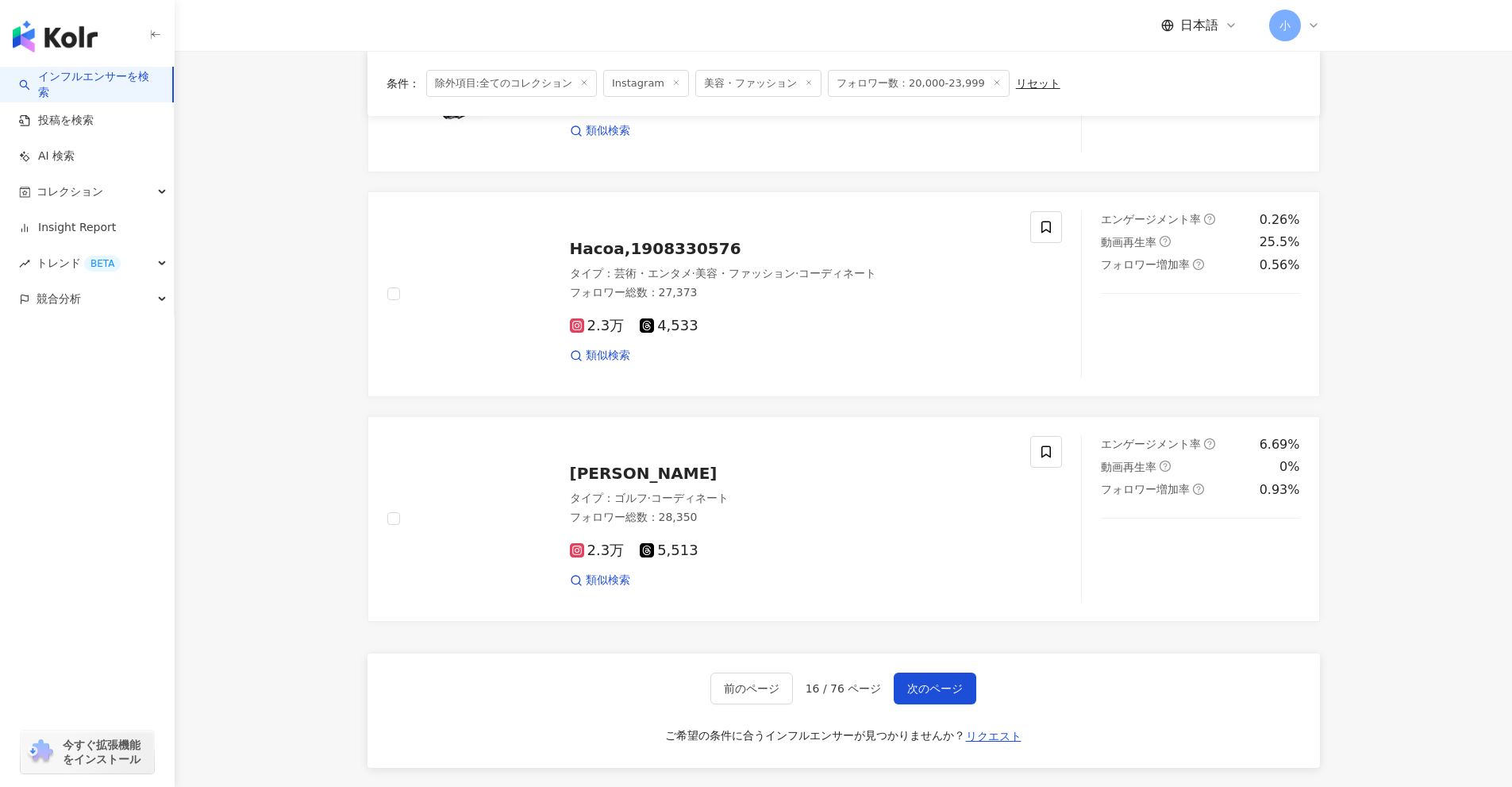
scroll to position [2500, 0]
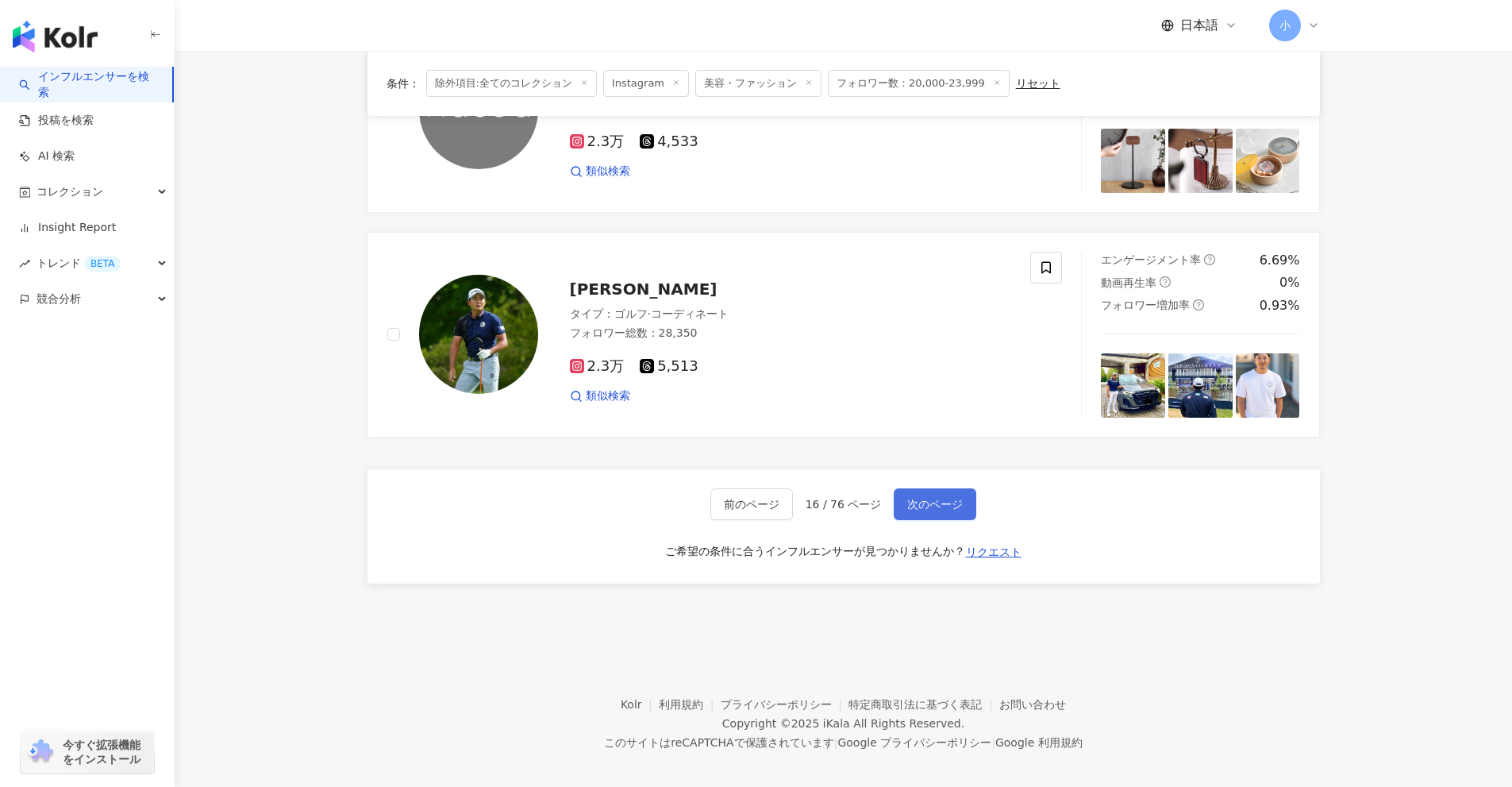
click at [954, 498] on span "次のページ" at bounding box center [936, 504] width 56 height 13
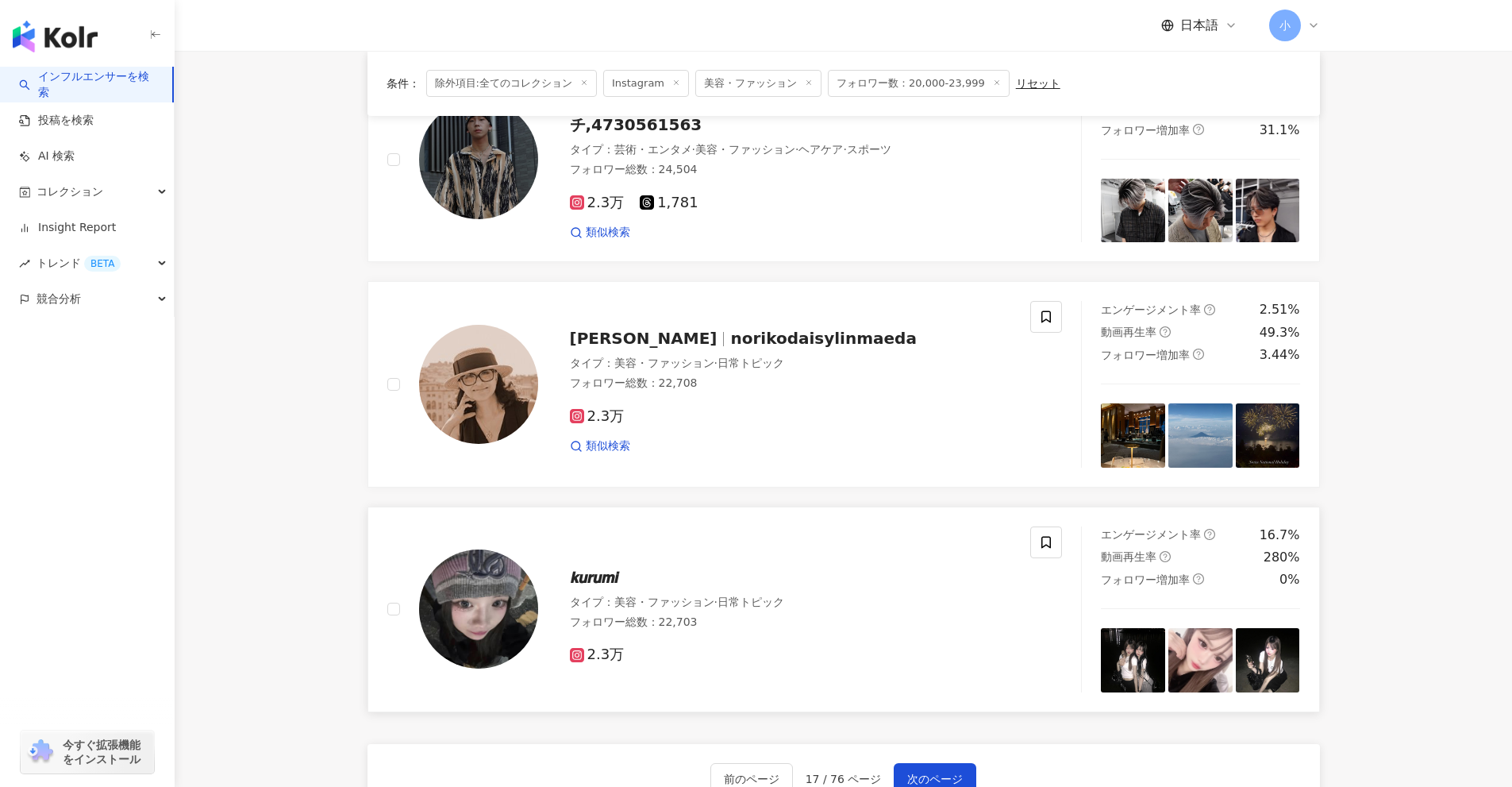
scroll to position [2497, 0]
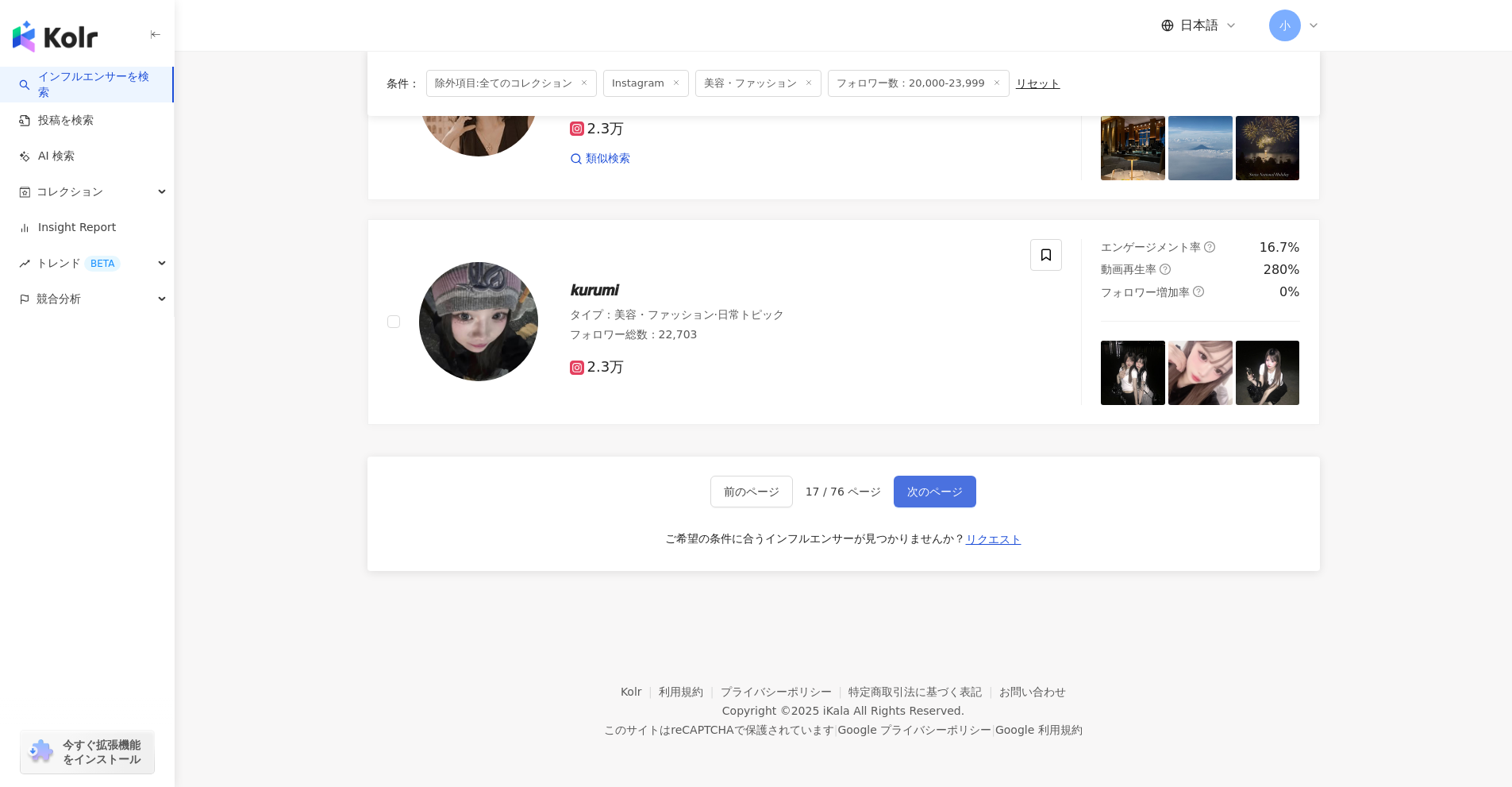
click at [937, 504] on button "次のページ" at bounding box center [935, 491] width 82 height 32
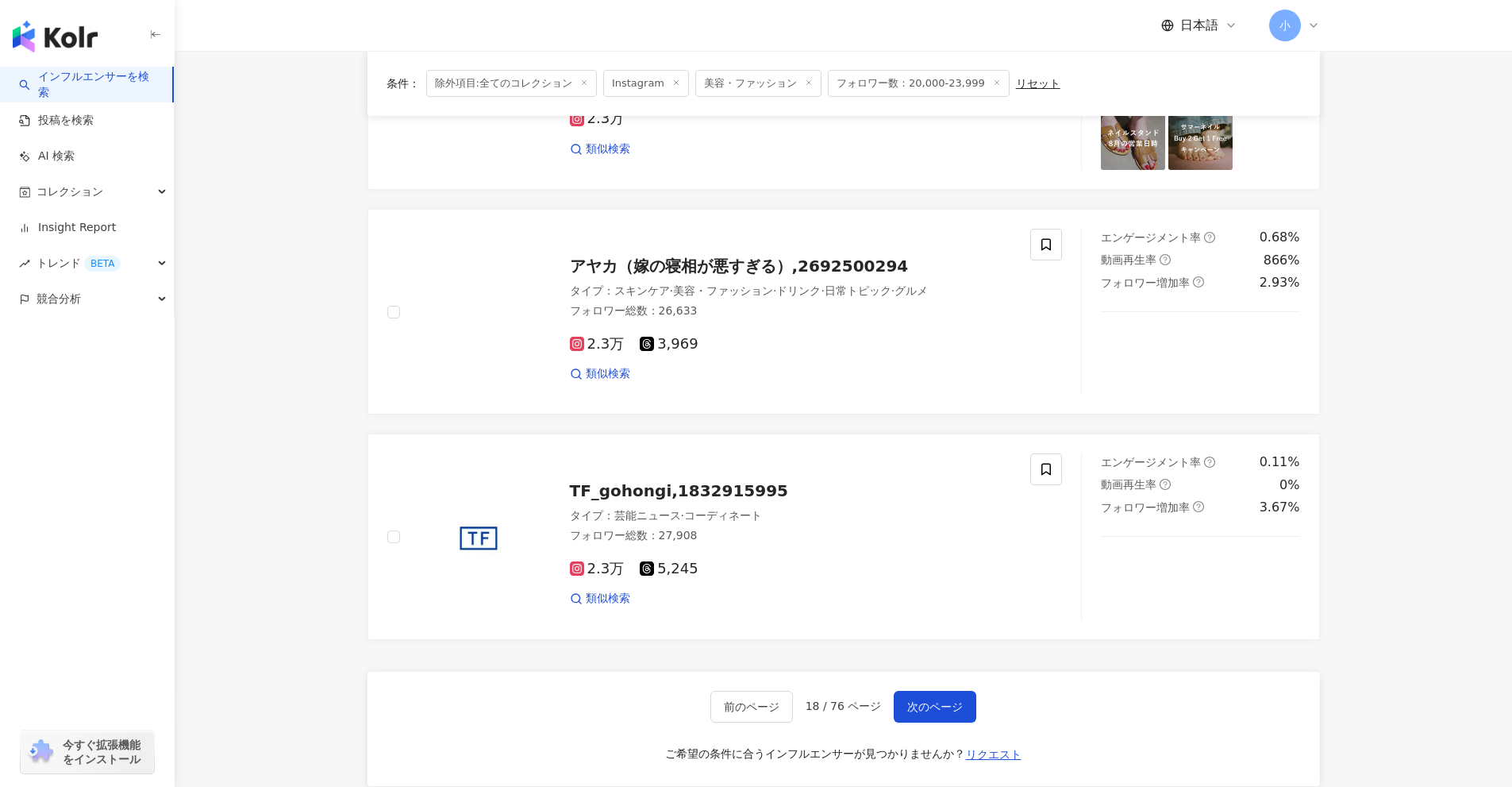
scroll to position [2506, 0]
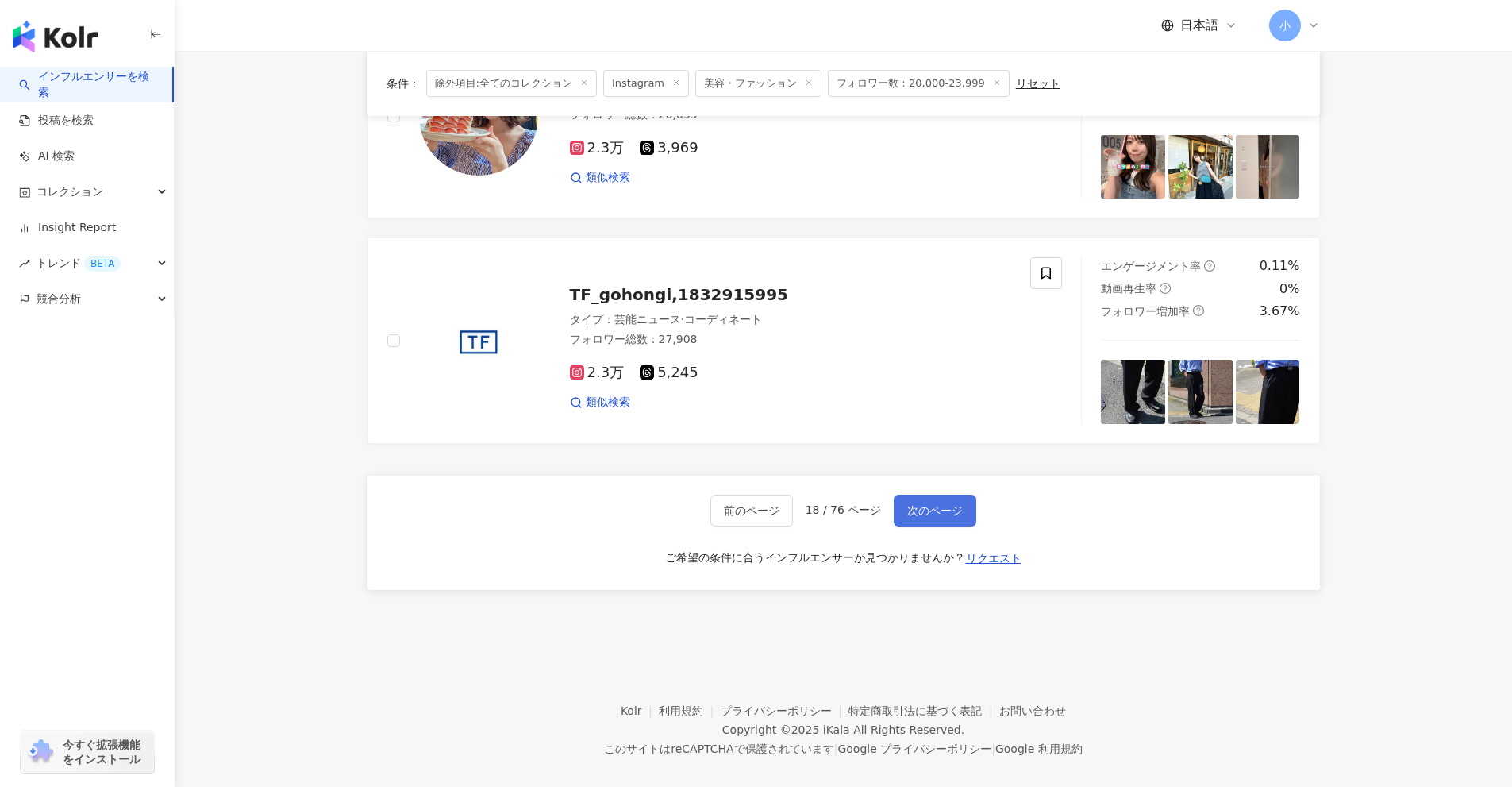
click at [927, 504] on span "次のページ" at bounding box center [936, 511] width 56 height 13
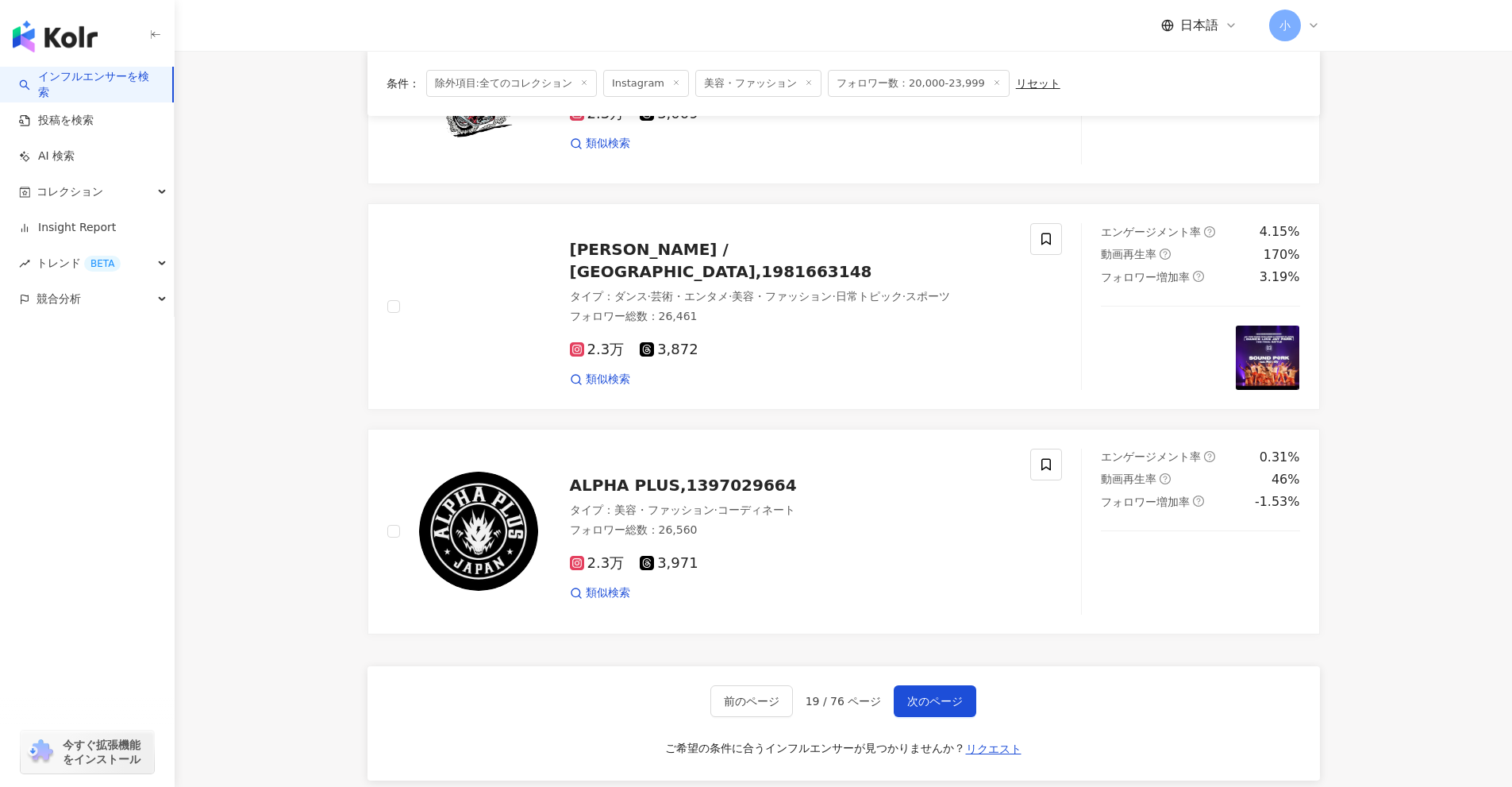
scroll to position [2500, 0]
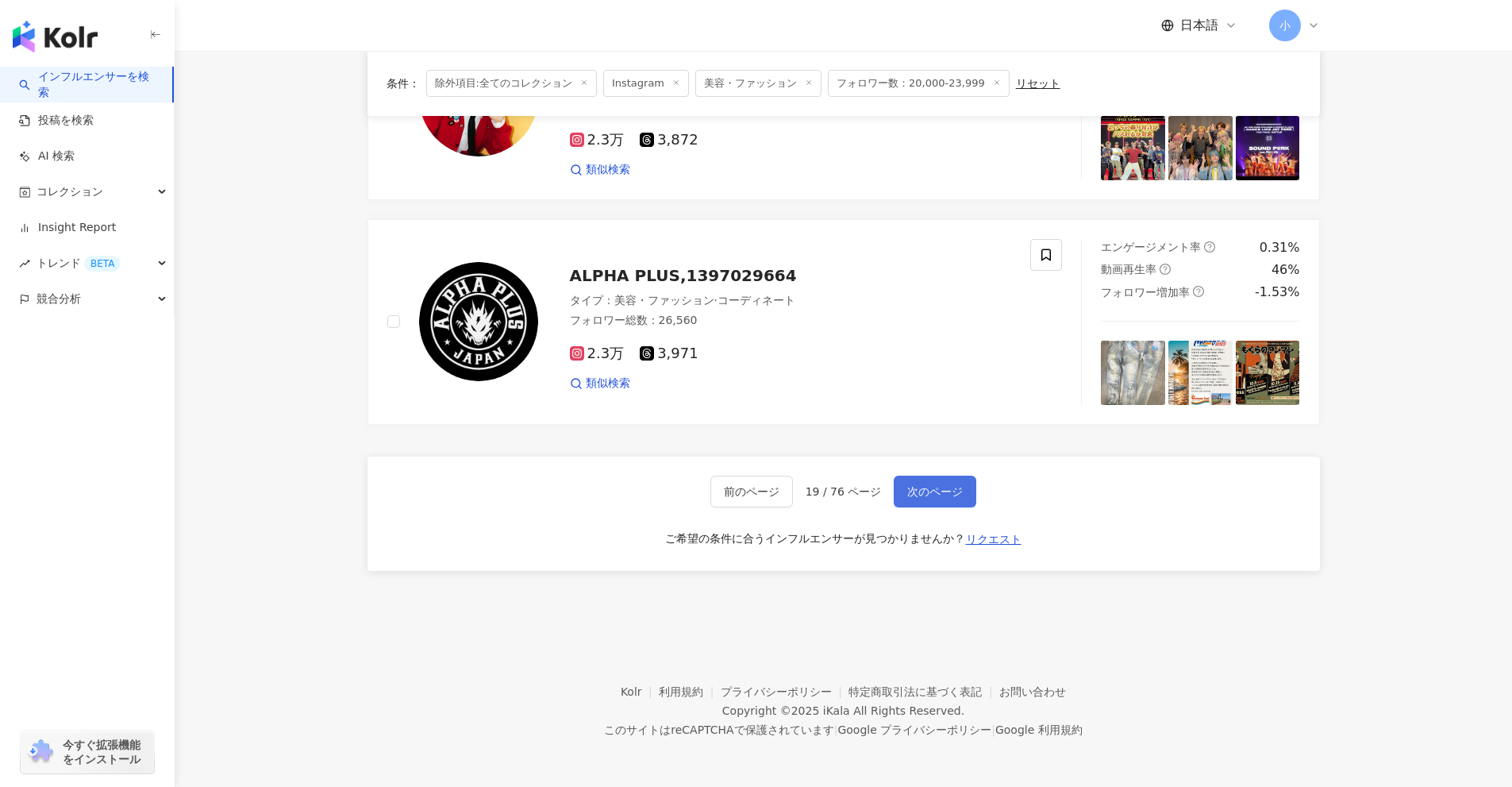
click at [954, 503] on button "次のページ" at bounding box center [935, 491] width 82 height 32
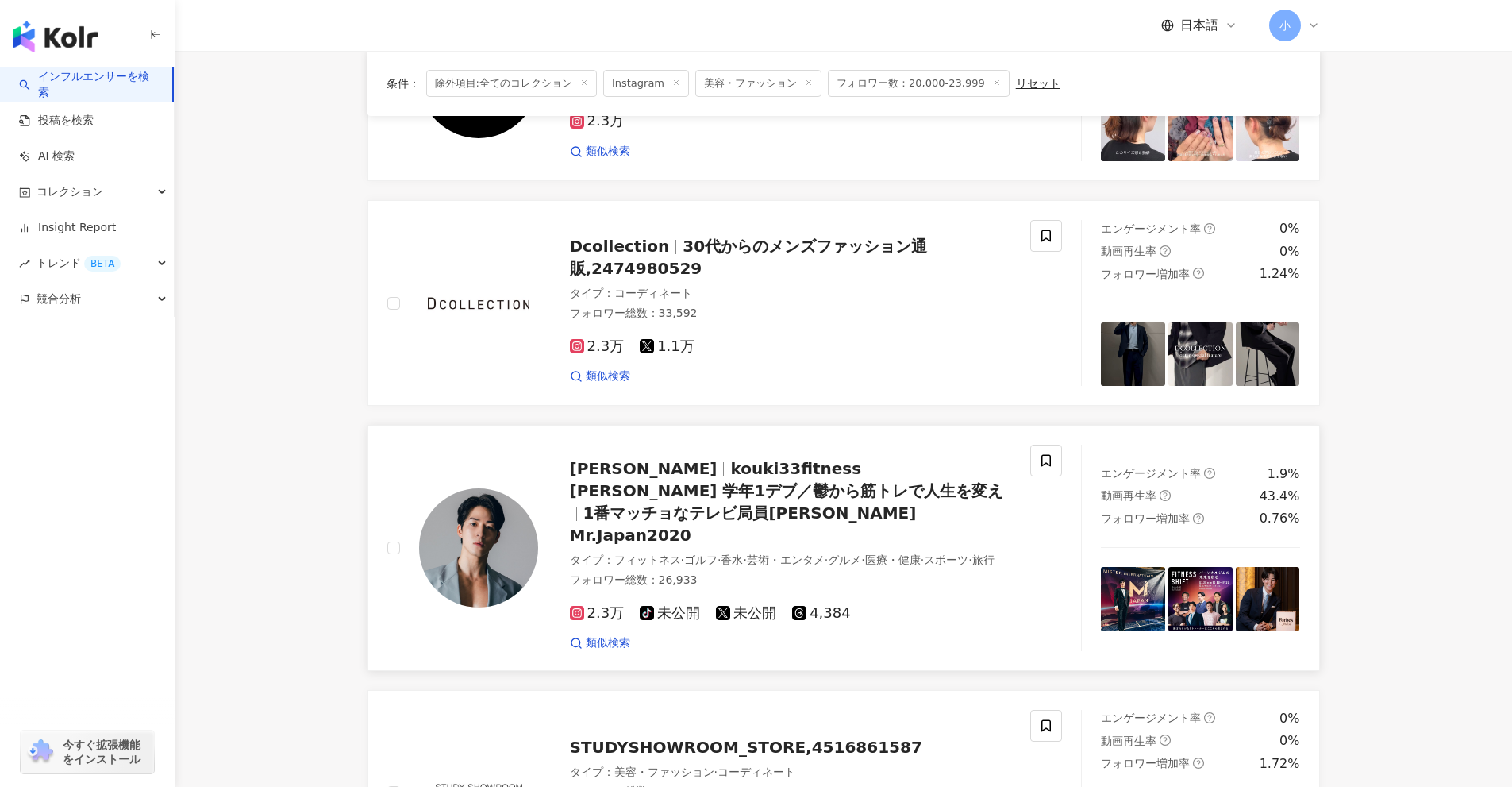
scroll to position [2528, 0]
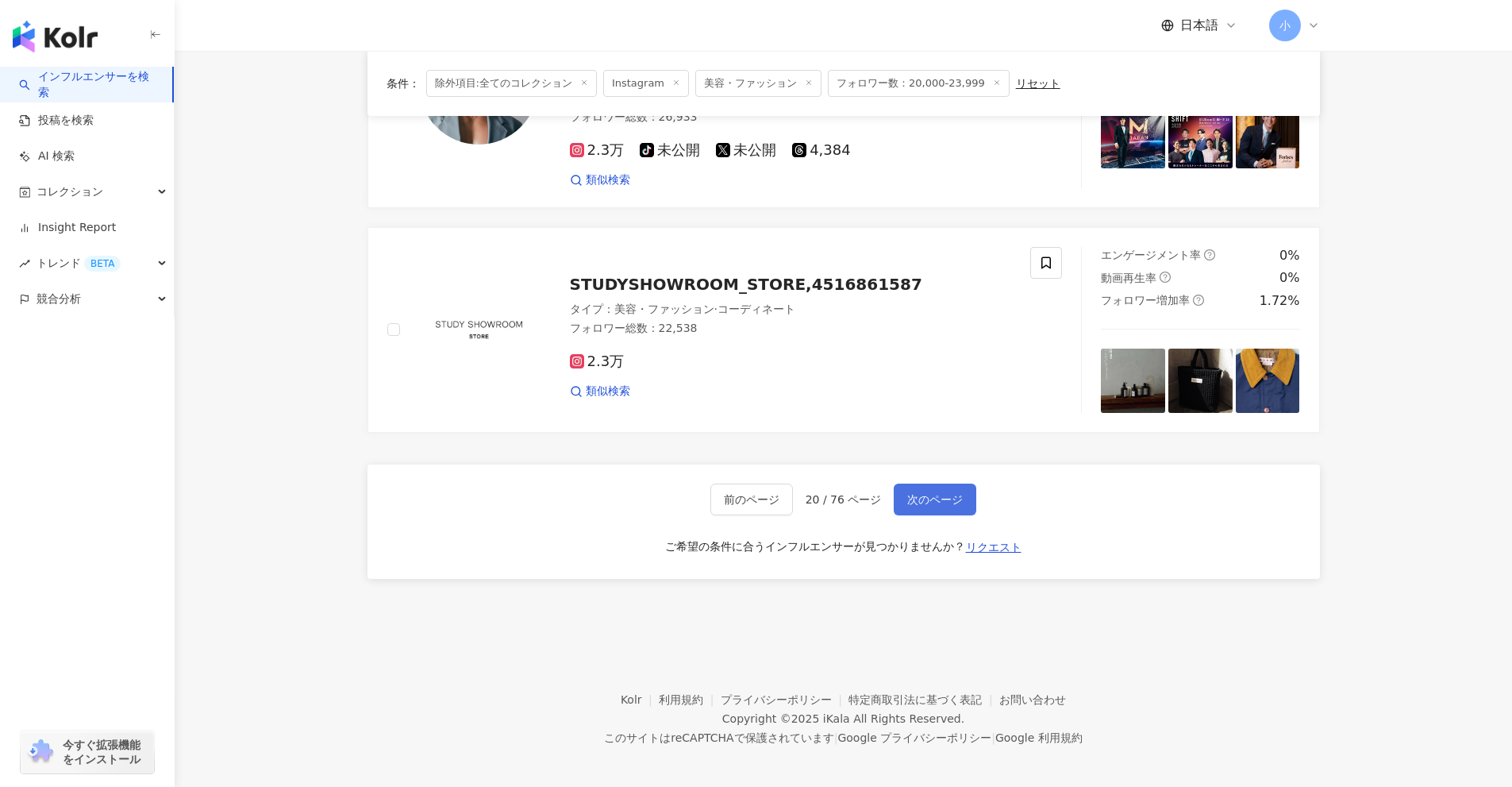
click at [944, 494] on span "次のページ" at bounding box center [936, 500] width 56 height 13
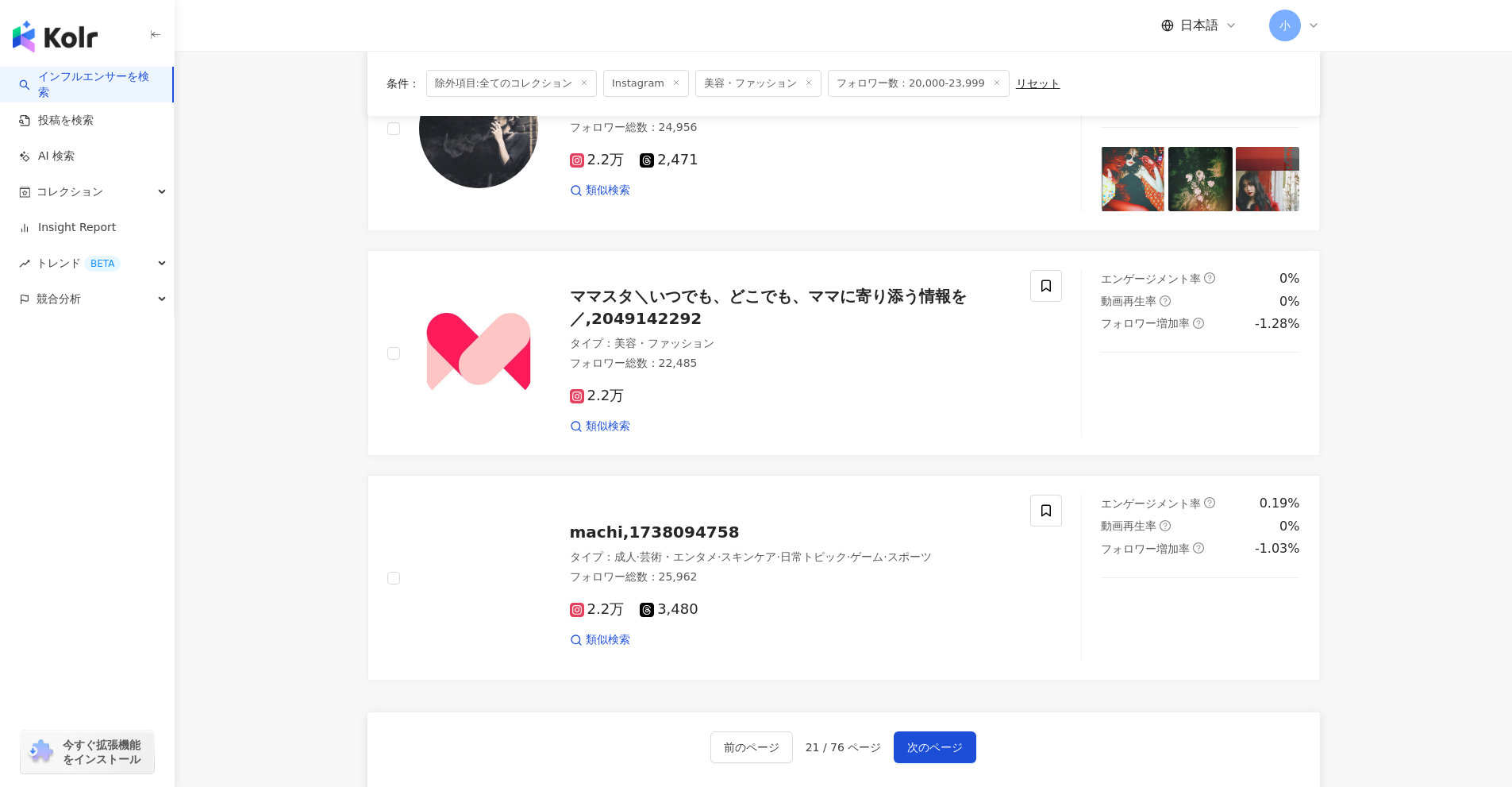
scroll to position [2497, 0]
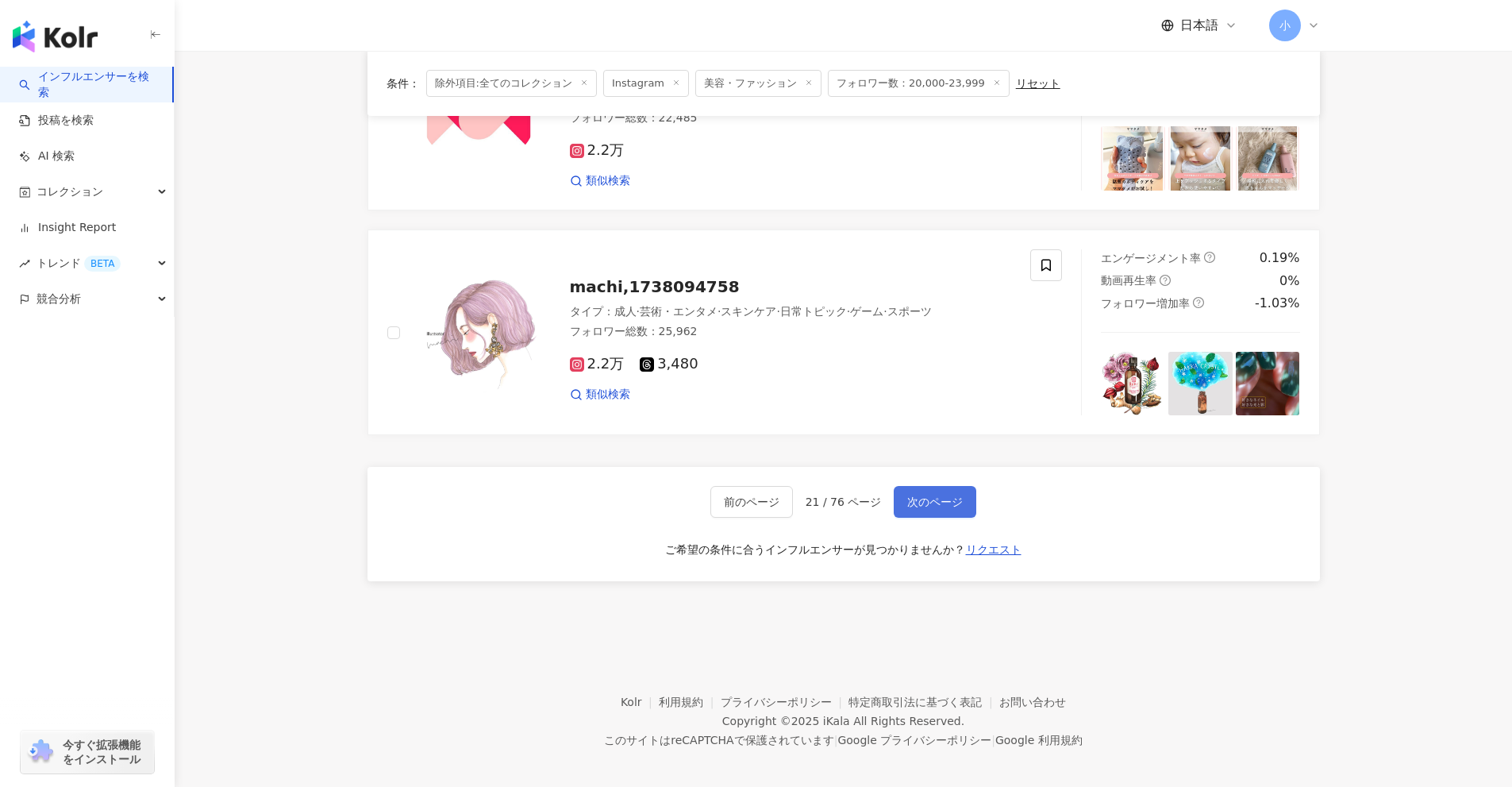
click at [938, 495] on span "次のページ" at bounding box center [936, 501] width 56 height 13
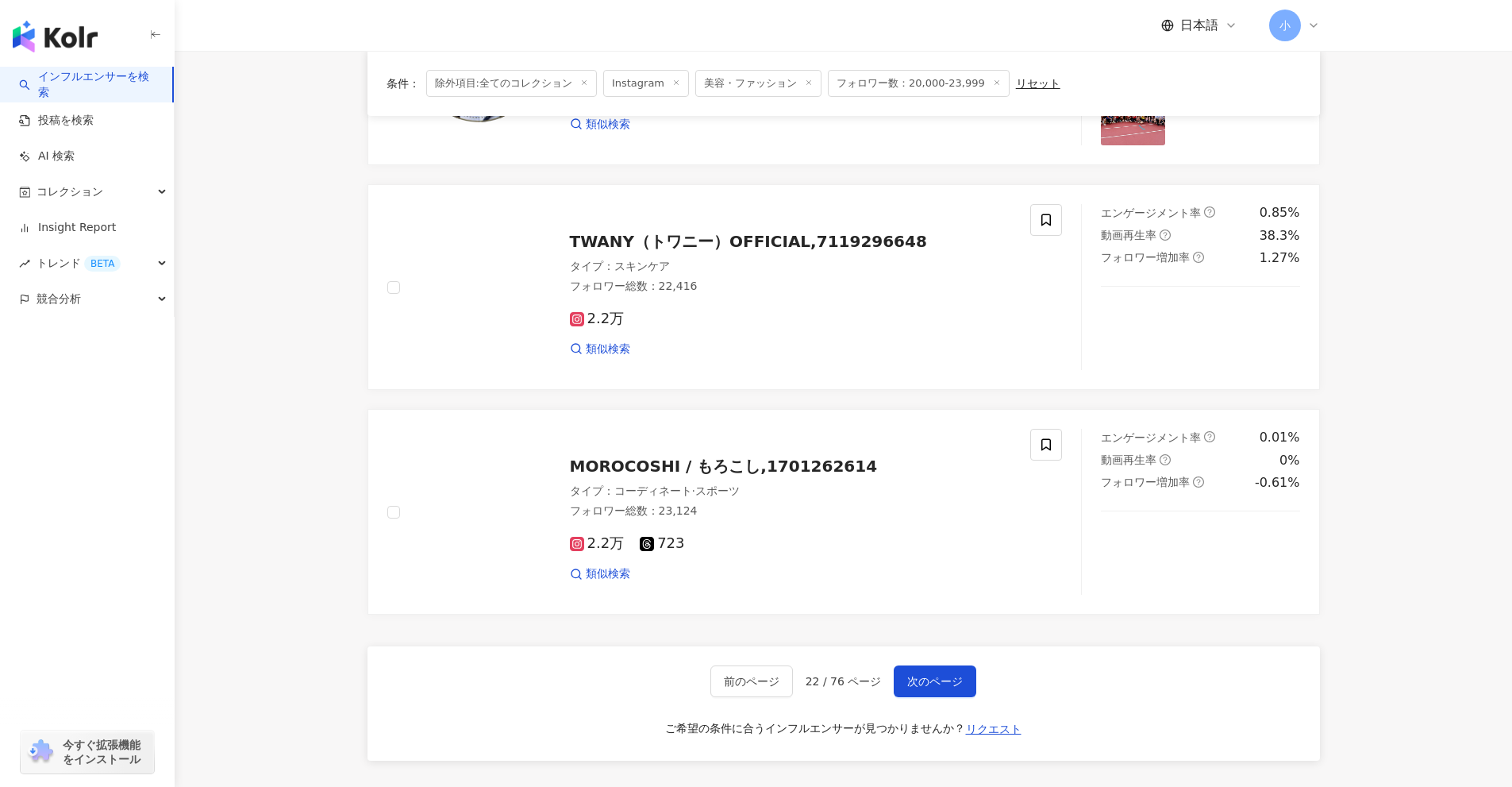
scroll to position [2631, 0]
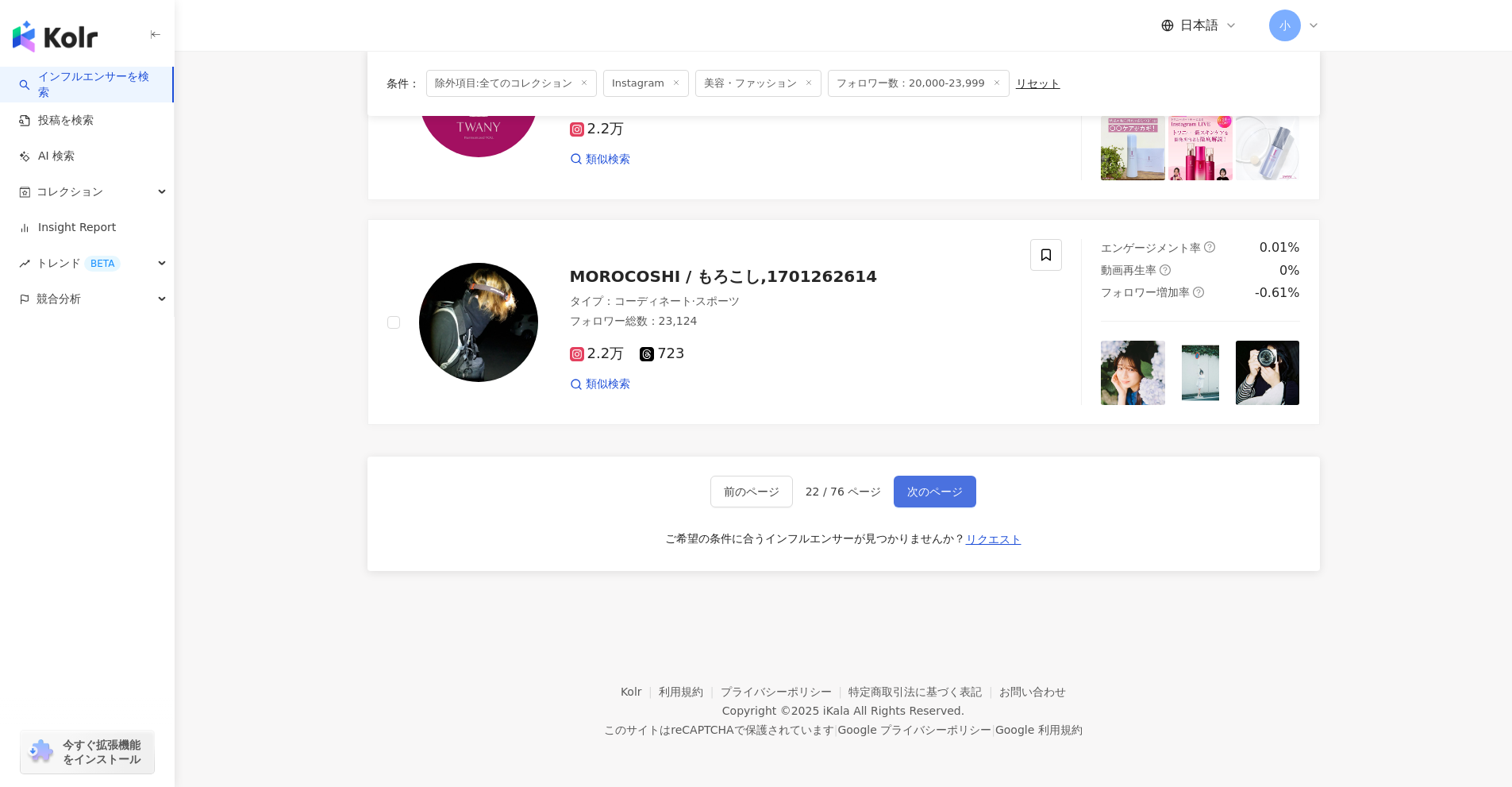
click at [919, 500] on button "次のページ" at bounding box center [935, 491] width 82 height 32
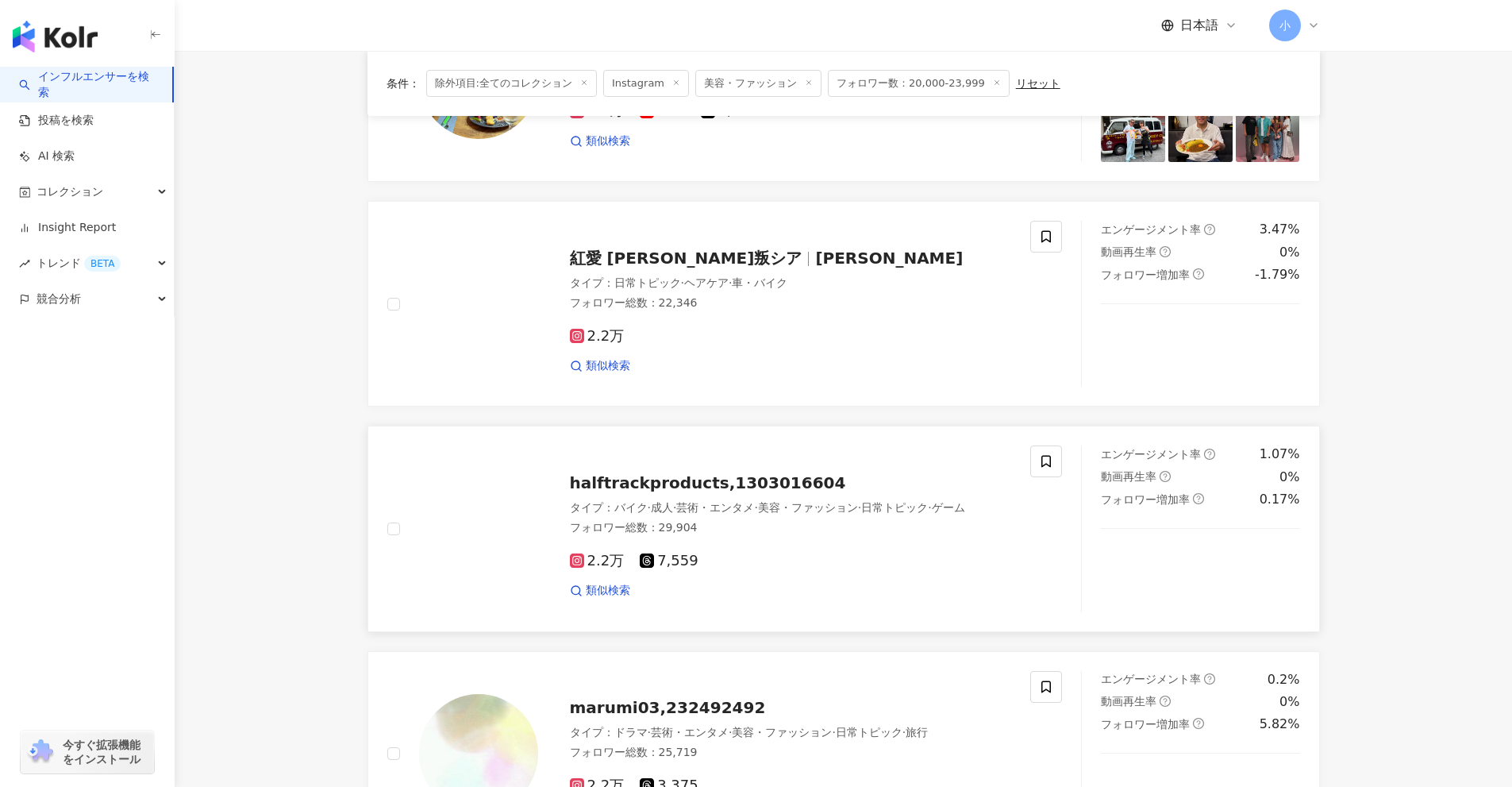
scroll to position [2461, 0]
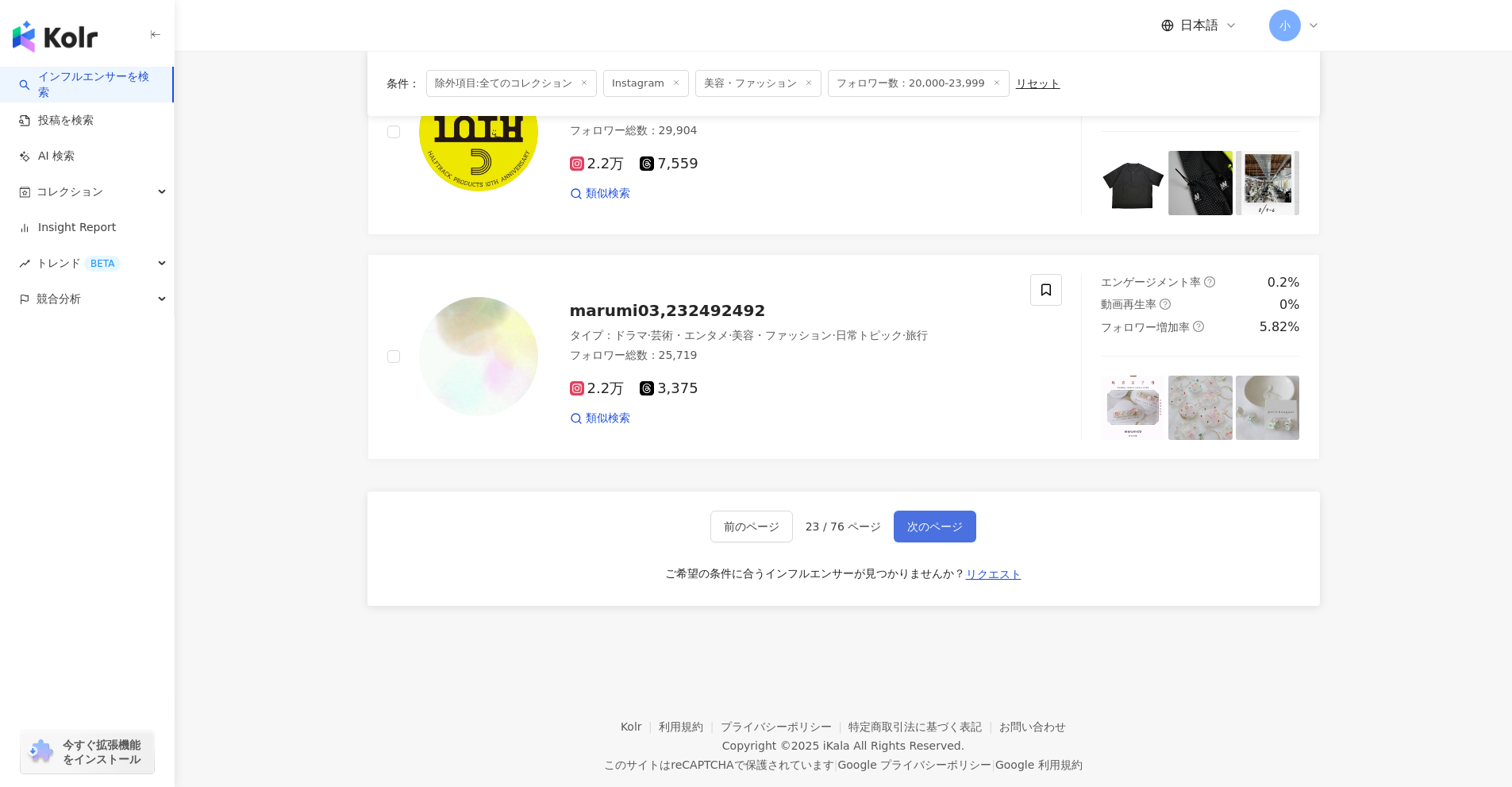
click at [949, 537] on button "次のページ" at bounding box center [935, 526] width 82 height 32
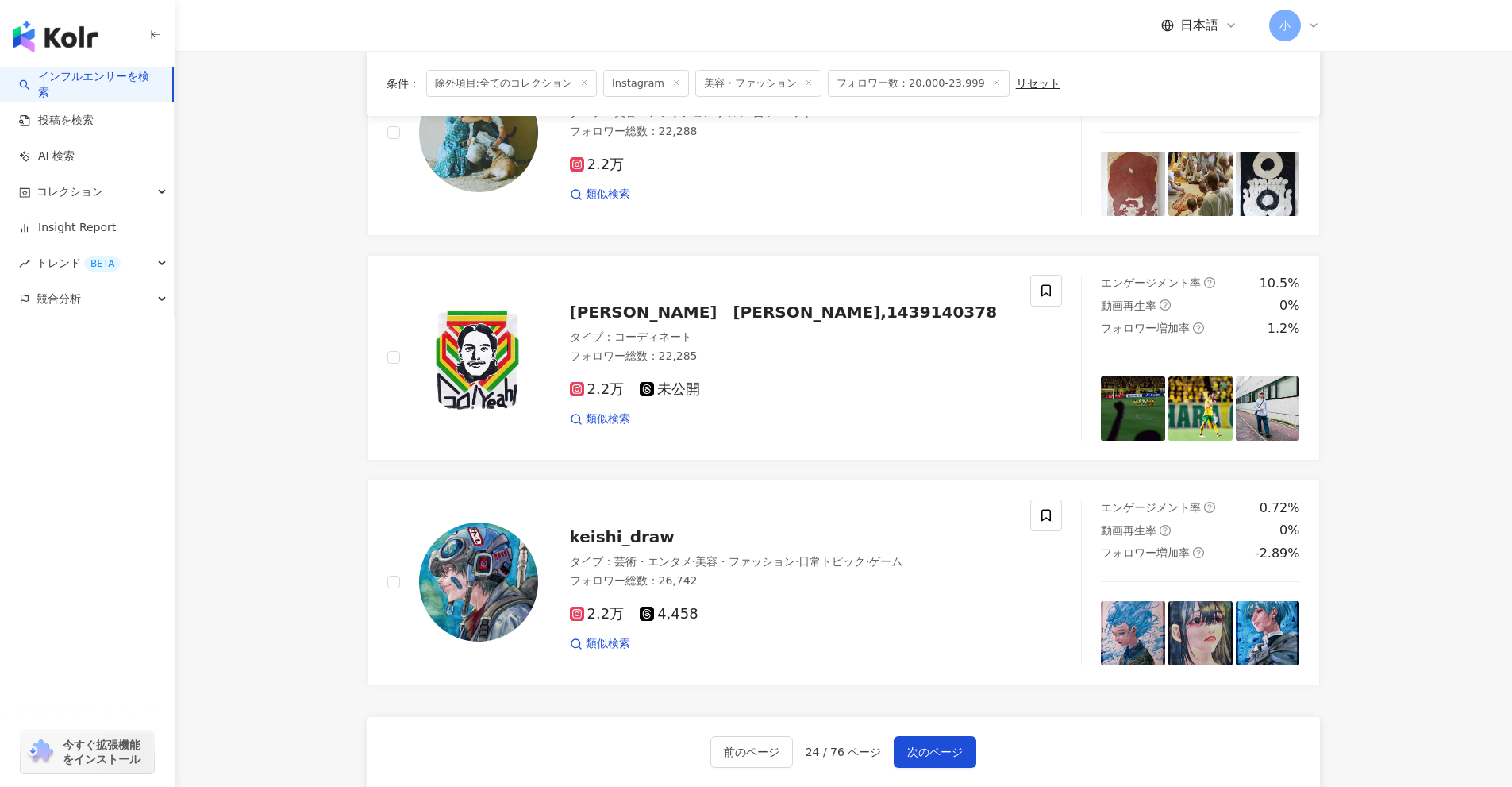
scroll to position [2495, 0]
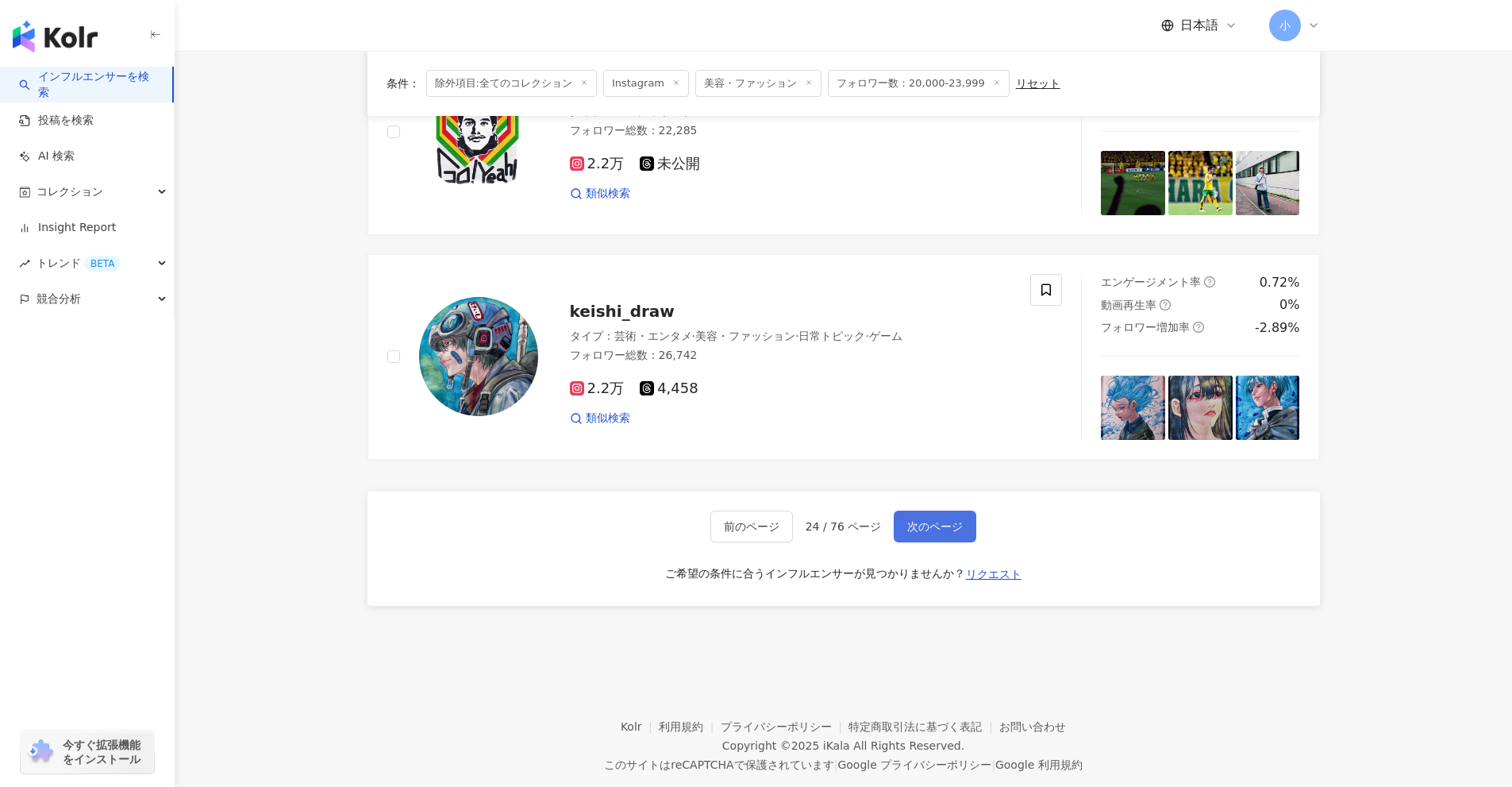
click at [942, 521] on span "次のページ" at bounding box center [936, 527] width 56 height 13
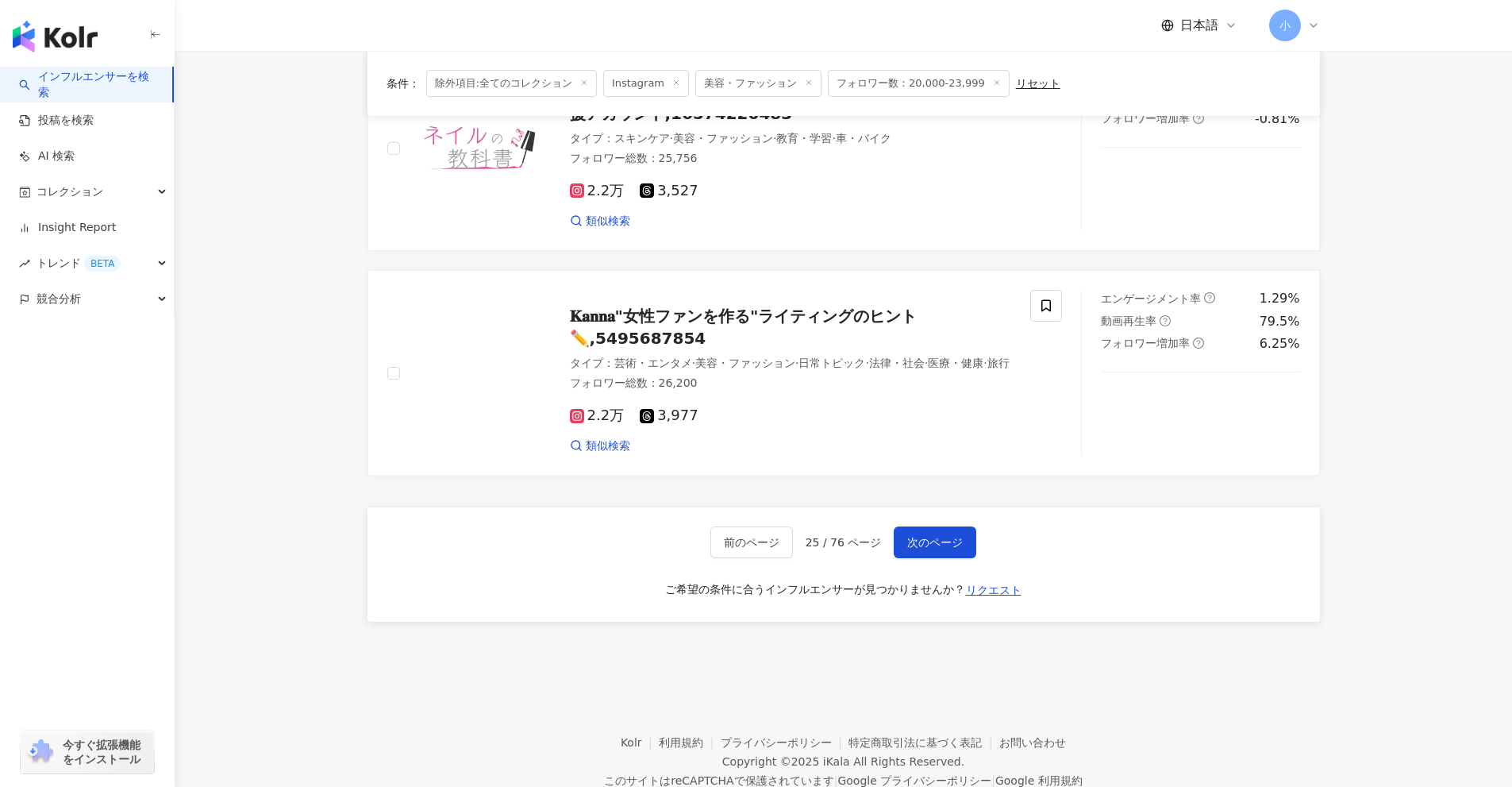
scroll to position [2482, 0]
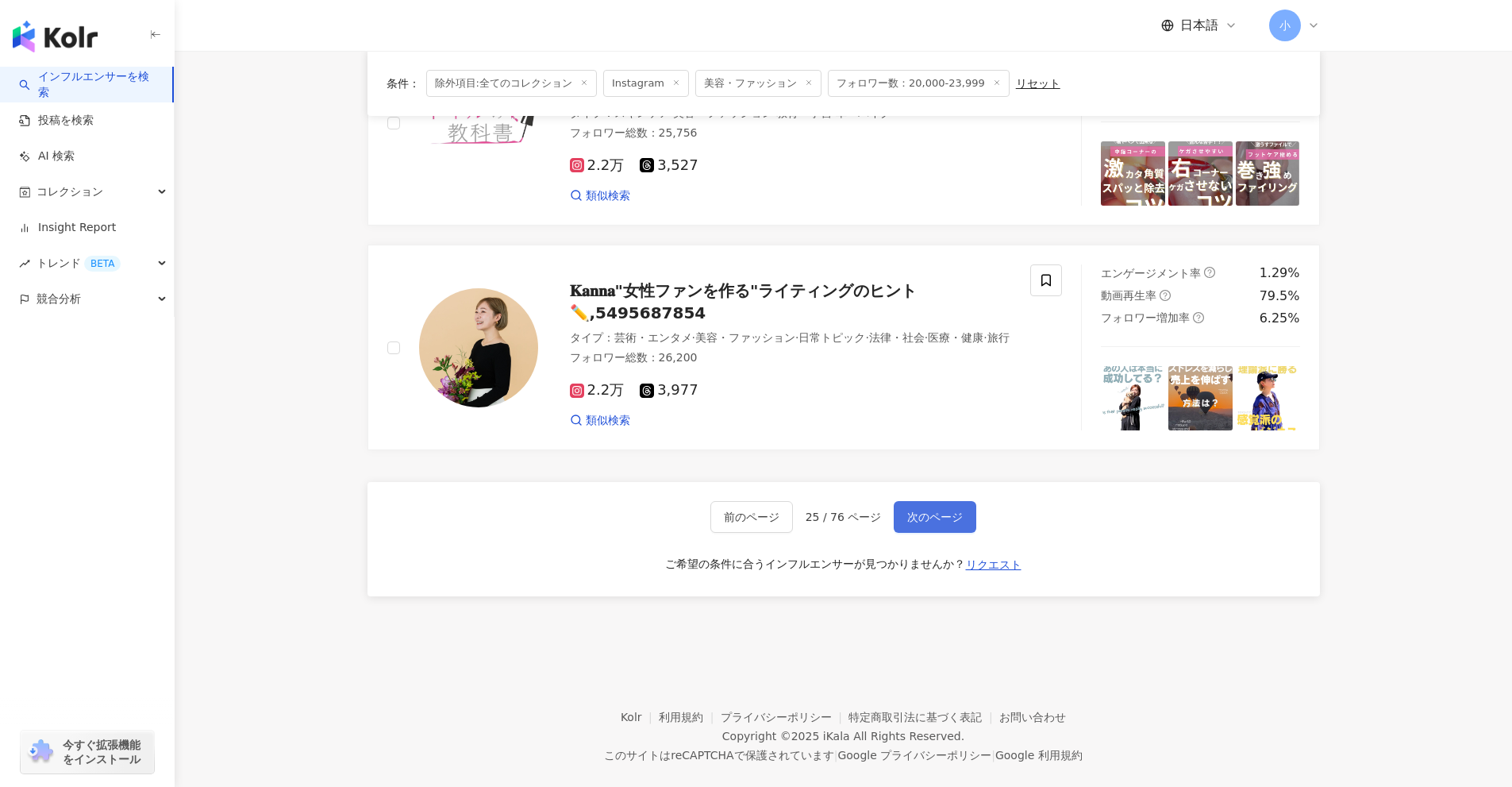
click at [920, 513] on button "次のページ" at bounding box center [935, 517] width 82 height 32
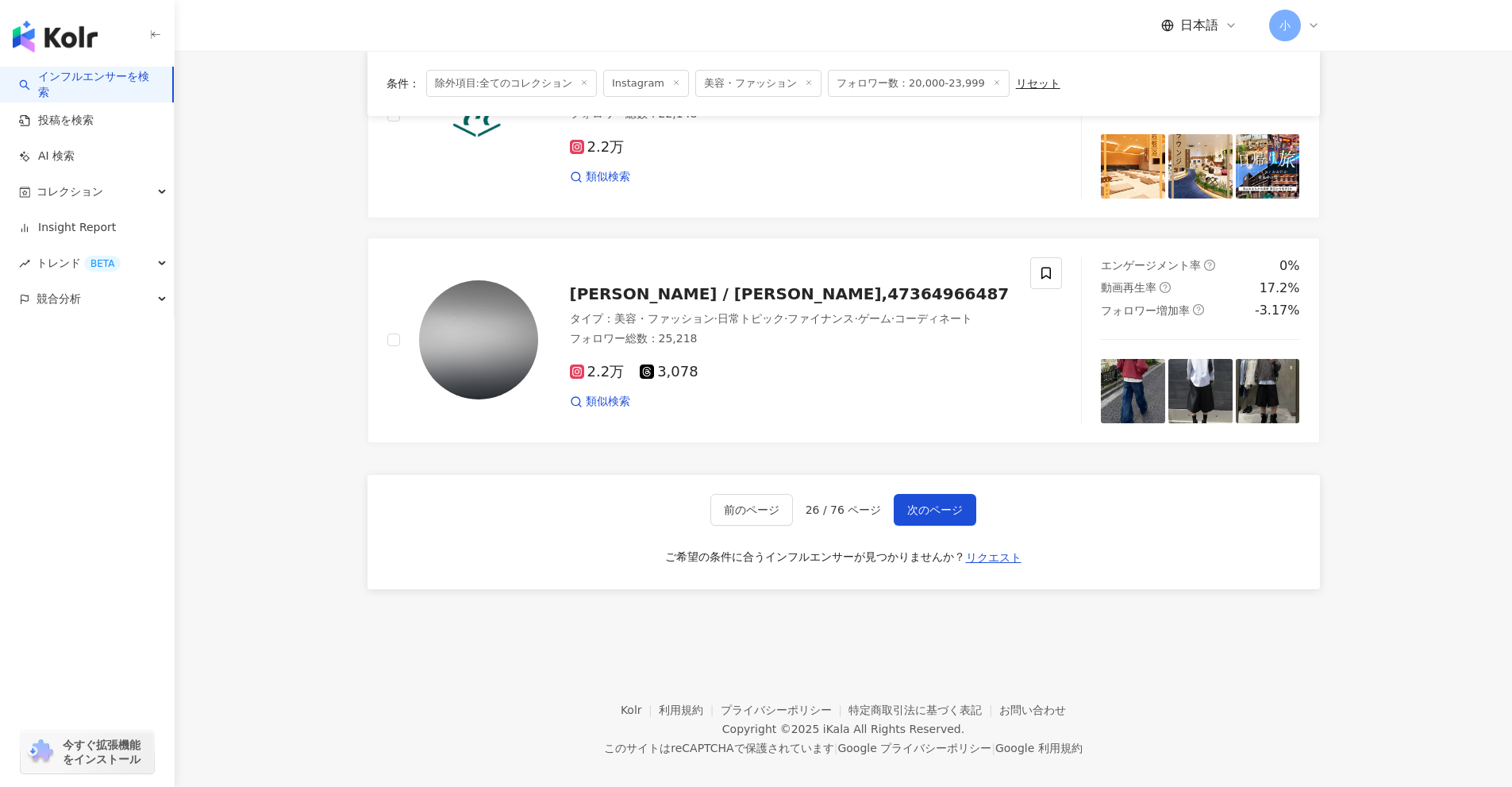
scroll to position [2497, 0]
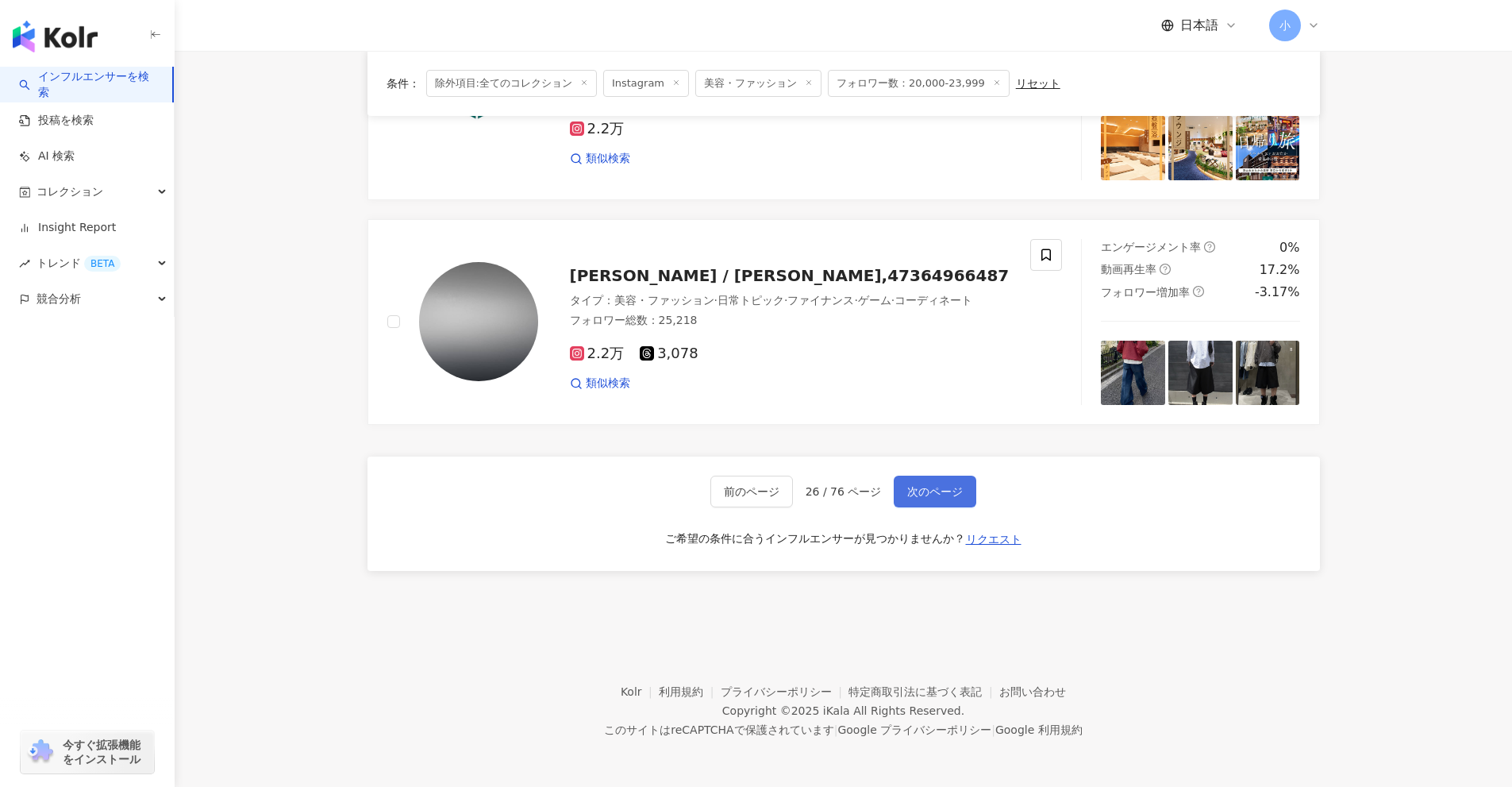
click at [938, 498] on span "次のページ" at bounding box center [936, 492] width 56 height 13
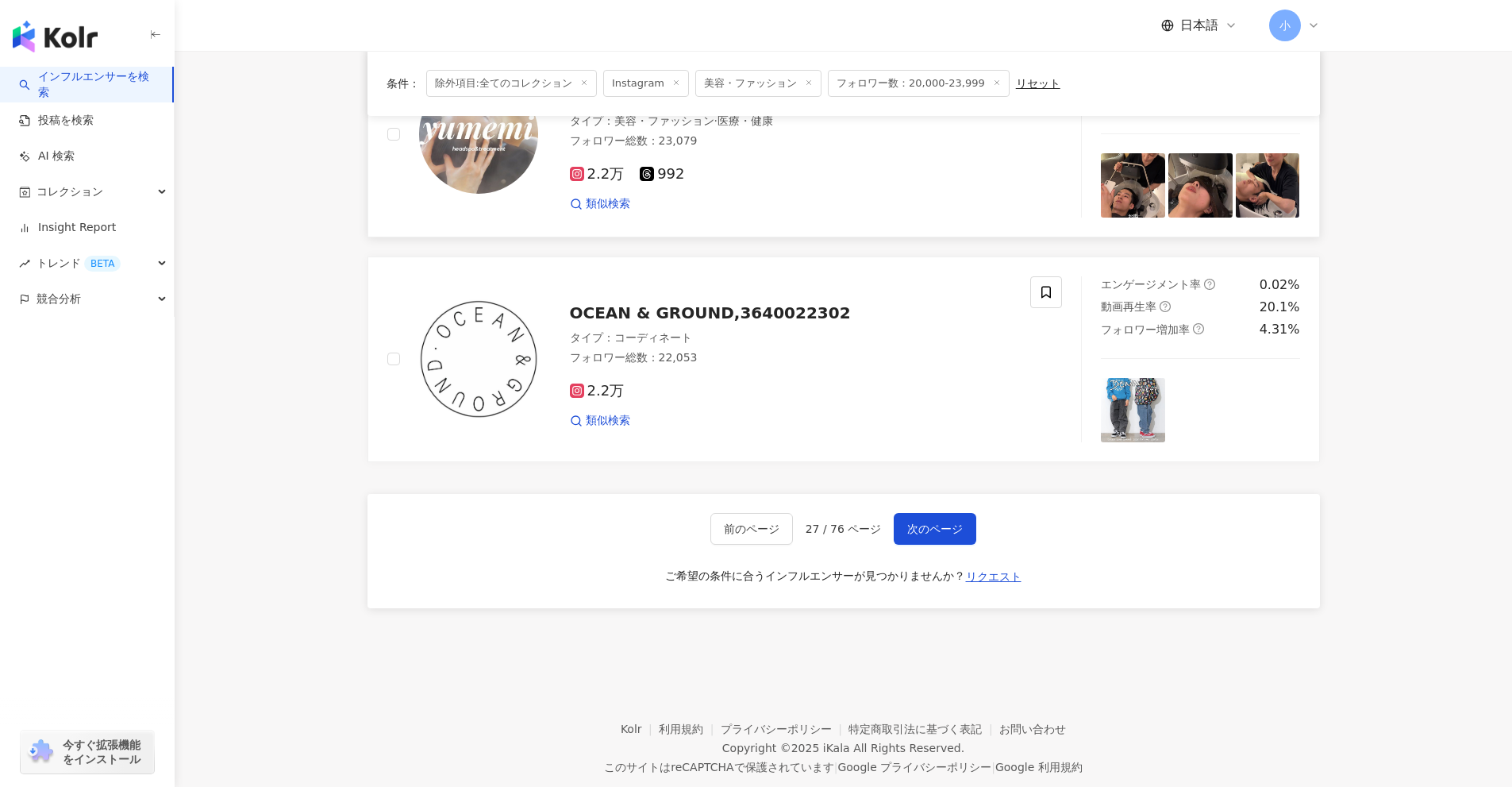
scroll to position [2461, 0]
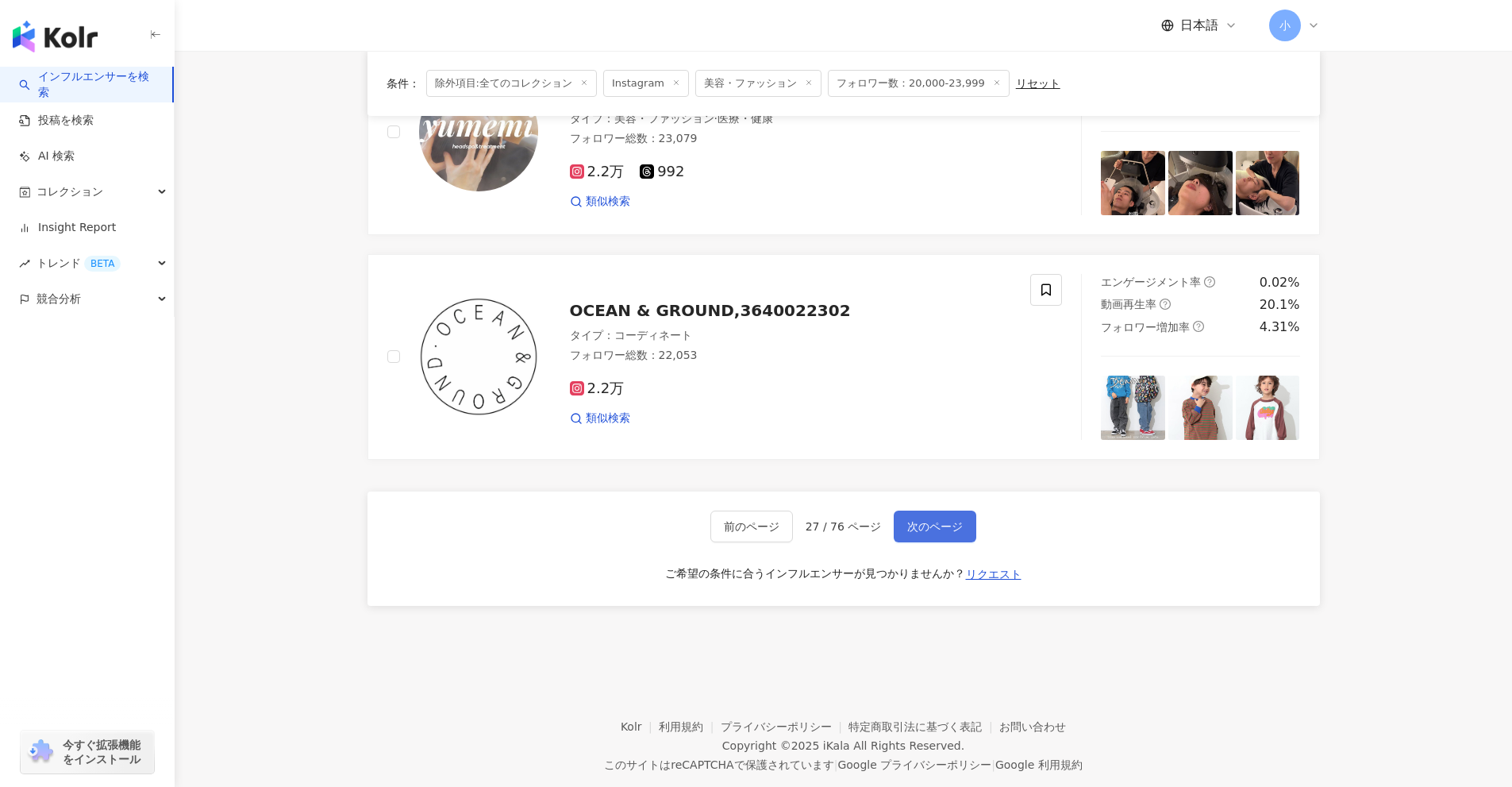
click at [942, 527] on span "次のページ" at bounding box center [936, 527] width 56 height 13
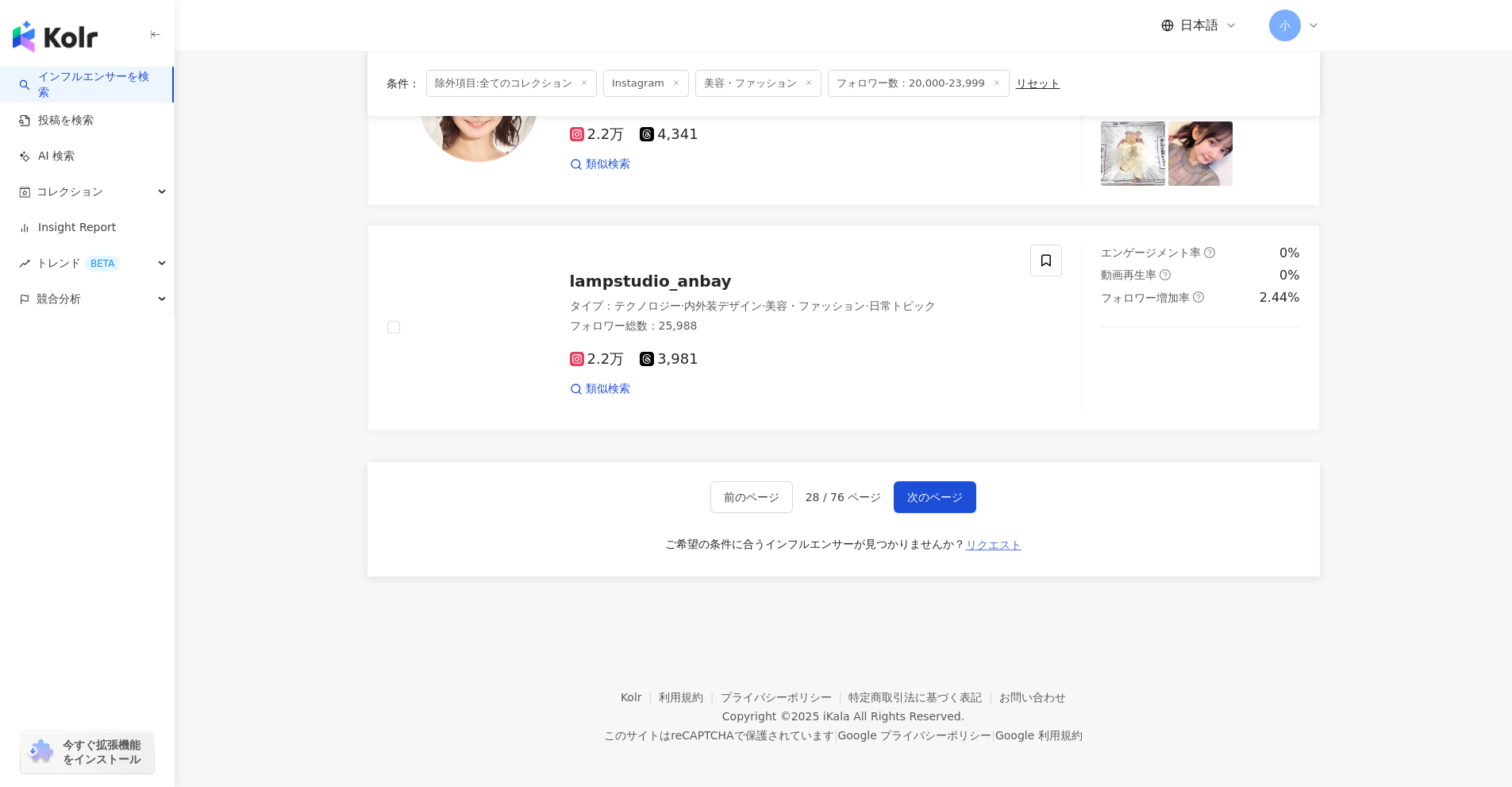
scroll to position [2497, 0]
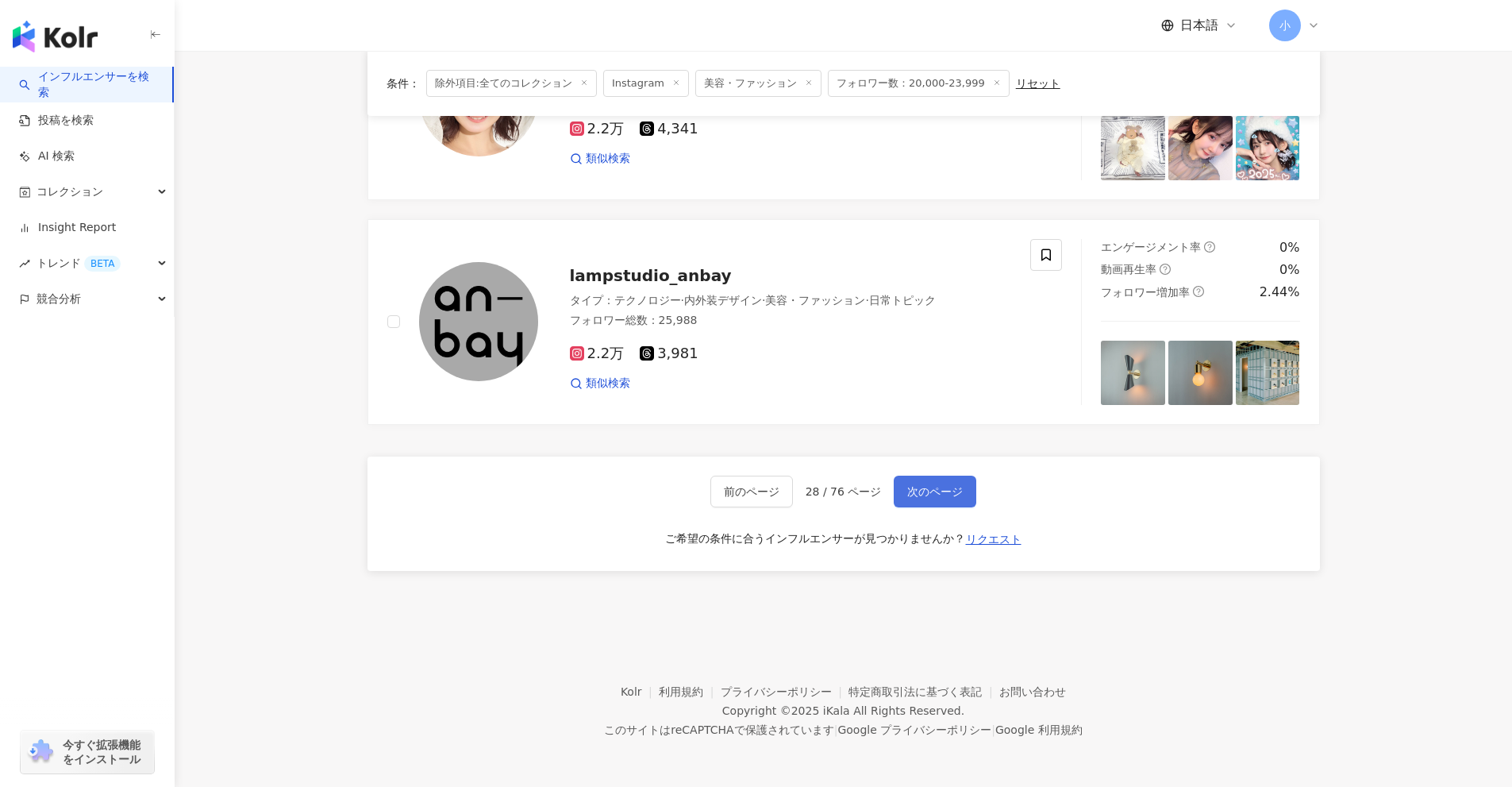
click at [953, 490] on span "次のページ" at bounding box center [936, 492] width 56 height 13
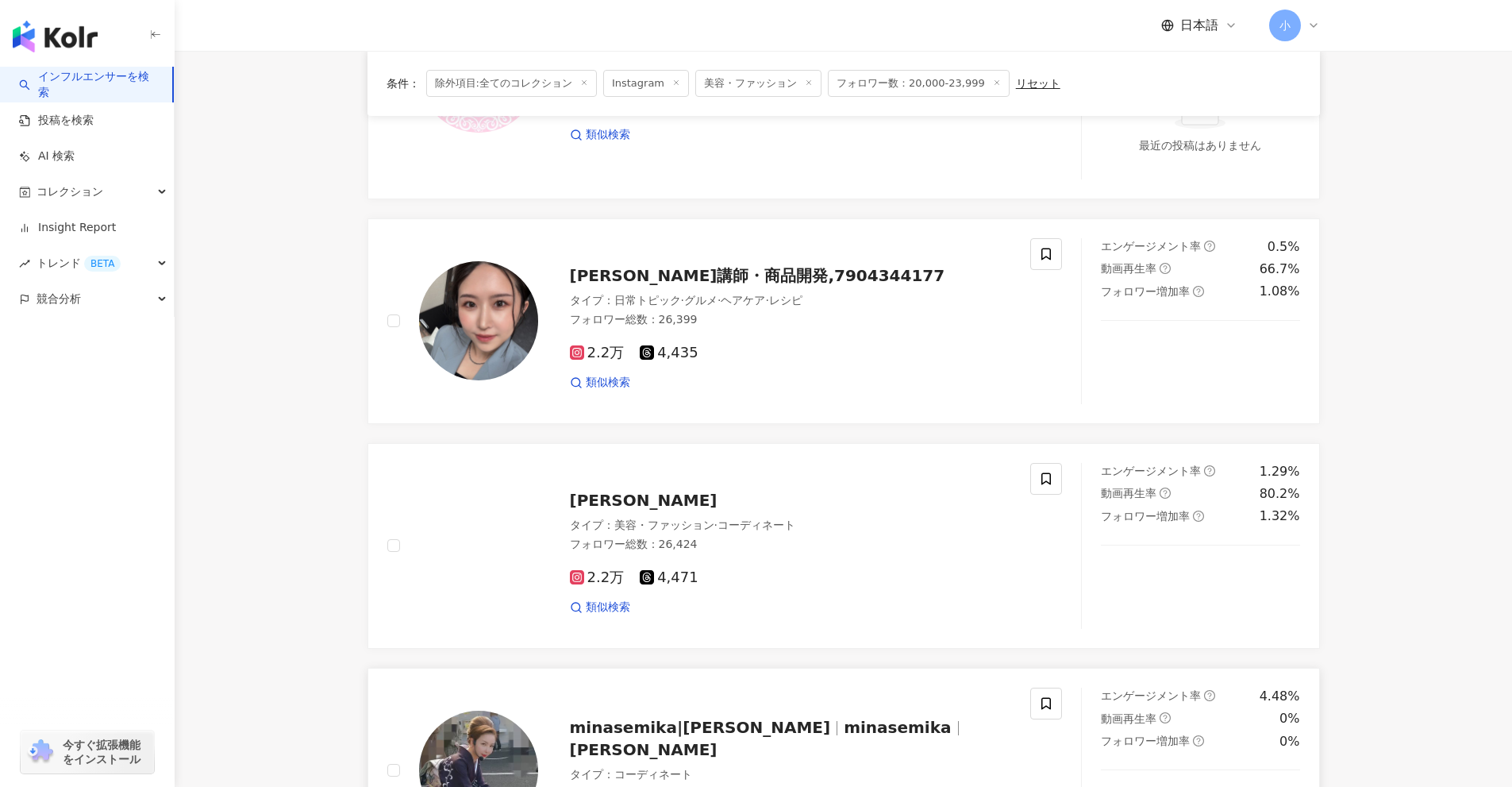
scroll to position [2076, 0]
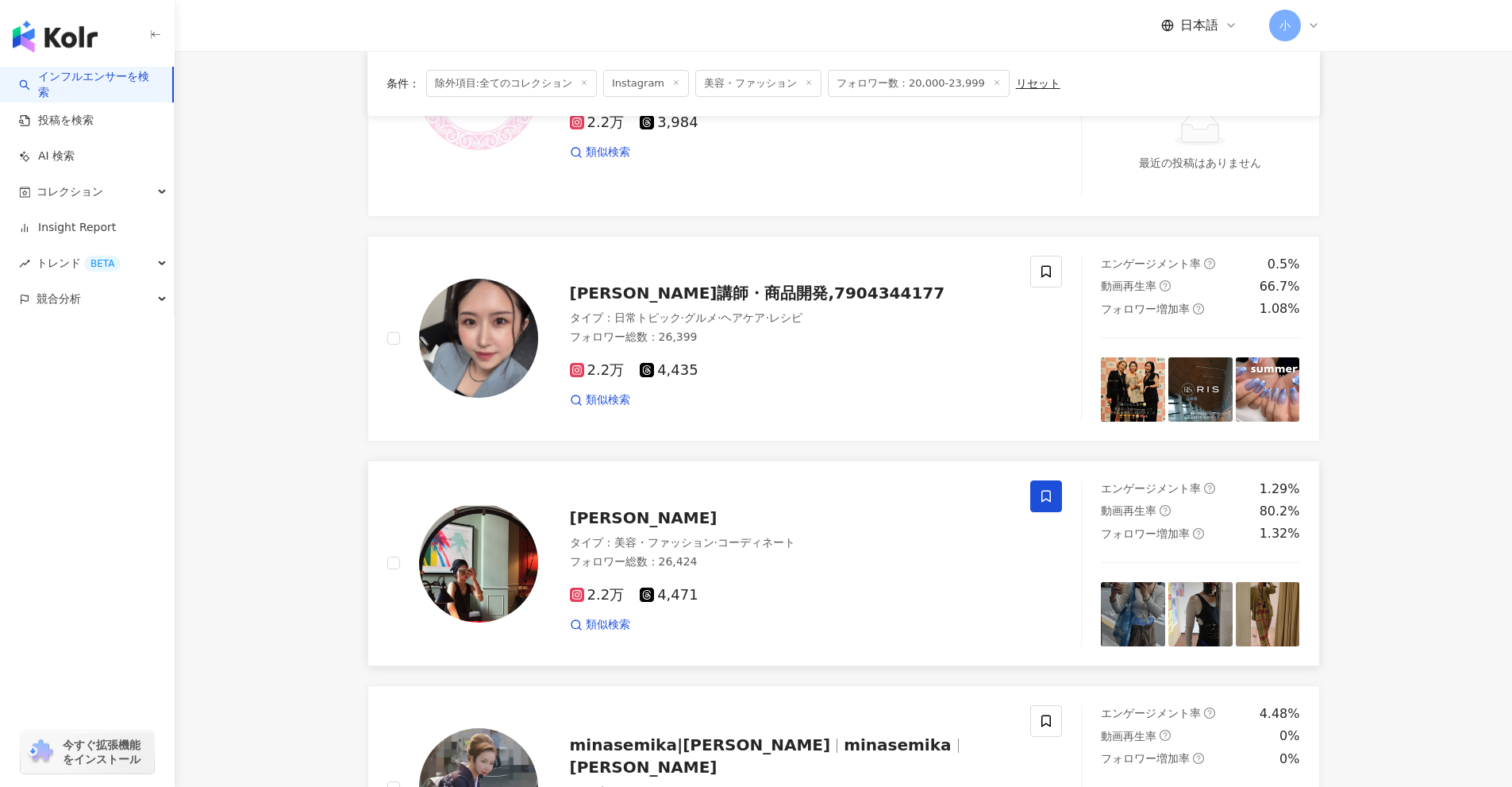
click at [1040, 503] on icon at bounding box center [1046, 496] width 14 height 14
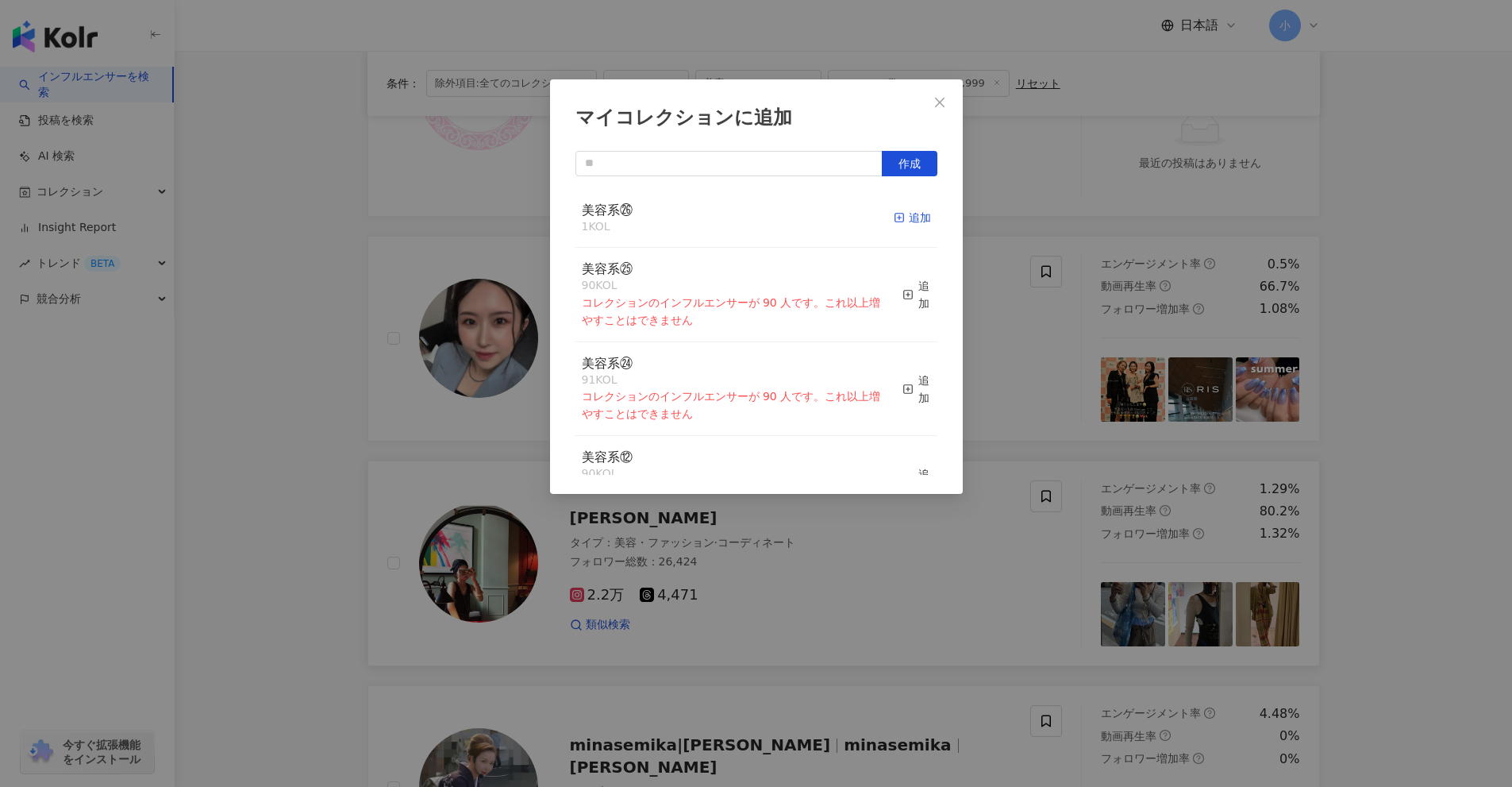
click at [894, 214] on rect "button" at bounding box center [899, 218] width 9 height 9
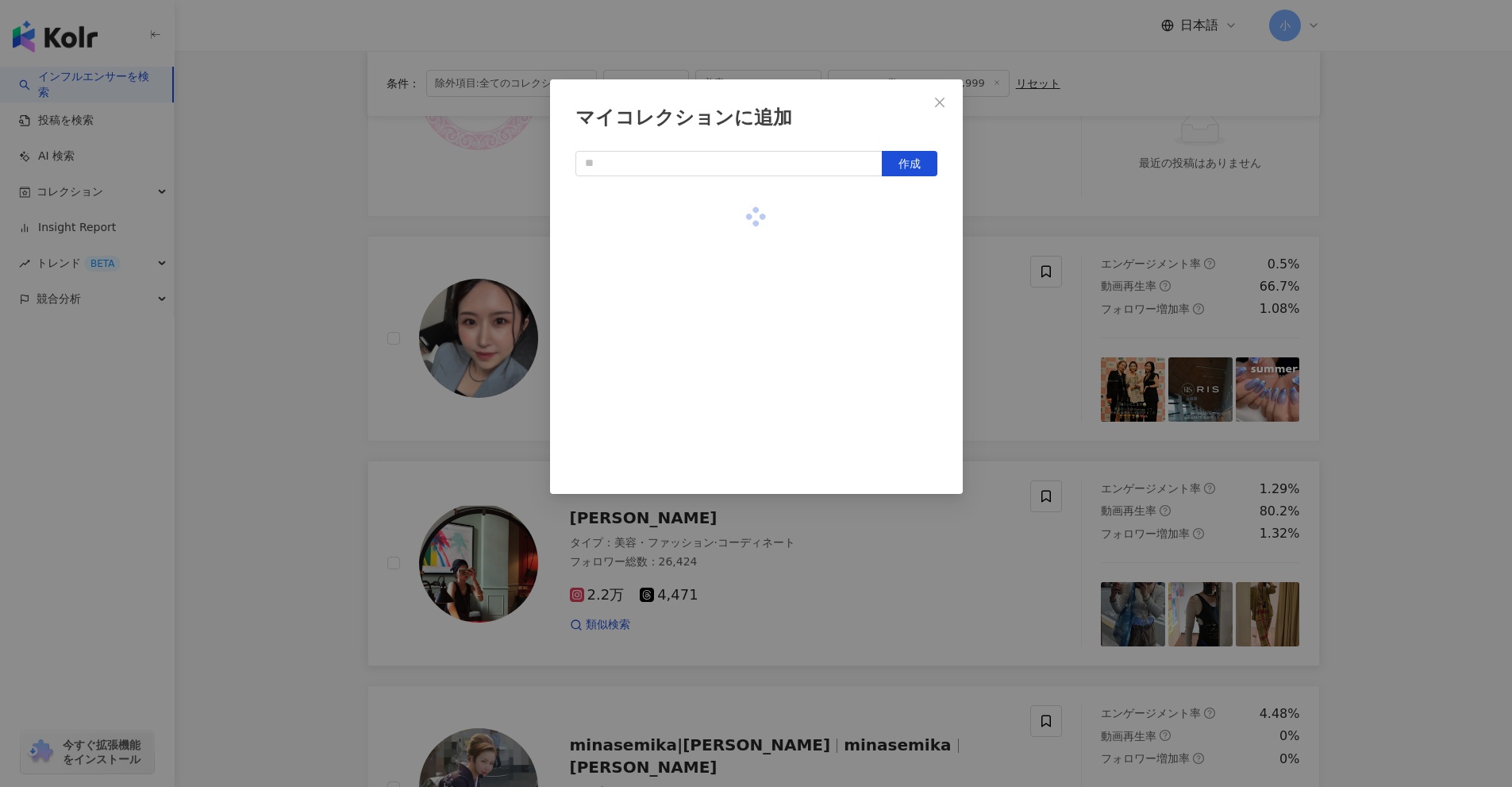
click at [1055, 351] on div "マイコレクションに追加 作成" at bounding box center [756, 393] width 1512 height 787
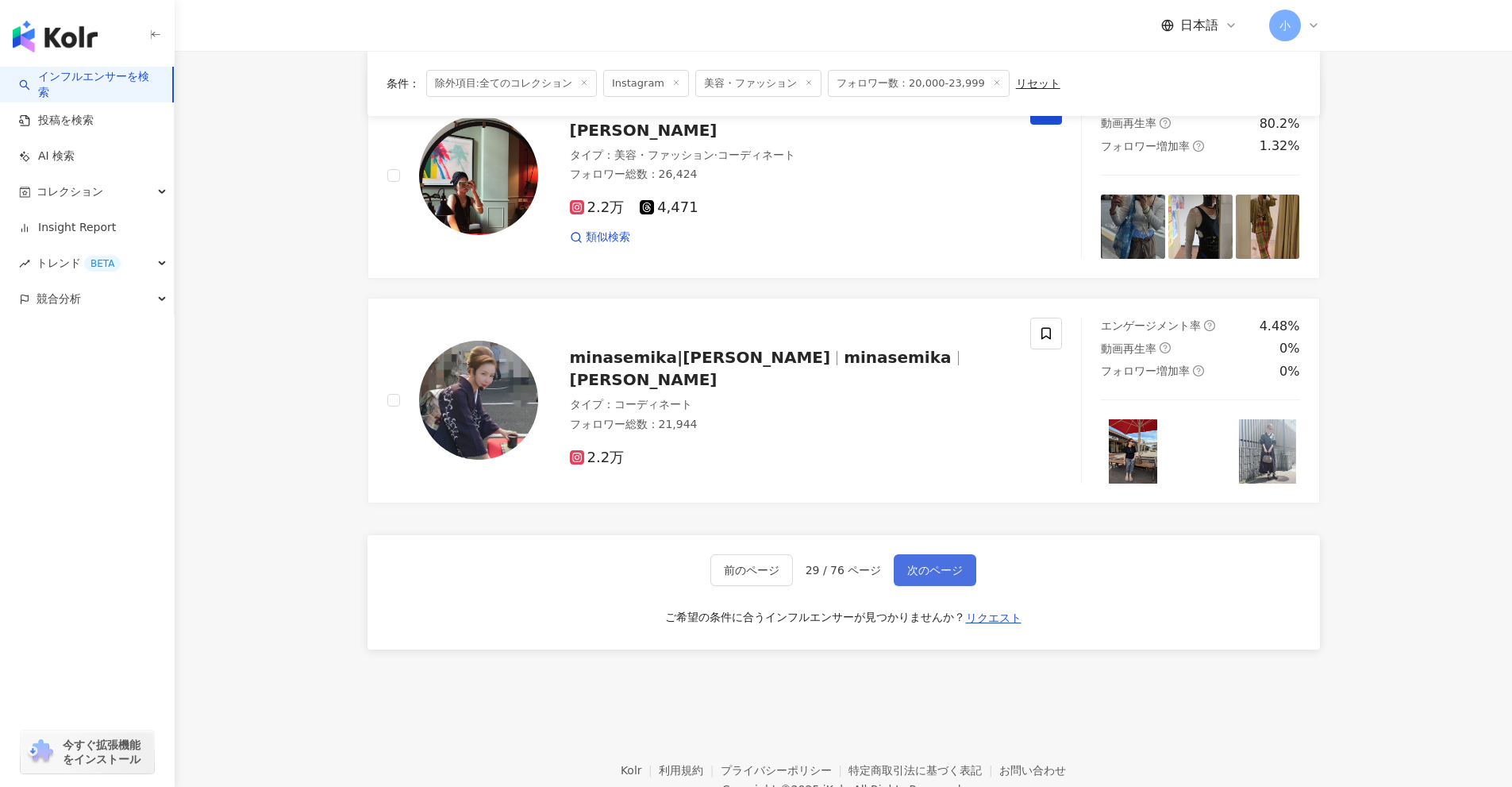
scroll to position [2553, 0]
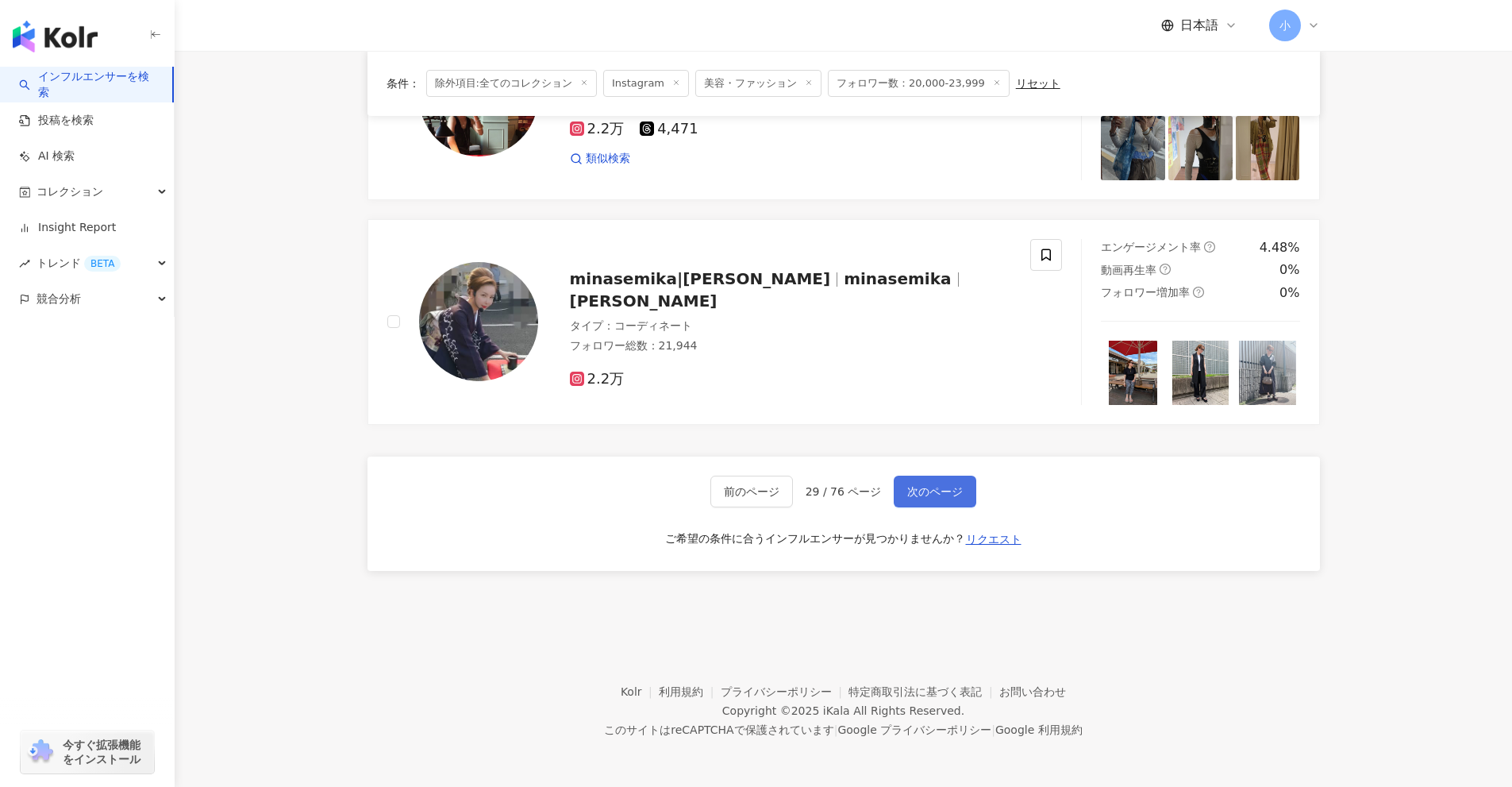
click at [959, 488] on span "次のページ" at bounding box center [936, 492] width 56 height 13
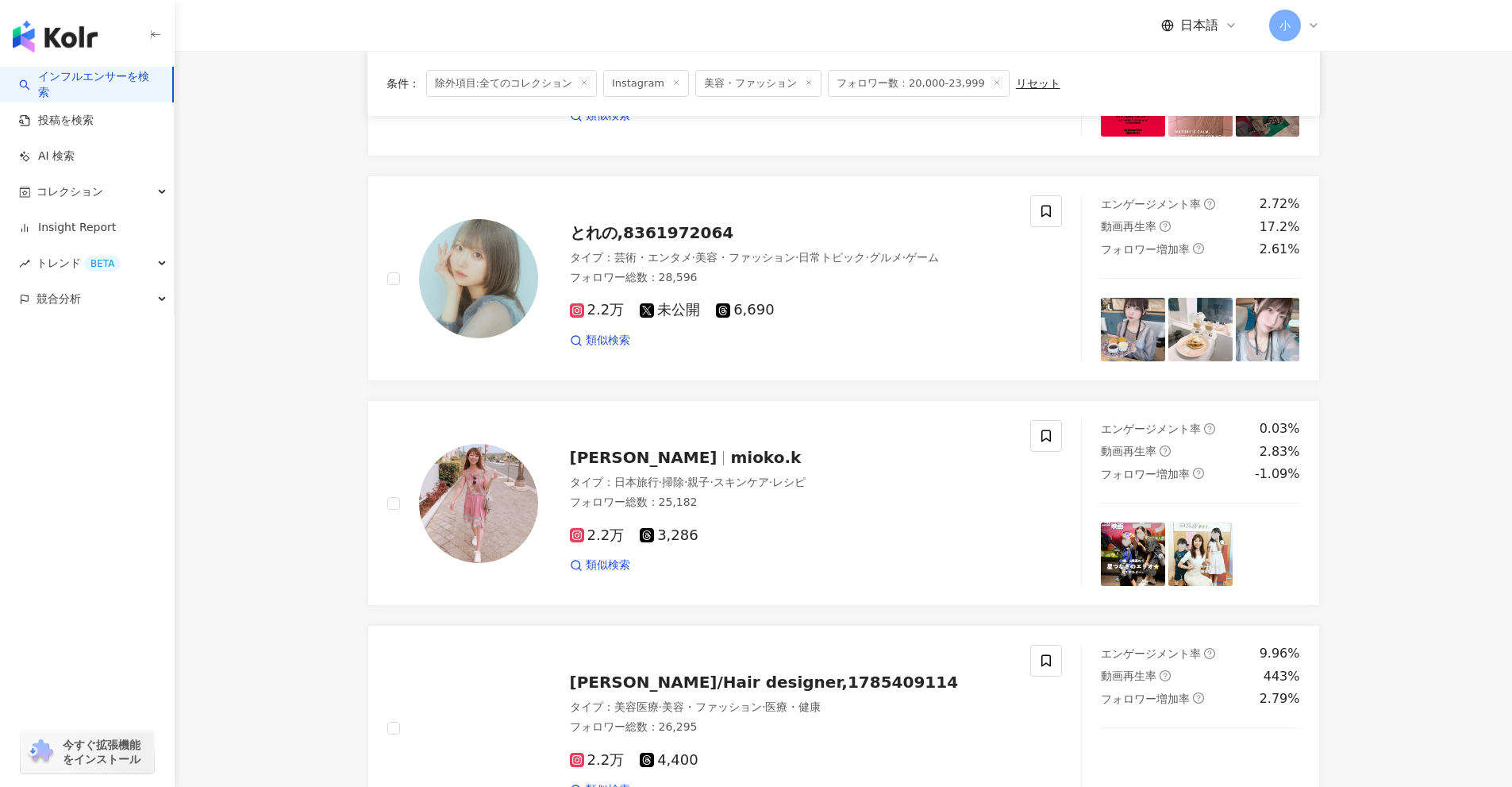
scroll to position [1861, 0]
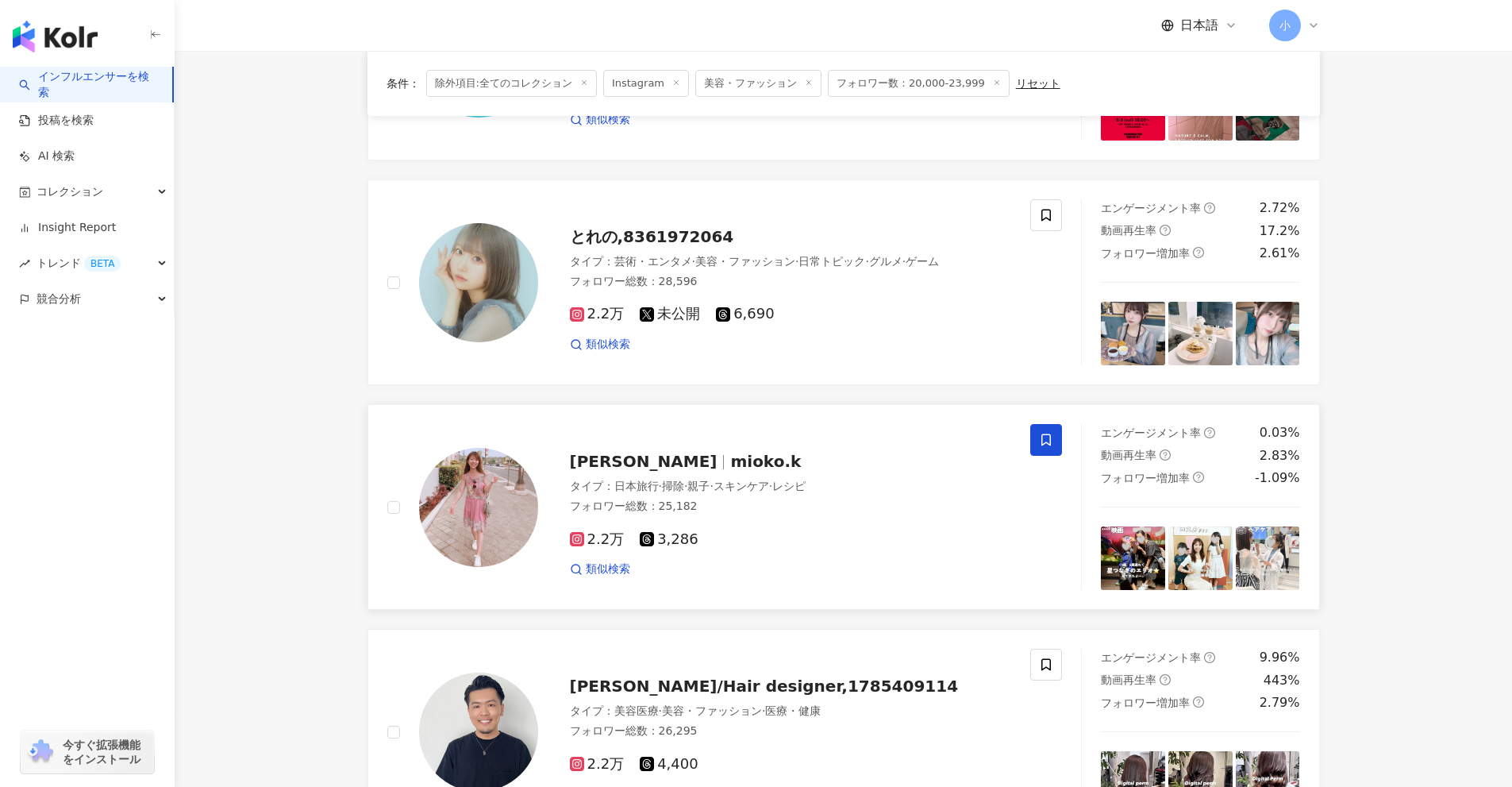
click at [1050, 444] on icon at bounding box center [1046, 440] width 10 height 12
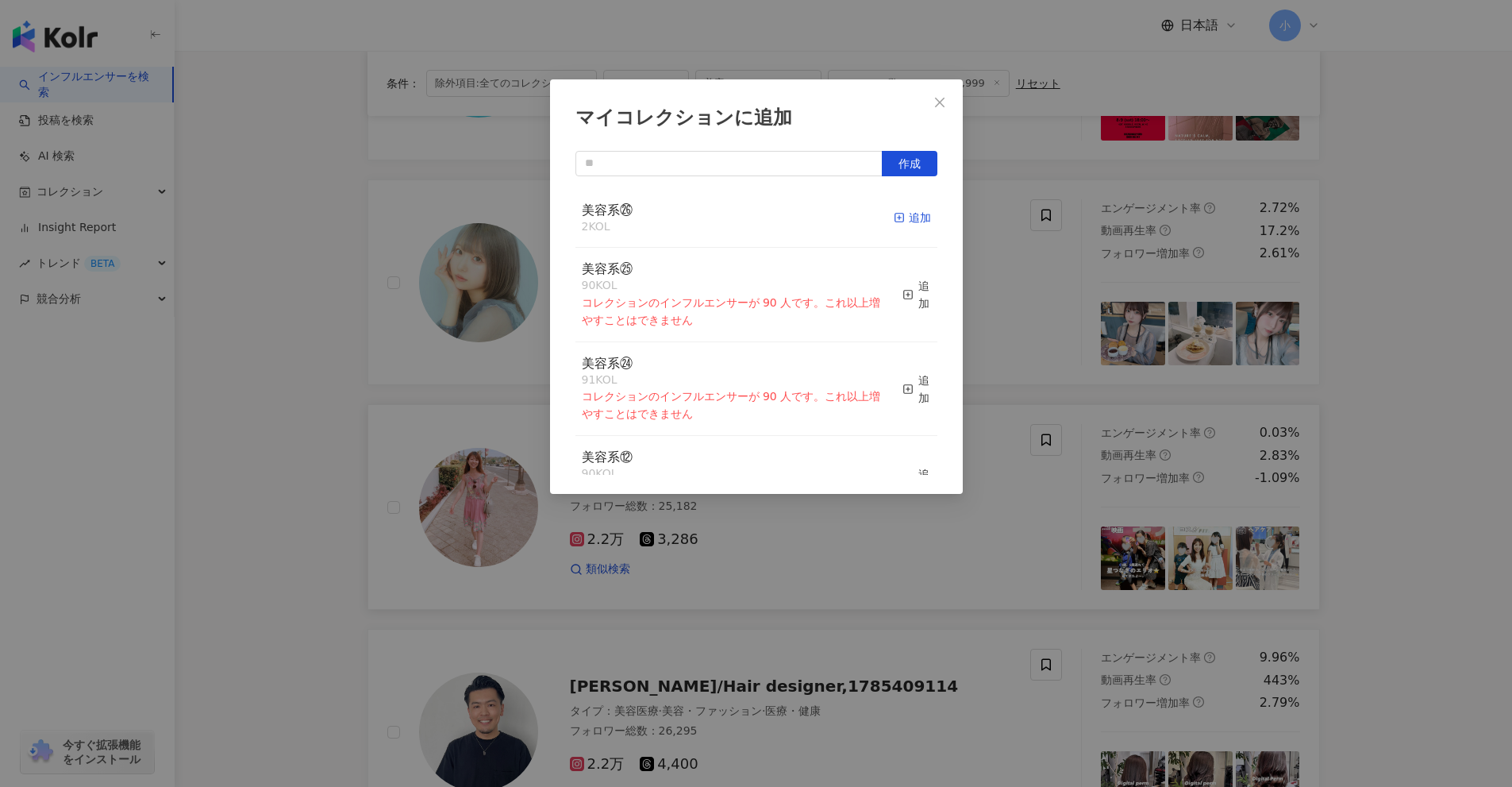
click at [907, 222] on div "追加" at bounding box center [912, 217] width 37 height 17
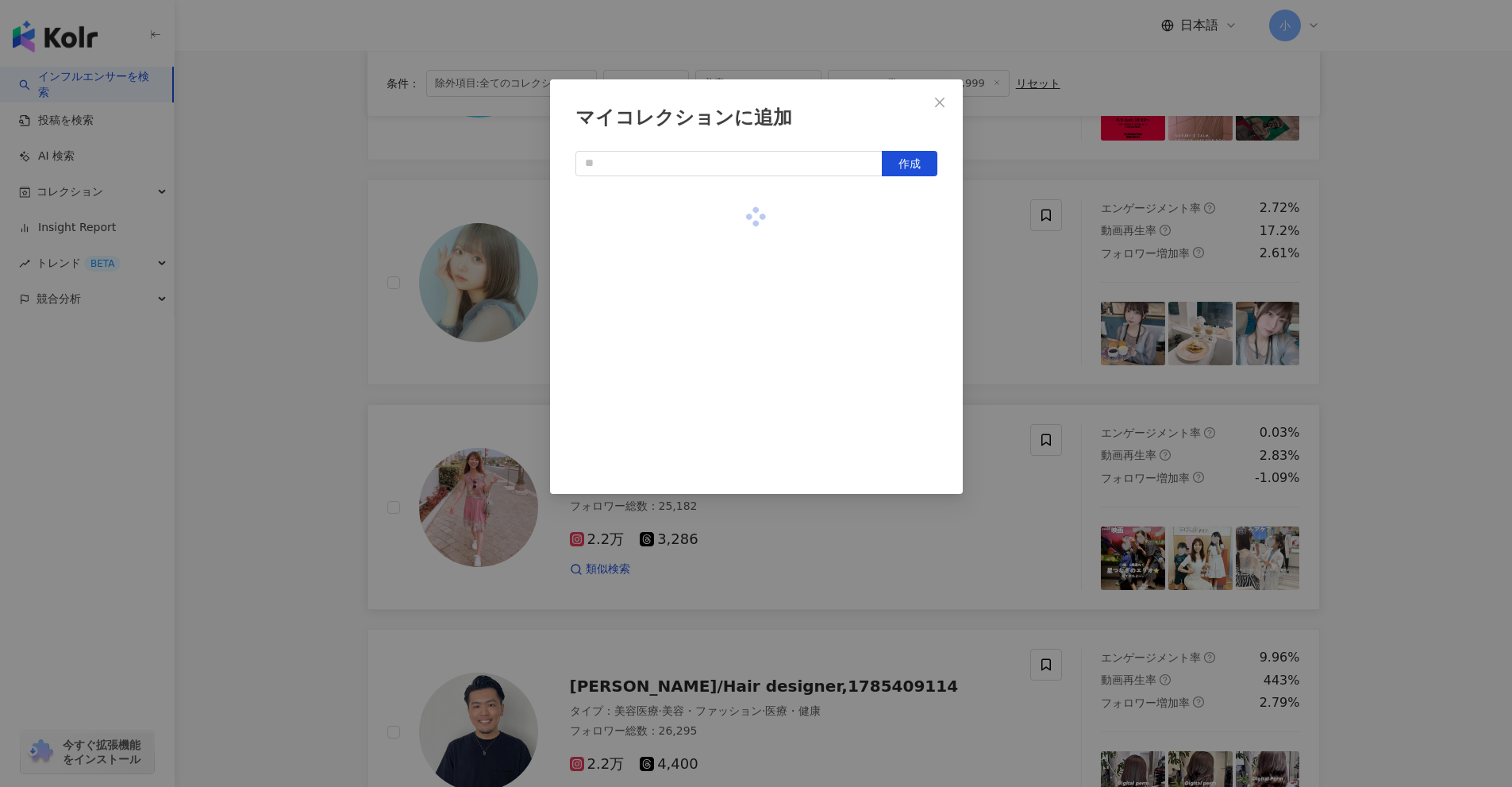
click at [1462, 396] on div "マイコレクションに追加 作成" at bounding box center [756, 393] width 1512 height 787
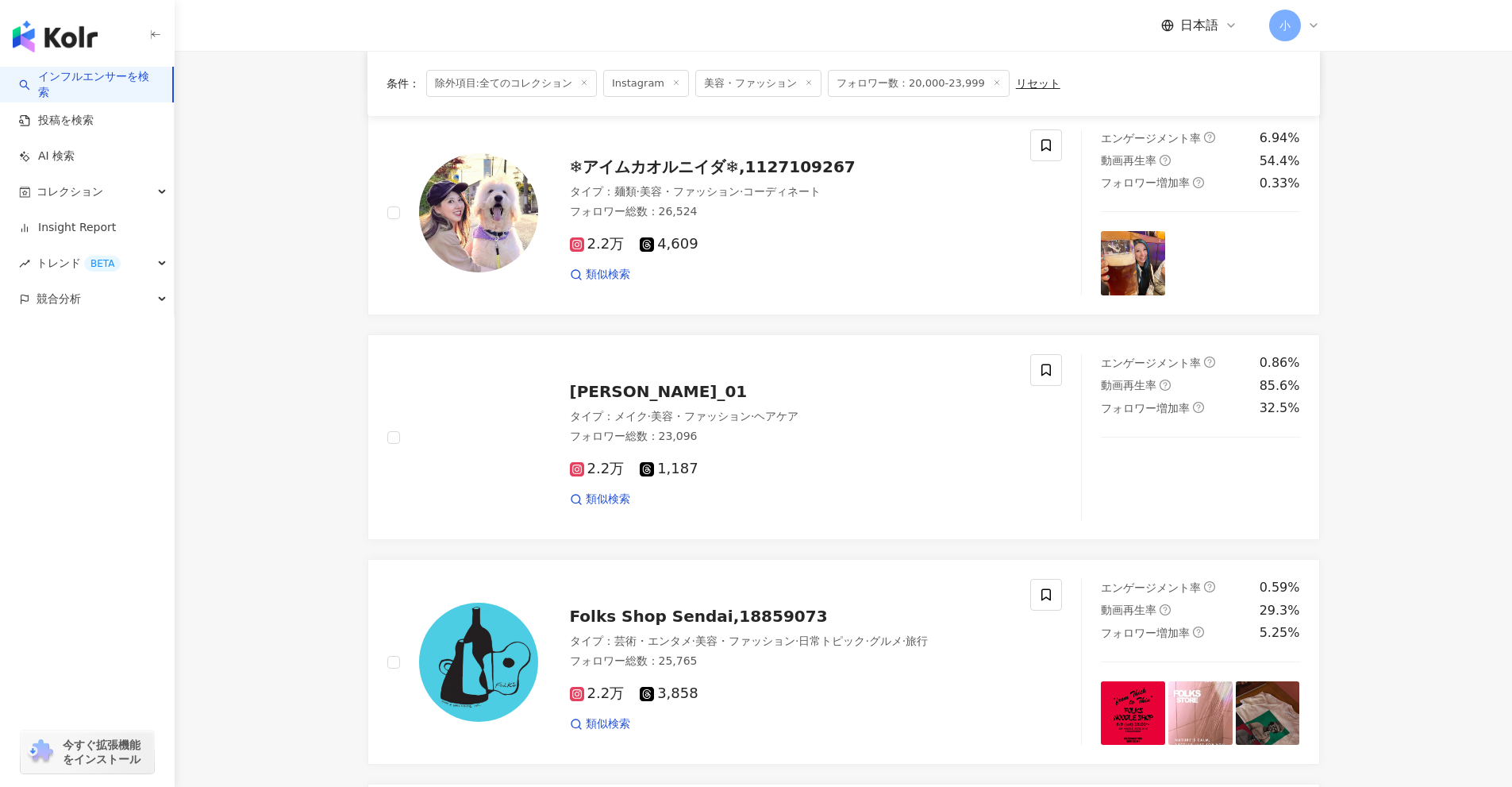
scroll to position [1147, 0]
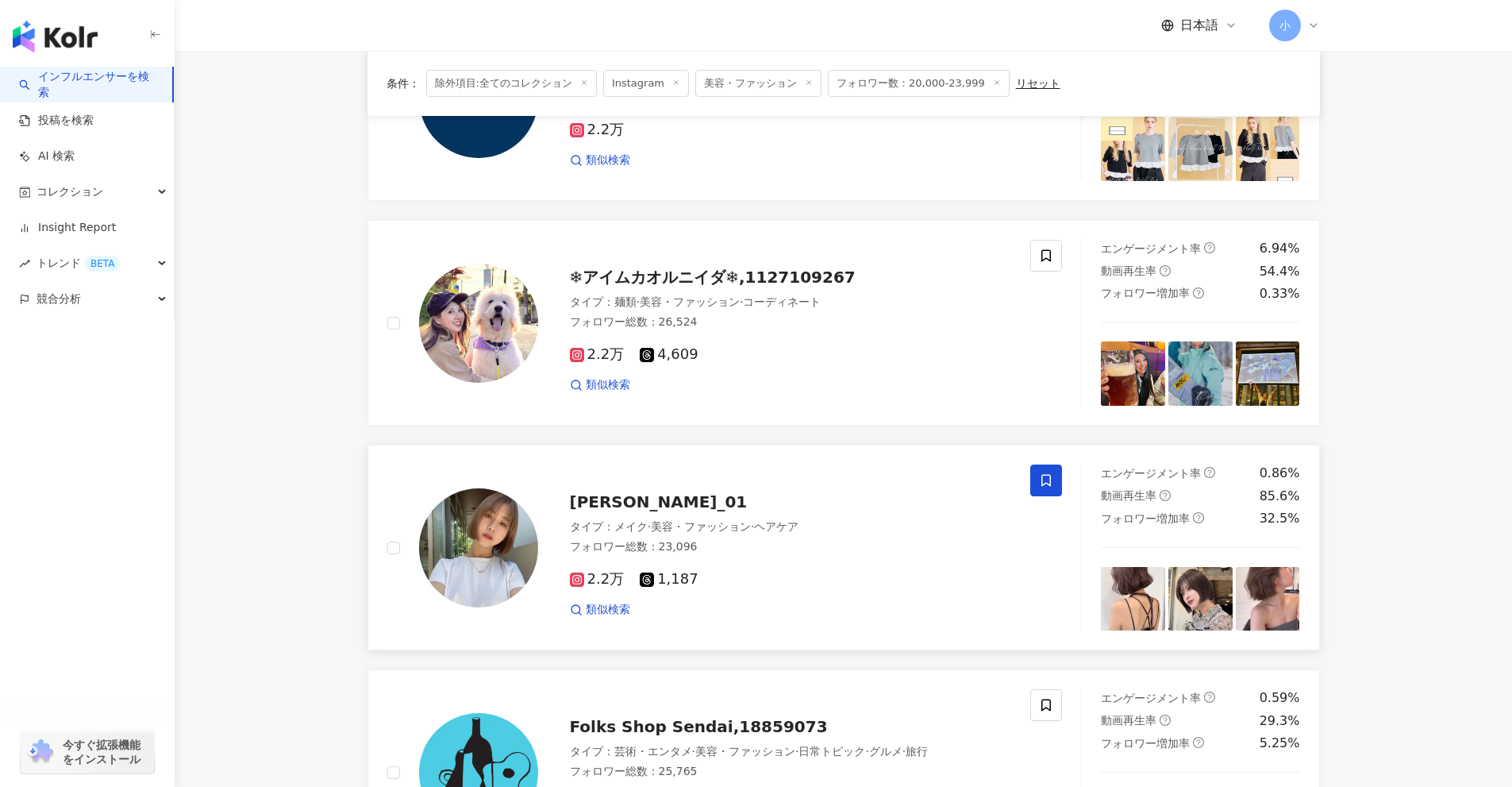
click at [1034, 483] on span at bounding box center [1046, 480] width 32 height 32
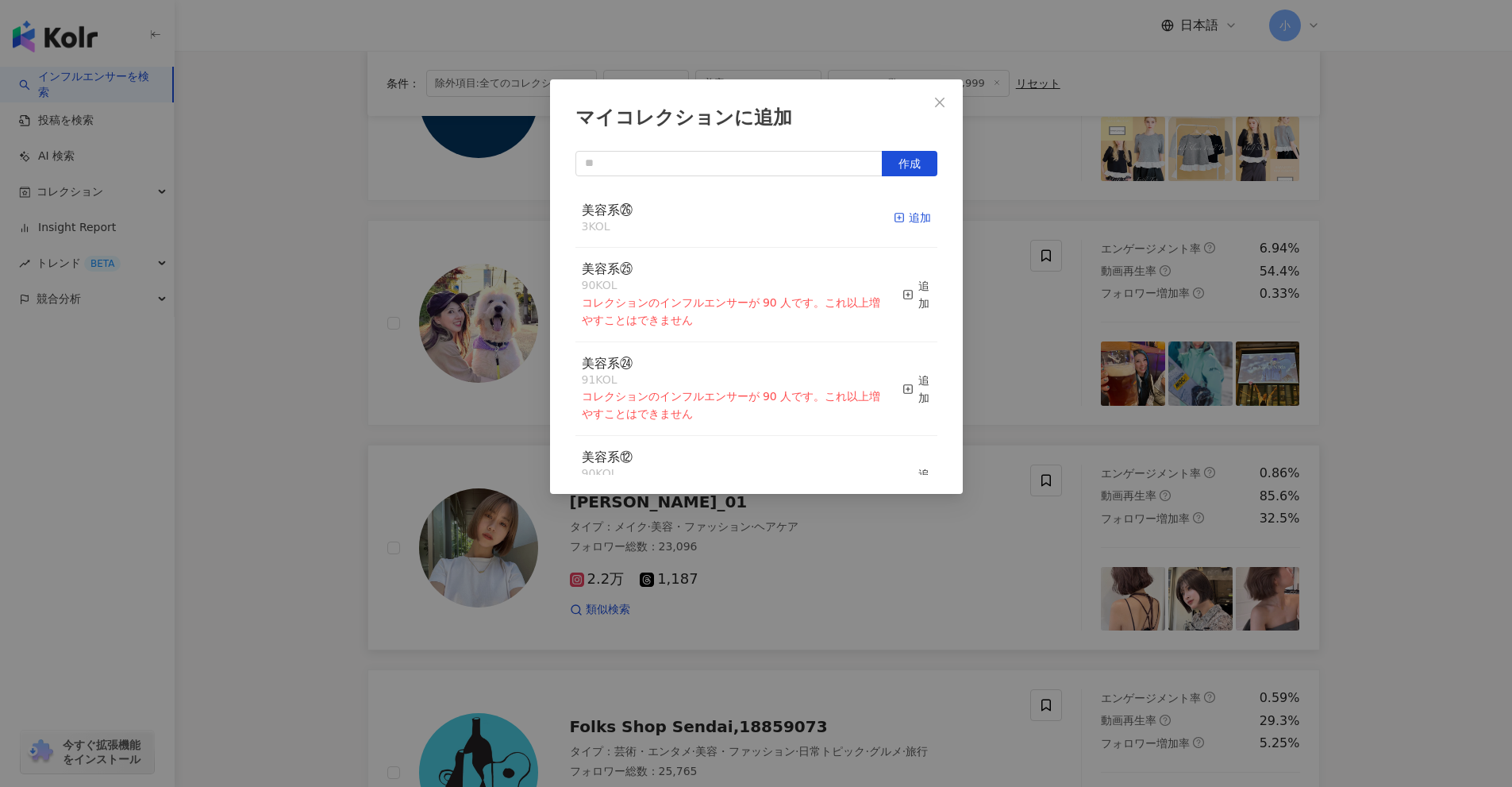
click at [899, 226] on div "追加" at bounding box center [912, 217] width 37 height 17
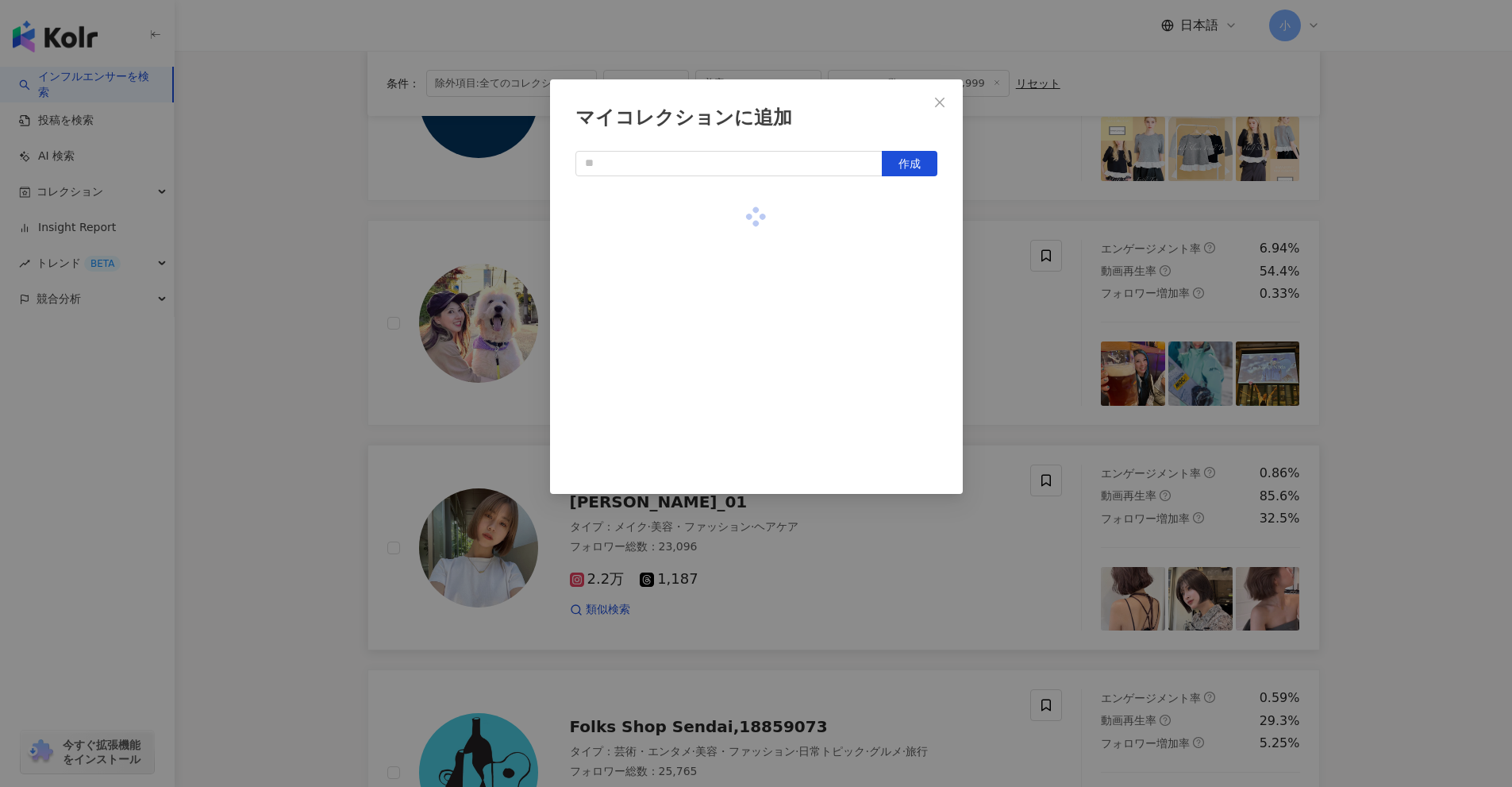
click at [1357, 402] on div "マイコレクションに追加 作成" at bounding box center [756, 393] width 1512 height 787
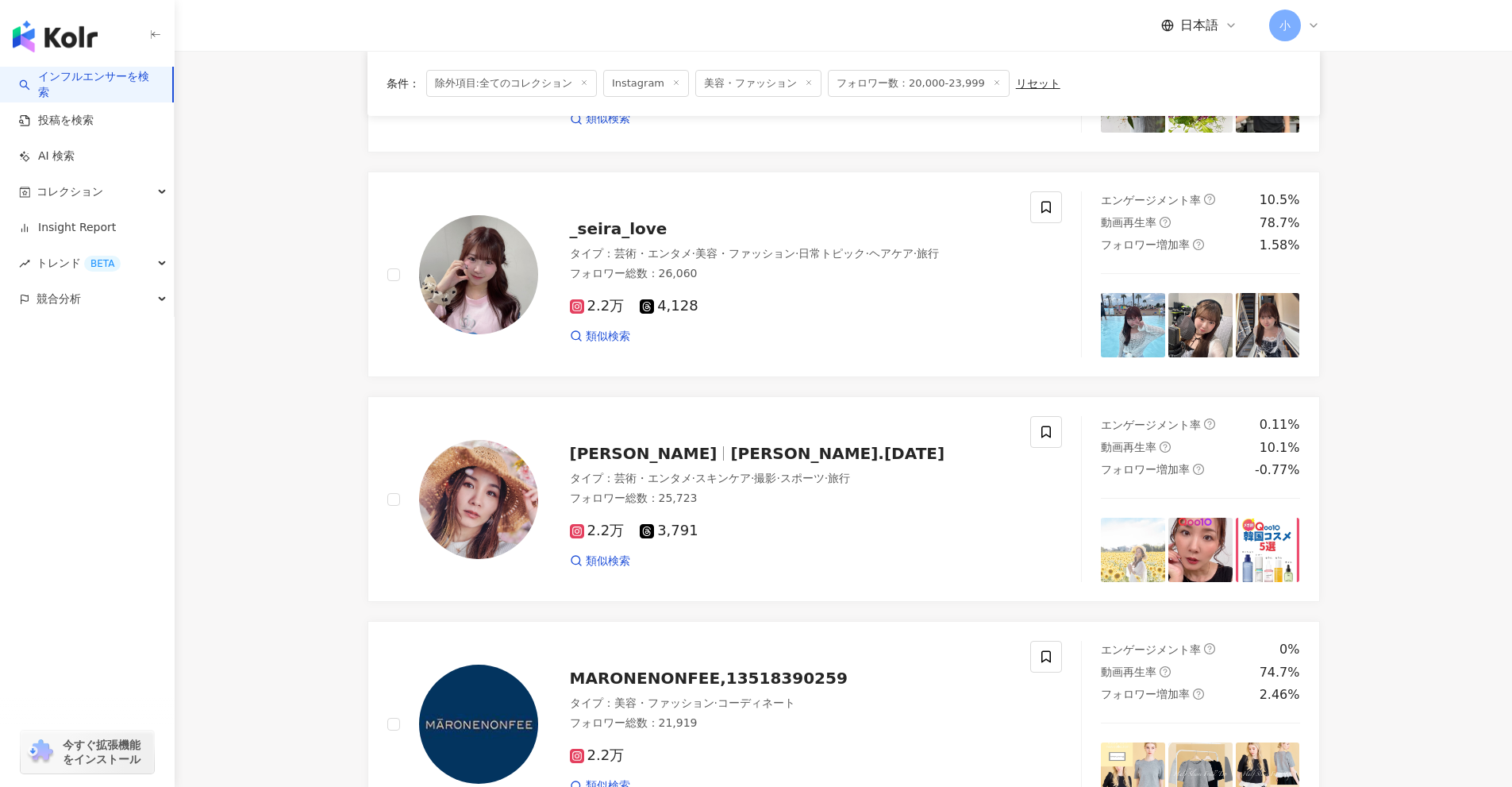
scroll to position [511, 0]
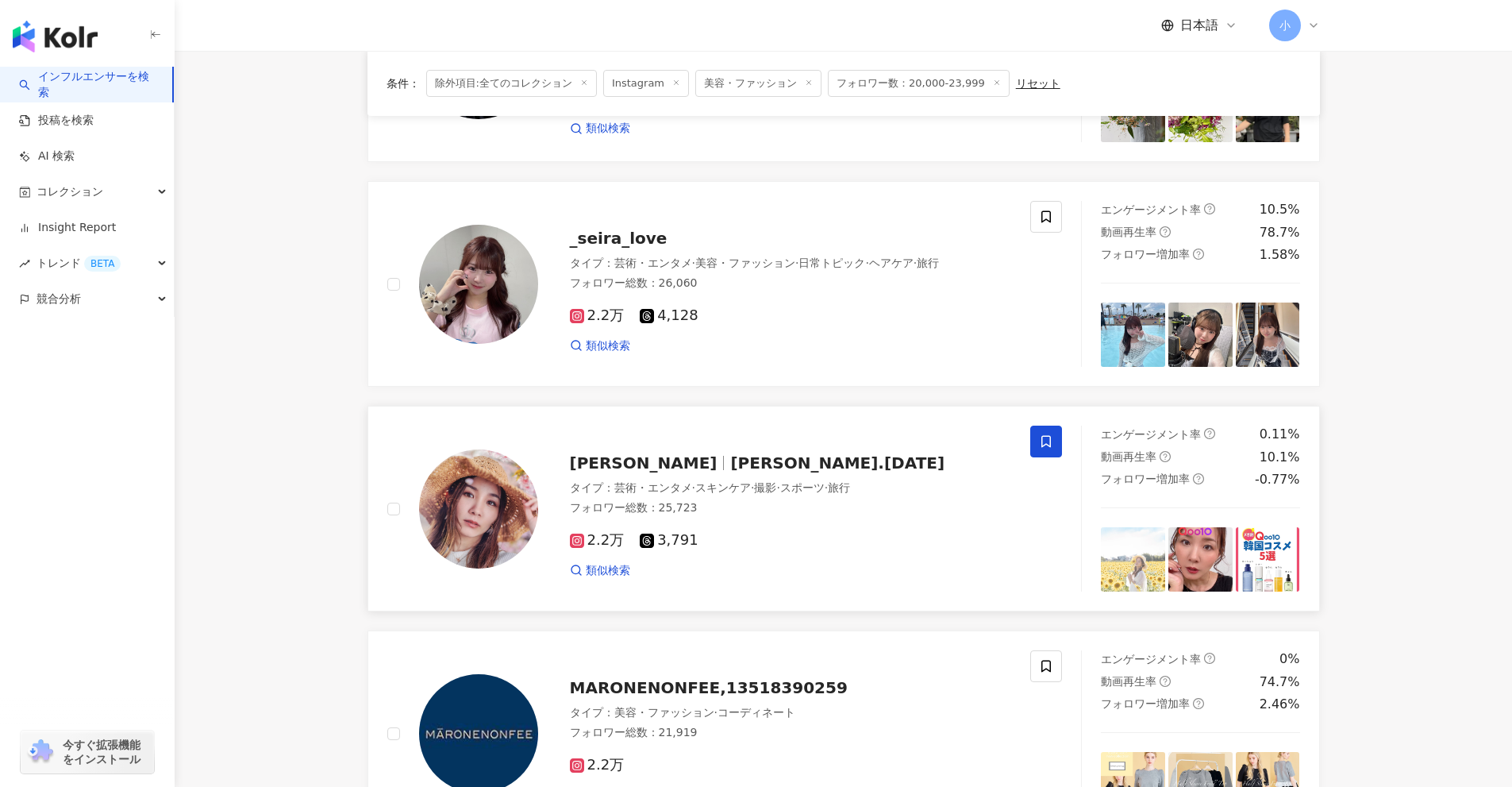
click at [1053, 436] on span at bounding box center [1046, 441] width 32 height 32
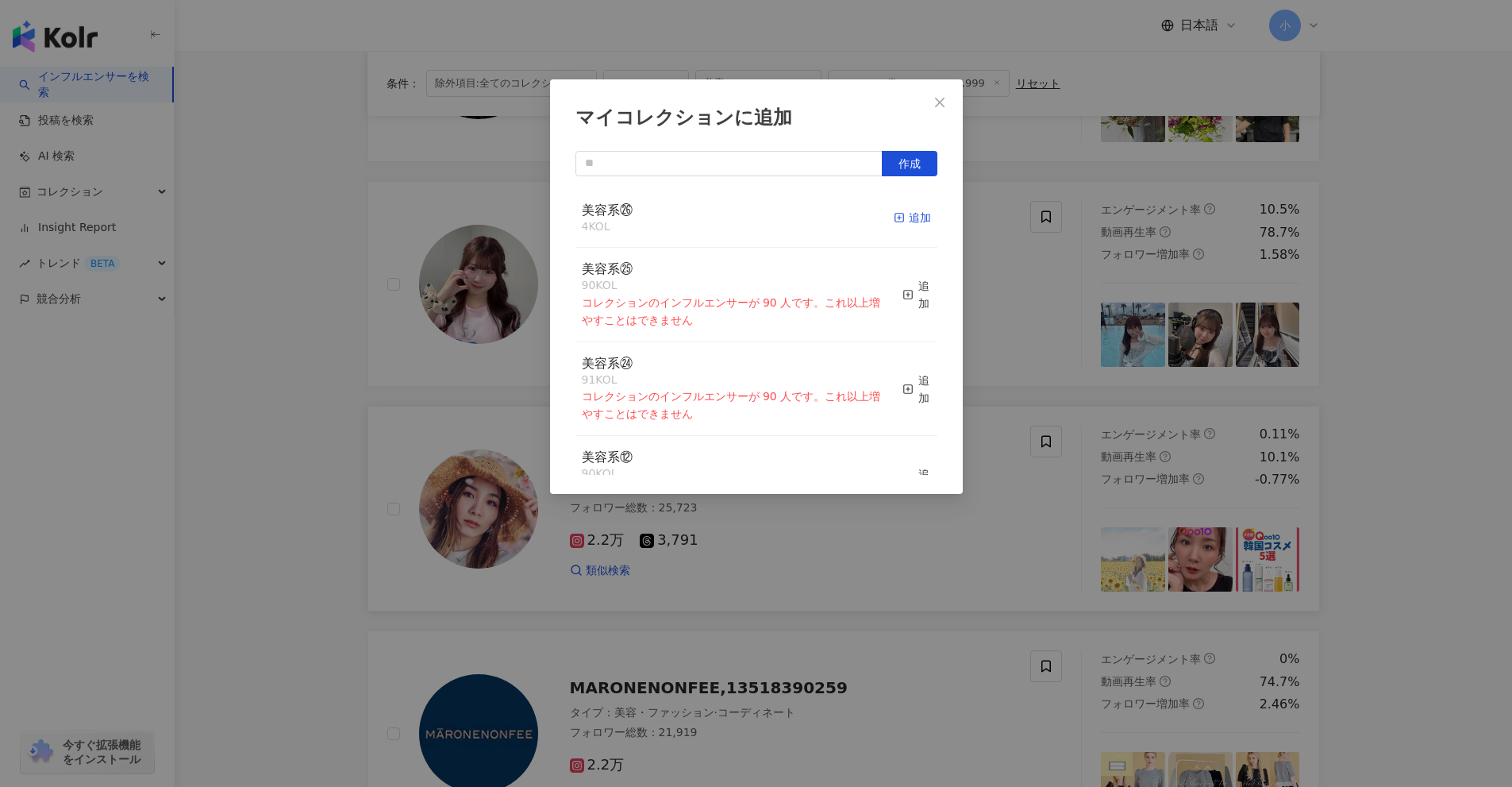
click at [902, 221] on div "追加" at bounding box center [912, 217] width 37 height 17
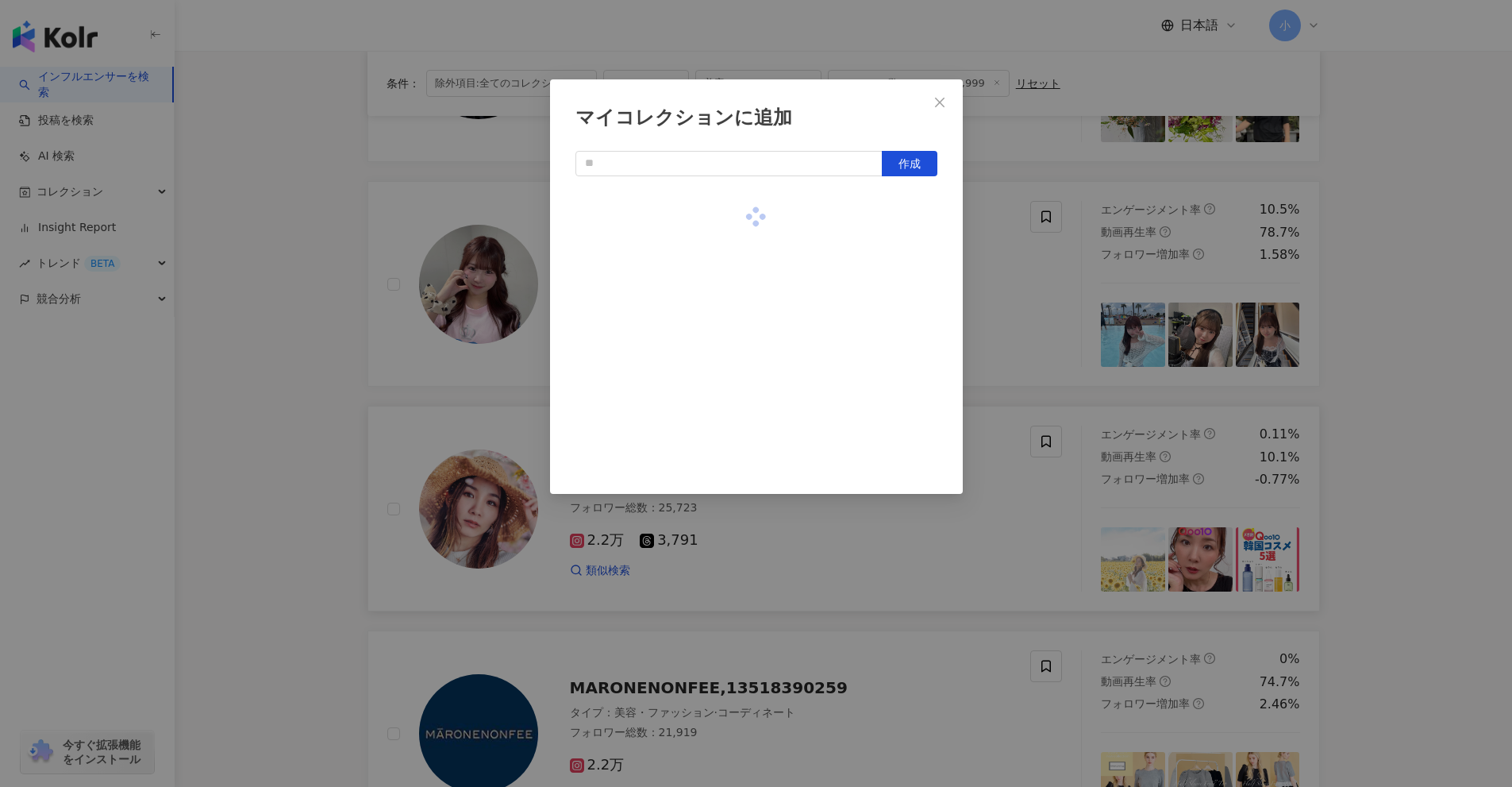
click at [1410, 375] on div "マイコレクションに追加 作成" at bounding box center [756, 393] width 1512 height 787
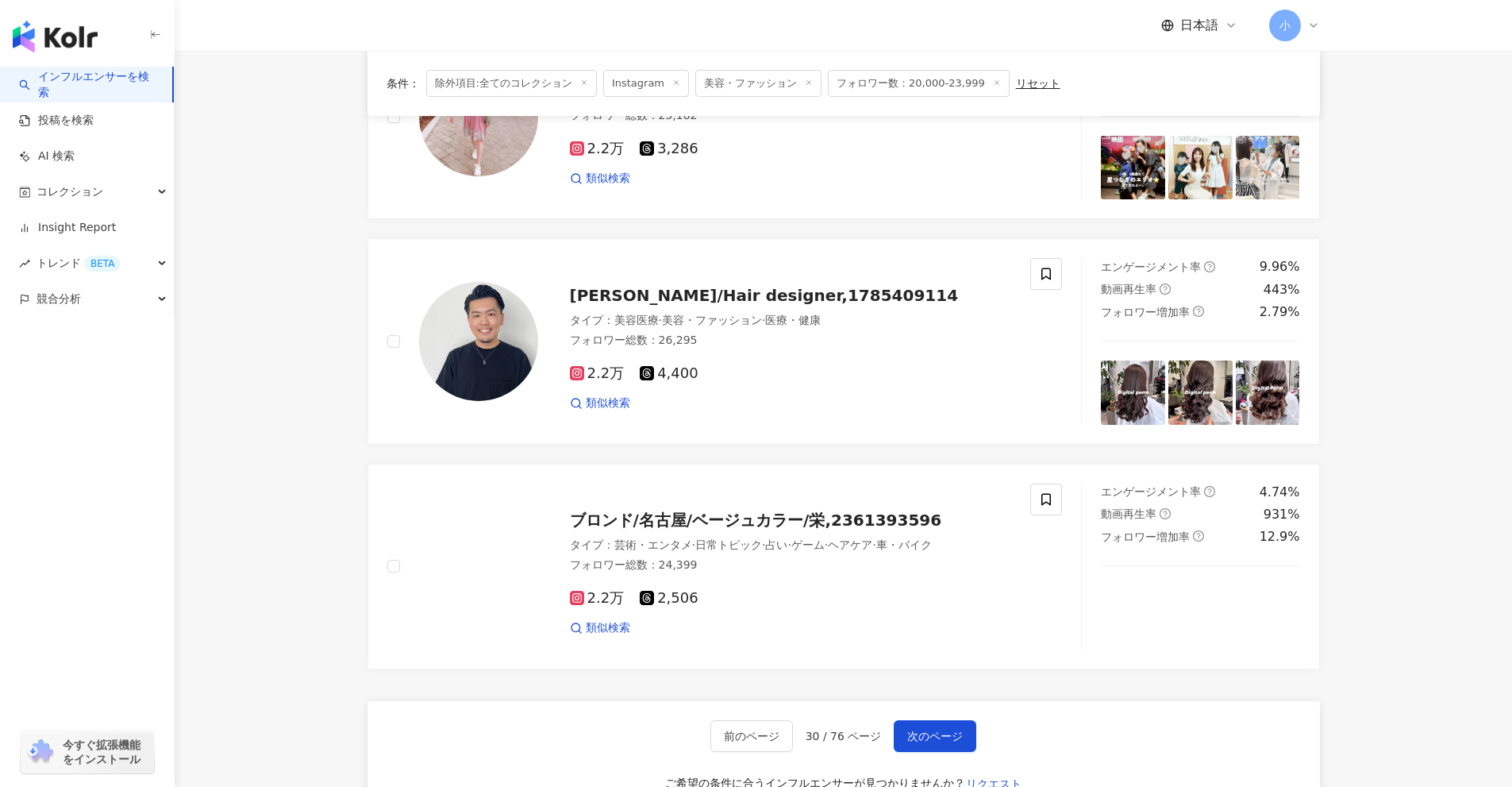
scroll to position [2497, 0]
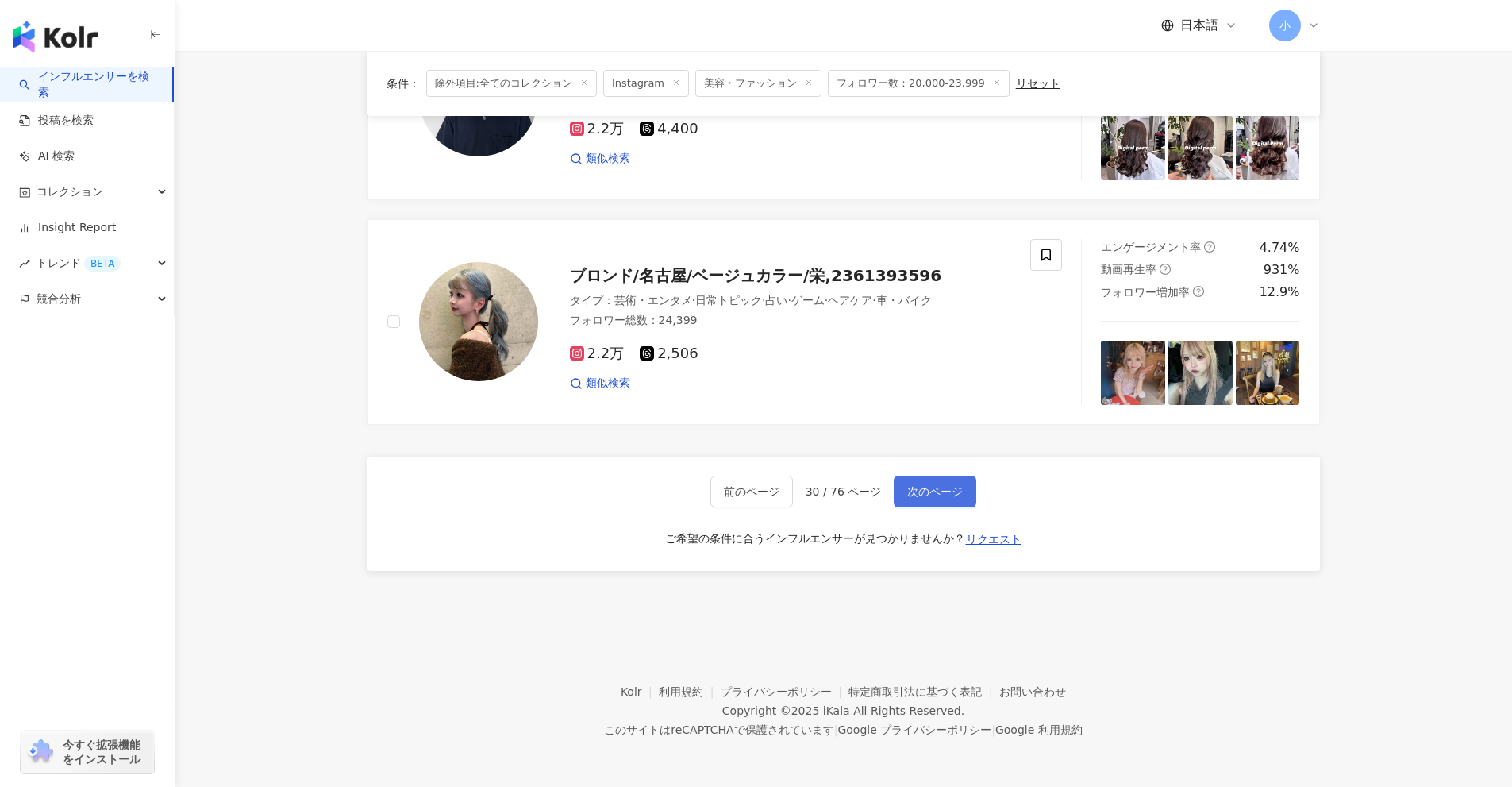
click at [926, 500] on button "次のページ" at bounding box center [935, 491] width 82 height 32
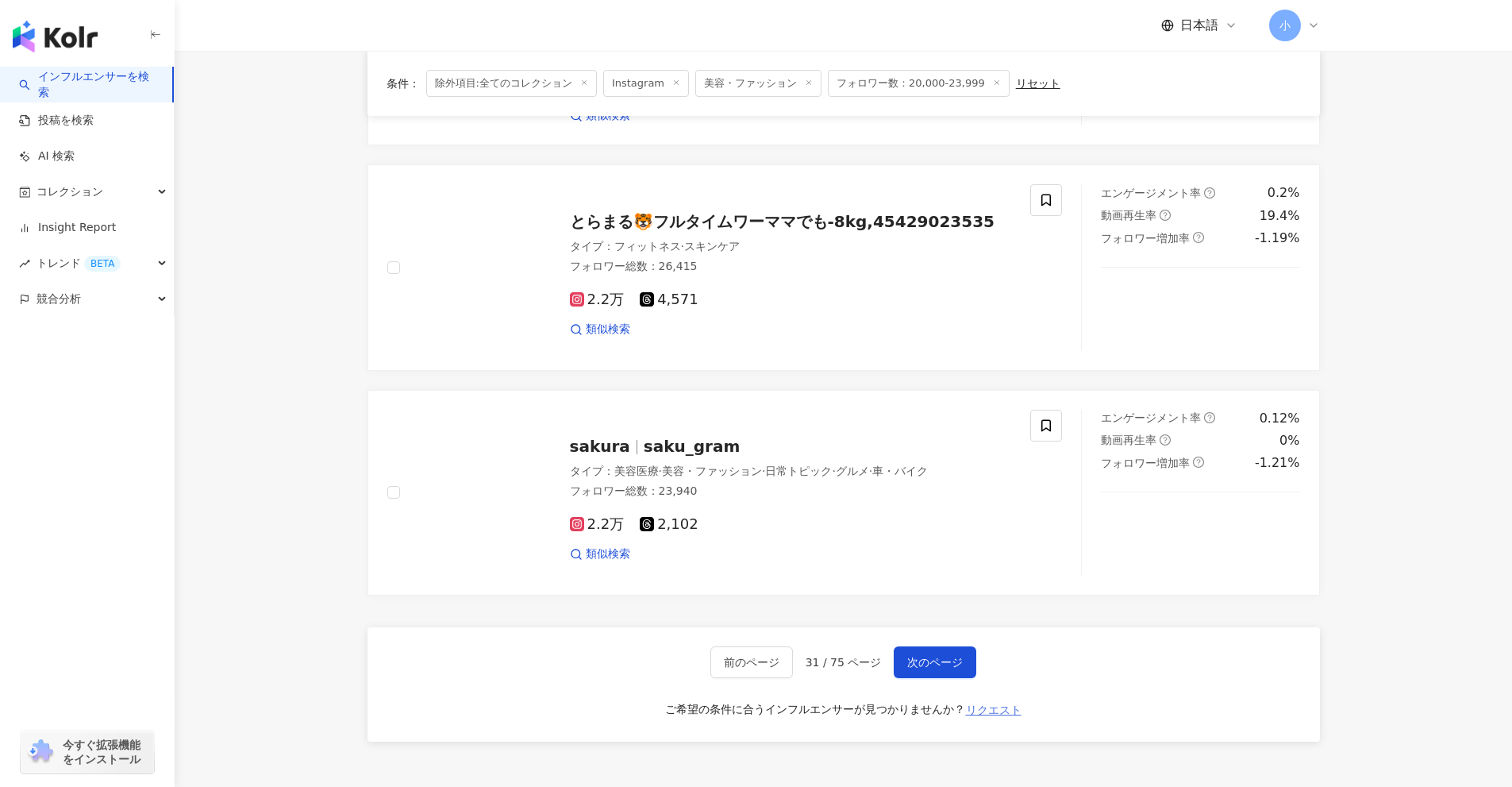
scroll to position [2258, 0]
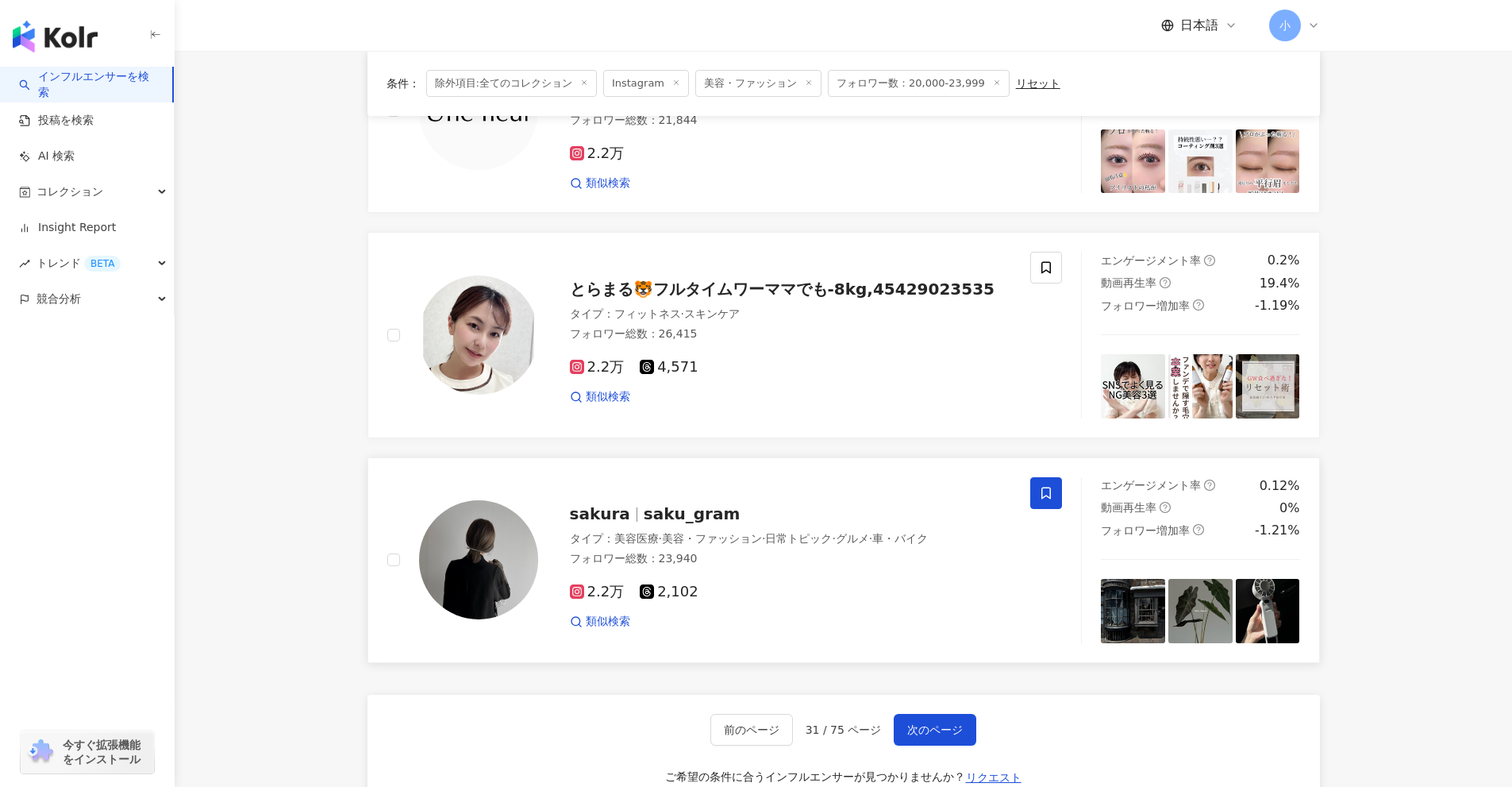
click at [1051, 496] on icon at bounding box center [1046, 493] width 14 height 14
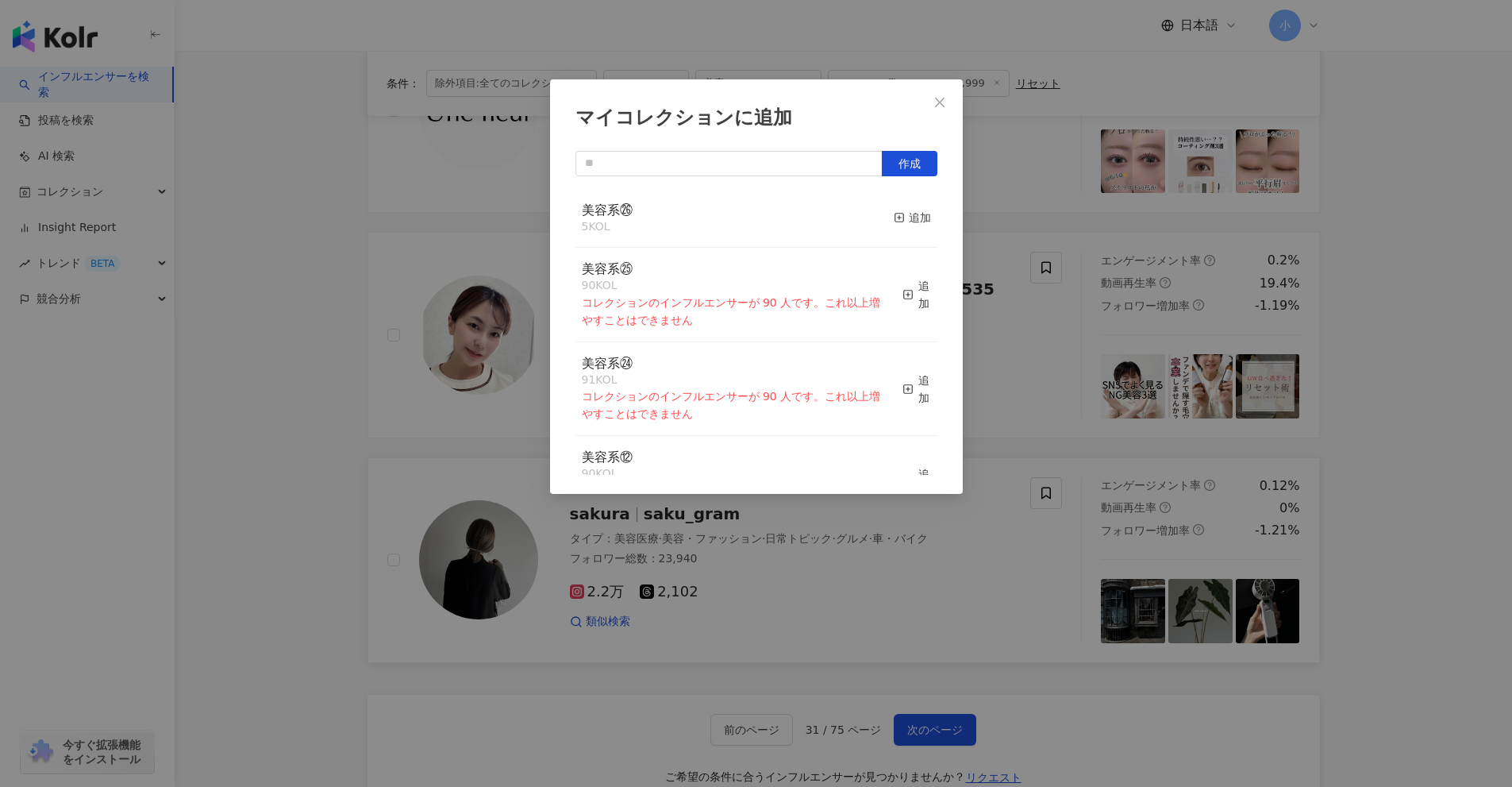
click at [879, 217] on div "美容系㉖ 5 KOL 追加" at bounding box center [756, 219] width 362 height 60
click at [900, 217] on line "button" at bounding box center [900, 218] width 0 height 4
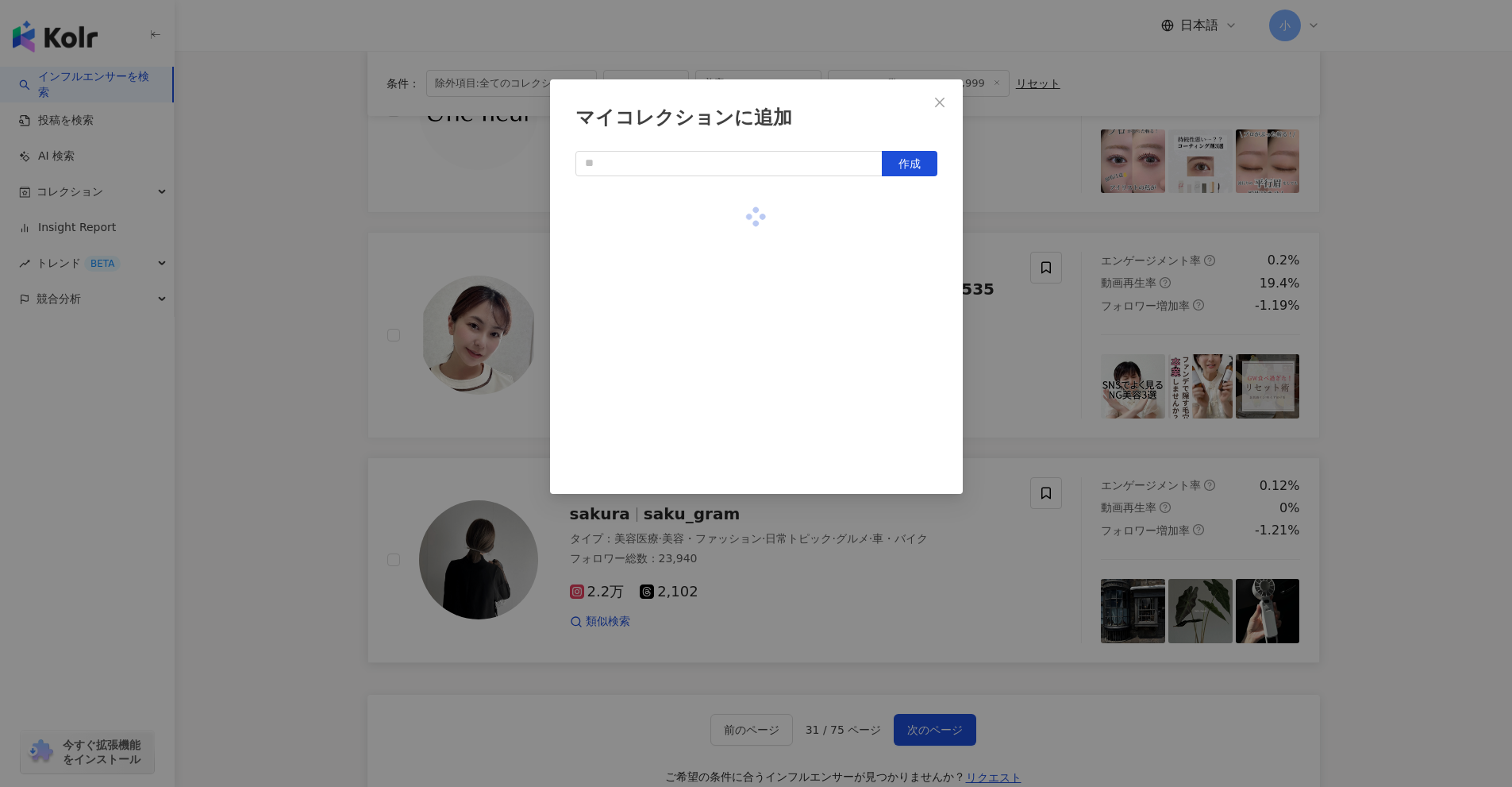
click at [1399, 327] on div "マイコレクションに追加 作成" at bounding box center [756, 393] width 1512 height 787
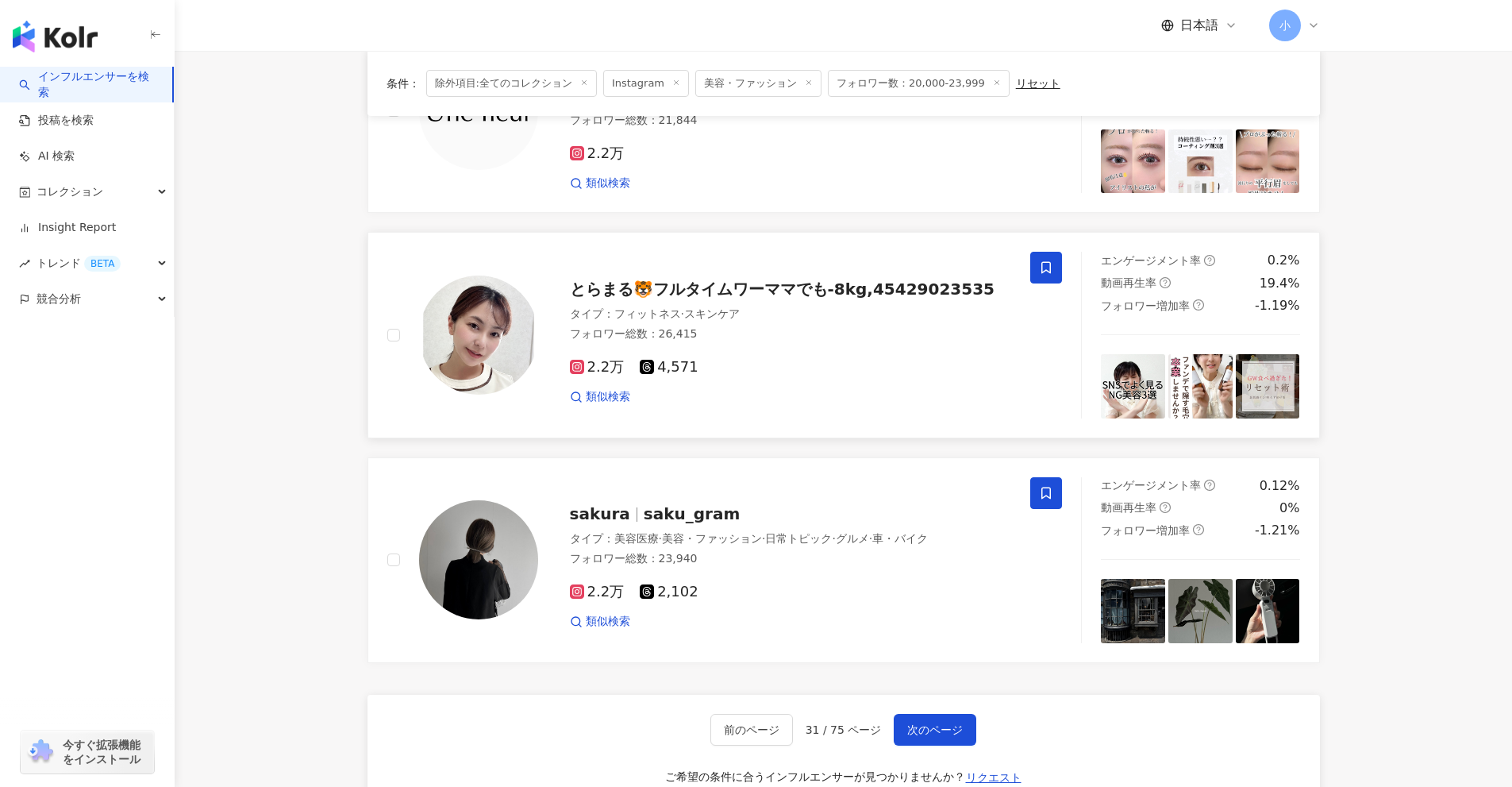
click at [1059, 273] on span at bounding box center [1046, 267] width 32 height 32
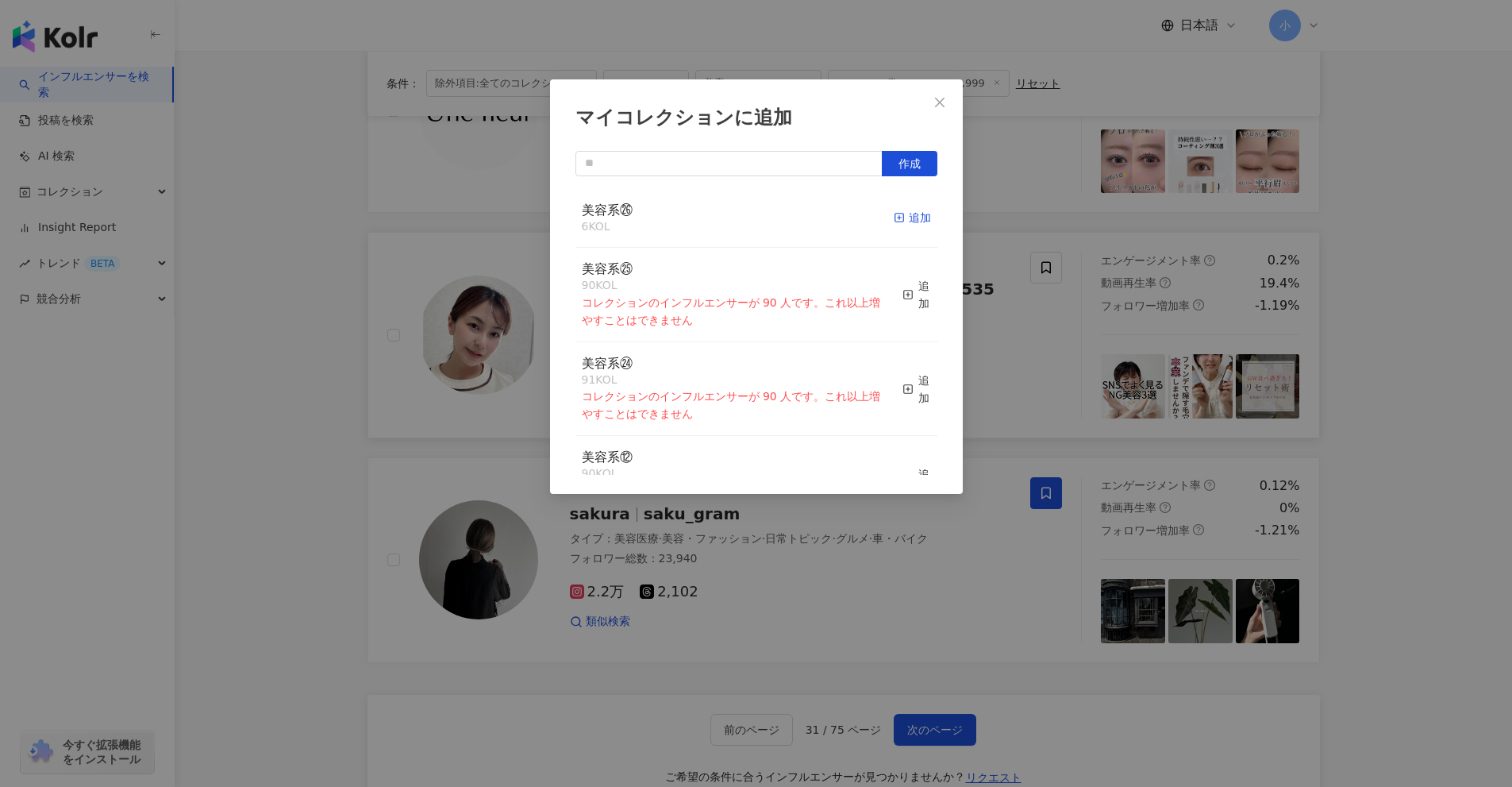
click at [901, 218] on div "追加" at bounding box center [912, 217] width 37 height 17
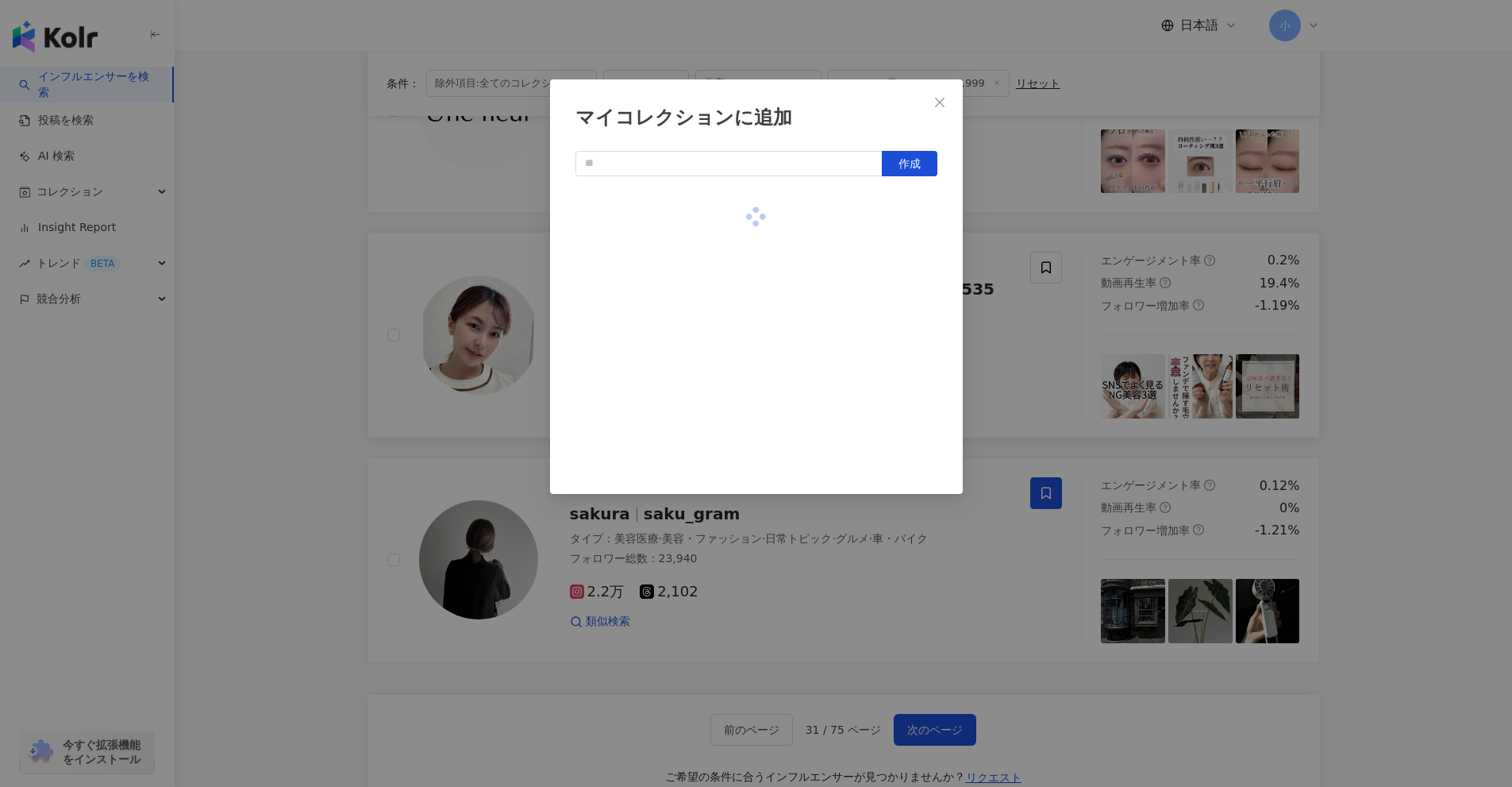
click at [1407, 351] on div "マイコレクションに追加 作成" at bounding box center [756, 393] width 1512 height 787
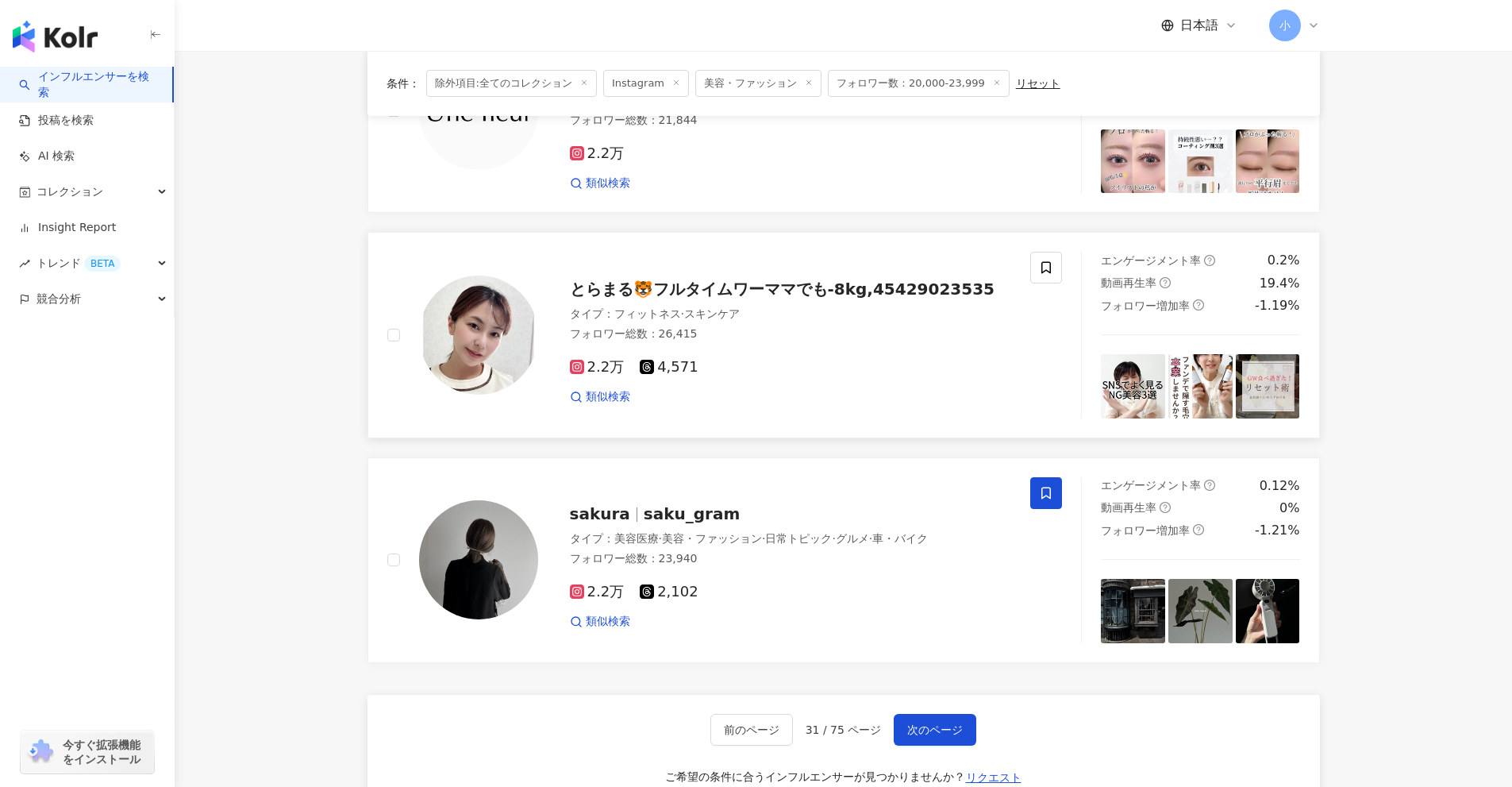
scroll to position [1782, 0]
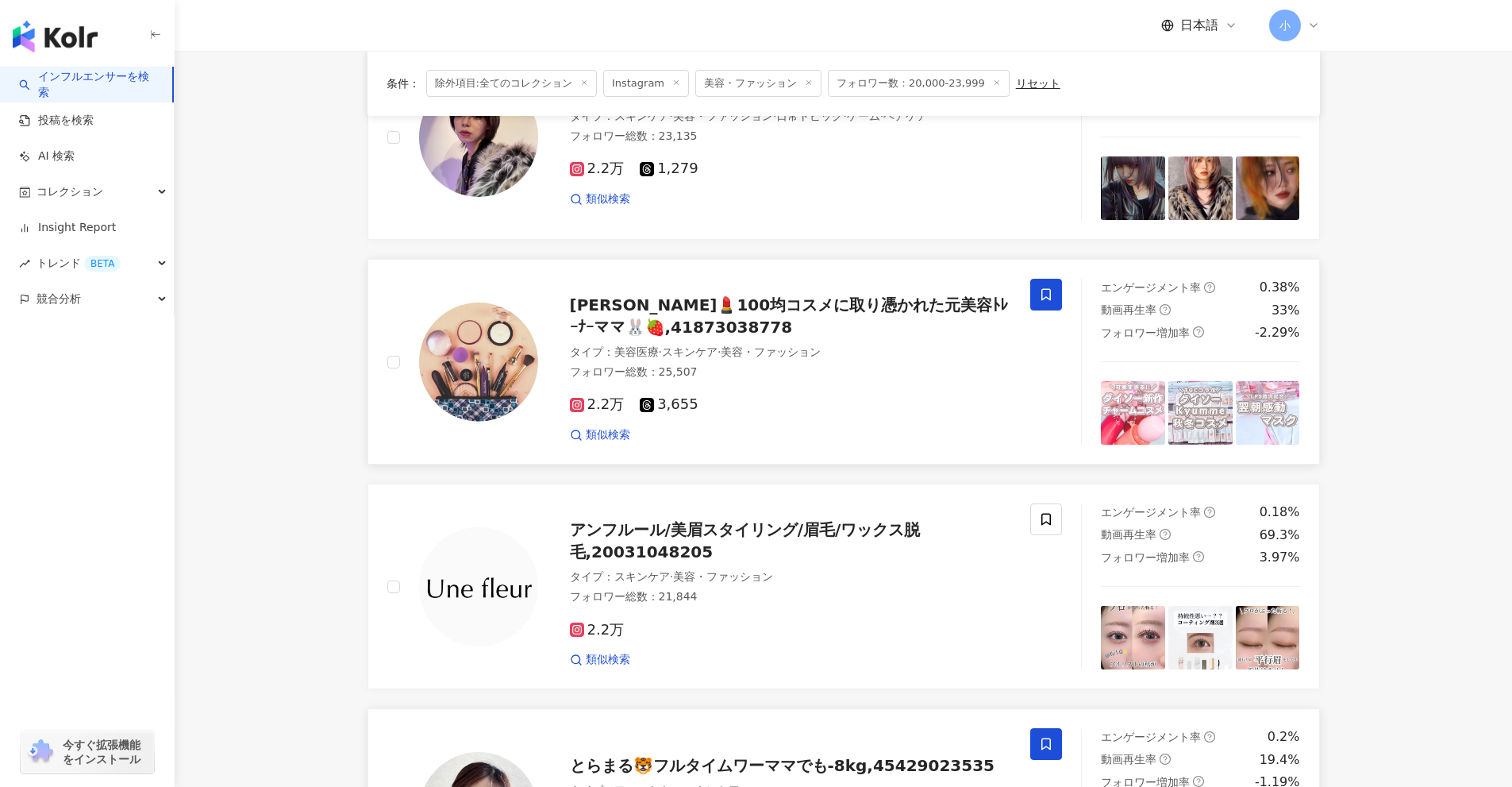
click at [1045, 287] on icon at bounding box center [1046, 295] width 14 height 14
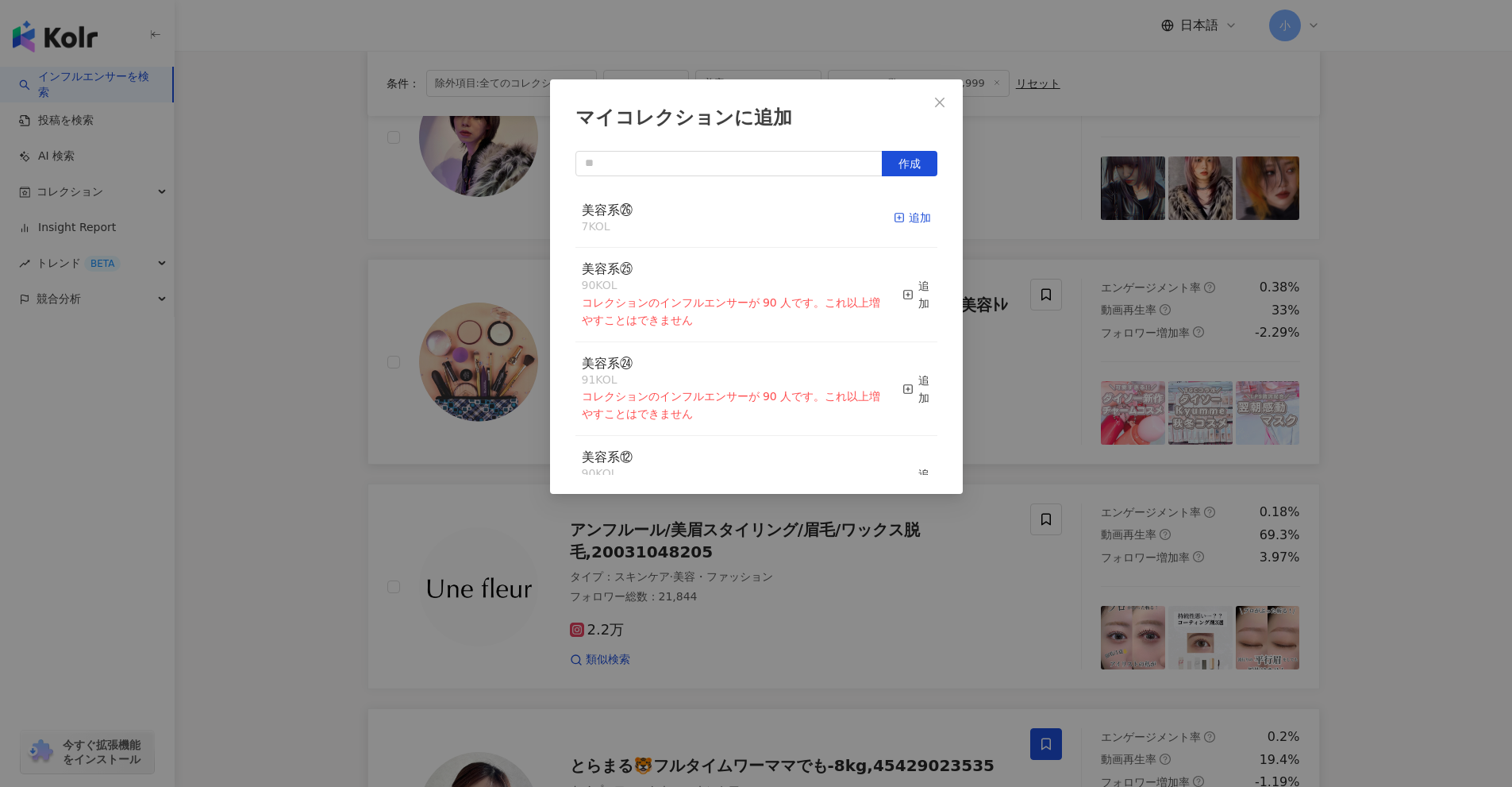
click at [903, 217] on div "追加" at bounding box center [912, 217] width 37 height 17
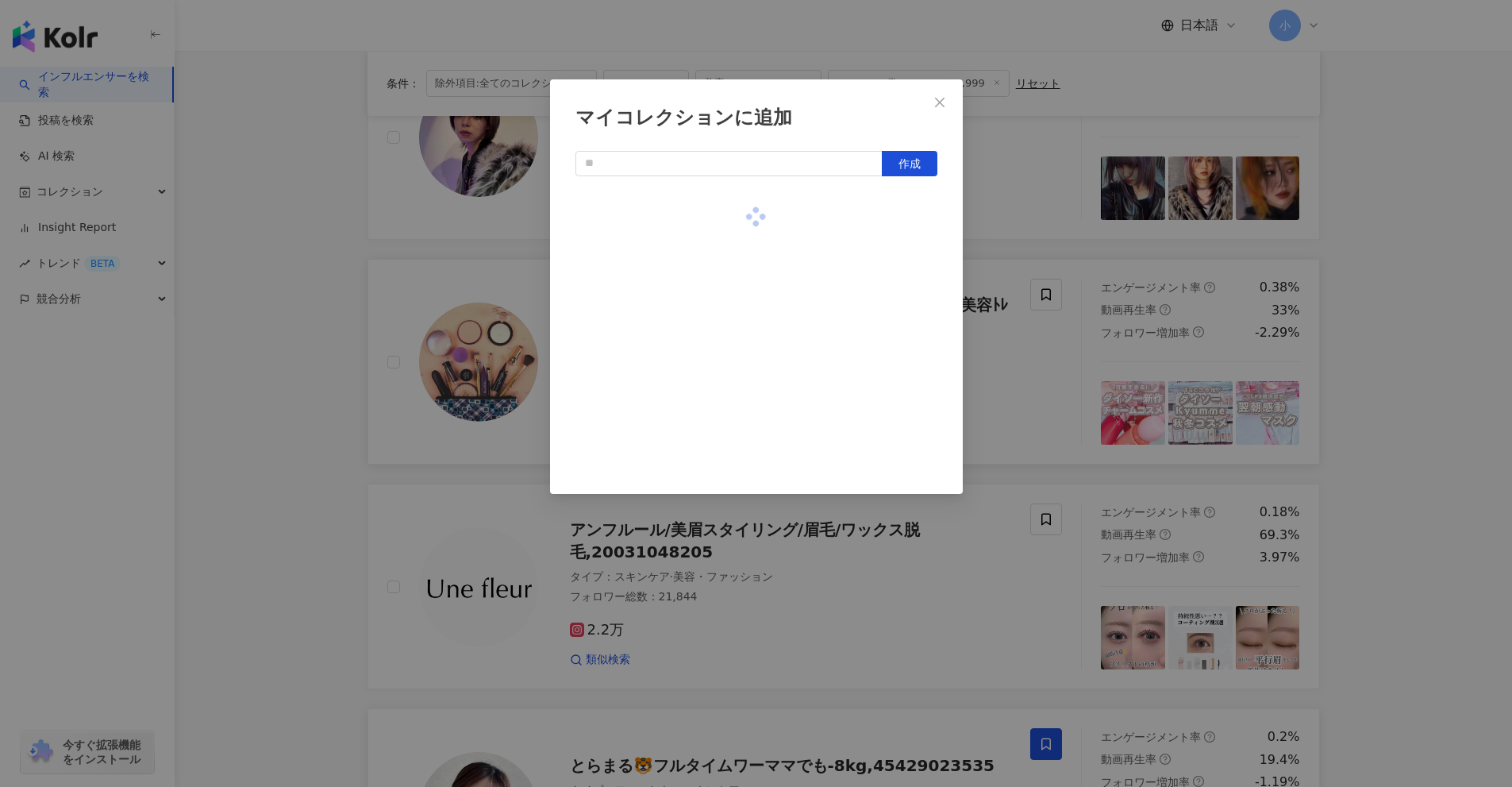
click at [1433, 402] on div "マイコレクションに追加 作成" at bounding box center [756, 393] width 1512 height 787
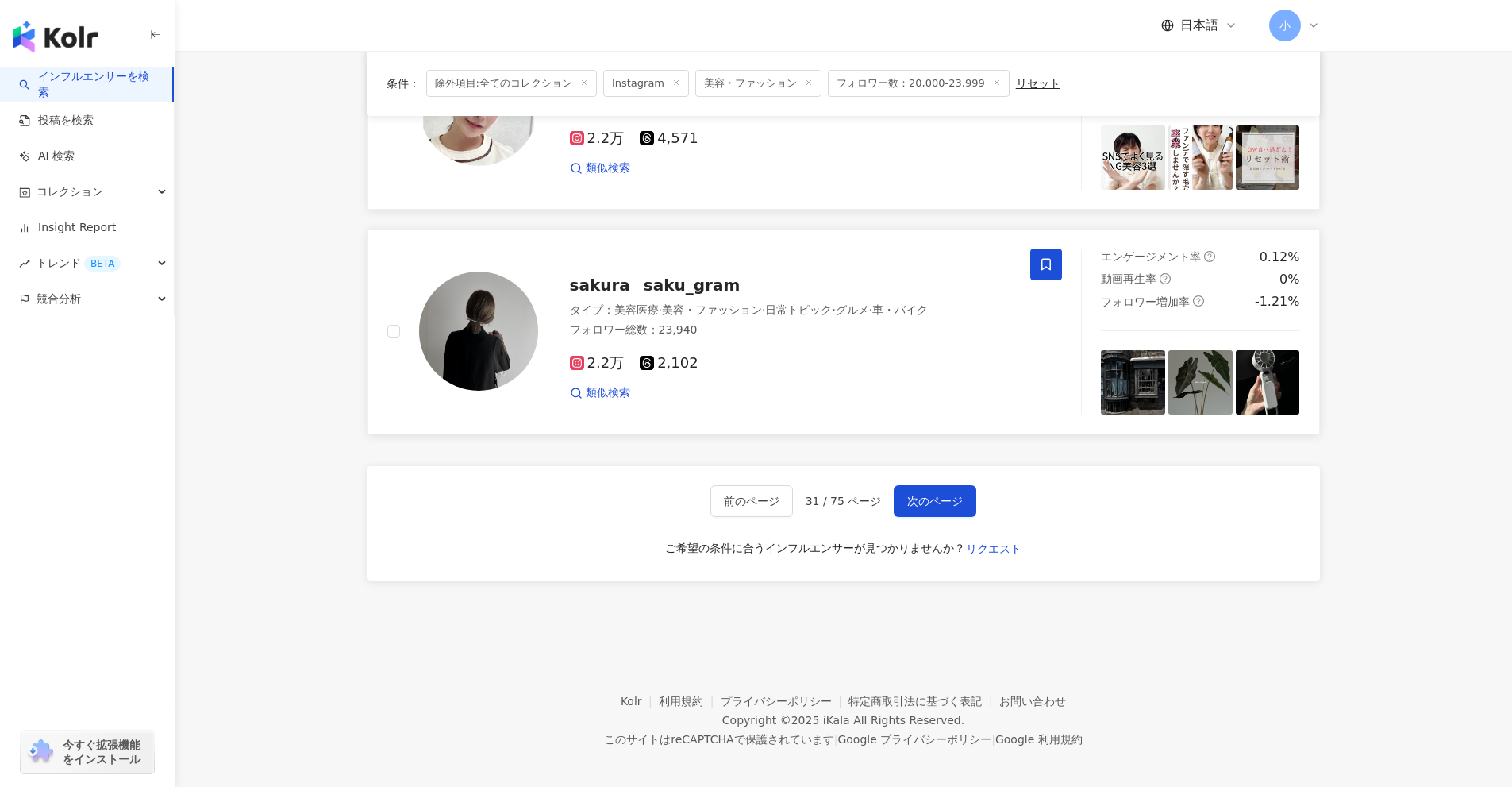
scroll to position [2497, 0]
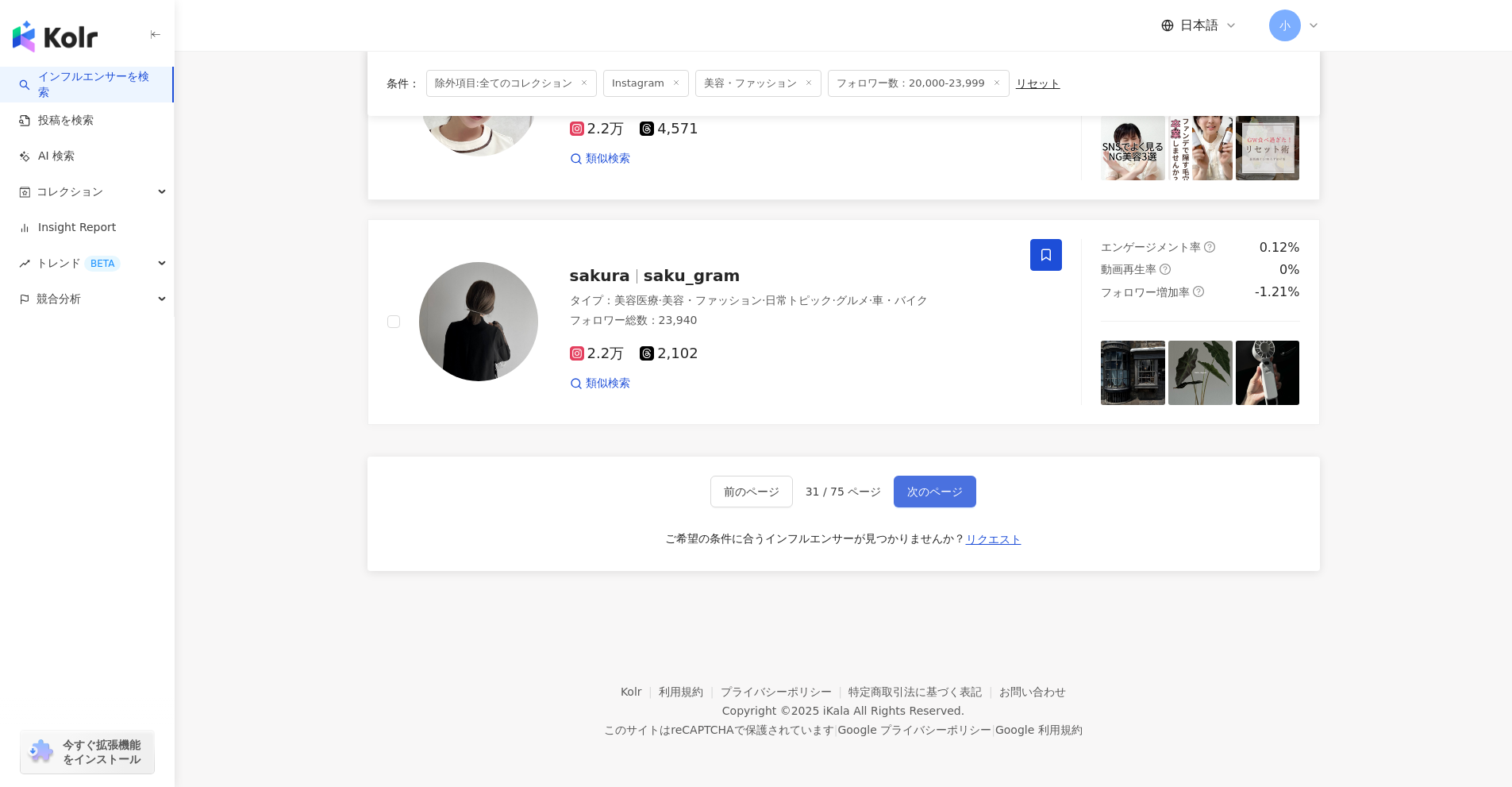
click at [924, 491] on span "次のページ" at bounding box center [936, 492] width 56 height 13
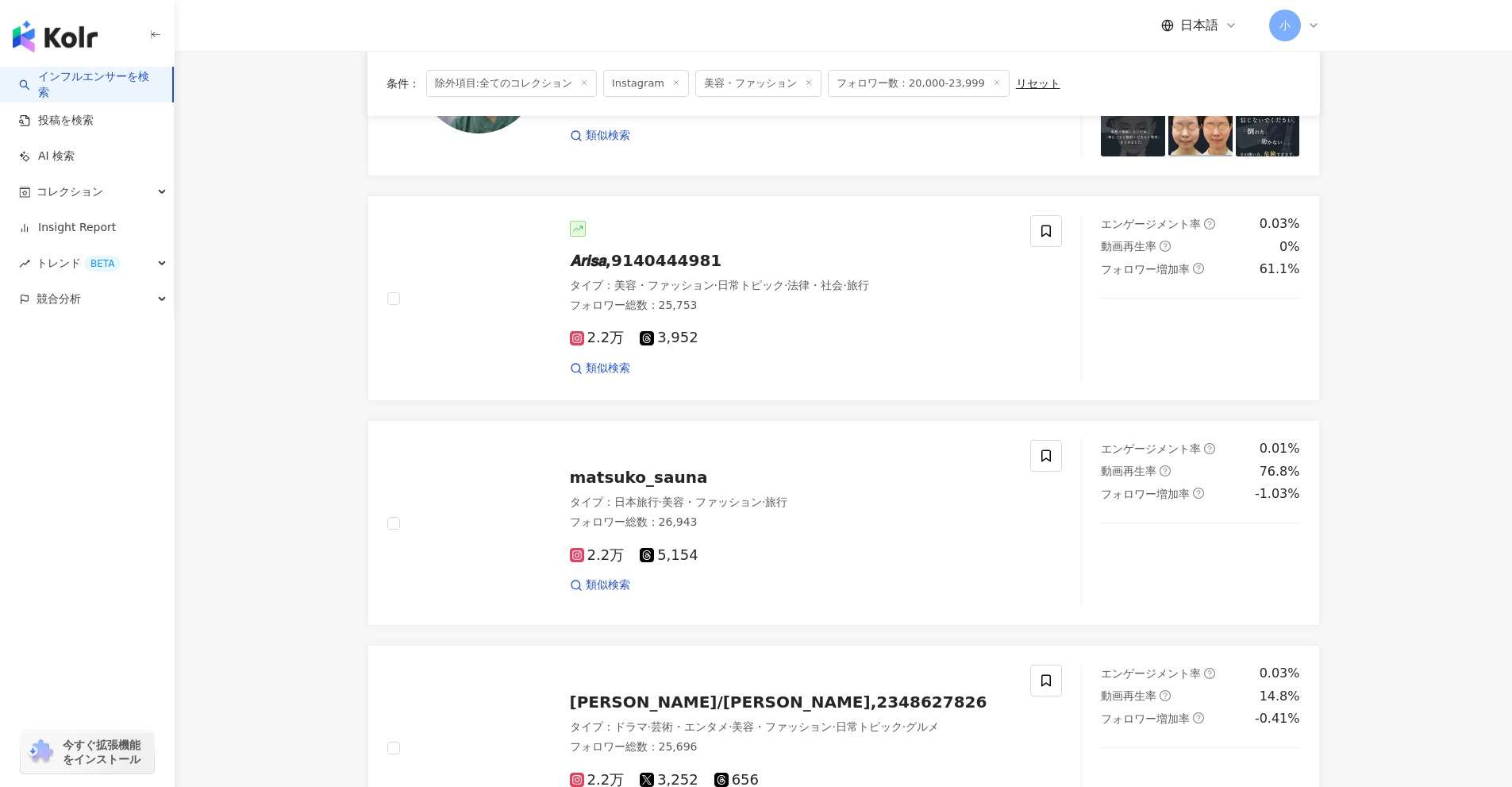
scroll to position [1782, 0]
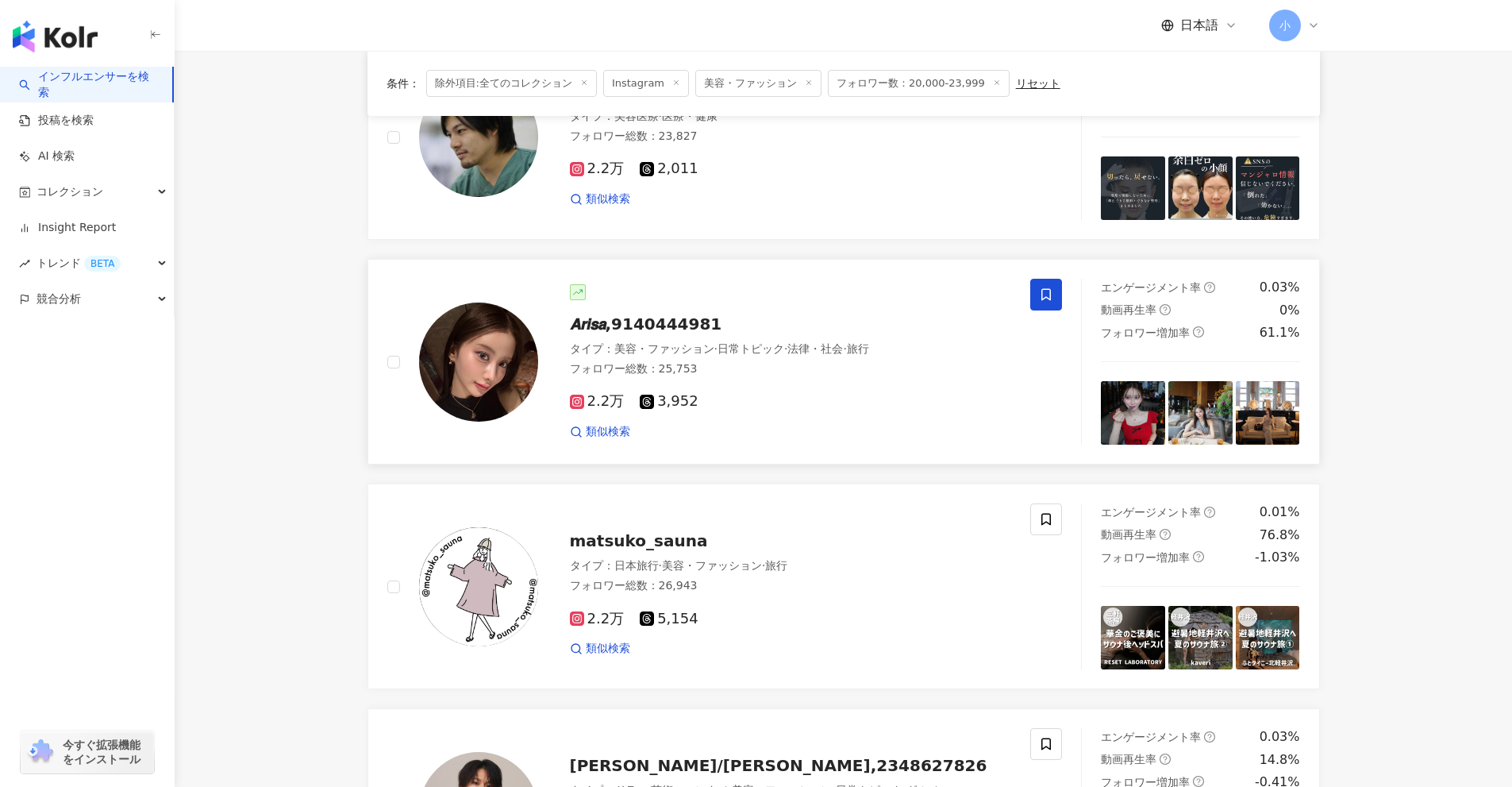
click at [1050, 304] on span at bounding box center [1046, 294] width 32 height 32
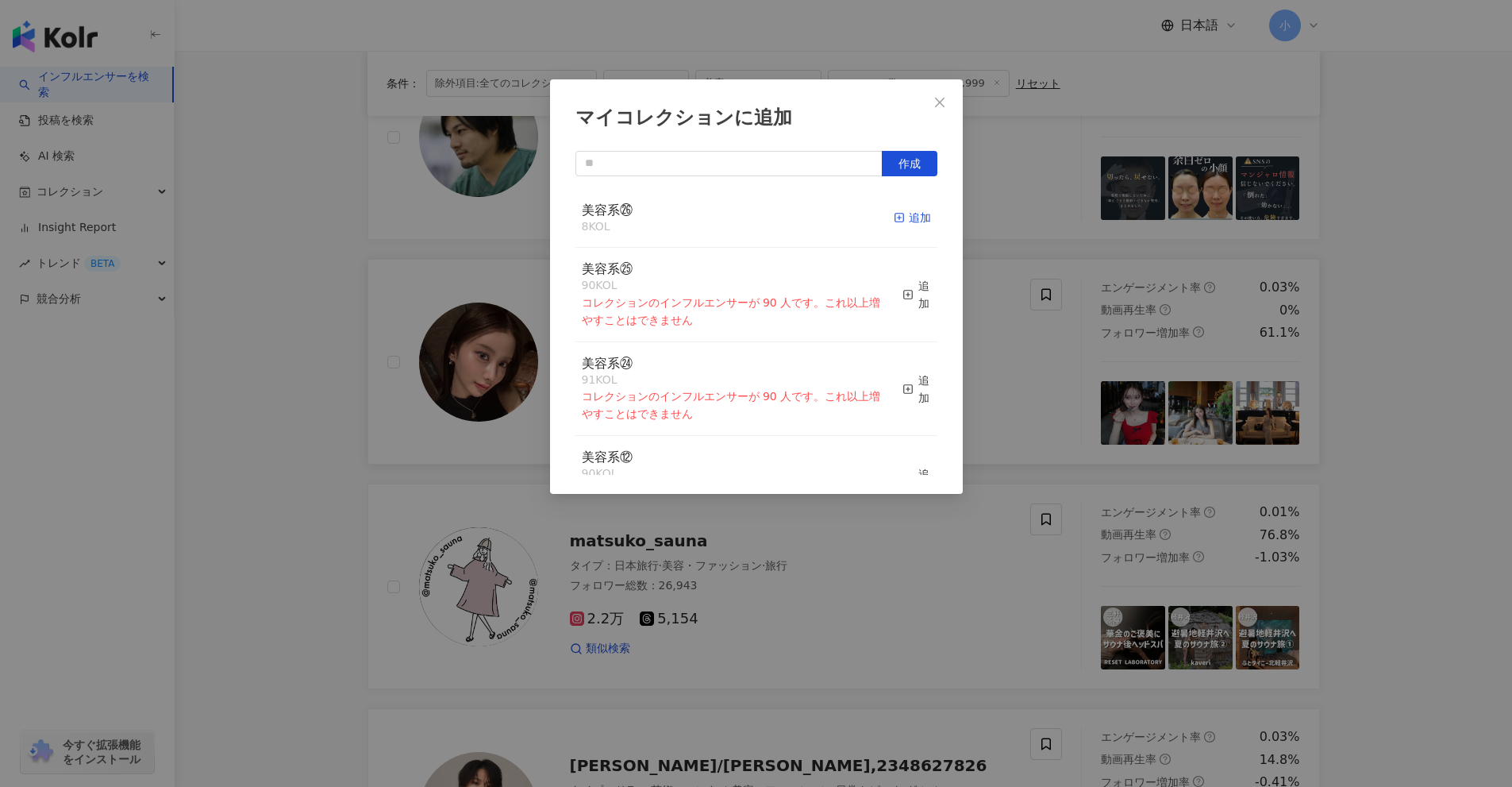
click at [914, 222] on div "追加" at bounding box center [912, 217] width 37 height 17
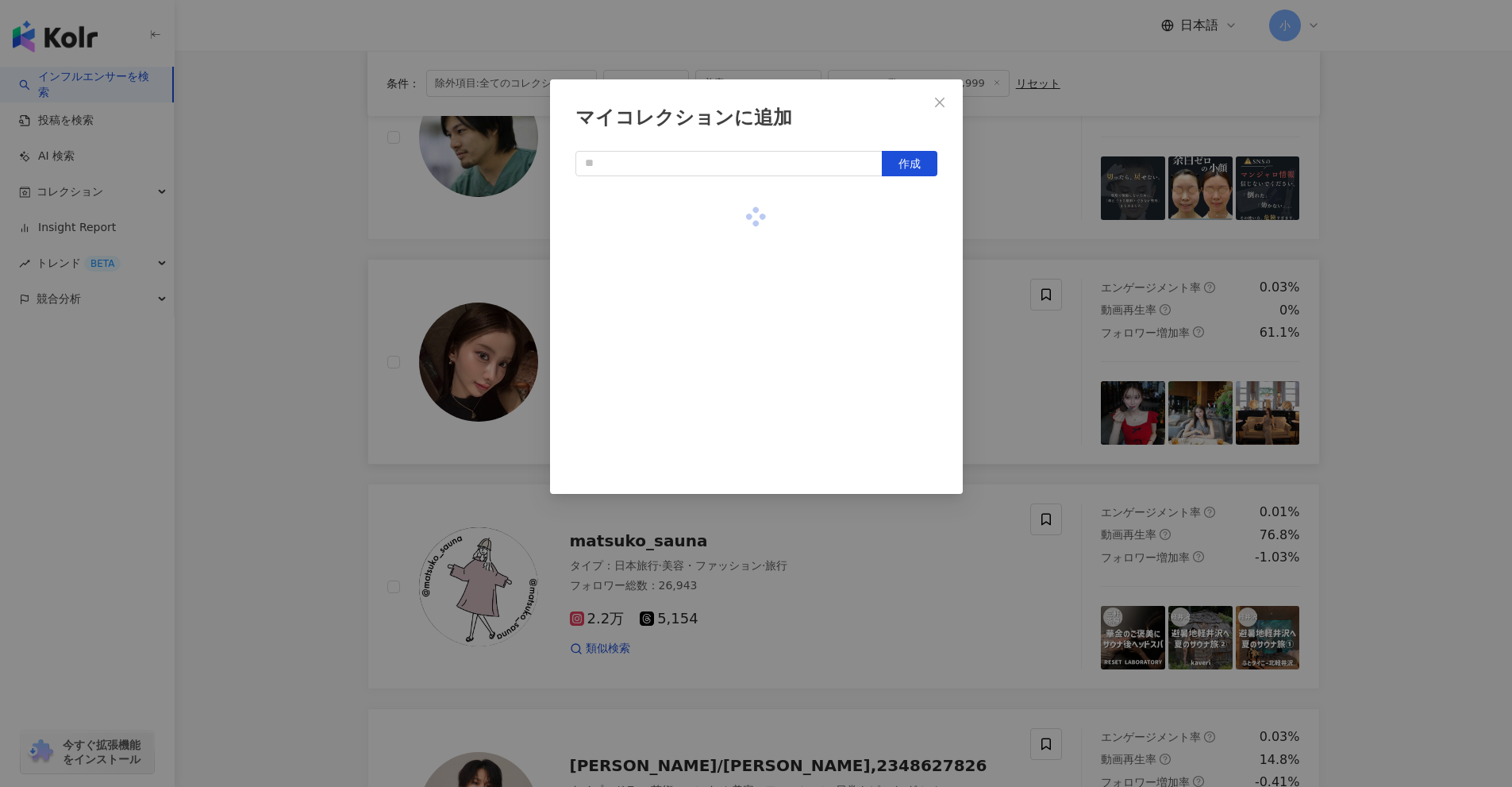
click at [1450, 399] on div "マイコレクションに追加 作成" at bounding box center [756, 393] width 1512 height 787
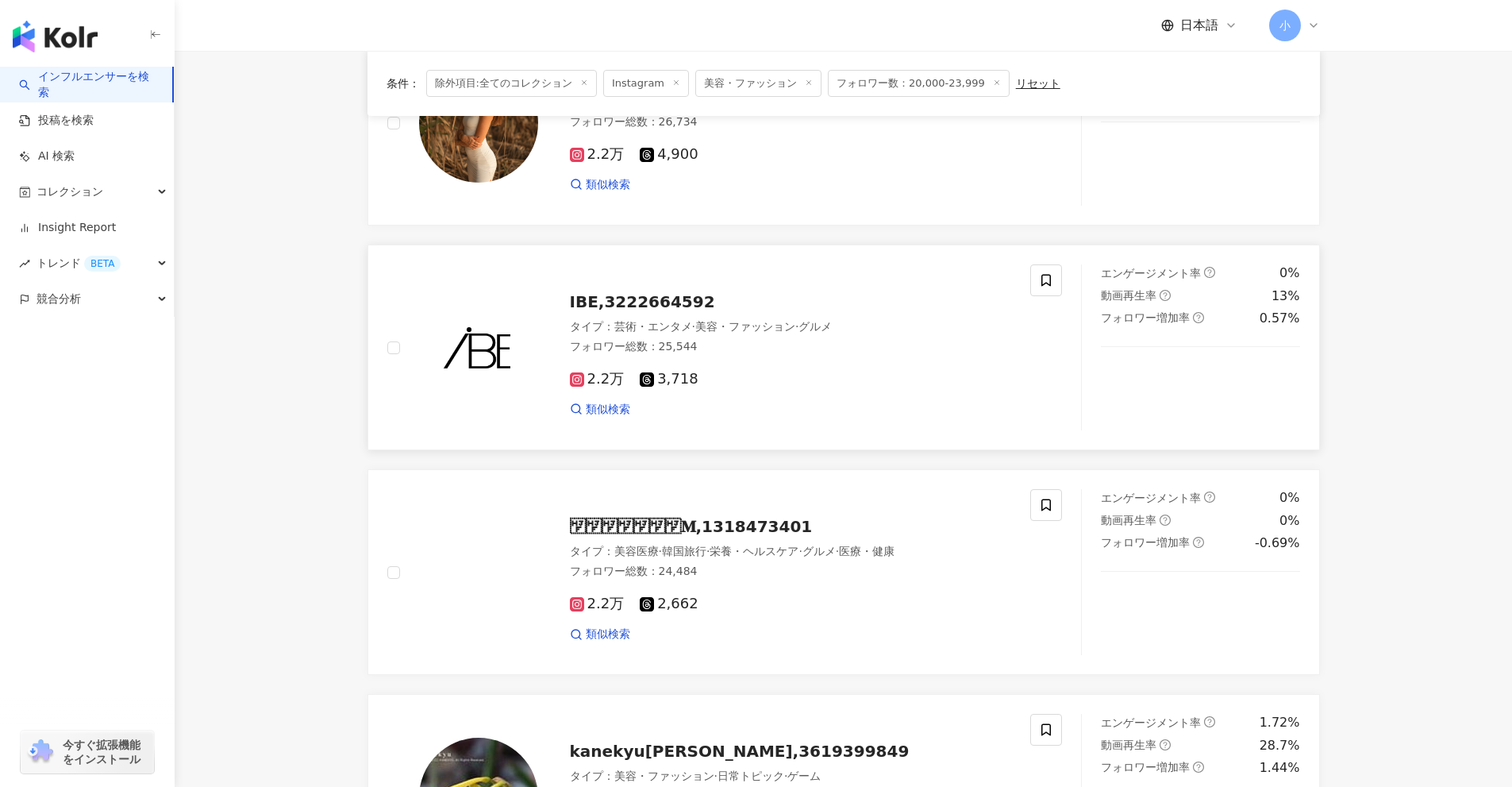
scroll to position [670, 0]
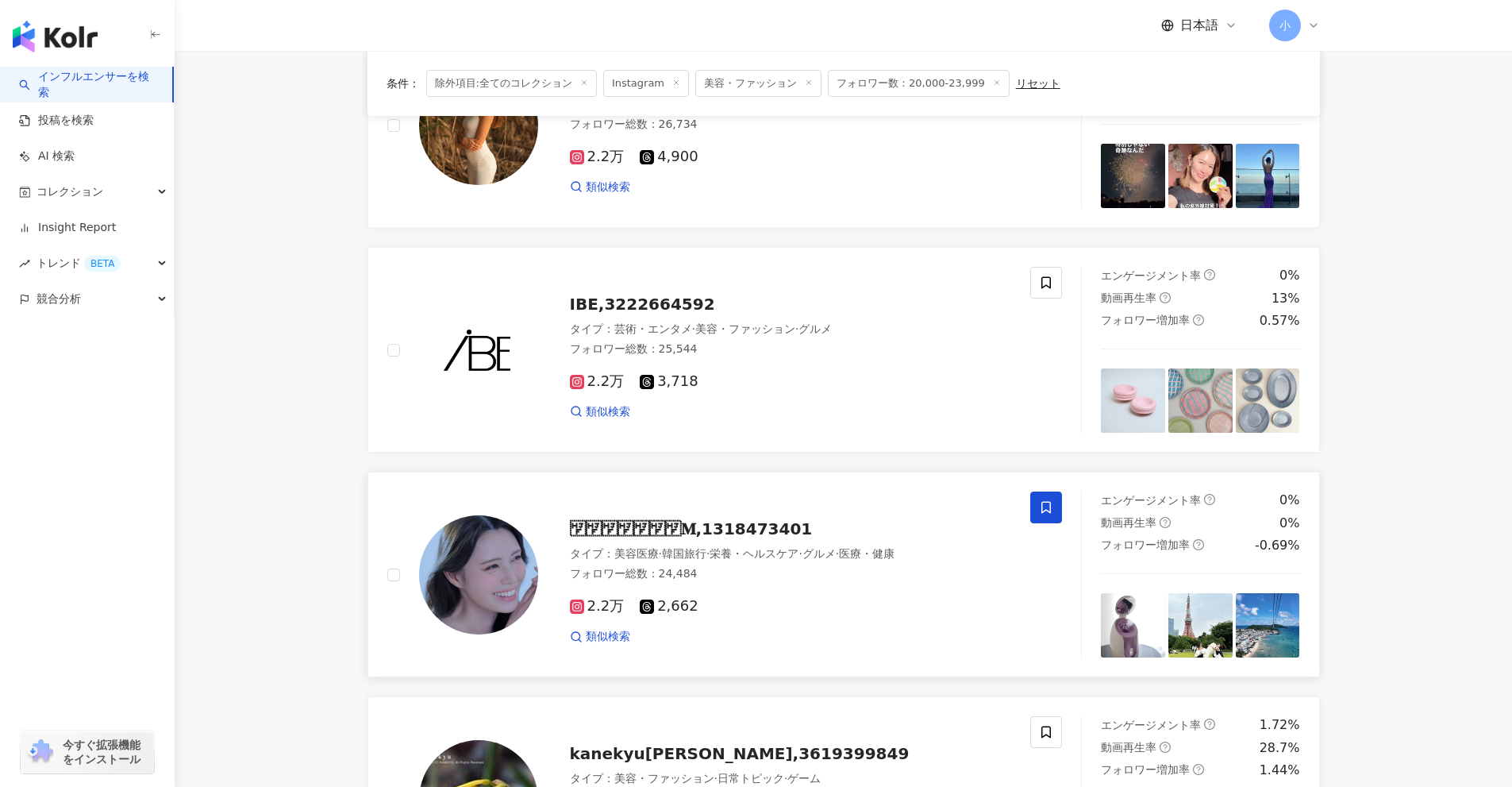
click at [1044, 508] on icon at bounding box center [1046, 508] width 14 height 14
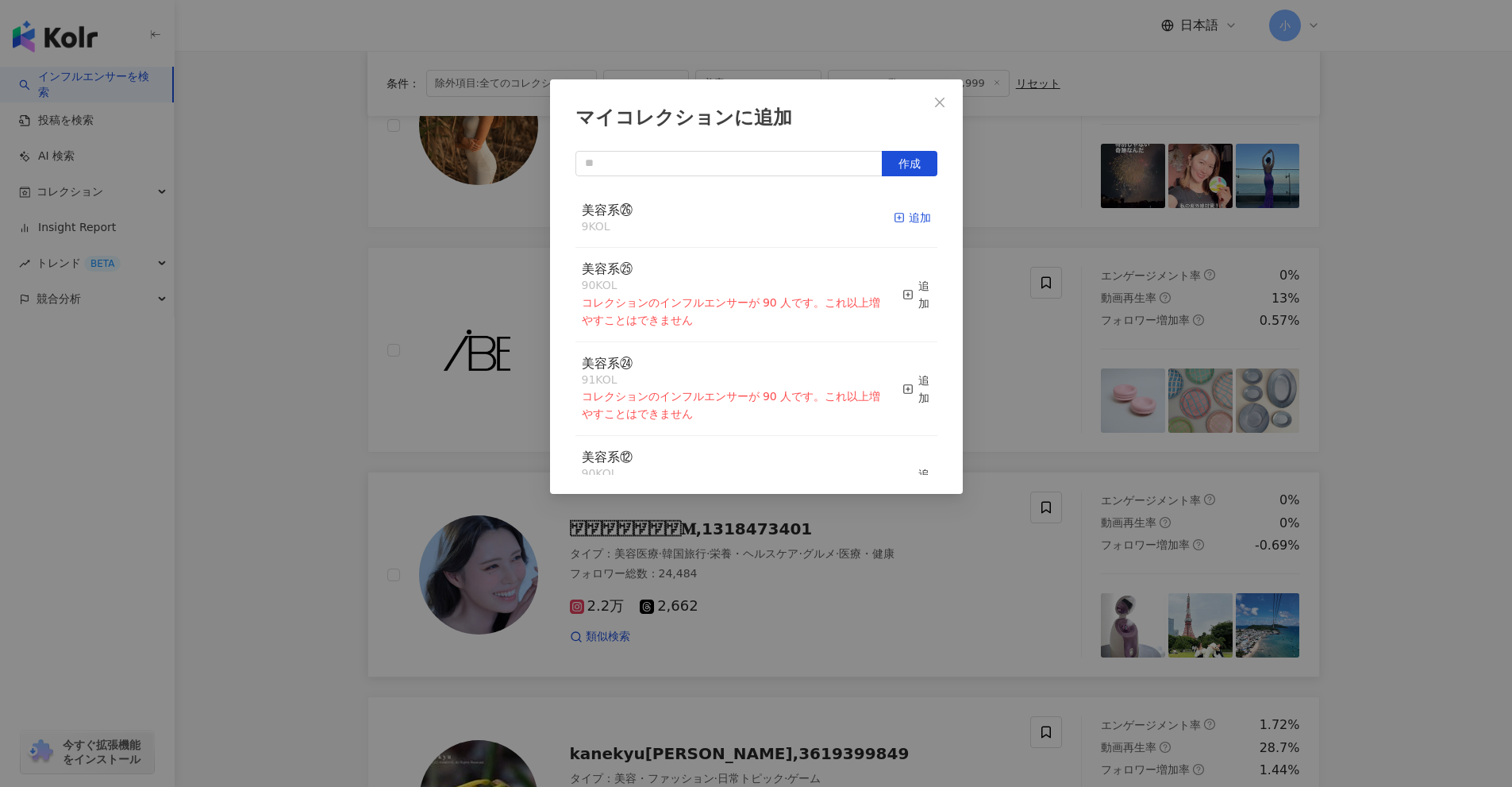
click at [894, 220] on icon "button" at bounding box center [900, 218] width 11 height 11
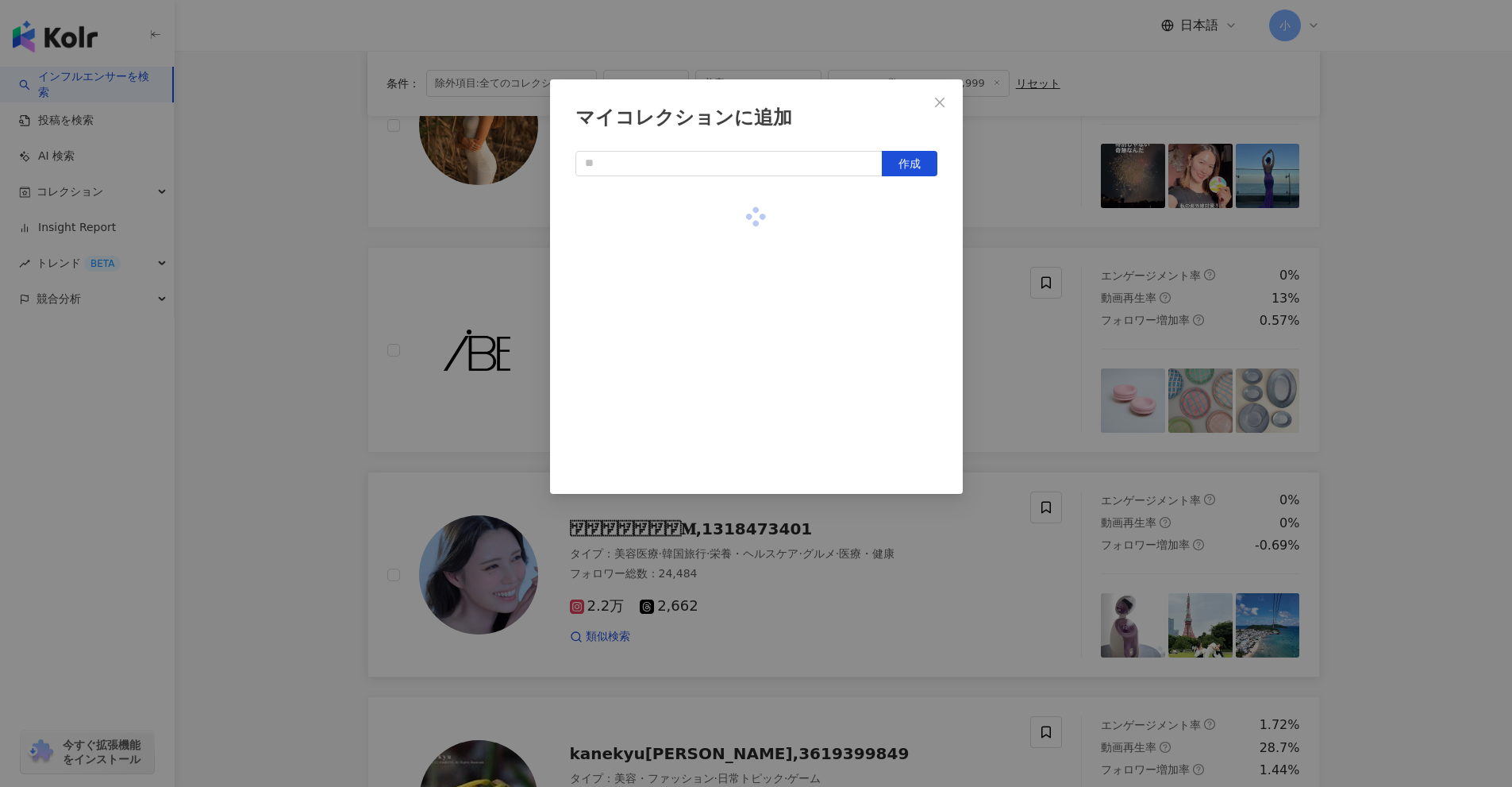
click at [1422, 461] on div "マイコレクションに追加 作成" at bounding box center [756, 393] width 1512 height 787
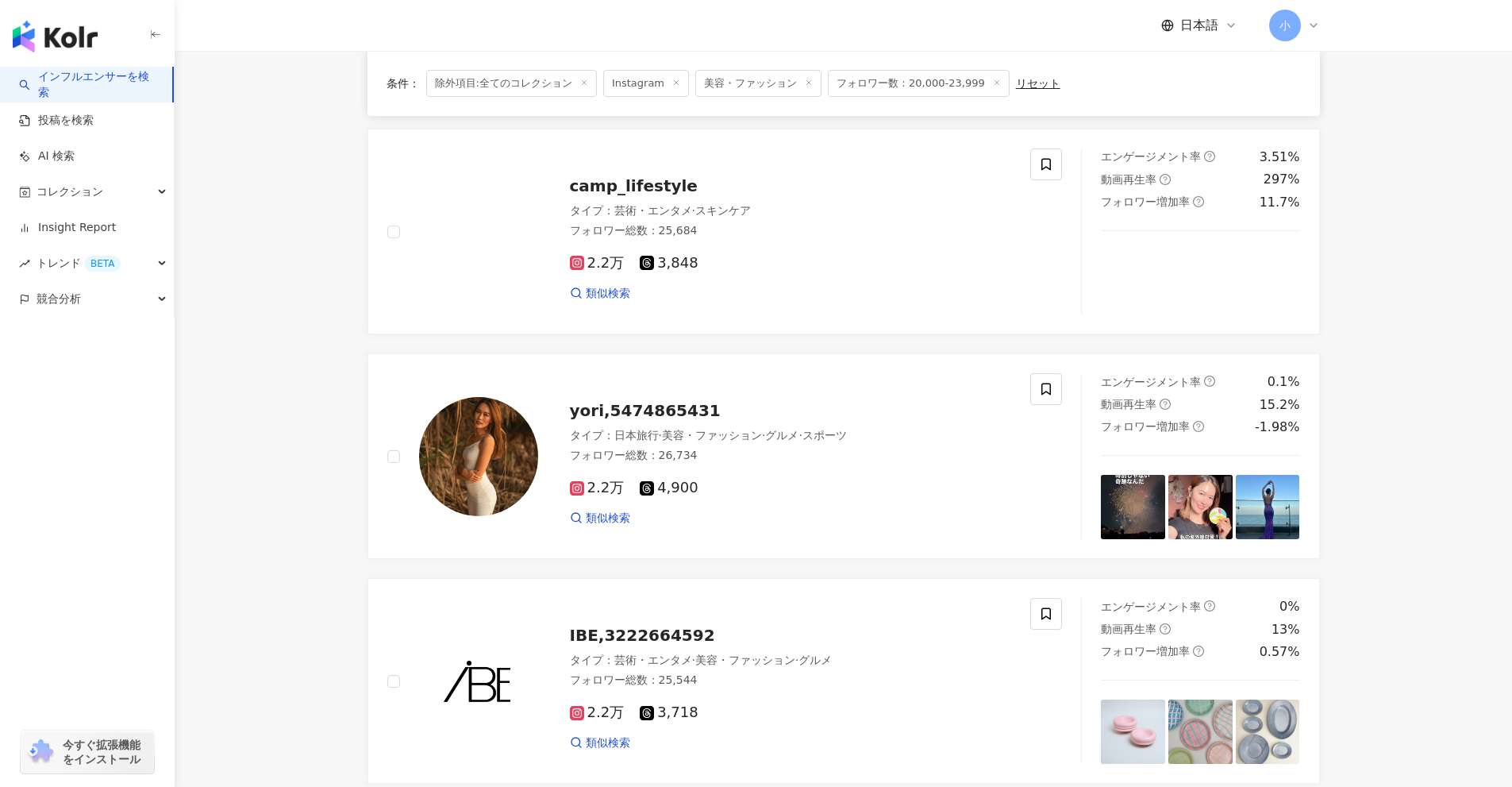
scroll to position [273, 0]
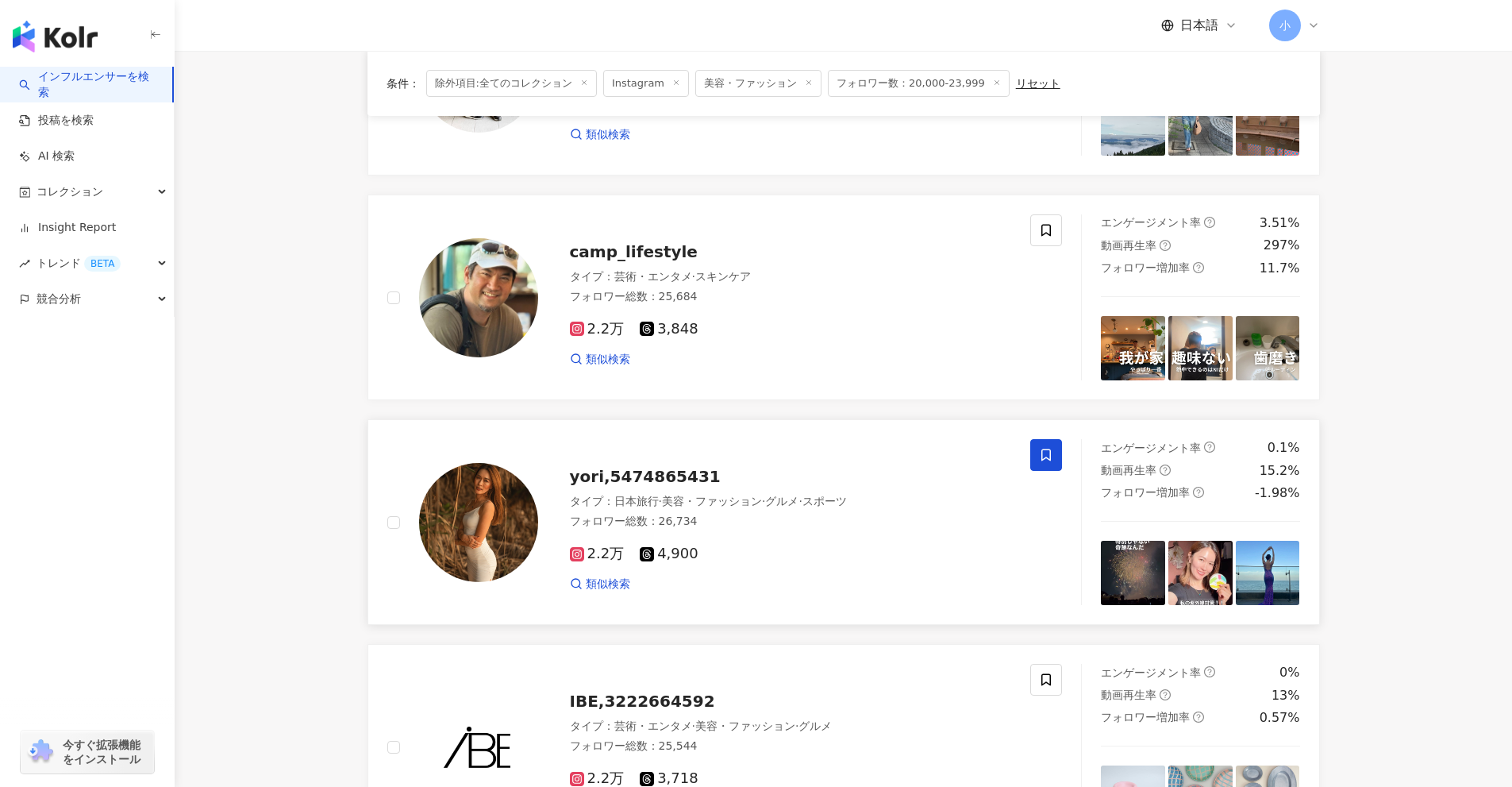
click at [1048, 453] on icon at bounding box center [1046, 455] width 14 height 14
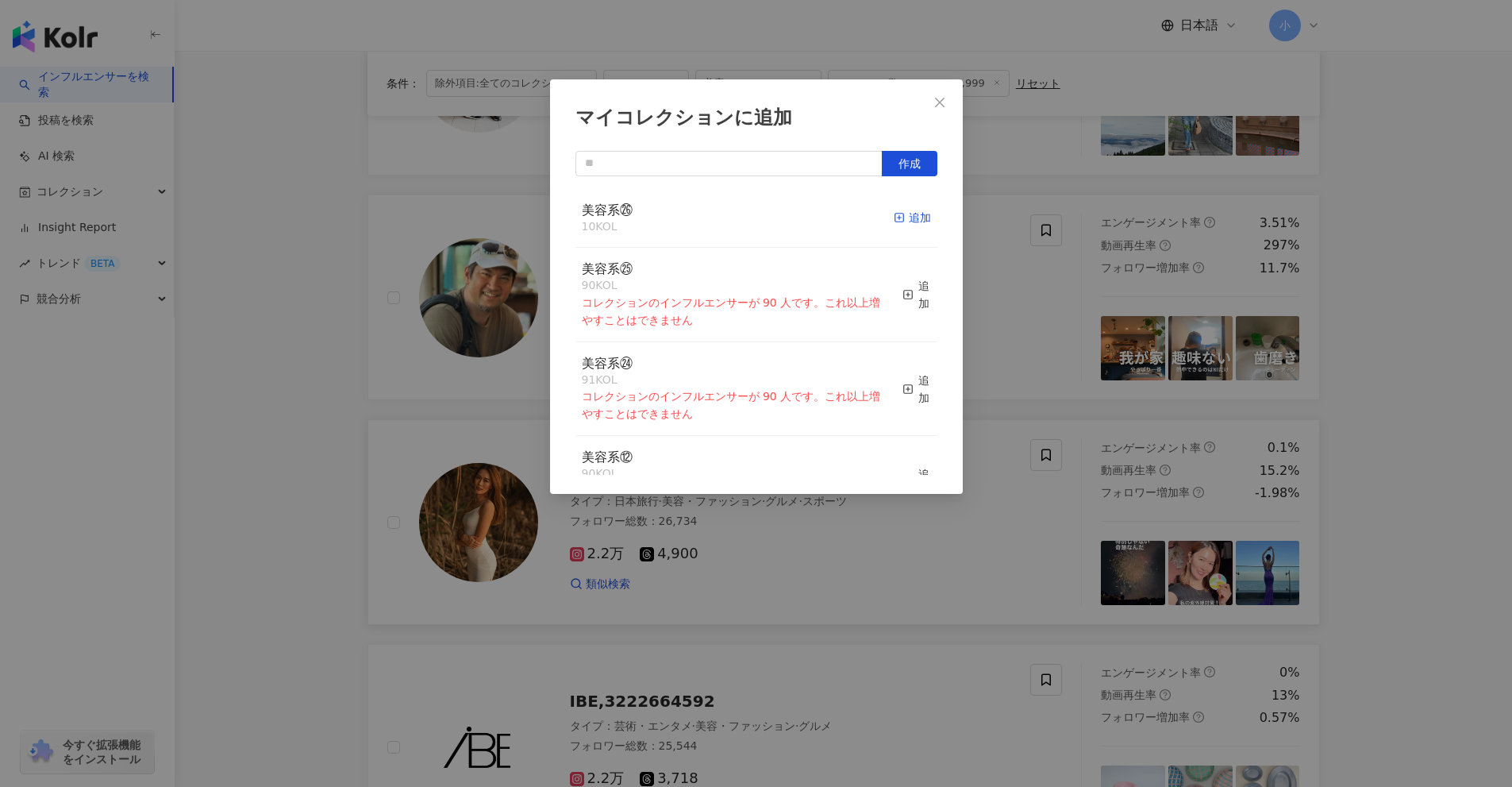
click at [894, 210] on div "追加" at bounding box center [912, 217] width 37 height 17
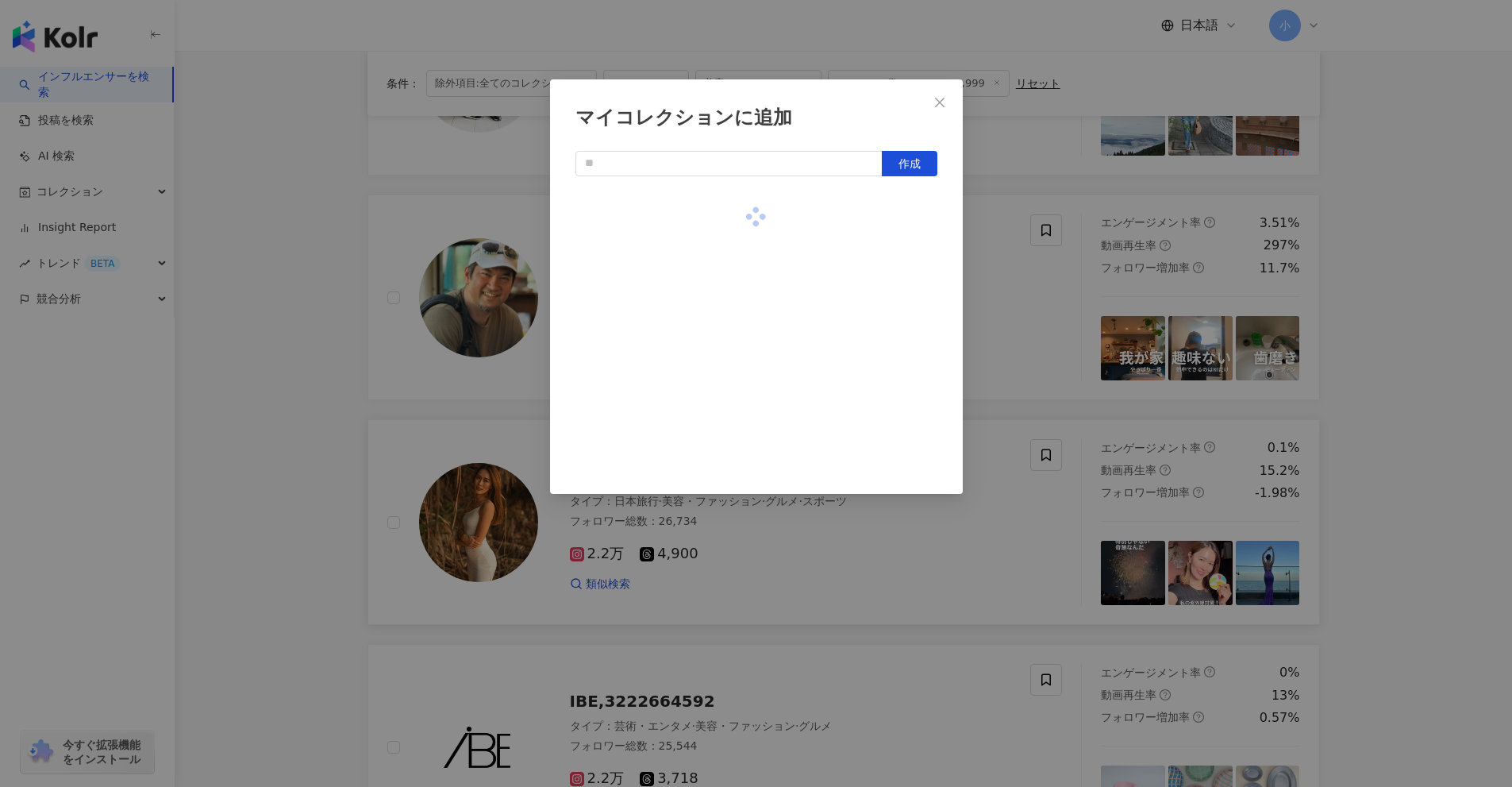
click at [1380, 523] on div "マイコレクションに追加 作成" at bounding box center [756, 393] width 1512 height 787
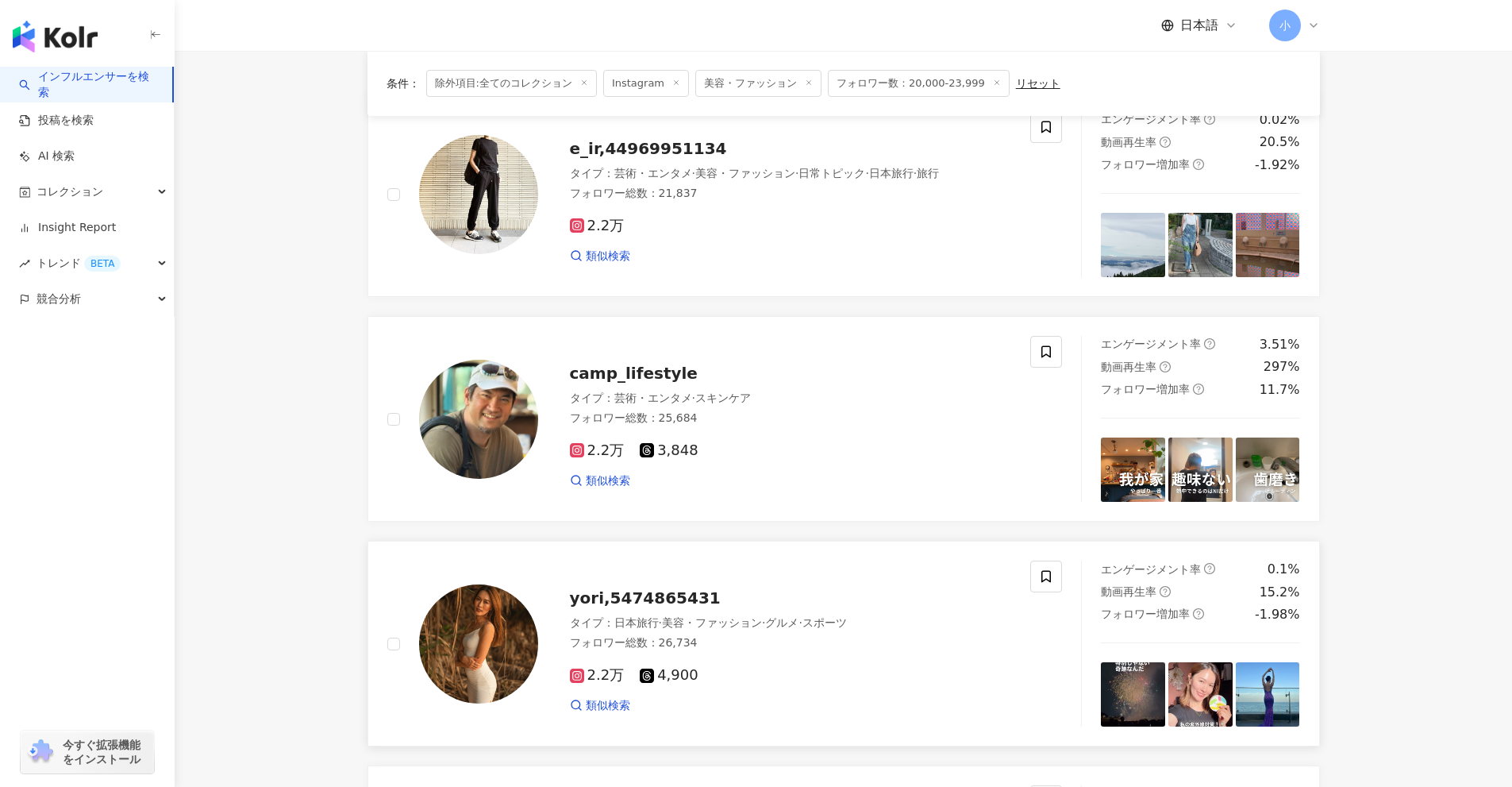
scroll to position [35, 0]
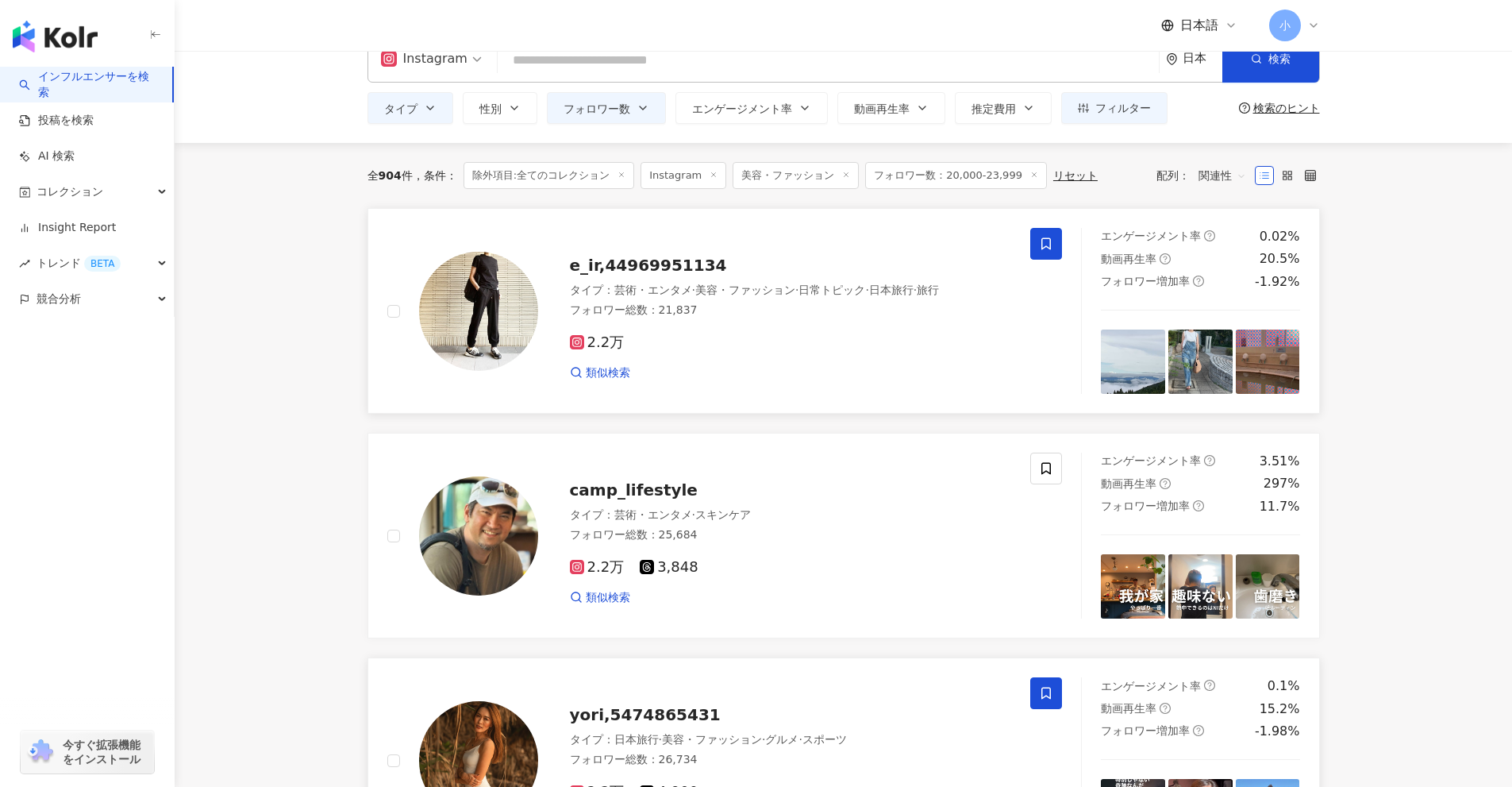
click at [1045, 239] on icon at bounding box center [1046, 244] width 14 height 14
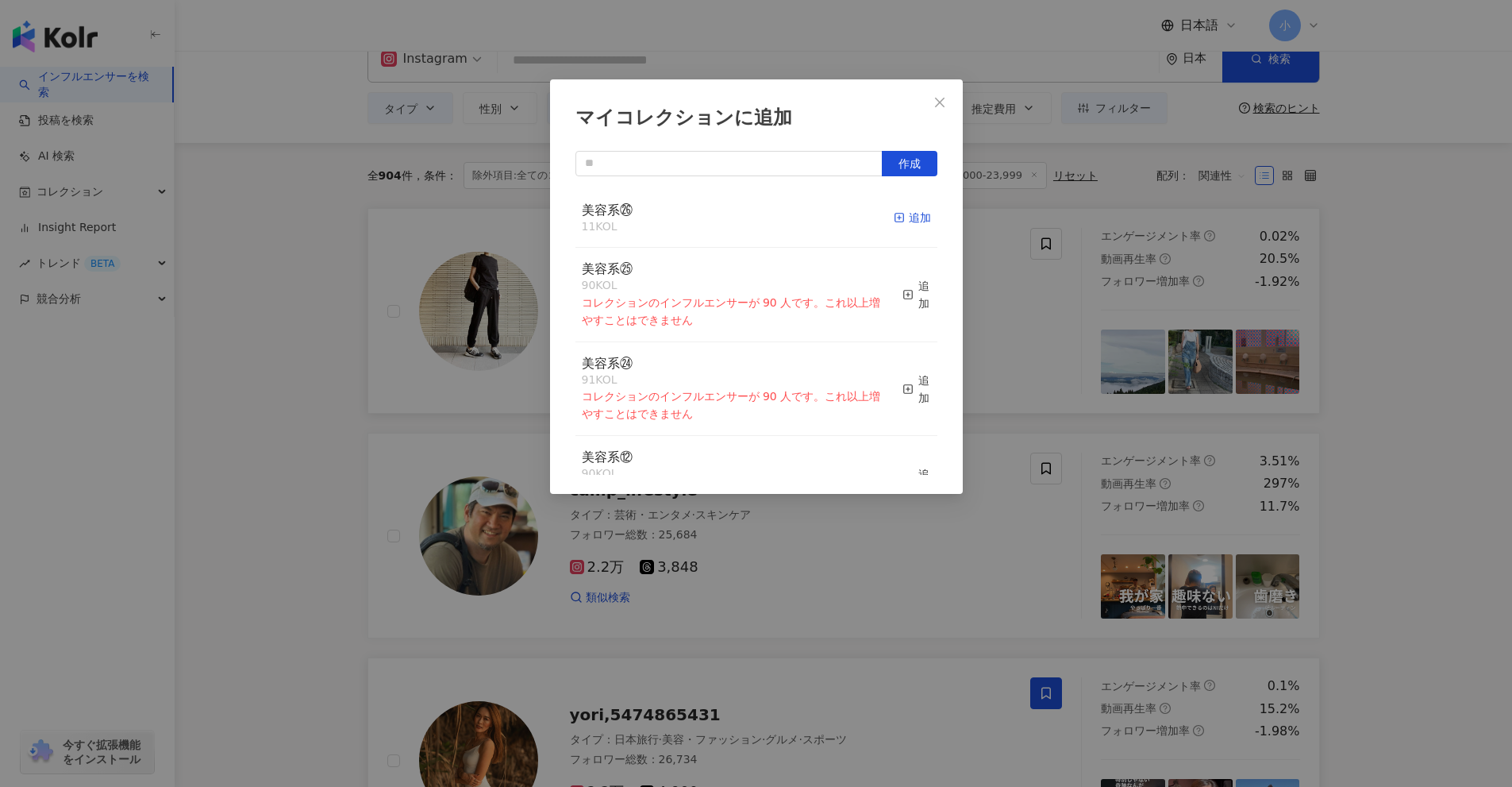
click at [911, 213] on div "追加" at bounding box center [912, 217] width 37 height 17
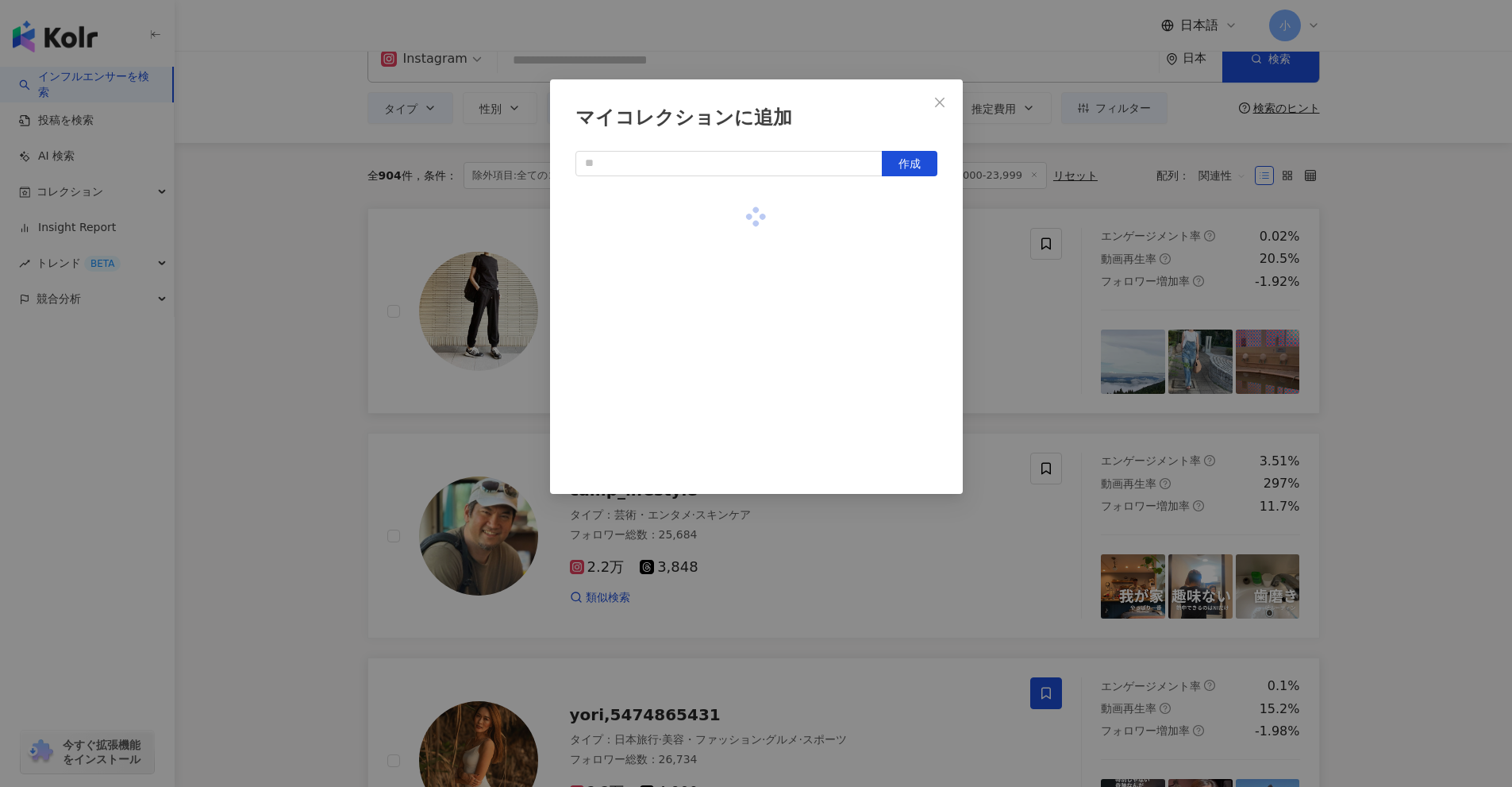
click at [1486, 519] on div "マイコレクションに追加 作成" at bounding box center [756, 393] width 1512 height 787
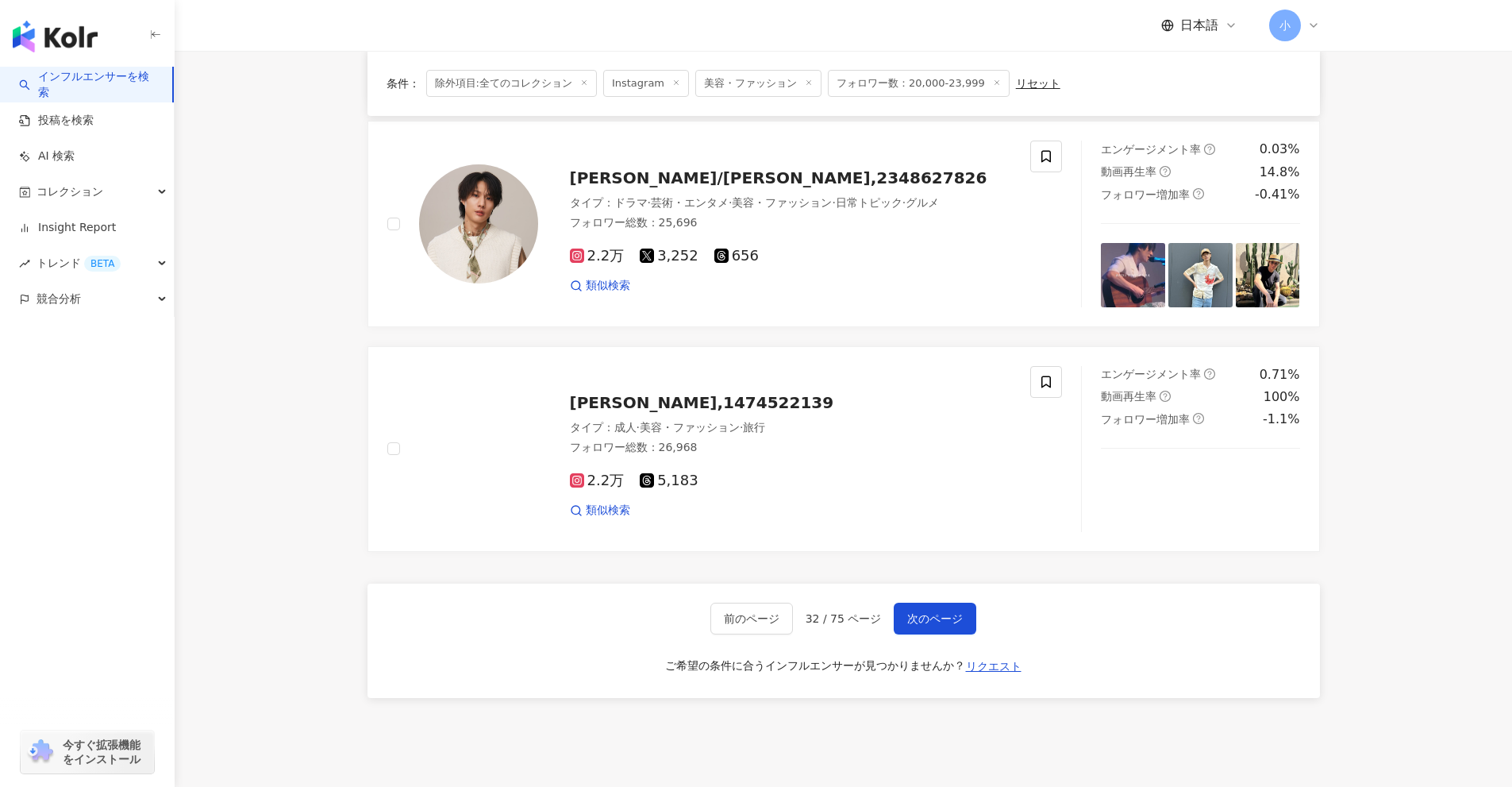
scroll to position [2497, 0]
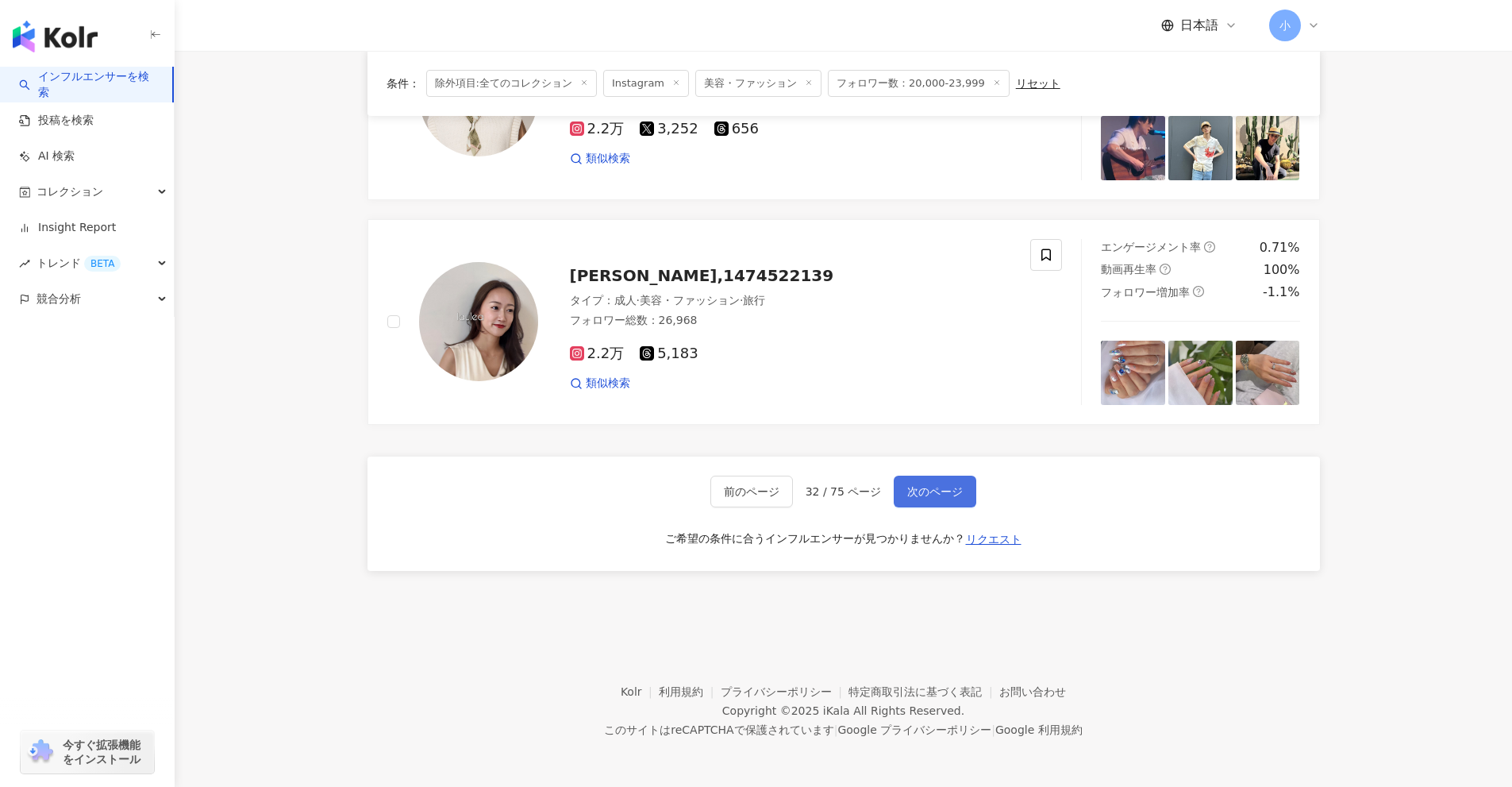
click at [930, 501] on button "次のページ" at bounding box center [935, 491] width 82 height 32
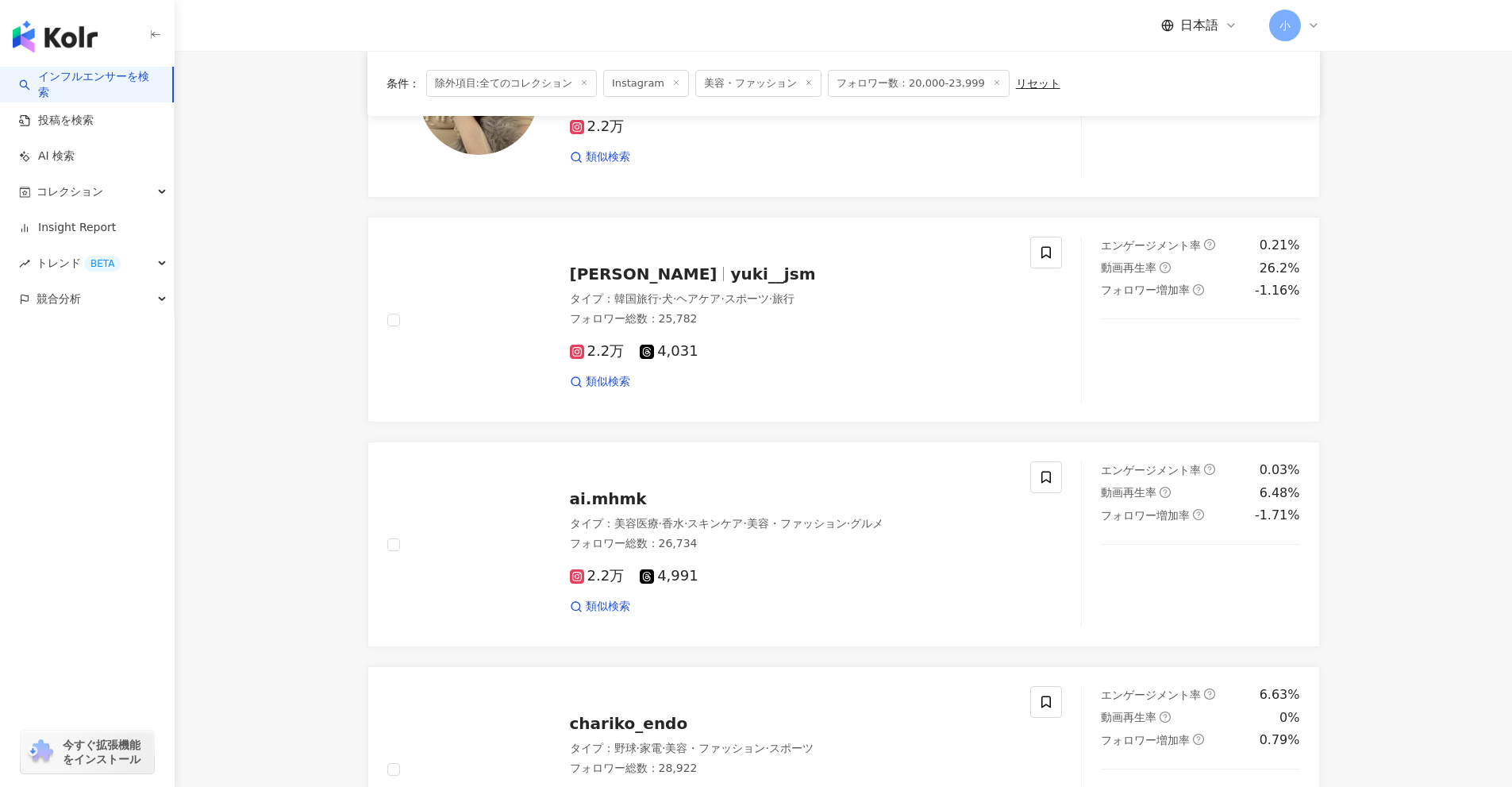
scroll to position [1147, 0]
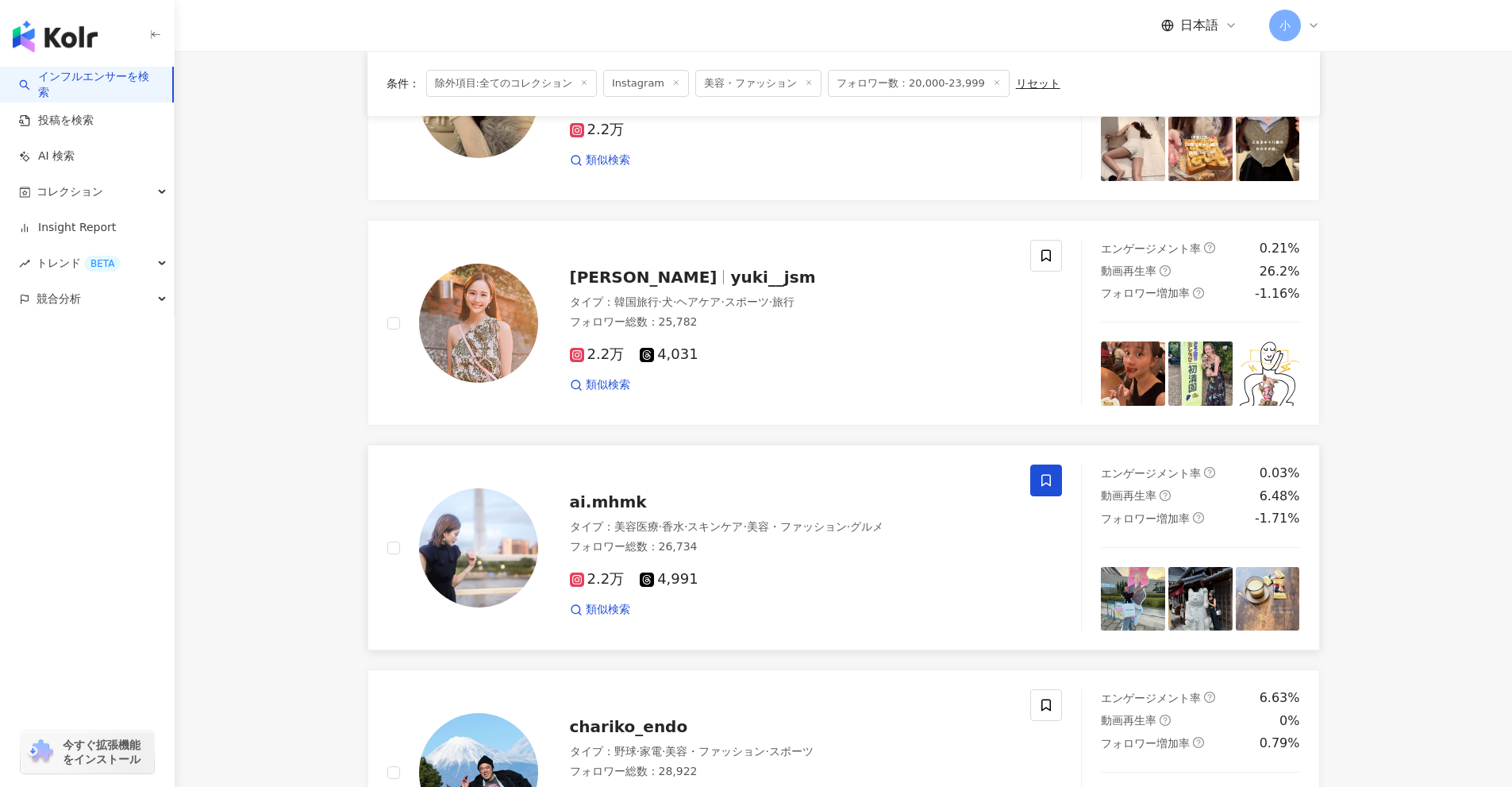
click at [1053, 486] on span at bounding box center [1046, 480] width 32 height 32
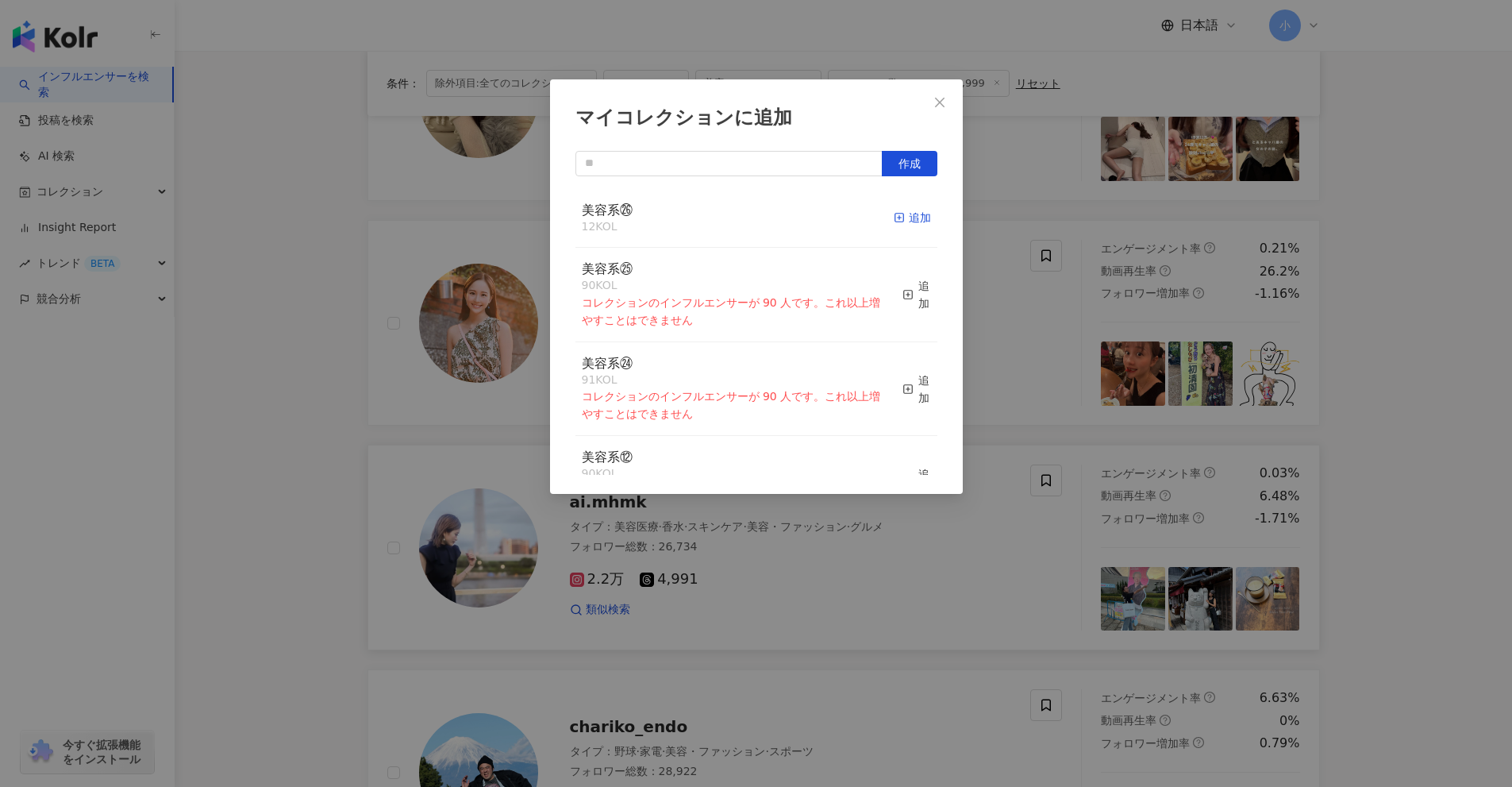
click at [897, 224] on div "追加" at bounding box center [912, 217] width 37 height 17
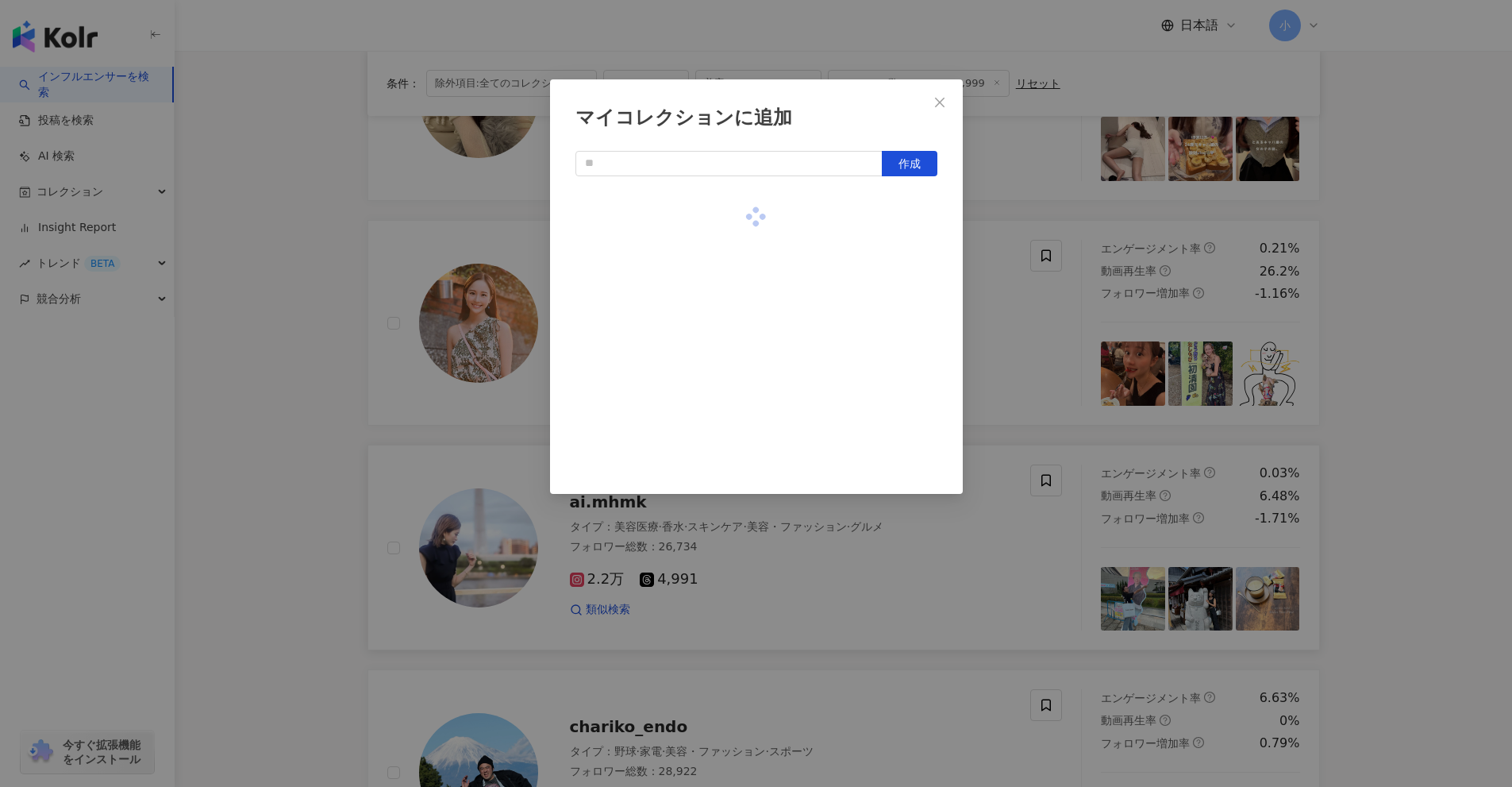
click at [1452, 529] on div "マイコレクションに追加 作成" at bounding box center [756, 393] width 1512 height 787
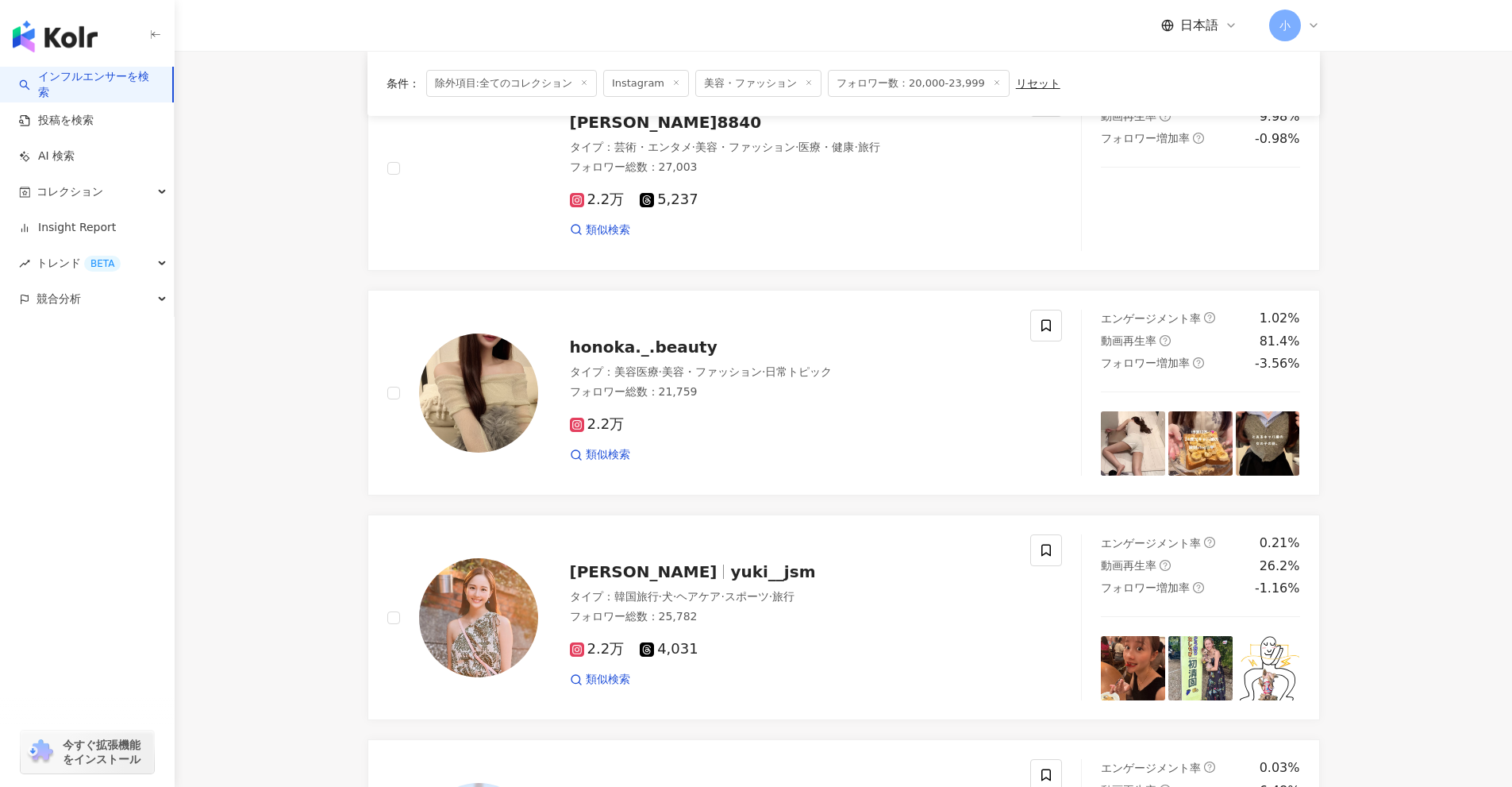
scroll to position [829, 0]
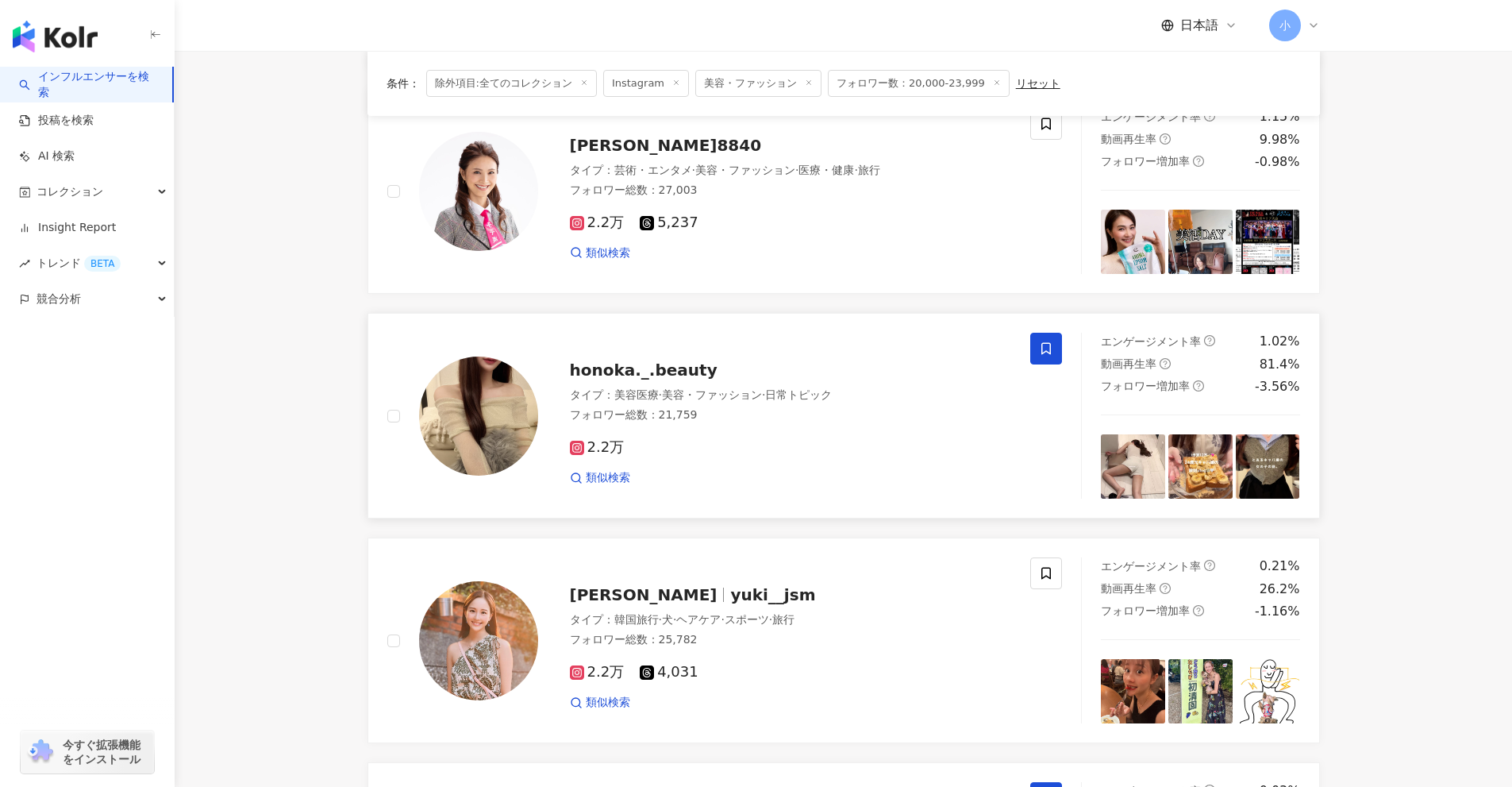
click at [1039, 346] on span at bounding box center [1046, 348] width 32 height 32
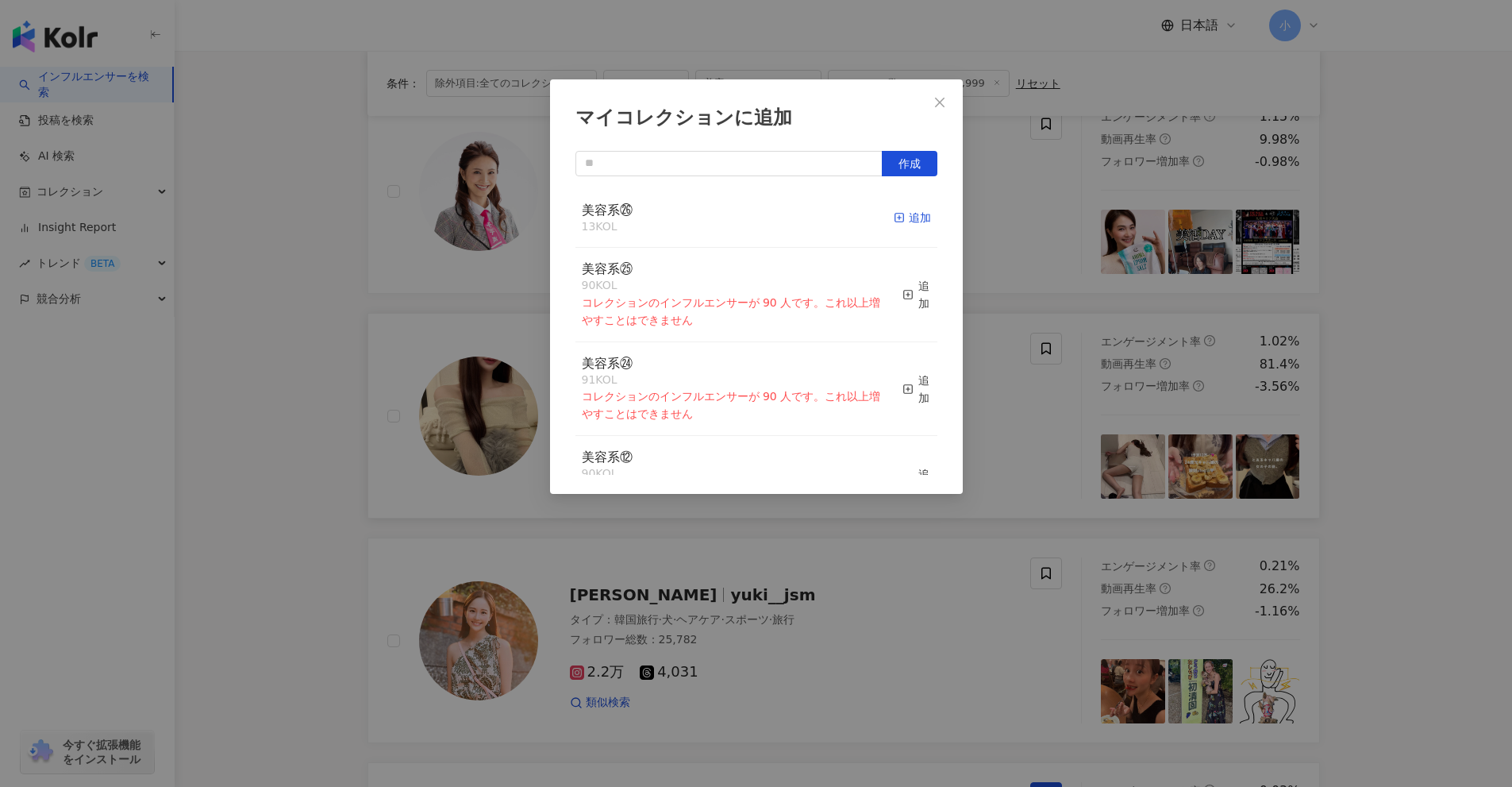
click at [908, 216] on div "追加" at bounding box center [912, 217] width 37 height 17
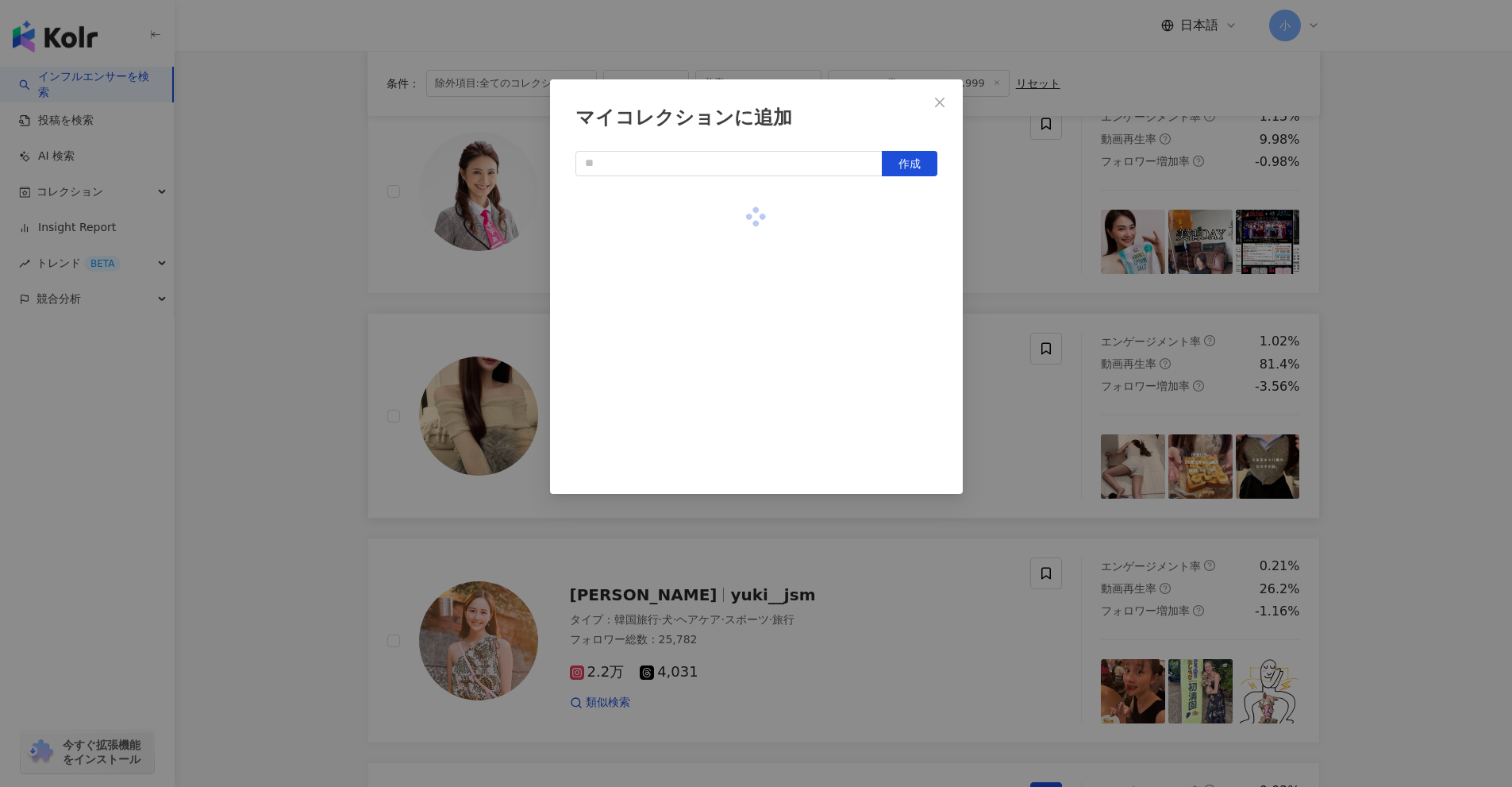
click at [1451, 500] on div "マイコレクションに追加 作成" at bounding box center [756, 393] width 1512 height 787
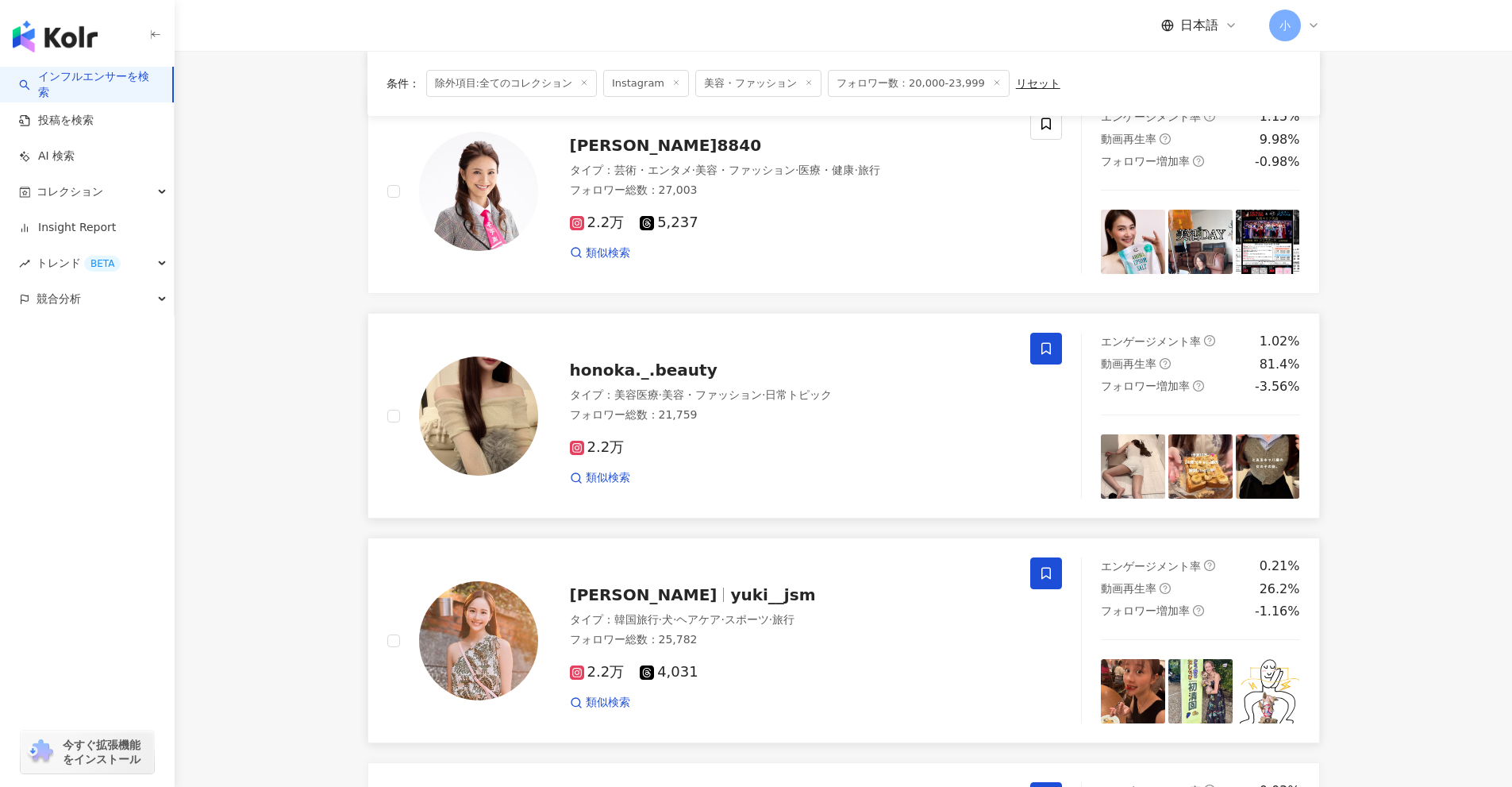
click at [1047, 581] on span at bounding box center [1046, 573] width 32 height 32
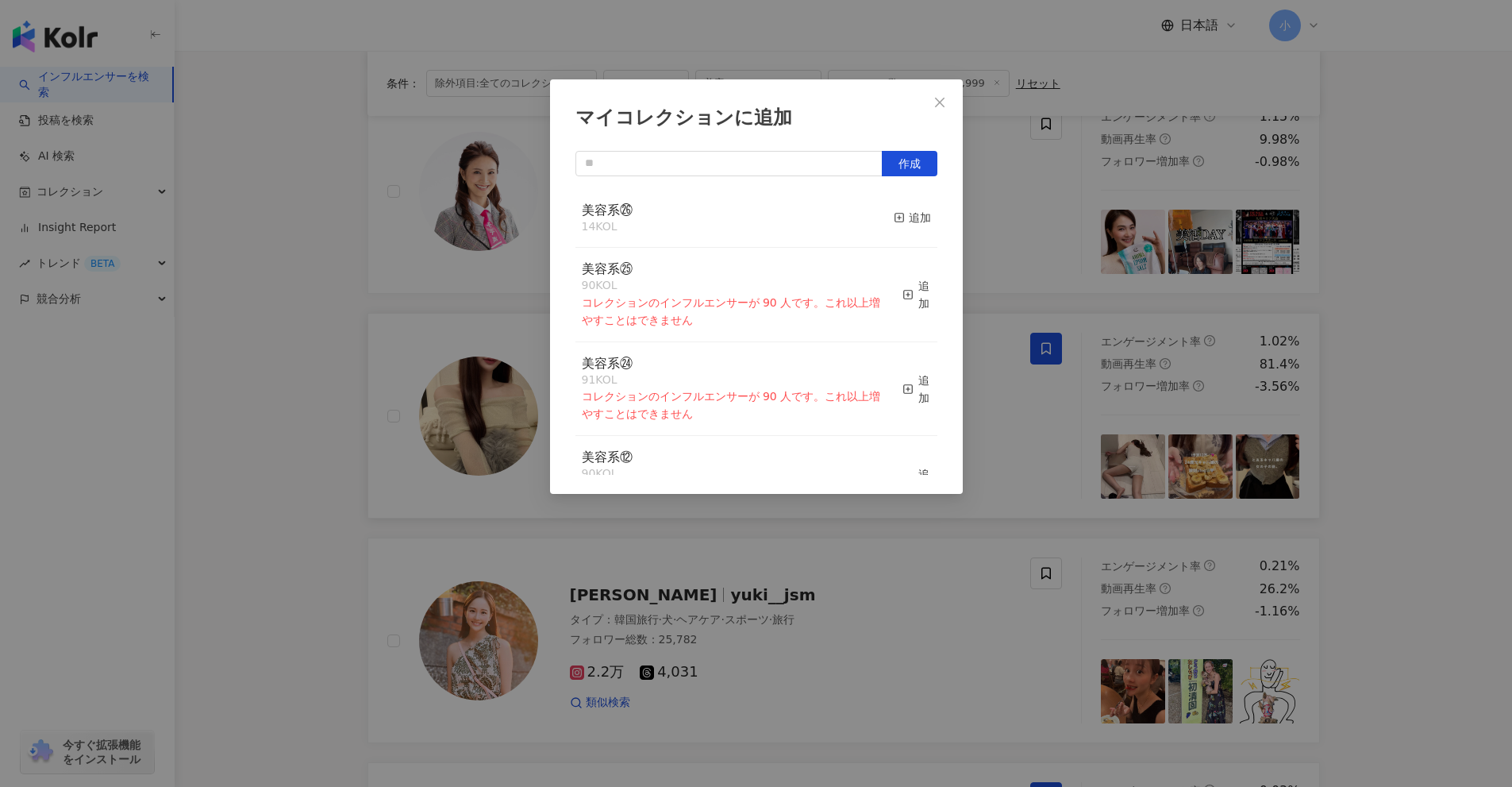
scroll to position [1517, 0]
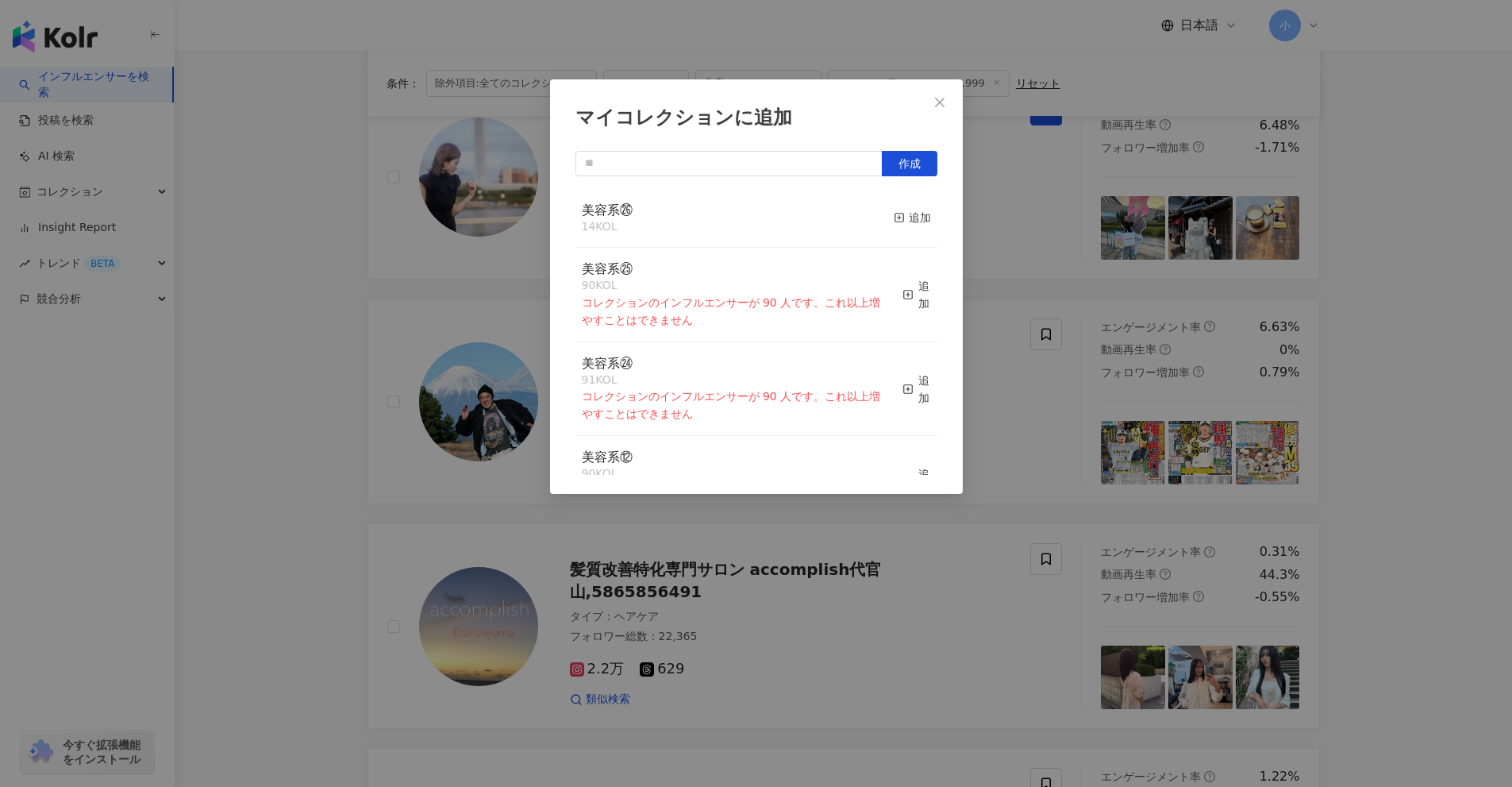
click at [1483, 560] on div "マイコレクションに追加 作成 美容系㉖ 14 KOL 追加 美容系㉕ 90 KOL コレクションのインフルエンサーが 90 人です。これ以上増やすことはできま…" at bounding box center [756, 393] width 1512 height 787
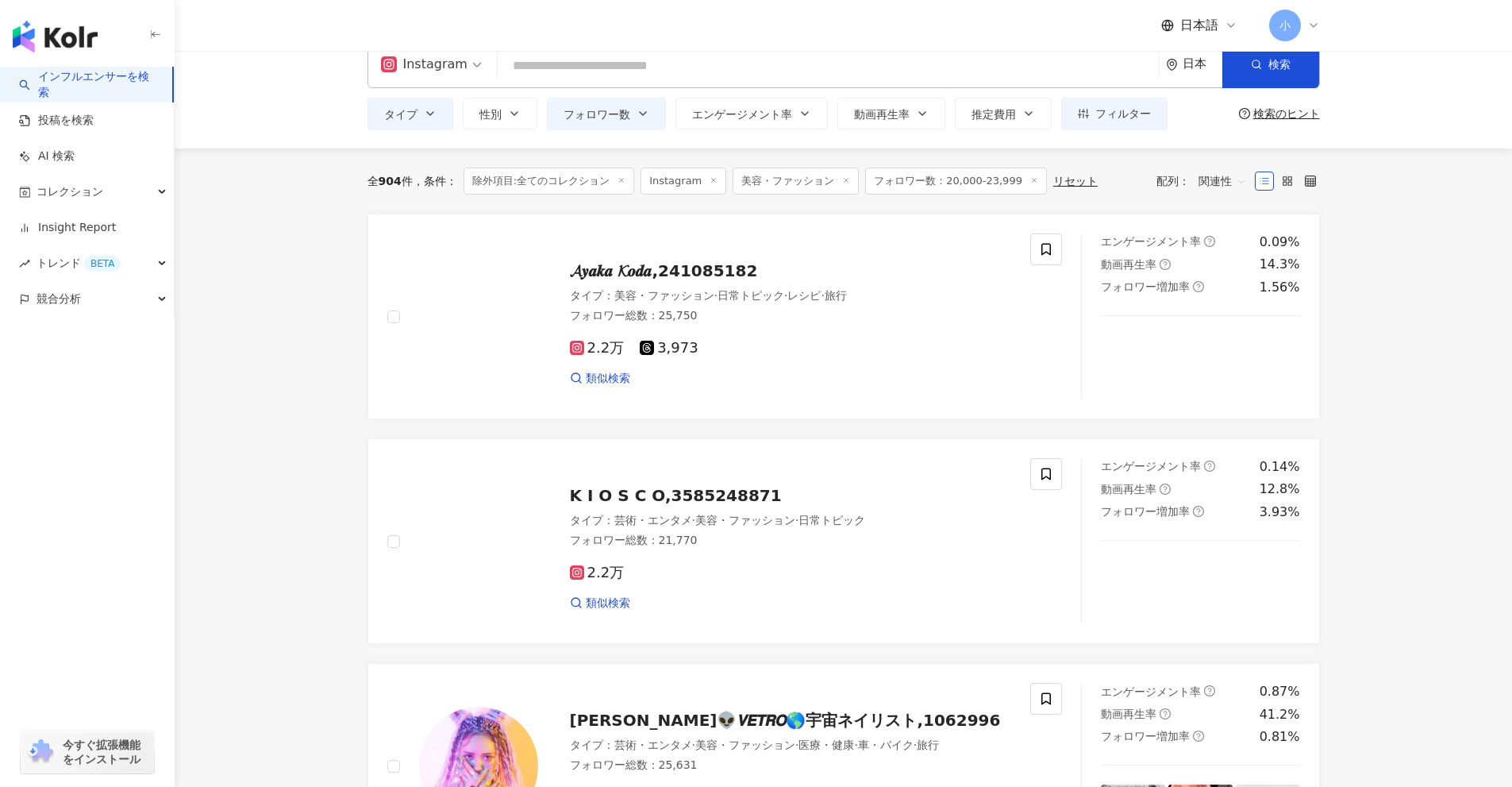
scroll to position [9, 0]
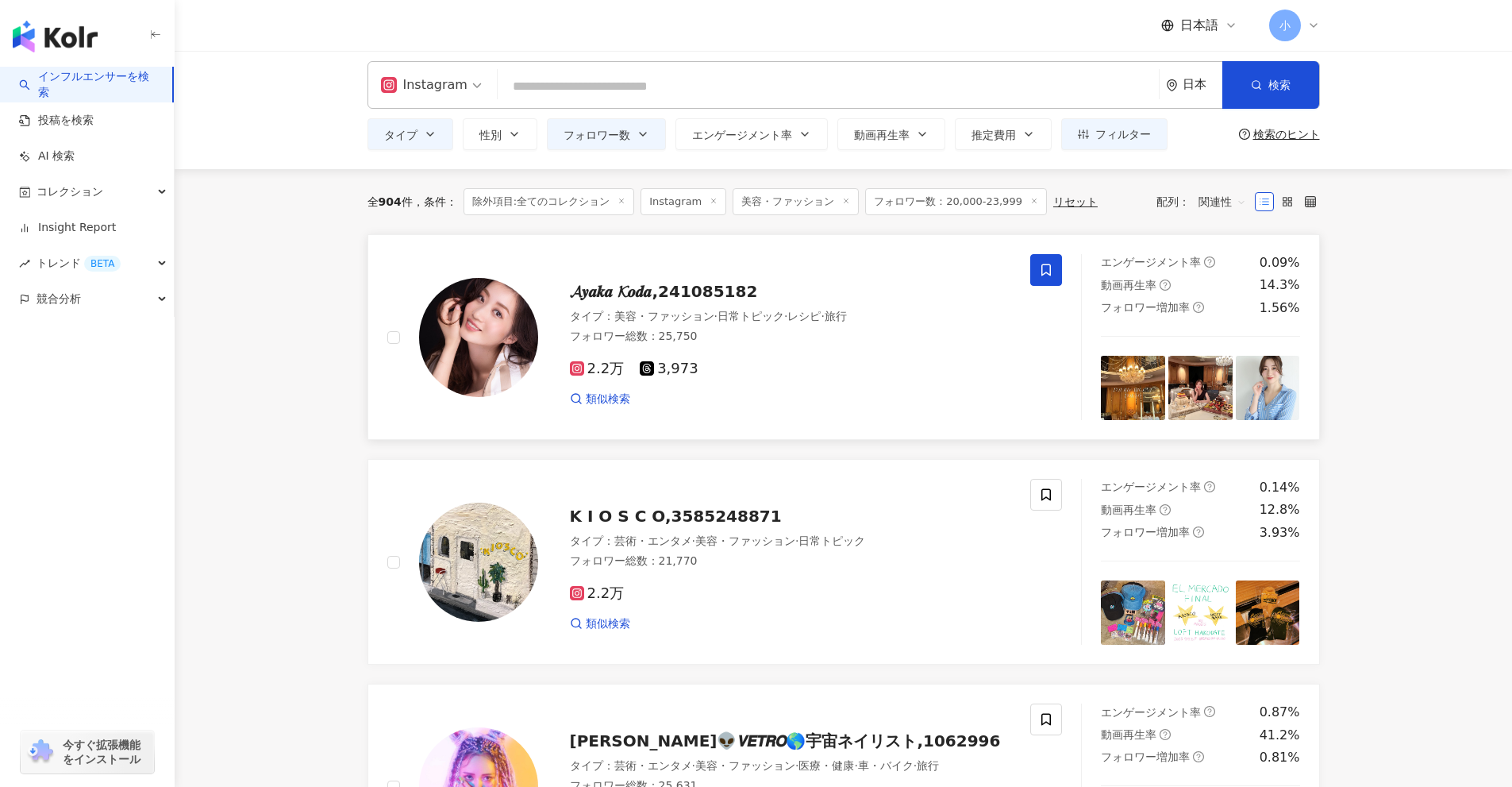
click at [1057, 278] on span at bounding box center [1046, 269] width 32 height 32
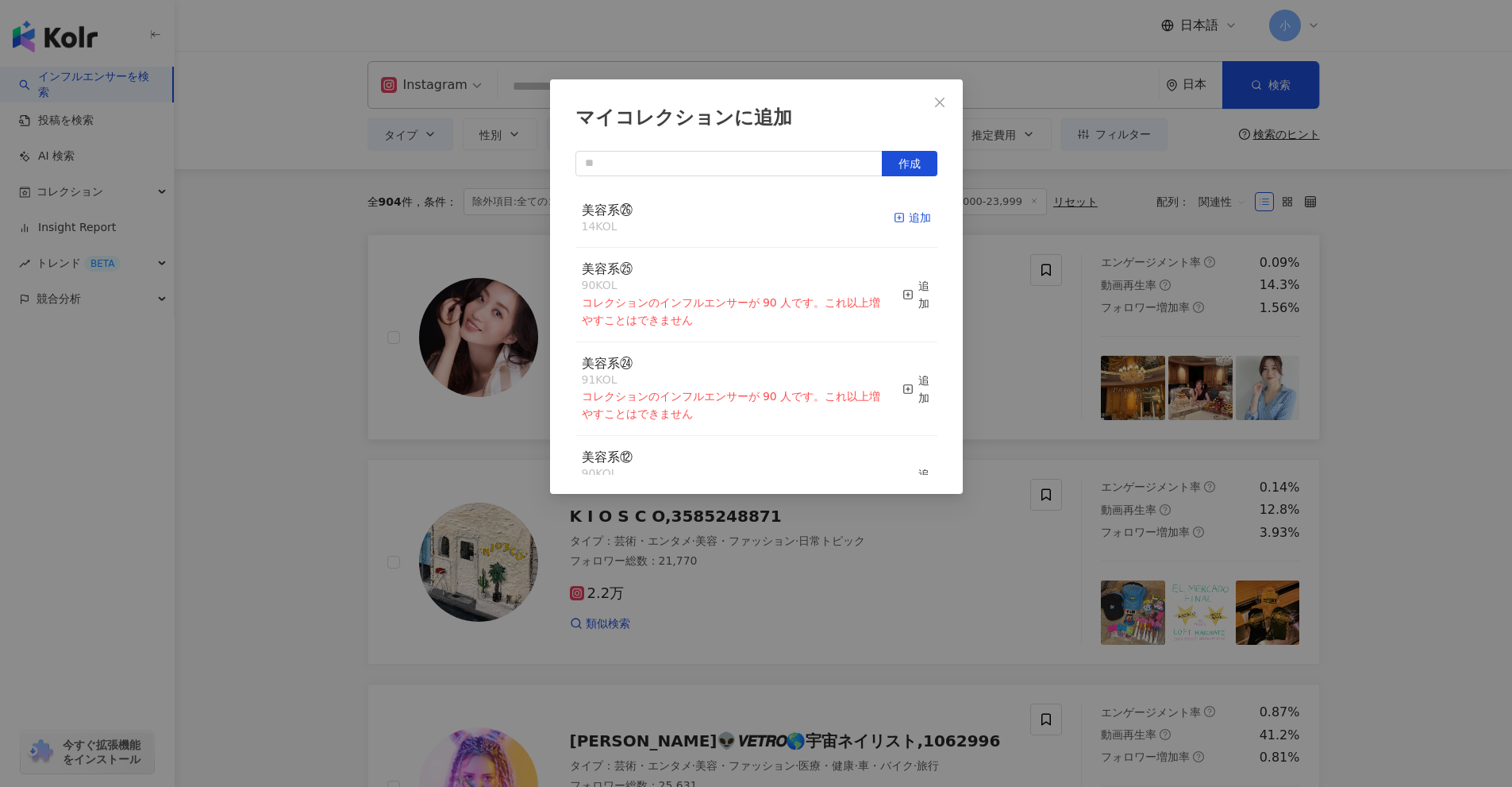
click at [914, 225] on div "追加" at bounding box center [912, 217] width 37 height 17
click at [1395, 462] on div "マイコレクションに追加 作成 美容系㉖ 15 KOL 追加済み 美容系㉕ 90 KOL コレクションのインフルエンサーが 90 人です。これ以上増やすことはで…" at bounding box center [756, 393] width 1512 height 787
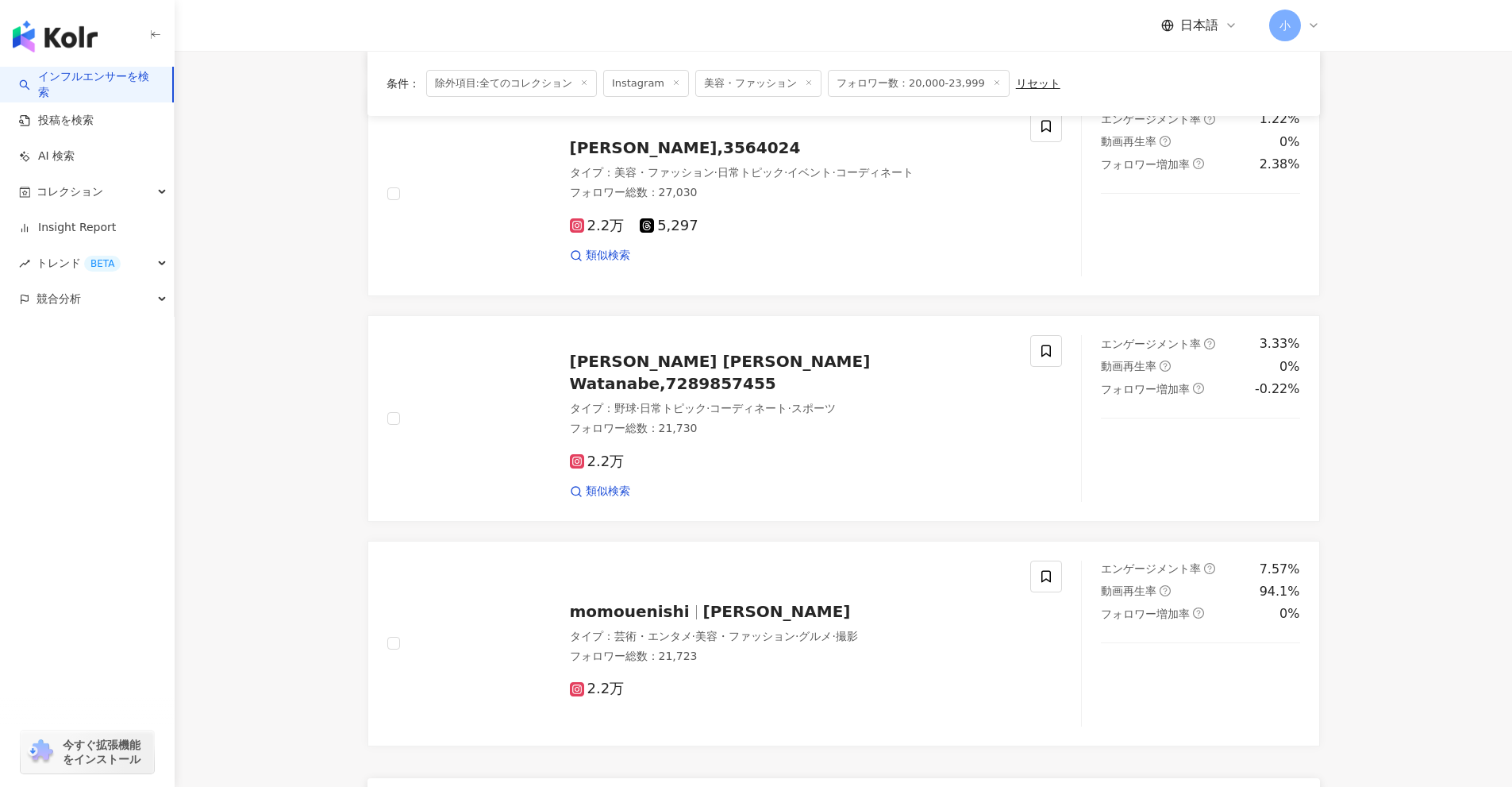
scroll to position [2497, 0]
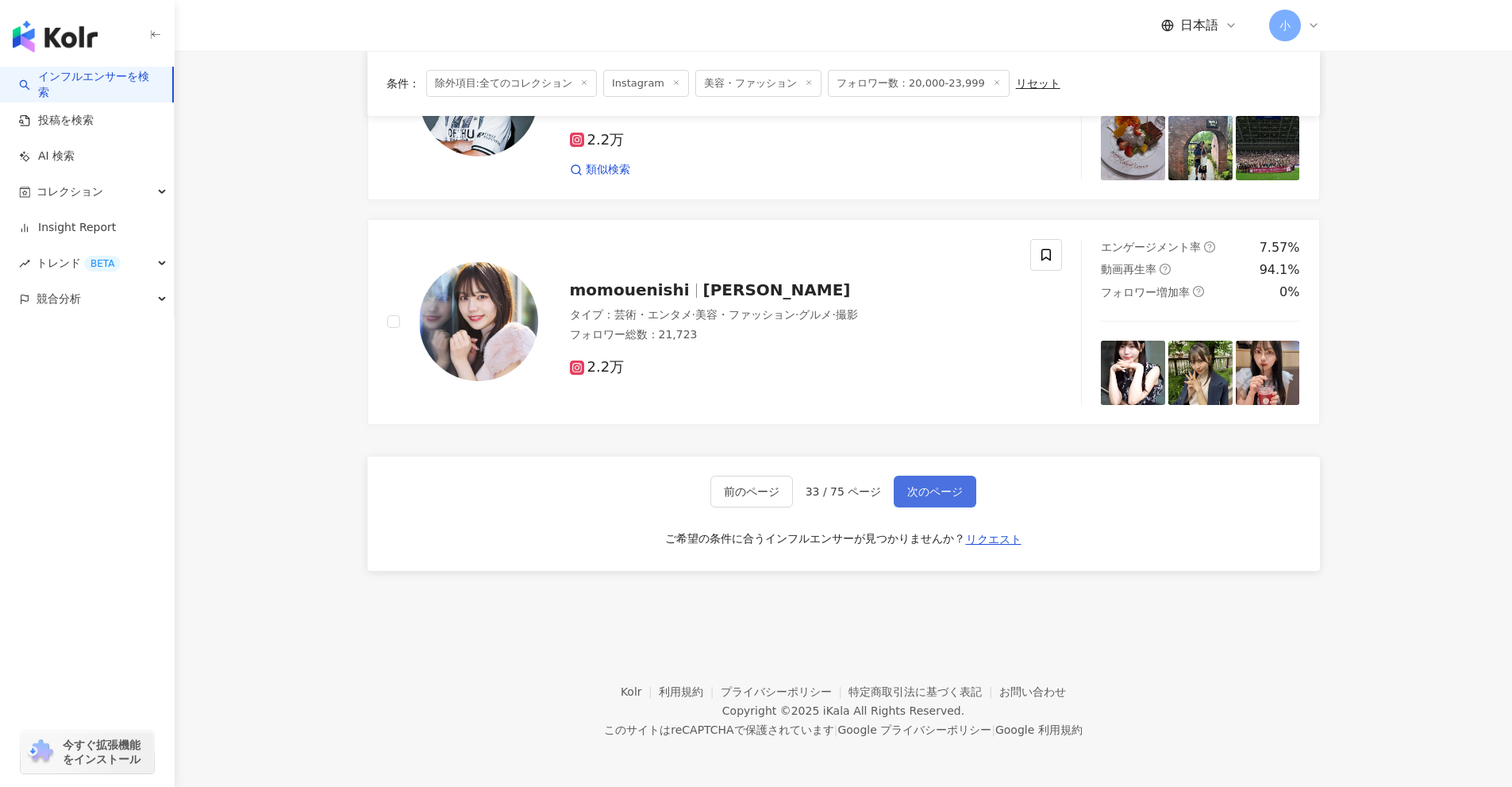
click at [966, 491] on button "次のページ" at bounding box center [935, 491] width 82 height 32
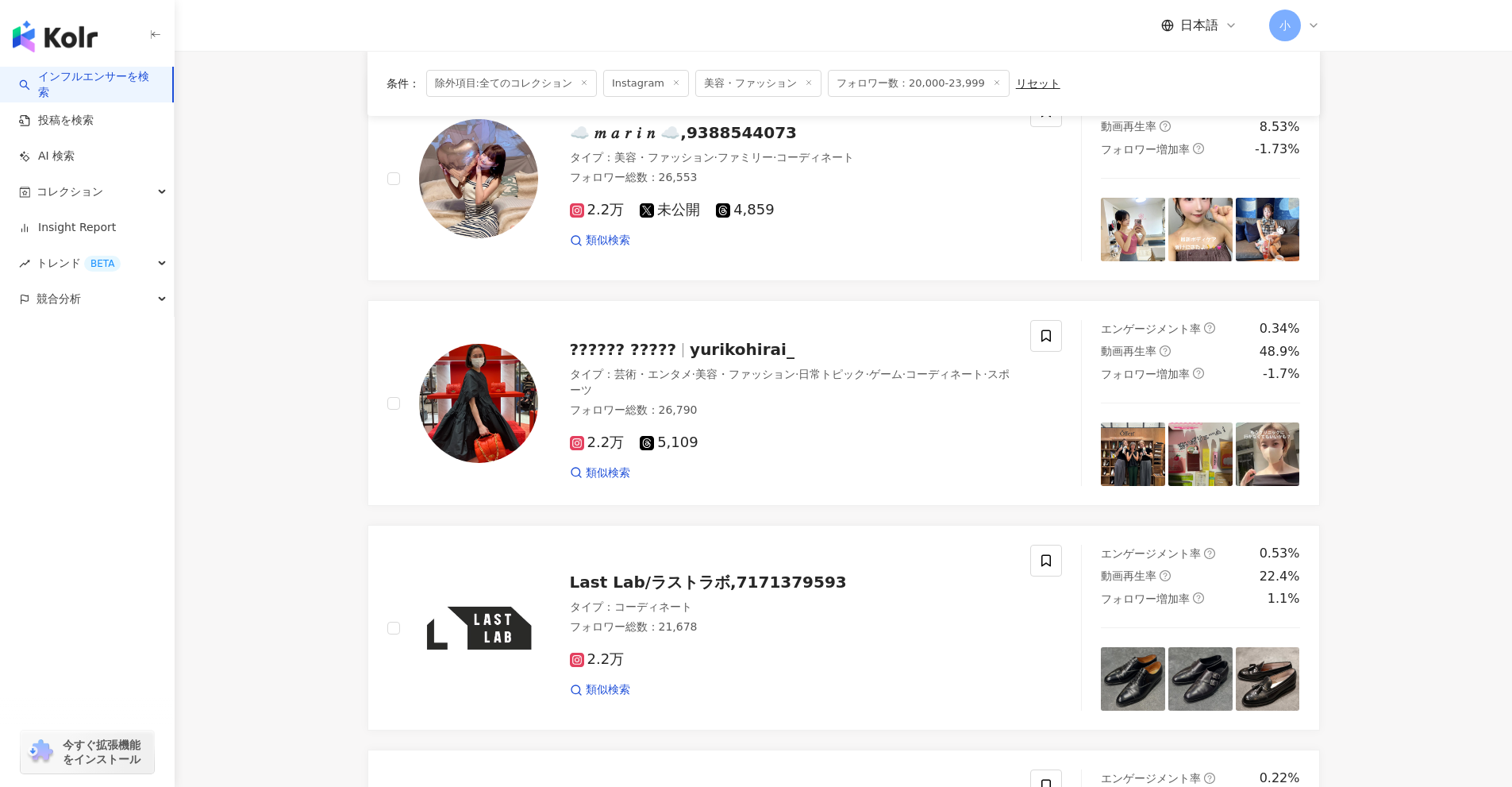
scroll to position [1465, 0]
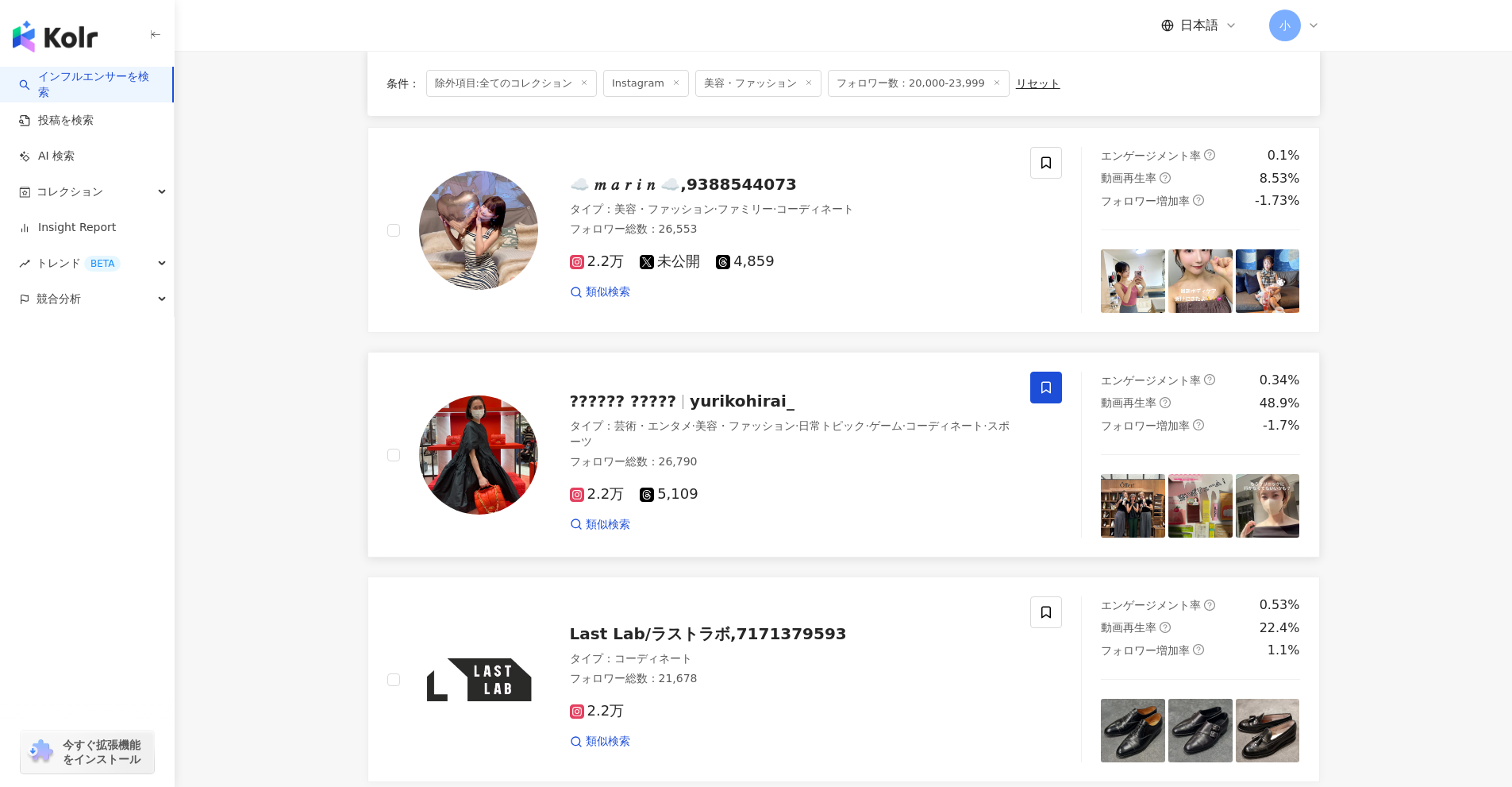
click at [1040, 380] on icon at bounding box center [1046, 388] width 14 height 14
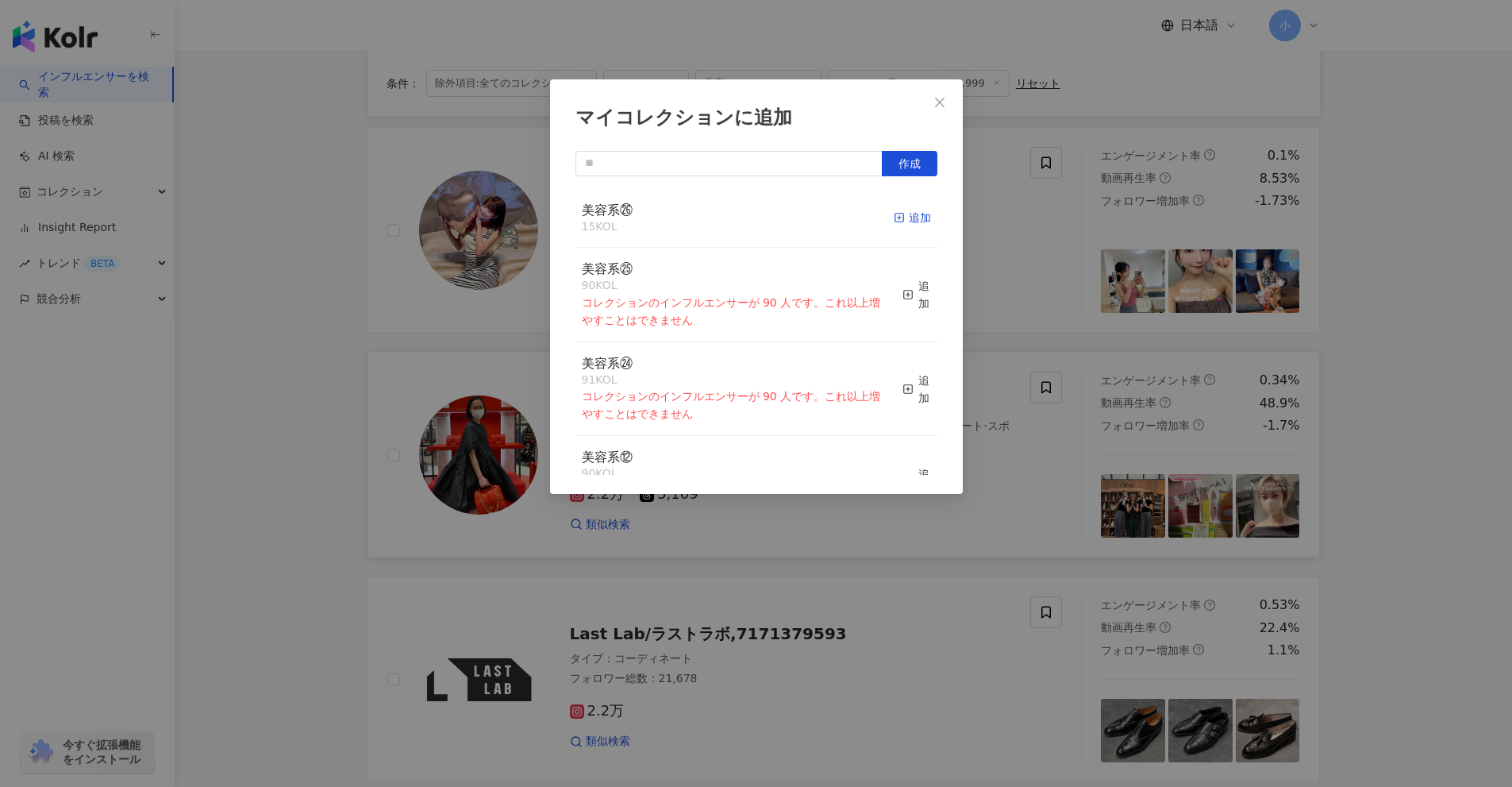
click at [895, 214] on div "追加" at bounding box center [912, 217] width 37 height 17
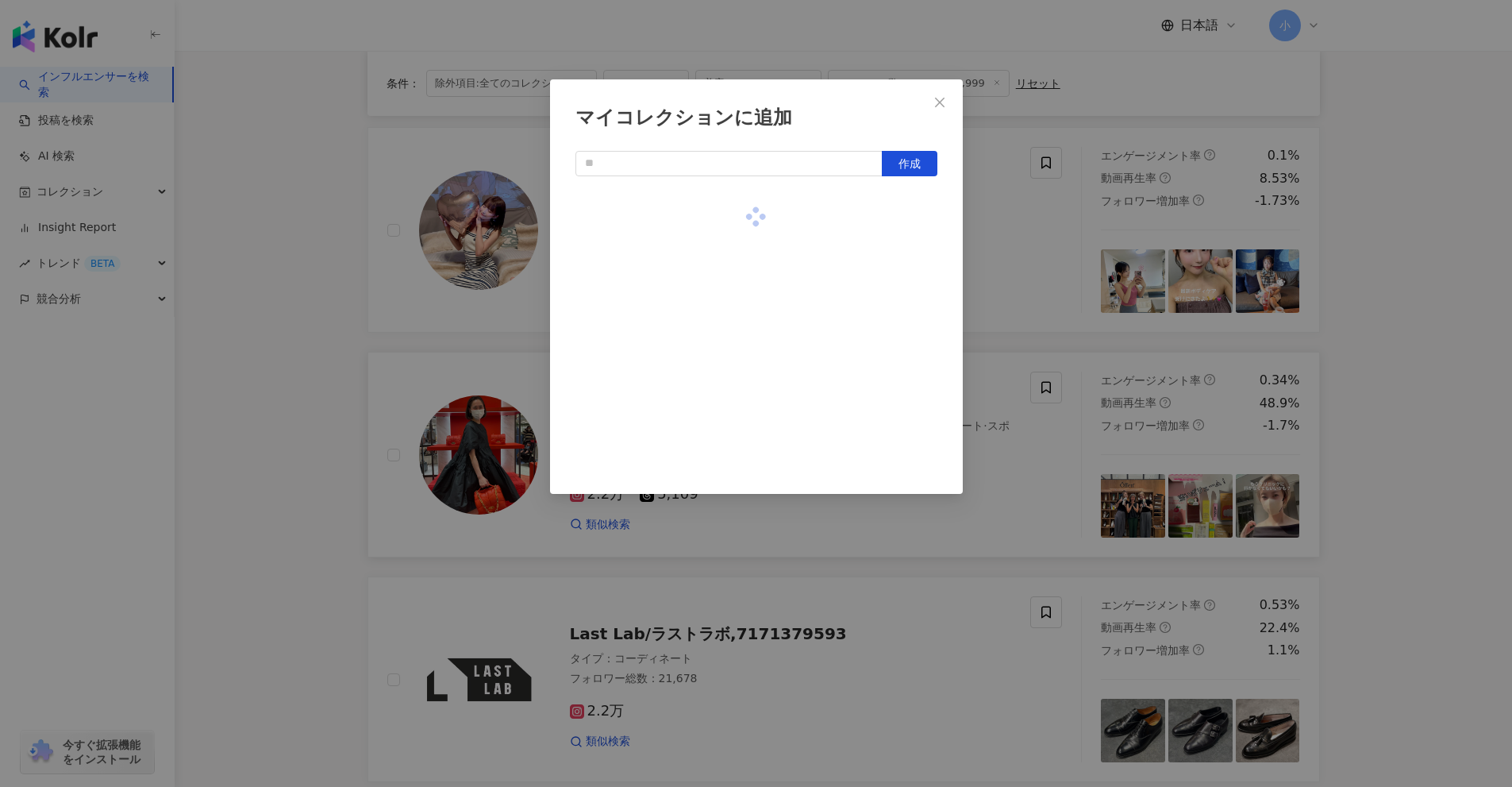
click at [1424, 381] on div "マイコレクションに追加 作成" at bounding box center [756, 393] width 1512 height 787
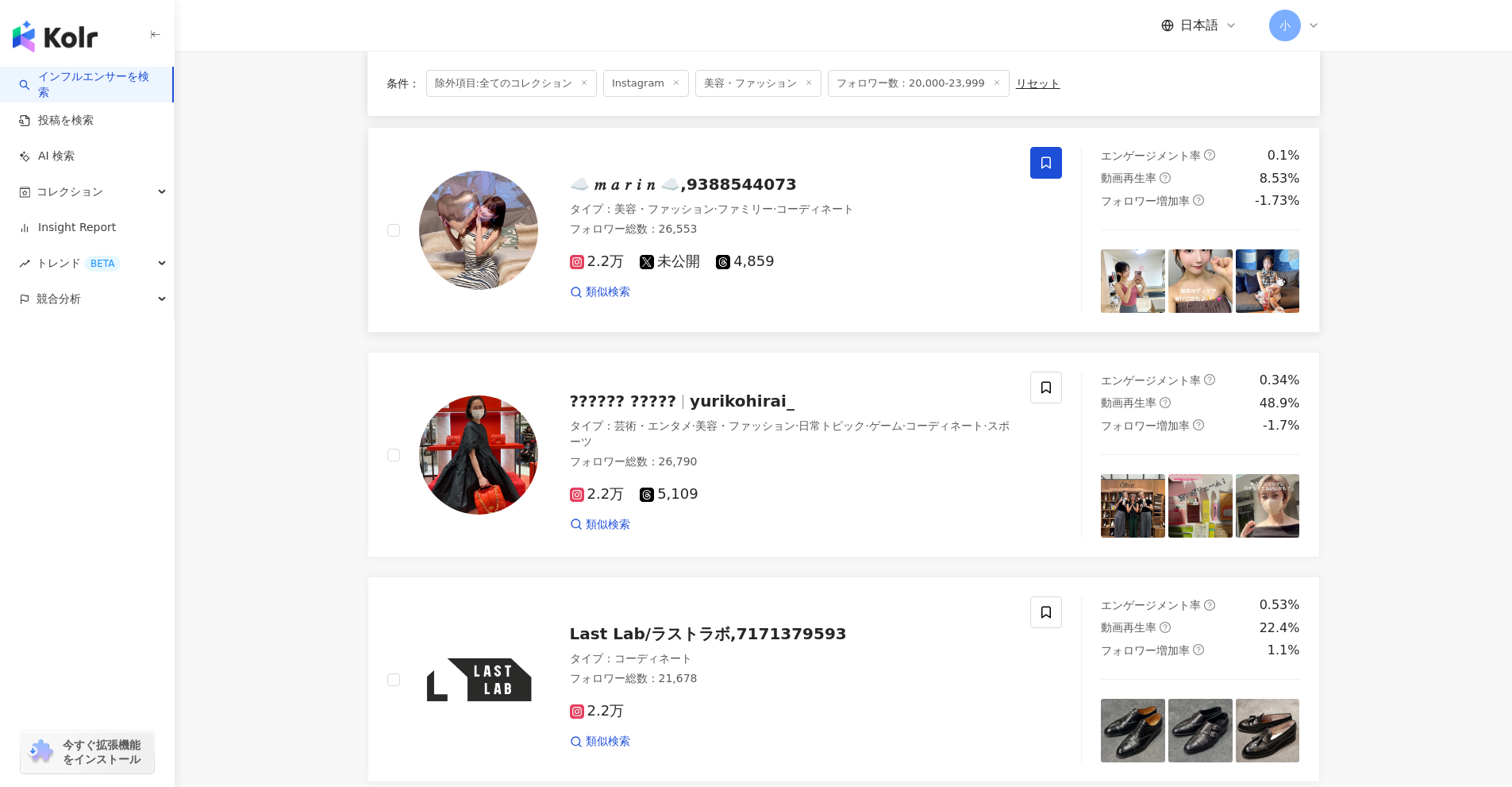
click at [1044, 167] on icon at bounding box center [1046, 163] width 10 height 12
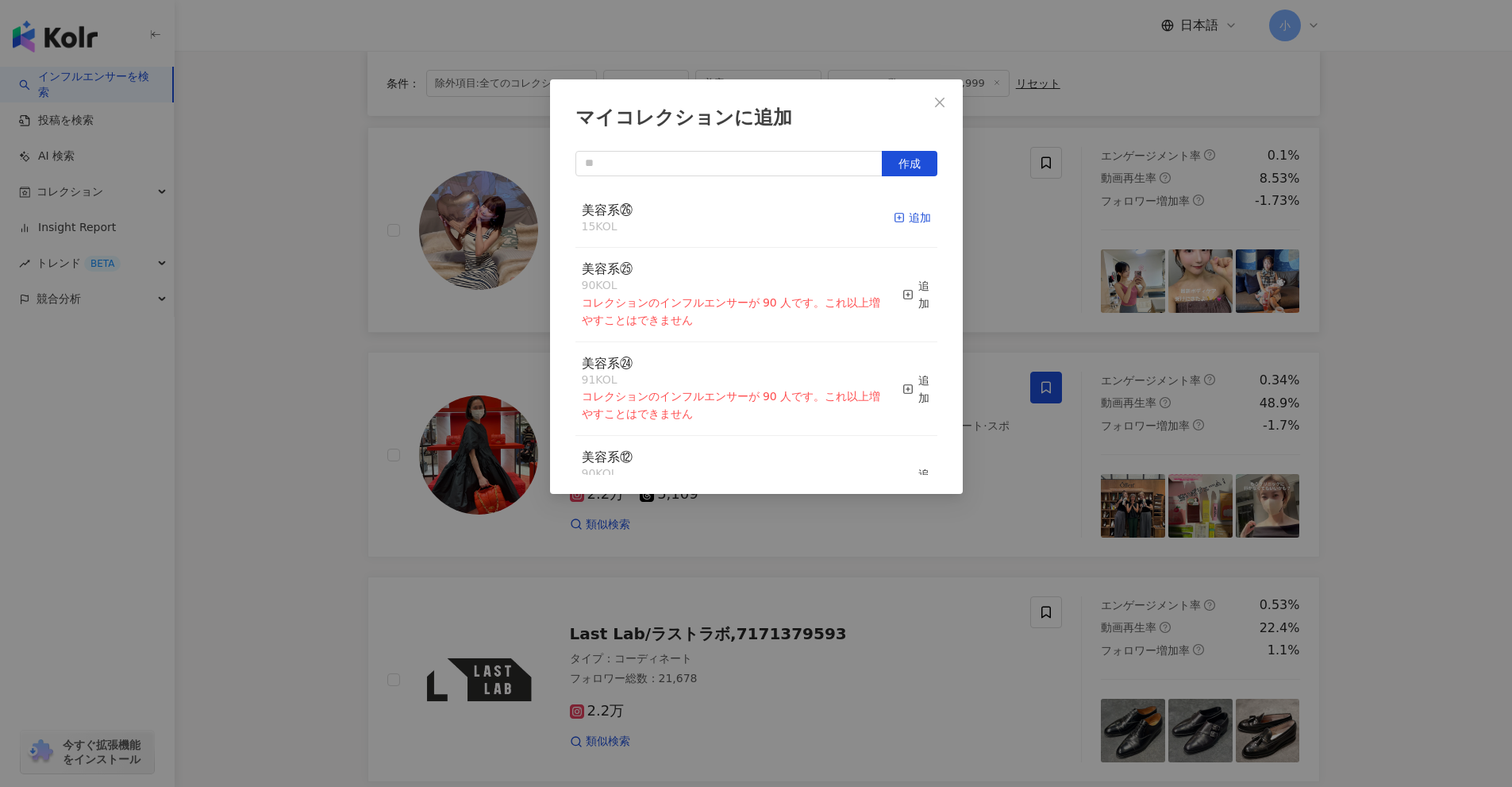
click at [894, 220] on icon "button" at bounding box center [900, 218] width 11 height 11
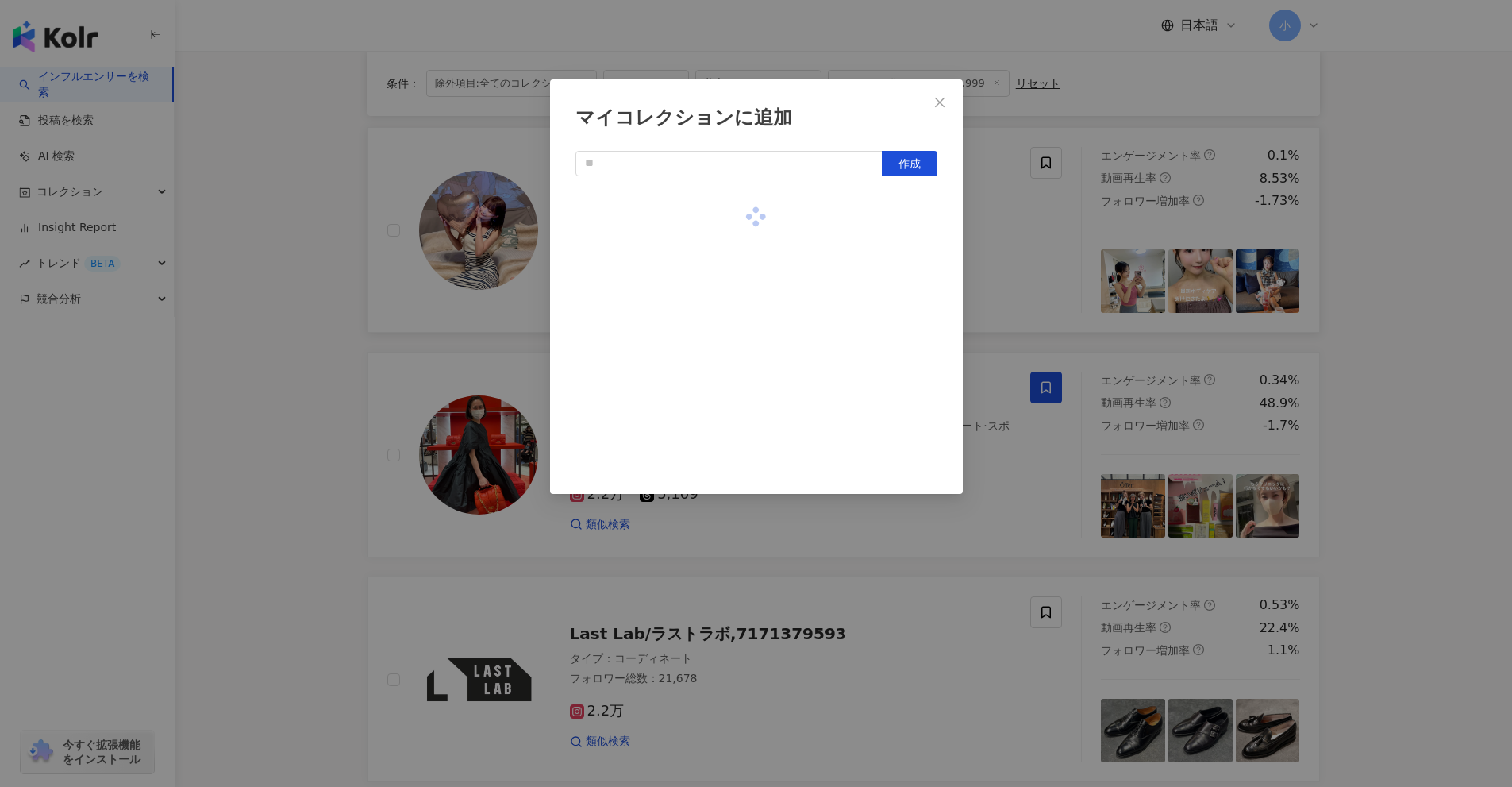
click at [1436, 420] on div "マイコレクションに追加 作成" at bounding box center [756, 393] width 1512 height 787
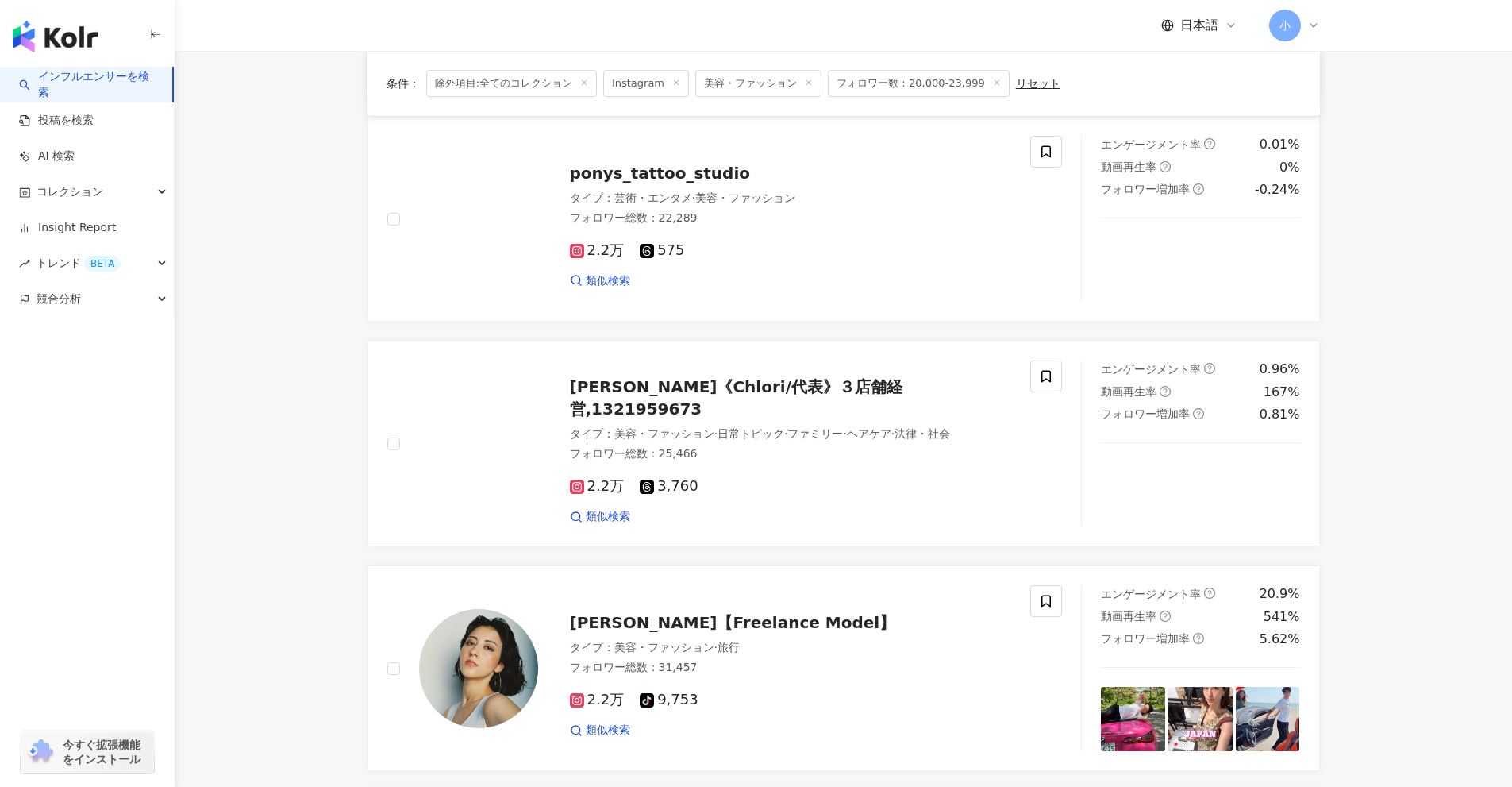
scroll to position [829, 0]
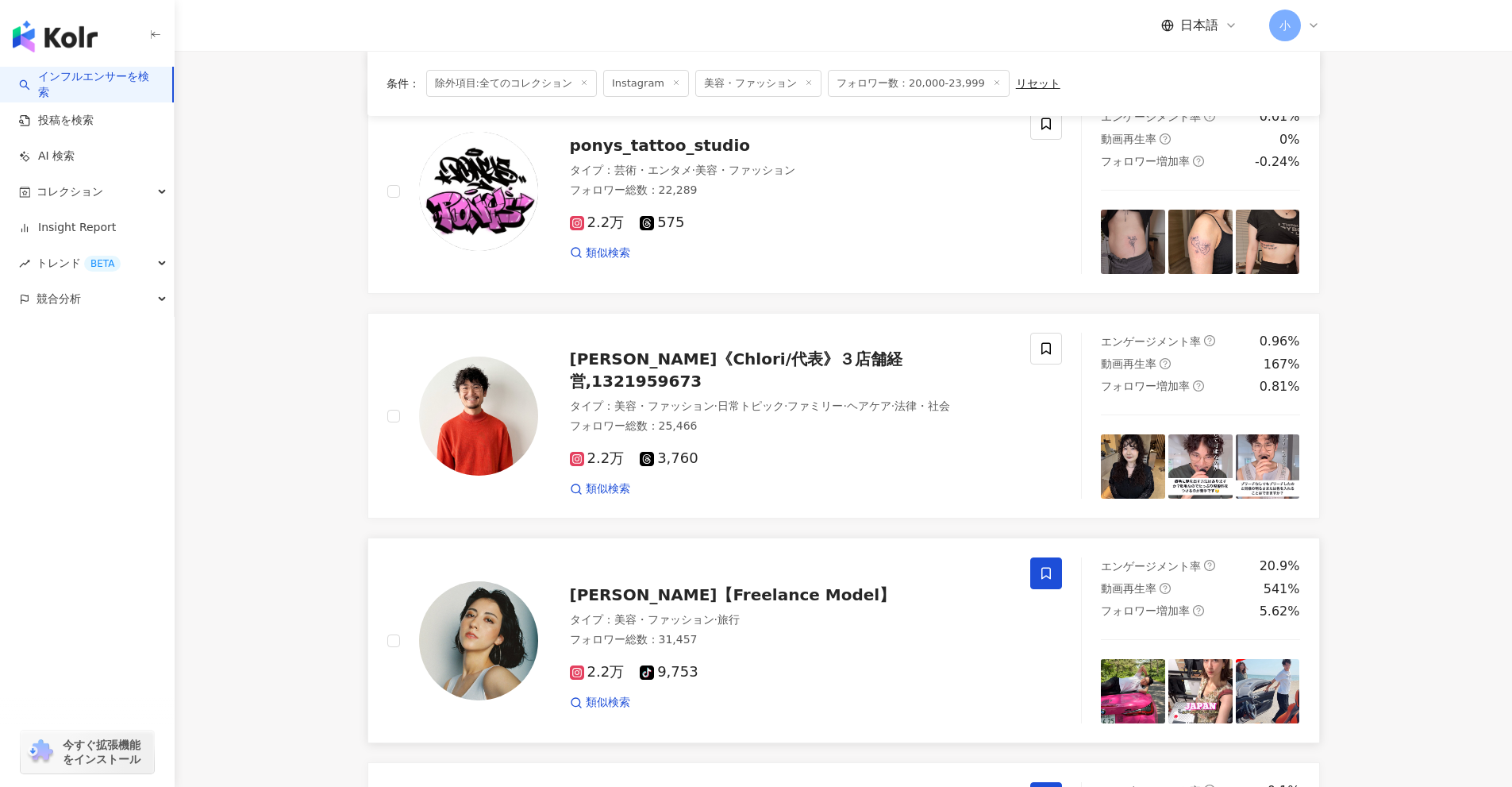
click at [1053, 577] on span at bounding box center [1046, 573] width 32 height 32
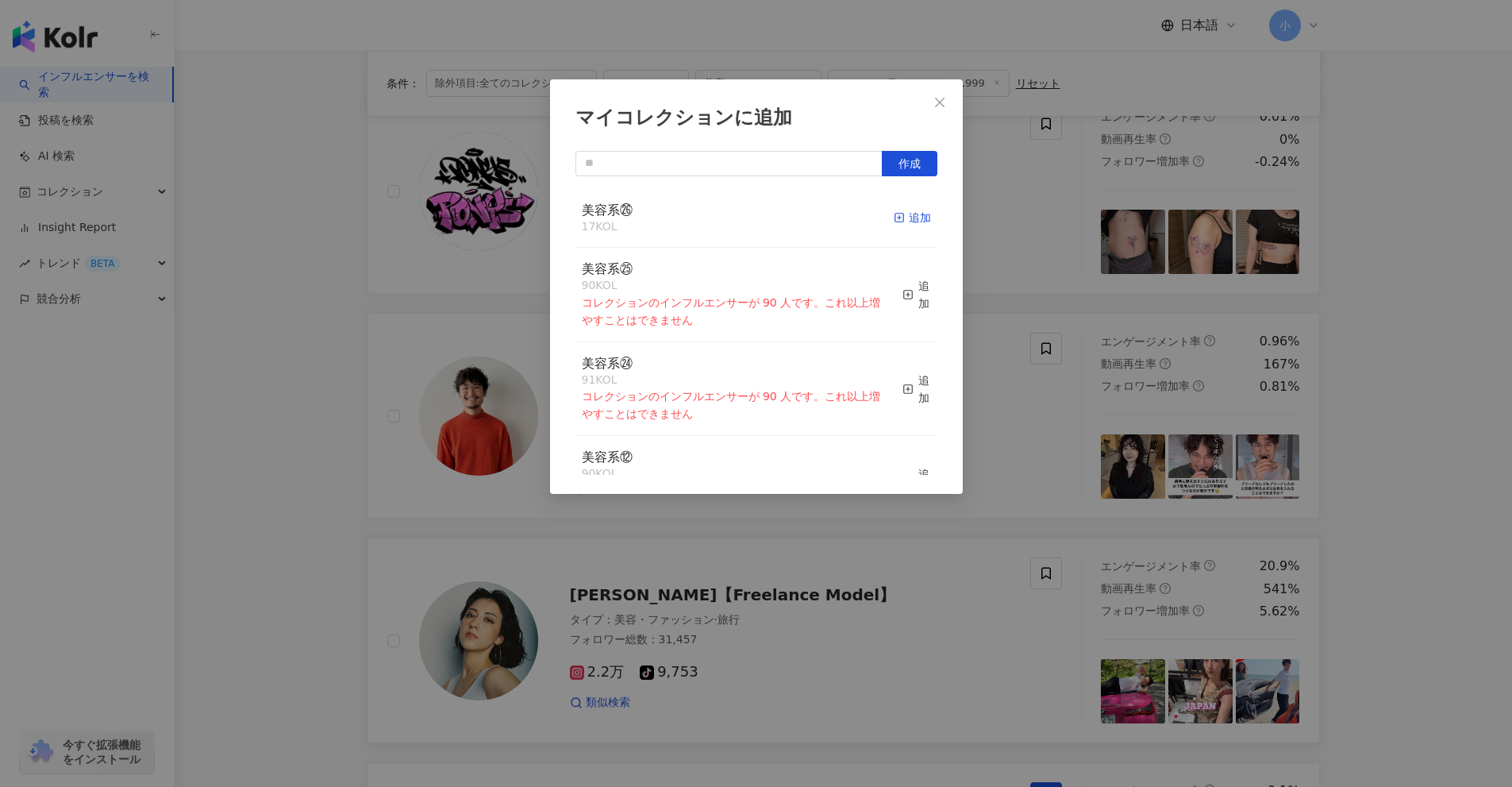
click at [903, 222] on div "追加" at bounding box center [912, 217] width 37 height 17
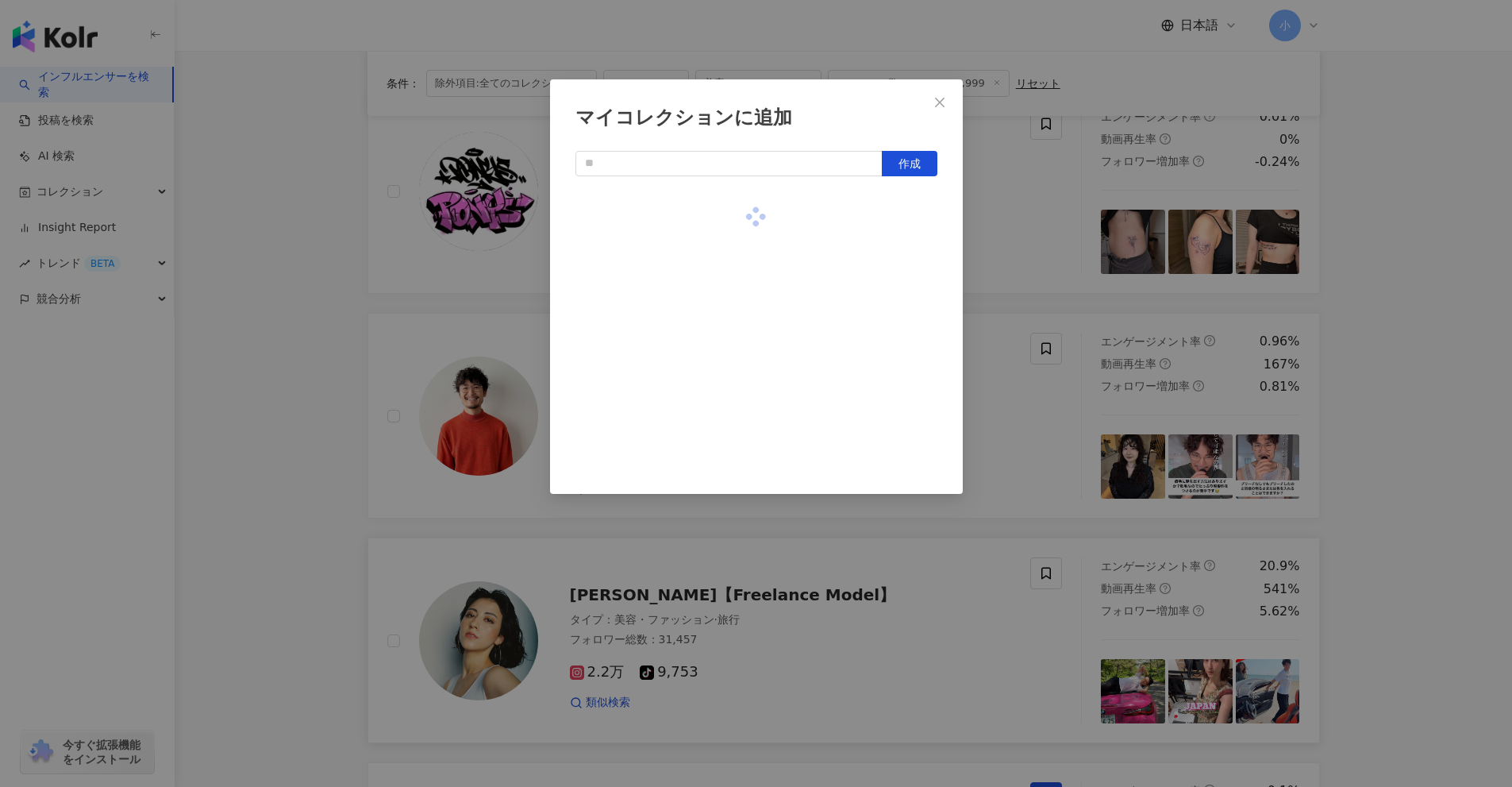
click at [1414, 395] on div "マイコレクションに追加 作成" at bounding box center [756, 393] width 1512 height 787
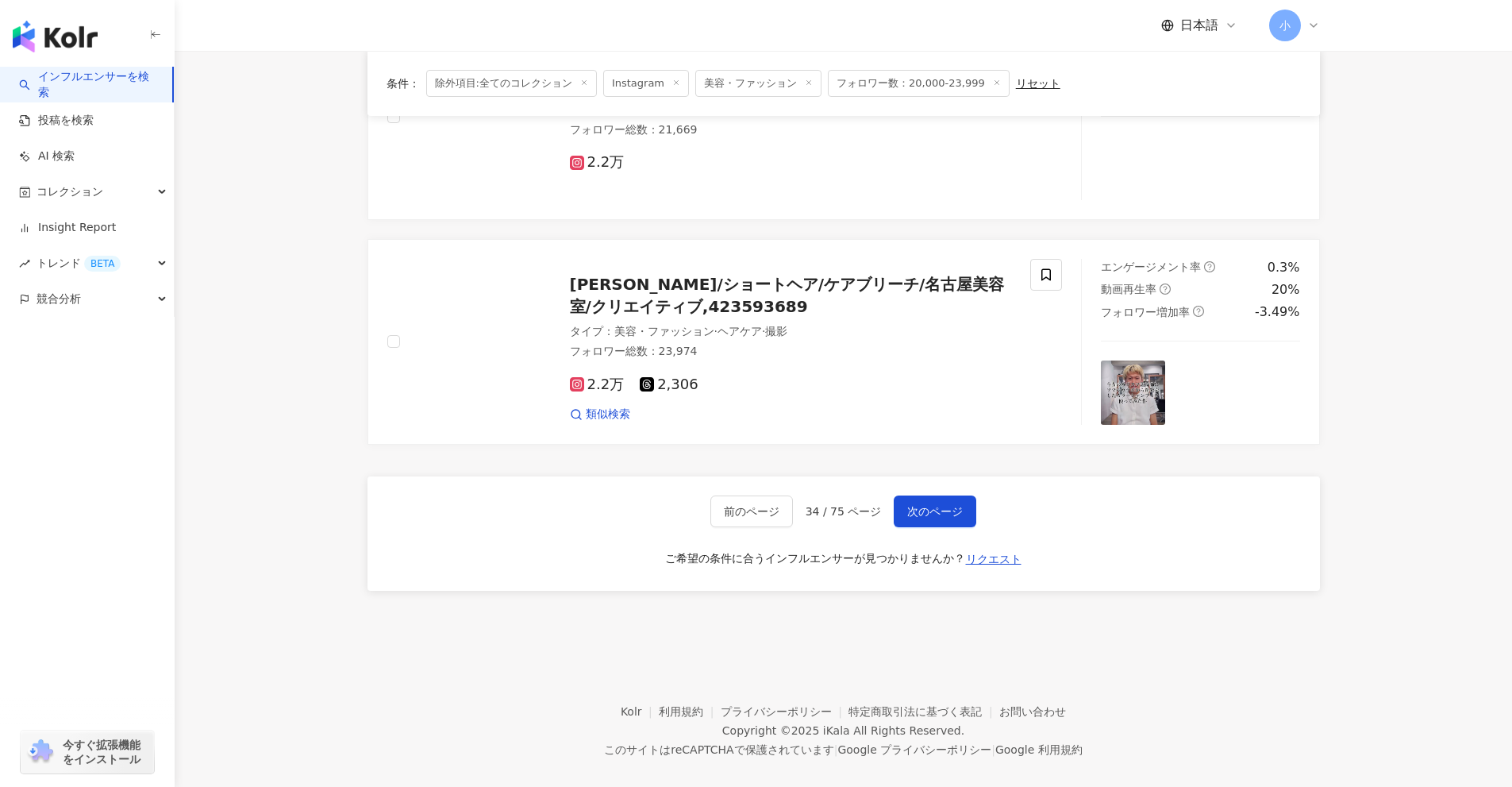
scroll to position [2497, 0]
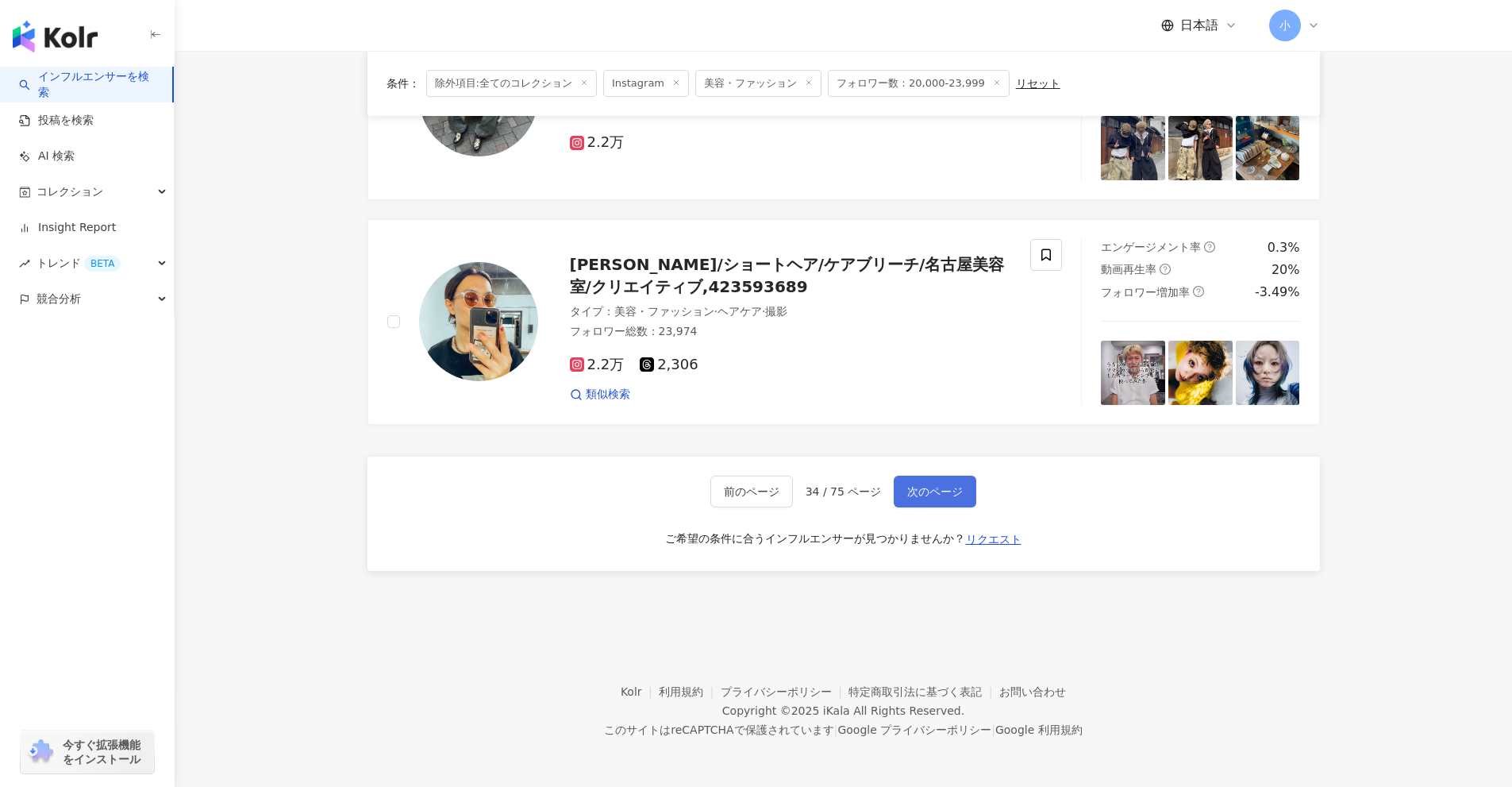
click at [934, 485] on span "次のページ" at bounding box center [936, 492] width 56 height 13
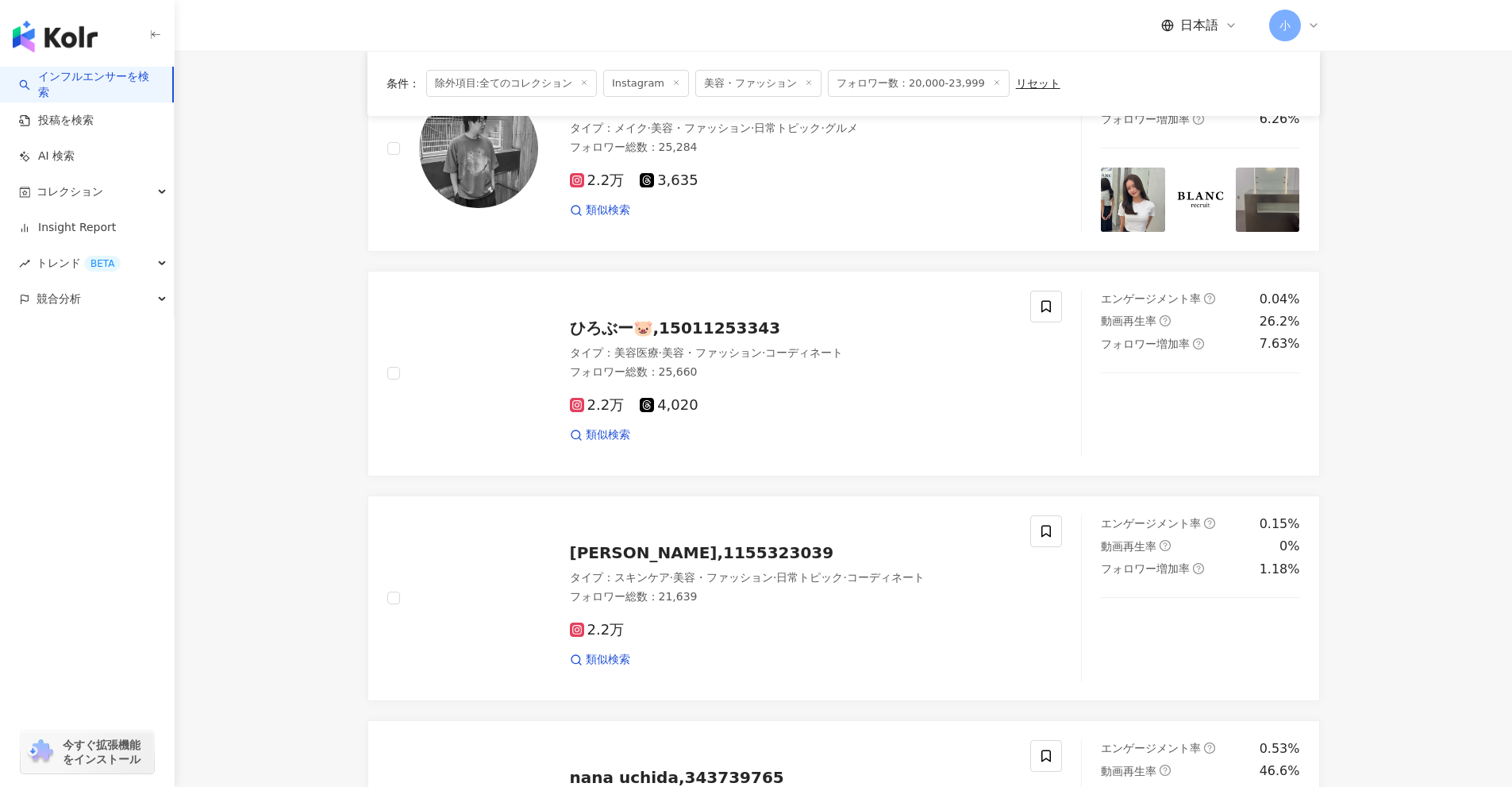
scroll to position [1101, 0]
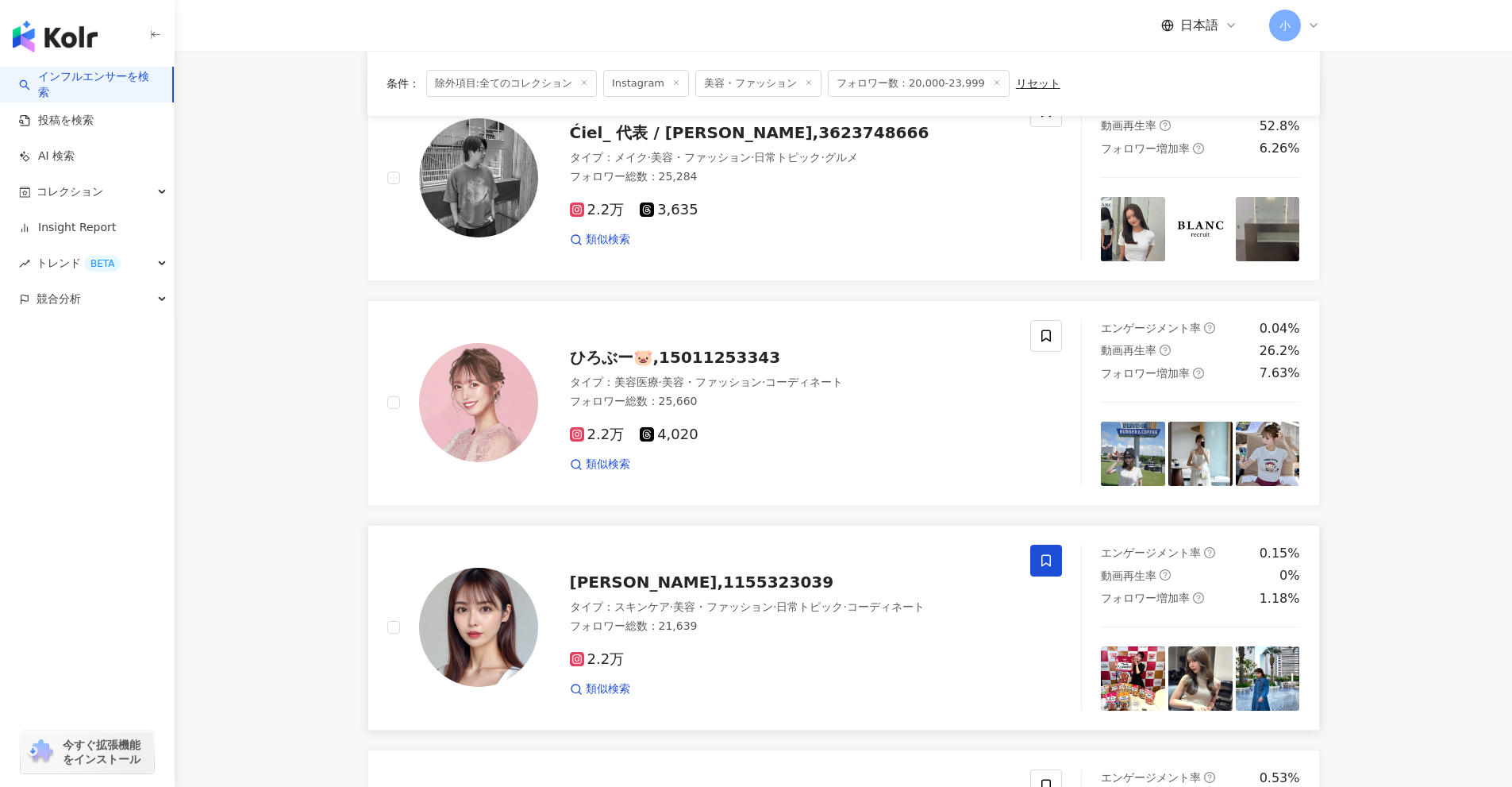
click at [1046, 560] on icon at bounding box center [1046, 561] width 14 height 14
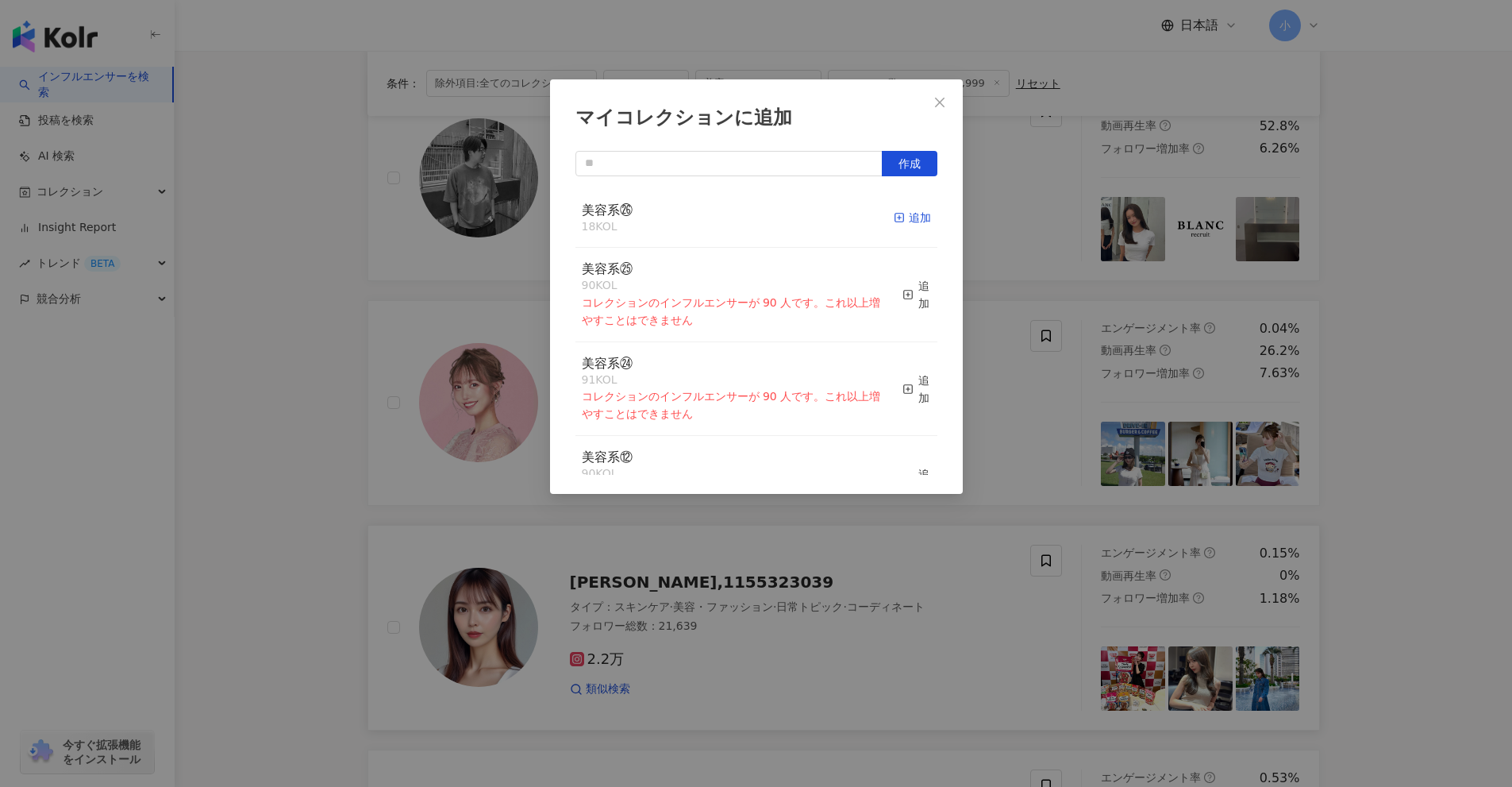
click at [894, 219] on div "追加" at bounding box center [912, 217] width 37 height 17
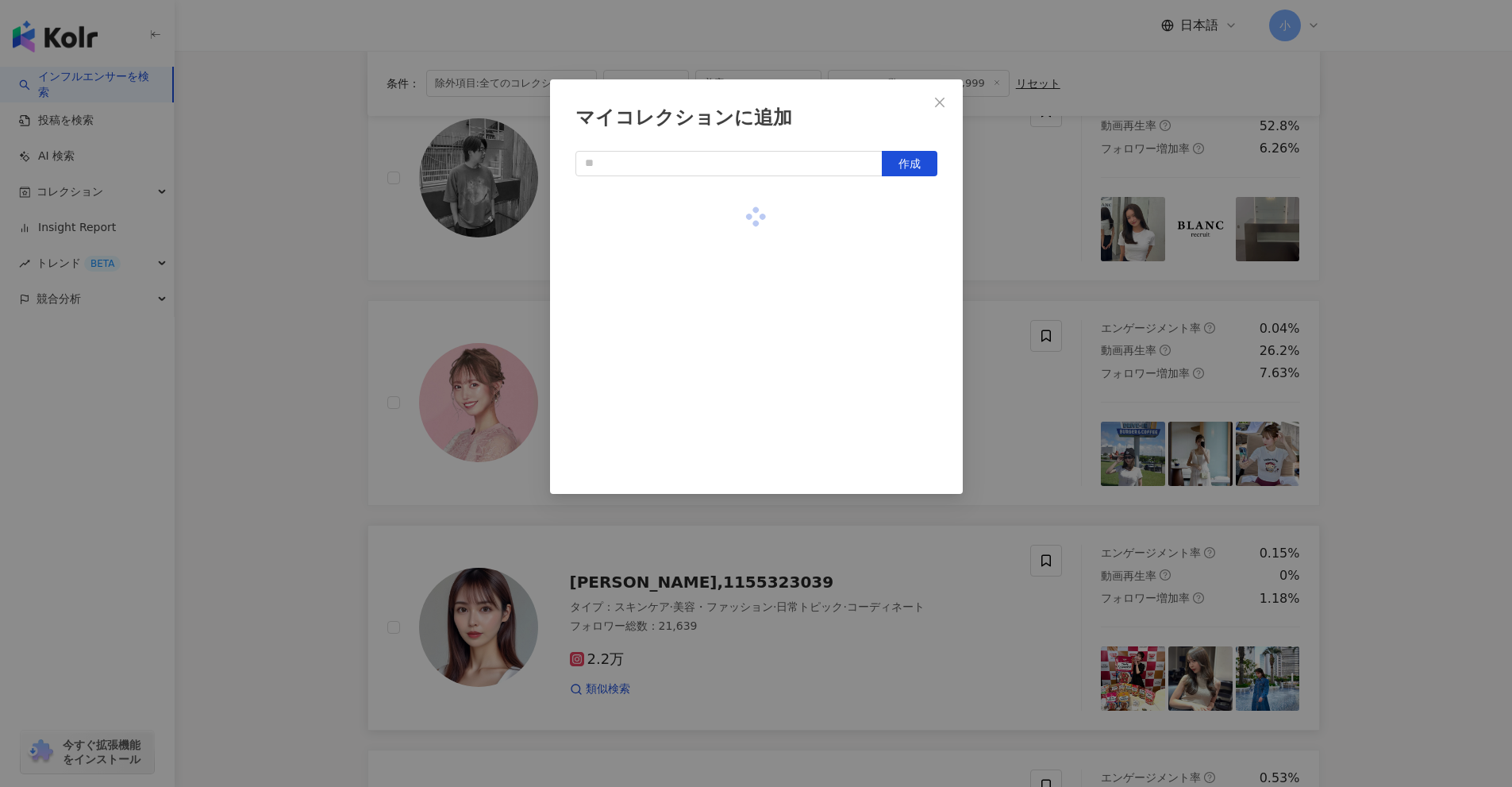
click at [1410, 444] on div "マイコレクションに追加 作成" at bounding box center [756, 393] width 1512 height 787
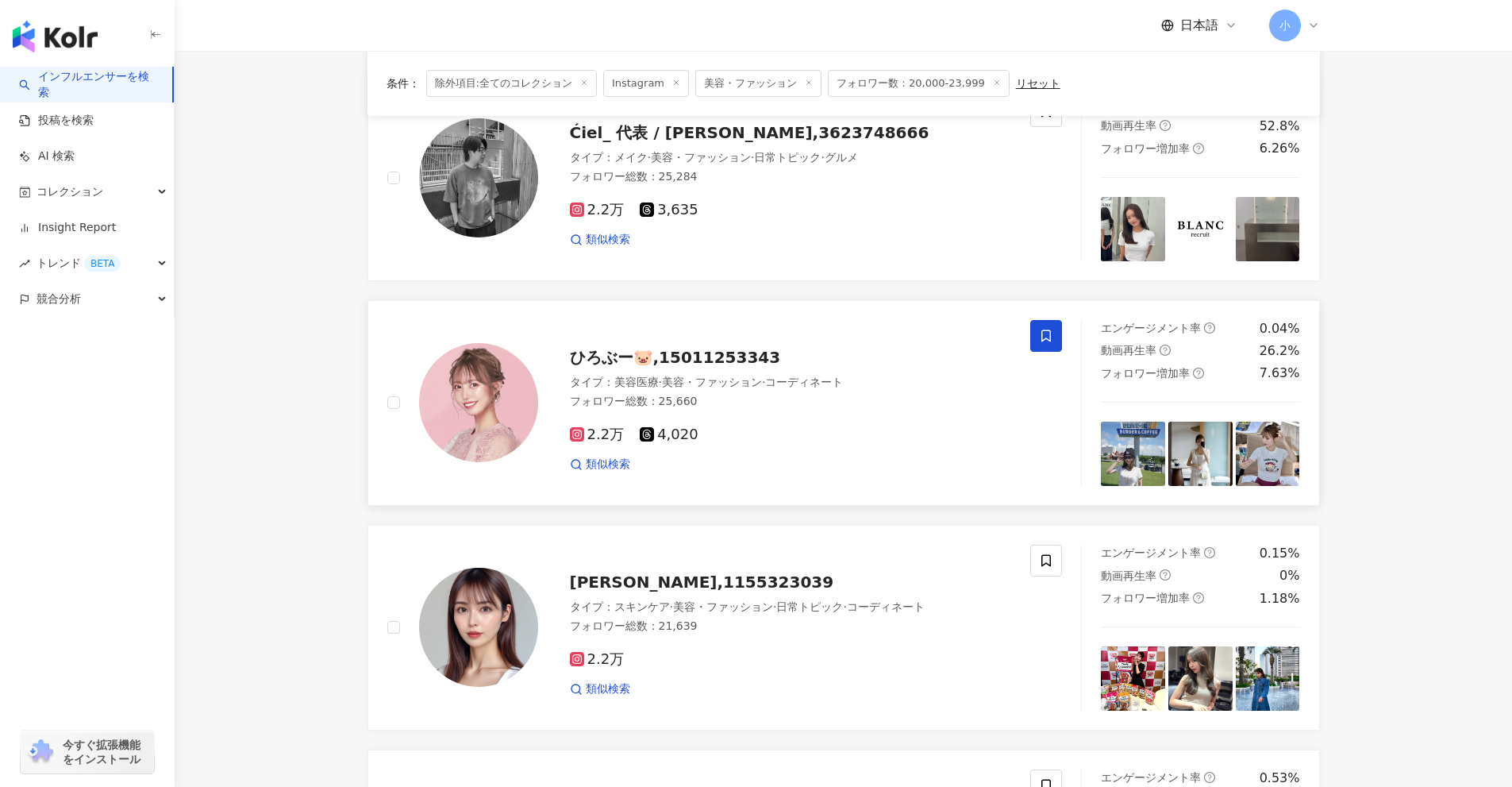
click at [1042, 334] on icon at bounding box center [1046, 335] width 10 height 12
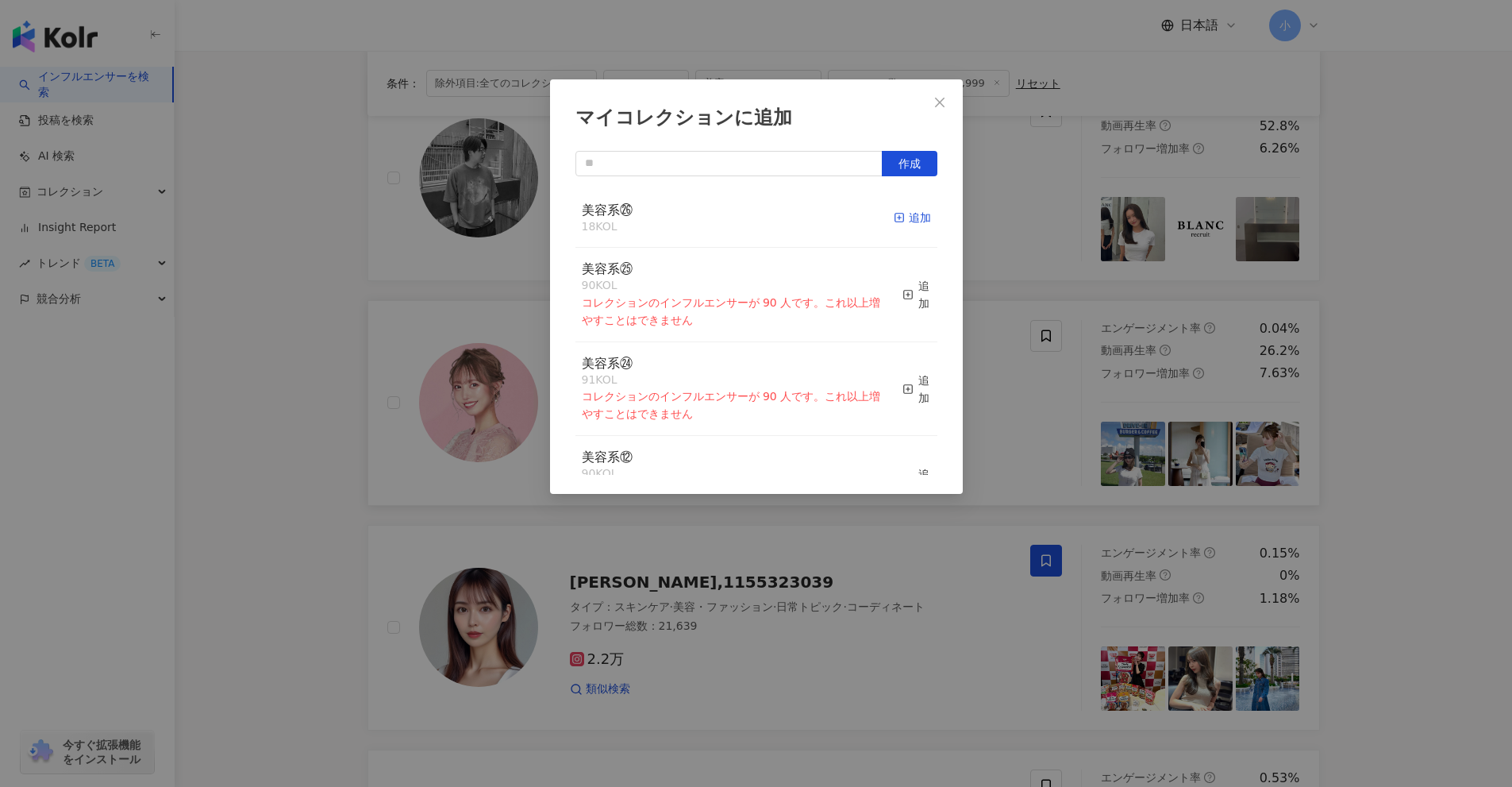
click at [894, 220] on icon "button" at bounding box center [900, 218] width 11 height 11
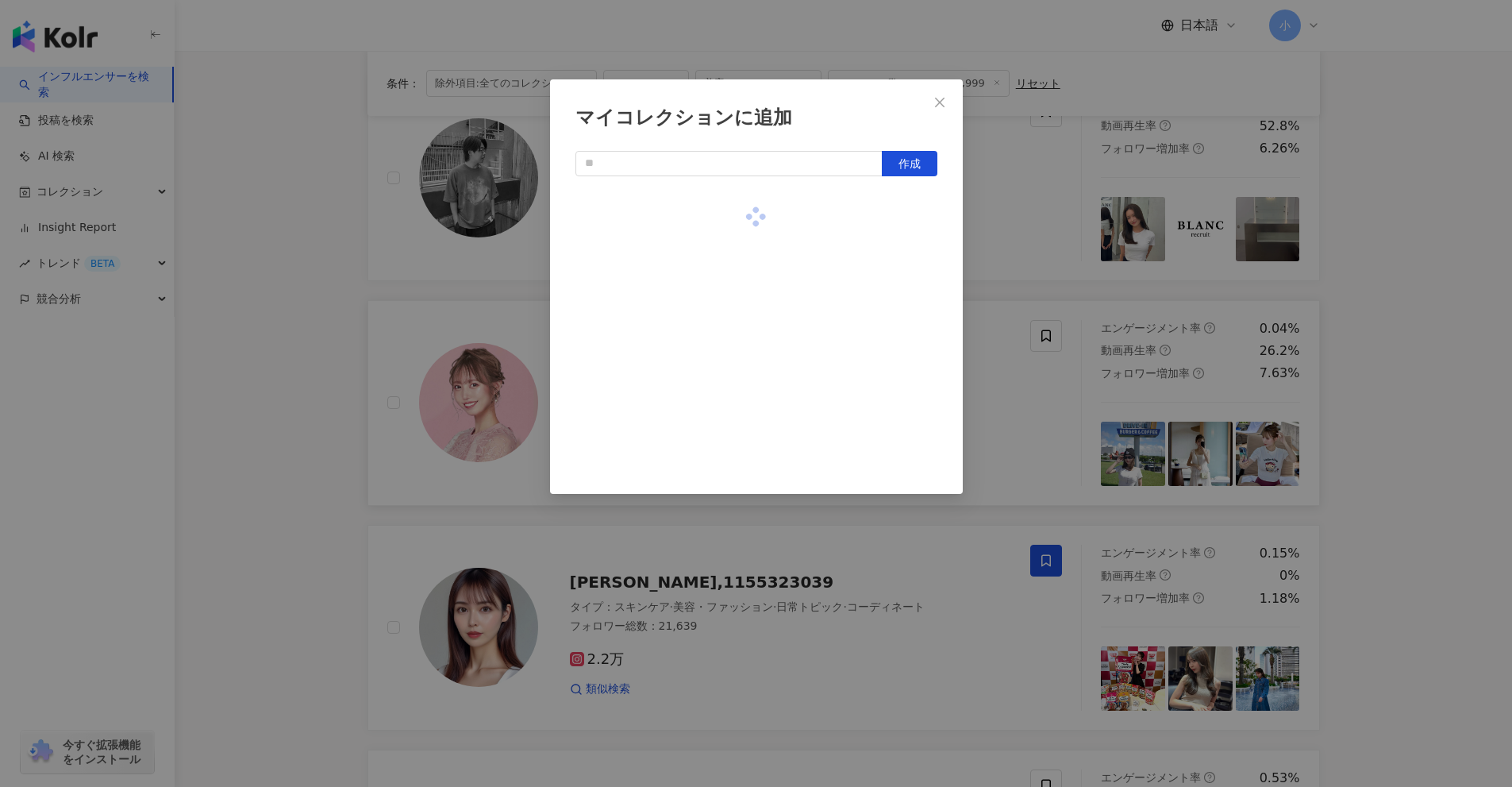
click at [1441, 423] on div "マイコレクションに追加 作成" at bounding box center [756, 393] width 1512 height 787
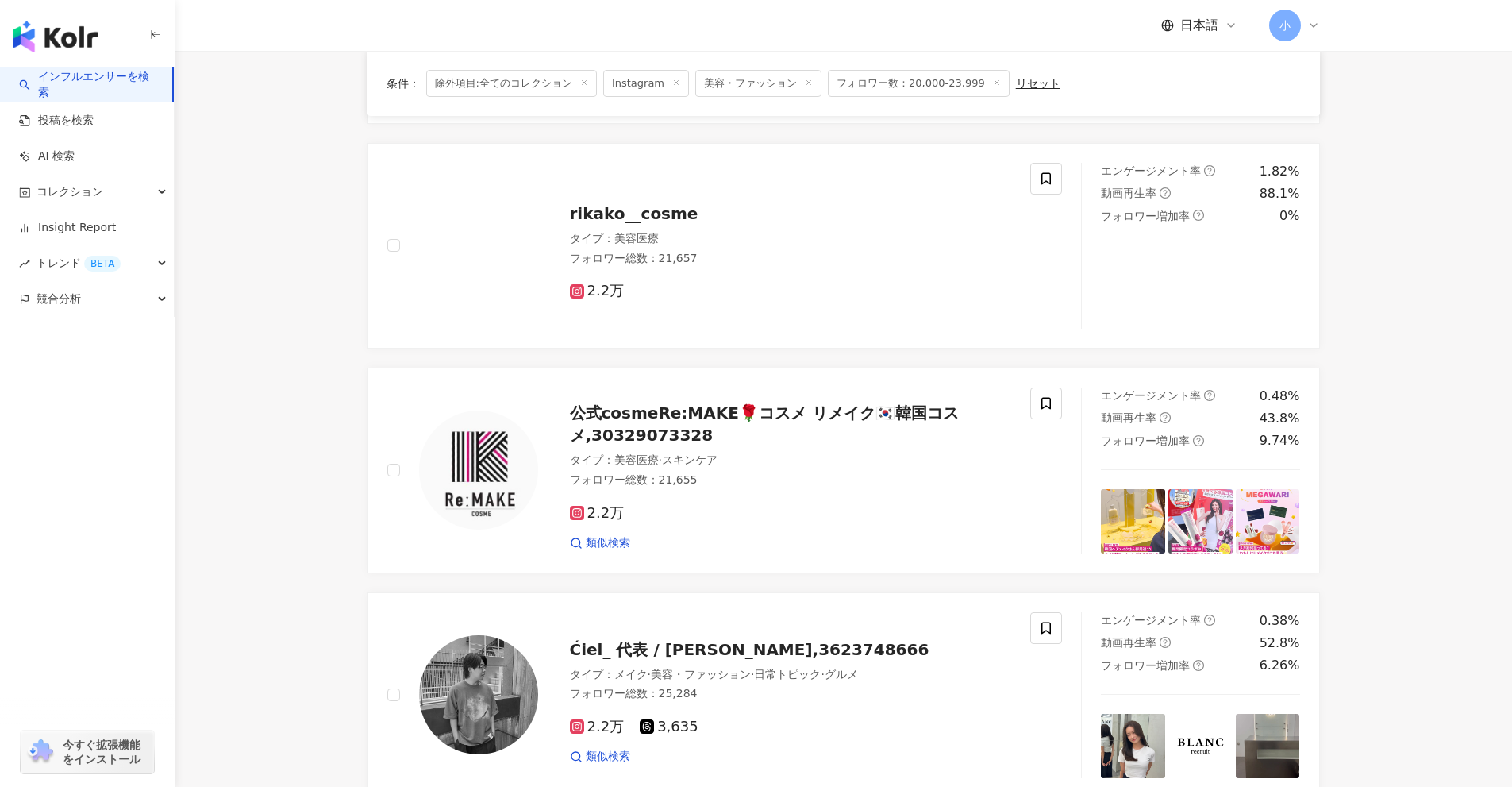
scroll to position [465, 0]
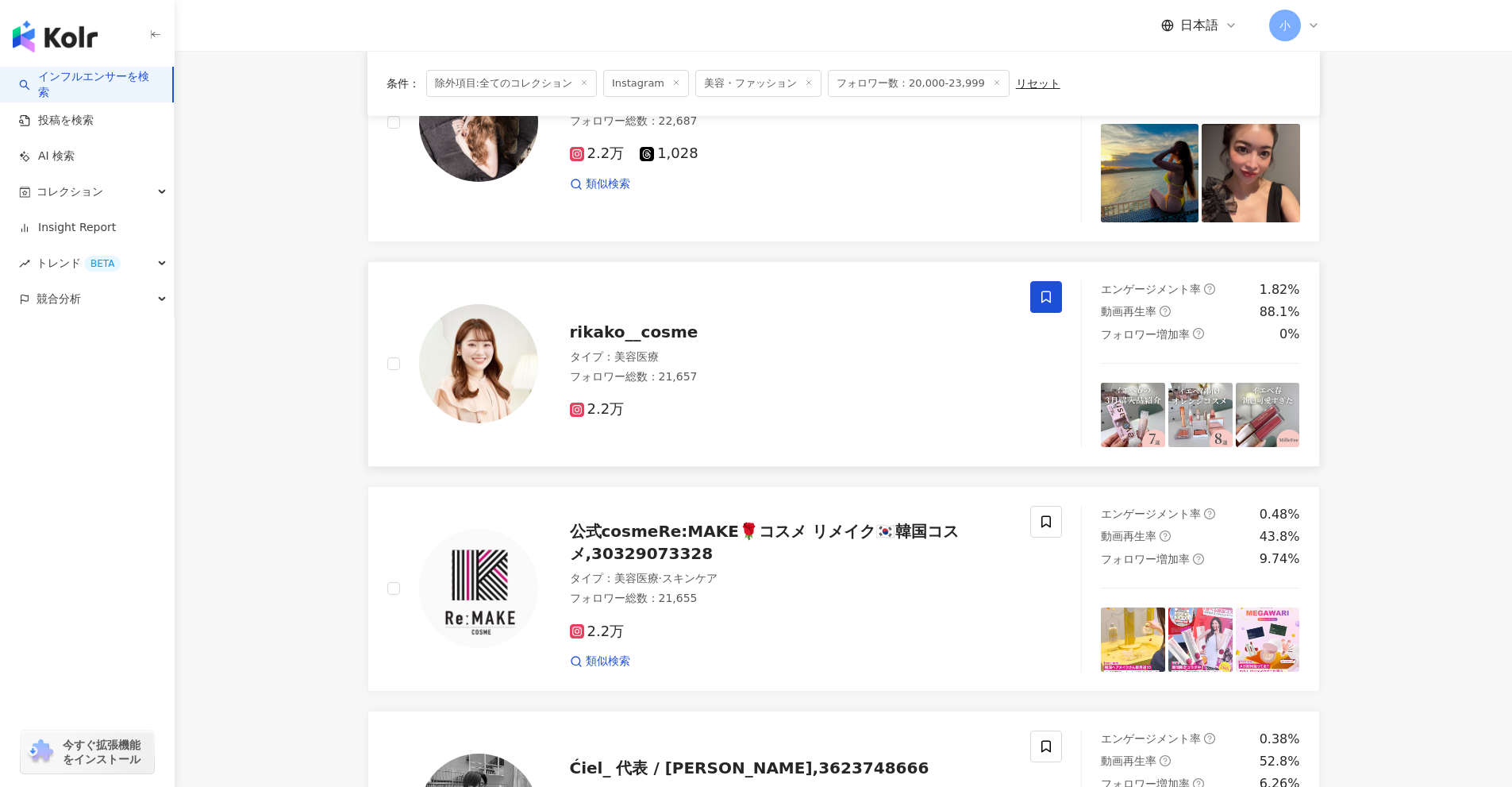
click at [1048, 290] on icon at bounding box center [1046, 297] width 14 height 14
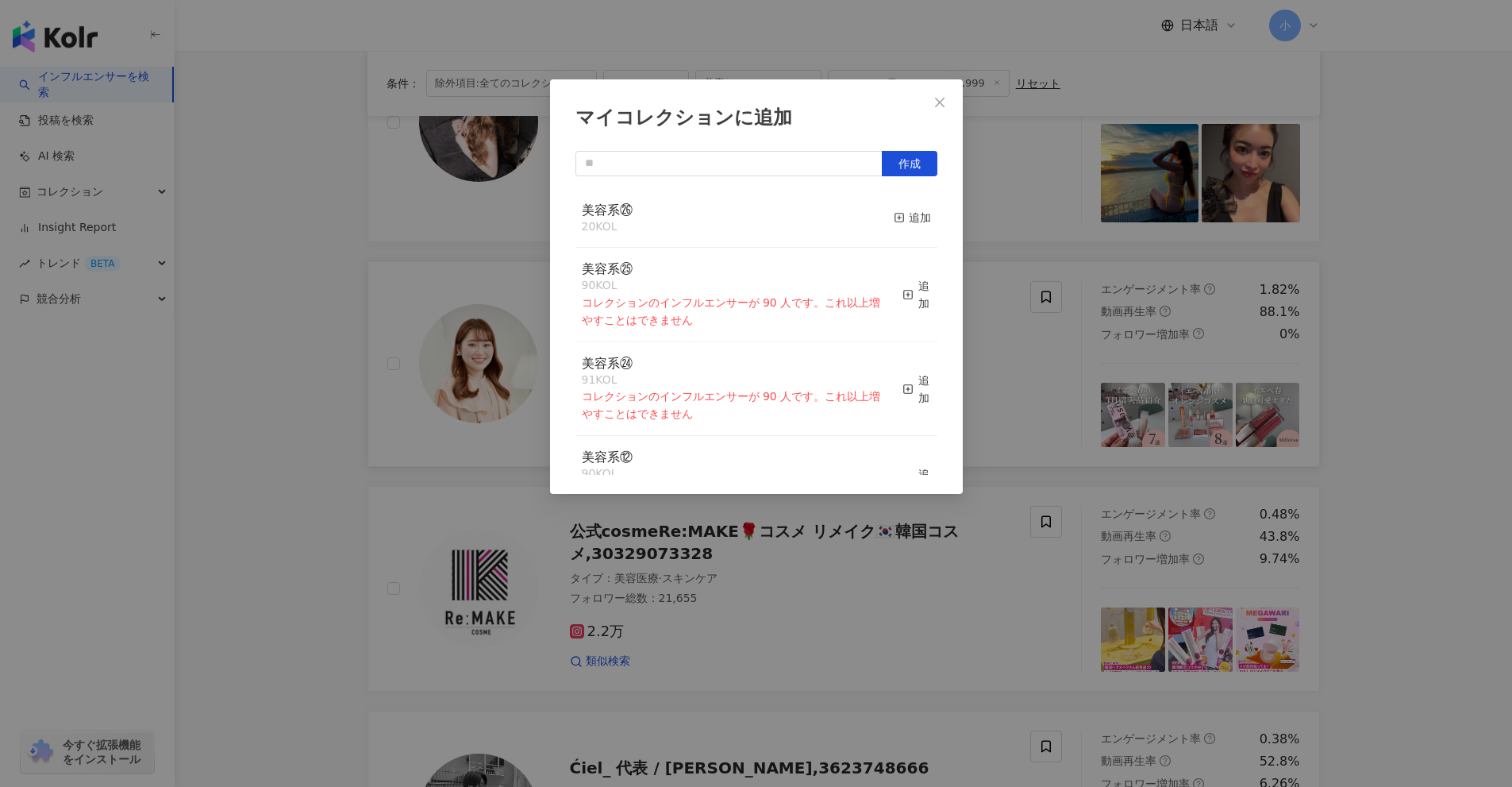
click at [880, 218] on div "美容系㉖ 20 KOL 追加" at bounding box center [756, 219] width 362 height 60
click at [903, 222] on div "追加" at bounding box center [912, 217] width 37 height 17
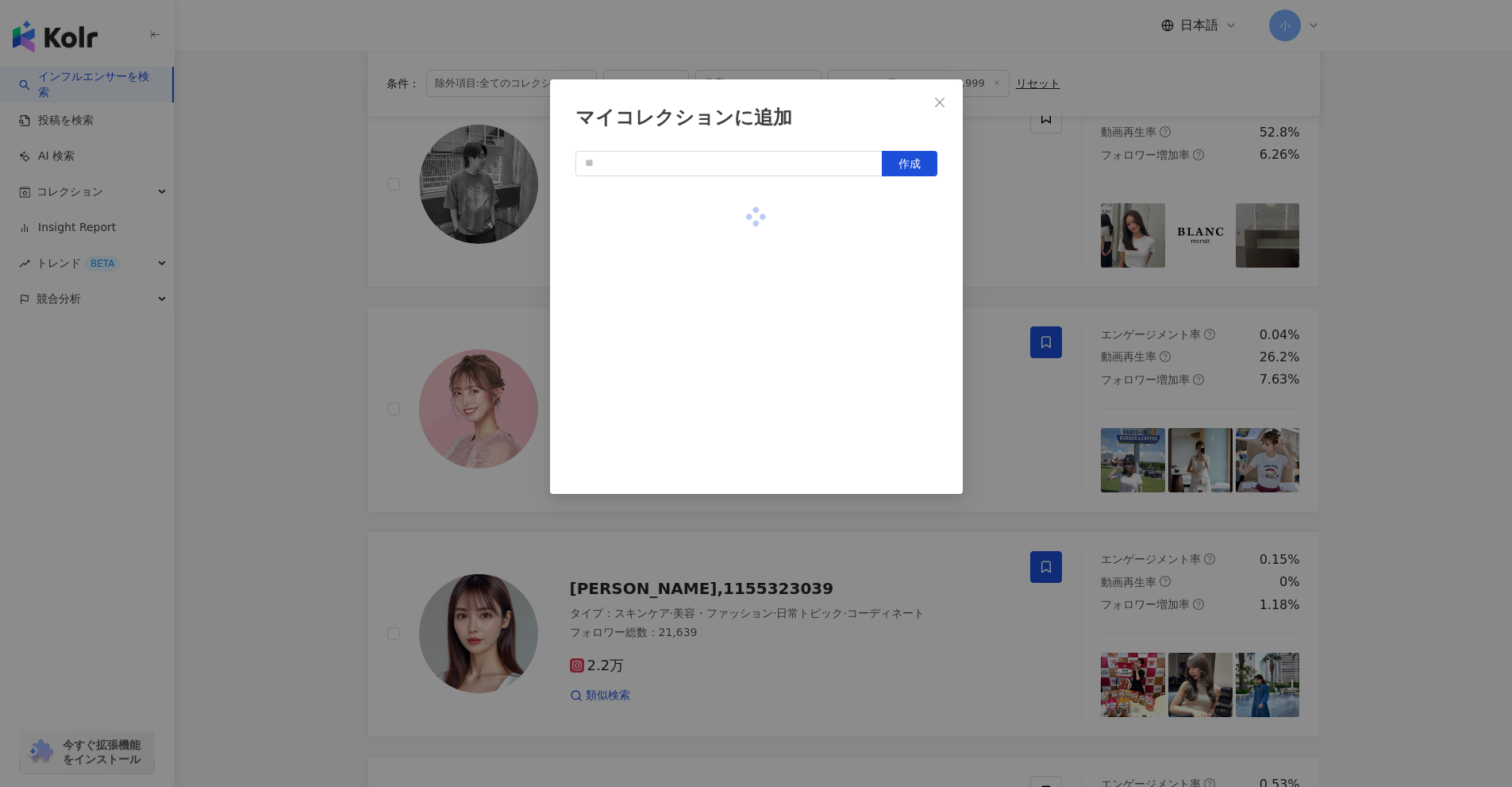
scroll to position [1154, 0]
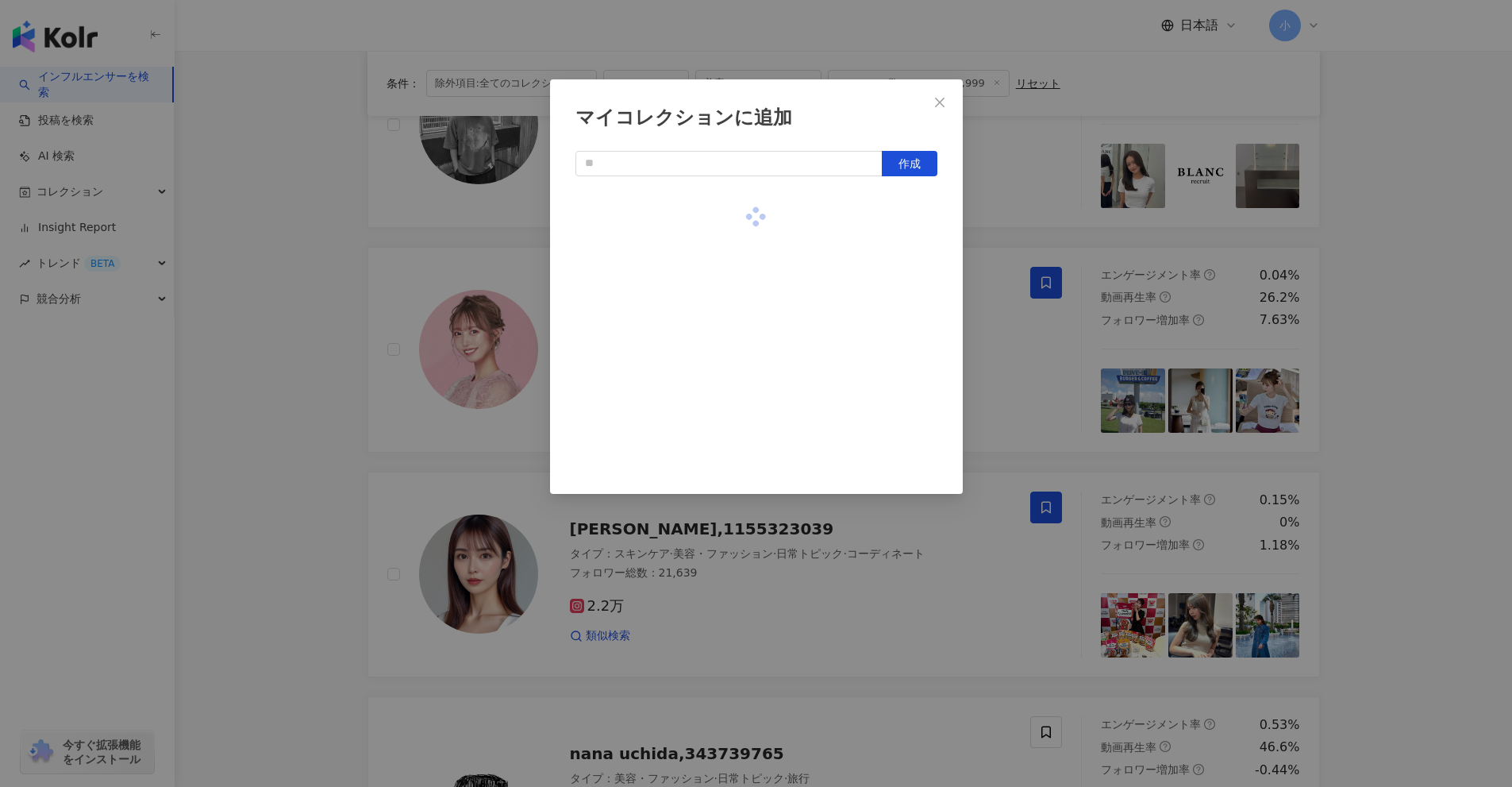
click at [1428, 483] on div "マイコレクションに追加 作成" at bounding box center [756, 393] width 1512 height 787
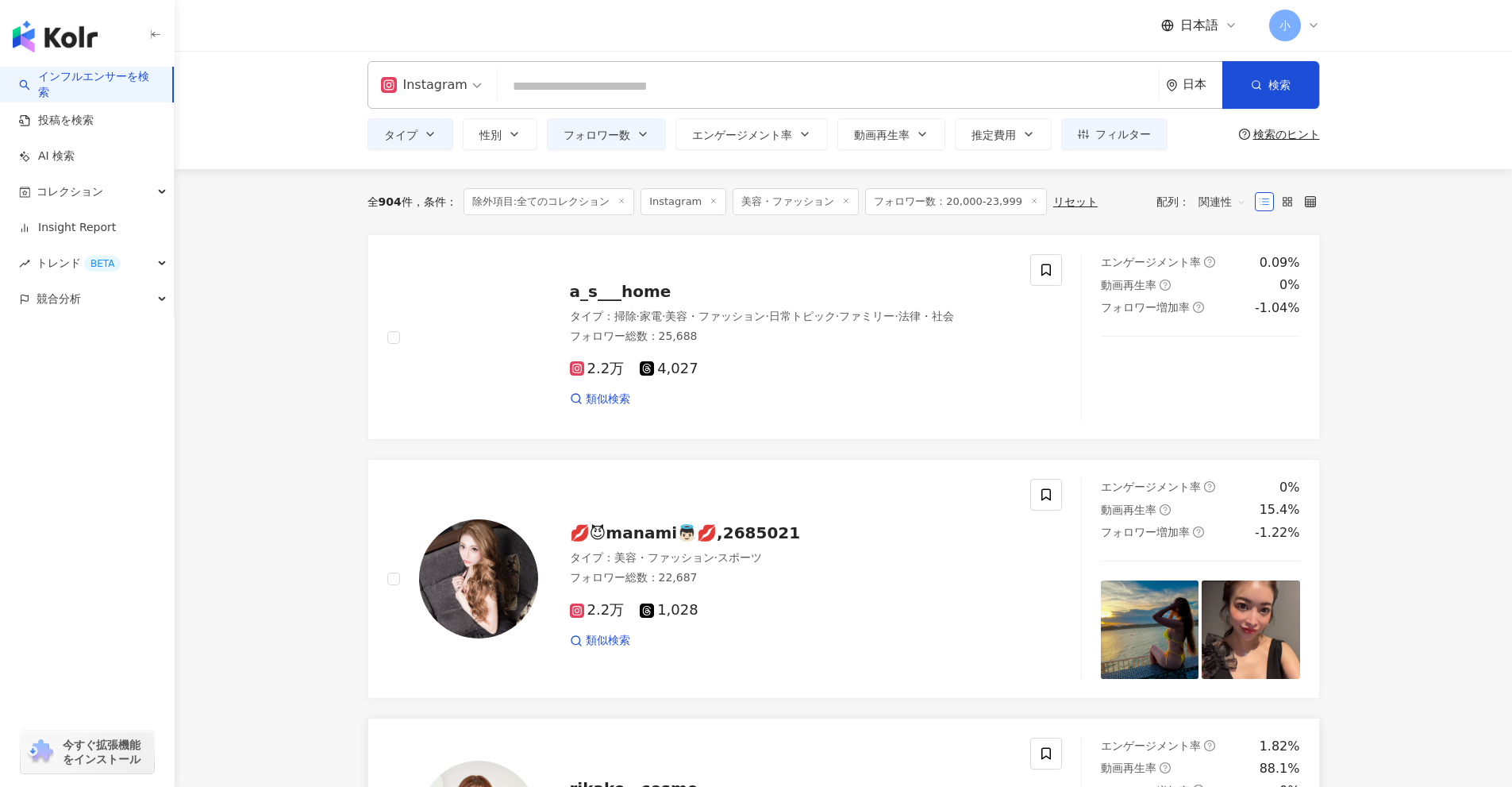
scroll to position [0, 0]
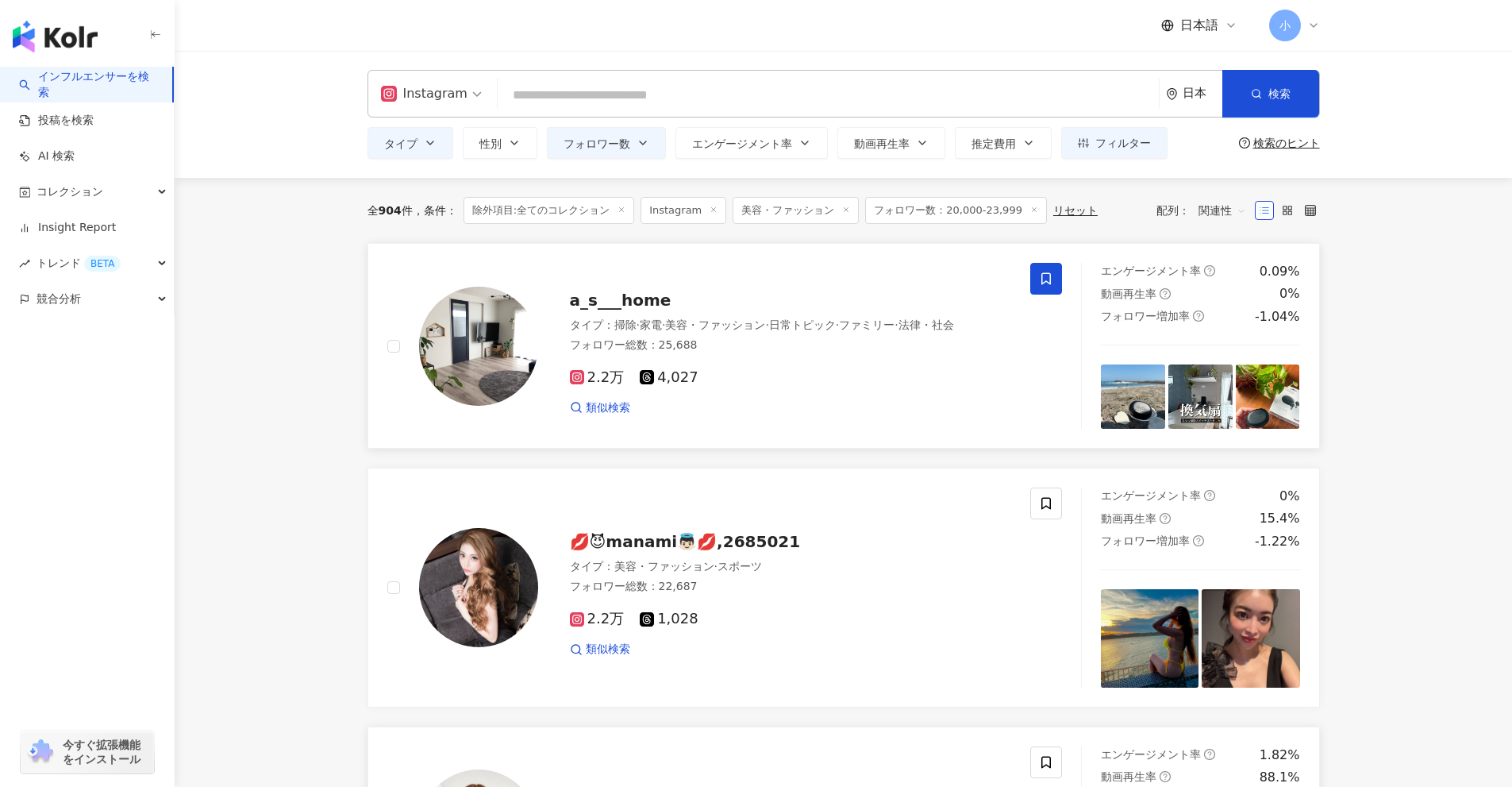
click at [1045, 275] on icon at bounding box center [1046, 279] width 14 height 14
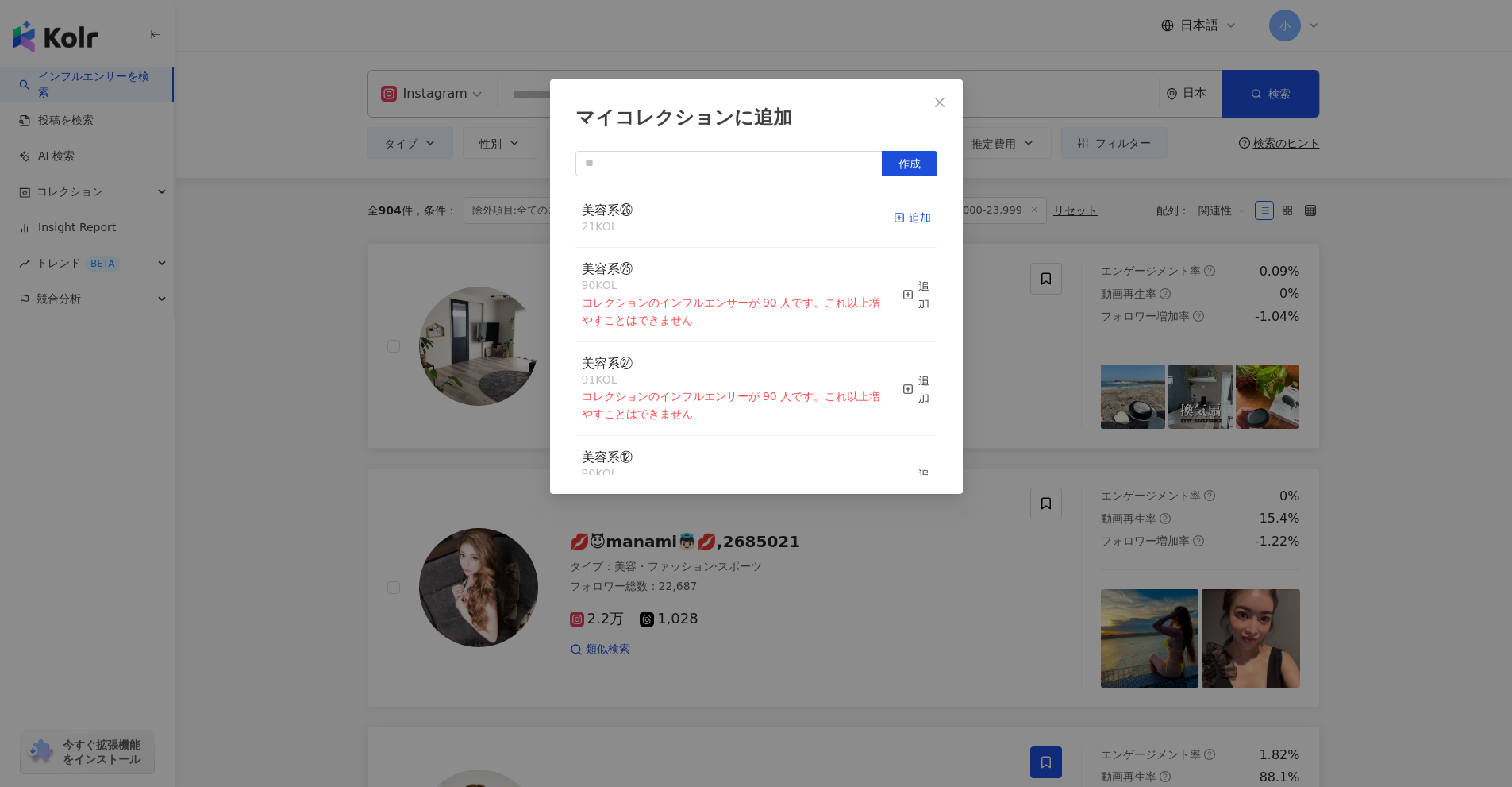
click at [906, 217] on div "追加" at bounding box center [912, 217] width 37 height 17
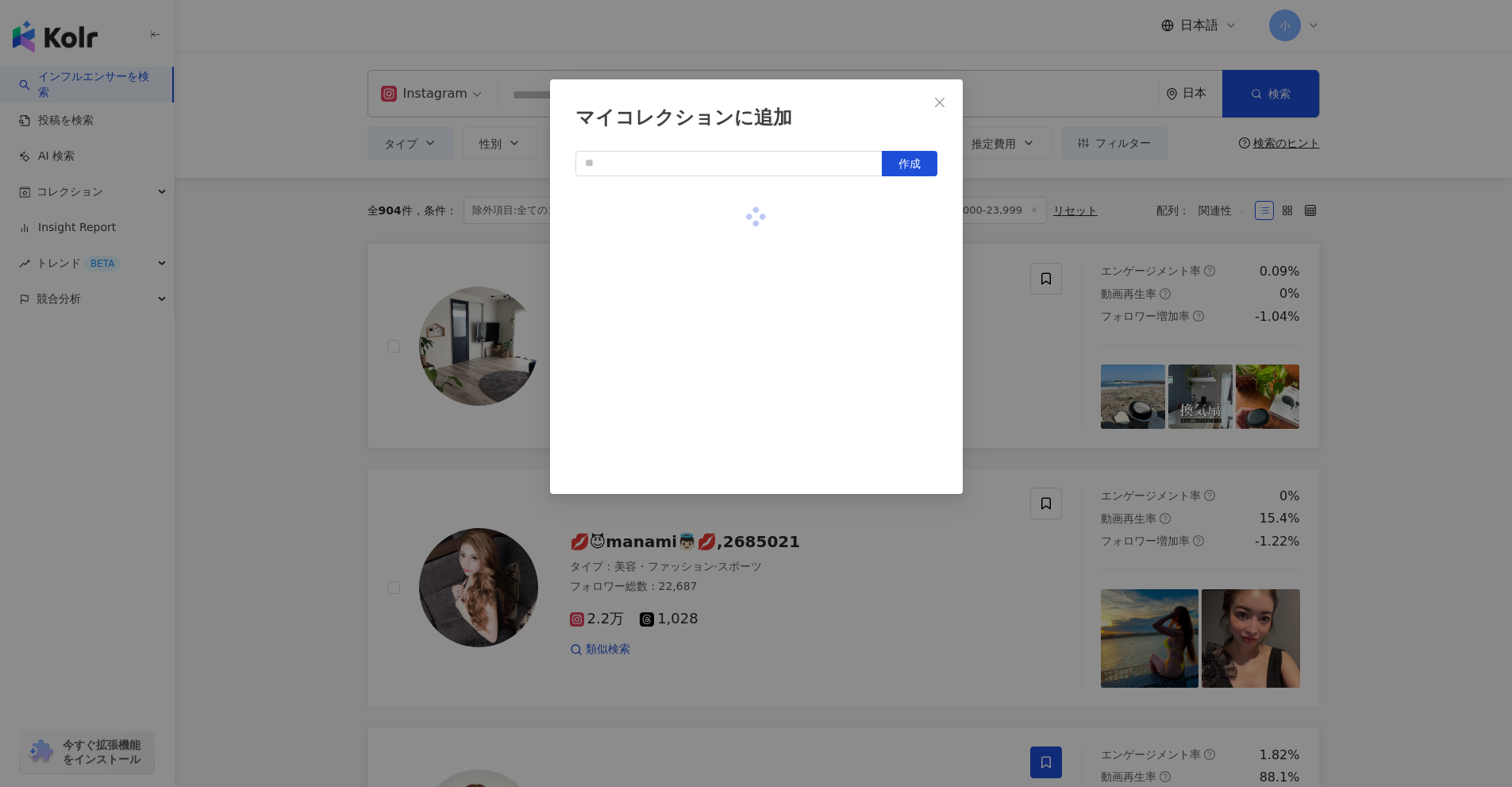
click at [1461, 412] on div "マイコレクションに追加 作成" at bounding box center [756, 393] width 1512 height 787
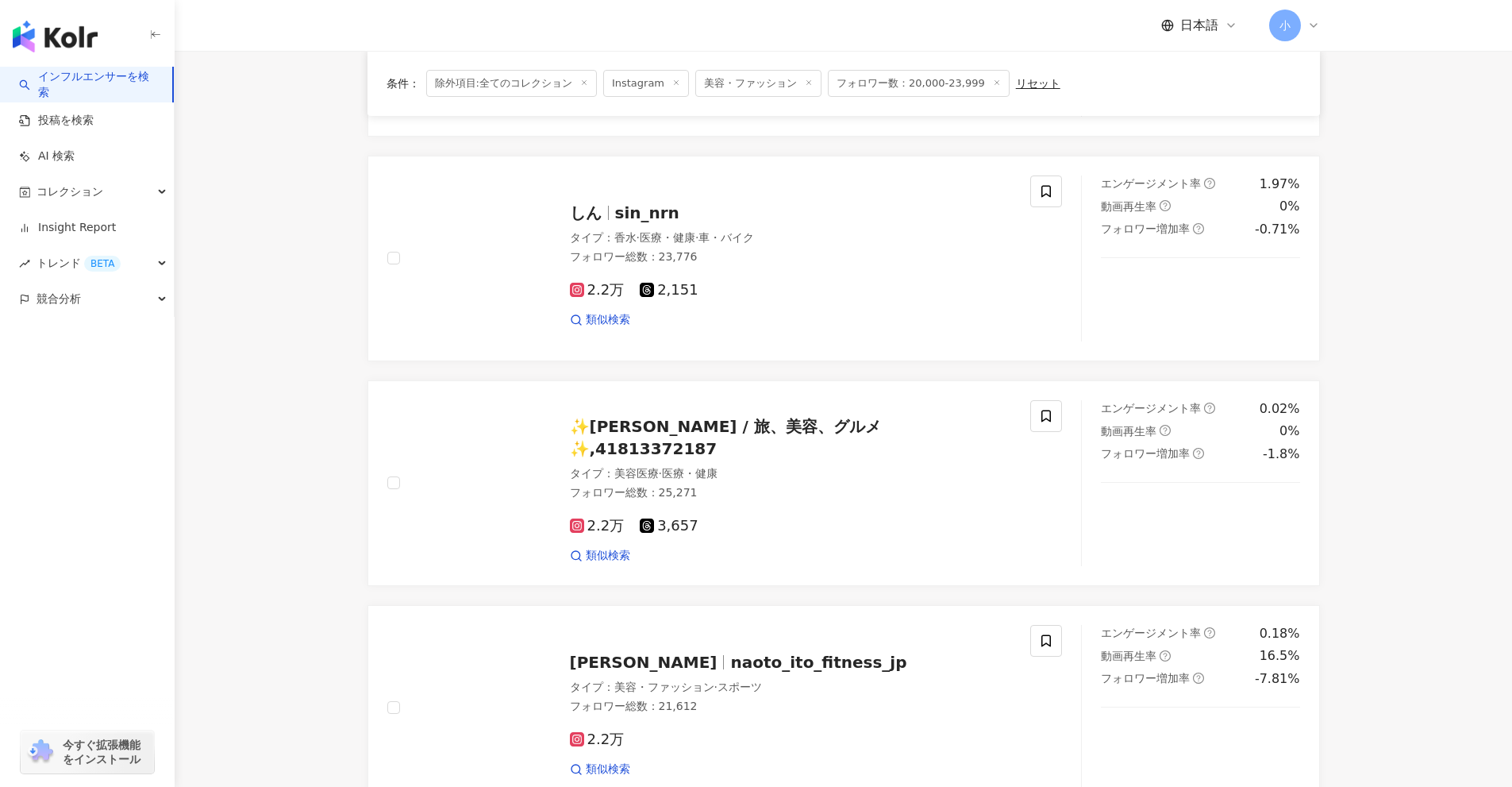
scroll to position [2530, 0]
